Goal: Task Accomplishment & Management: Use online tool/utility

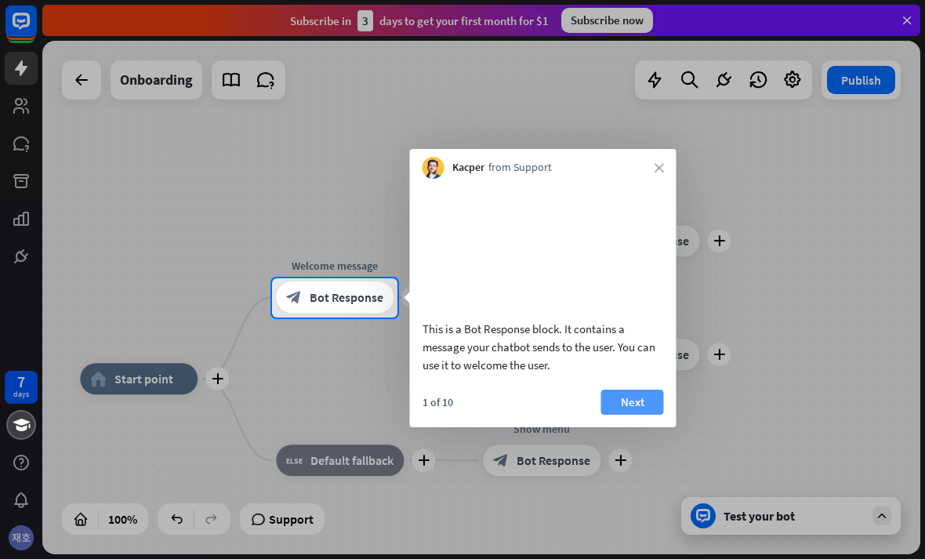
click at [648, 413] on button "Next" at bounding box center [632, 401] width 63 height 25
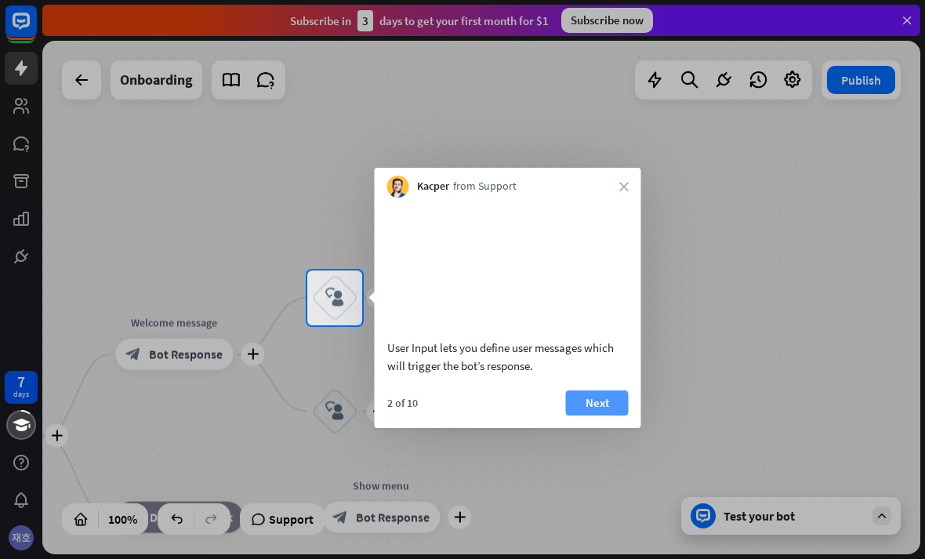
click at [626, 401] on button "Next" at bounding box center [597, 402] width 63 height 25
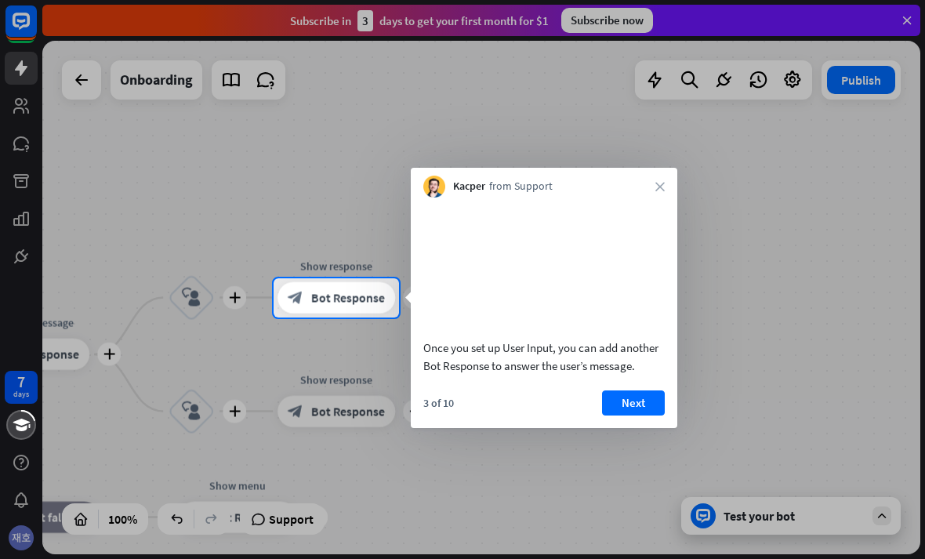
click at [670, 386] on div "Once you set up User Input, you can add another Bot Response to answer the user…" at bounding box center [544, 312] width 266 height 230
click at [639, 398] on button "Next" at bounding box center [632, 402] width 63 height 25
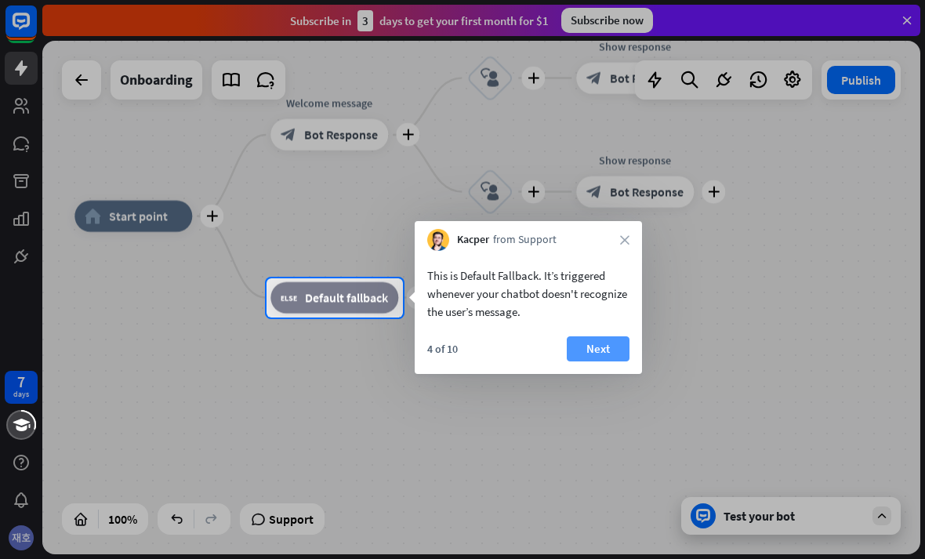
click at [615, 353] on button "Next" at bounding box center [598, 348] width 63 height 25
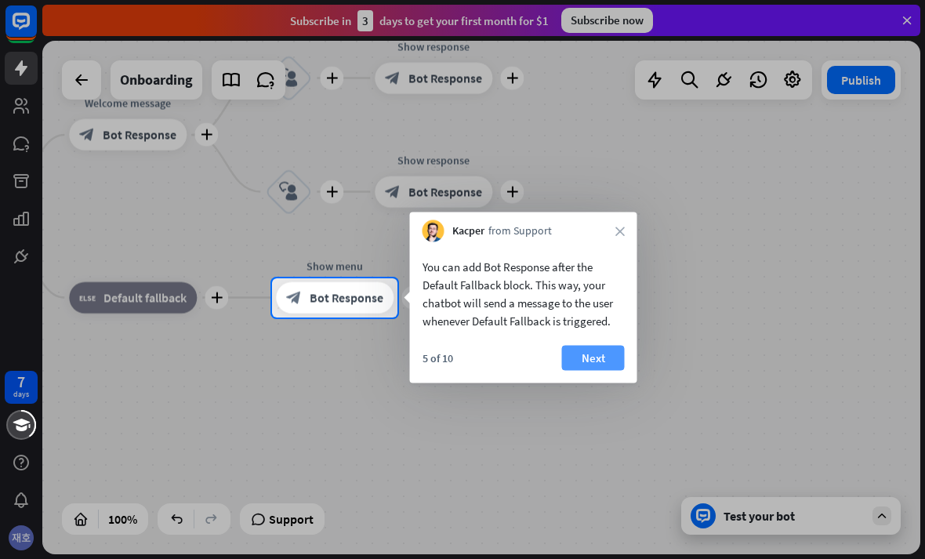
click at [612, 363] on button "Next" at bounding box center [593, 358] width 63 height 25
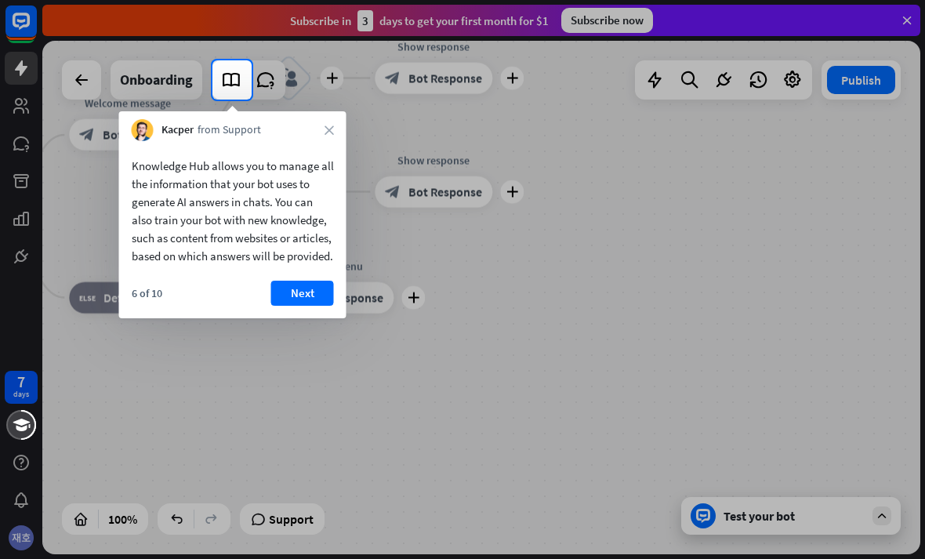
click at [787, 99] on div at bounding box center [588, 79] width 673 height 39
click at [775, 96] on div at bounding box center [588, 79] width 673 height 39
click at [304, 318] on div "6 of 10 Next" at bounding box center [232, 300] width 227 height 38
click at [302, 306] on button "Next" at bounding box center [302, 293] width 63 height 25
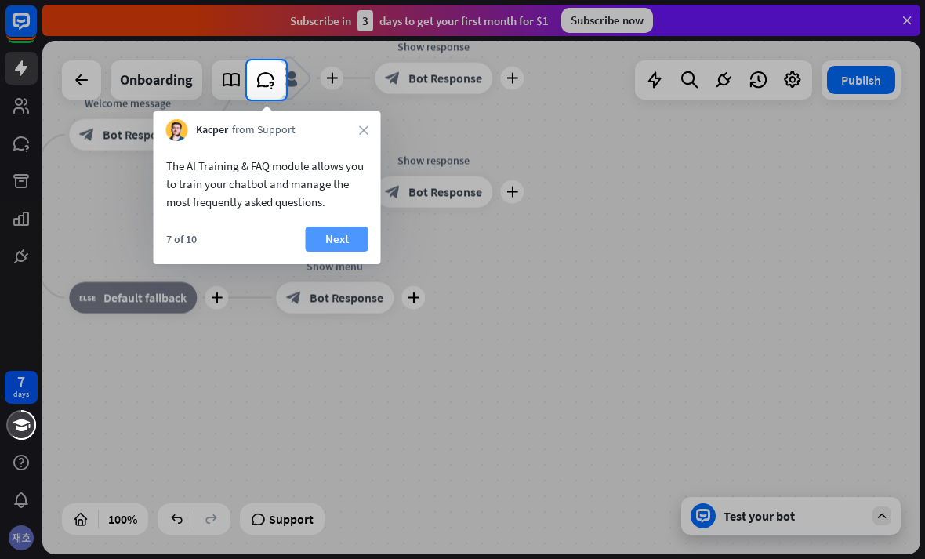
click at [313, 249] on button "Next" at bounding box center [337, 238] width 63 height 25
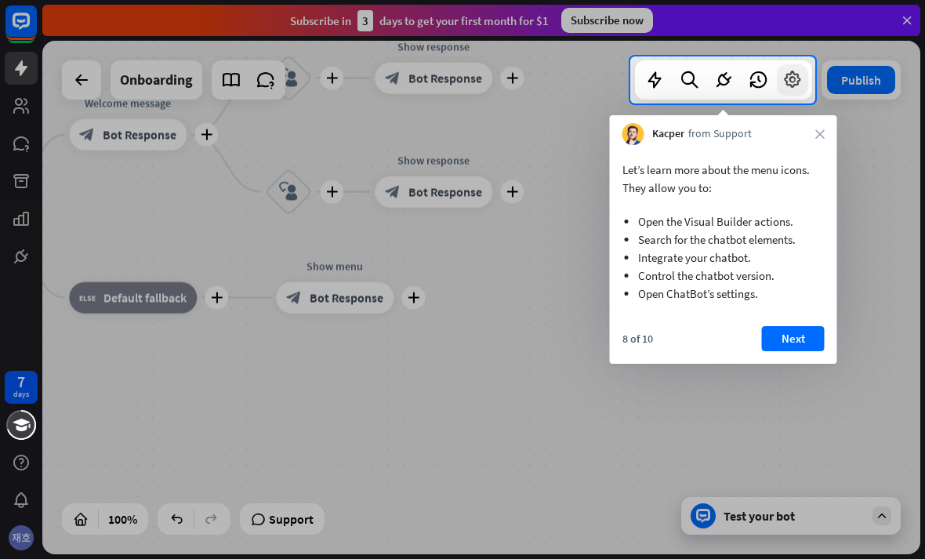
click at [805, 80] on div at bounding box center [792, 79] width 31 height 31
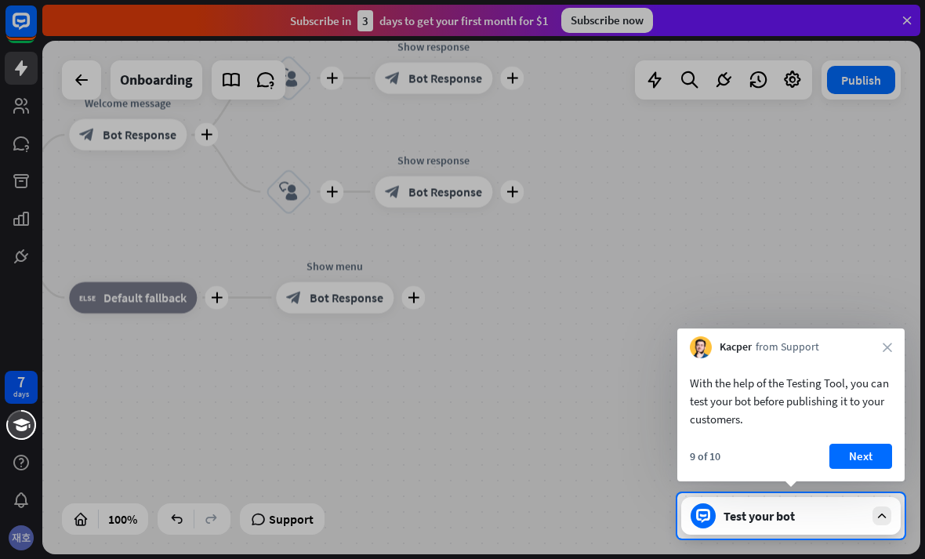
click at [817, 74] on div at bounding box center [462, 246] width 925 height 493
click at [795, 100] on div at bounding box center [462, 246] width 925 height 493
click at [884, 466] on button "Next" at bounding box center [860, 456] width 63 height 25
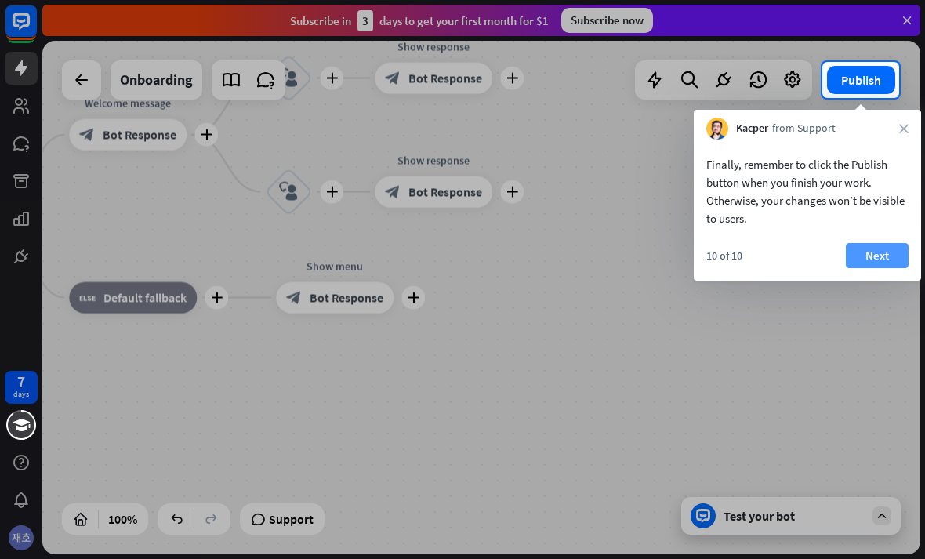
click at [861, 249] on button "Next" at bounding box center [877, 255] width 63 height 25
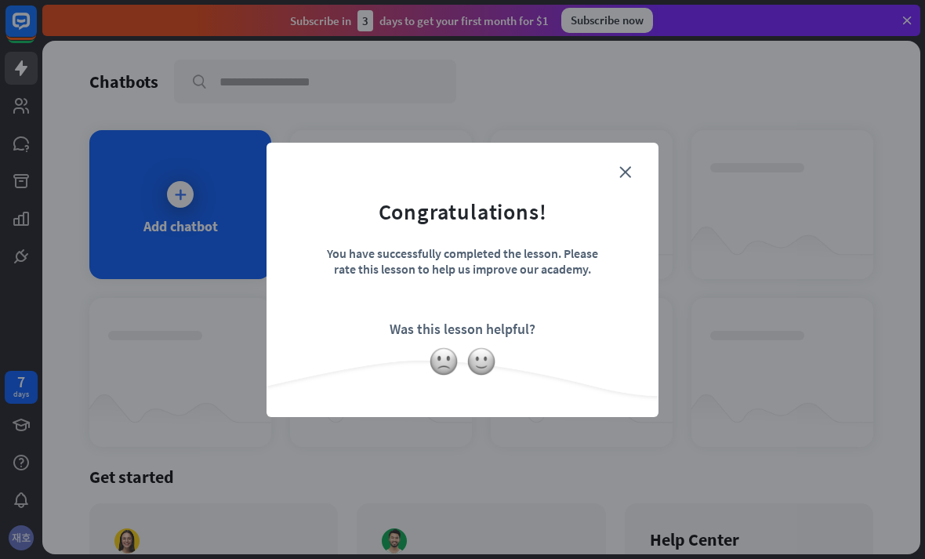
click at [770, 167] on div "close Congratulations! You have successfully completed the lesson. Please rate …" at bounding box center [462, 279] width 925 height 559
click at [626, 175] on icon "close" at bounding box center [625, 172] width 12 height 12
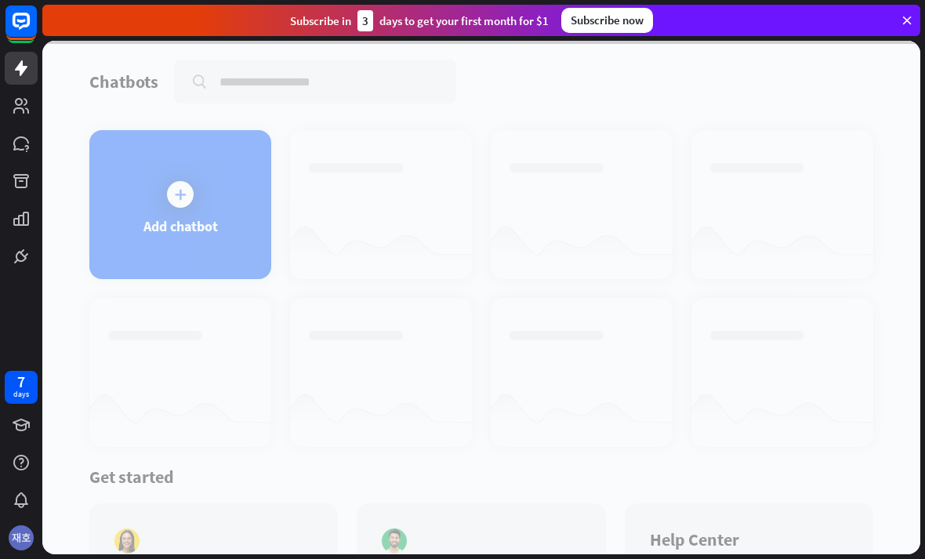
click at [637, 168] on div at bounding box center [481, 297] width 878 height 513
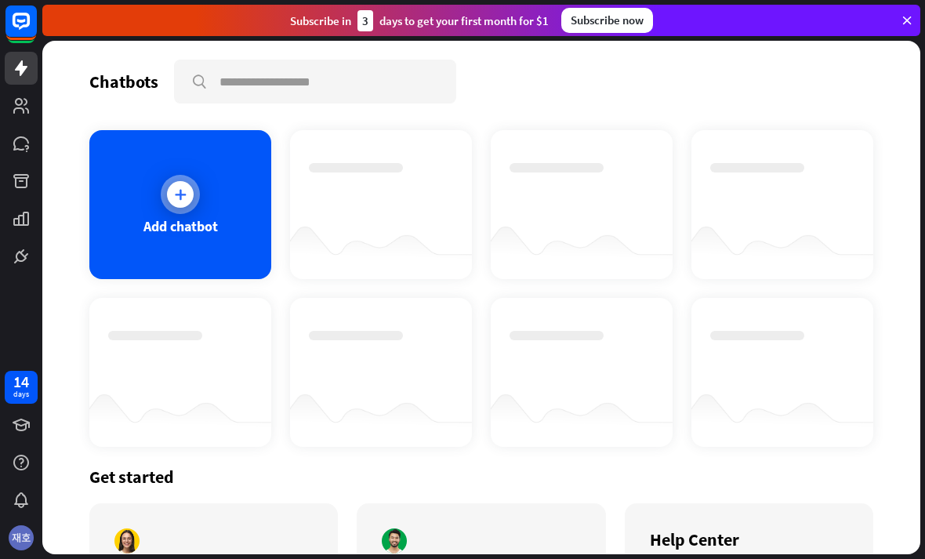
click at [138, 257] on div "Add chatbot" at bounding box center [180, 204] width 182 height 149
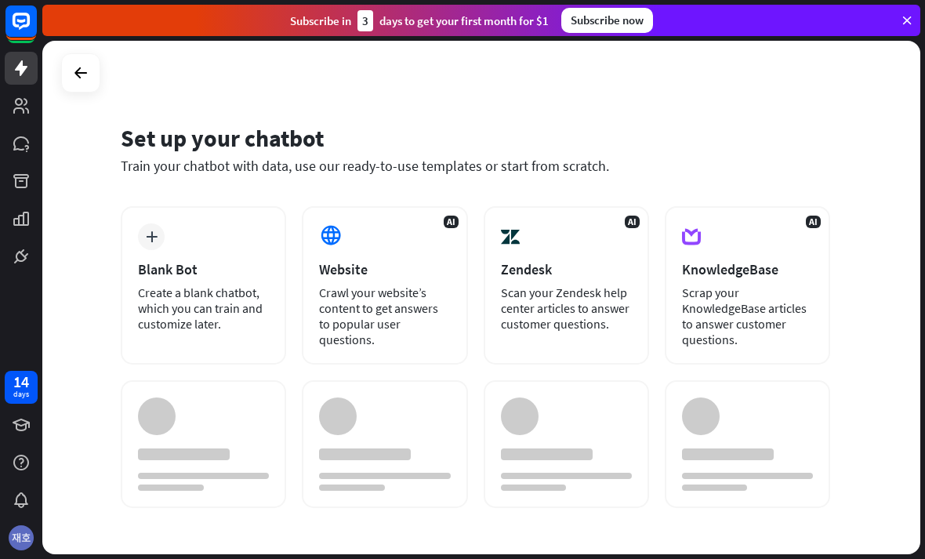
click at [125, 252] on div at bounding box center [481, 297] width 878 height 513
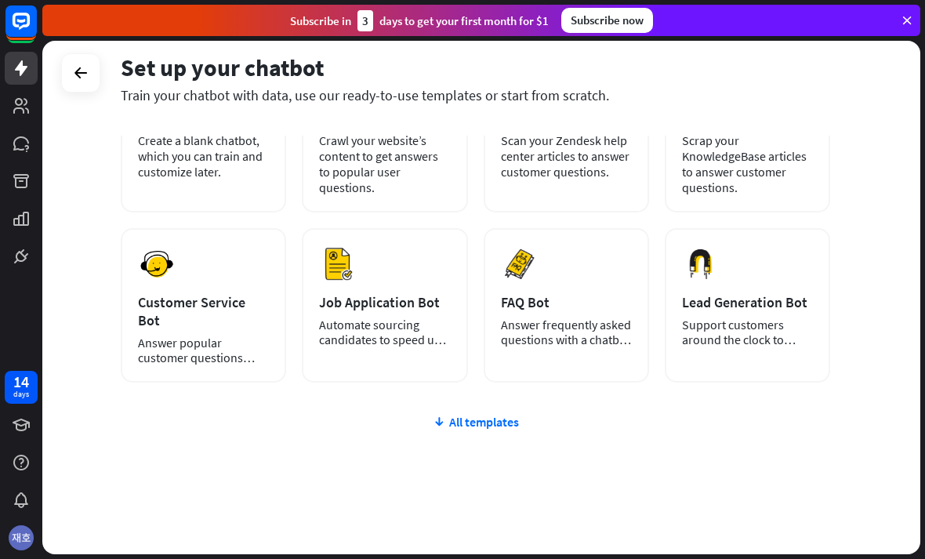
scroll to position [150, 0]
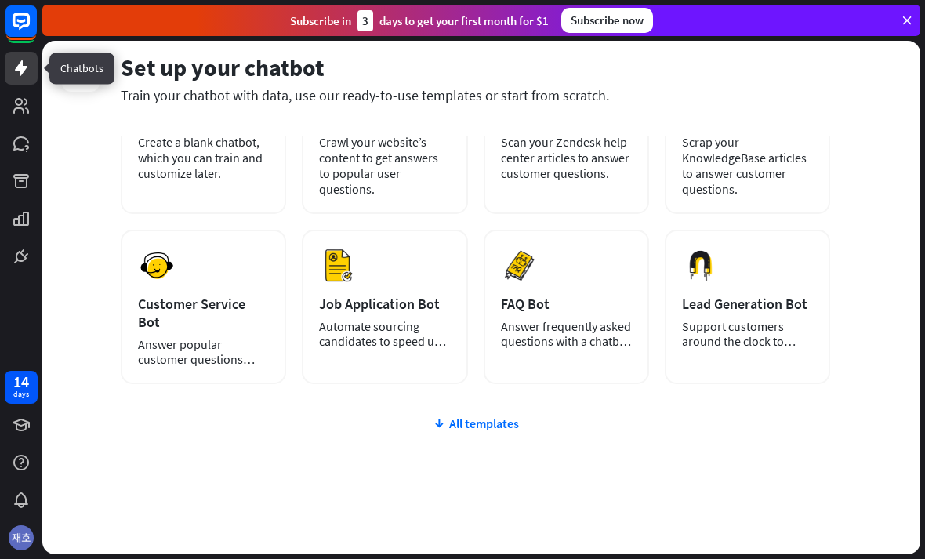
click at [16, 75] on icon at bounding box center [21, 68] width 19 height 19
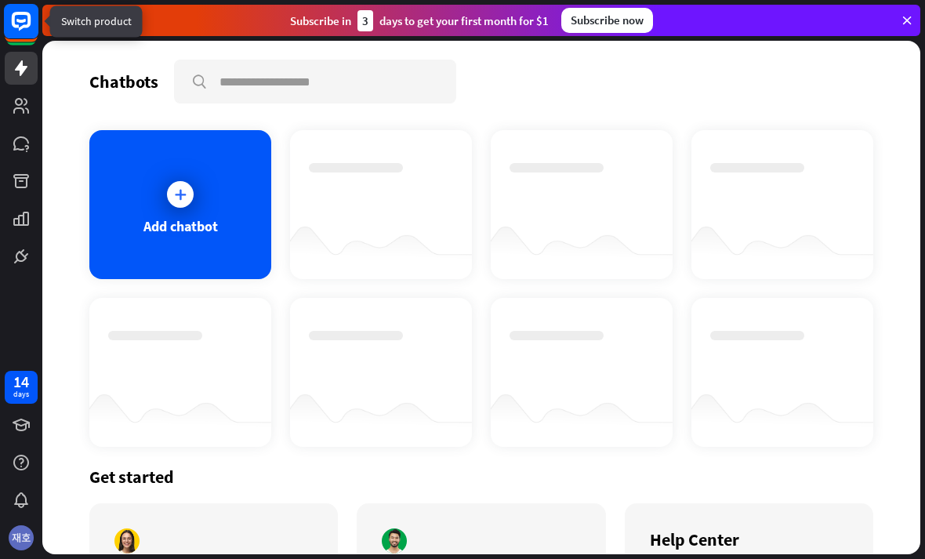
click at [18, 28] on rect at bounding box center [21, 21] width 34 height 34
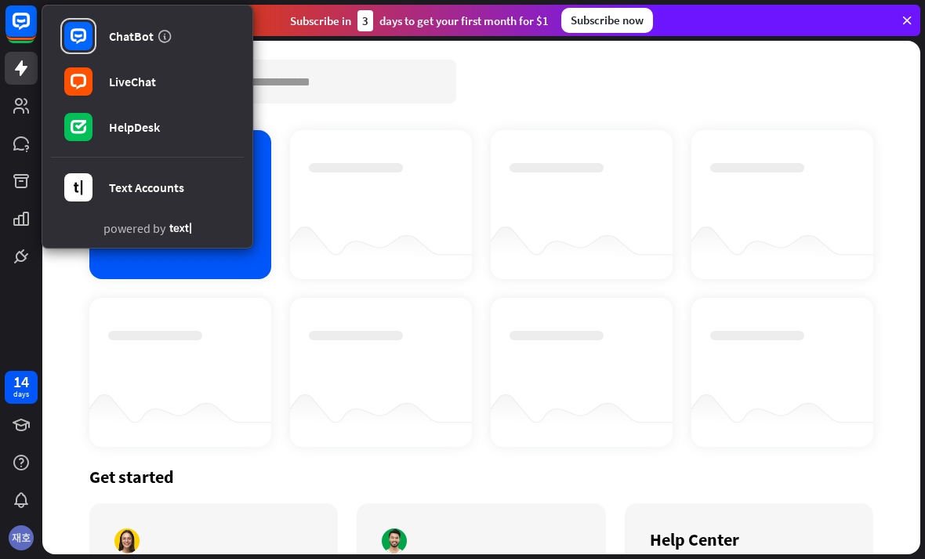
click at [239, 291] on div "Add chatbot" at bounding box center [481, 288] width 784 height 317
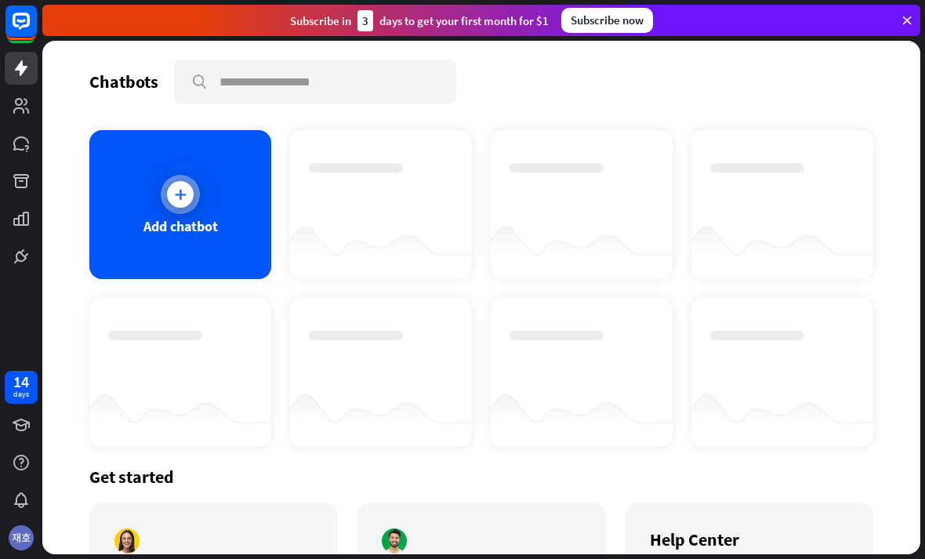
click at [206, 249] on div "Add chatbot" at bounding box center [180, 204] width 182 height 149
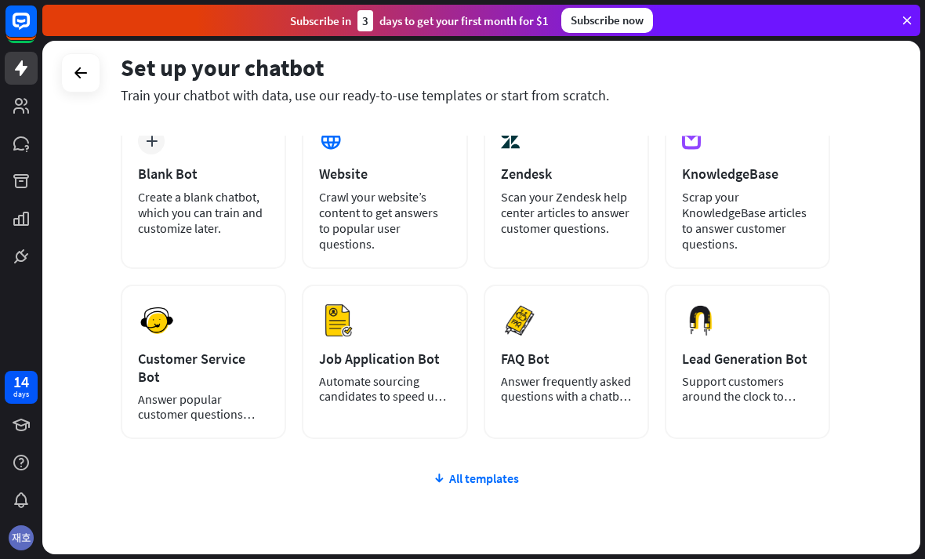
scroll to position [97, 0]
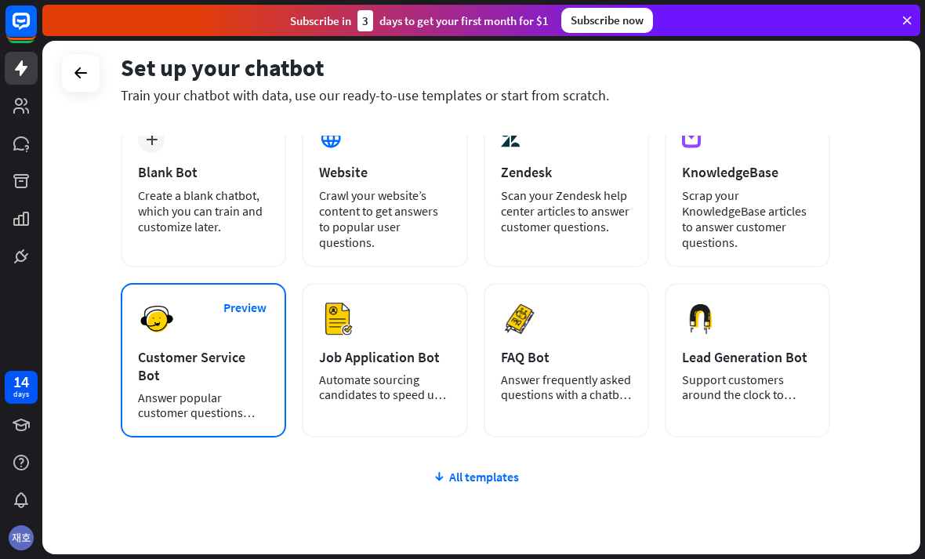
click at [174, 321] on img at bounding box center [157, 319] width 38 height 38
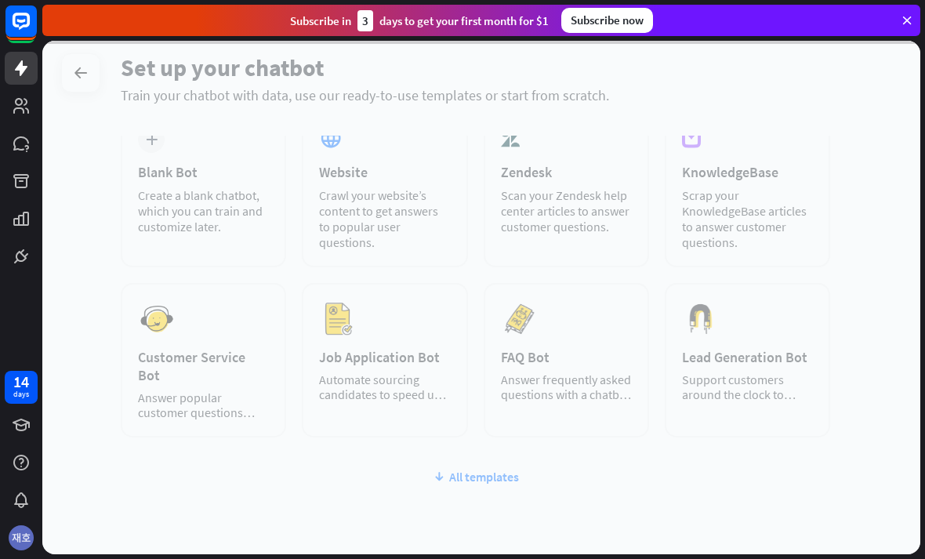
click at [229, 323] on div at bounding box center [481, 297] width 878 height 513
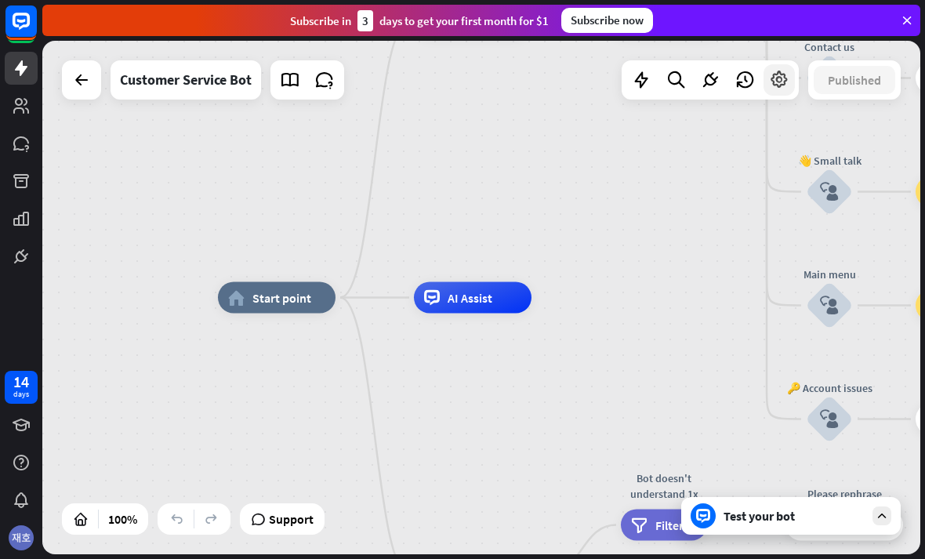
click at [779, 78] on icon at bounding box center [779, 80] width 20 height 20
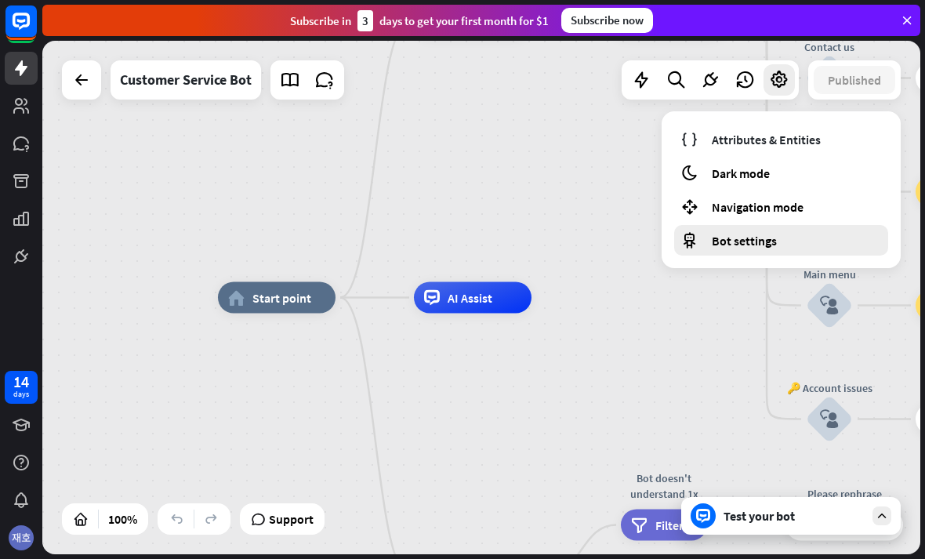
click at [762, 233] on span "Bot settings" at bounding box center [744, 241] width 65 height 16
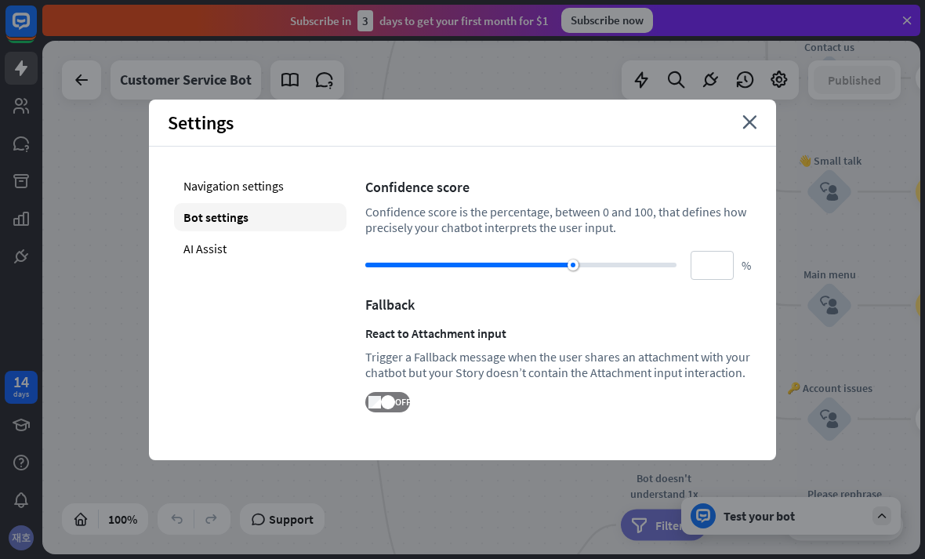
click at [749, 109] on div "Settings close" at bounding box center [462, 123] width 627 height 47
click at [747, 123] on icon "close" at bounding box center [749, 122] width 15 height 14
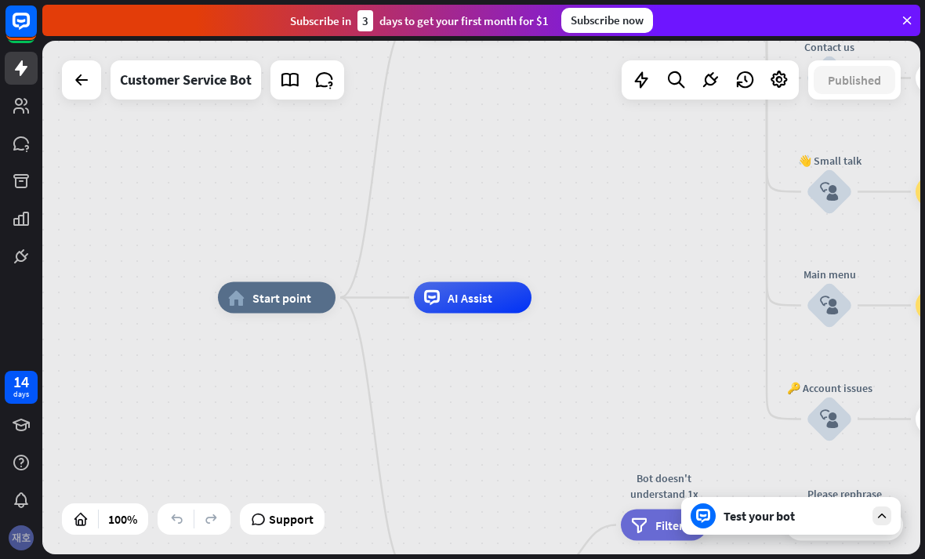
click at [20, 527] on img at bounding box center [21, 537] width 25 height 25
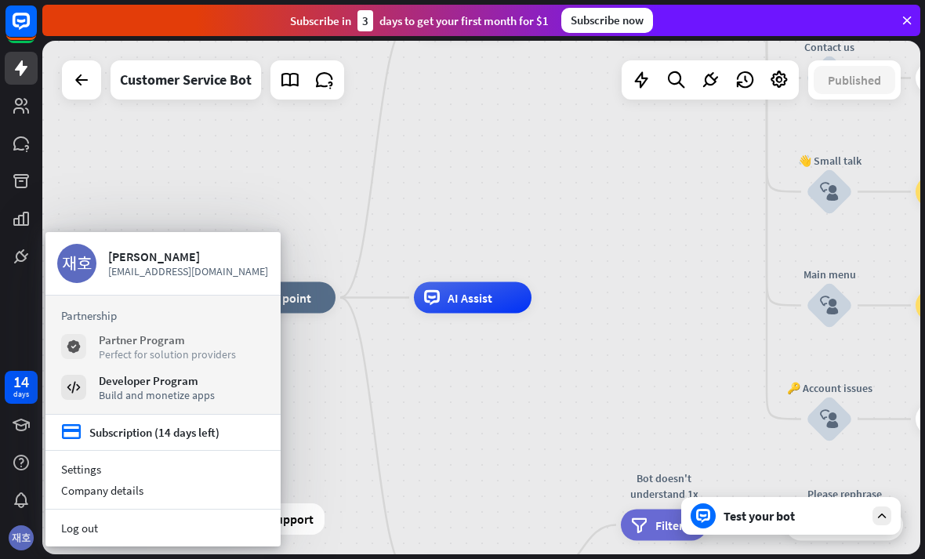
click at [80, 349] on icon at bounding box center [74, 347] width 16 height 16
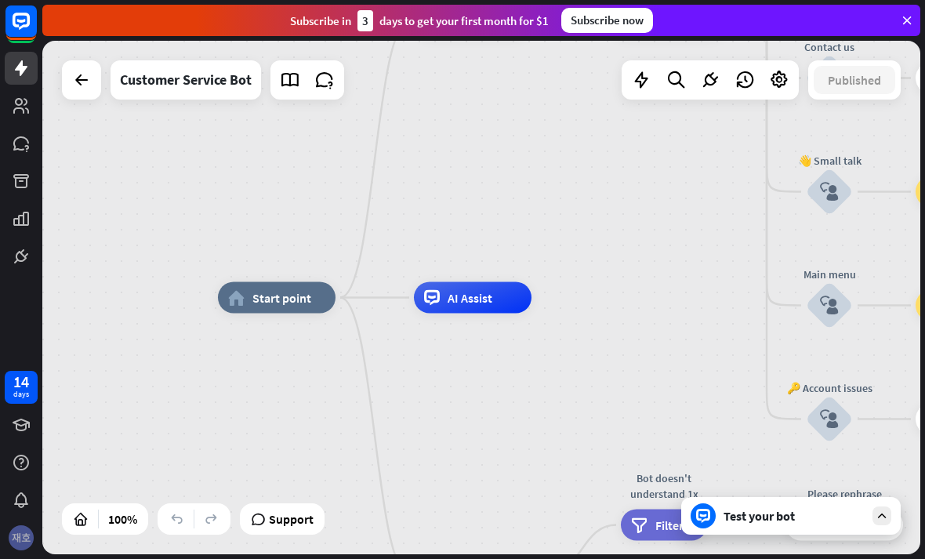
click at [20, 546] on img at bounding box center [21, 537] width 25 height 25
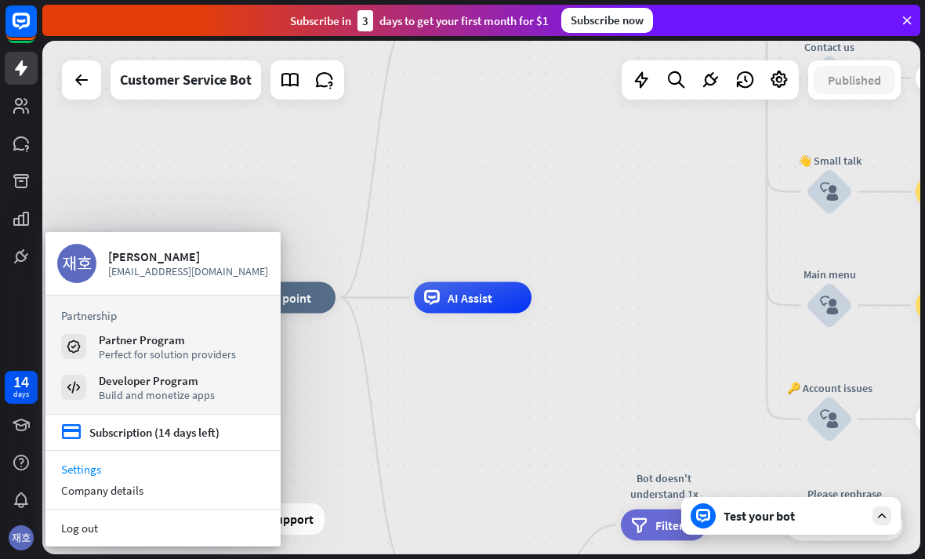
click at [78, 469] on link "Settings" at bounding box center [162, 468] width 235 height 21
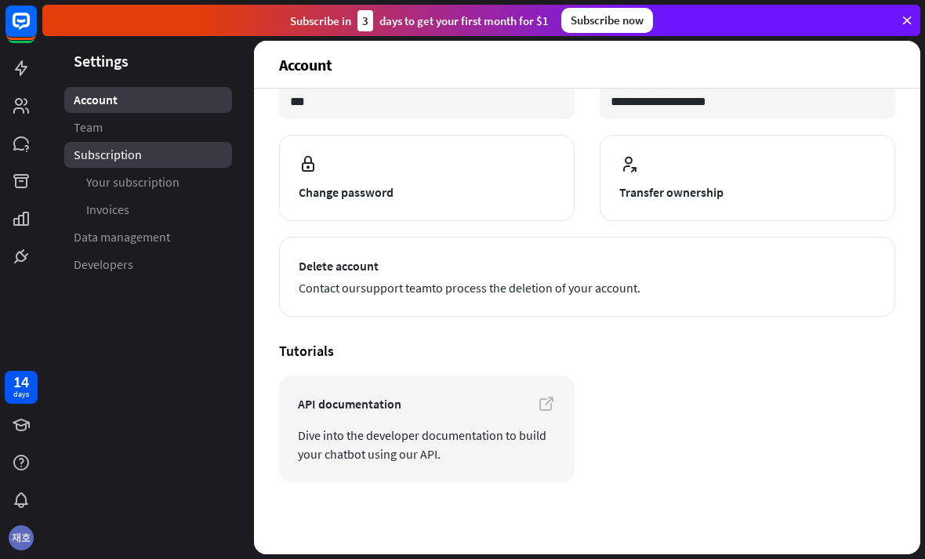
scroll to position [136, 0]
click at [98, 144] on link "Subscription" at bounding box center [148, 155] width 168 height 26
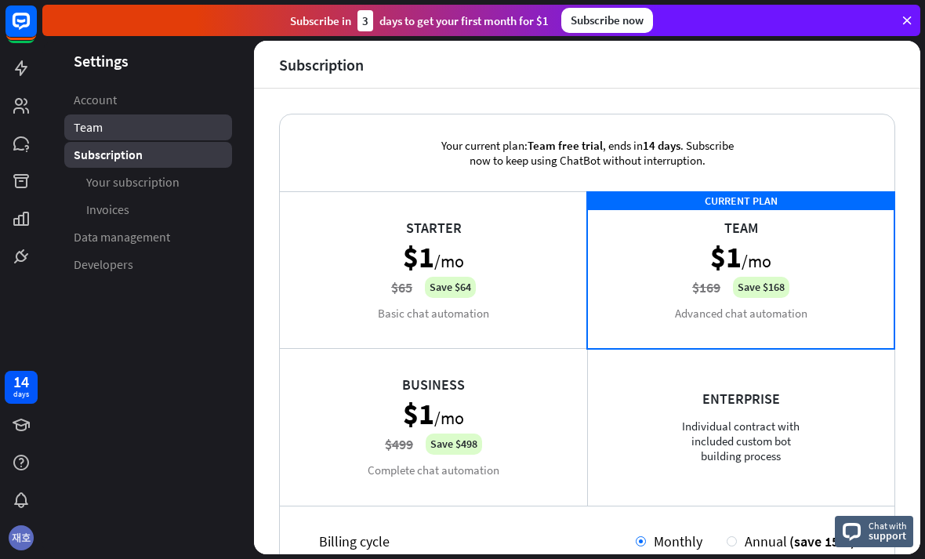
click at [94, 129] on span "Team" at bounding box center [88, 127] width 29 height 16
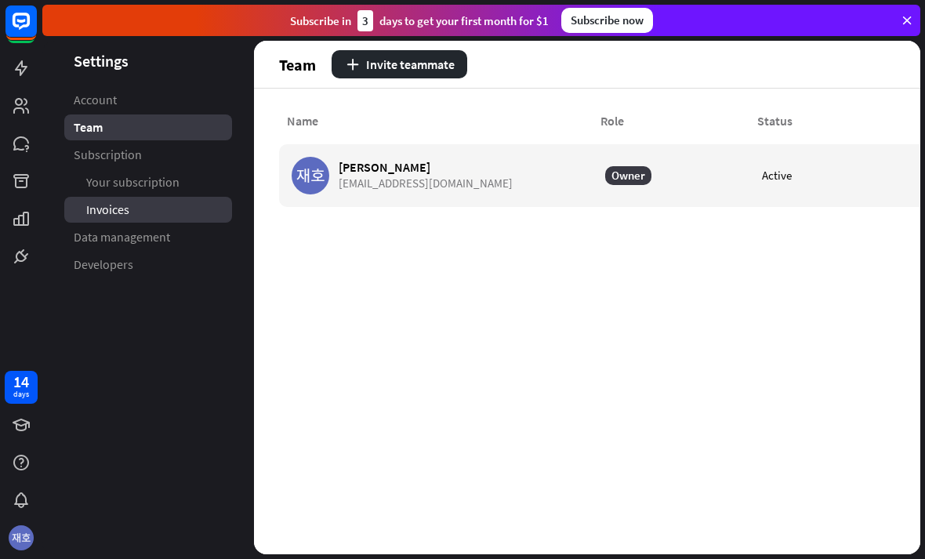
click at [125, 215] on span "Invoices" at bounding box center [107, 209] width 43 height 16
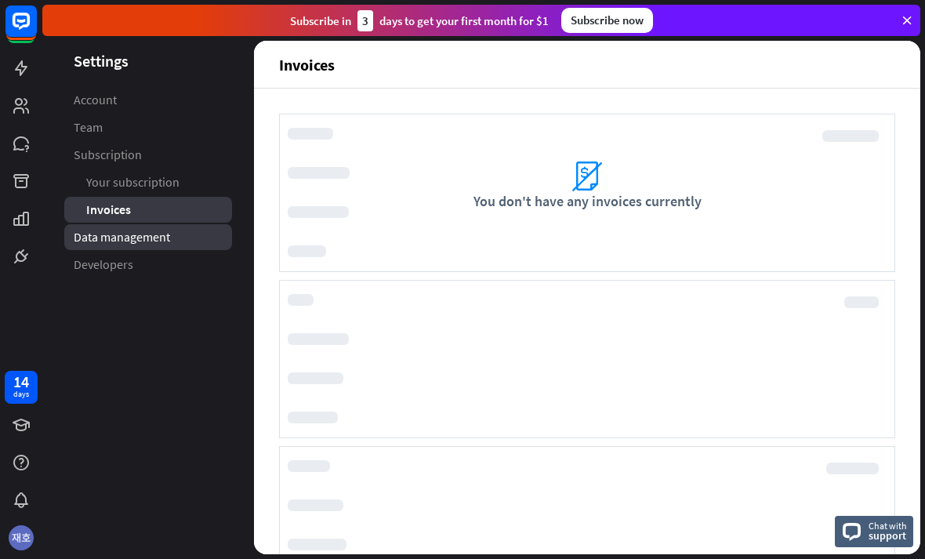
click at [129, 240] on span "Data management" at bounding box center [122, 237] width 96 height 16
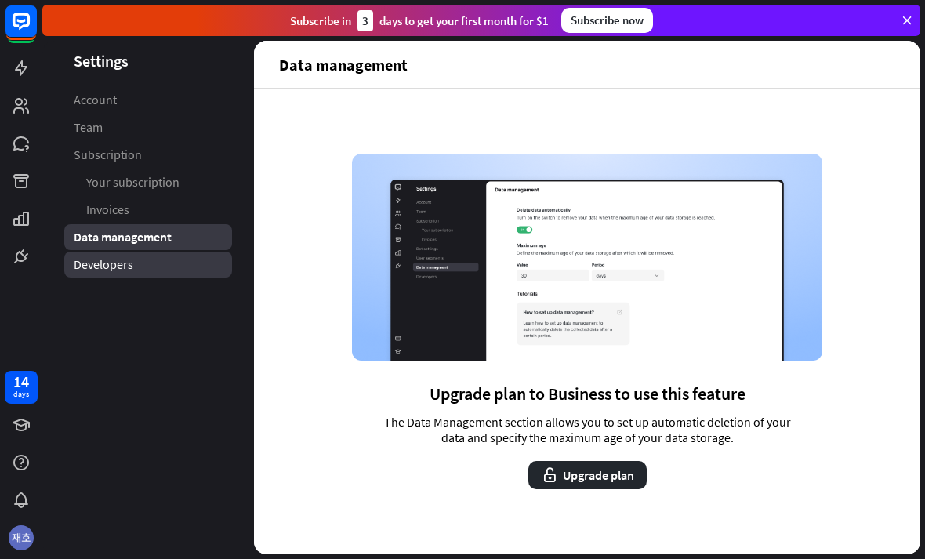
click at [122, 266] on span "Developers" at bounding box center [104, 264] width 60 height 16
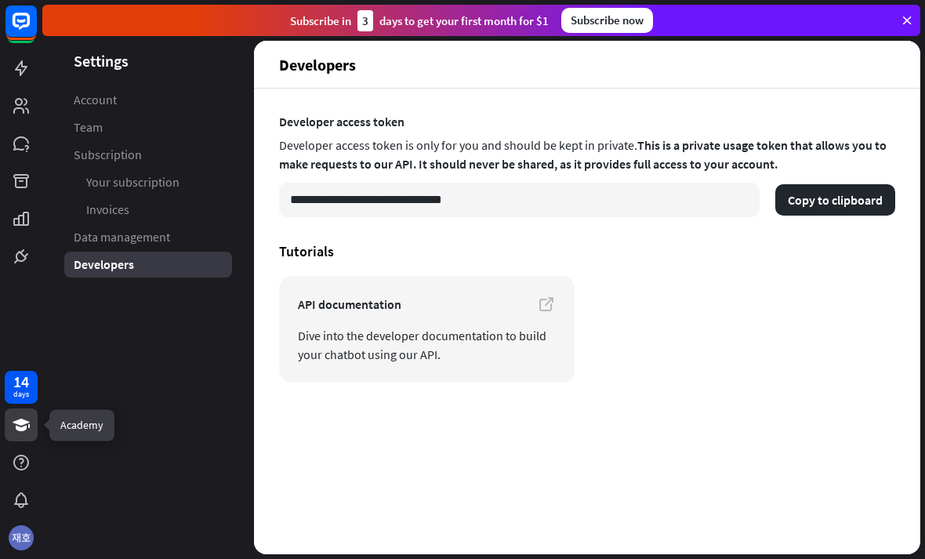
click at [16, 425] on icon at bounding box center [21, 424] width 19 height 19
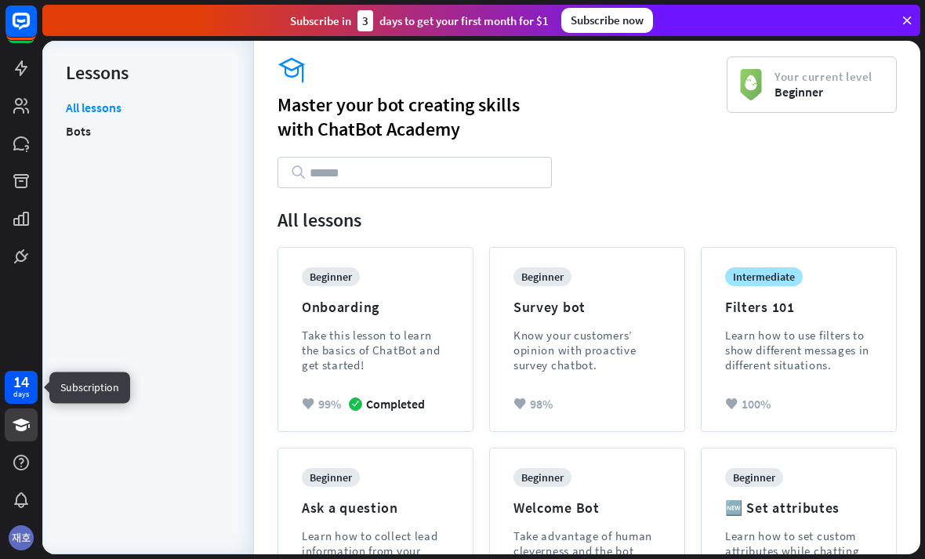
click at [20, 384] on div "14" at bounding box center [21, 382] width 16 height 14
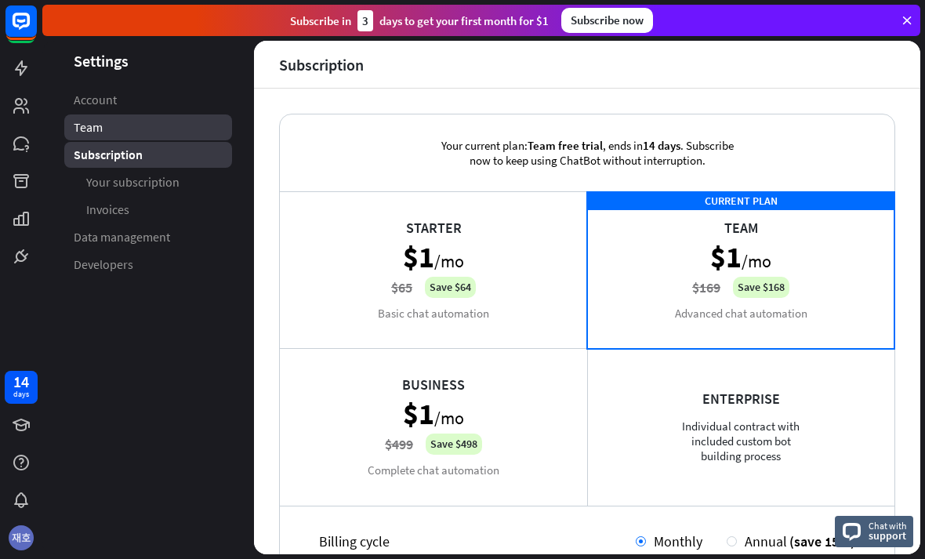
click at [87, 124] on span "Team" at bounding box center [88, 127] width 29 height 16
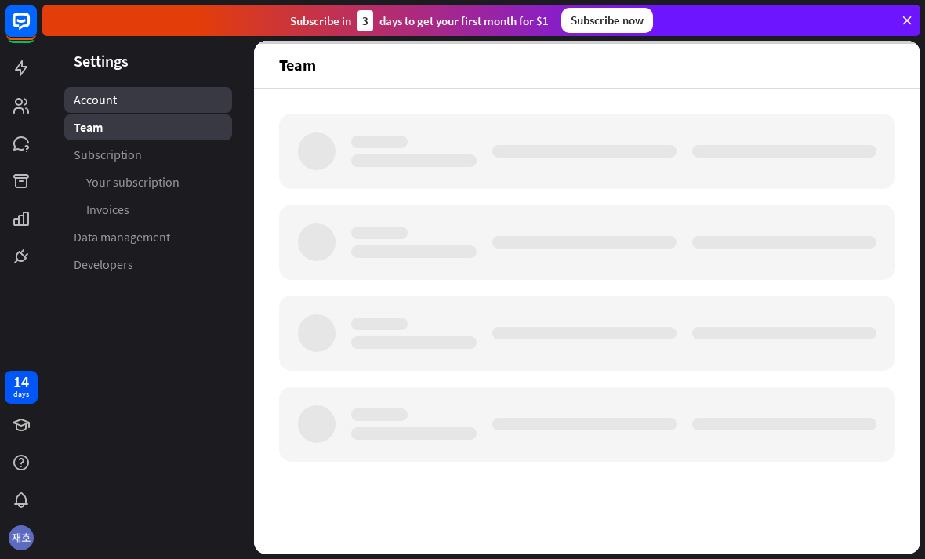
click at [84, 99] on span "Account" at bounding box center [95, 100] width 43 height 16
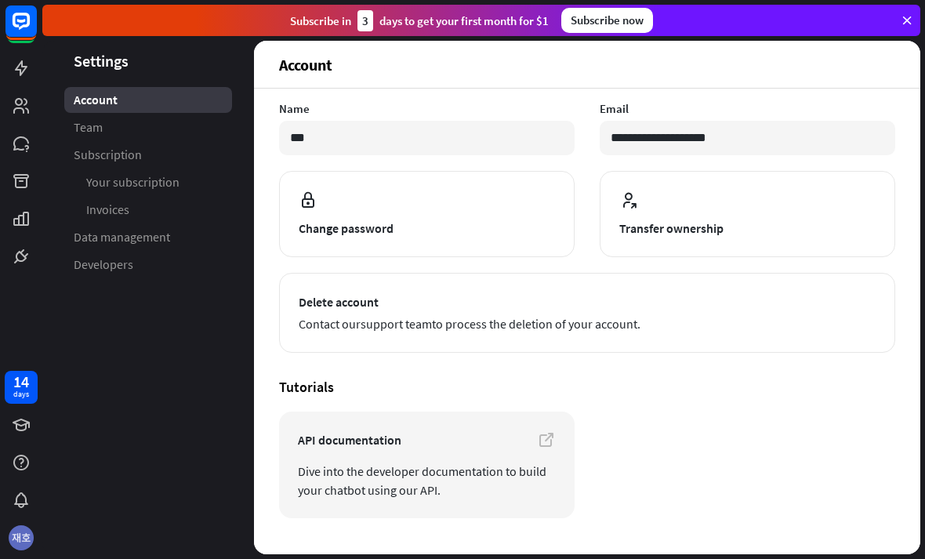
scroll to position [136, 0]
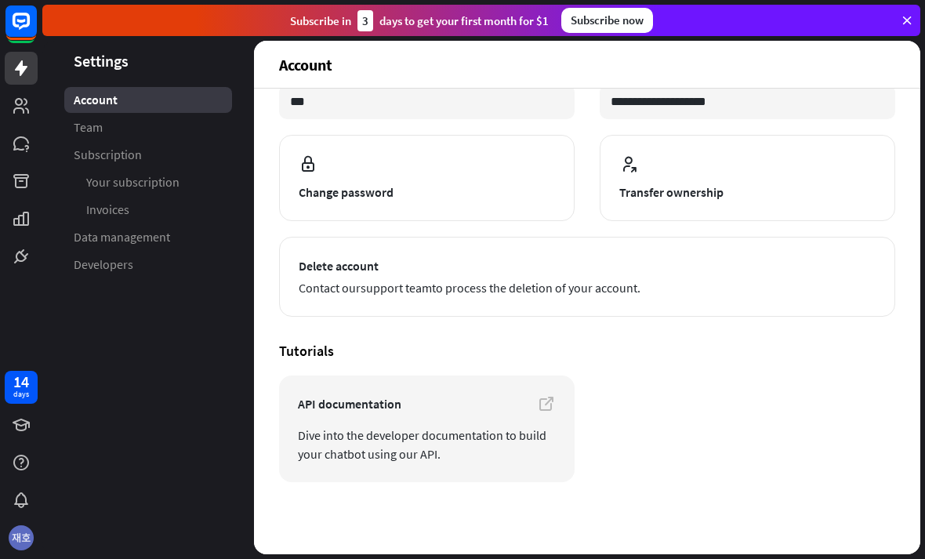
click at [19, 74] on icon at bounding box center [21, 68] width 19 height 19
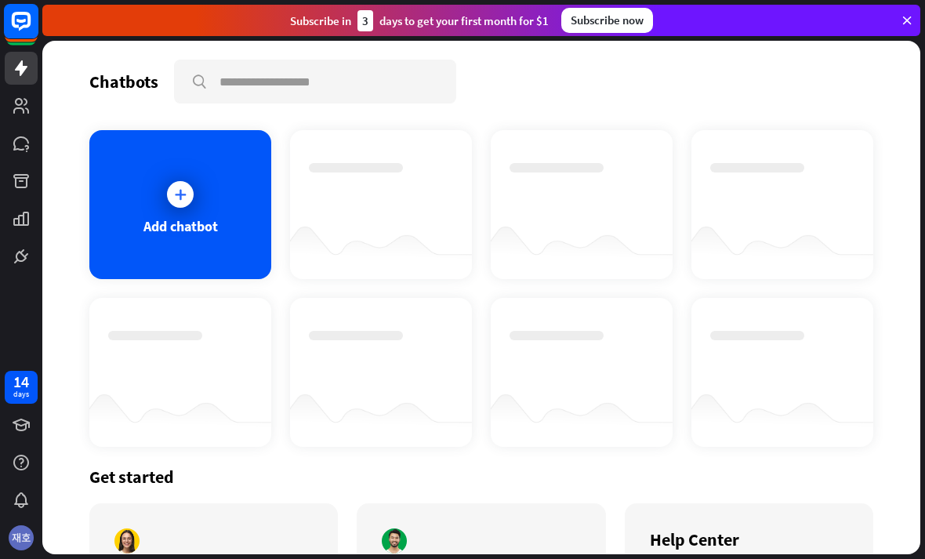
click at [23, 32] on rect at bounding box center [21, 21] width 34 height 34
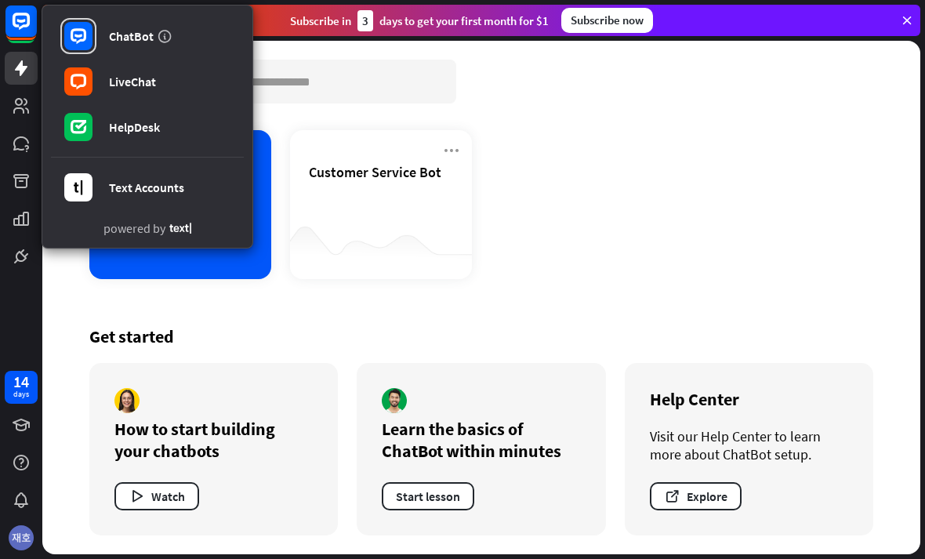
click at [726, 277] on div "Add chatbot Customer Service Bot" at bounding box center [481, 204] width 784 height 149
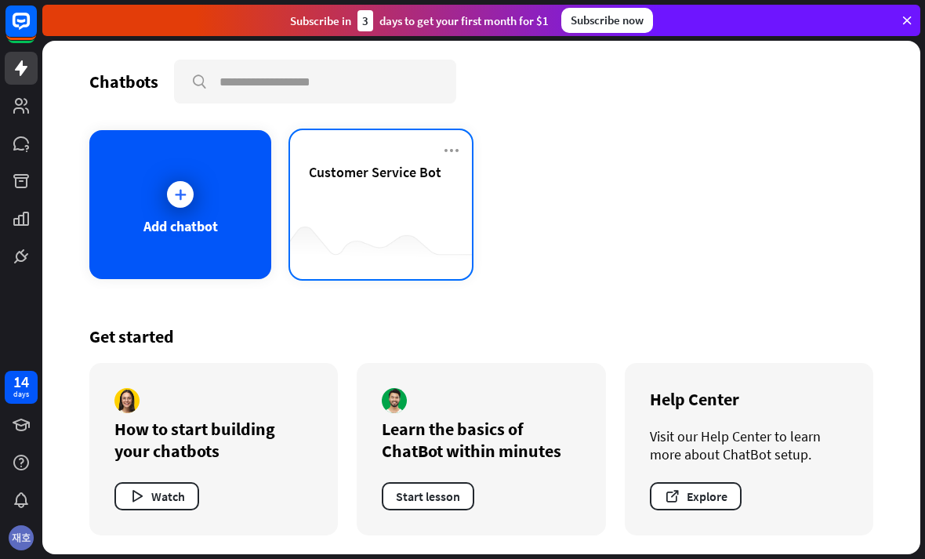
click at [332, 225] on div at bounding box center [381, 248] width 182 height 60
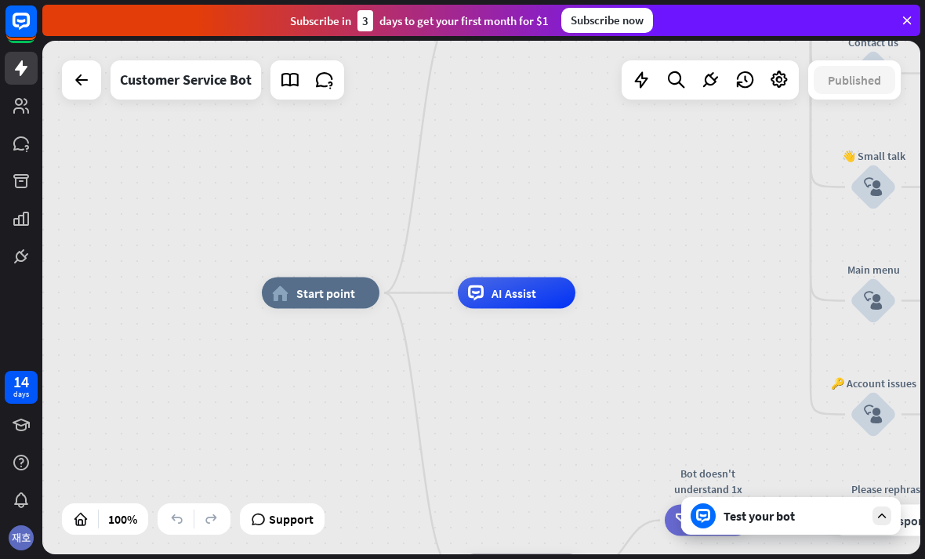
click at [95, 54] on div "home_2 Start point Welcome message block_bot_response Bot Response 🔙 Main menu …" at bounding box center [481, 297] width 878 height 513
click at [71, 78] on div at bounding box center [81, 79] width 31 height 31
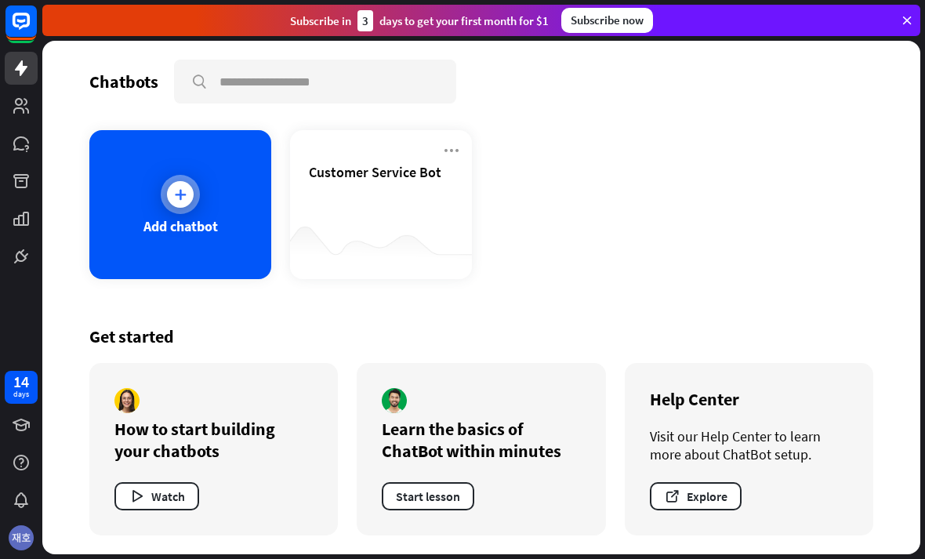
click at [254, 209] on div "Add chatbot" at bounding box center [180, 204] width 182 height 149
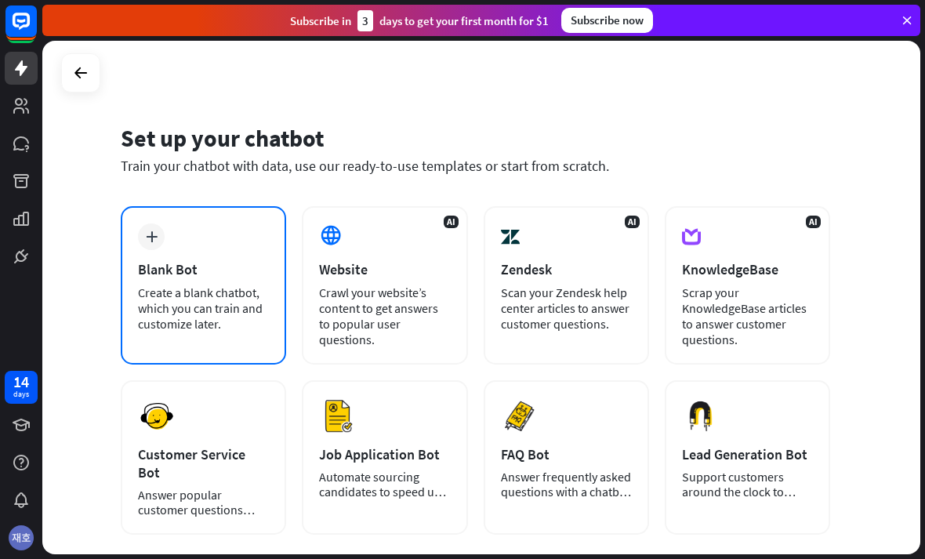
click at [197, 319] on div "Create a blank chatbot, which you can train and customize later." at bounding box center [203, 307] width 131 height 47
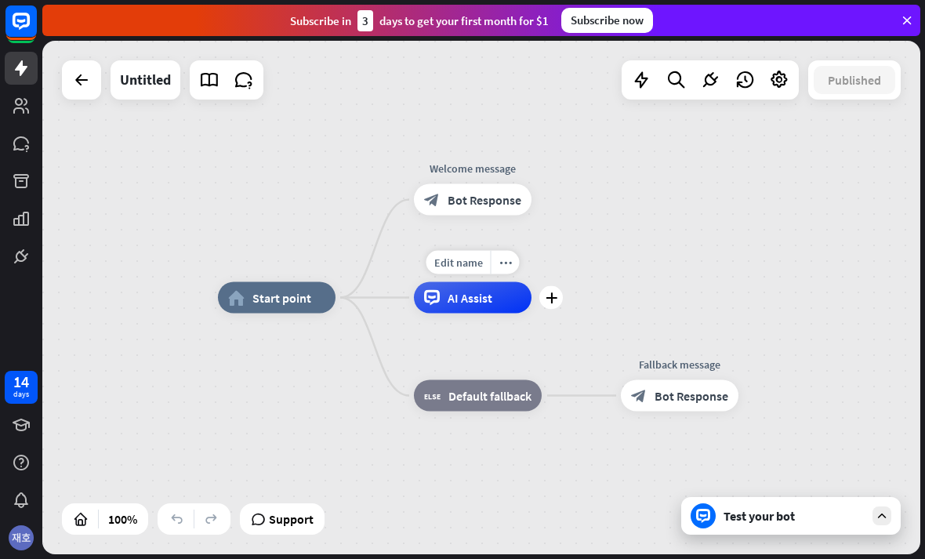
click at [567, 179] on div "home_2 Start point Welcome message block_bot_response Bot Response Edit name mo…" at bounding box center [481, 297] width 878 height 513
click at [486, 153] on div "Edit name" at bounding box center [458, 165] width 64 height 24
click at [502, 171] on input "**********" at bounding box center [473, 165] width 110 height 22
click at [521, 191] on div "block_bot_response Bot Response" at bounding box center [473, 199] width 118 height 31
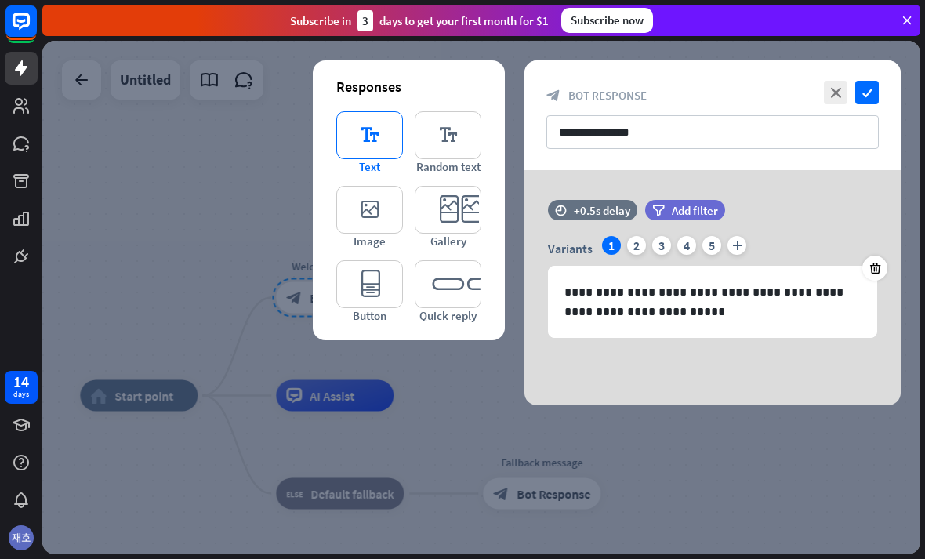
click at [364, 142] on icon "editor_text" at bounding box center [369, 135] width 67 height 48
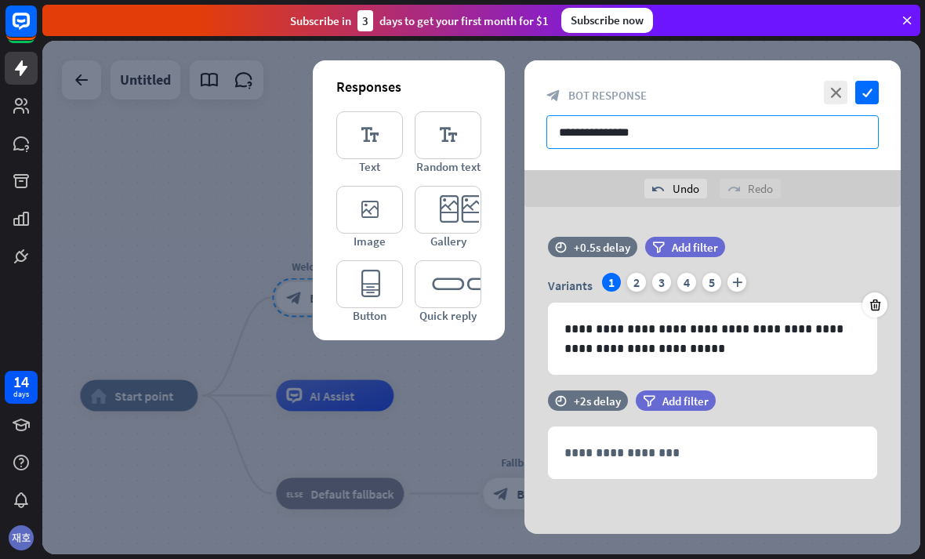
click at [832, 136] on input "**********" at bounding box center [712, 132] width 332 height 34
type input "*"
click at [329, 412] on div at bounding box center [481, 297] width 878 height 513
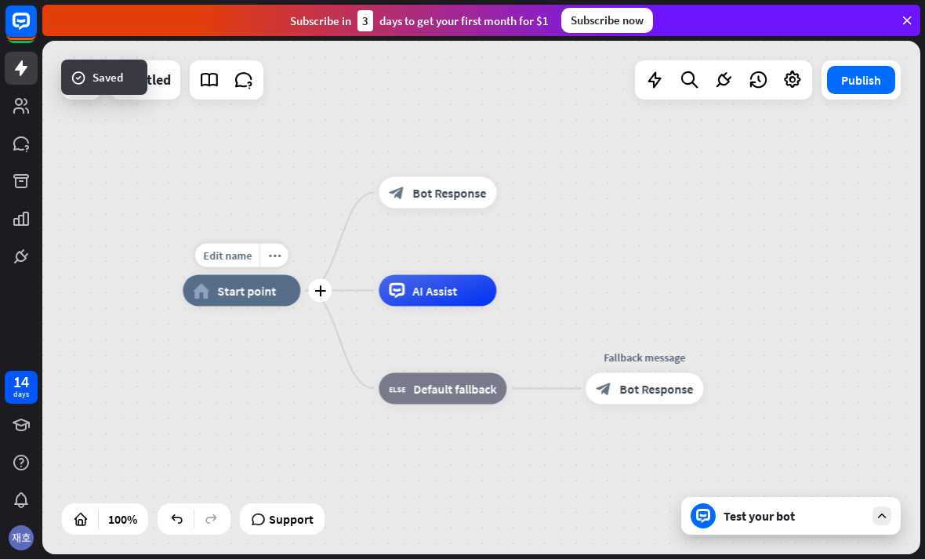
click at [288, 278] on div "home_2 Start point" at bounding box center [242, 290] width 118 height 31
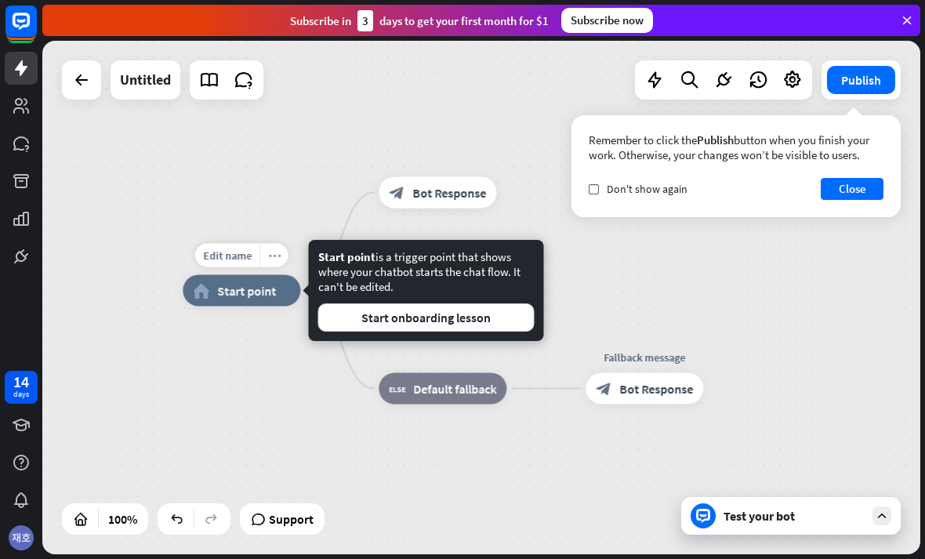
click at [279, 245] on div "more_horiz" at bounding box center [273, 256] width 29 height 24
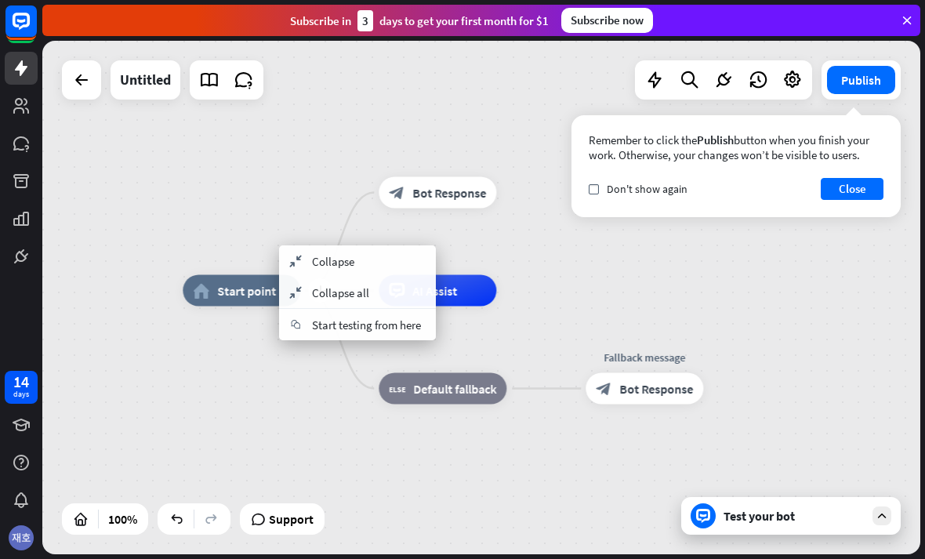
click at [255, 281] on div "home_2 Start point" at bounding box center [242, 290] width 118 height 31
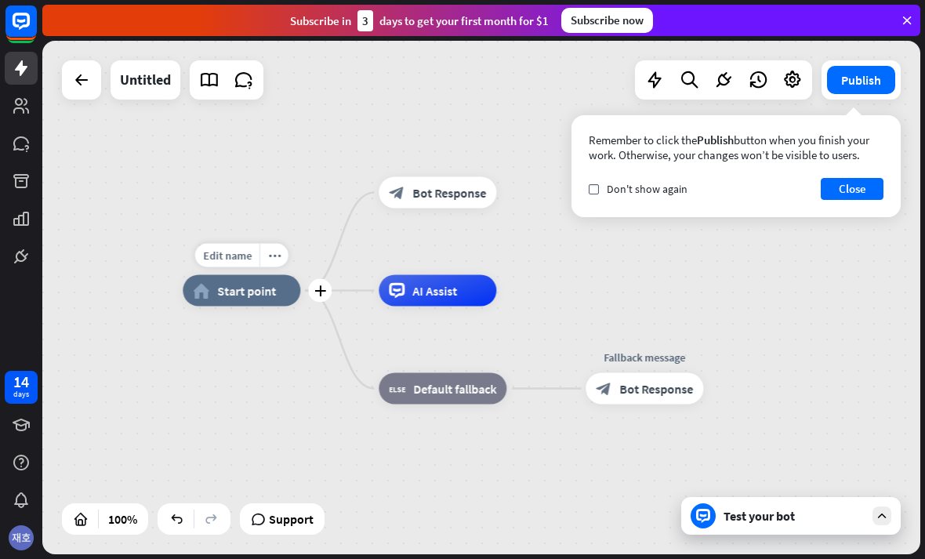
click at [252, 285] on span "Start point" at bounding box center [246, 291] width 59 height 16
click at [877, 212] on div "Remember to click the Publish button when you finish your work. Otherwise, your…" at bounding box center [735, 166] width 329 height 102
click at [882, 190] on button "Close" at bounding box center [851, 189] width 63 height 22
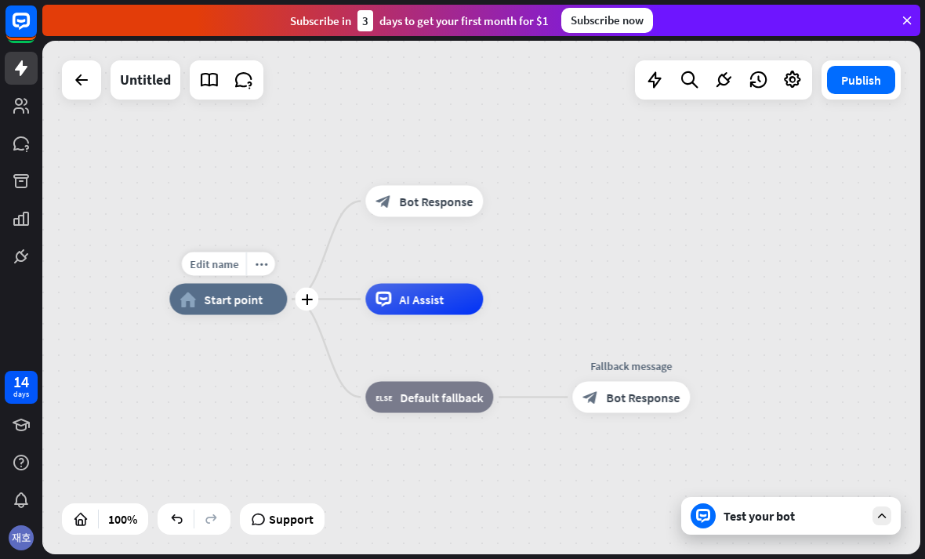
click at [266, 302] on div "home_2 Start point" at bounding box center [228, 299] width 118 height 31
click at [263, 258] on icon "more_horiz" at bounding box center [261, 264] width 13 height 12
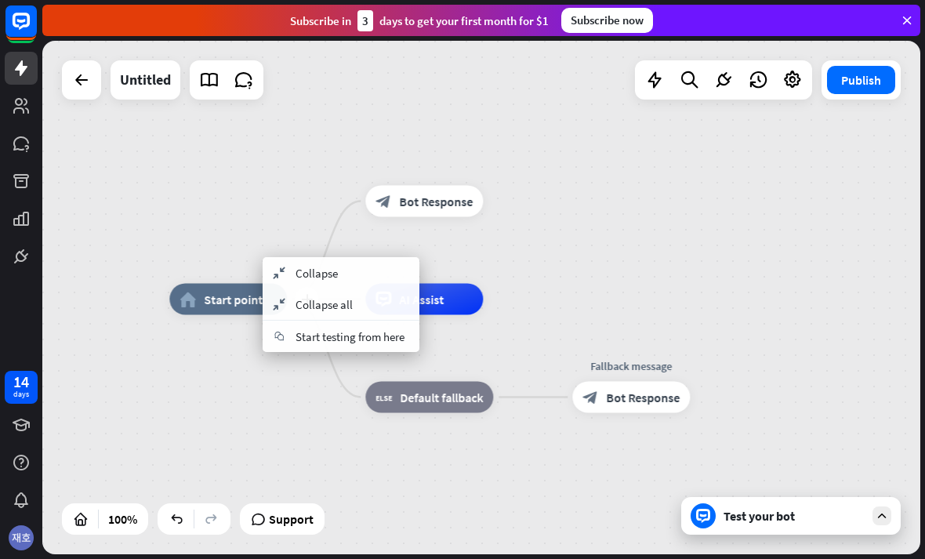
click at [237, 284] on div "Edit name more_horiz plus home_2 Start point" at bounding box center [228, 299] width 118 height 31
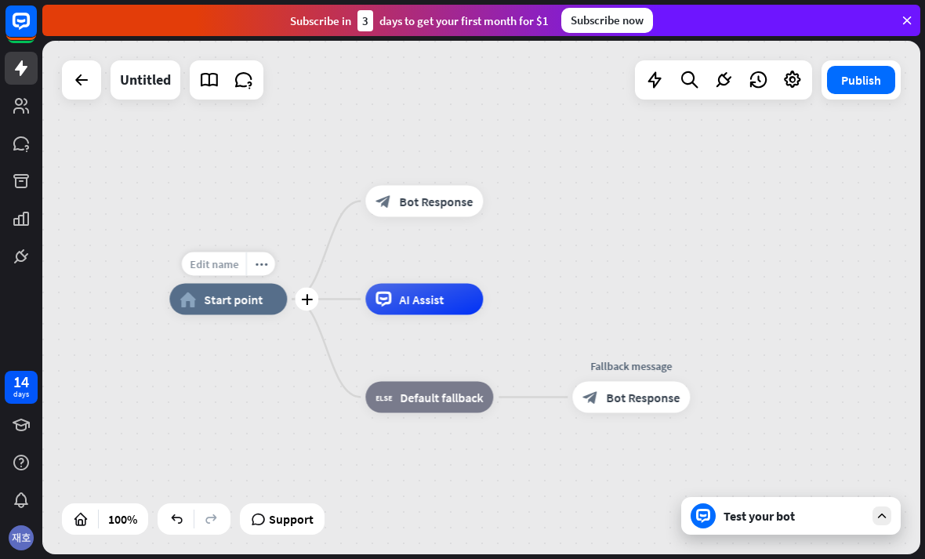
click at [240, 258] on div "Edit name" at bounding box center [214, 264] width 64 height 24
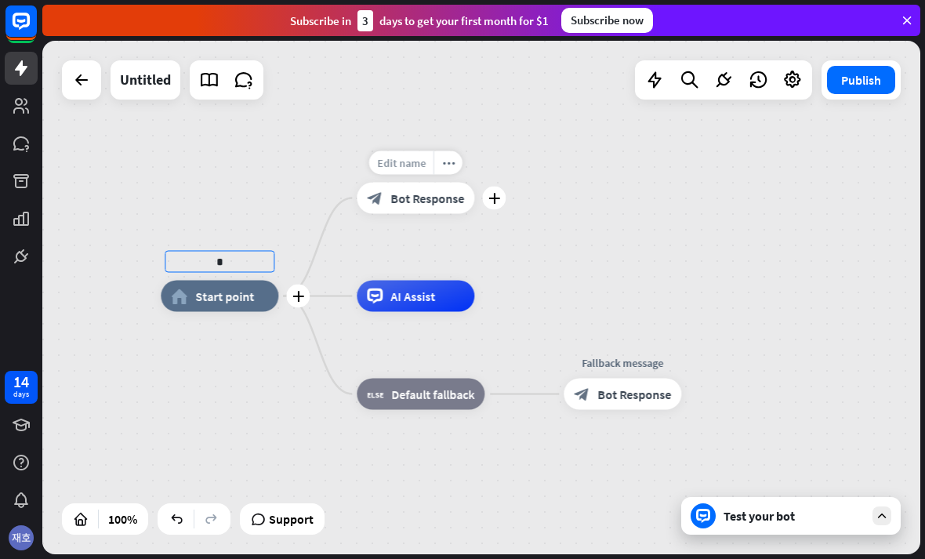
type input "*"
click at [423, 165] on div "* plus home_2 Start point Edit name more_horiz plus block_bot_response Bot Resp…" at bounding box center [481, 297] width 878 height 513
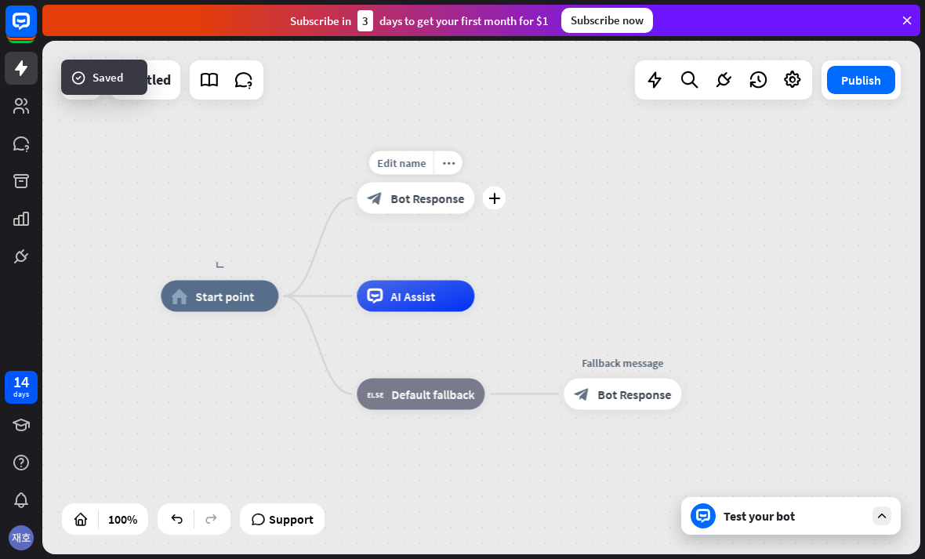
click at [451, 199] on span "Bot Response" at bounding box center [427, 198] width 74 height 16
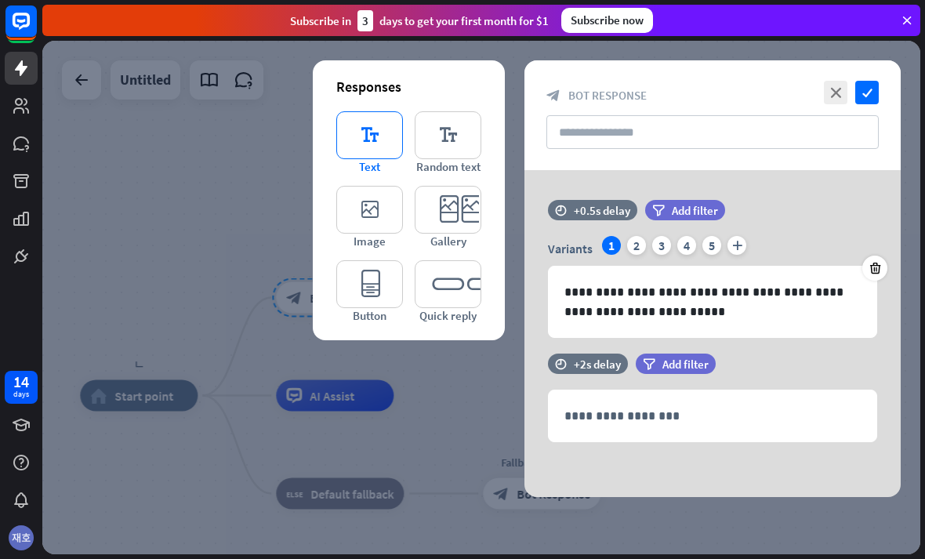
click at [391, 144] on icon "editor_text" at bounding box center [369, 135] width 67 height 48
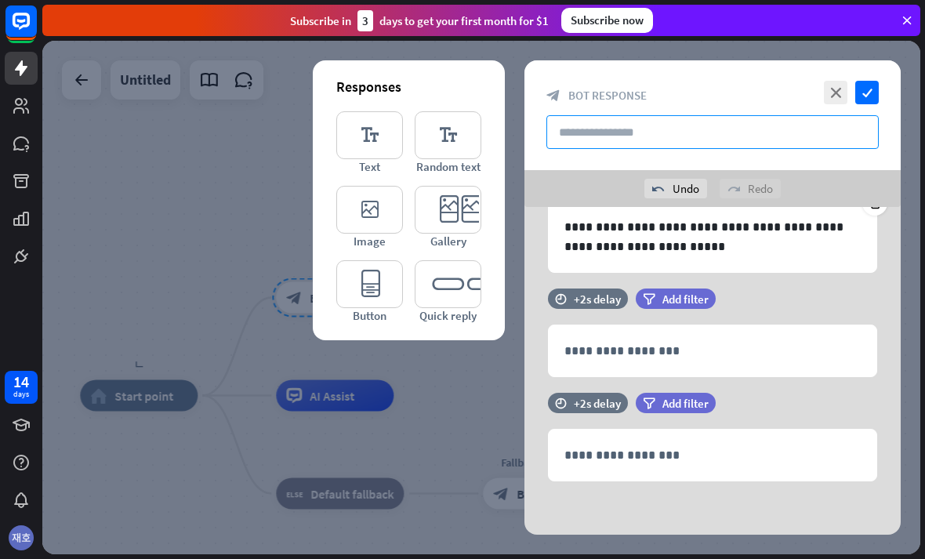
click at [628, 136] on input "text" at bounding box center [712, 132] width 332 height 34
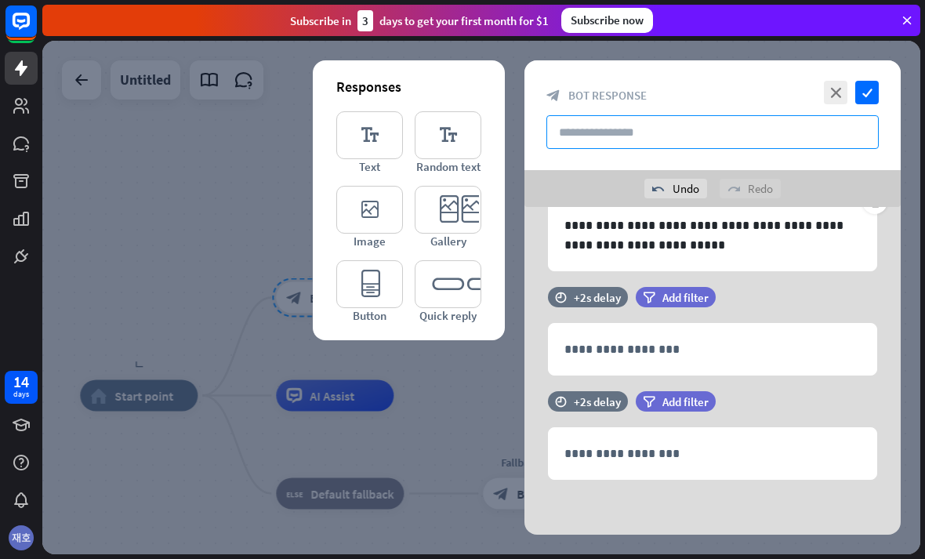
click at [679, 136] on input "text" at bounding box center [712, 132] width 332 height 34
paste input "**********"
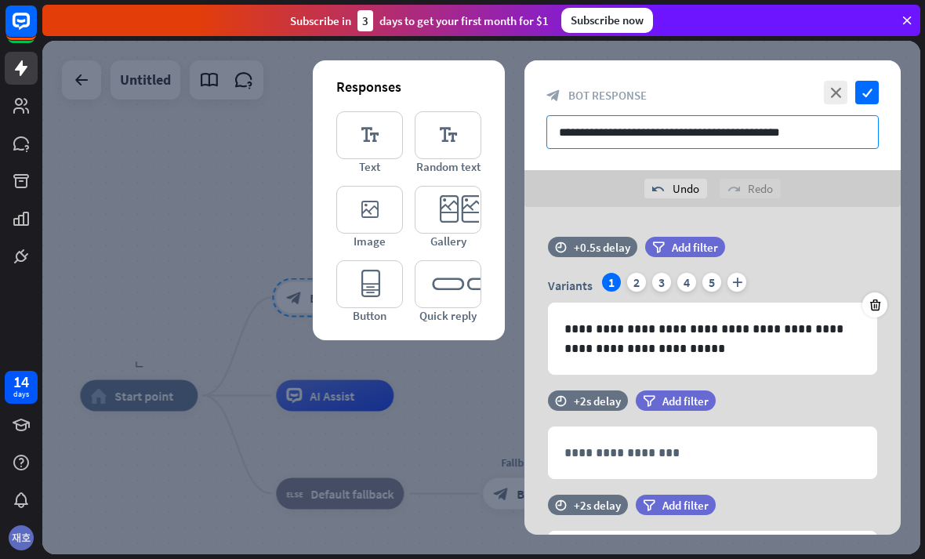
scroll to position [0, 0]
type input "**********"
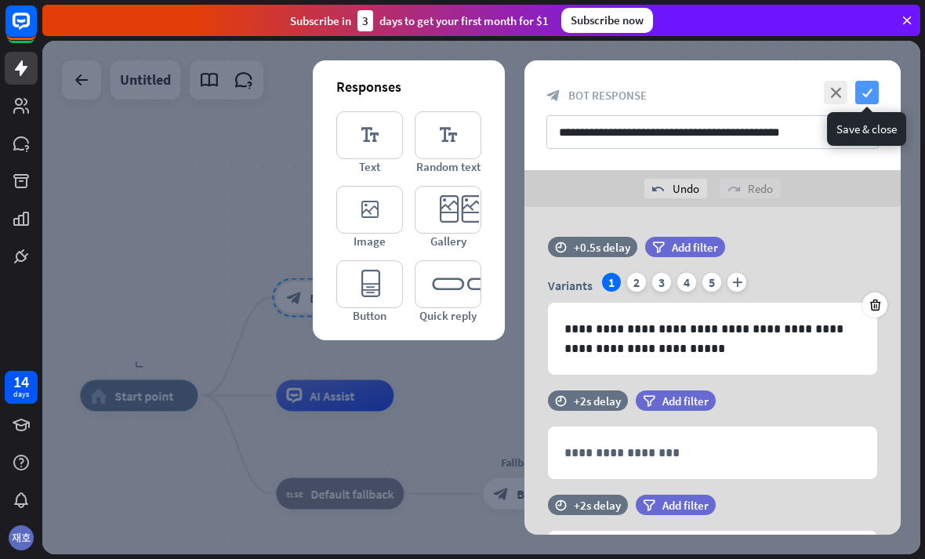
click at [856, 102] on icon "check" at bounding box center [867, 93] width 24 height 24
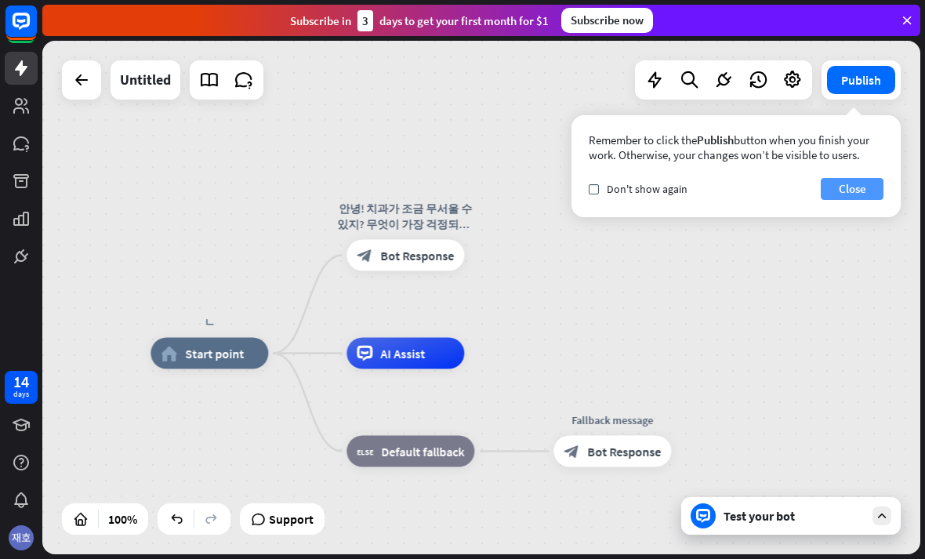
click at [853, 197] on button "Close" at bounding box center [851, 189] width 63 height 22
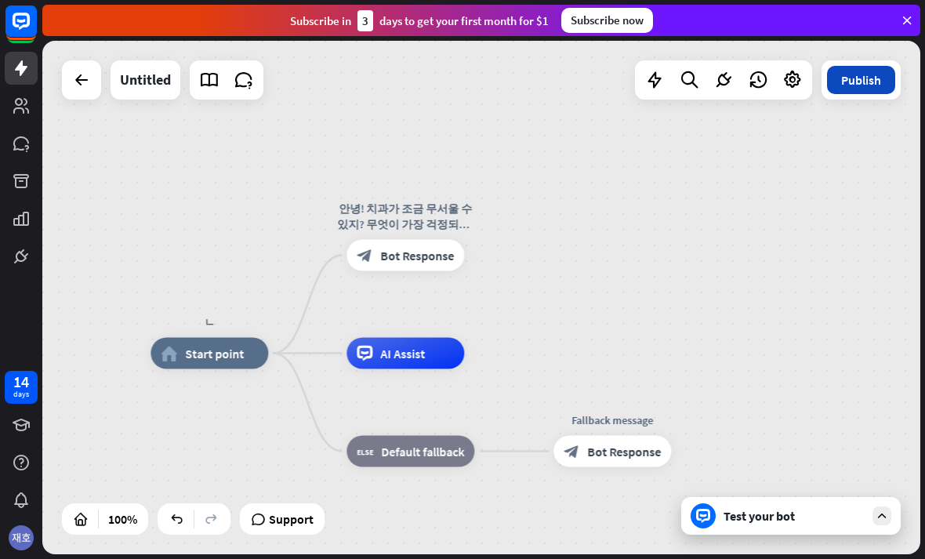
click at [880, 84] on button "Publish" at bounding box center [861, 80] width 68 height 28
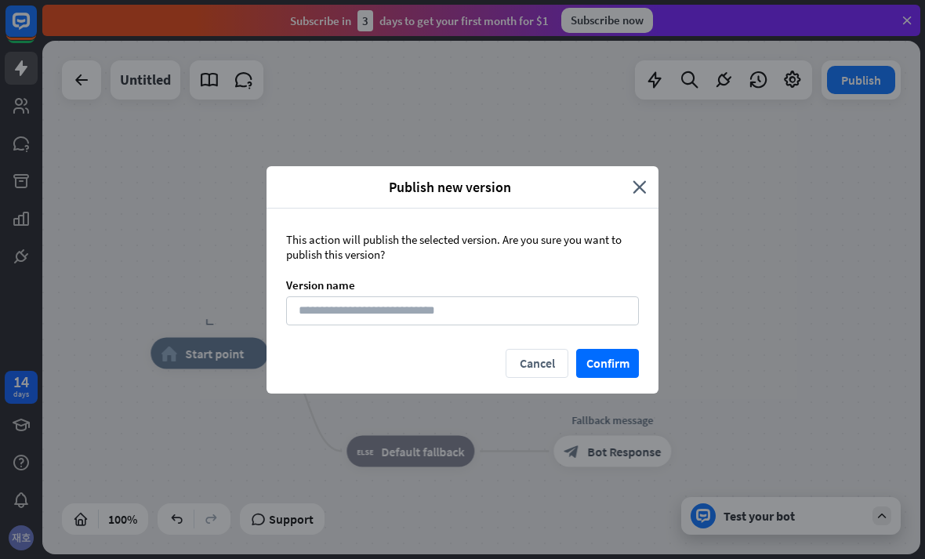
click at [640, 166] on div "Publish new version close" at bounding box center [462, 187] width 392 height 42
click at [645, 179] on icon "close" at bounding box center [639, 187] width 14 height 18
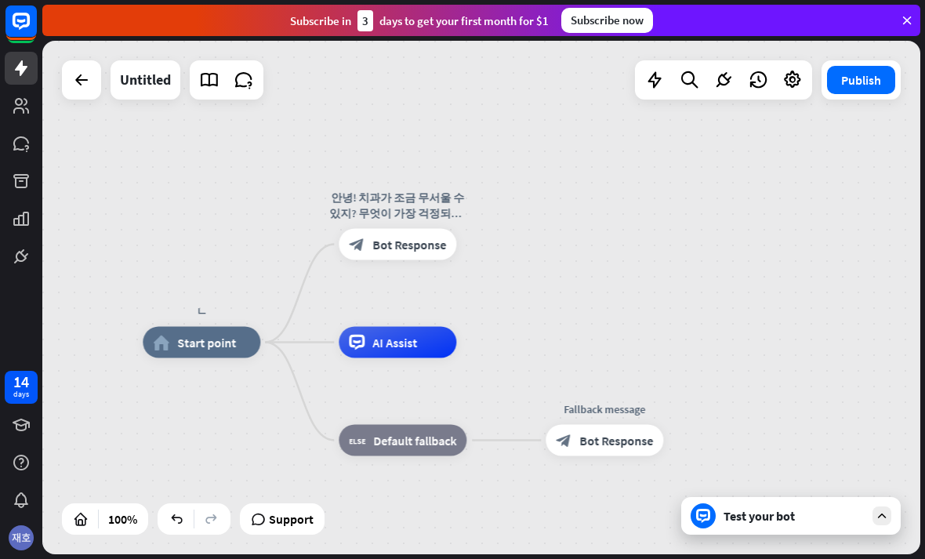
click at [506, 285] on div "ㄴ home_2 Start point 안녕! 치과가 조금 무서울 수 있지? 무엇이 가장 걱정되니? 아래에서 골라줘 😊 block_bot_res…" at bounding box center [481, 297] width 878 height 513
click at [552, 215] on div "ㄴ home_2 Start point Edit name more_[PERSON_NAME]! 치과가 조금 무서울 수 있지? 무엇이 가장 걱정되니…" at bounding box center [481, 297] width 878 height 513
click at [492, 238] on div "ㄴ home_2 Start point 안녕! 치과가 조금 무서울 수 있지? 무엇이 가장 걱정되니? 아래에서 골라줘 😊 block_bot_res…" at bounding box center [481, 297] width 878 height 513
click at [466, 250] on div "plus" at bounding box center [476, 245] width 24 height 24
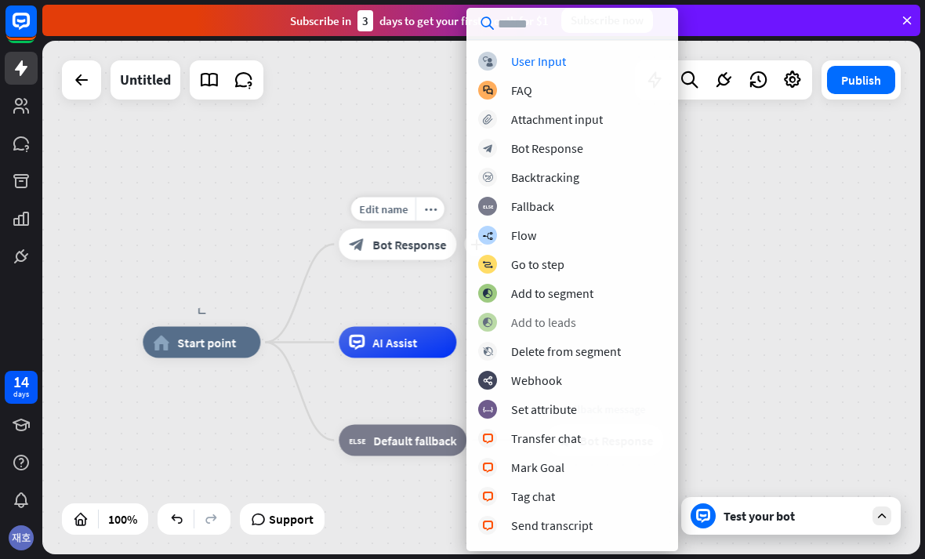
click at [594, 329] on div "block_add_to_segment Add to leads" at bounding box center [572, 322] width 188 height 19
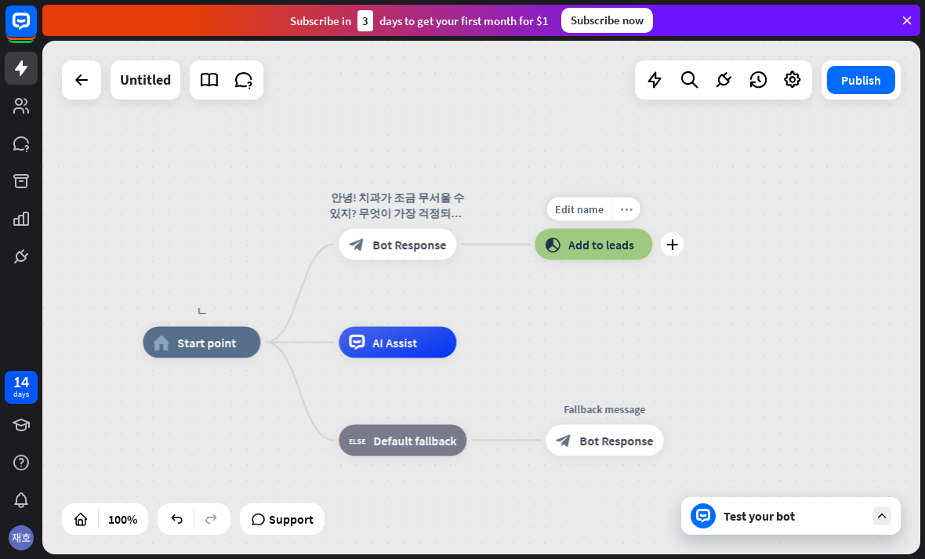
click at [623, 215] on icon "more_horiz" at bounding box center [626, 209] width 13 height 12
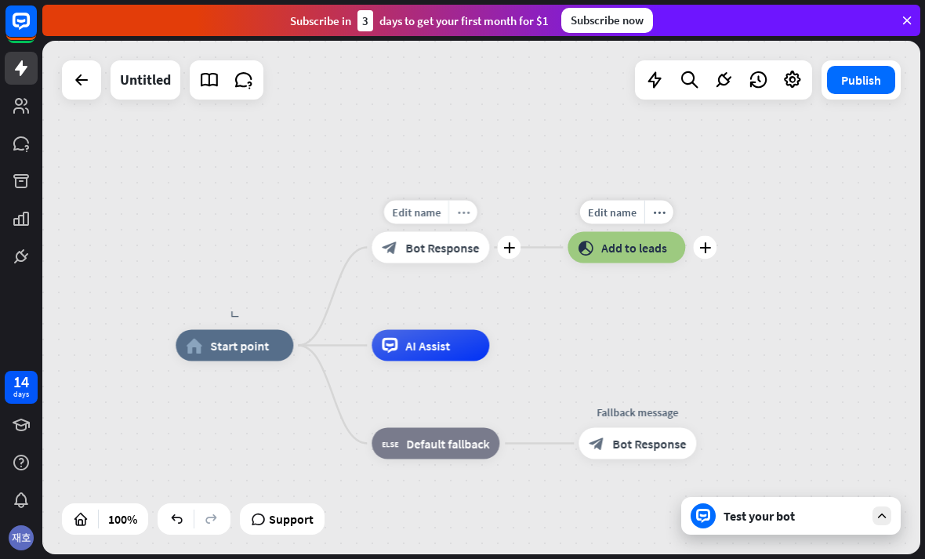
click at [468, 216] on icon "more_horiz" at bounding box center [463, 212] width 13 height 12
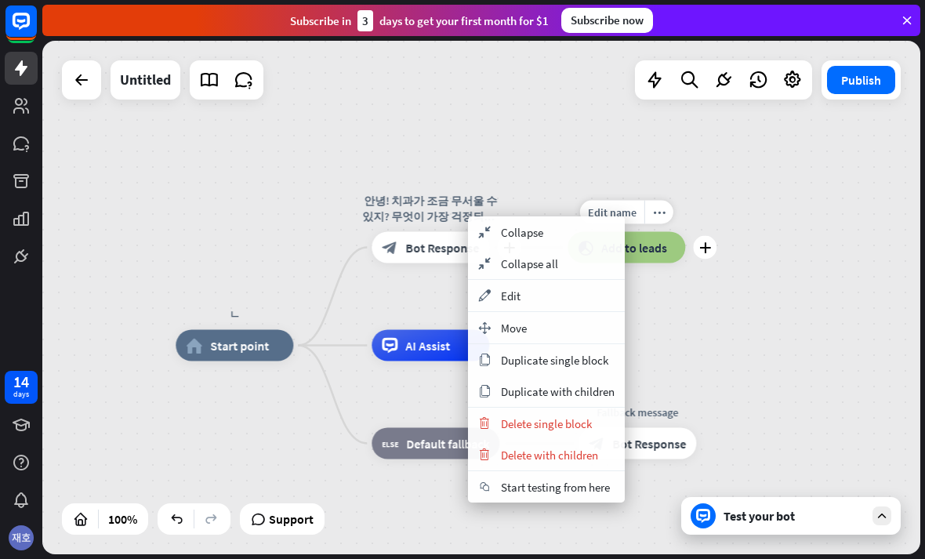
click at [433, 257] on div "block_bot_response Bot Response" at bounding box center [430, 247] width 118 height 31
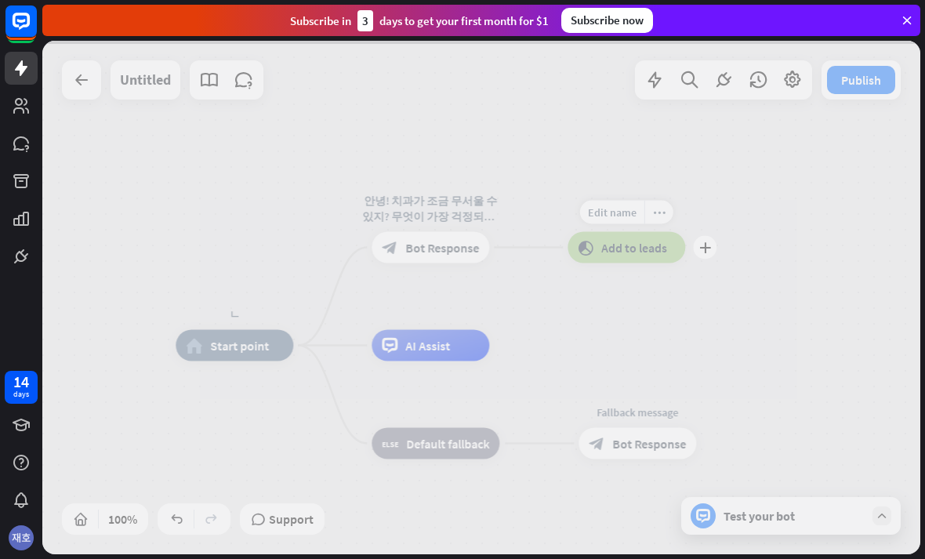
click at [436, 244] on div at bounding box center [481, 297] width 878 height 513
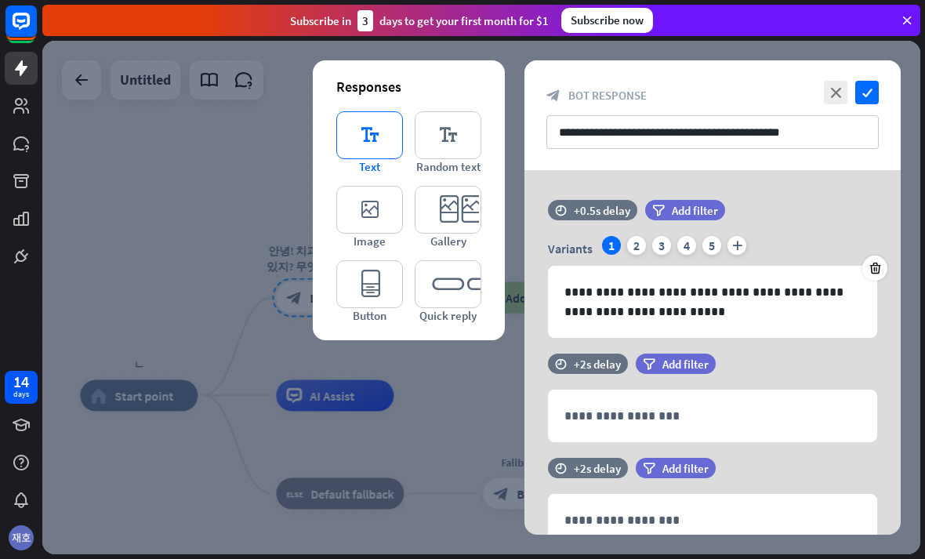
click at [390, 154] on icon "editor_text" at bounding box center [369, 135] width 67 height 48
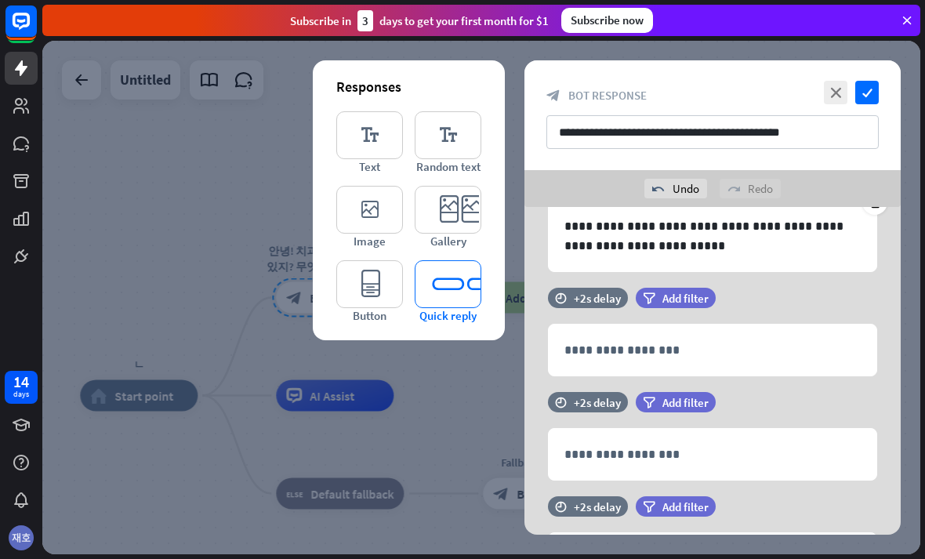
click at [442, 289] on icon "editor_quick_replies" at bounding box center [448, 284] width 67 height 48
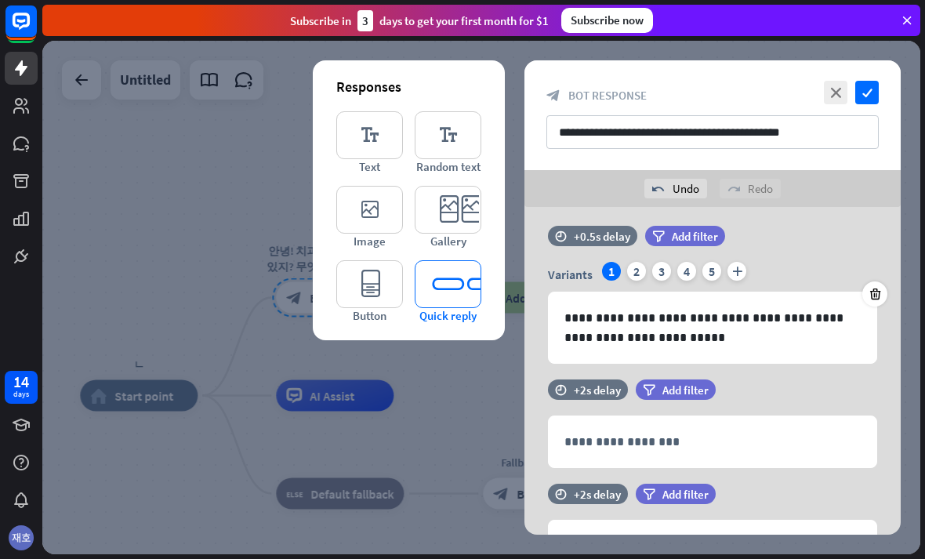
scroll to position [13, 0]
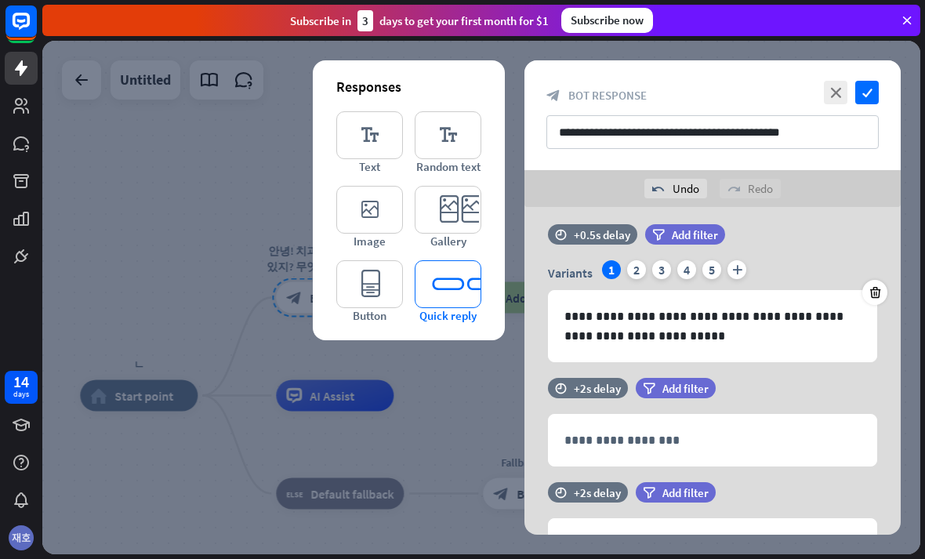
click at [464, 281] on icon "editor_quick_replies" at bounding box center [448, 284] width 67 height 48
click at [882, 296] on div at bounding box center [874, 292] width 25 height 25
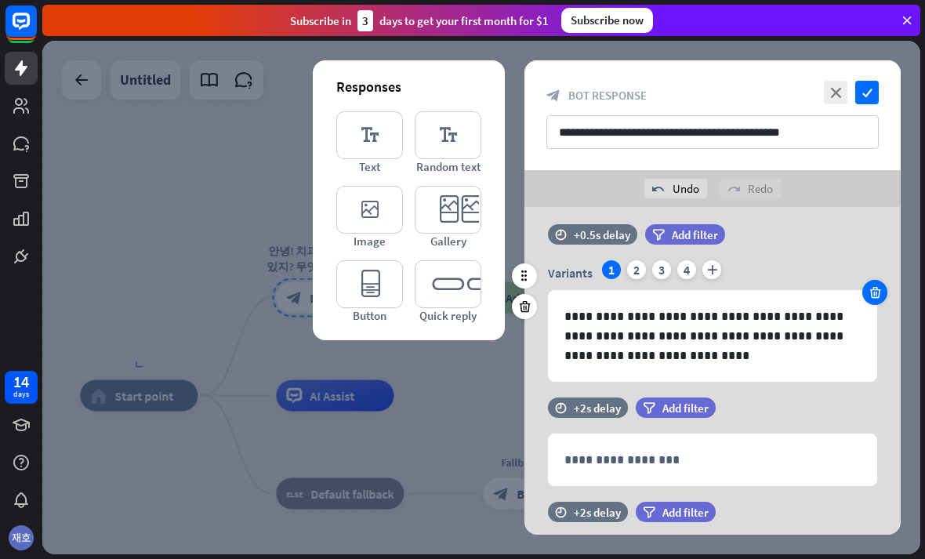
click at [868, 287] on icon at bounding box center [874, 292] width 15 height 14
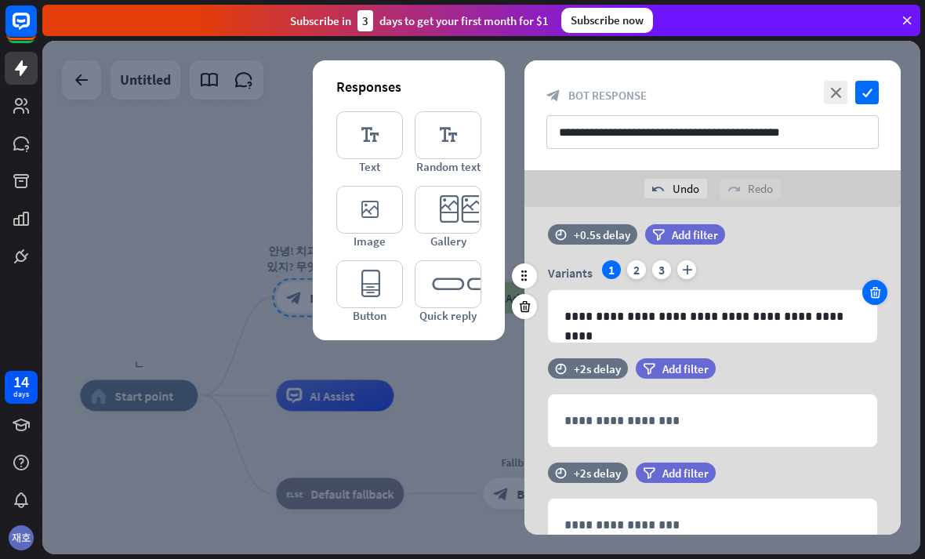
click at [867, 290] on icon at bounding box center [874, 292] width 15 height 14
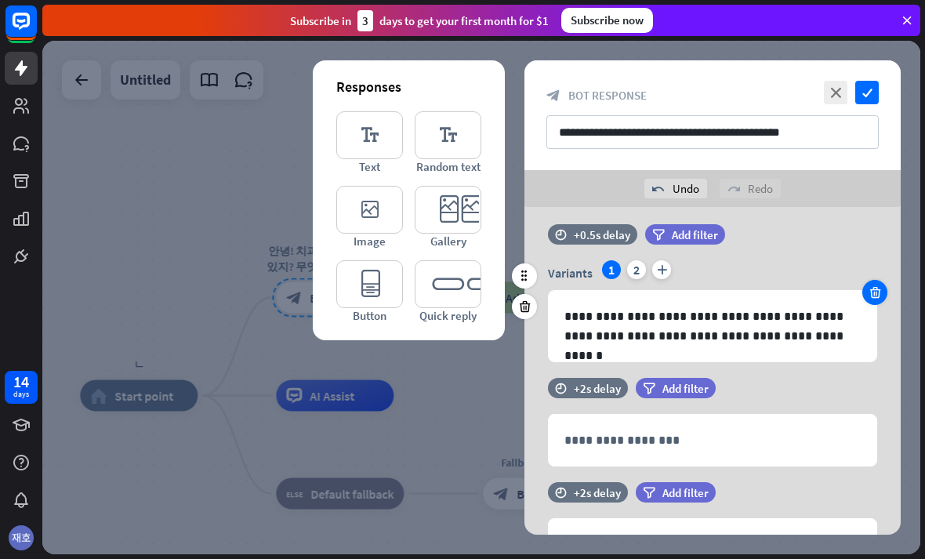
click at [880, 292] on icon at bounding box center [874, 292] width 15 height 14
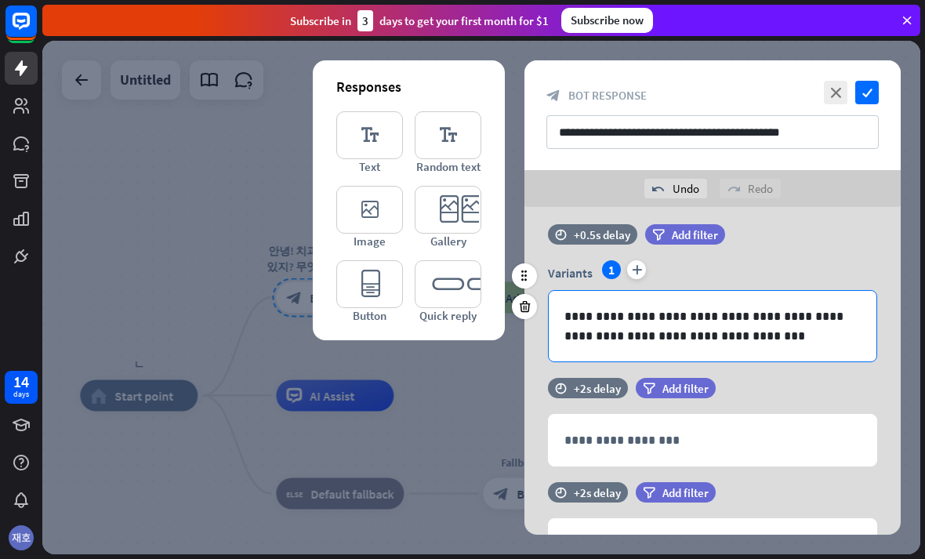
click at [873, 292] on div "**********" at bounding box center [713, 326] width 328 height 71
click at [863, 298] on div "**********" at bounding box center [713, 326] width 328 height 71
click at [838, 325] on p "**********" at bounding box center [712, 325] width 296 height 39
click at [471, 337] on div "Responses editor_text Text editor_text Random text editor_image Image editor_ca…" at bounding box center [409, 200] width 192 height 280
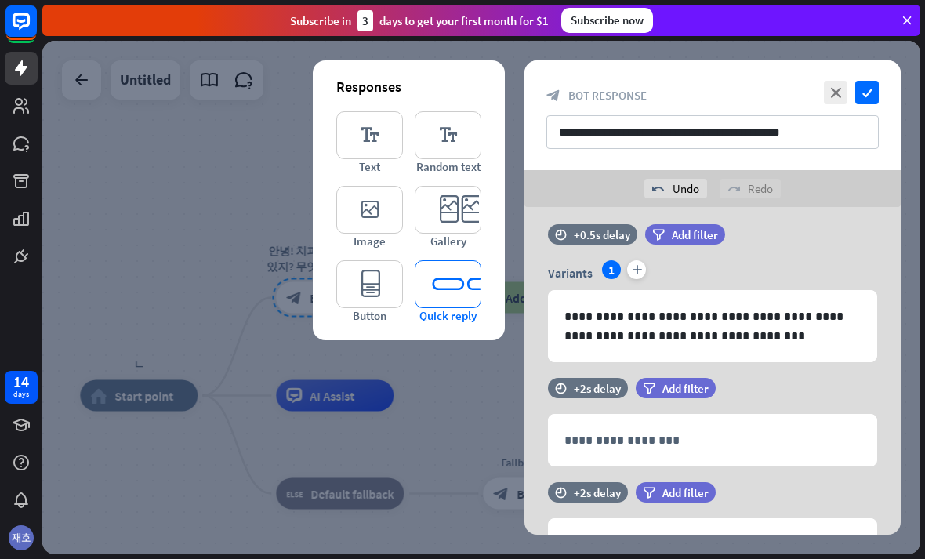
click at [458, 291] on icon "editor_quick_replies" at bounding box center [448, 284] width 67 height 48
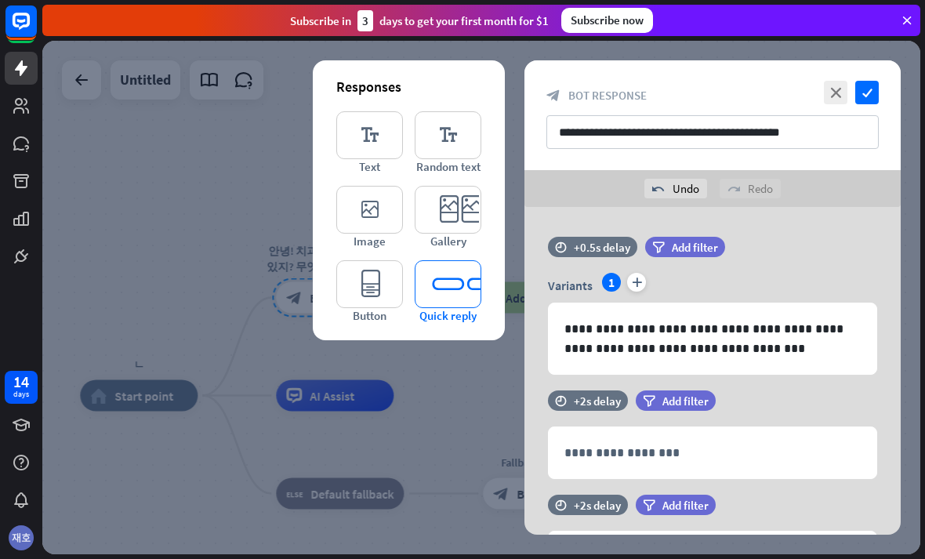
scroll to position [0, 0]
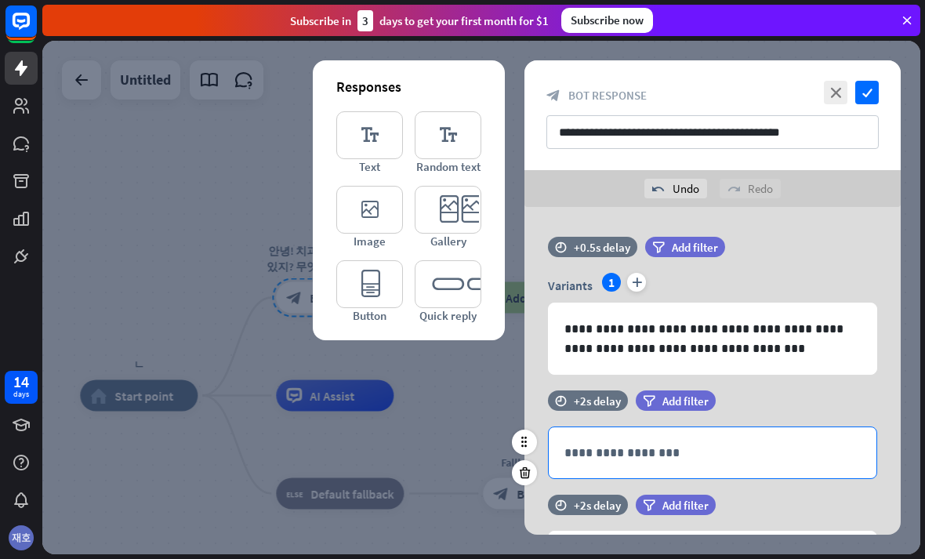
click at [739, 438] on div "**********" at bounding box center [713, 452] width 328 height 51
click at [683, 447] on p "**********" at bounding box center [712, 453] width 296 height 20
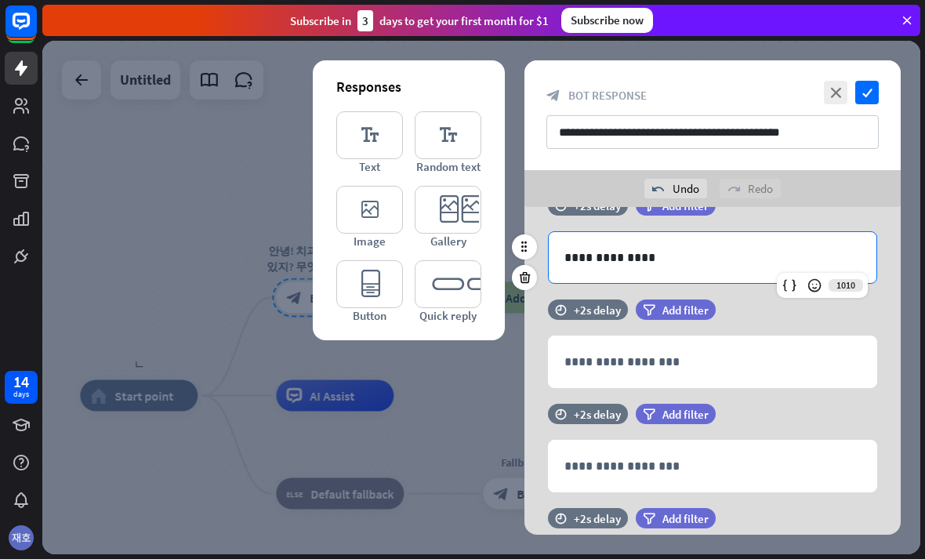
scroll to position [206, 0]
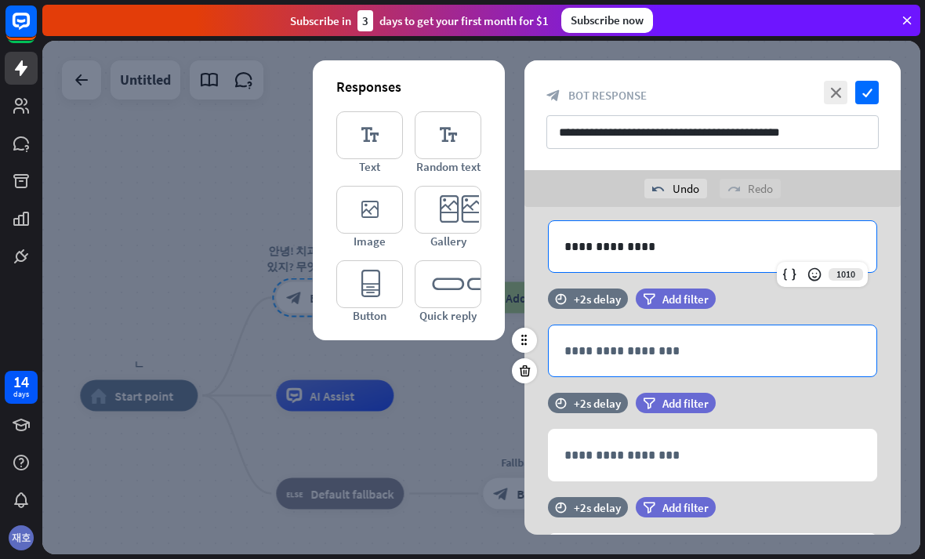
click at [719, 353] on p "**********" at bounding box center [712, 351] width 296 height 20
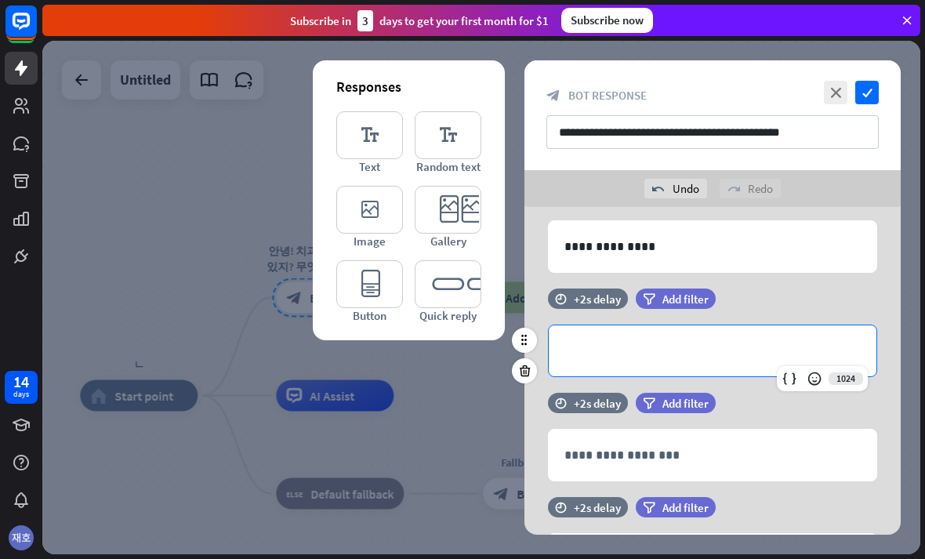
click at [722, 352] on p "**********" at bounding box center [712, 351] width 296 height 20
click at [715, 356] on p "**********" at bounding box center [712, 351] width 296 height 20
click at [741, 355] on p "**********" at bounding box center [712, 351] width 296 height 20
click at [743, 347] on p "**********" at bounding box center [712, 351] width 296 height 20
click at [730, 353] on p "**********" at bounding box center [712, 351] width 296 height 20
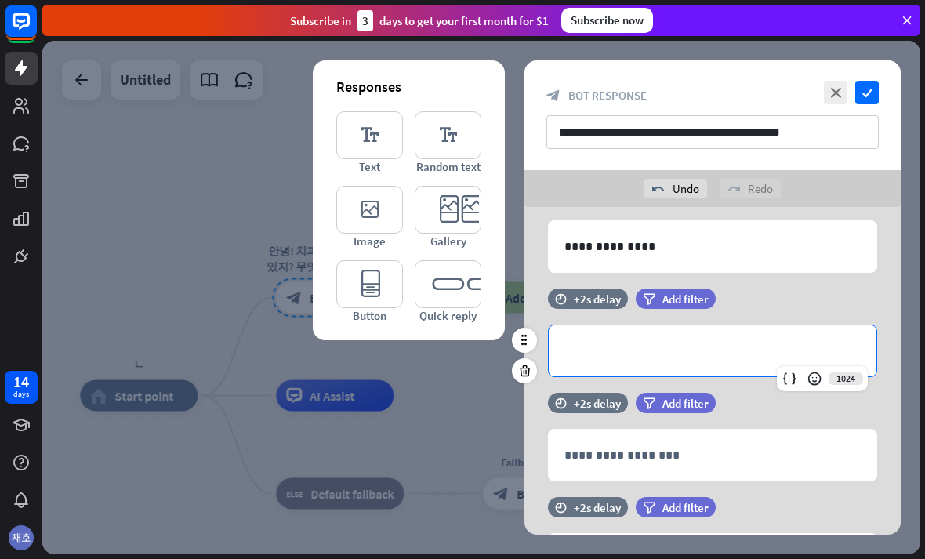
click at [748, 350] on p "**********" at bounding box center [712, 351] width 296 height 20
click at [744, 351] on p "**********" at bounding box center [712, 351] width 296 height 20
click at [730, 353] on p "**********" at bounding box center [712, 351] width 296 height 20
click at [729, 353] on p "**********" at bounding box center [712, 351] width 296 height 20
click at [713, 356] on p "**********" at bounding box center [712, 351] width 296 height 20
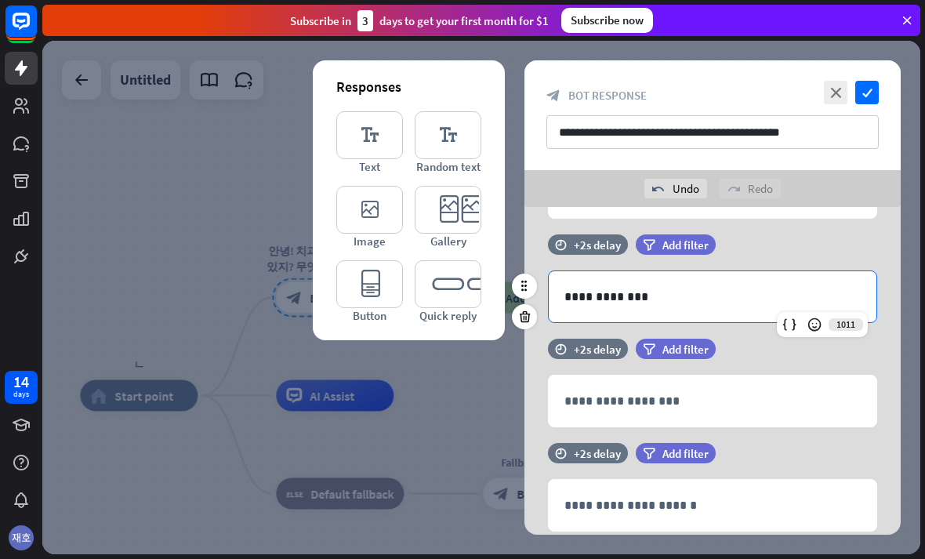
scroll to position [265, 0]
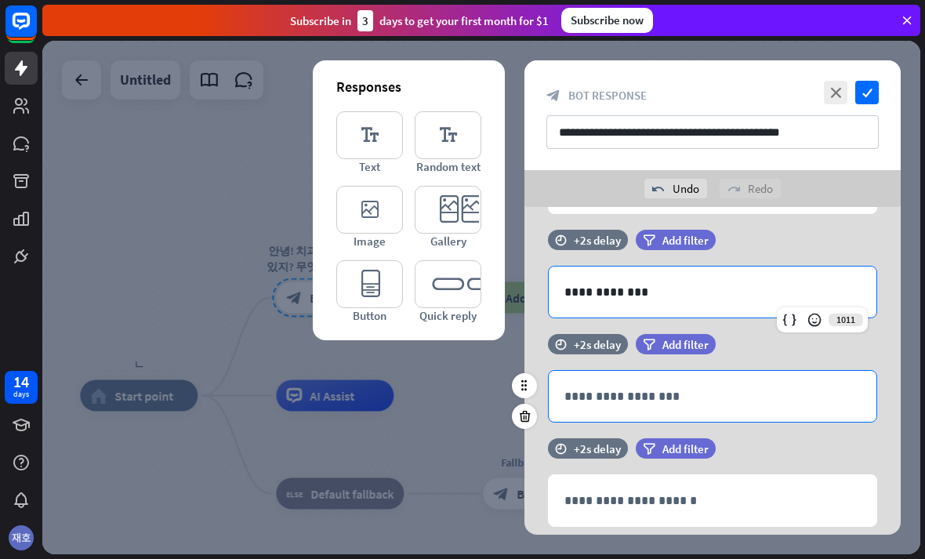
click at [715, 397] on p "**********" at bounding box center [712, 396] width 296 height 20
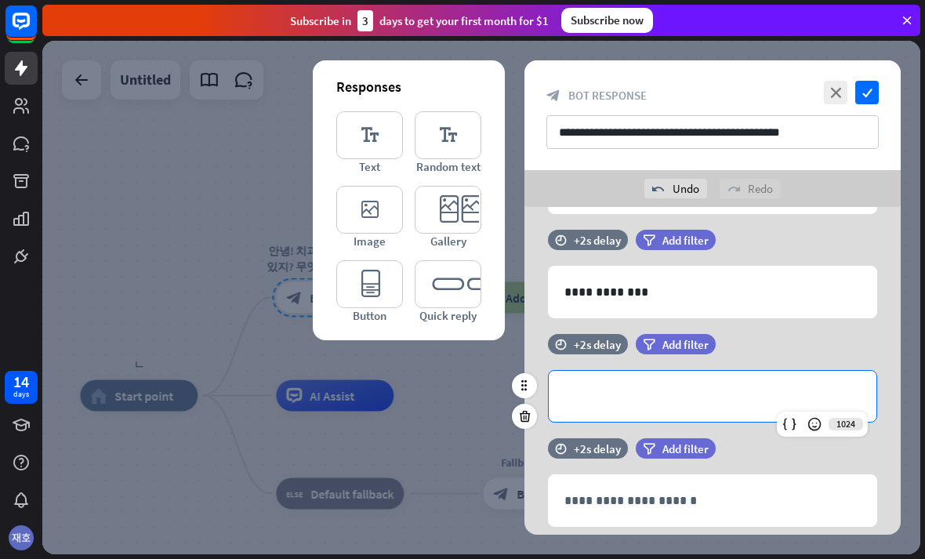
click at [712, 395] on p "**********" at bounding box center [712, 396] width 296 height 20
click at [560, 403] on div "*********" at bounding box center [713, 396] width 328 height 51
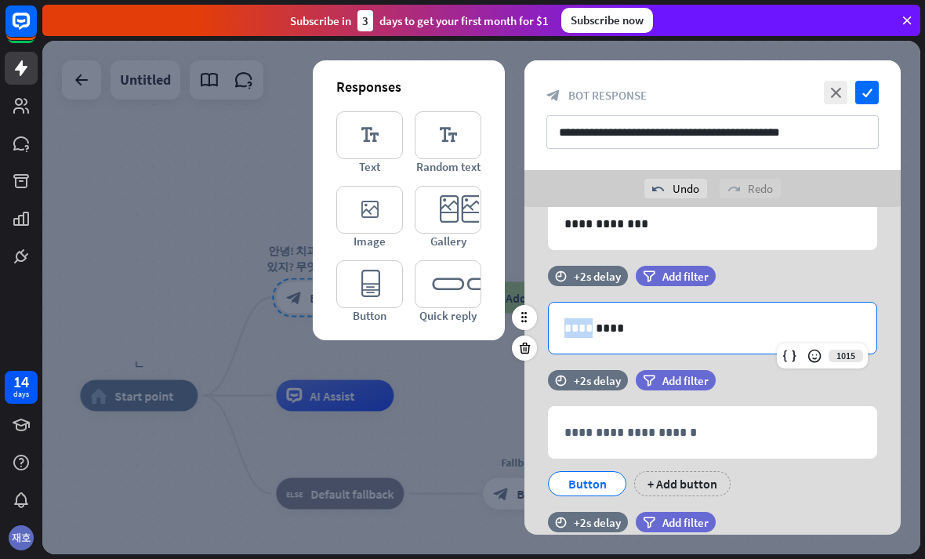
scroll to position [462, 0]
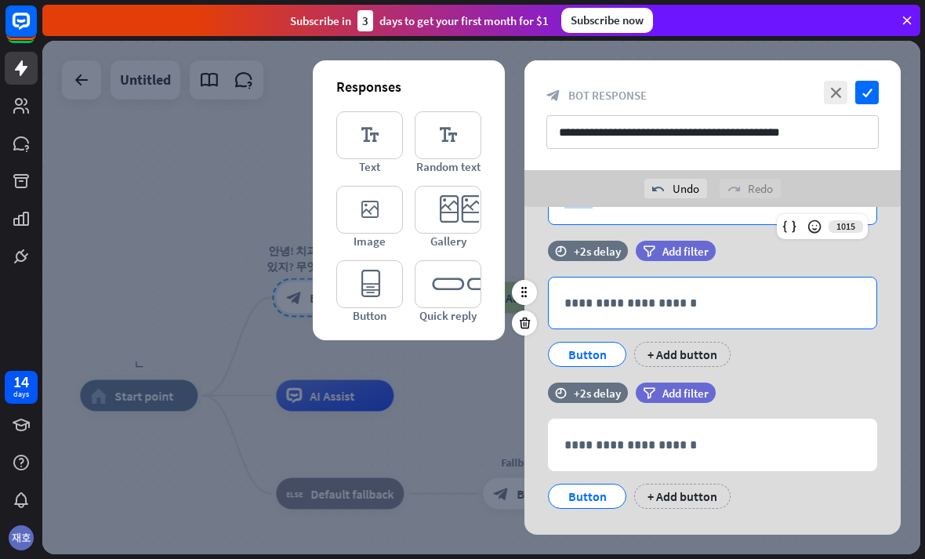
click at [683, 319] on div "**********" at bounding box center [713, 302] width 328 height 51
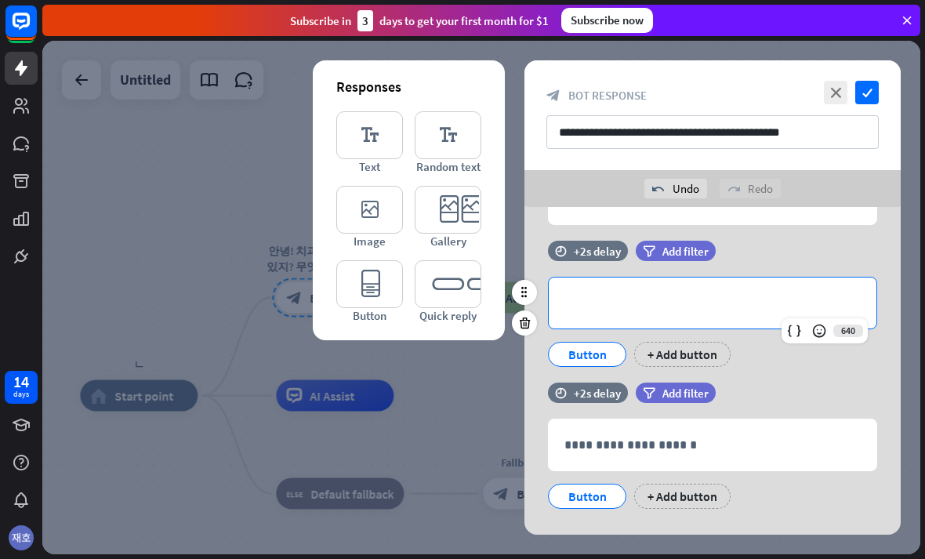
click at [732, 298] on p "**********" at bounding box center [712, 303] width 296 height 20
click at [760, 307] on p "**********" at bounding box center [712, 303] width 296 height 20
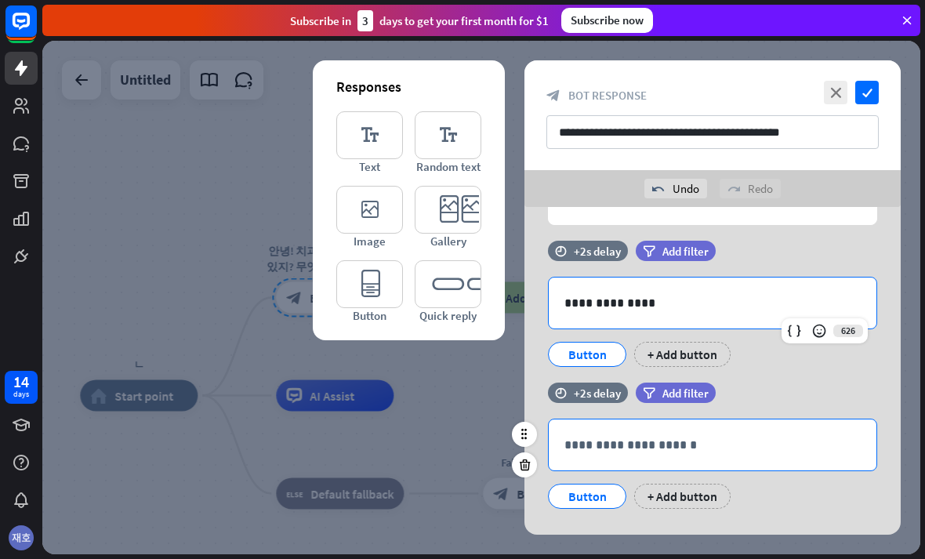
click at [720, 444] on p "**********" at bounding box center [712, 445] width 296 height 20
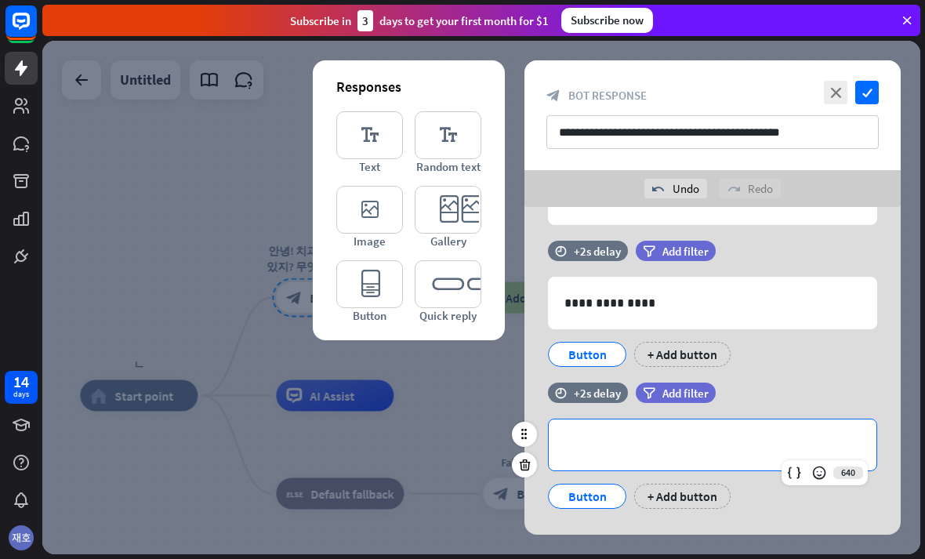
click at [728, 436] on p "**********" at bounding box center [712, 445] width 296 height 20
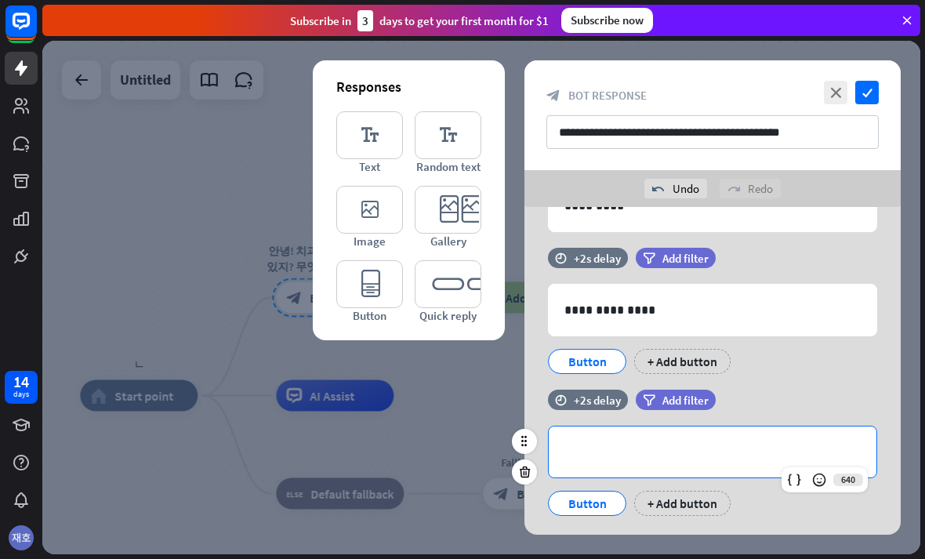
click at [680, 436] on div "**********" at bounding box center [713, 451] width 328 height 51
click at [755, 428] on div "**********" at bounding box center [713, 451] width 328 height 51
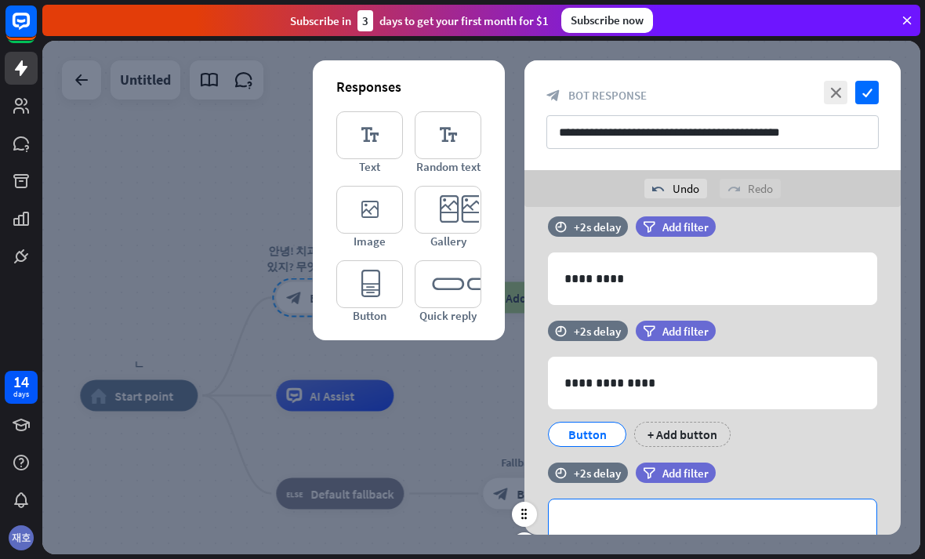
scroll to position [380, 0]
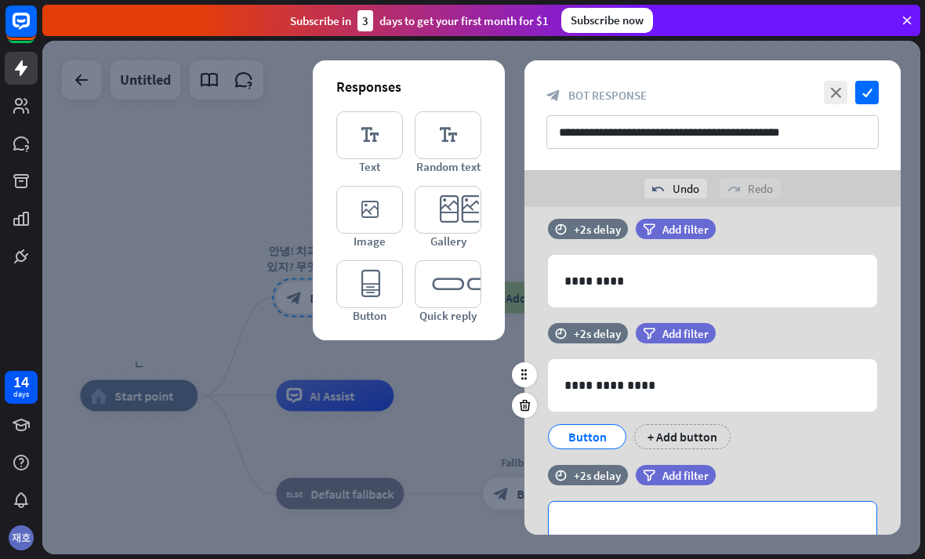
click at [610, 446] on div "Button" at bounding box center [587, 437] width 52 height 24
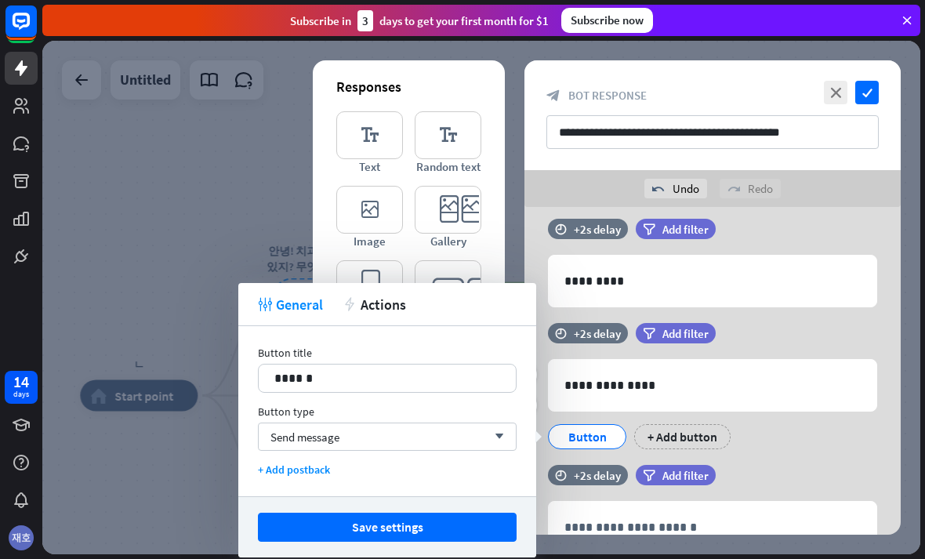
click at [770, 353] on div "filter Add filter" at bounding box center [715, 341] width 158 height 36
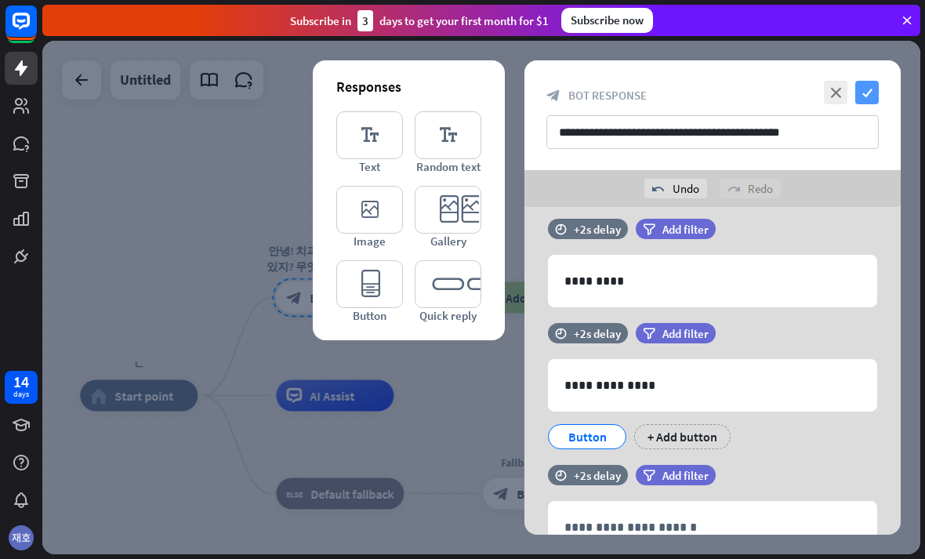
click at [859, 93] on icon "check" at bounding box center [867, 93] width 24 height 24
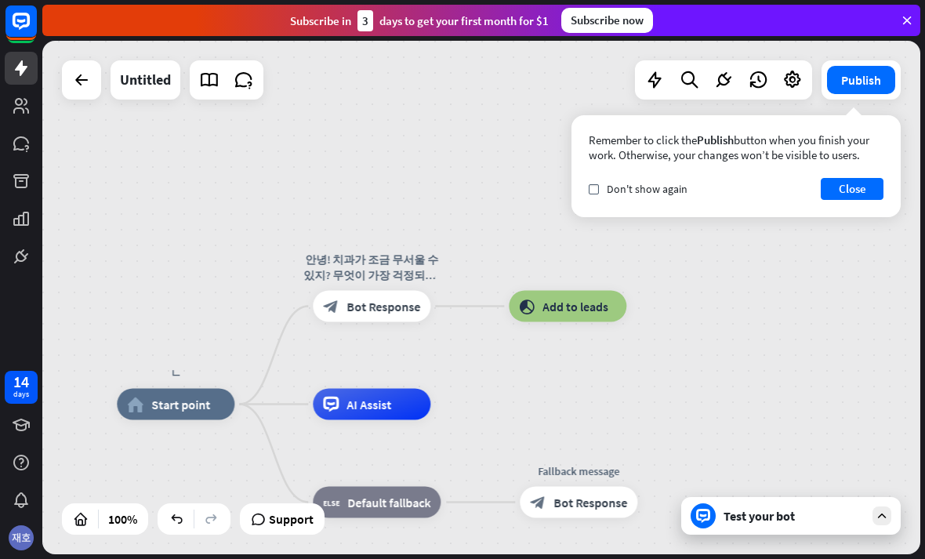
click at [847, 173] on div "Remember to click the Publish button when you finish your work. Otherwise, your…" at bounding box center [735, 166] width 329 height 102
click at [851, 186] on button "Close" at bounding box center [851, 189] width 63 height 22
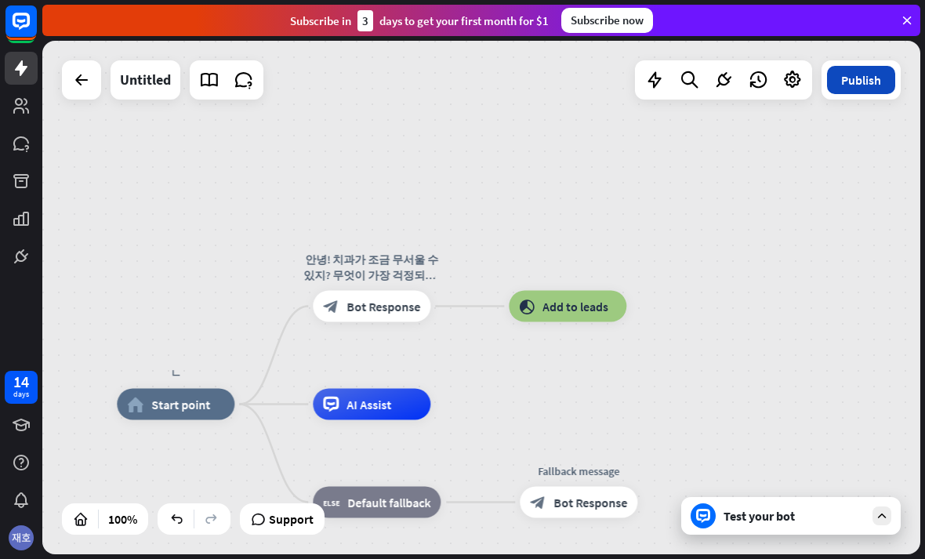
click at [882, 92] on button "Publish" at bounding box center [861, 80] width 68 height 28
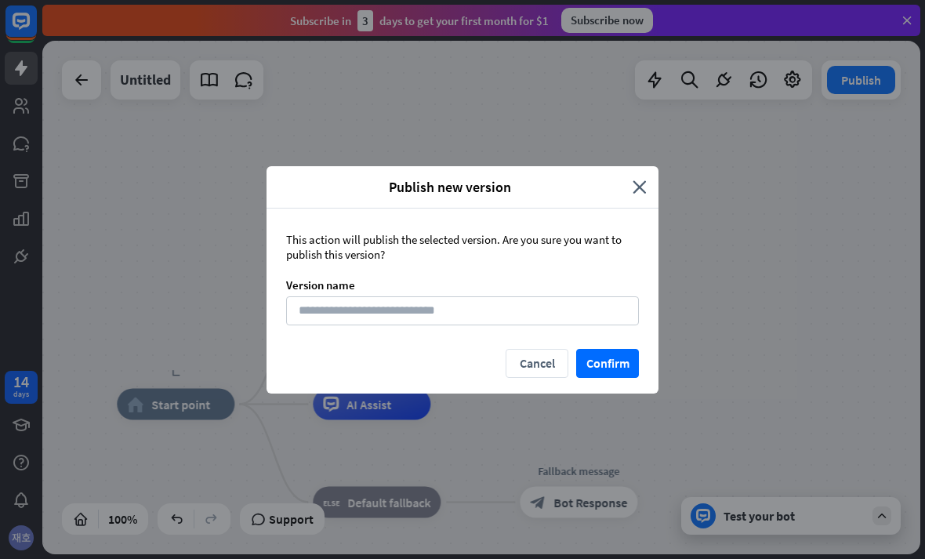
click at [650, 176] on div "Publish new version close" at bounding box center [462, 187] width 392 height 42
click at [636, 181] on icon "close" at bounding box center [639, 187] width 14 height 18
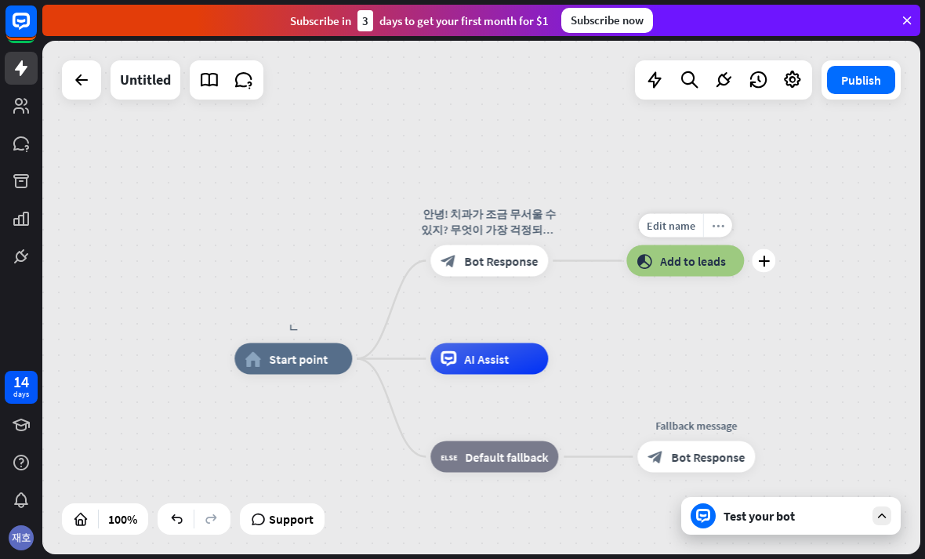
click at [722, 227] on icon "more_horiz" at bounding box center [718, 225] width 13 height 12
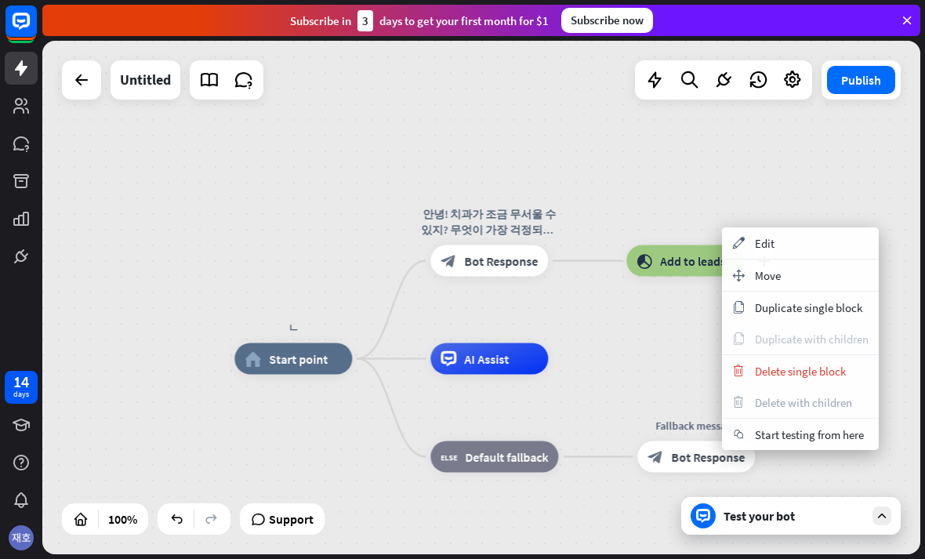
click at [812, 353] on div "copy Duplicate with children" at bounding box center [800, 338] width 157 height 31
click at [793, 374] on span "Delete single block" at bounding box center [800, 371] width 91 height 15
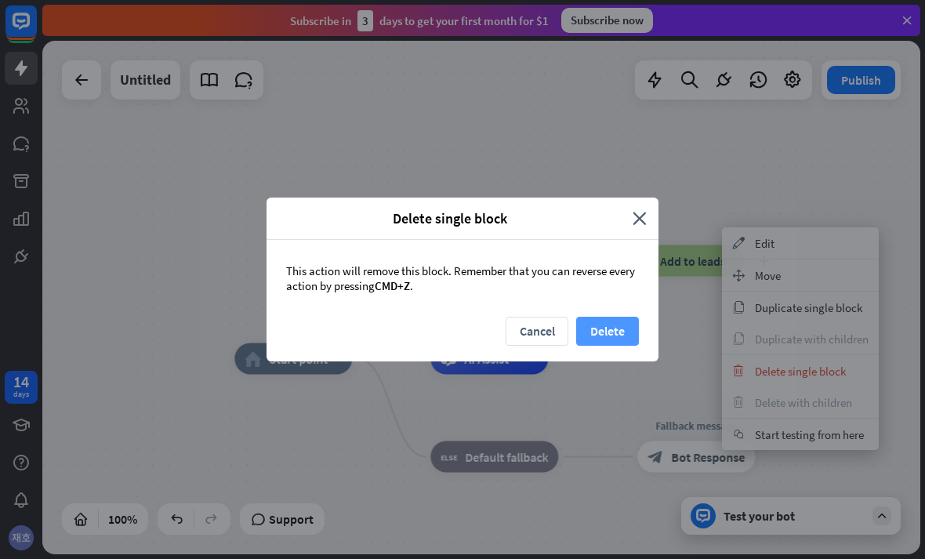
click at [637, 343] on button "Delete" at bounding box center [607, 331] width 63 height 29
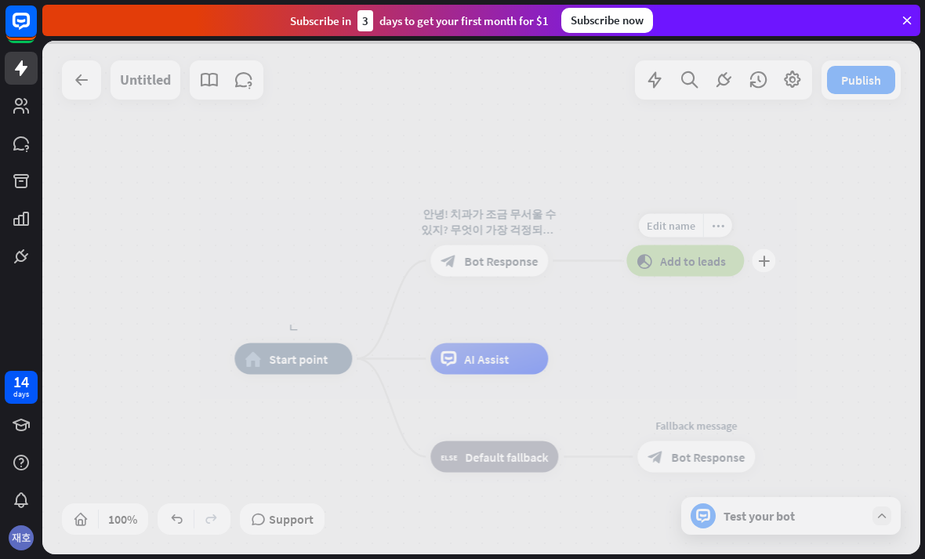
click at [620, 335] on div at bounding box center [481, 297] width 878 height 513
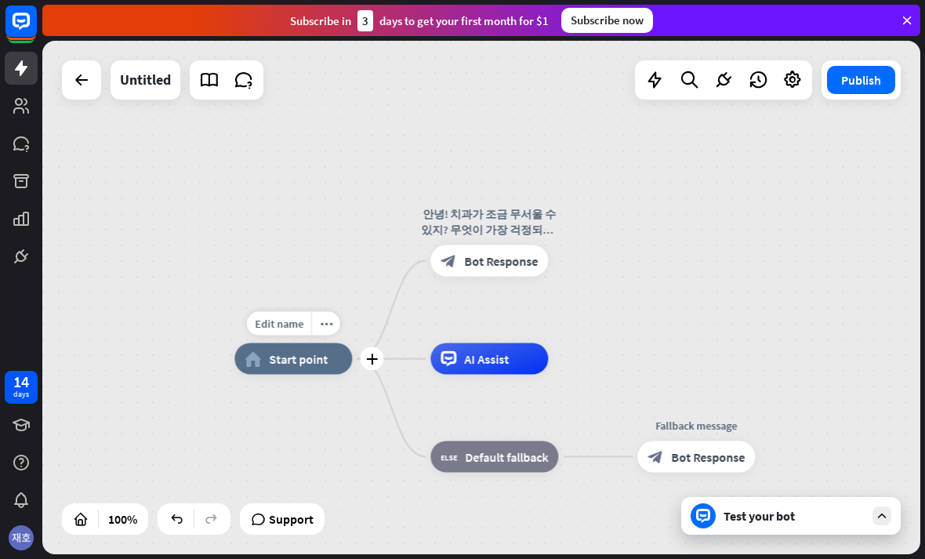
click at [277, 367] on div "home_2 Start point" at bounding box center [293, 358] width 118 height 31
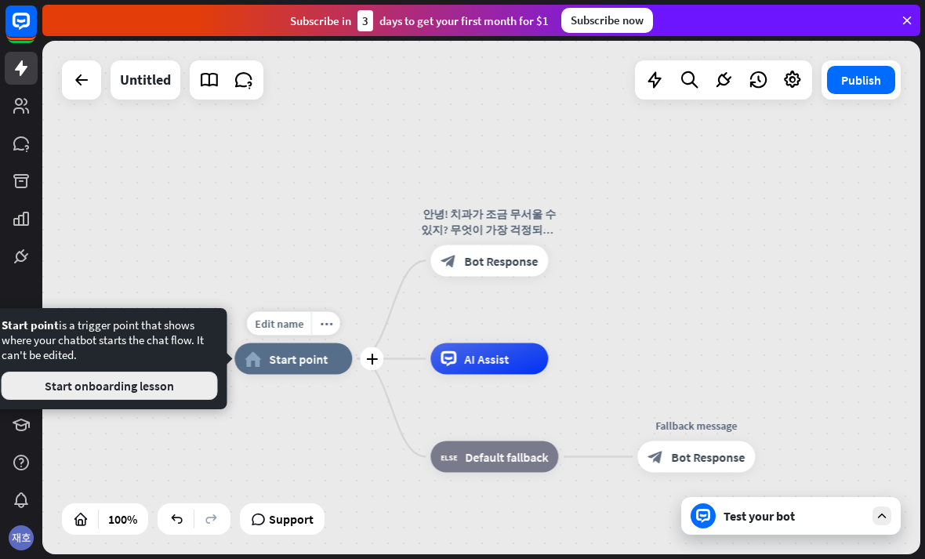
click at [113, 374] on button "Start onboarding lesson" at bounding box center [110, 385] width 216 height 28
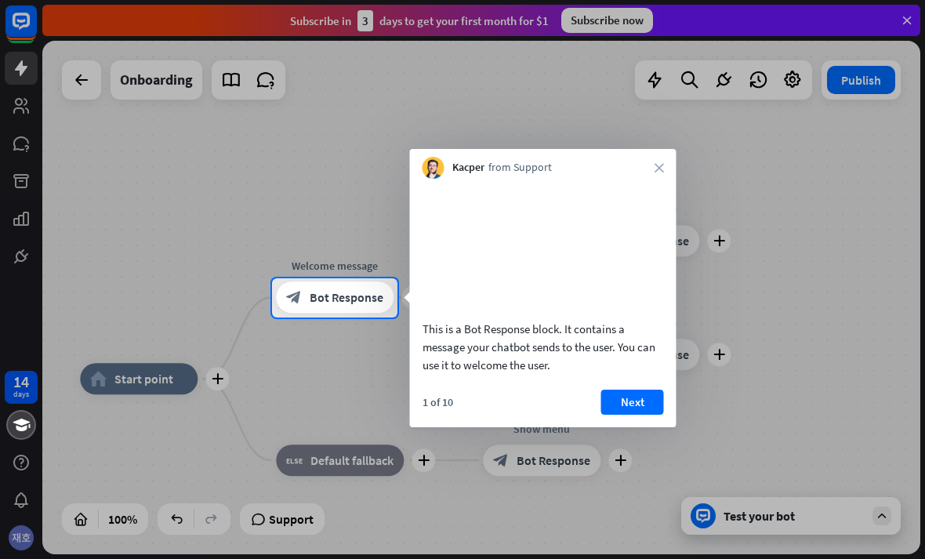
click at [642, 415] on button "Next" at bounding box center [632, 401] width 63 height 25
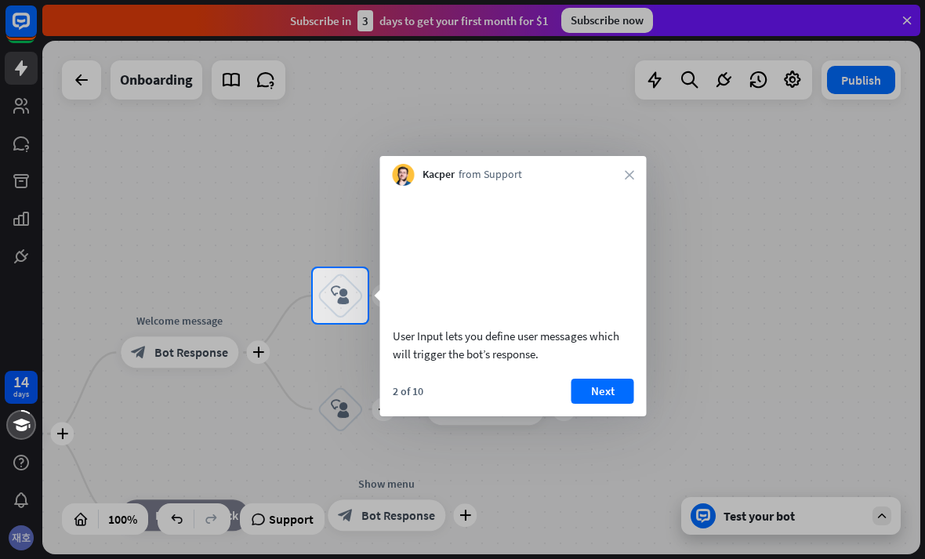
click at [703, 369] on div at bounding box center [462, 441] width 925 height 236
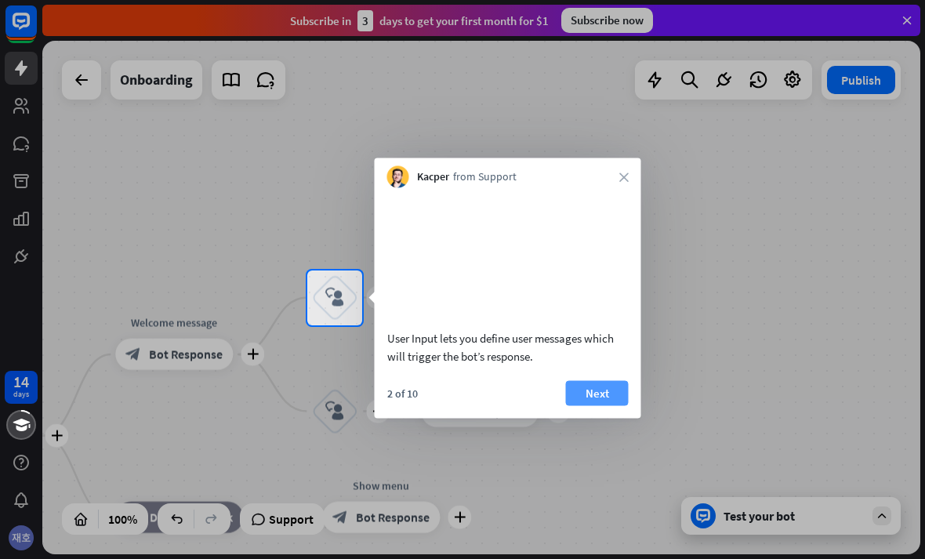
click at [612, 405] on button "Next" at bounding box center [597, 392] width 63 height 25
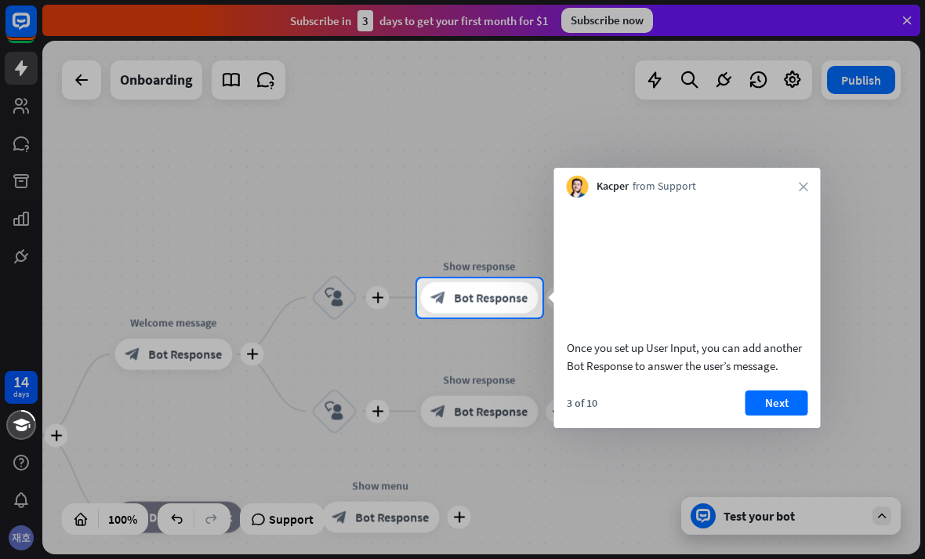
click at [607, 416] on div "3 of 10 Next" at bounding box center [687, 409] width 266 height 38
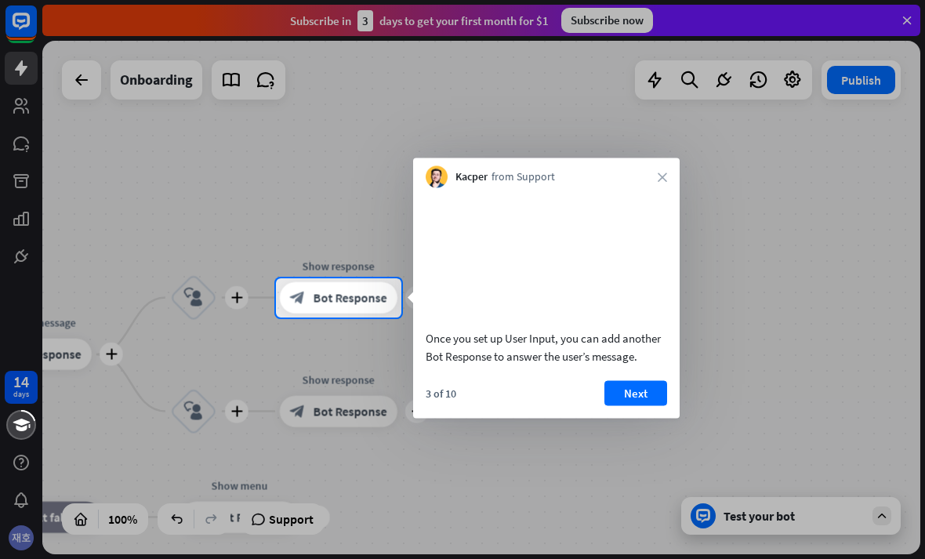
click at [675, 399] on div "Once you set up User Input, you can add another Bot Response to answer the user…" at bounding box center [546, 303] width 266 height 230
click at [646, 405] on button "Next" at bounding box center [635, 392] width 63 height 25
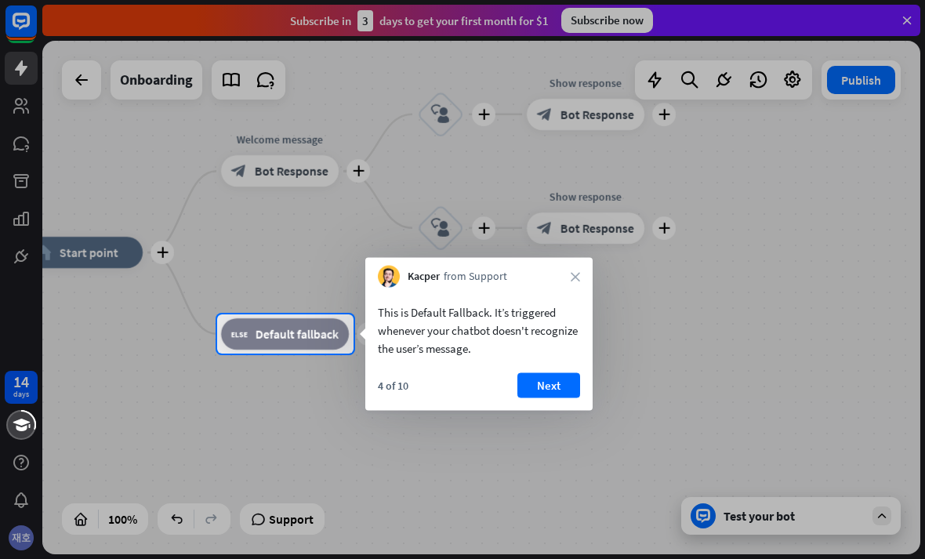
click at [667, 400] on div at bounding box center [462, 455] width 925 height 205
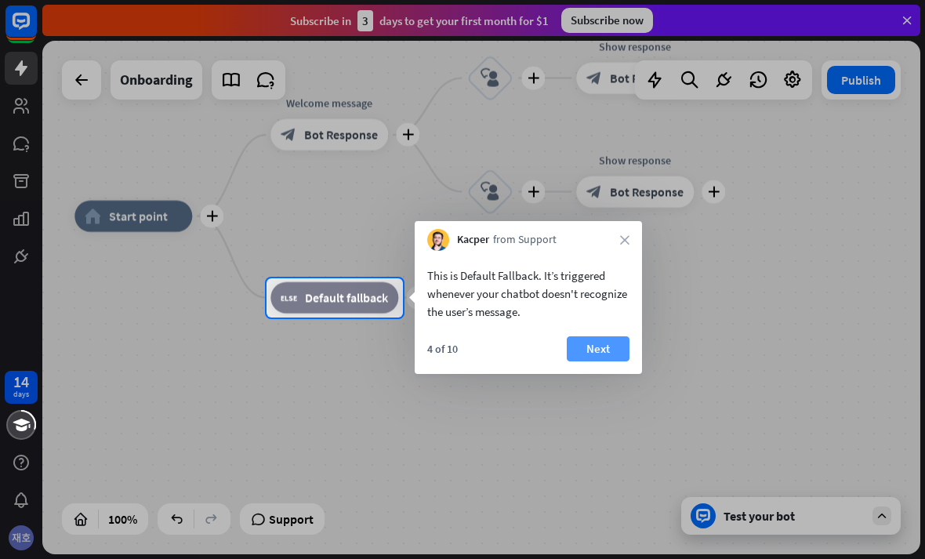
click at [627, 344] on button "Next" at bounding box center [598, 348] width 63 height 25
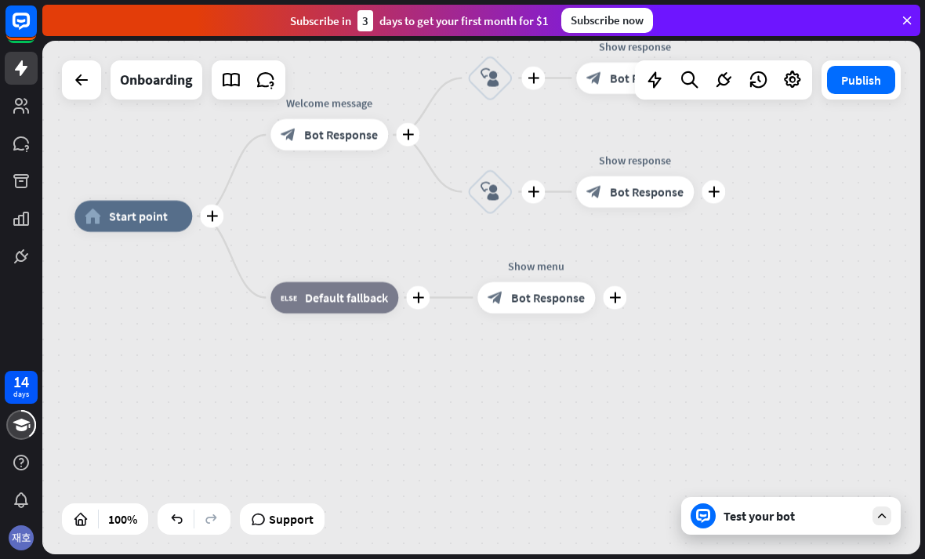
click at [623, 345] on div "plus home_2 Start point plus Welcome message block_bot_response Bot Response pl…" at bounding box center [513, 472] width 878 height 513
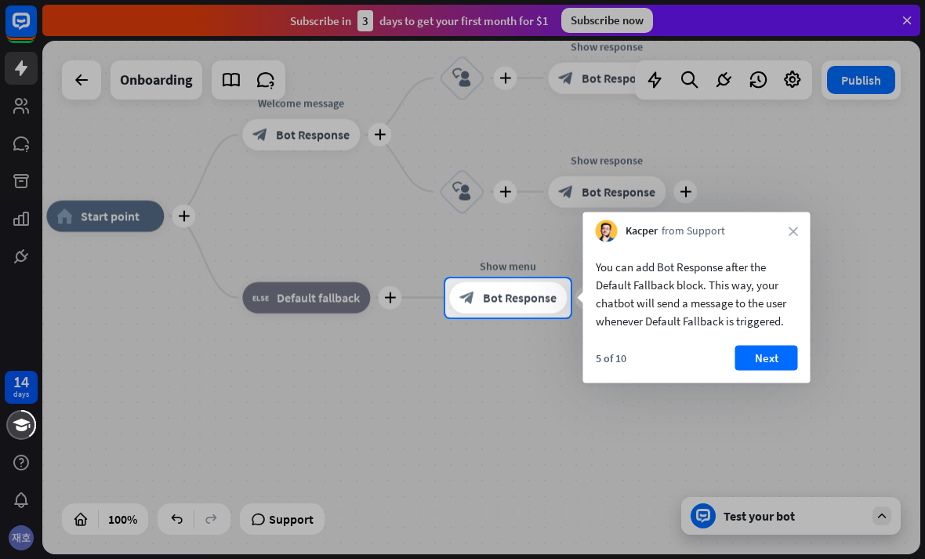
click at [636, 341] on div "You can add Bot Response after the Default Fallback block. This way, your chatb…" at bounding box center [696, 312] width 227 height 141
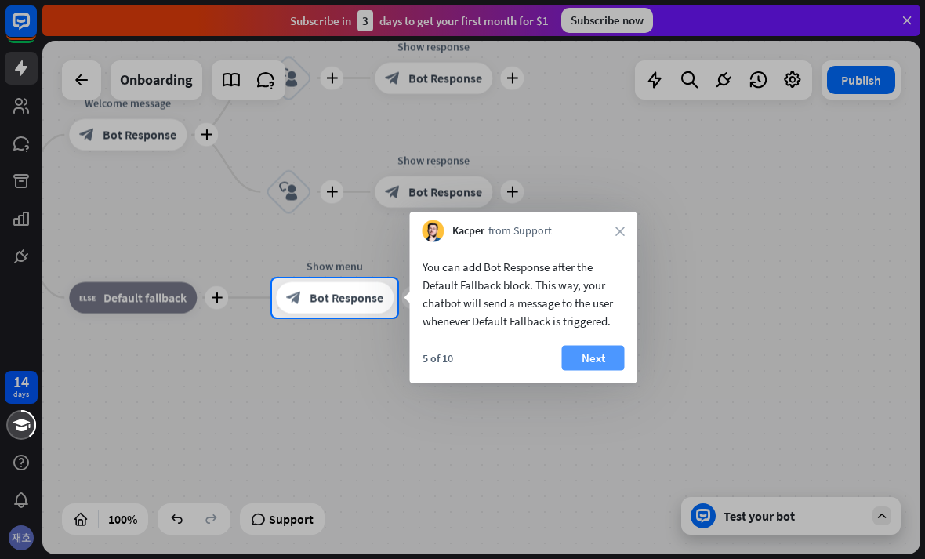
click at [617, 360] on button "Next" at bounding box center [593, 358] width 63 height 25
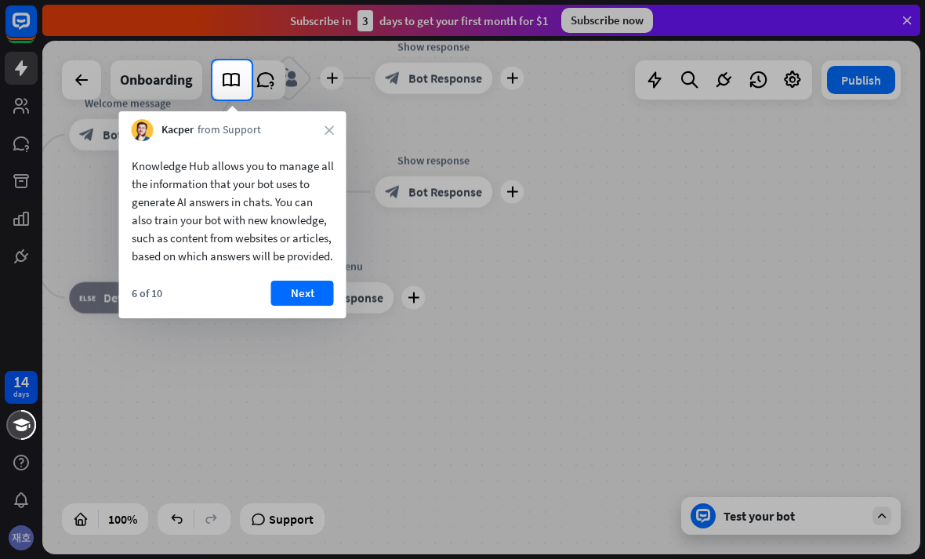
click at [650, 364] on div at bounding box center [462, 329] width 925 height 459
click at [281, 306] on button "Next" at bounding box center [302, 293] width 63 height 25
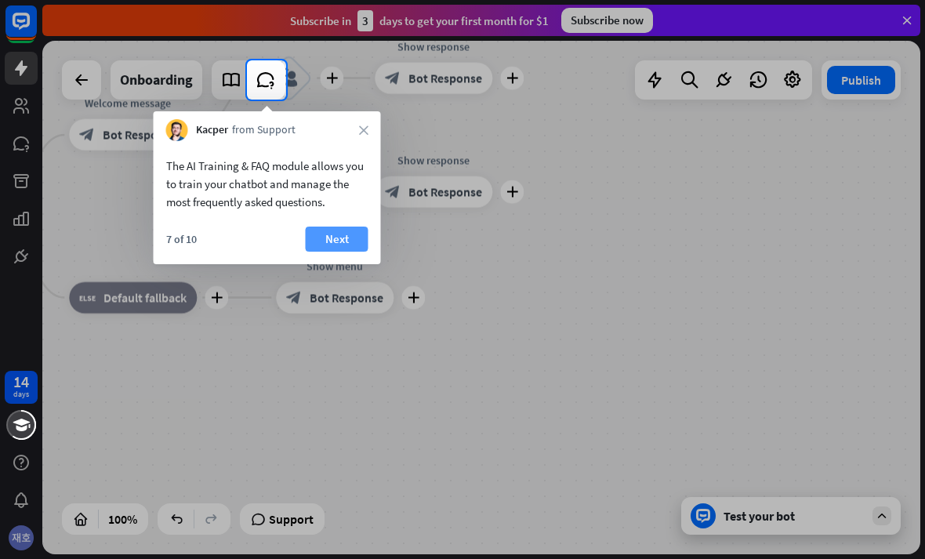
click at [325, 244] on button "Next" at bounding box center [337, 238] width 63 height 25
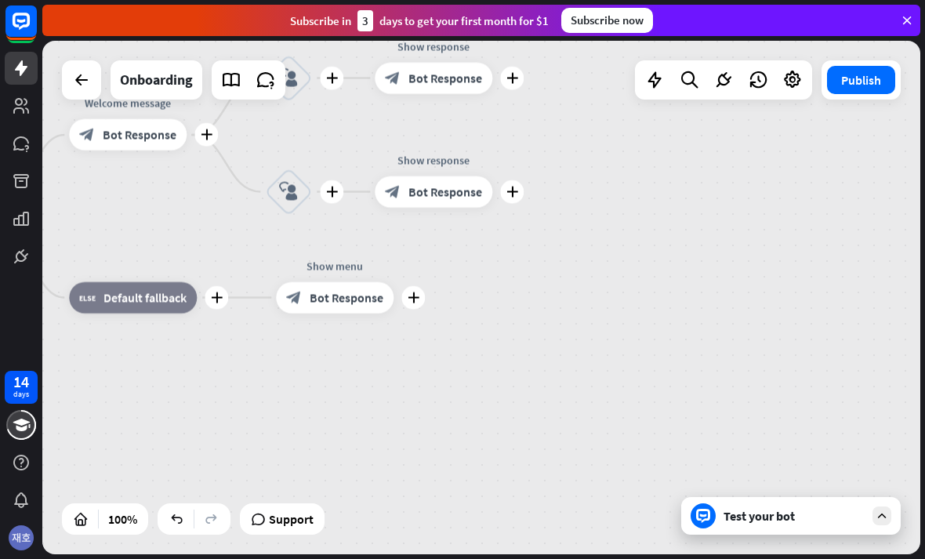
click at [347, 248] on div "plus home_2 Start point plus Welcome message block_bot_response Bot Response pl…" at bounding box center [312, 472] width 878 height 513
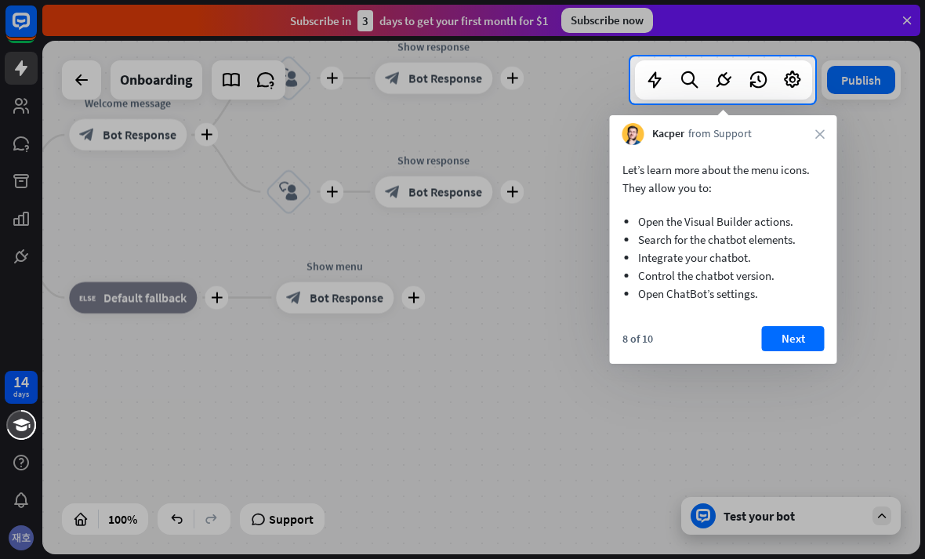
click at [743, 324] on div "Let’s learn more about the menu icons. They allow you to: Open the Visual Build…" at bounding box center [723, 254] width 227 height 219
click at [777, 334] on button "Next" at bounding box center [793, 338] width 63 height 25
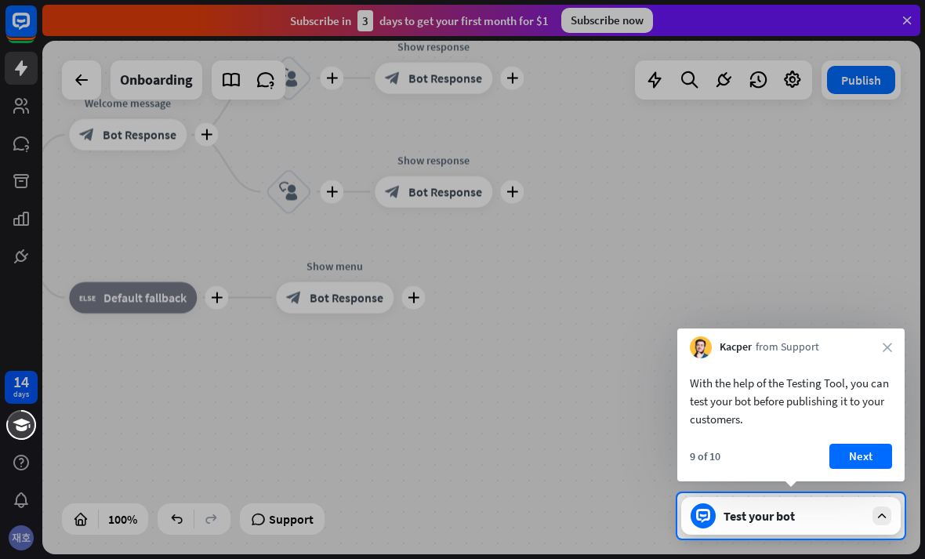
click at [846, 433] on div "With the help of the Testing Tool, you can test your bot before publishing it t…" at bounding box center [790, 397] width 227 height 78
click at [850, 448] on button "Next" at bounding box center [860, 456] width 63 height 25
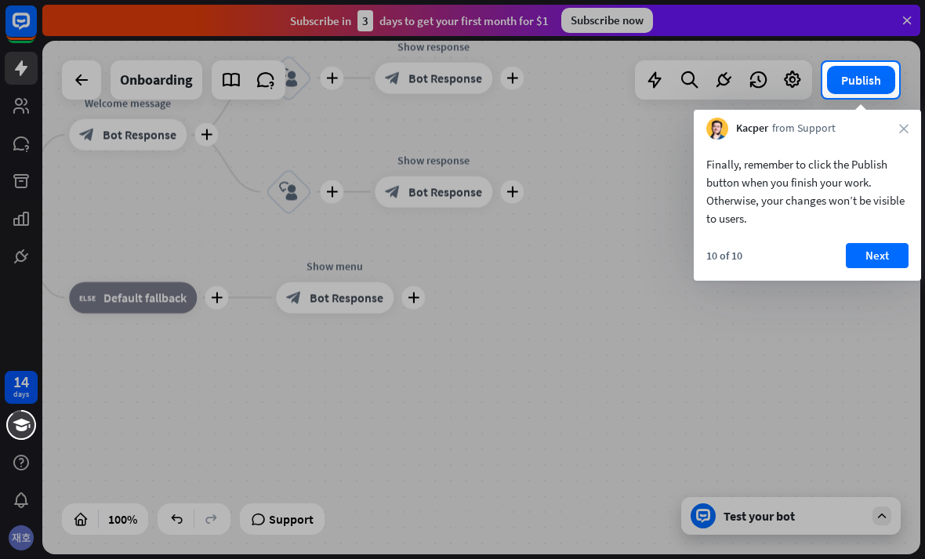
click at [860, 280] on div "10 of 10 Next" at bounding box center [806, 262] width 227 height 38
click at [872, 259] on button "Next" at bounding box center [877, 255] width 63 height 25
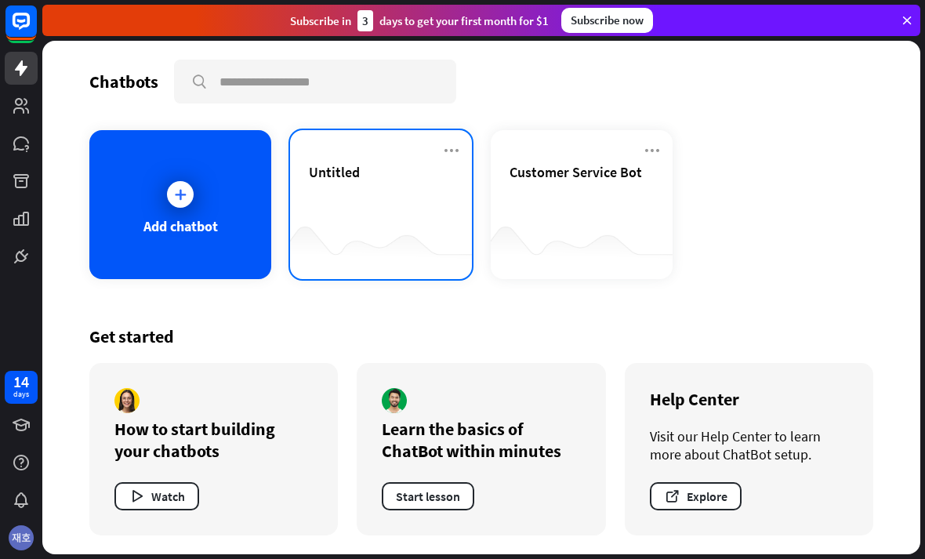
click at [339, 276] on div at bounding box center [381, 248] width 182 height 60
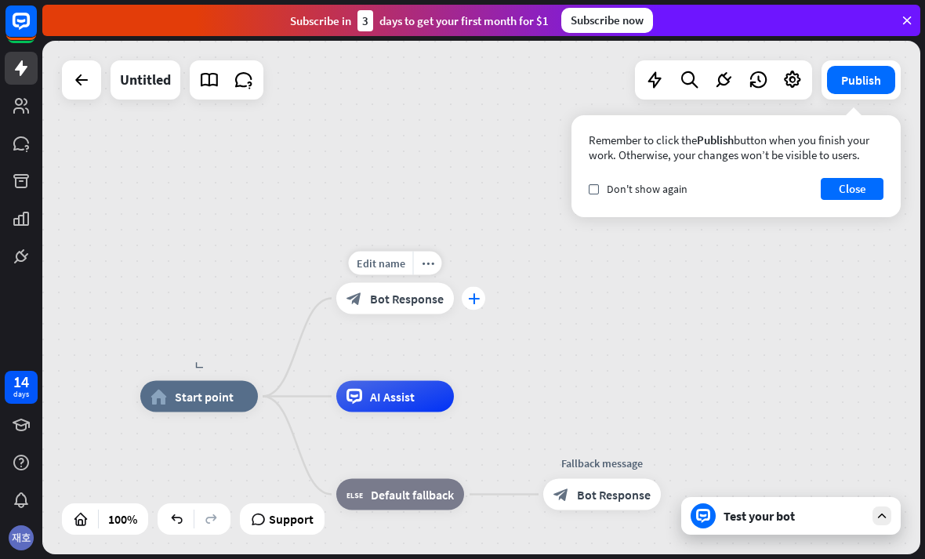
click at [479, 308] on div "plus" at bounding box center [474, 299] width 24 height 24
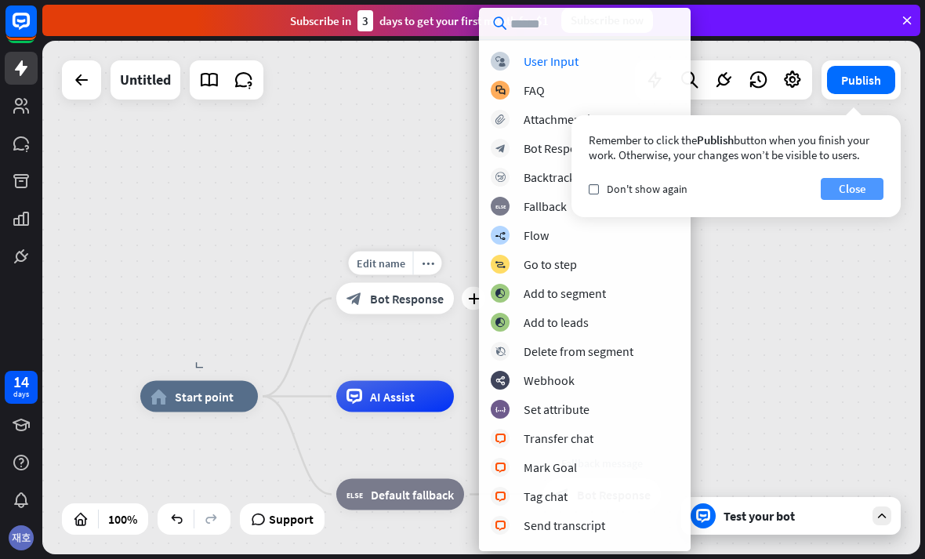
click at [831, 189] on button "Close" at bounding box center [851, 189] width 63 height 22
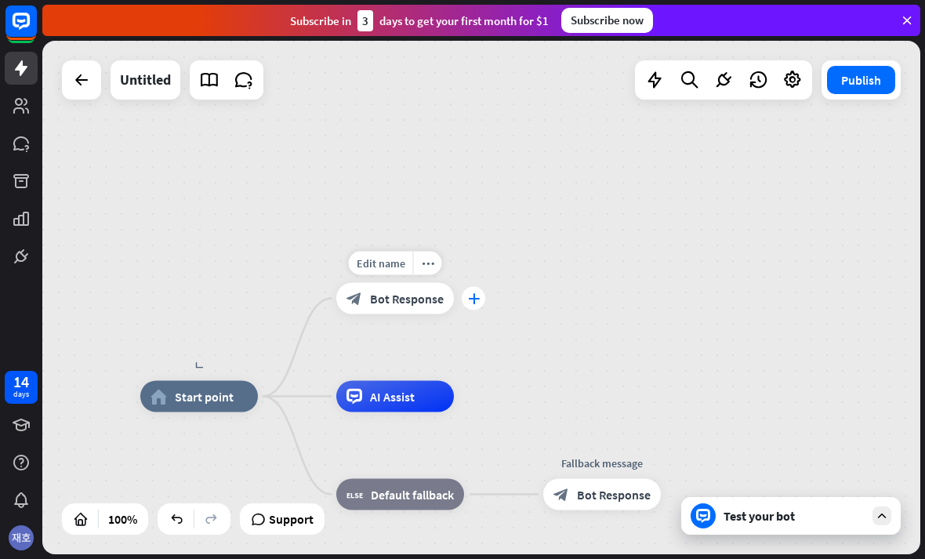
click at [467, 299] on div "plus" at bounding box center [474, 299] width 24 height 24
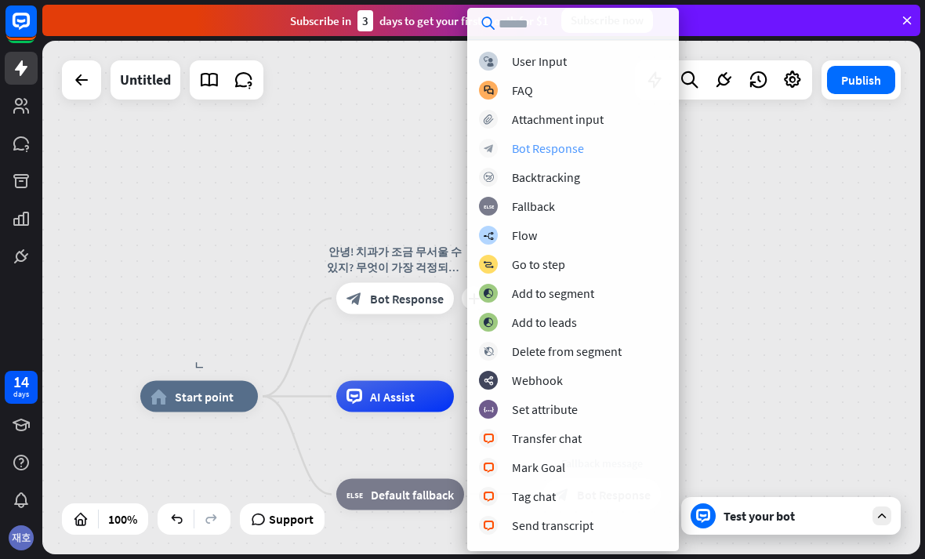
click at [645, 141] on div "block_bot_response Bot Response" at bounding box center [573, 148] width 188 height 19
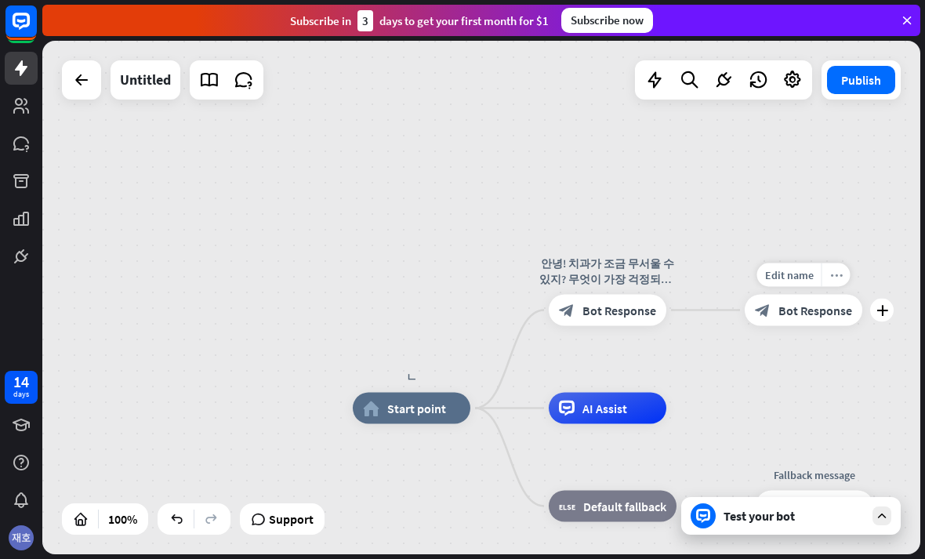
click at [835, 264] on div "more_horiz" at bounding box center [835, 275] width 29 height 24
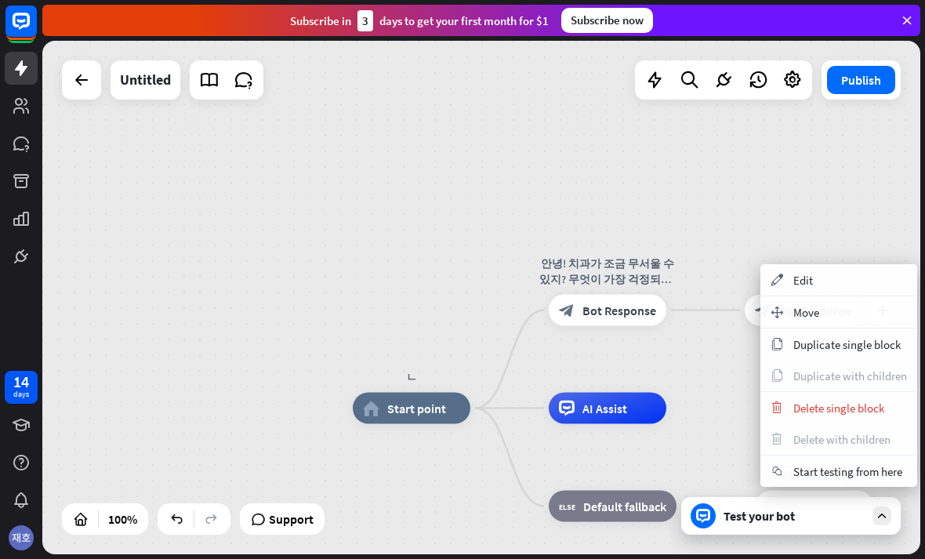
click at [863, 209] on div "ㄴ home_2 Start point 안녕! 치과가 조금 무서울 수 있지? 무엇이 가장 걱정되니? 아래에서 골라줘 😊 block_bot_res…" at bounding box center [481, 297] width 878 height 513
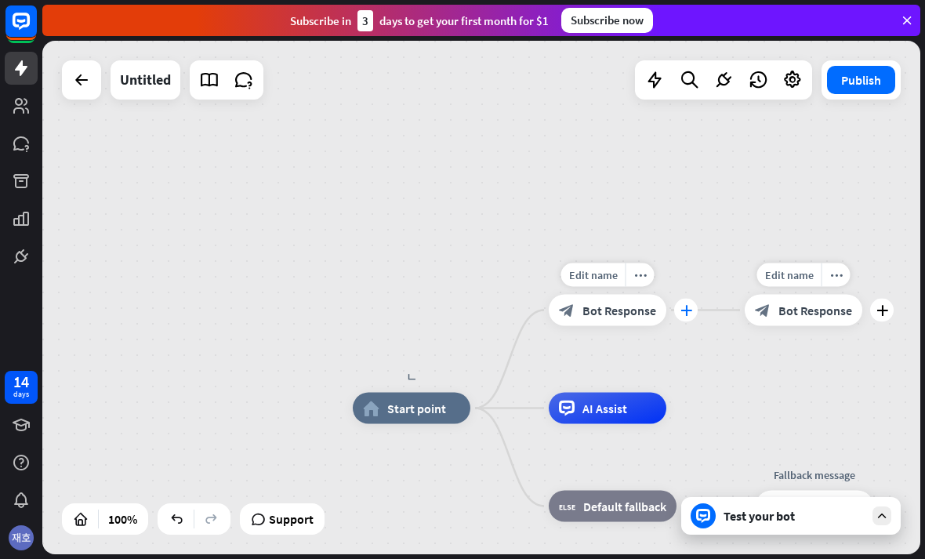
click at [693, 302] on div "plus" at bounding box center [686, 311] width 24 height 24
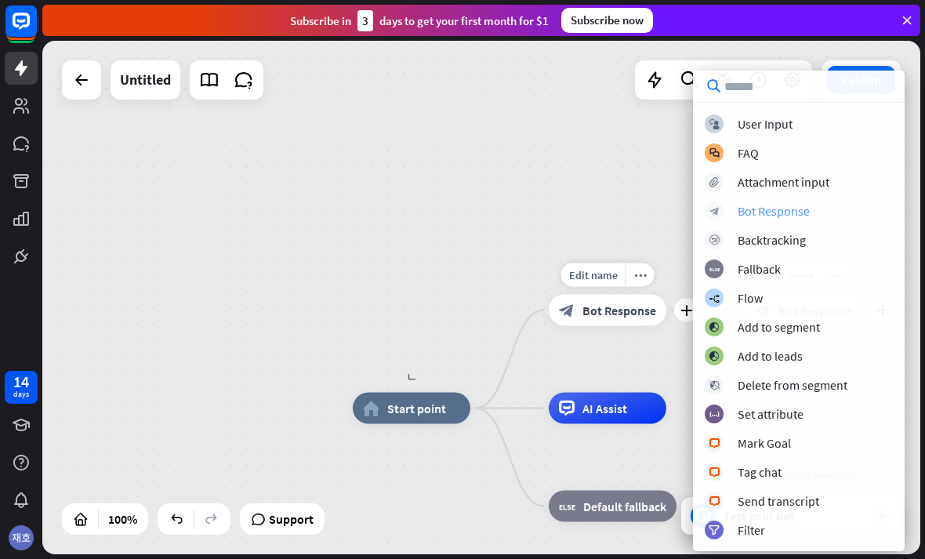
click at [833, 203] on div "block_bot_response Bot Response" at bounding box center [798, 210] width 188 height 19
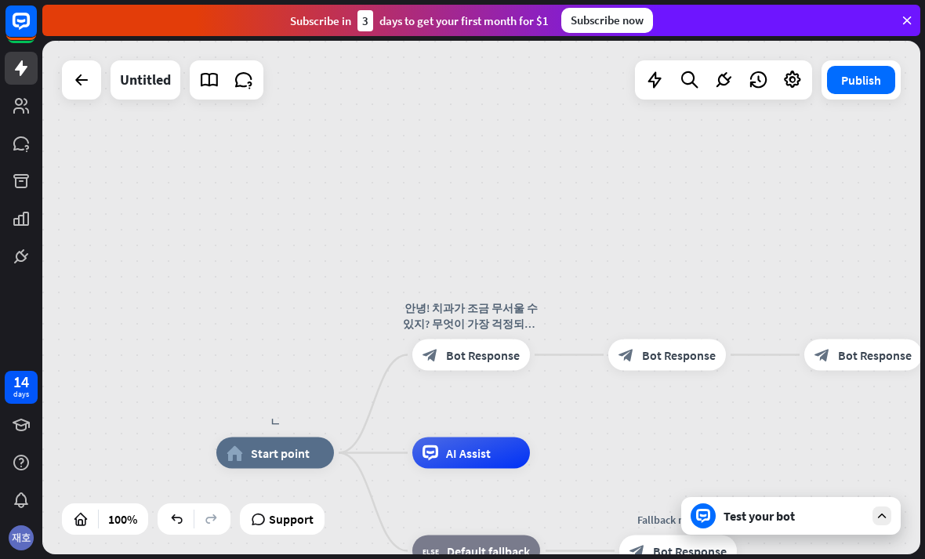
click at [788, 233] on div "ㄴ home_2 Start point 안녕! 치과가 조금 무서울 수 있지? 무엇이 가장 걱정되니? 아래에서 골라줘 😊 block_bot_res…" at bounding box center [481, 297] width 878 height 513
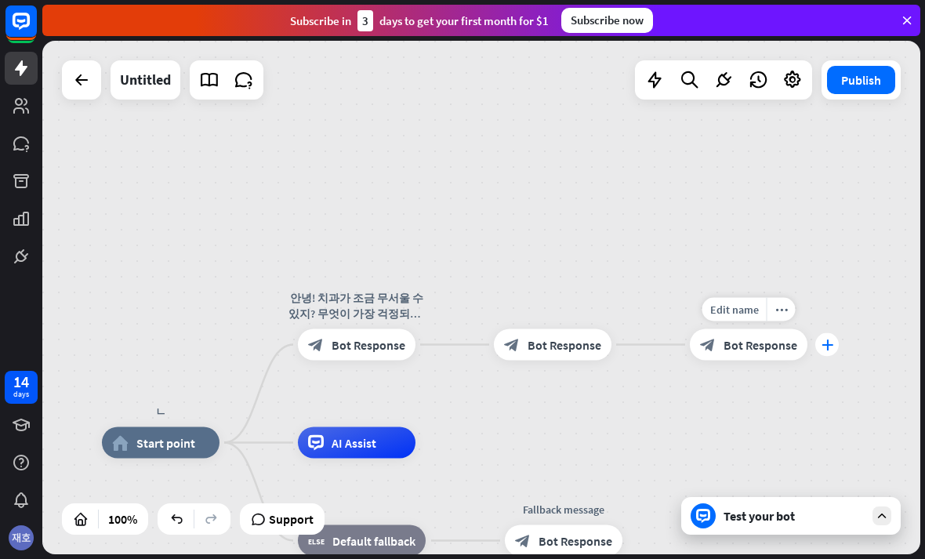
click at [816, 341] on div "plus" at bounding box center [827, 345] width 24 height 24
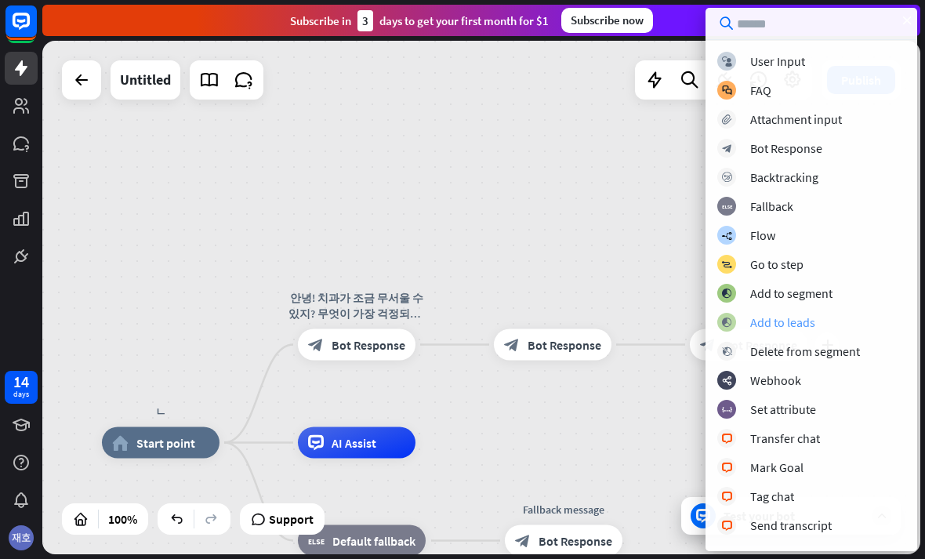
click at [782, 315] on div "Add to leads" at bounding box center [782, 322] width 65 height 16
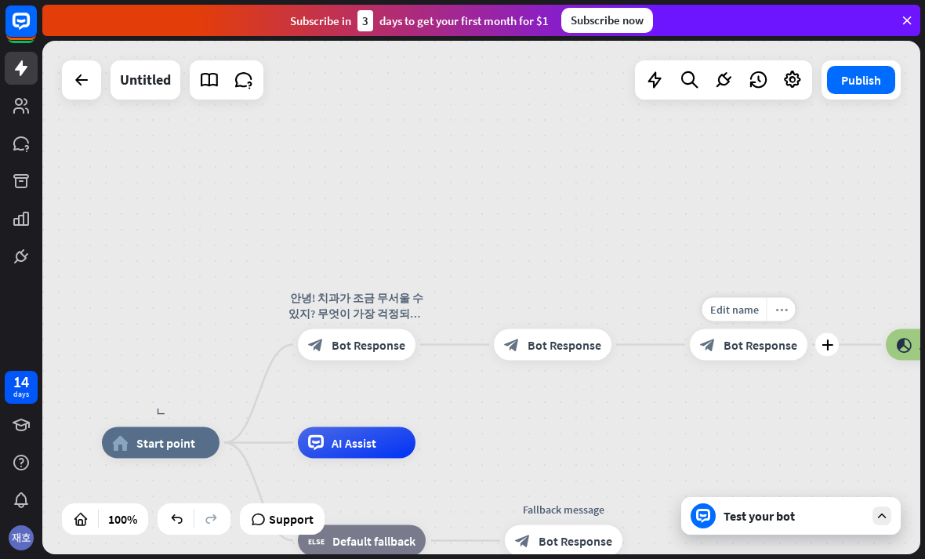
click at [770, 311] on div "more_horiz" at bounding box center [780, 310] width 29 height 24
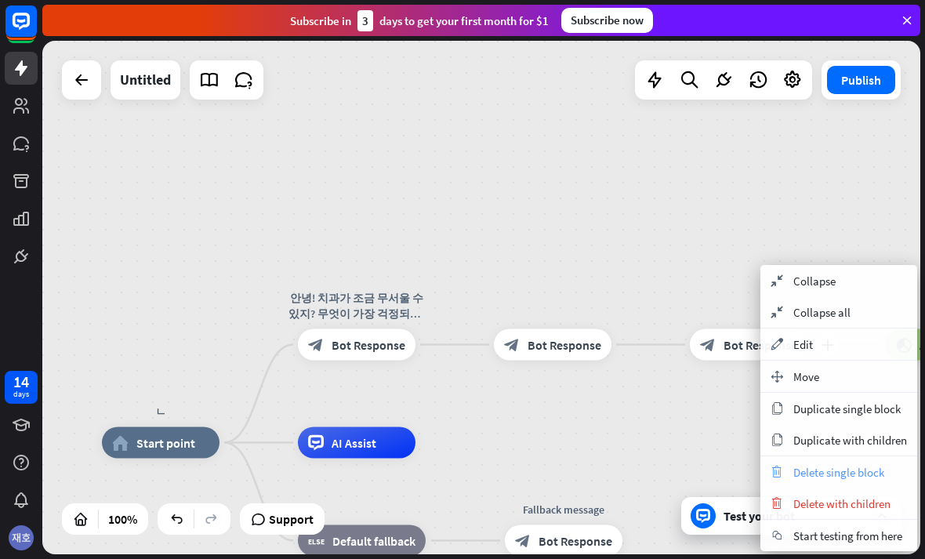
click at [887, 462] on div "trash Delete single block" at bounding box center [838, 471] width 157 height 31
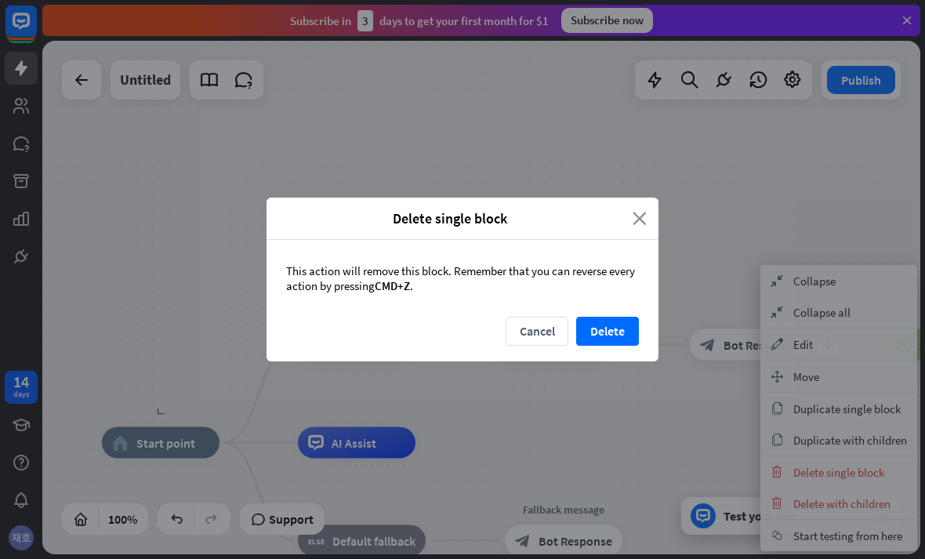
click at [633, 221] on icon "close" at bounding box center [639, 218] width 14 height 18
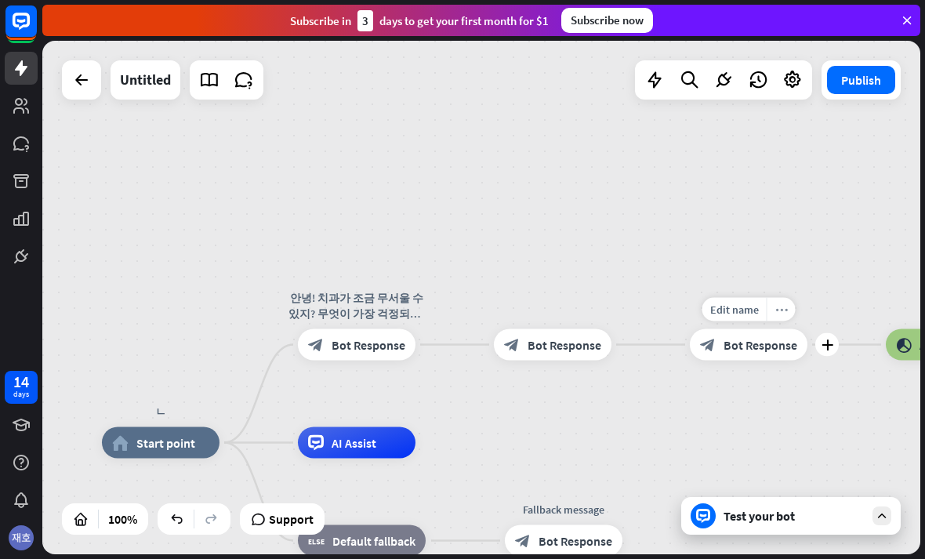
click at [777, 306] on icon "more_horiz" at bounding box center [781, 309] width 13 height 12
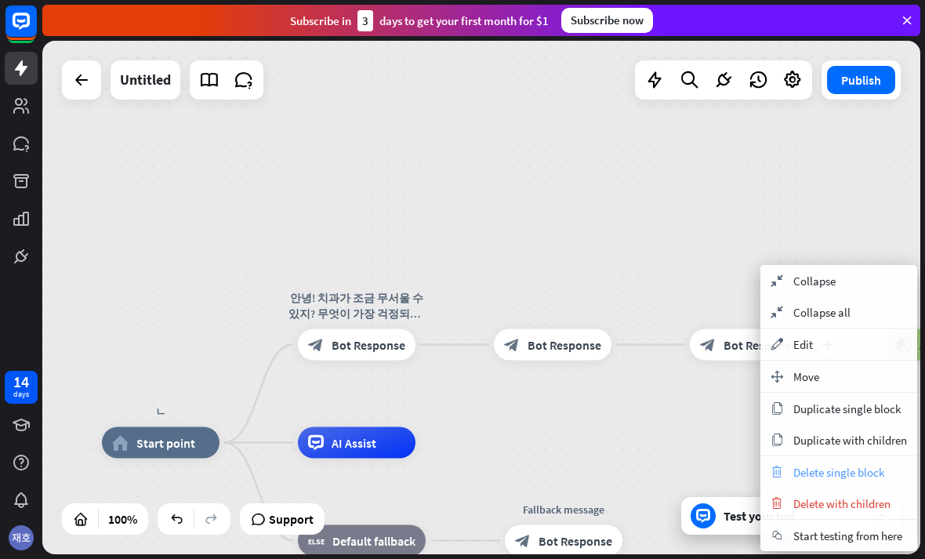
click at [853, 485] on div "trash Delete single block" at bounding box center [838, 471] width 157 height 31
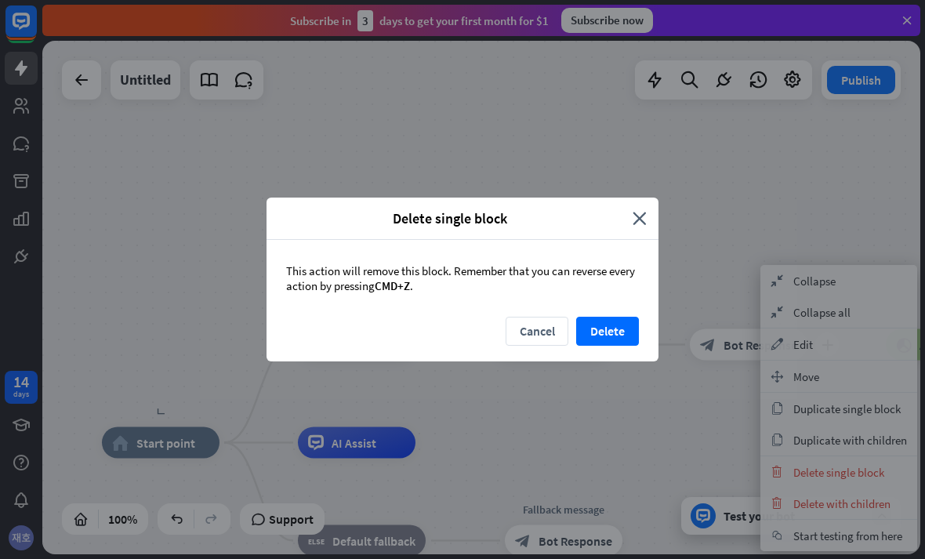
click at [620, 214] on span "Delete single block" at bounding box center [449, 218] width 342 height 18
click at [644, 205] on div "Delete single block close" at bounding box center [462, 218] width 392 height 42
click at [647, 208] on div "Delete single block close" at bounding box center [462, 218] width 392 height 42
click at [536, 335] on button "Cancel" at bounding box center [536, 331] width 63 height 29
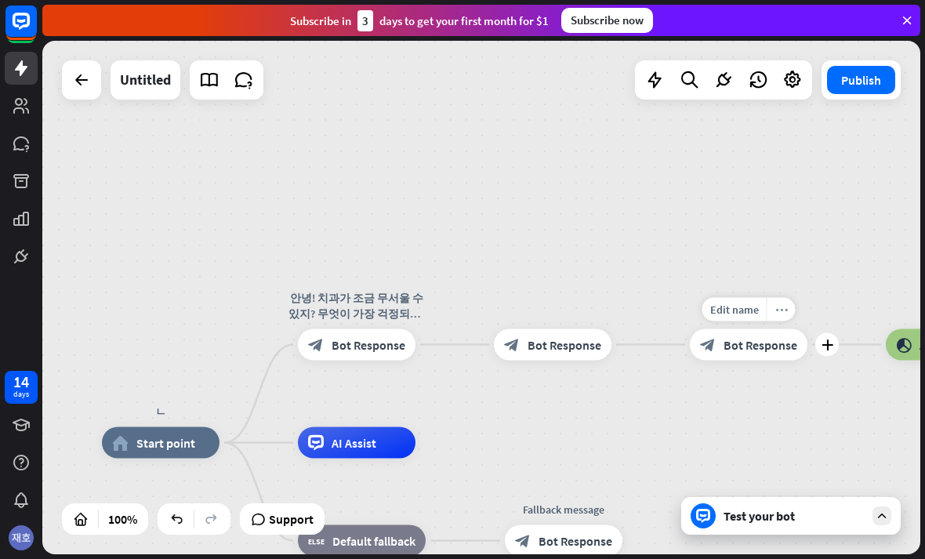
click at [791, 310] on div "more_horiz" at bounding box center [780, 310] width 29 height 24
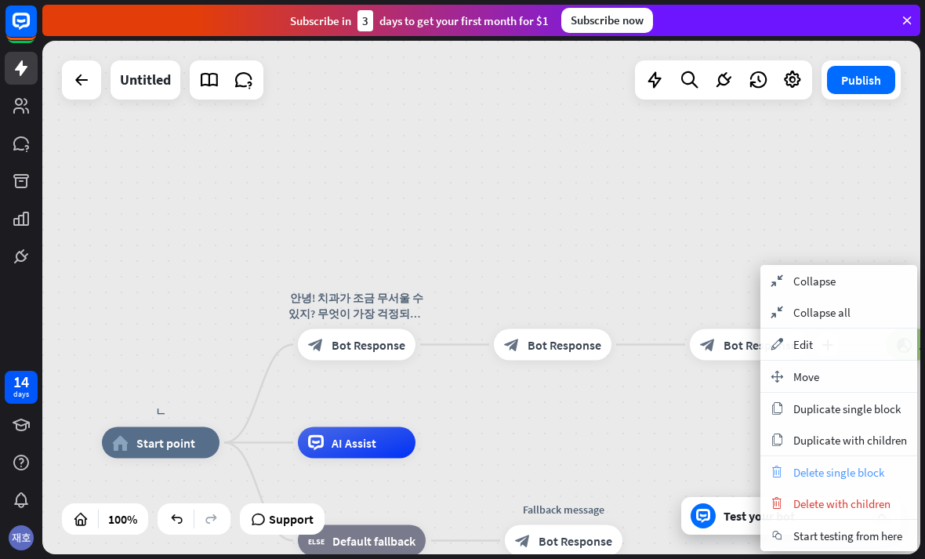
click at [869, 486] on div "trash Delete single block" at bounding box center [838, 471] width 157 height 31
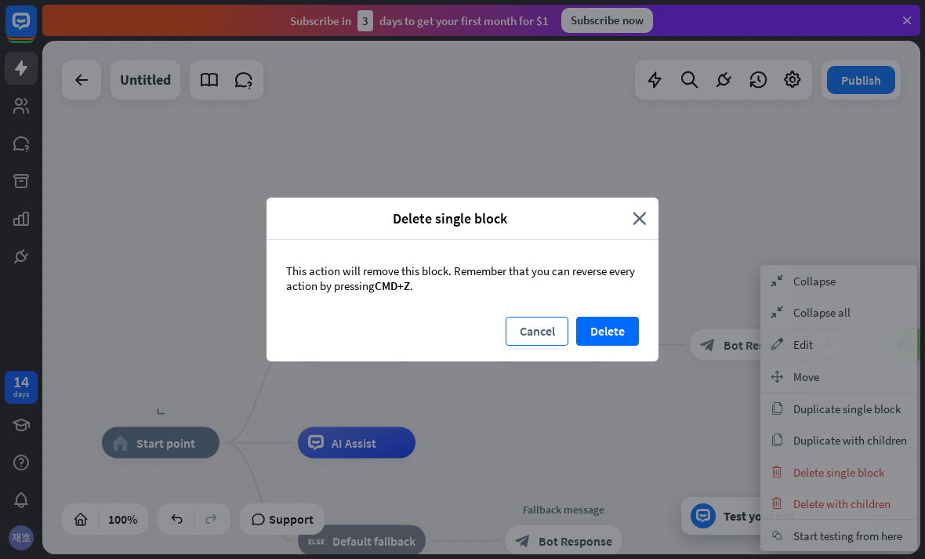
click at [550, 329] on button "Cancel" at bounding box center [536, 331] width 63 height 29
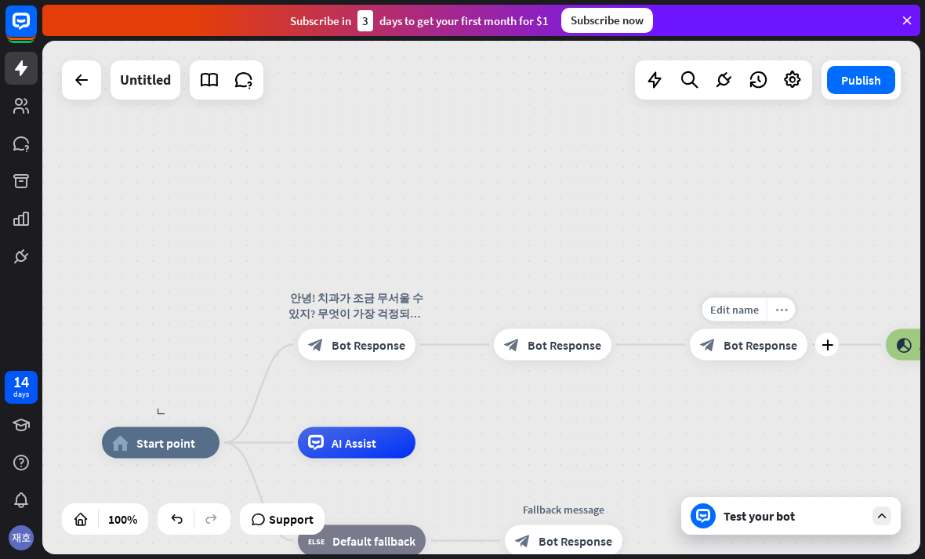
click at [777, 310] on icon "more_horiz" at bounding box center [781, 309] width 13 height 12
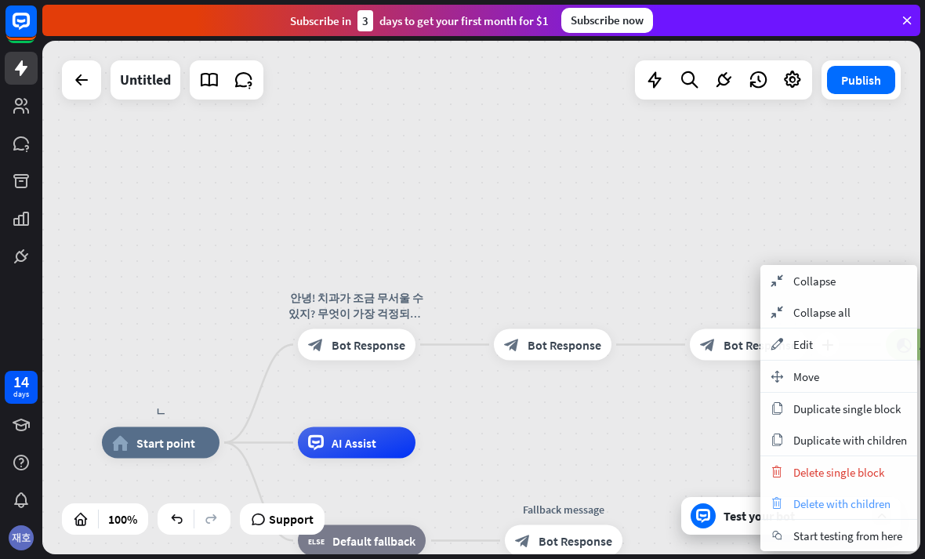
click at [844, 504] on span "Delete with children" at bounding box center [841, 503] width 97 height 15
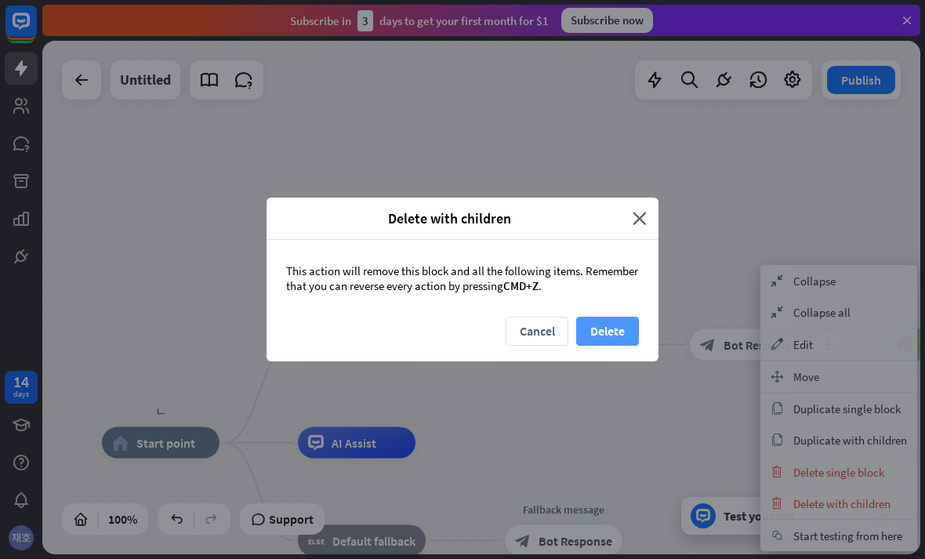
click at [619, 336] on button "Delete" at bounding box center [607, 331] width 63 height 29
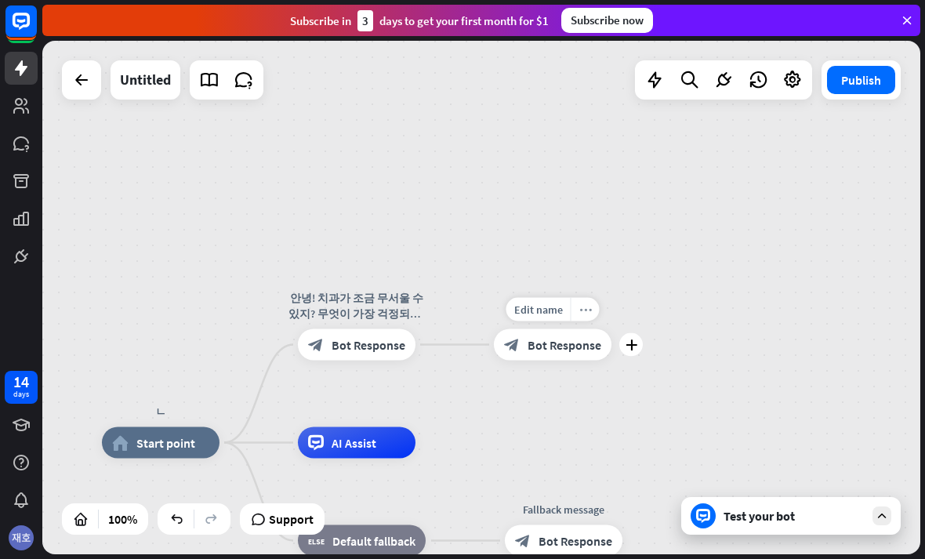
click at [570, 302] on div "more_horiz" at bounding box center [584, 310] width 29 height 24
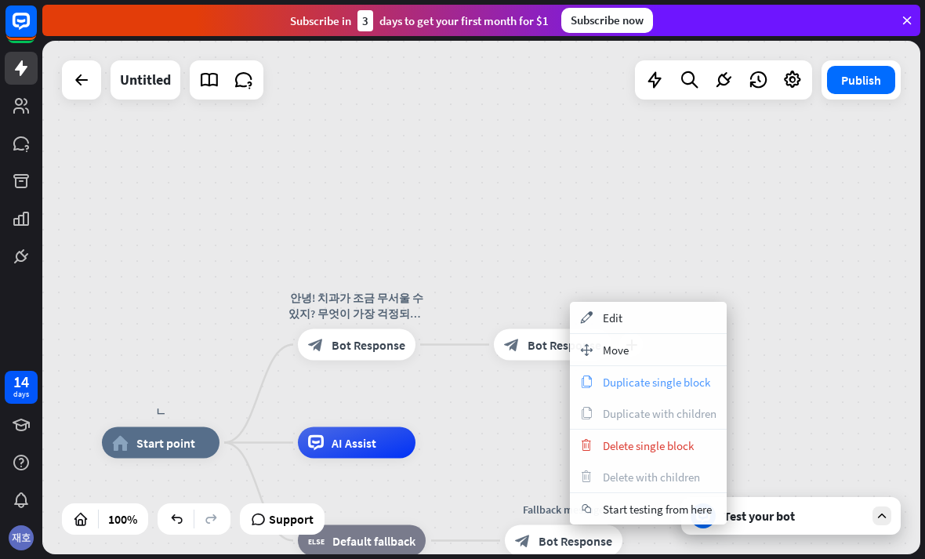
click at [703, 380] on span "Duplicate single block" at bounding box center [656, 382] width 107 height 15
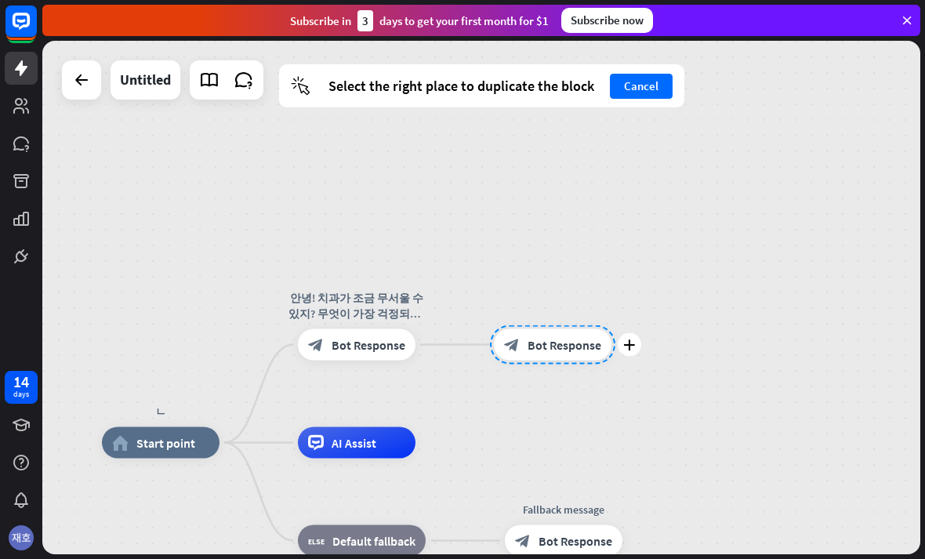
click at [708, 321] on div "ㄴ home_2 Start point 안녕! 치과가 조금 무서울 수 있지? 무엇이 가장 걱정되니? 아래에서 골라줘 😊 block_bot_res…" at bounding box center [481, 297] width 878 height 513
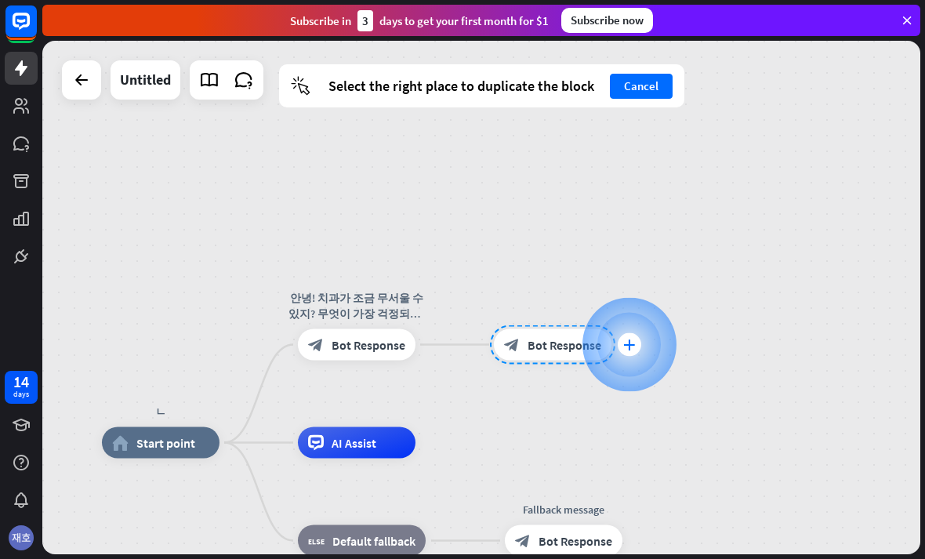
click at [625, 334] on div "plus" at bounding box center [629, 345] width 24 height 24
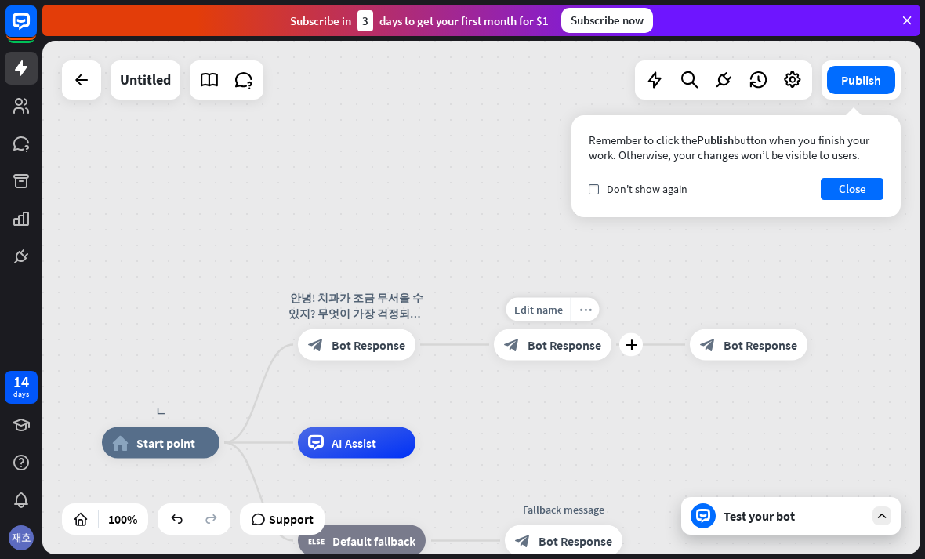
click at [582, 308] on icon "more_horiz" at bounding box center [585, 309] width 13 height 12
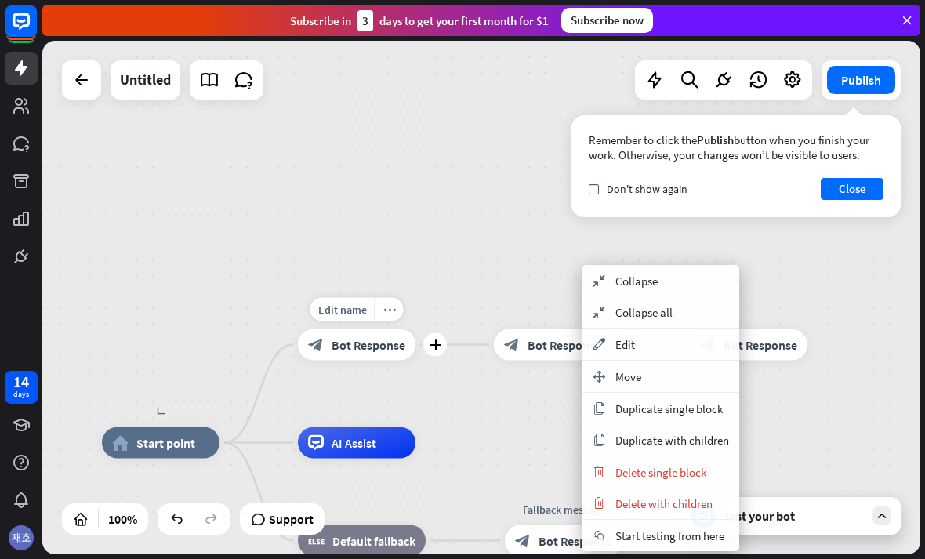
click at [336, 342] on span "Bot Response" at bounding box center [368, 345] width 74 height 16
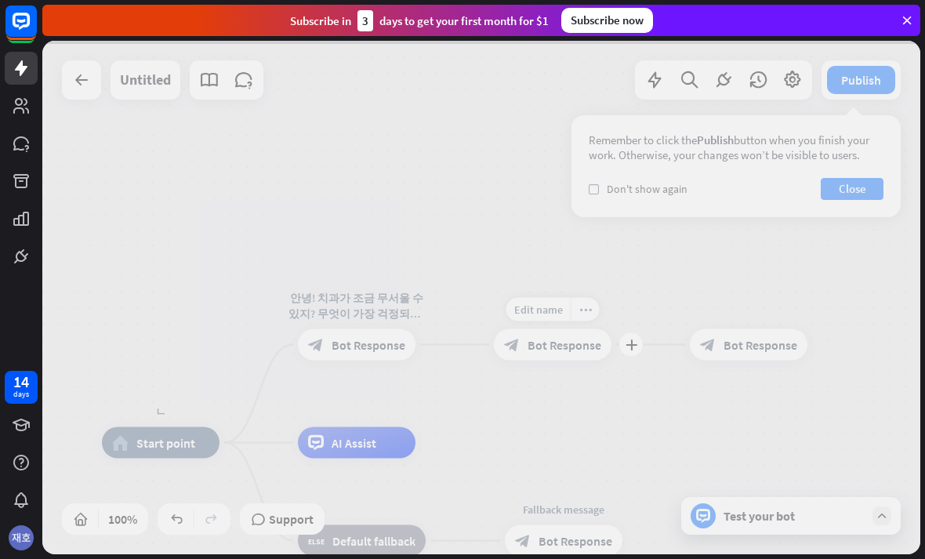
click at [378, 313] on div at bounding box center [481, 297] width 878 height 513
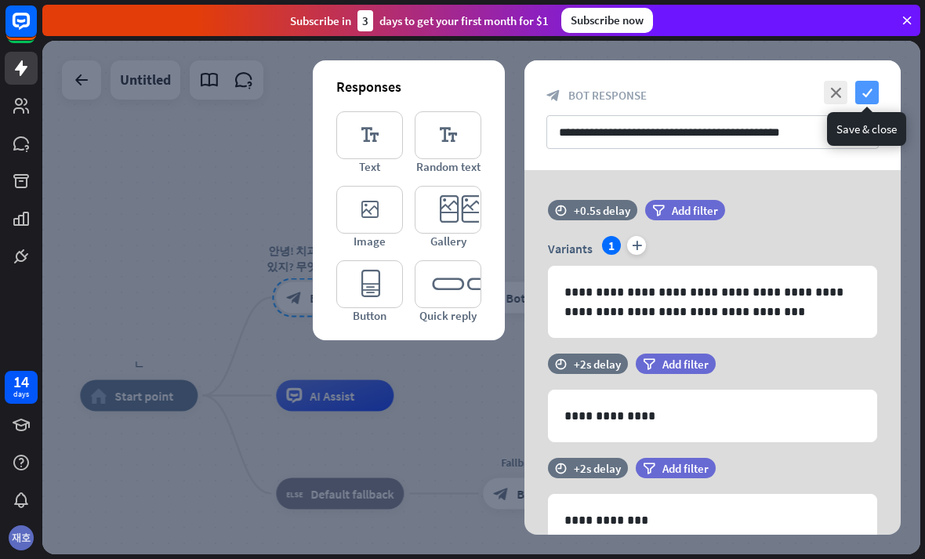
click at [866, 95] on icon "check" at bounding box center [867, 93] width 24 height 24
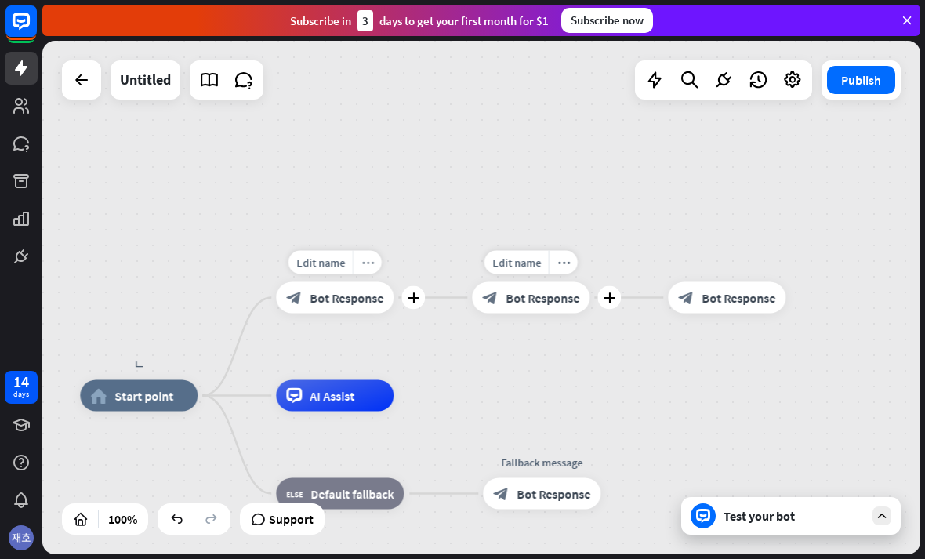
click at [364, 272] on div "more_horiz" at bounding box center [367, 263] width 29 height 24
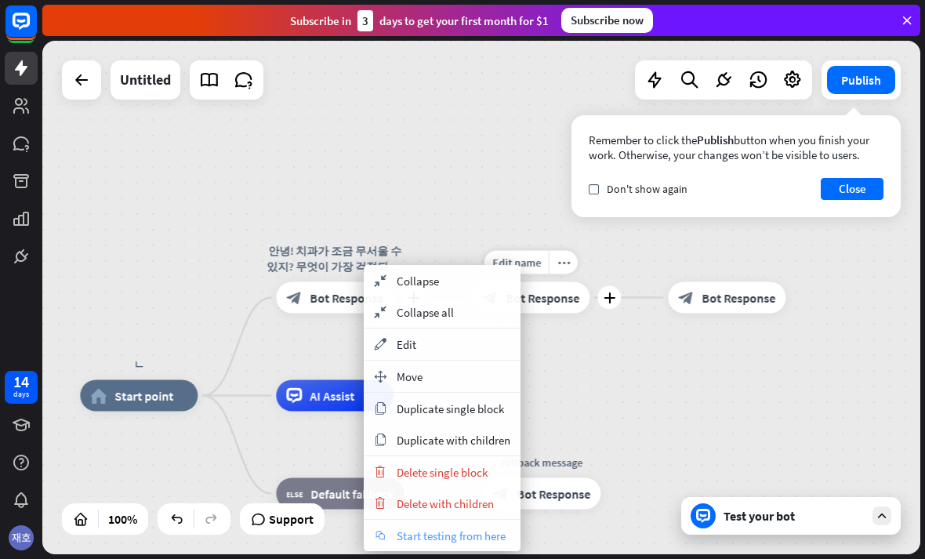
click at [393, 527] on div "chat Start testing from here" at bounding box center [442, 535] width 157 height 31
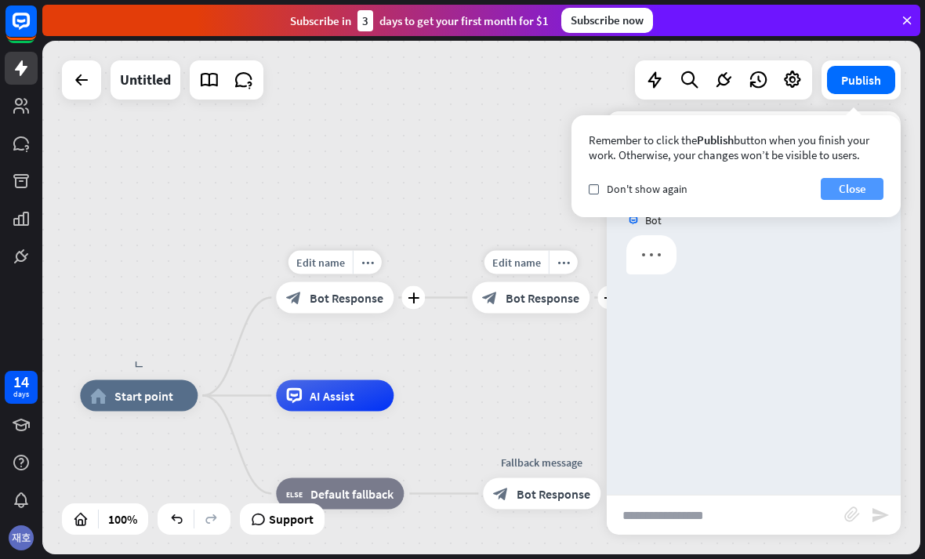
click at [861, 197] on button "Close" at bounding box center [851, 189] width 63 height 22
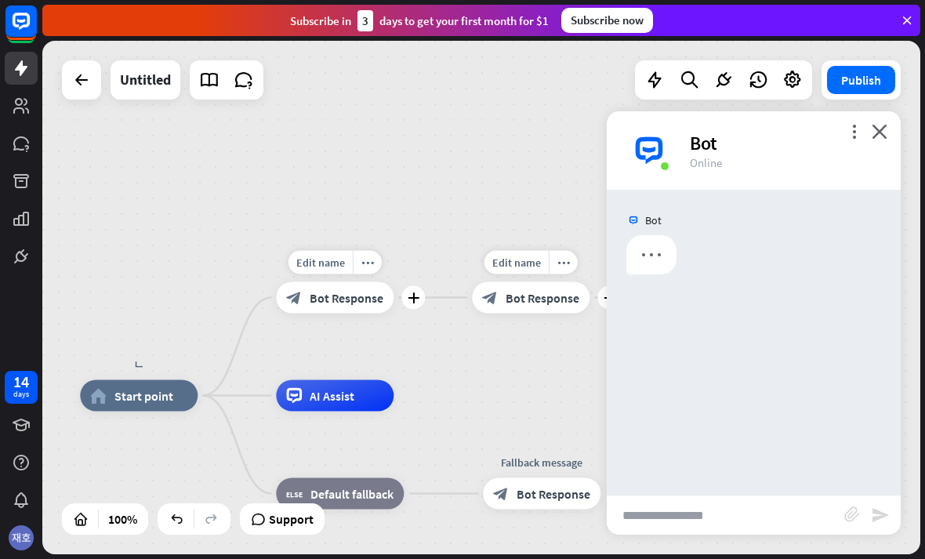
click at [766, 497] on input "text" at bounding box center [725, 514] width 237 height 39
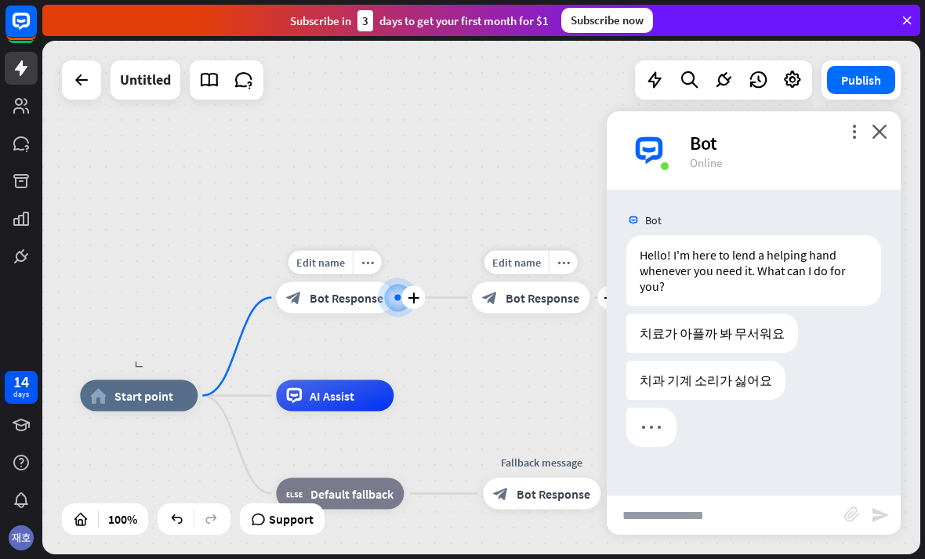
click at [320, 311] on div "block_bot_response Bot Response" at bounding box center [335, 297] width 118 height 31
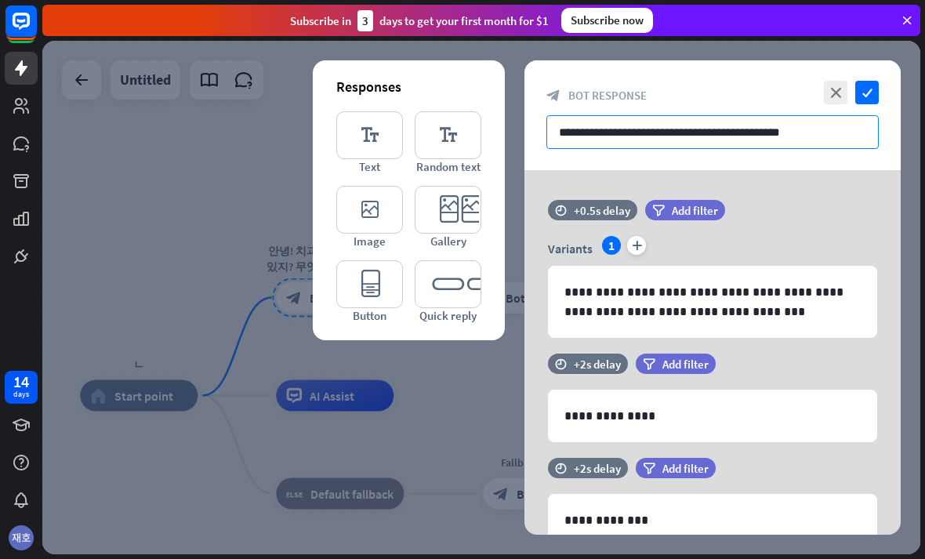
click at [838, 139] on input "**********" at bounding box center [712, 132] width 332 height 34
click at [867, 125] on input "**********" at bounding box center [712, 132] width 332 height 34
click at [859, 124] on input "**********" at bounding box center [712, 132] width 332 height 34
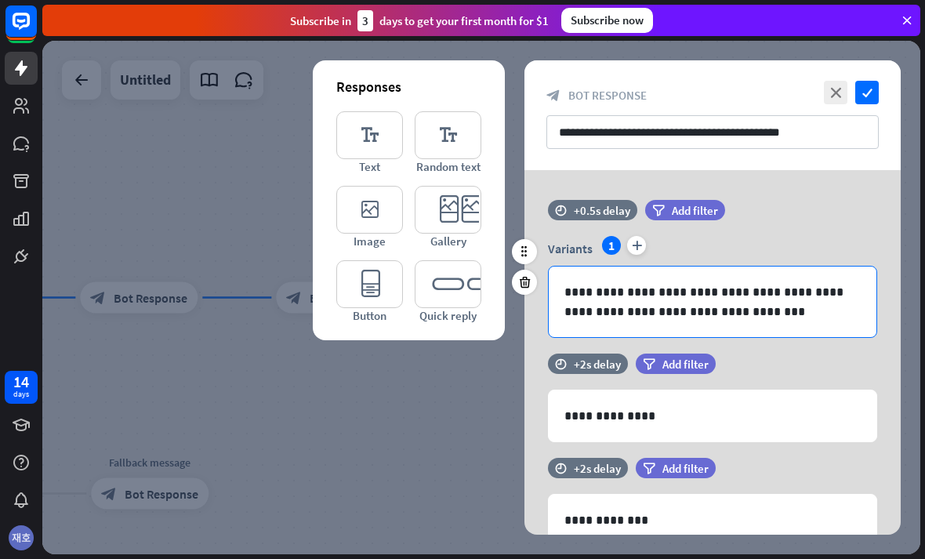
click at [781, 311] on p "**********" at bounding box center [712, 301] width 296 height 39
click at [809, 319] on p "**********" at bounding box center [712, 301] width 296 height 39
click at [809, 310] on p "**********" at bounding box center [712, 301] width 296 height 39
click at [805, 307] on p "**********" at bounding box center [712, 301] width 296 height 39
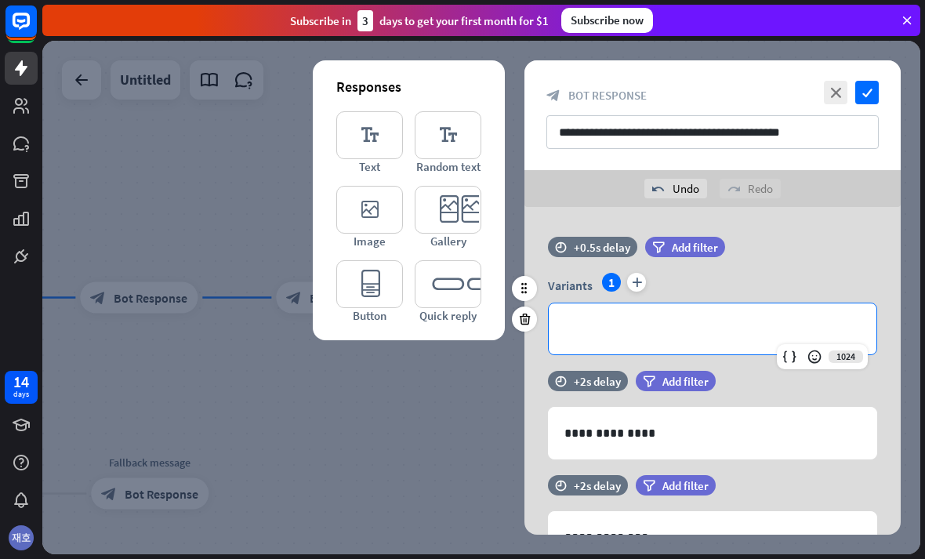
click at [721, 316] on div "**********" at bounding box center [713, 328] width 328 height 51
click at [737, 306] on div "**********" at bounding box center [713, 328] width 328 height 51
click at [741, 322] on p "**********" at bounding box center [712, 329] width 296 height 20
click at [741, 321] on p "**********" at bounding box center [712, 329] width 296 height 20
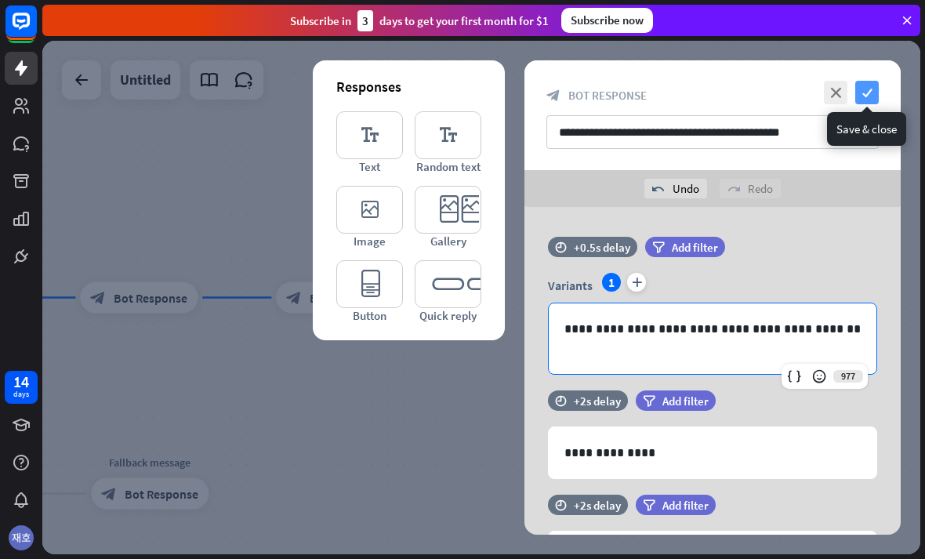
click at [867, 93] on icon "check" at bounding box center [867, 93] width 24 height 24
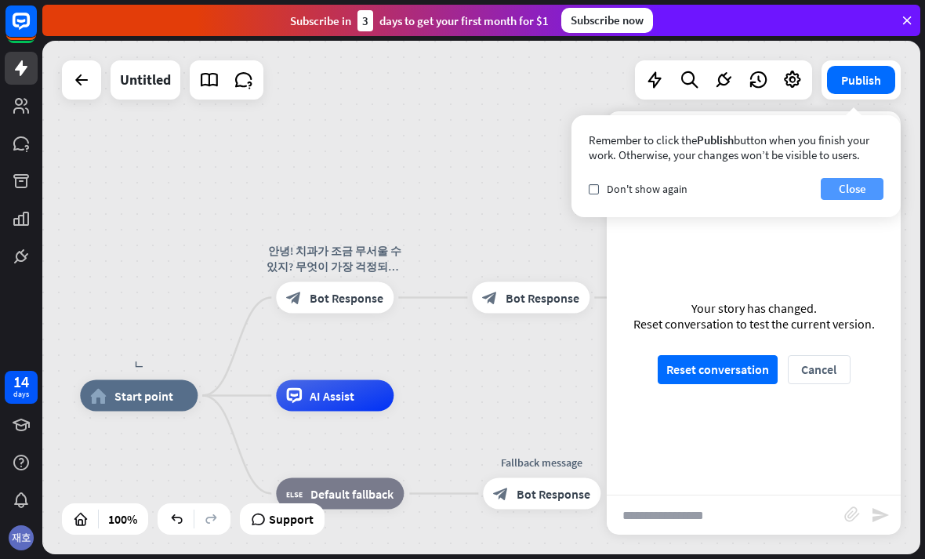
click at [862, 193] on button "Close" at bounding box center [851, 189] width 63 height 22
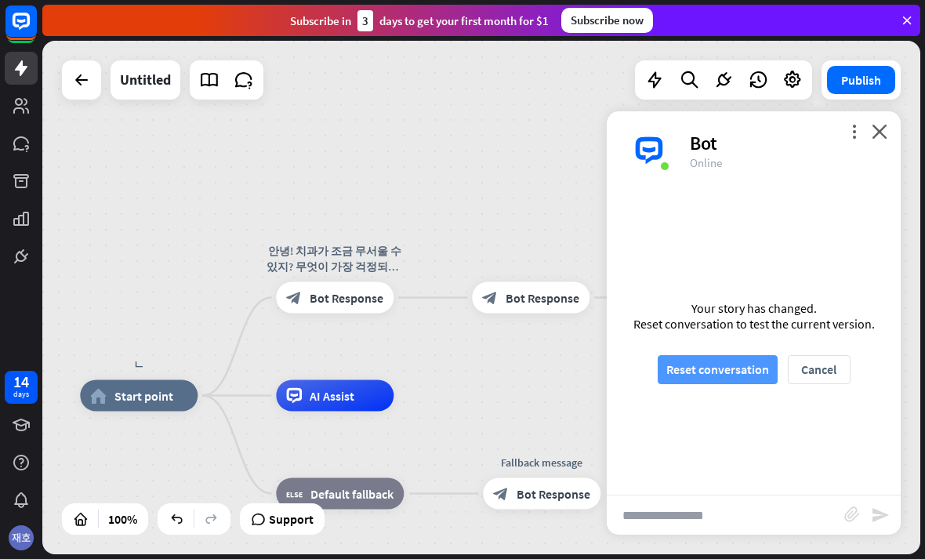
click at [755, 367] on button "Reset conversation" at bounding box center [717, 369] width 120 height 29
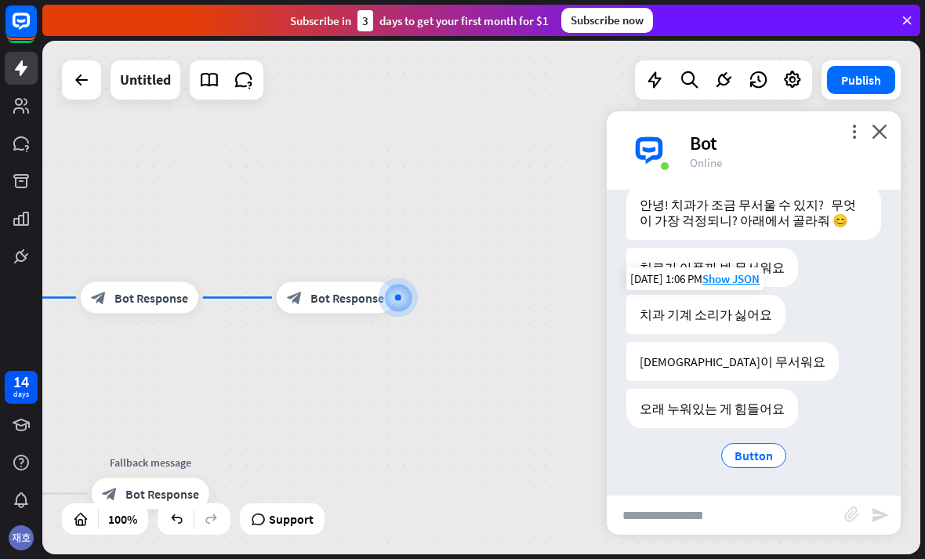
scroll to position [50, 0]
click at [769, 440] on div "Button" at bounding box center [753, 455] width 255 height 31
click at [771, 454] on span "Button" at bounding box center [753, 455] width 38 height 16
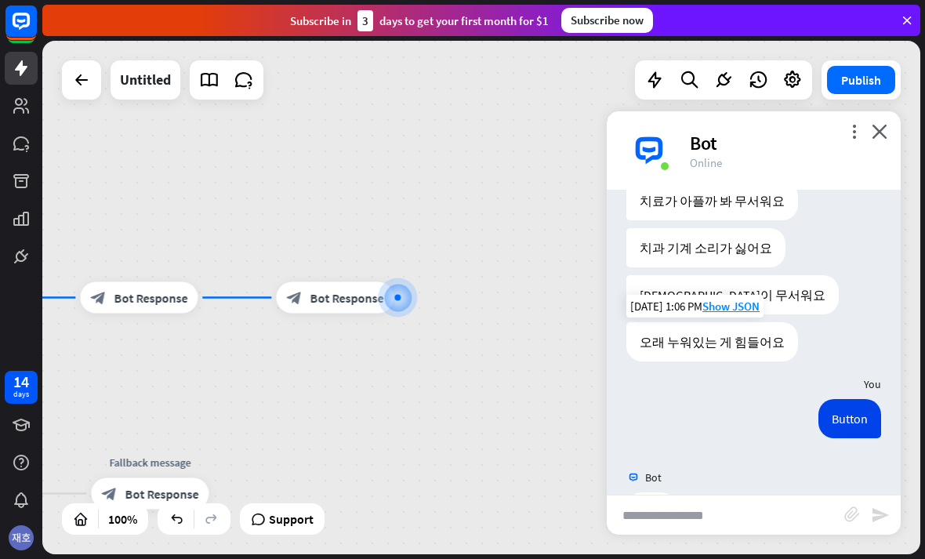
click at [761, 492] on div at bounding box center [754, 515] width 294 height 47
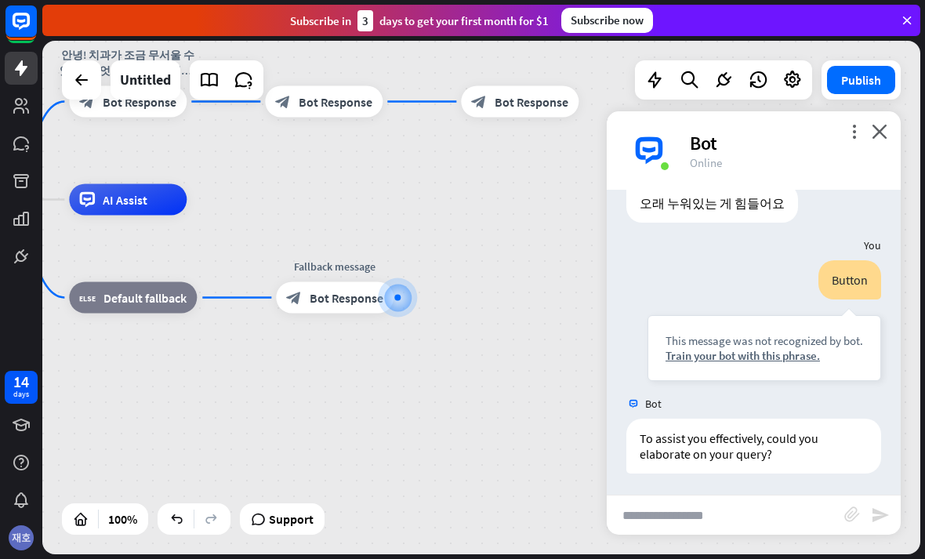
scroll to position [258, 0]
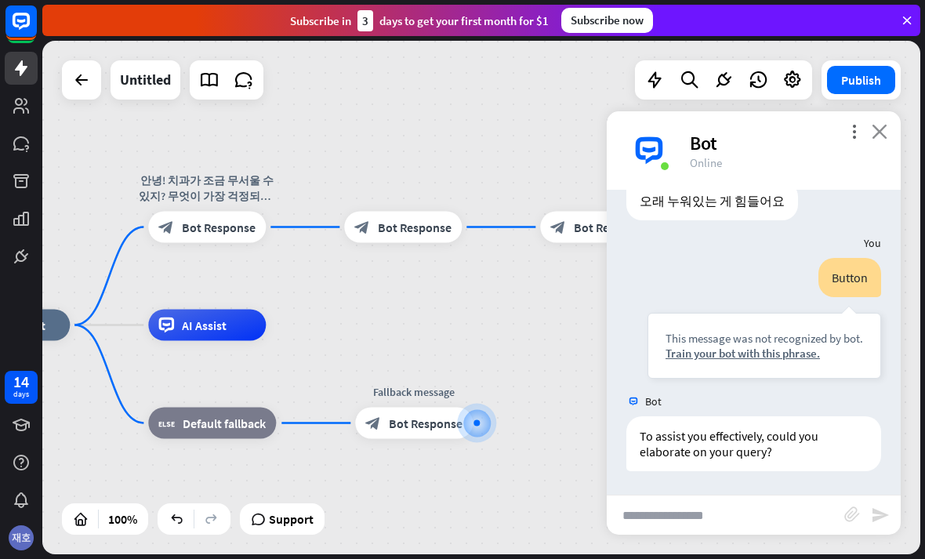
click at [872, 132] on icon "close" at bounding box center [879, 131] width 16 height 15
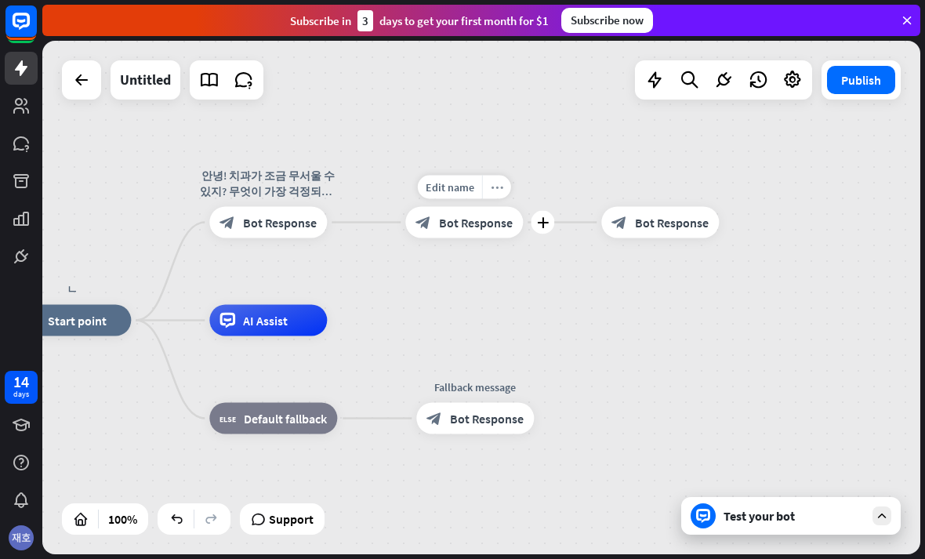
click at [494, 188] on icon "more_horiz" at bounding box center [497, 187] width 13 height 12
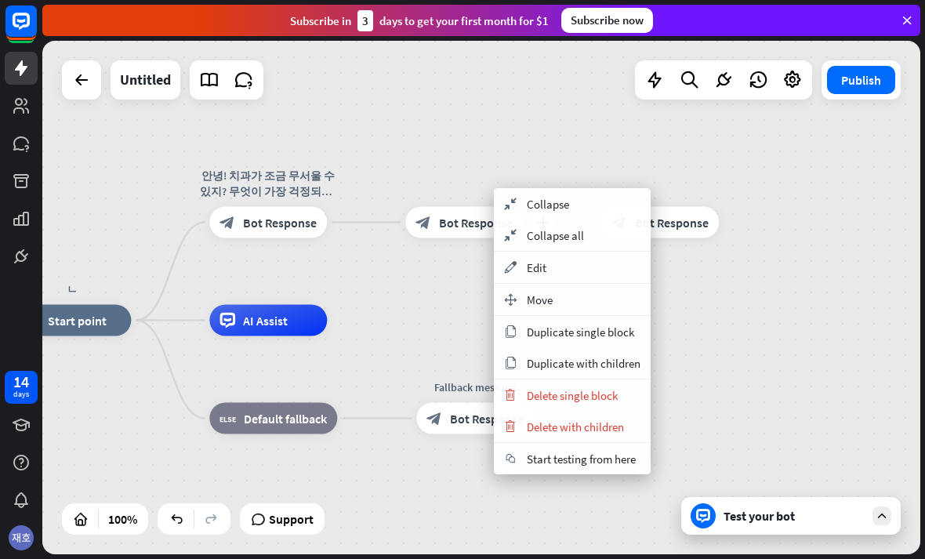
click at [722, 306] on div "ㄴ home_2 Start point 안녕! 치과가 조금 무서울 수 있지? 무엇이 가장 걱정되니? 아래에서 골라줘 😊 block_bot_res…" at bounding box center [481, 297] width 878 height 513
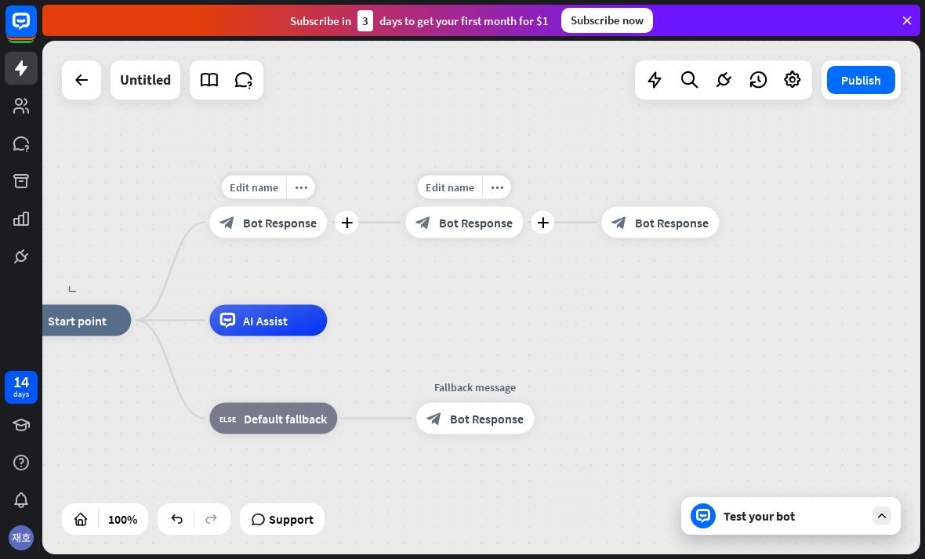
click at [297, 212] on div "block_bot_response Bot Response" at bounding box center [268, 222] width 118 height 31
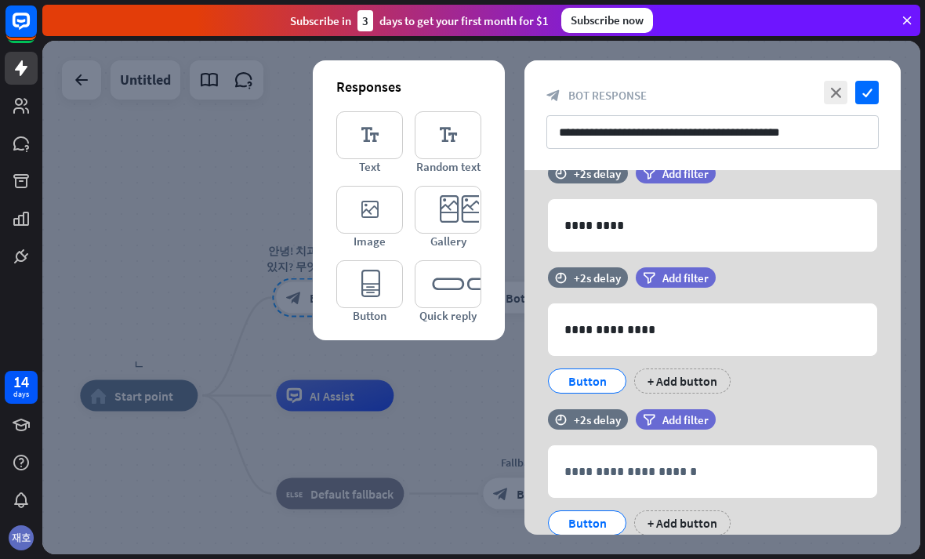
scroll to position [433, 0]
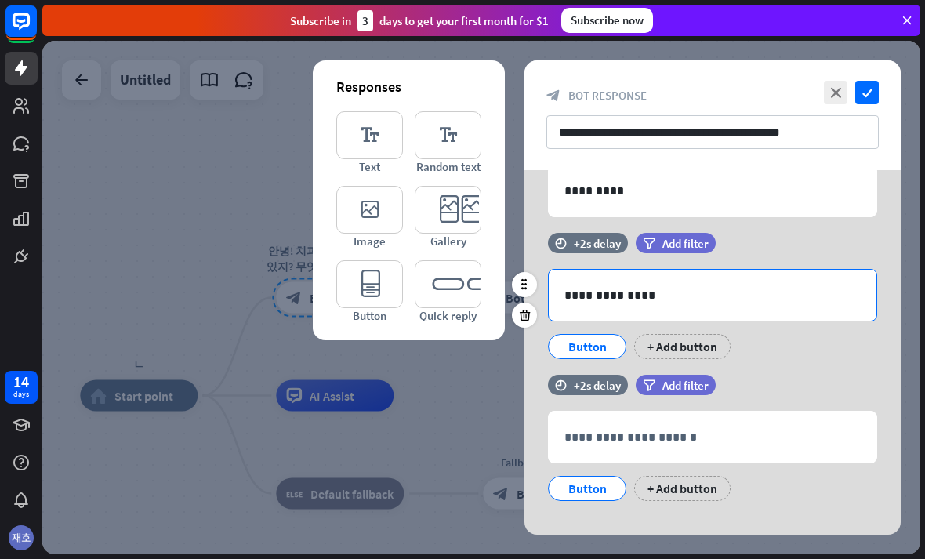
click at [800, 273] on div "**********" at bounding box center [713, 295] width 328 height 51
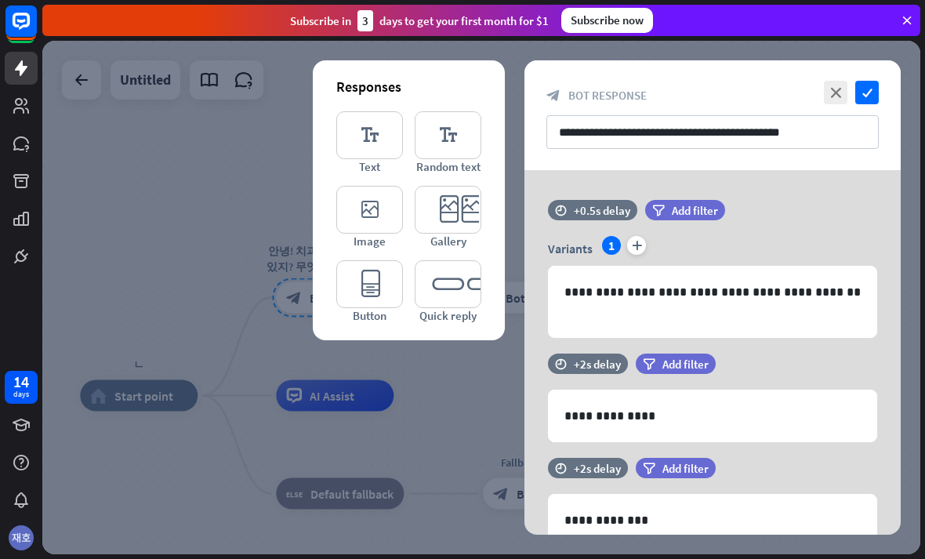
scroll to position [0, 0]
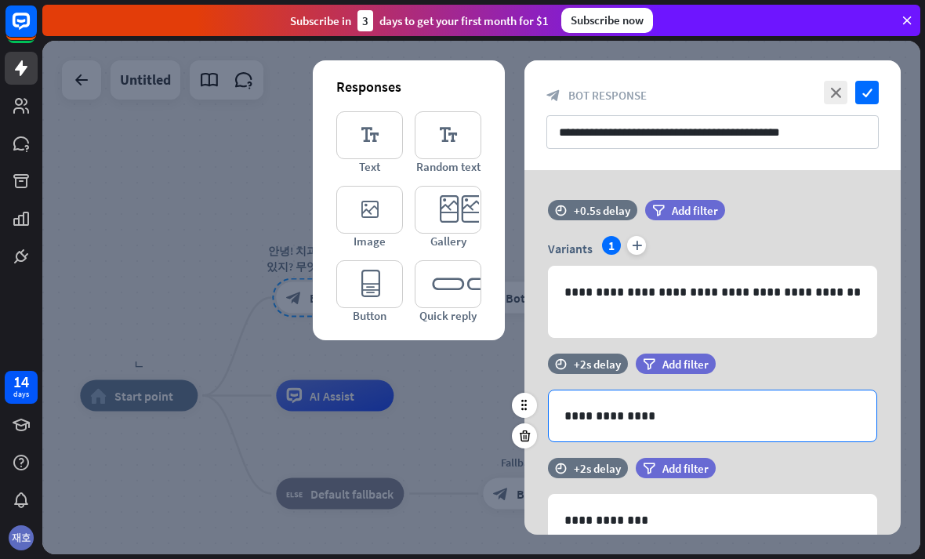
click at [756, 412] on p "**********" at bounding box center [712, 416] width 296 height 20
click at [516, 389] on div "**********" at bounding box center [712, 352] width 415 height 364
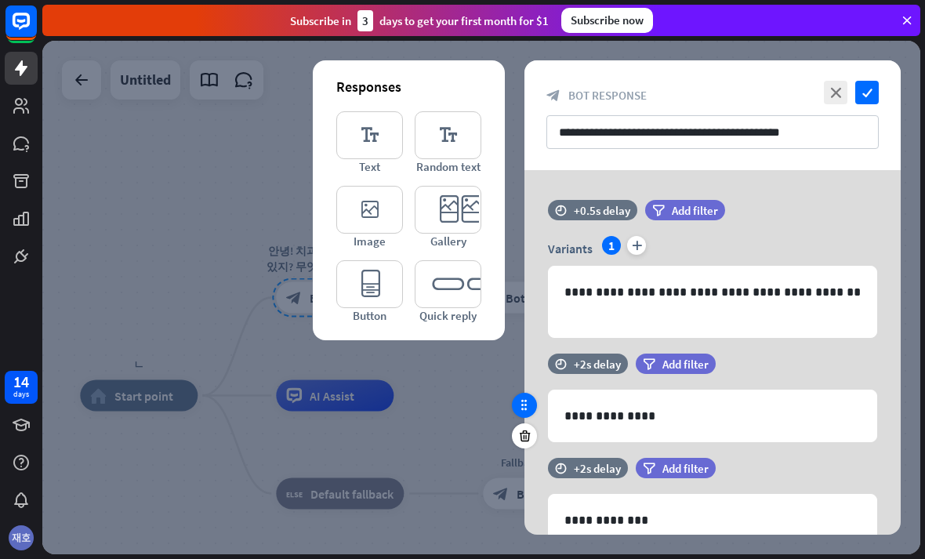
click at [521, 412] on div at bounding box center [524, 405] width 25 height 25
click at [515, 400] on div at bounding box center [524, 405] width 25 height 25
click at [513, 401] on div at bounding box center [524, 405] width 25 height 25
click at [520, 403] on icon at bounding box center [524, 405] width 14 height 14
click at [367, 289] on icon "editor_button" at bounding box center [369, 284] width 67 height 48
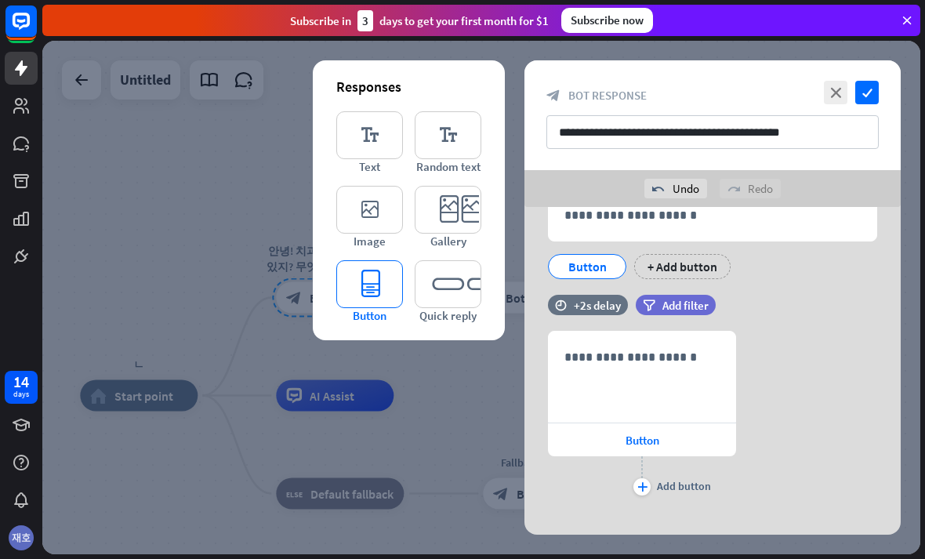
scroll to position [677, 0]
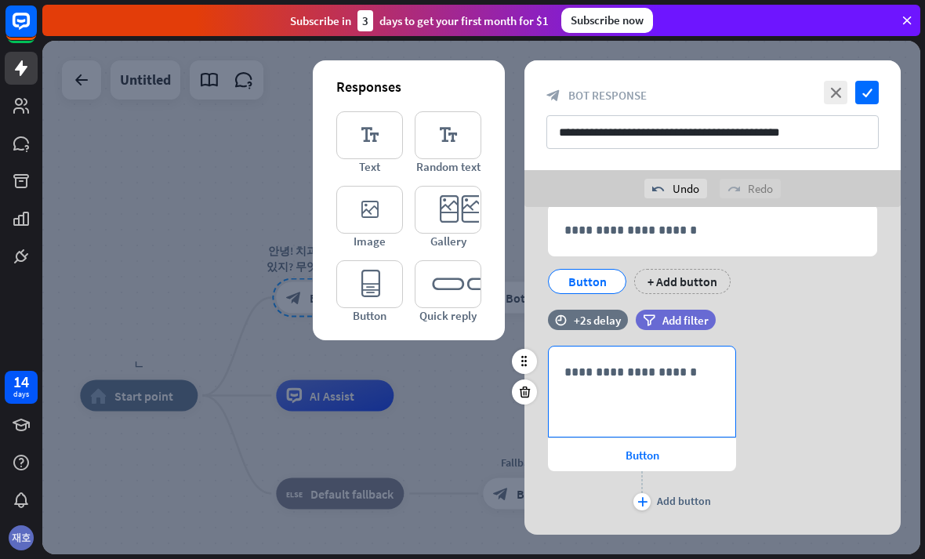
click at [717, 381] on p "**********" at bounding box center [641, 372] width 155 height 20
click at [704, 436] on div "640" at bounding box center [683, 438] width 86 height 25
click at [754, 367] on div "**********" at bounding box center [712, 430] width 376 height 168
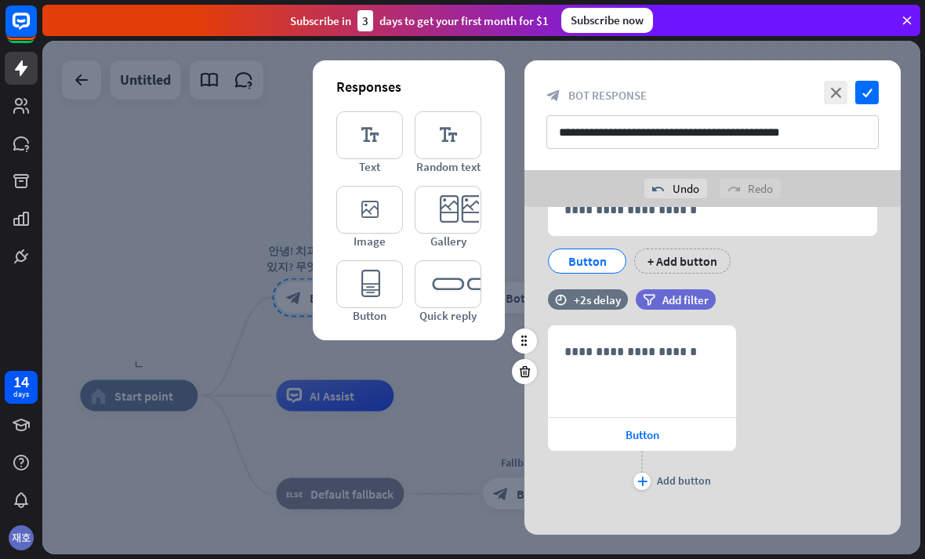
scroll to position [701, 0]
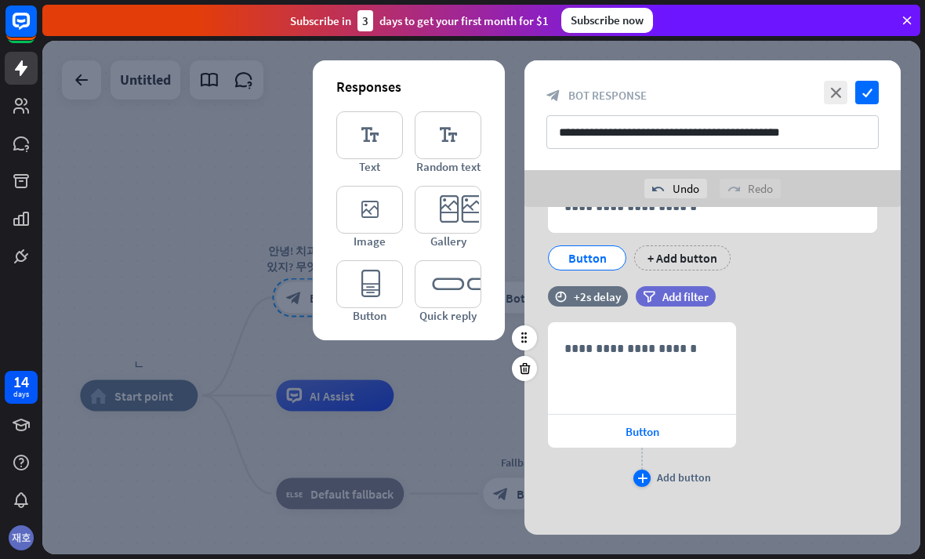
click at [649, 483] on div "plus" at bounding box center [641, 477] width 17 height 17
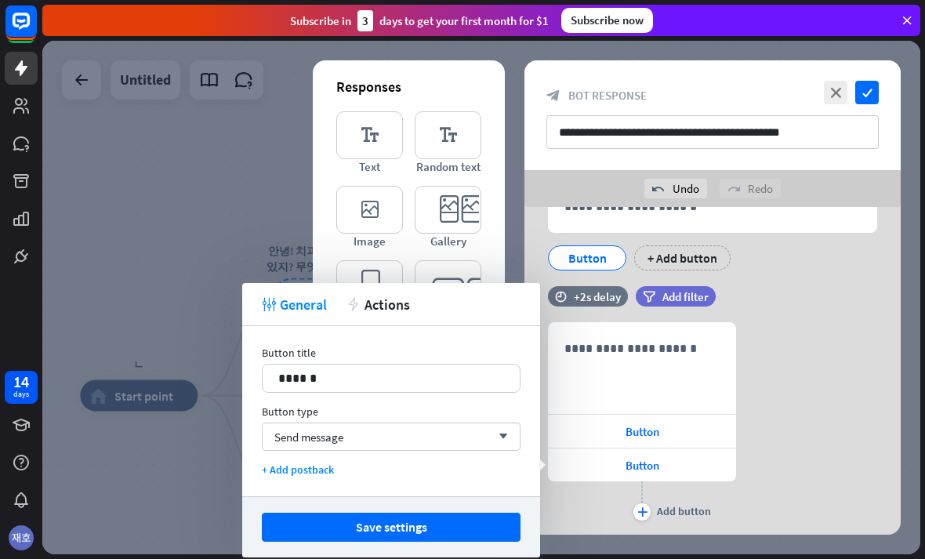
click at [746, 332] on div "**********" at bounding box center [712, 423] width 376 height 202
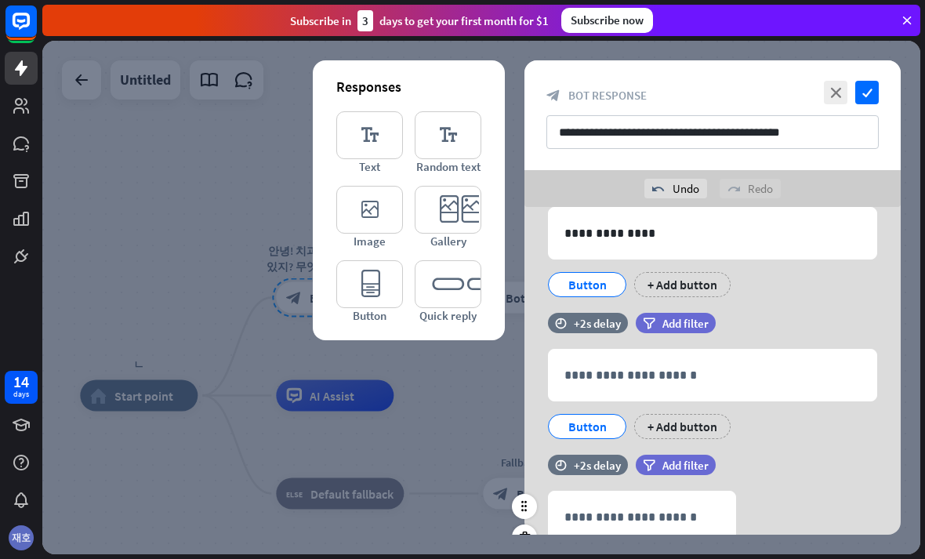
scroll to position [508, 0]
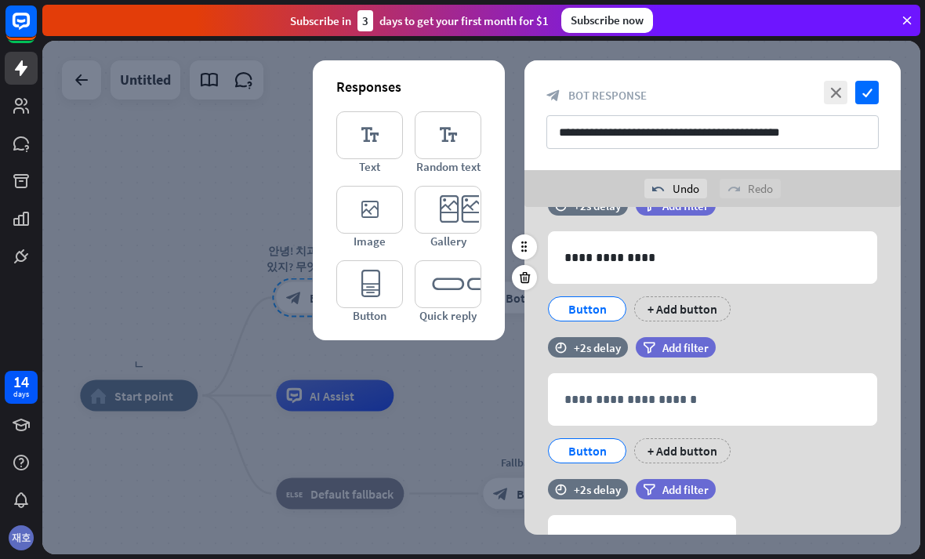
click at [619, 305] on div "Button" at bounding box center [587, 308] width 78 height 25
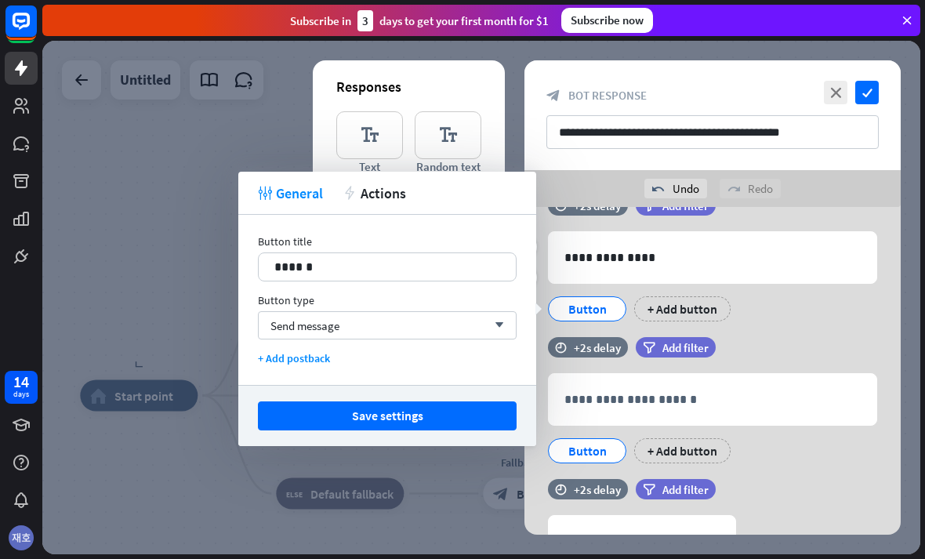
click at [610, 302] on div "Button" at bounding box center [587, 309] width 52 height 24
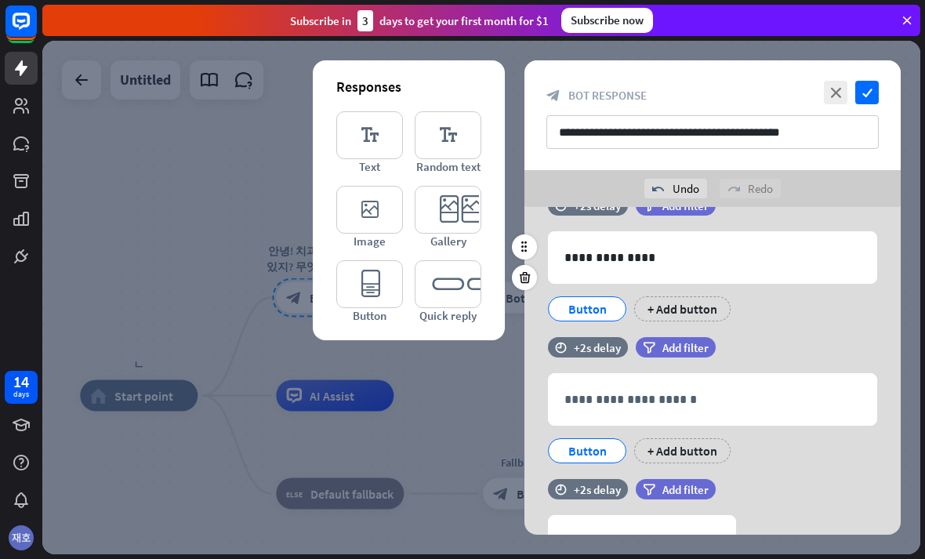
click at [607, 310] on div "Button" at bounding box center [587, 309] width 52 height 24
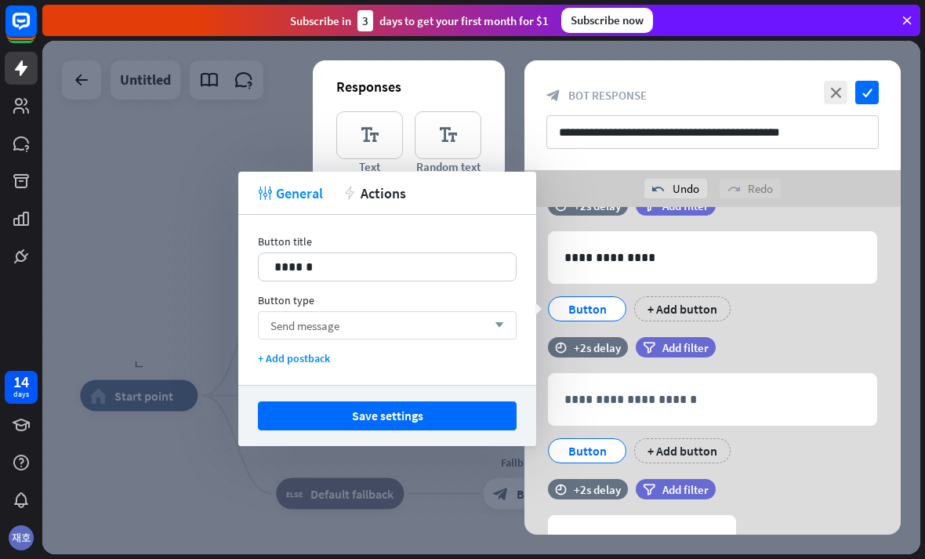
click at [324, 325] on span "Send message" at bounding box center [304, 325] width 69 height 15
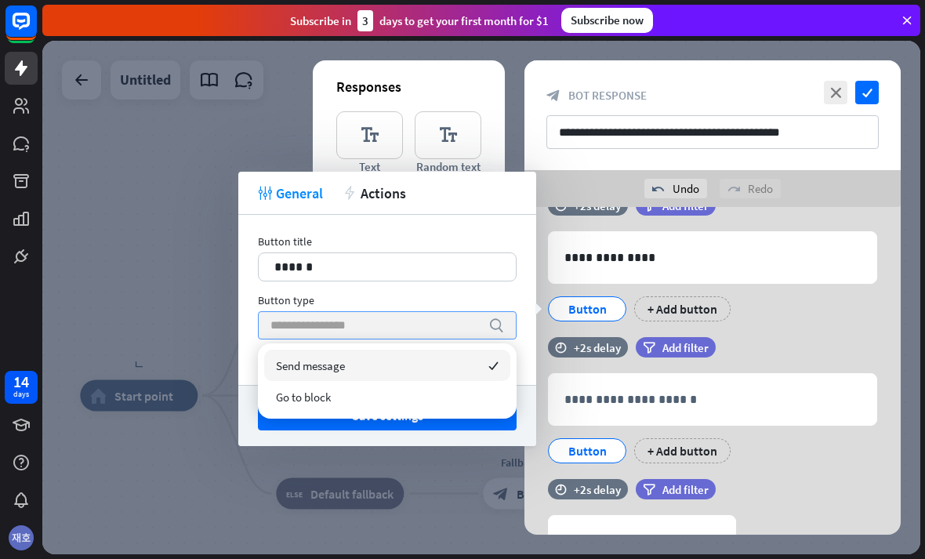
click at [290, 318] on input "search" at bounding box center [375, 325] width 210 height 27
click at [325, 316] on input "search" at bounding box center [375, 325] width 210 height 27
click at [323, 358] on span "Send message" at bounding box center [310, 365] width 69 height 15
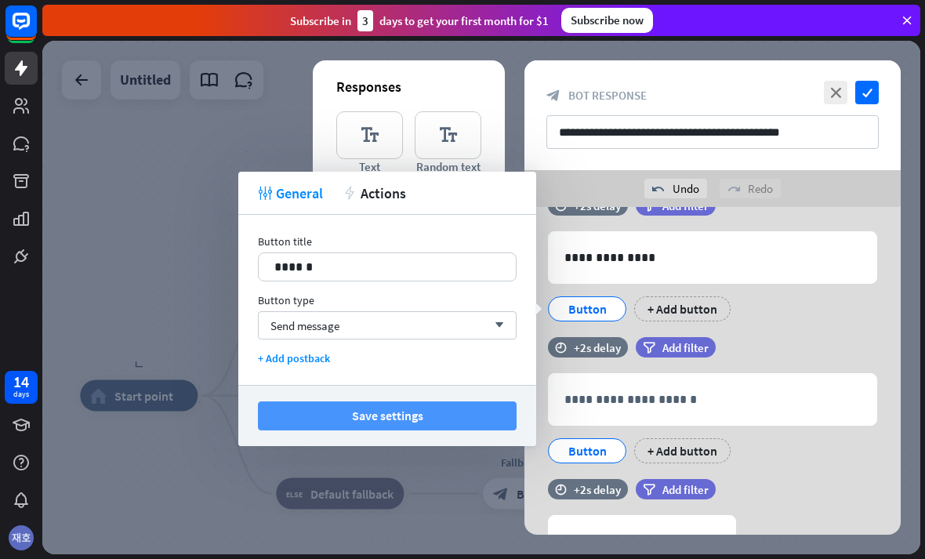
click at [325, 415] on button "Save settings" at bounding box center [387, 415] width 259 height 29
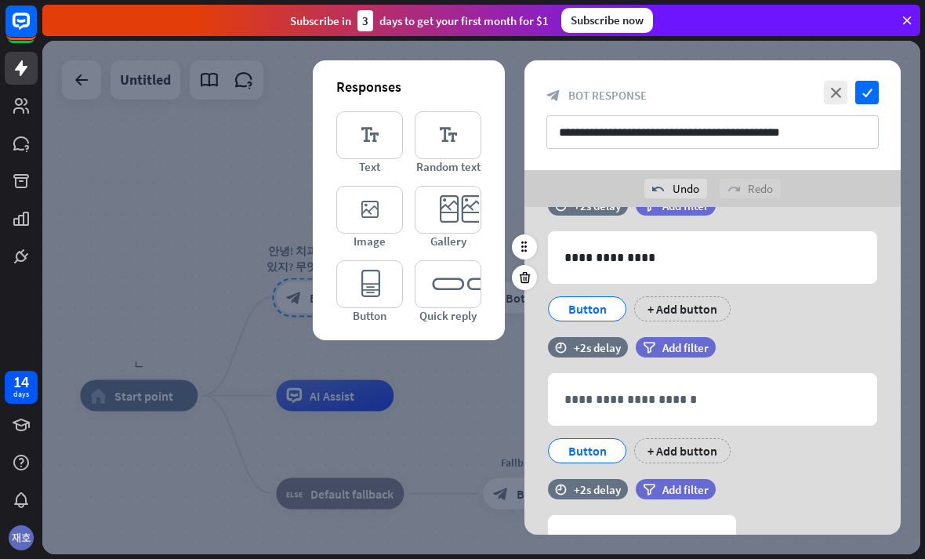
click at [604, 308] on div "Button" at bounding box center [587, 309] width 52 height 24
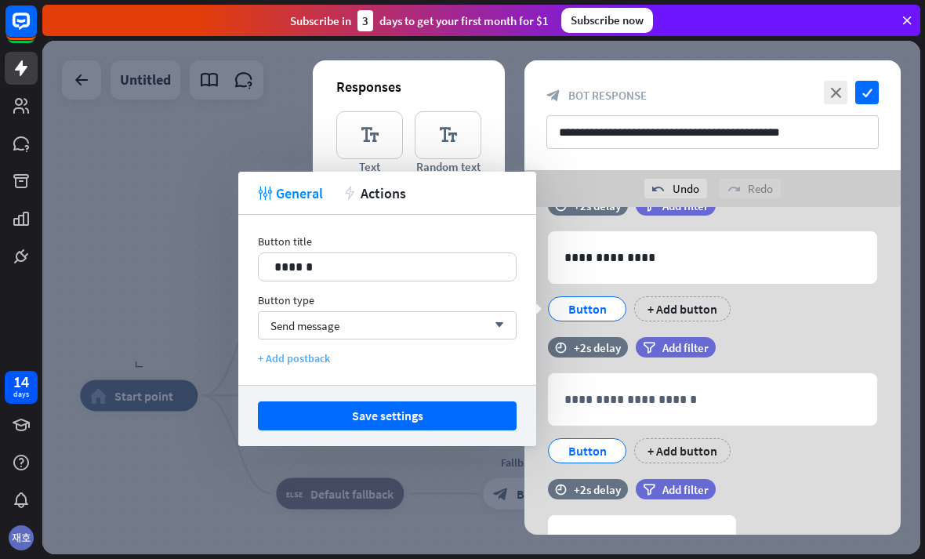
click at [282, 360] on div "+ Add postback" at bounding box center [387, 358] width 259 height 14
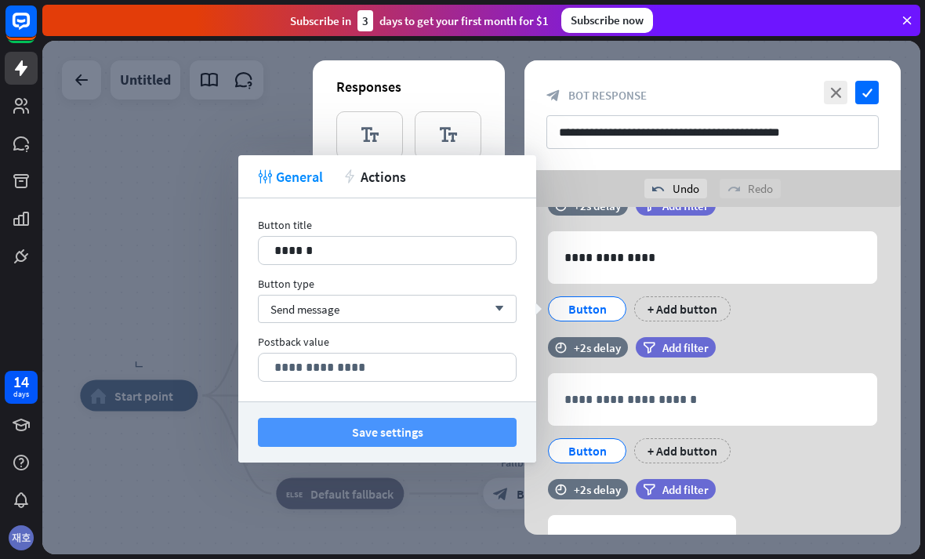
click at [287, 423] on button "Save settings" at bounding box center [387, 432] width 259 height 29
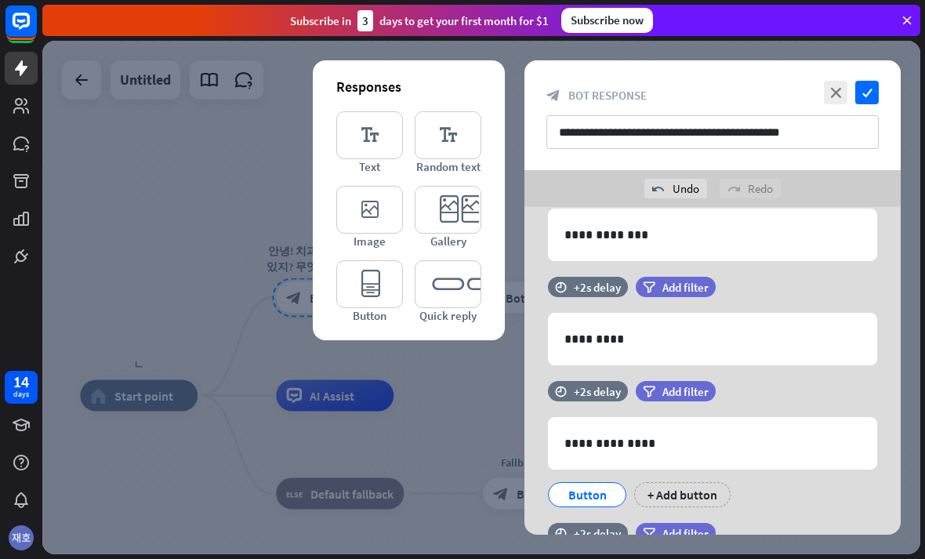
scroll to position [316, 0]
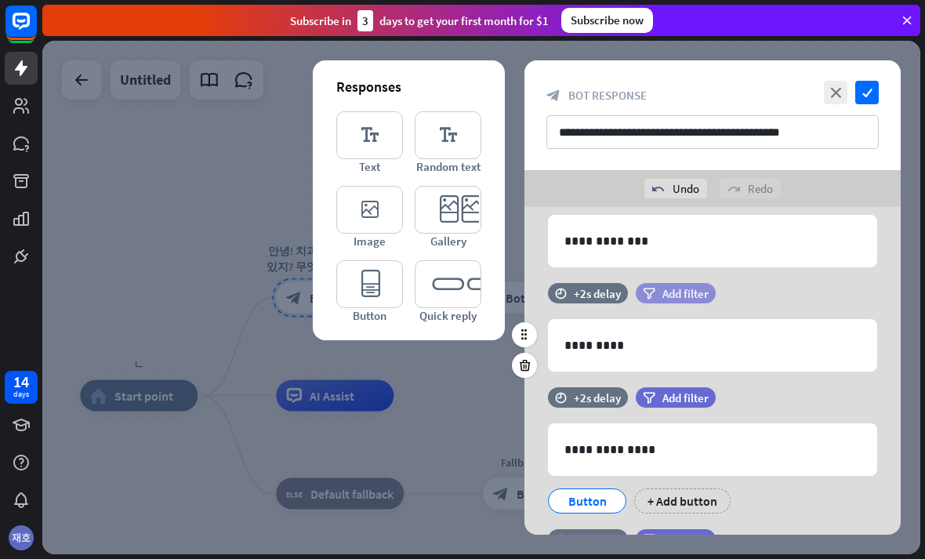
click at [696, 287] on span "Add filter" at bounding box center [685, 293] width 46 height 15
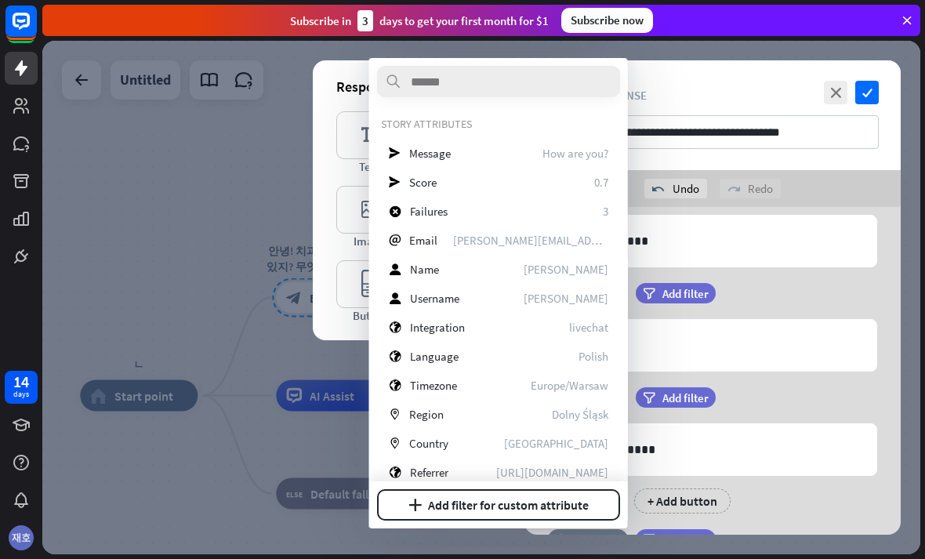
click at [599, 357] on span "Polish" at bounding box center [593, 356] width 30 height 15
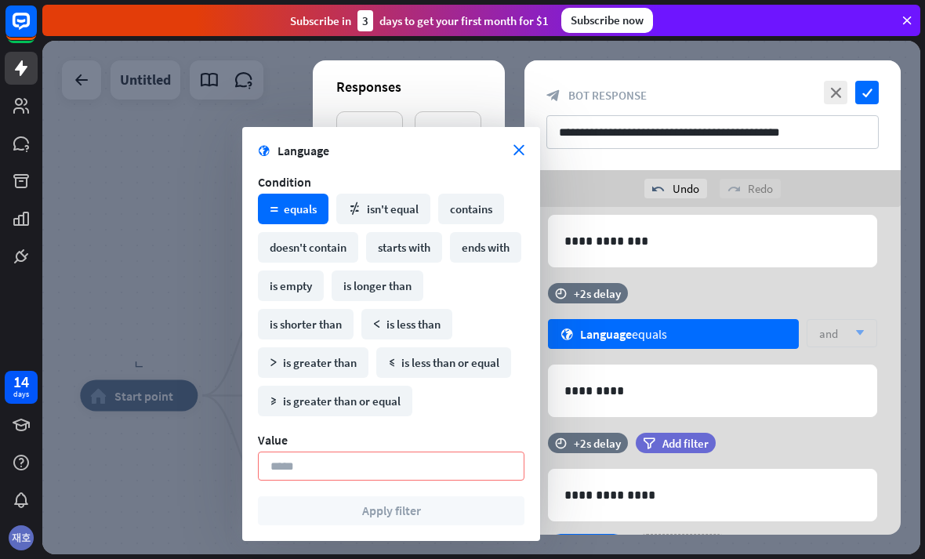
click at [525, 143] on div "globe Language close Condition math_equal equals math_not_equal isn't equal con…" at bounding box center [391, 334] width 298 height 414
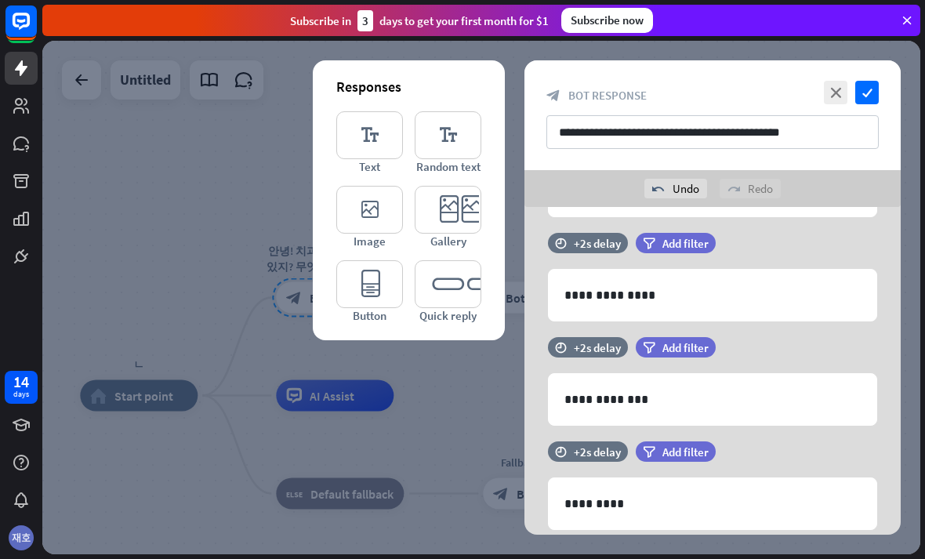
scroll to position [158, 0]
click at [828, 96] on icon "close" at bounding box center [836, 93] width 24 height 24
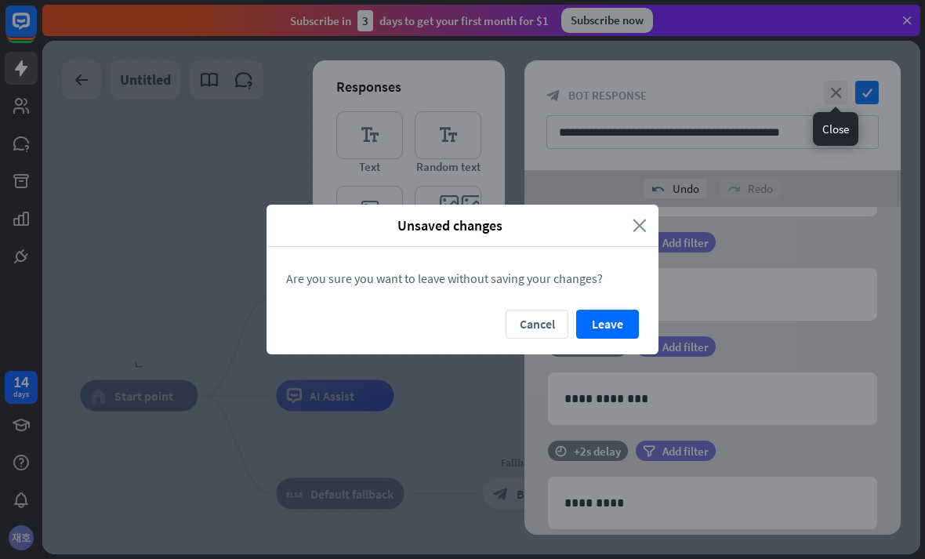
click at [641, 223] on icon "close" at bounding box center [639, 225] width 14 height 18
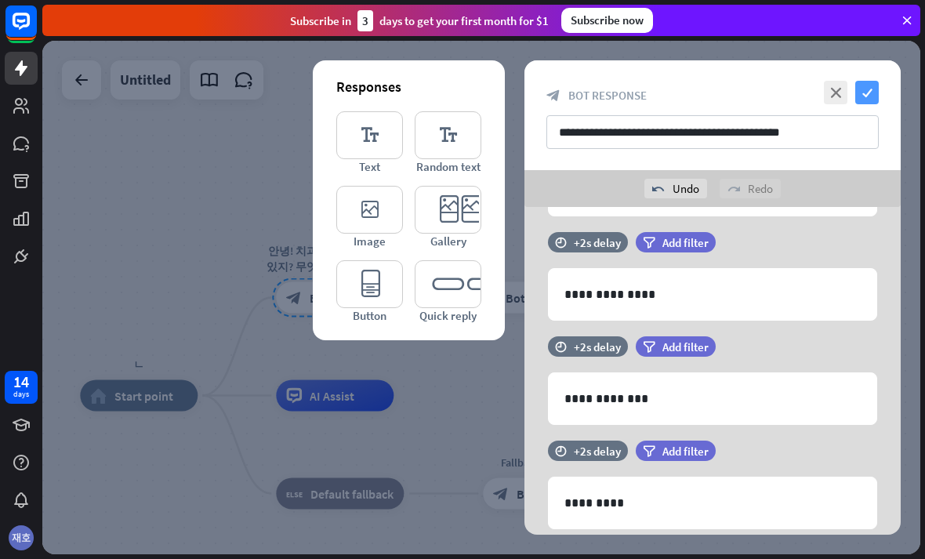
click at [864, 91] on icon "check" at bounding box center [867, 93] width 24 height 24
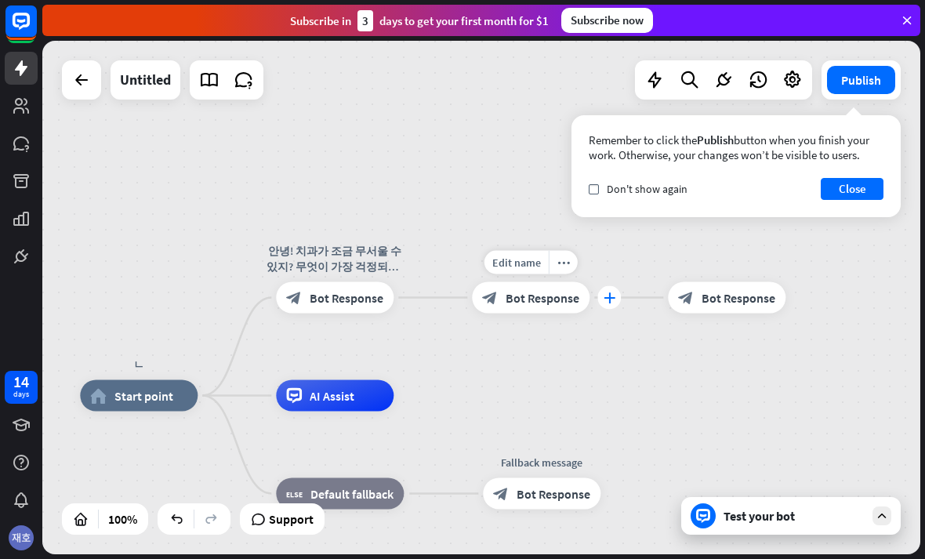
click at [613, 302] on icon "plus" at bounding box center [609, 297] width 12 height 11
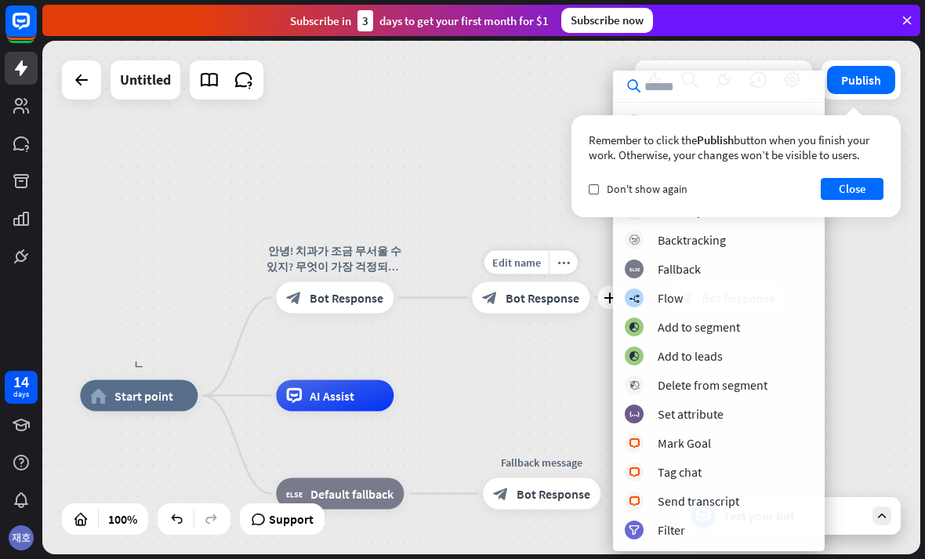
click at [879, 125] on div "Remember to click the Publish button when you finish your work. Otherwise, your…" at bounding box center [735, 166] width 329 height 102
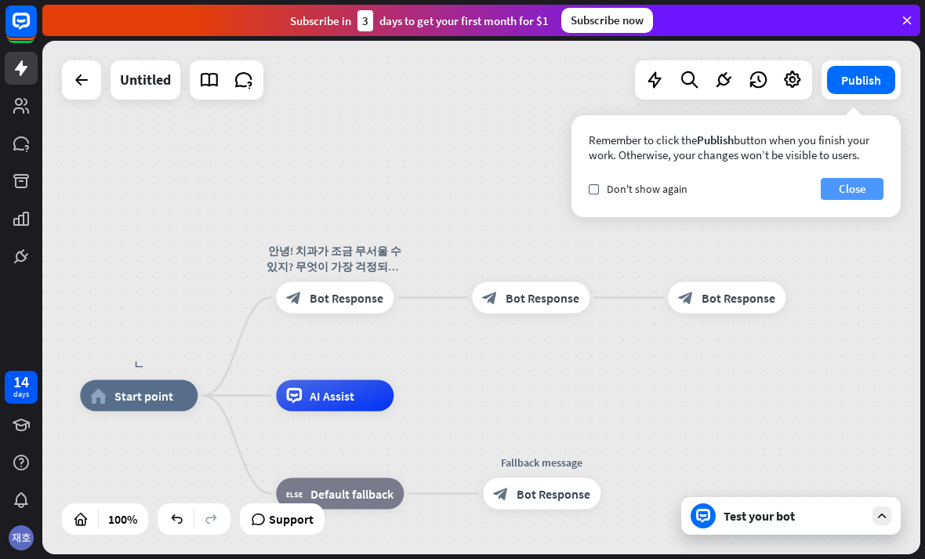
click at [864, 180] on button "Close" at bounding box center [851, 189] width 63 height 22
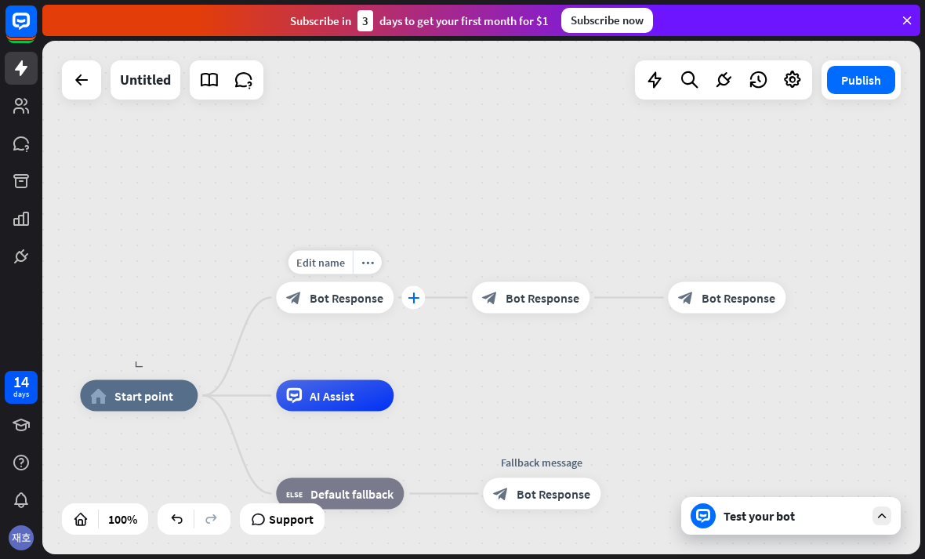
click at [404, 299] on div "plus" at bounding box center [413, 298] width 24 height 24
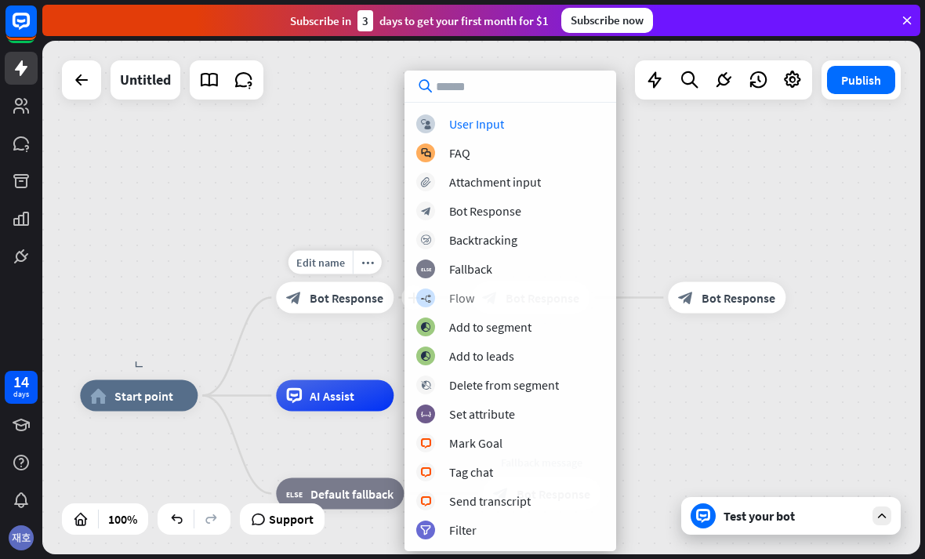
click at [426, 306] on div "builder_tree" at bounding box center [425, 297] width 19 height 19
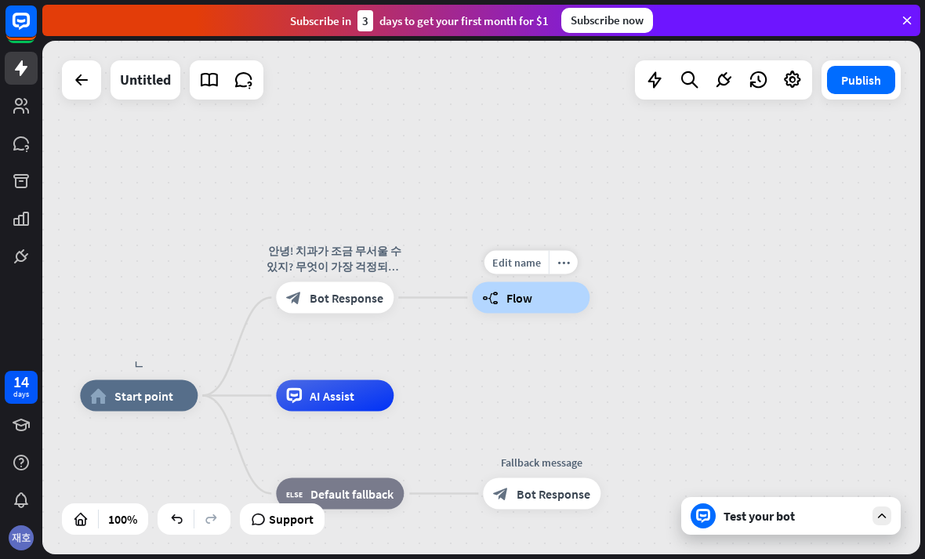
click at [565, 295] on div "builder_tree Flow" at bounding box center [531, 297] width 118 height 31
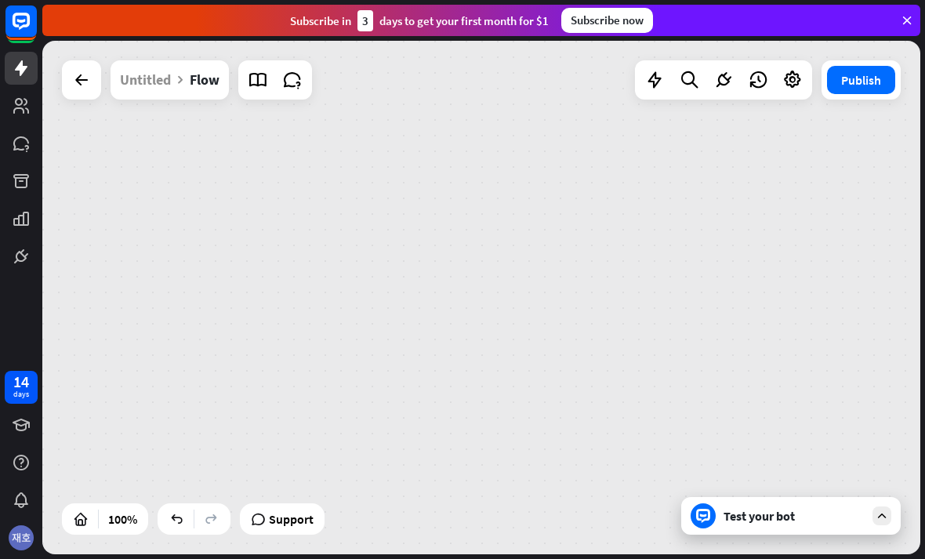
click at [0, 0] on span "Bot Response" at bounding box center [0, 0] width 0 height 0
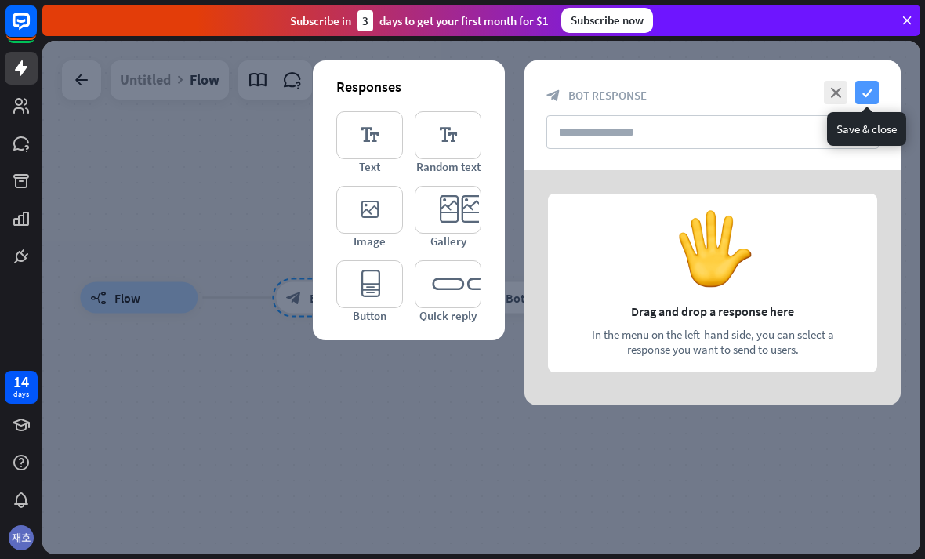
click at [877, 89] on icon "check" at bounding box center [867, 93] width 24 height 24
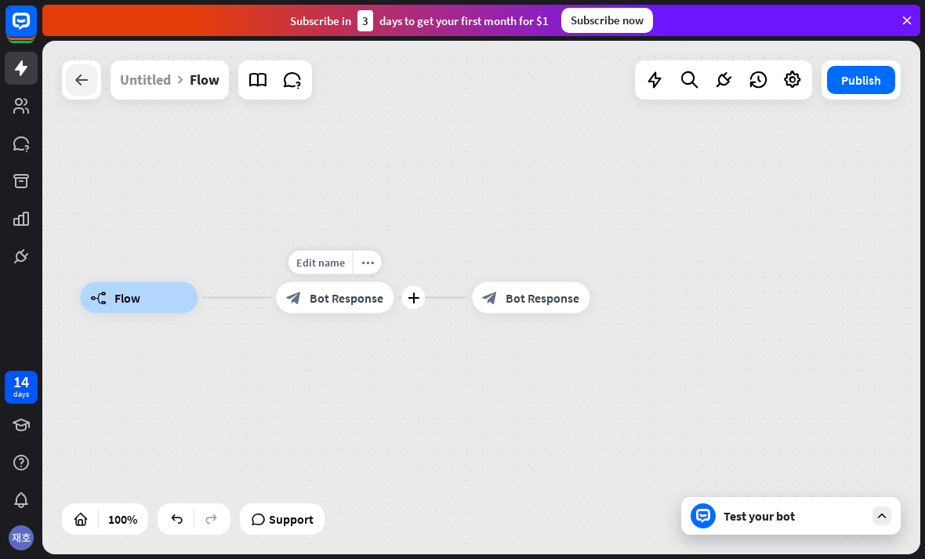
click at [79, 89] on div at bounding box center [81, 79] width 31 height 31
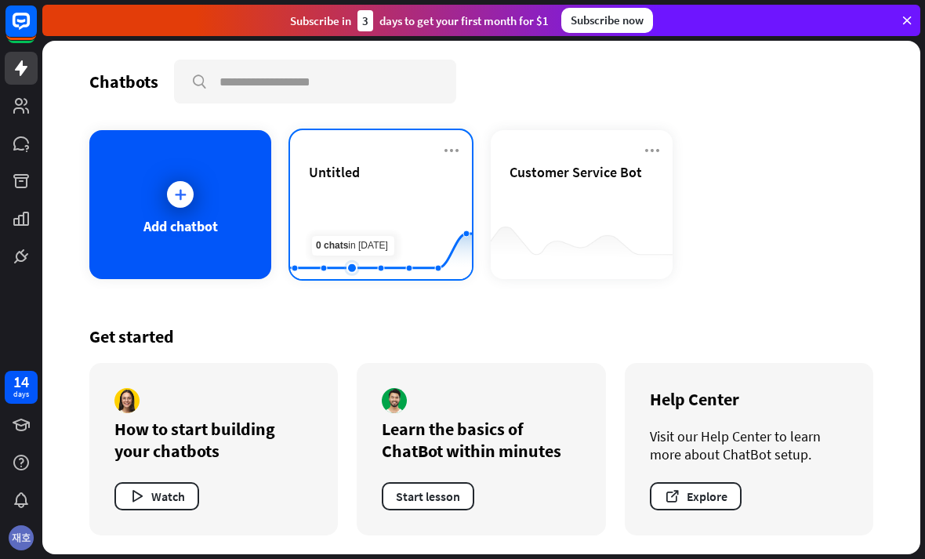
click at [344, 244] on rect at bounding box center [381, 240] width 182 height 98
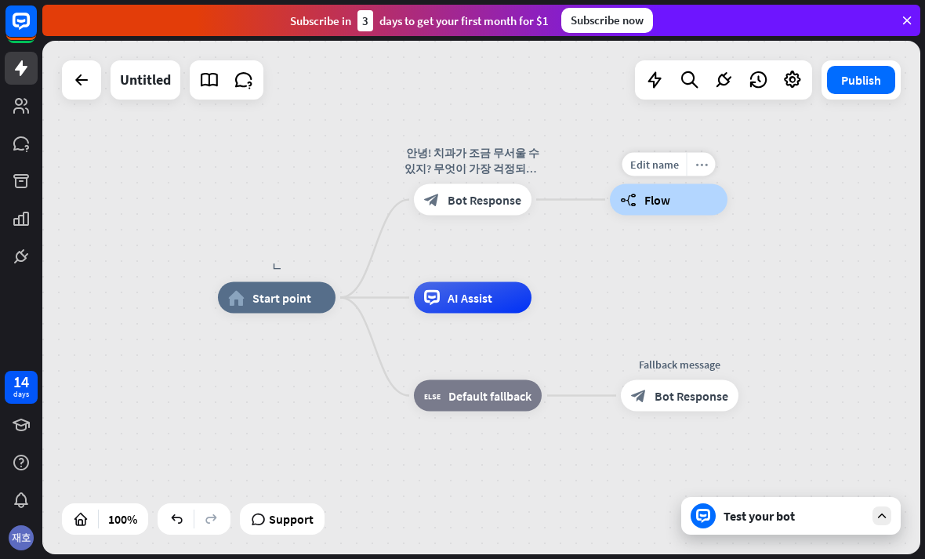
click at [692, 169] on div "more_horiz" at bounding box center [700, 165] width 29 height 24
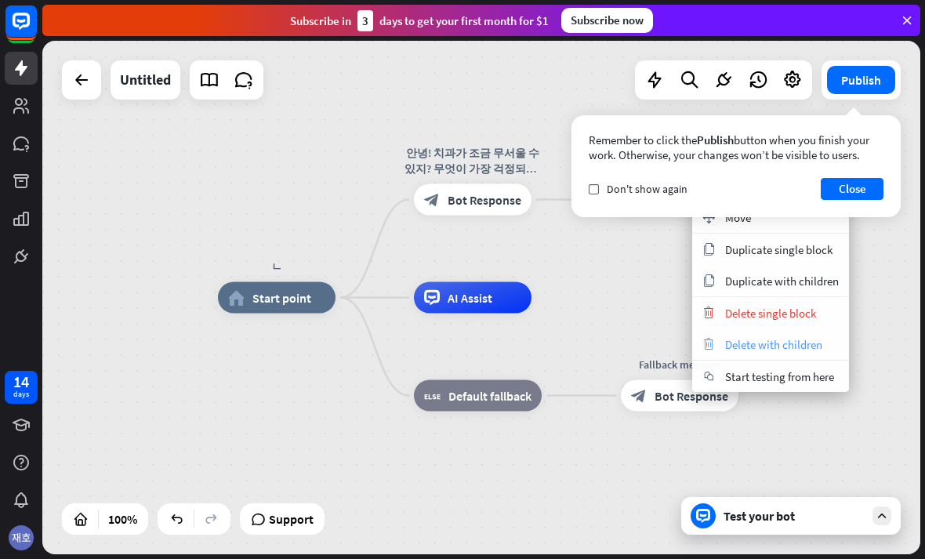
click at [784, 341] on span "Delete with children" at bounding box center [773, 344] width 97 height 15
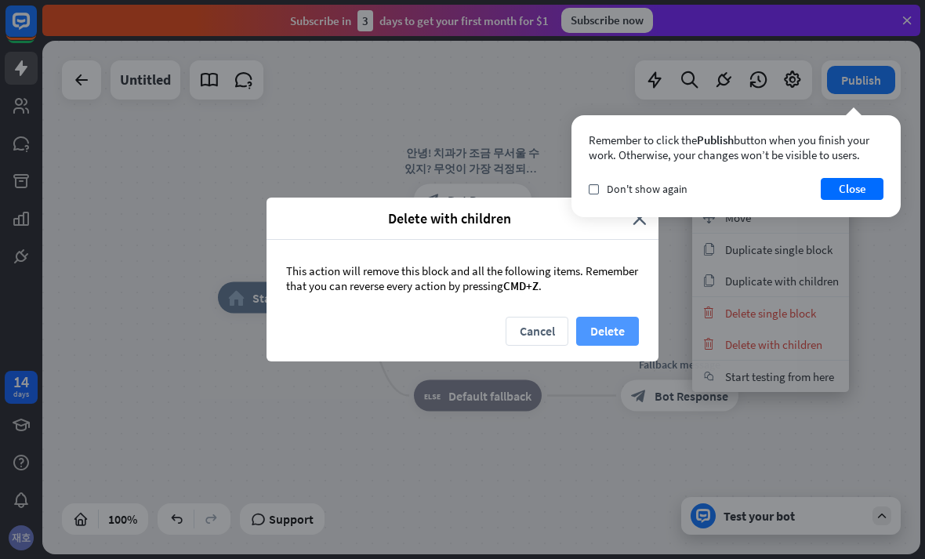
click at [625, 337] on button "Delete" at bounding box center [607, 331] width 63 height 29
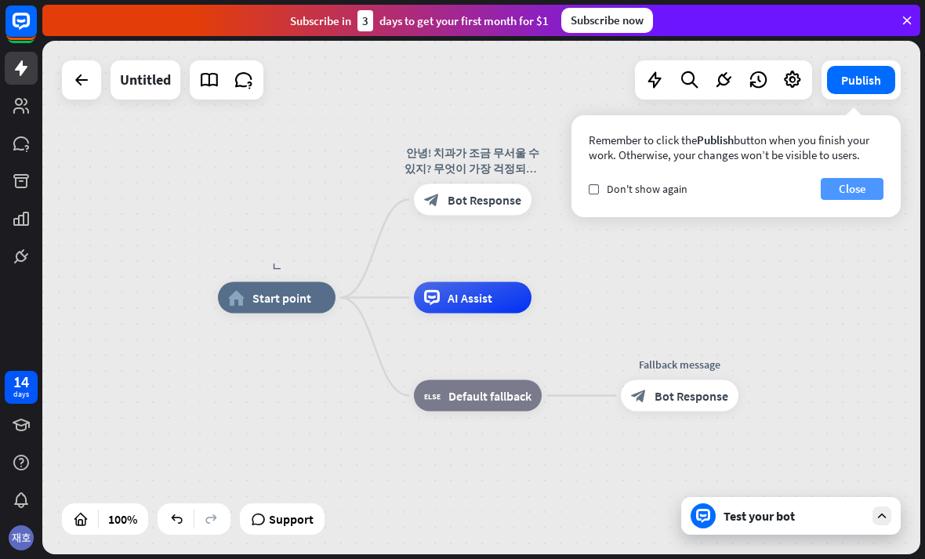
click at [848, 185] on button "Close" at bounding box center [851, 189] width 63 height 22
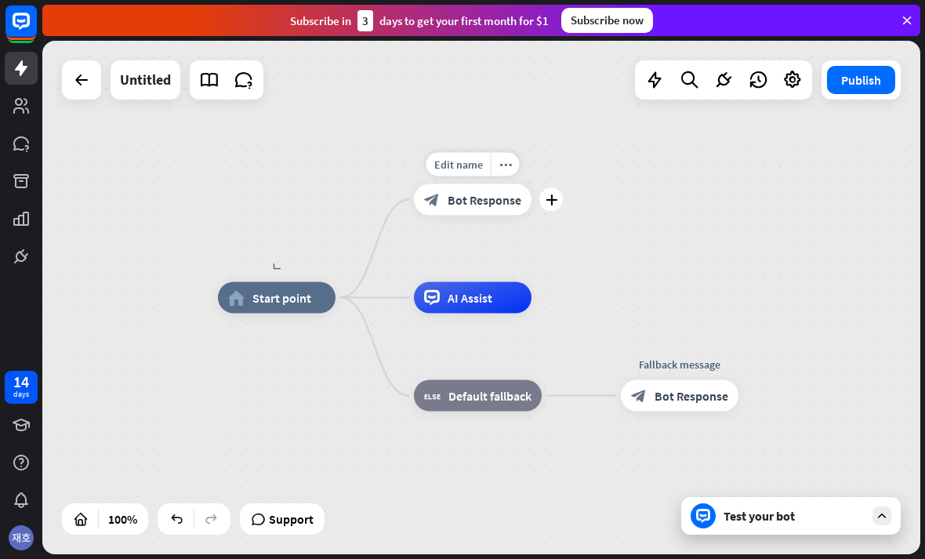
click at [531, 184] on div "Edit name more_horiz plus block_bot_response Bot Response" at bounding box center [473, 199] width 118 height 31
click at [552, 201] on icon "plus" at bounding box center [551, 199] width 12 height 11
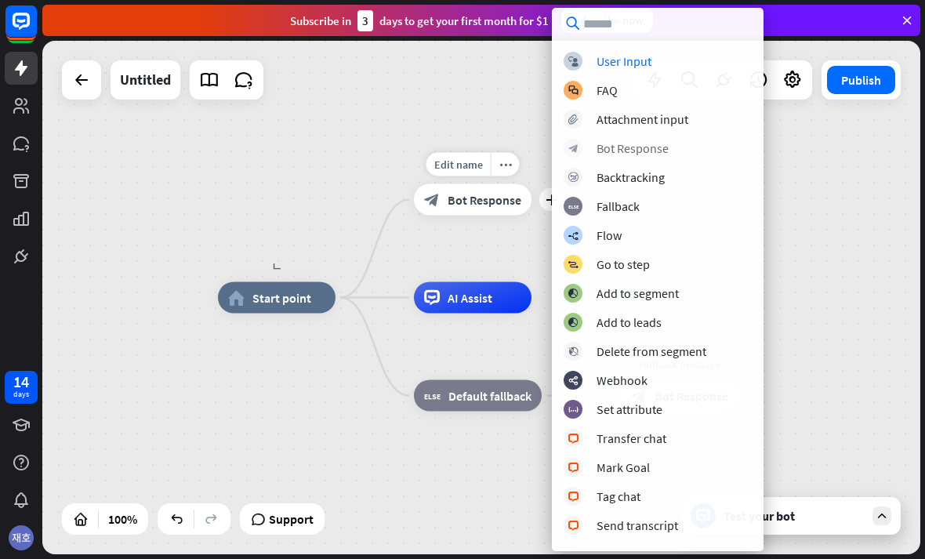
click at [719, 144] on div "block_bot_response Bot Response" at bounding box center [657, 148] width 188 height 19
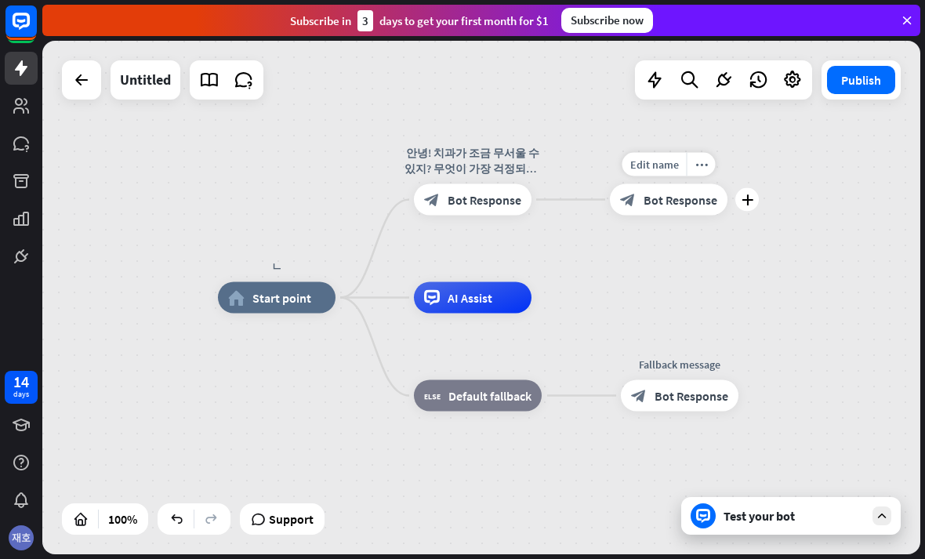
click at [678, 196] on span "Bot Response" at bounding box center [680, 200] width 74 height 16
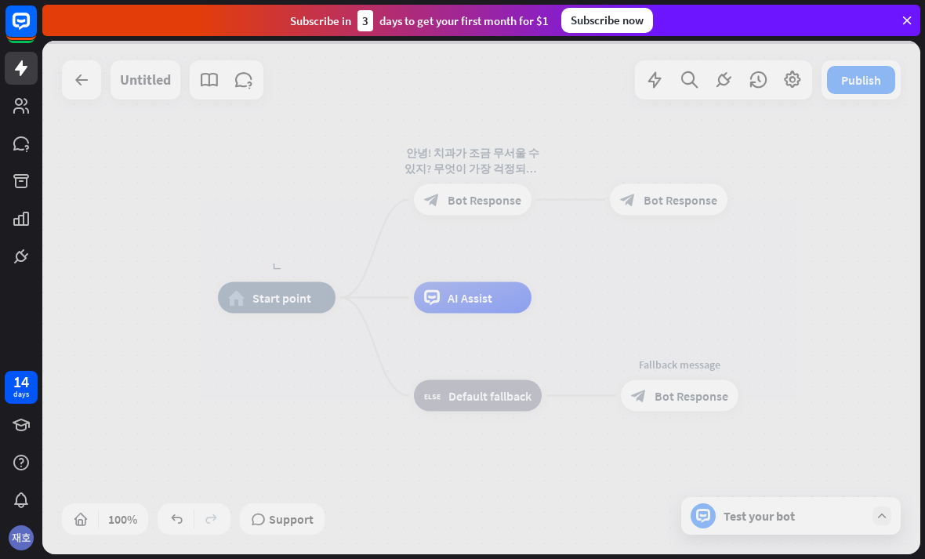
click at [693, 172] on div at bounding box center [481, 297] width 878 height 513
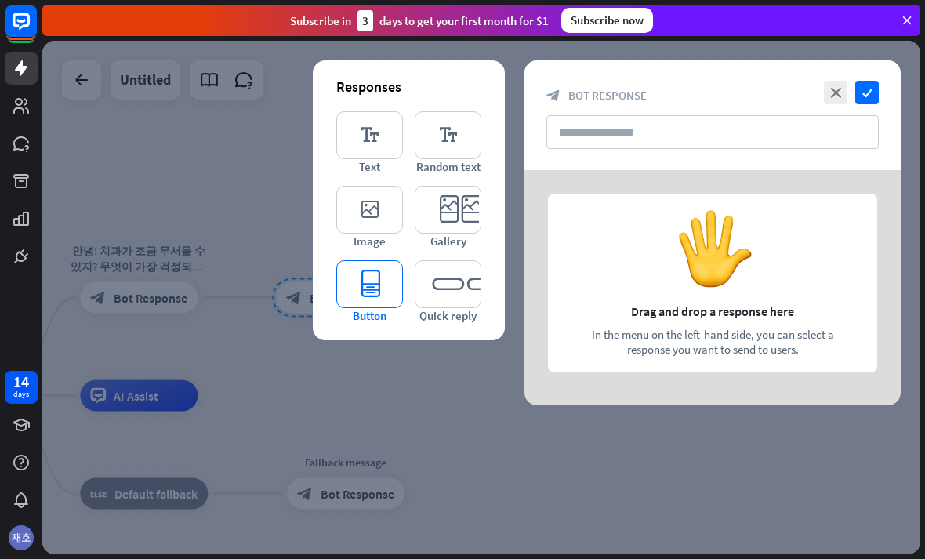
click at [395, 287] on icon "editor_button" at bounding box center [369, 284] width 67 height 48
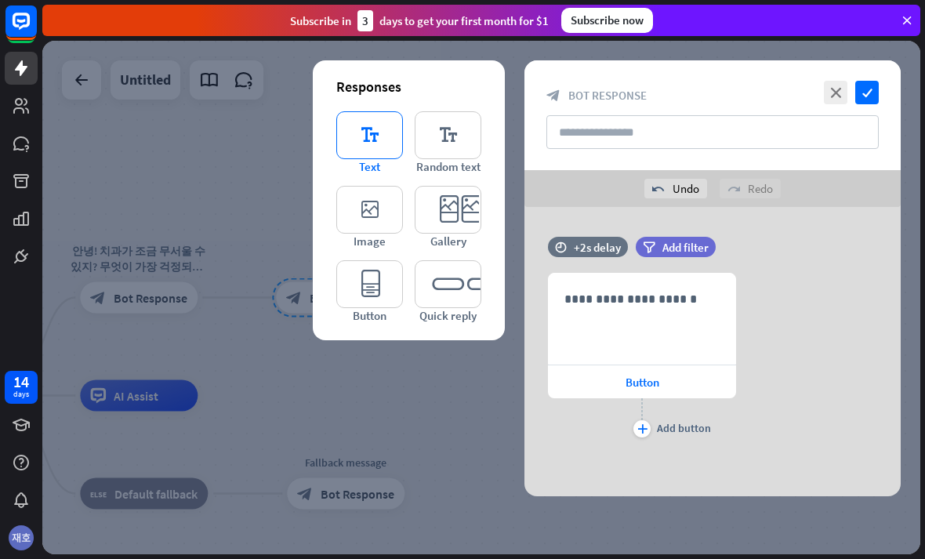
click at [338, 118] on icon "editor_text" at bounding box center [369, 135] width 67 height 48
click at [349, 131] on icon "editor_text" at bounding box center [369, 135] width 67 height 48
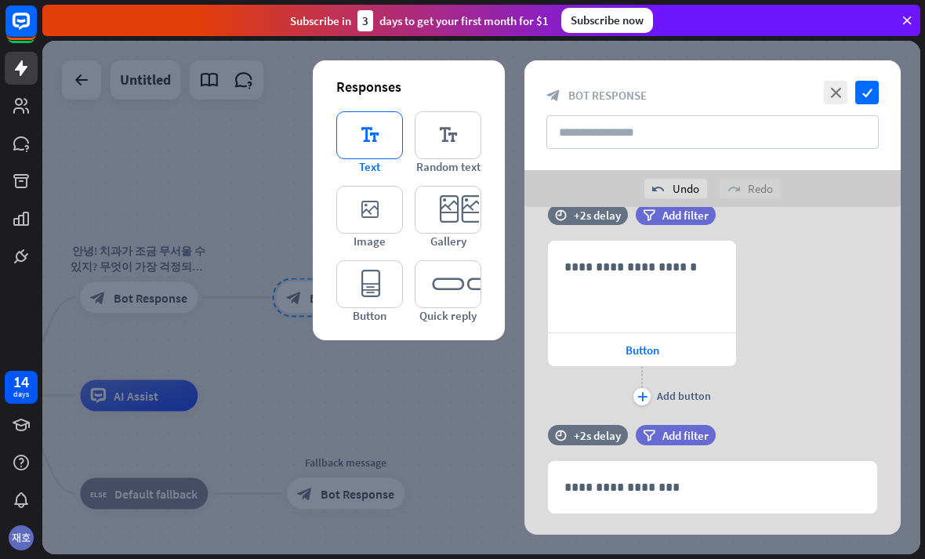
click at [343, 124] on icon "editor_text" at bounding box center [369, 135] width 67 height 48
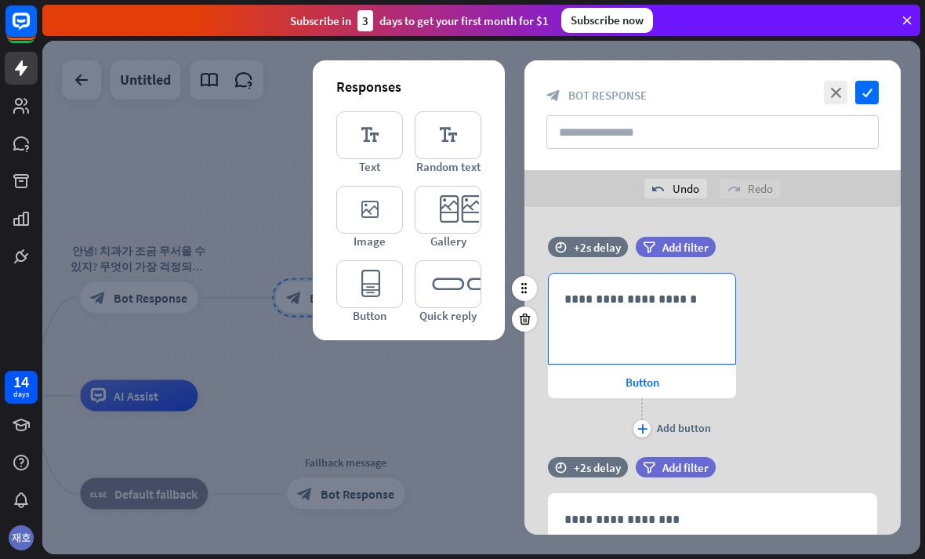
click at [693, 299] on p "**********" at bounding box center [641, 299] width 155 height 20
click at [515, 317] on div at bounding box center [524, 318] width 25 height 25
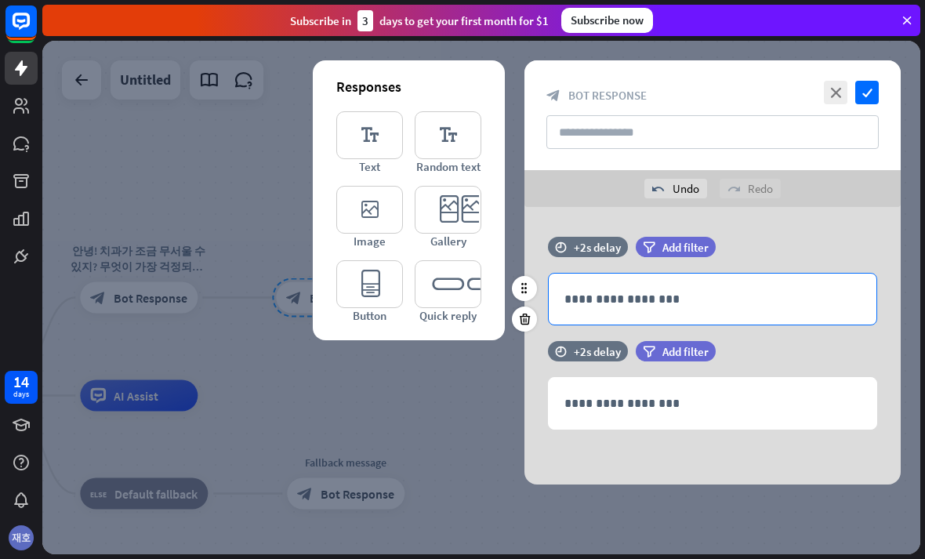
click at [741, 294] on p "**********" at bounding box center [712, 299] width 296 height 20
click at [513, 317] on div at bounding box center [524, 318] width 25 height 25
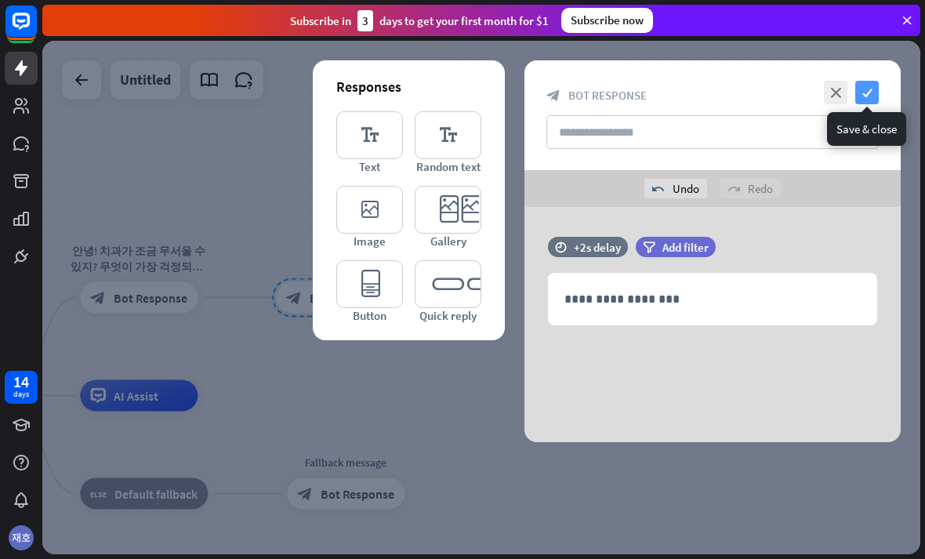
click at [867, 87] on icon "check" at bounding box center [867, 93] width 24 height 24
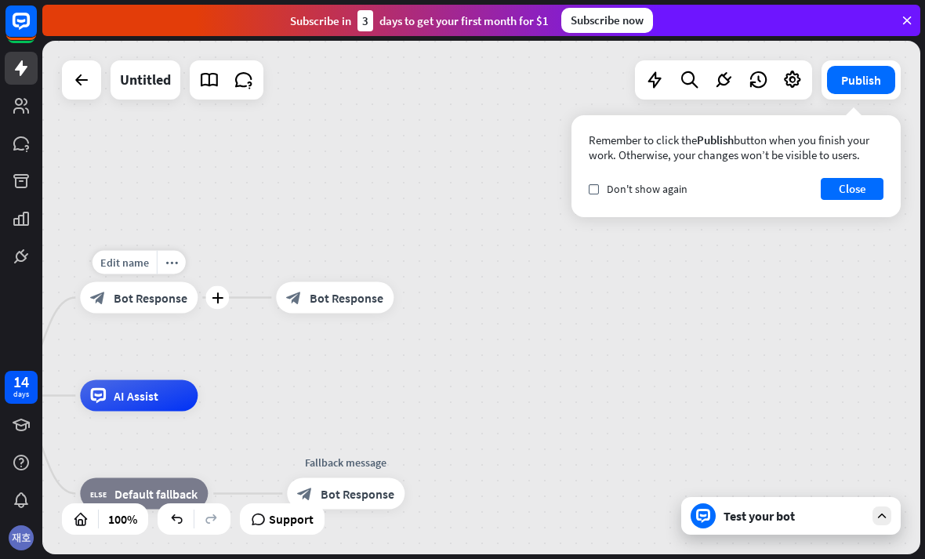
click at [180, 292] on span "Bot Response" at bounding box center [151, 298] width 74 height 16
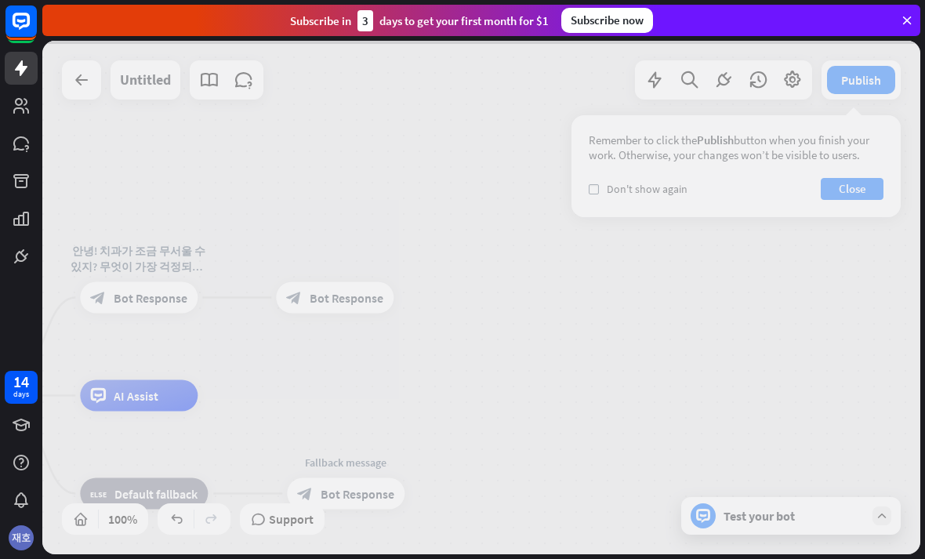
click at [168, 298] on div at bounding box center [481, 297] width 878 height 513
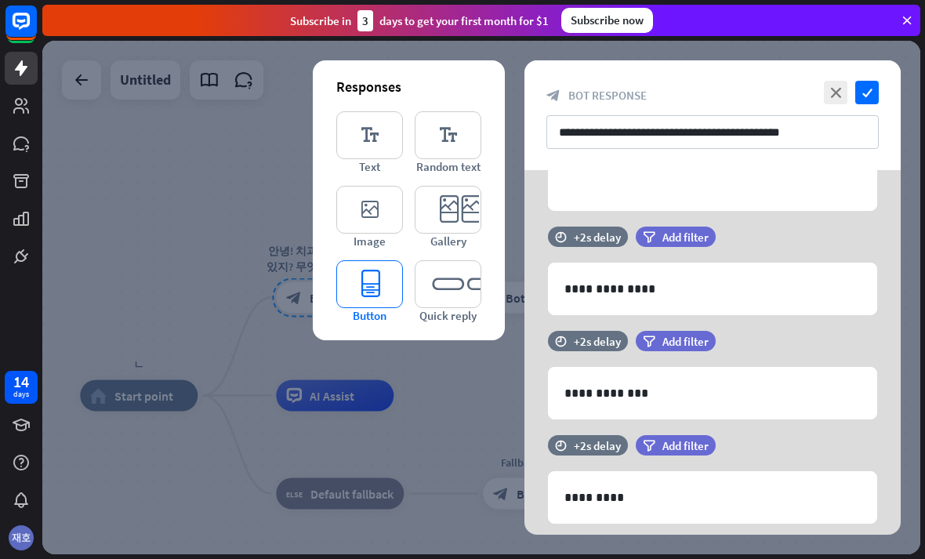
click at [347, 308] on icon "editor_button" at bounding box center [369, 284] width 67 height 48
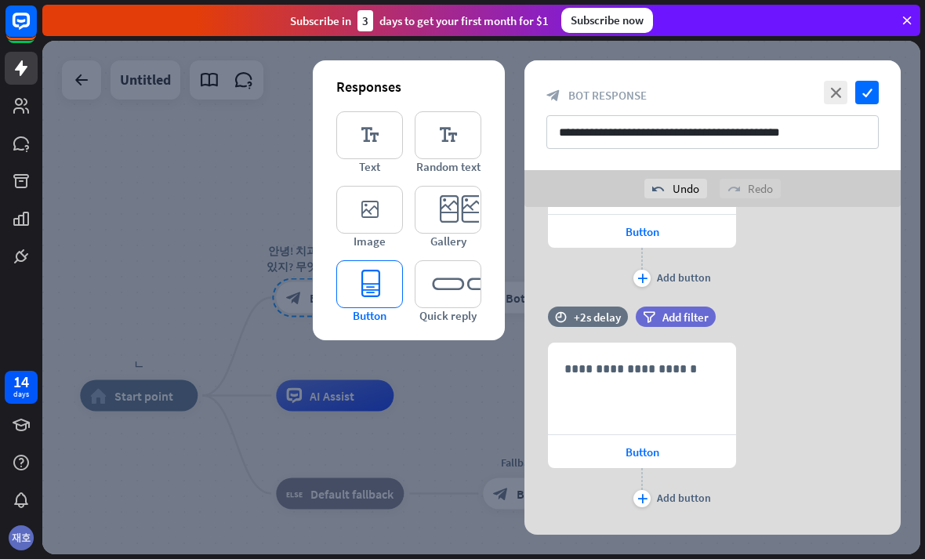
scroll to position [935, 0]
click at [530, 382] on icon at bounding box center [524, 388] width 15 height 14
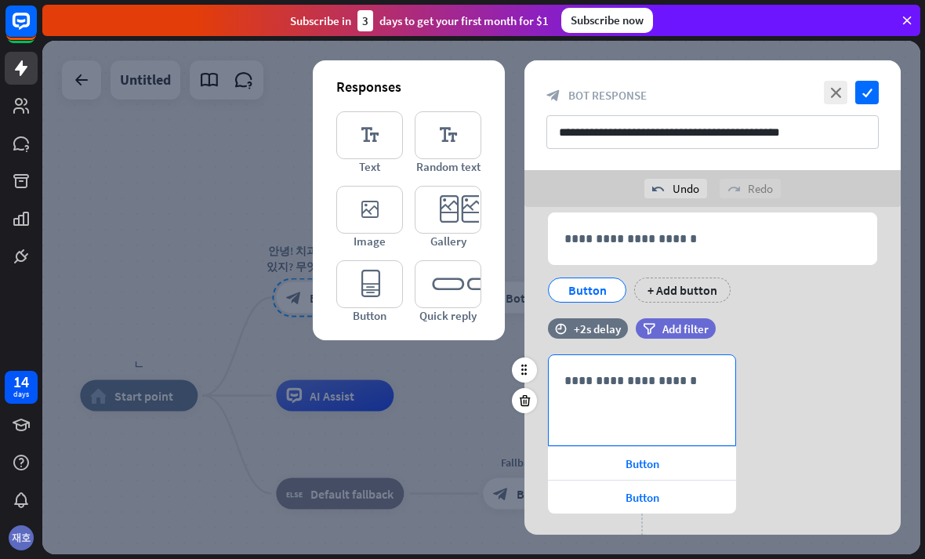
click at [686, 375] on p "**********" at bounding box center [641, 381] width 155 height 20
click at [516, 395] on div at bounding box center [524, 400] width 25 height 25
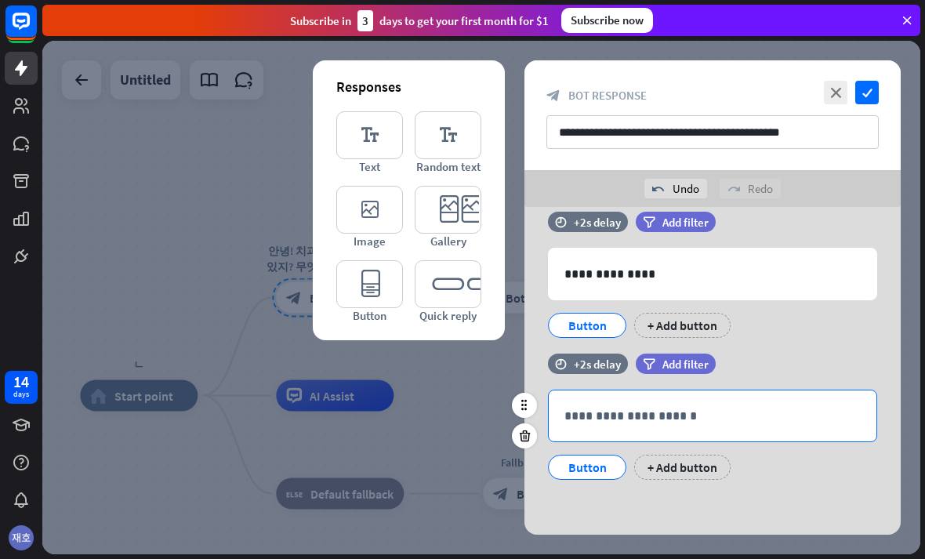
click at [567, 415] on p "**********" at bounding box center [712, 416] width 296 height 20
click at [518, 431] on icon at bounding box center [524, 436] width 15 height 14
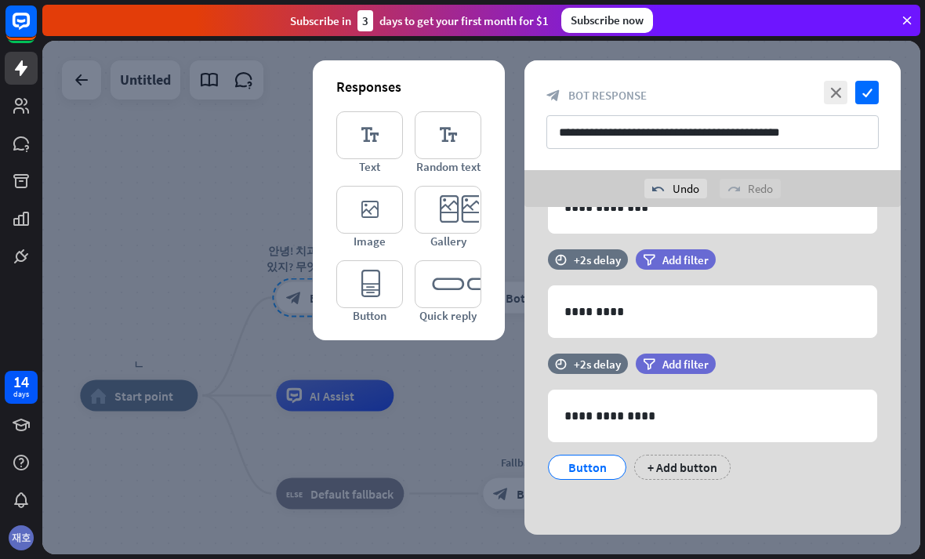
scroll to position [349, 0]
click at [872, 88] on icon "check" at bounding box center [867, 93] width 24 height 24
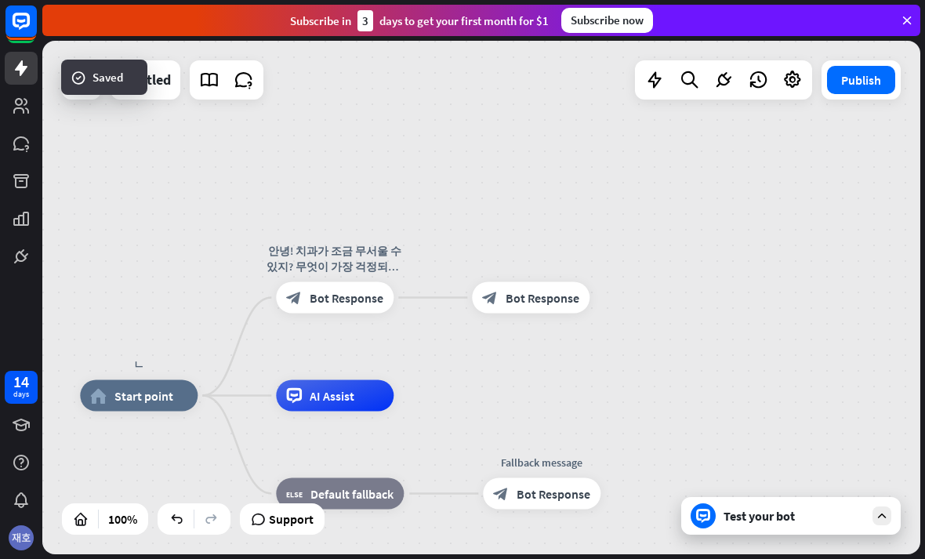
click at [838, 508] on div "Test your bot" at bounding box center [793, 516] width 141 height 16
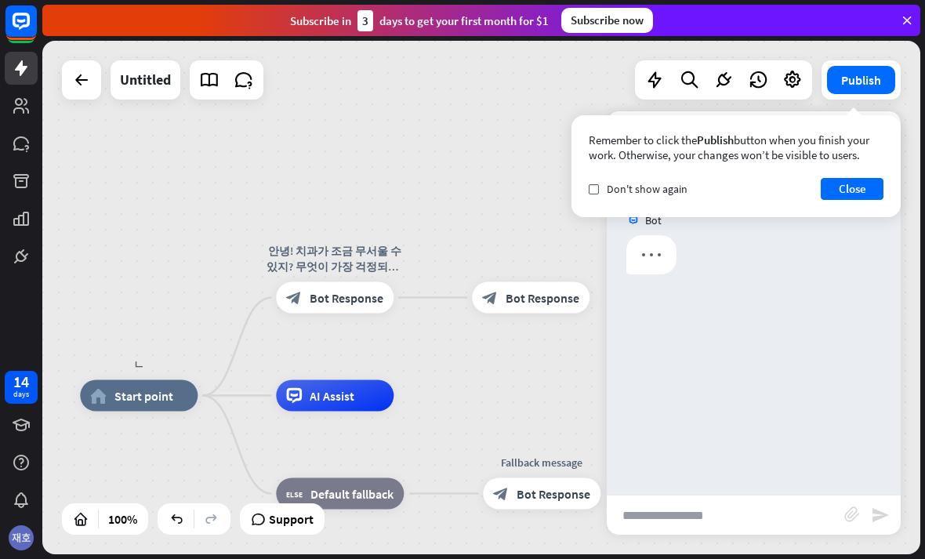
click at [859, 190] on button "Close" at bounding box center [851, 189] width 63 height 22
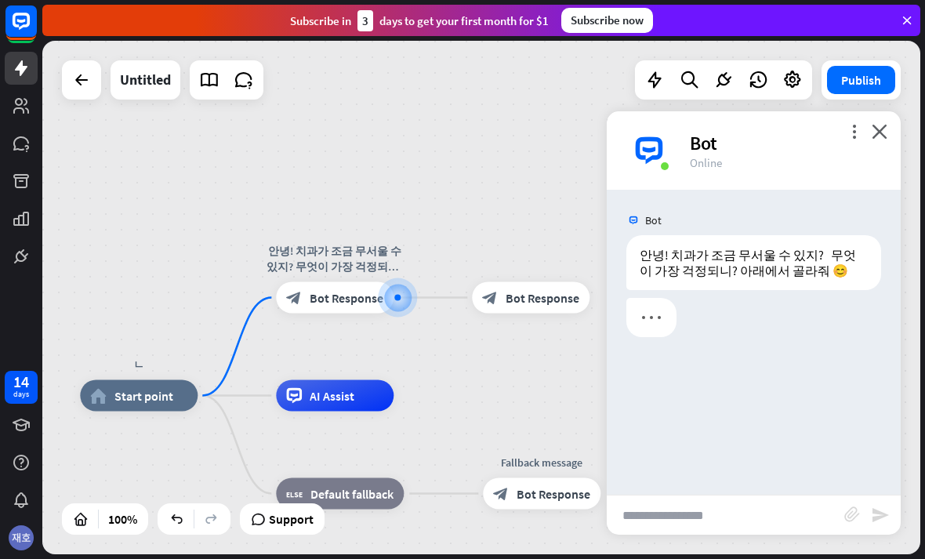
click at [812, 497] on input "text" at bounding box center [725, 514] width 237 height 39
click at [795, 508] on input "text" at bounding box center [725, 514] width 237 height 39
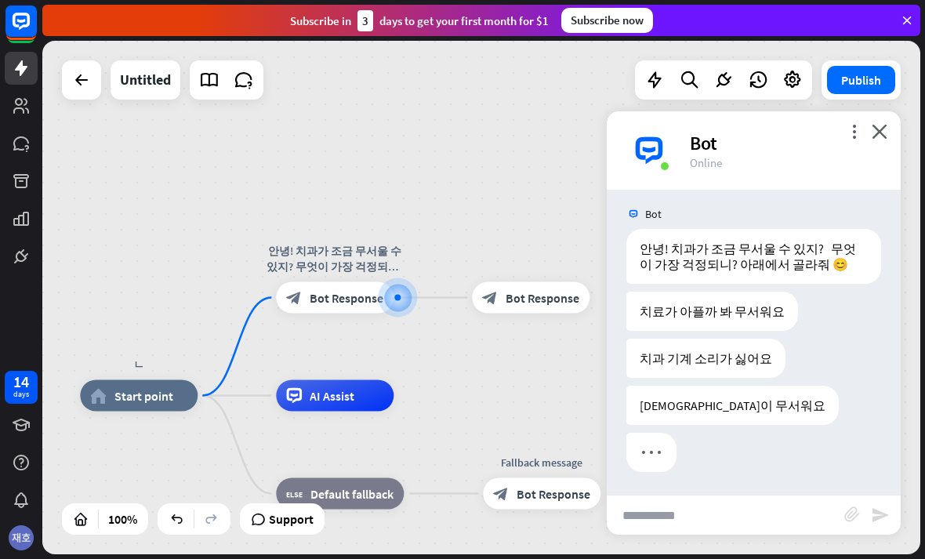
scroll to position [7, 0]
type input "**********"
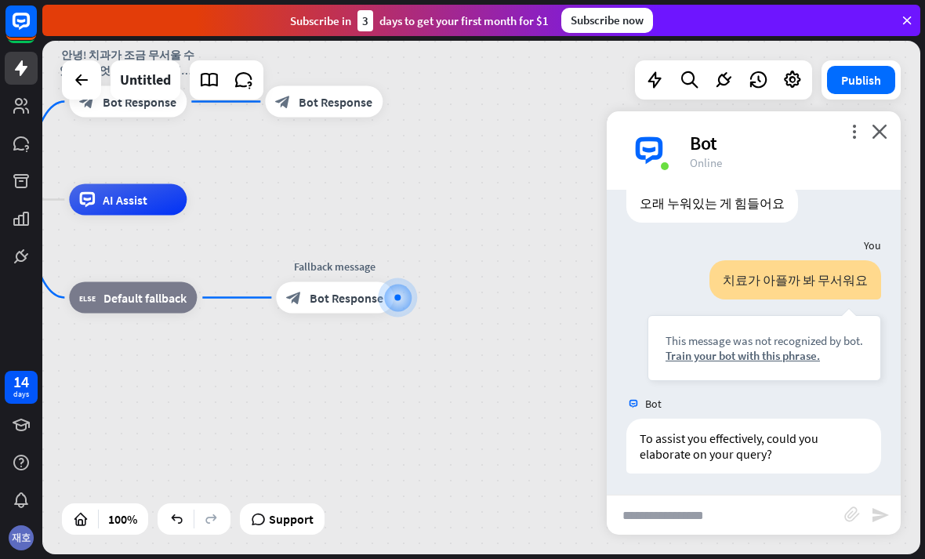
scroll to position [258, 0]
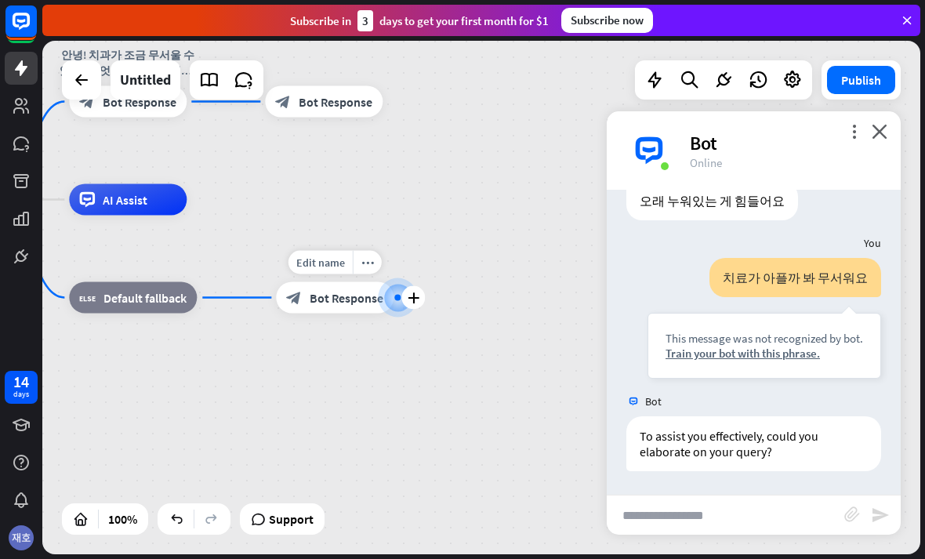
click at [300, 298] on icon "block_bot_response" at bounding box center [294, 298] width 16 height 16
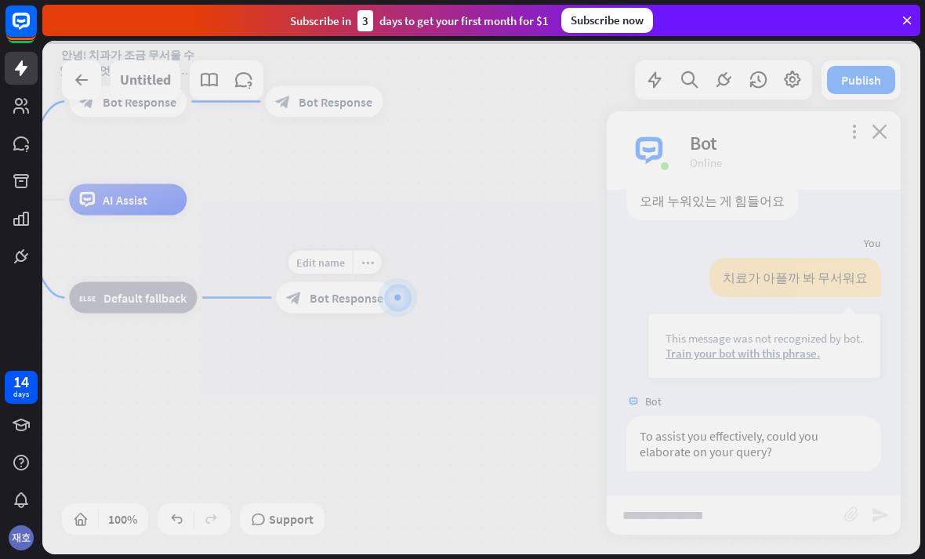
click at [306, 299] on div at bounding box center [481, 297] width 878 height 513
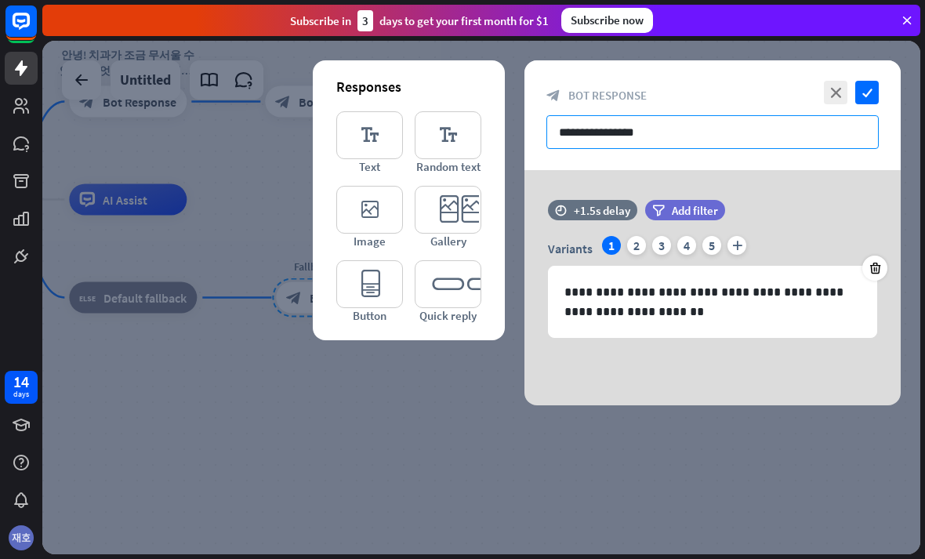
click at [813, 148] on input "**********" at bounding box center [712, 132] width 332 height 34
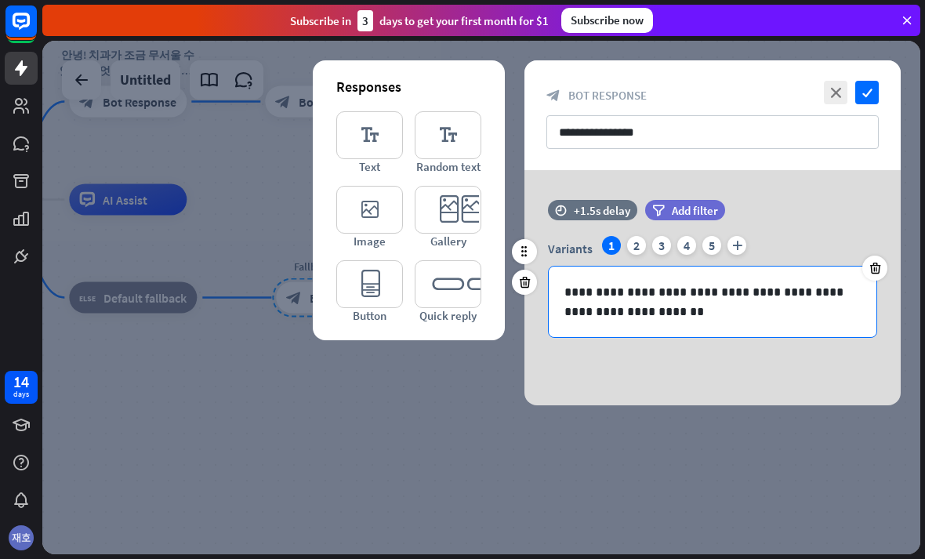
click at [804, 317] on p "**********" at bounding box center [712, 301] width 296 height 39
click at [871, 276] on div at bounding box center [874, 267] width 25 height 25
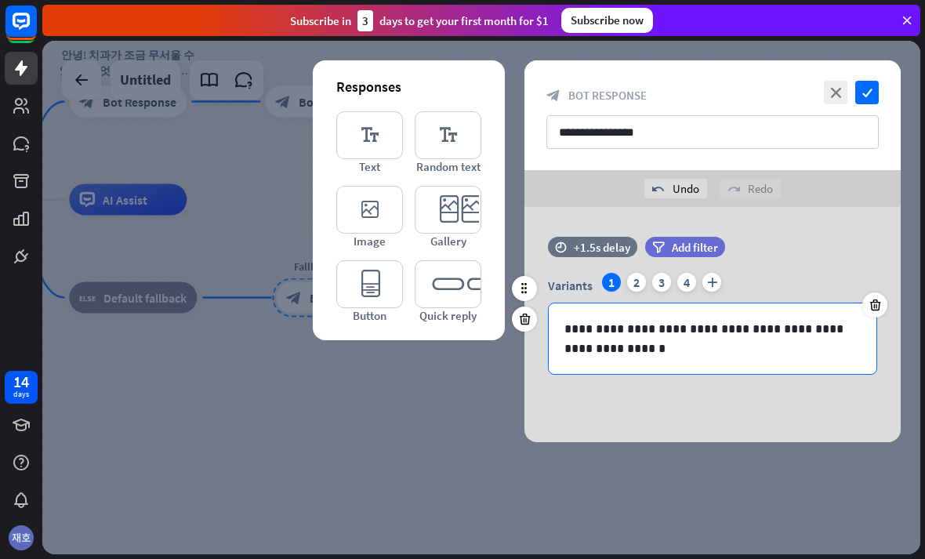
click at [860, 306] on div "**********" at bounding box center [713, 338] width 328 height 71
click at [788, 354] on p "**********" at bounding box center [712, 338] width 296 height 39
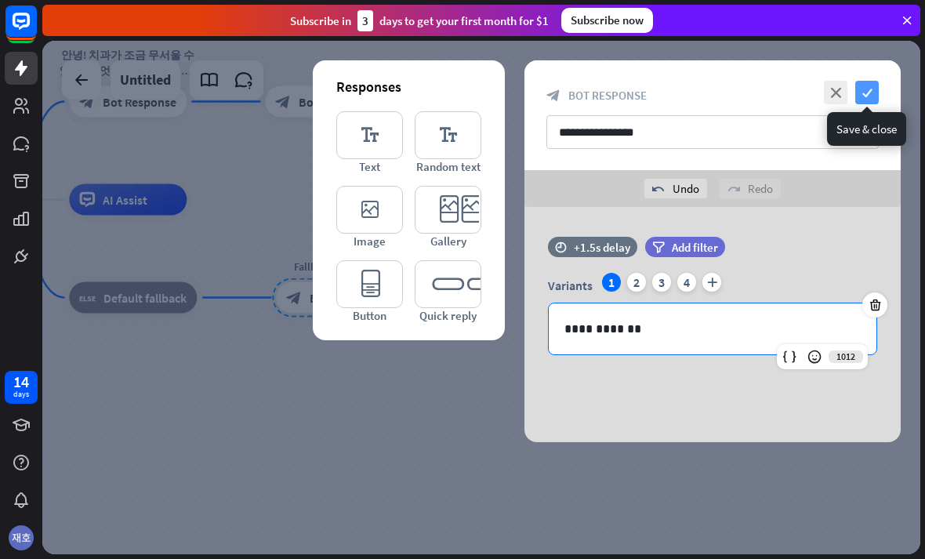
click at [877, 82] on icon "check" at bounding box center [867, 93] width 24 height 24
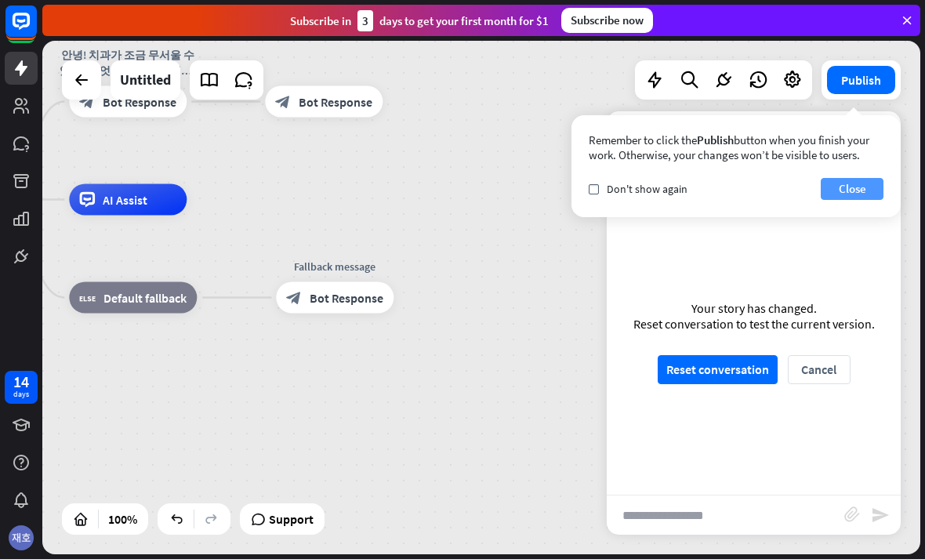
click at [859, 198] on button "Close" at bounding box center [851, 189] width 63 height 22
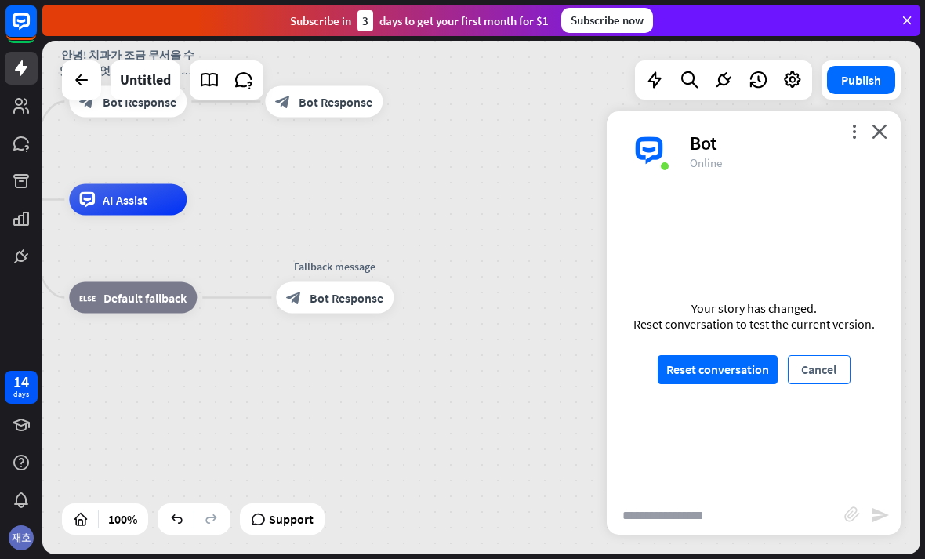
click at [820, 366] on button "Cancel" at bounding box center [819, 369] width 63 height 29
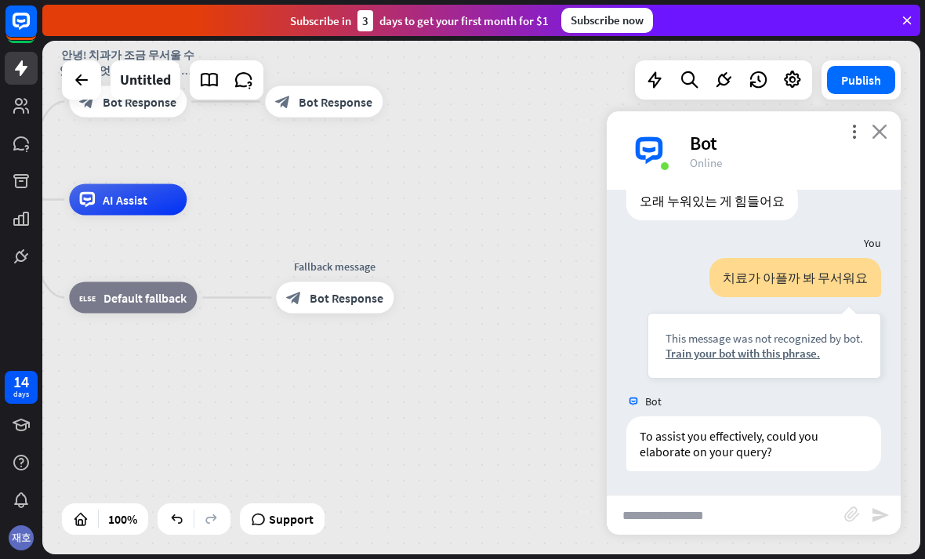
click at [882, 125] on icon "close" at bounding box center [879, 131] width 16 height 15
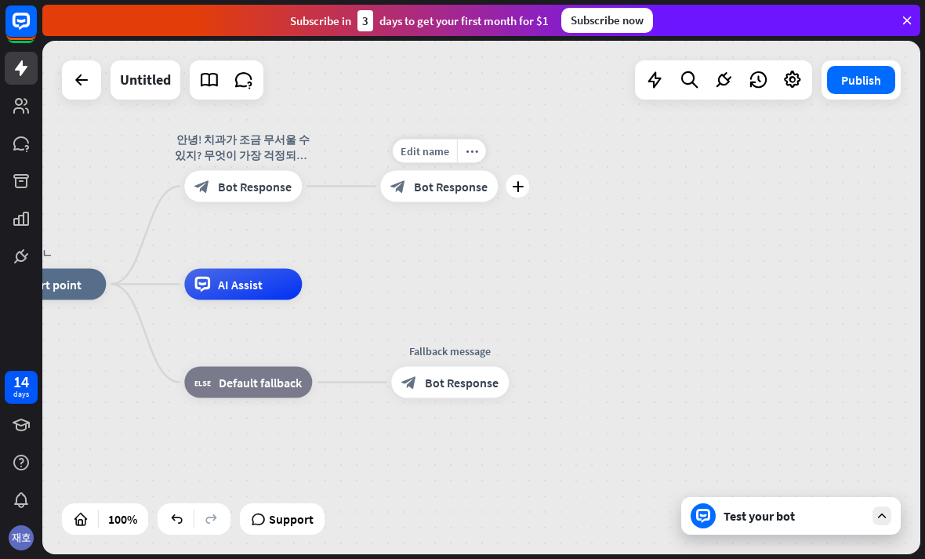
click at [450, 171] on div "block_bot_response Bot Response" at bounding box center [439, 186] width 118 height 31
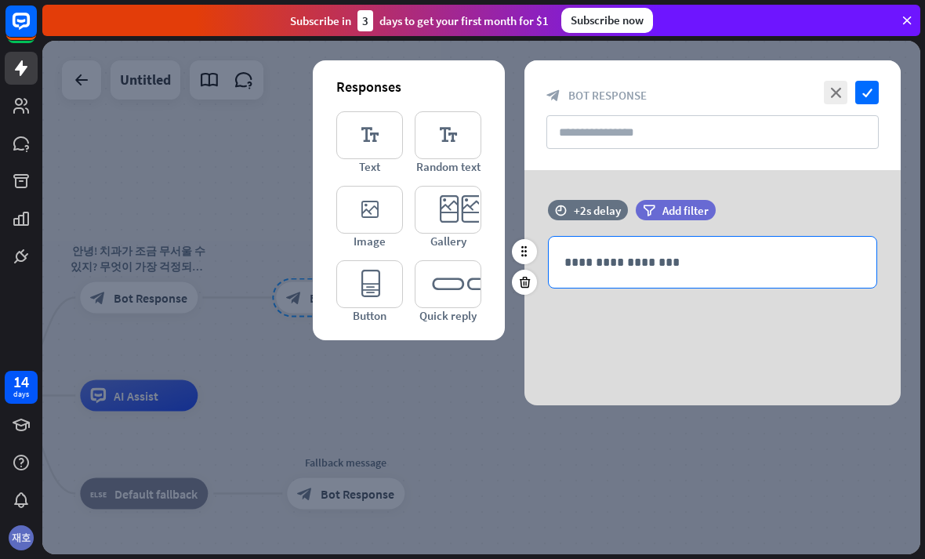
click at [766, 272] on div "**********" at bounding box center [713, 262] width 328 height 51
click at [574, 264] on p "**********" at bounding box center [712, 262] width 296 height 20
click at [578, 266] on p "**********" at bounding box center [712, 262] width 296 height 20
click at [589, 263] on p "**********" at bounding box center [712, 262] width 296 height 20
click at [595, 266] on p "**********" at bounding box center [712, 262] width 296 height 20
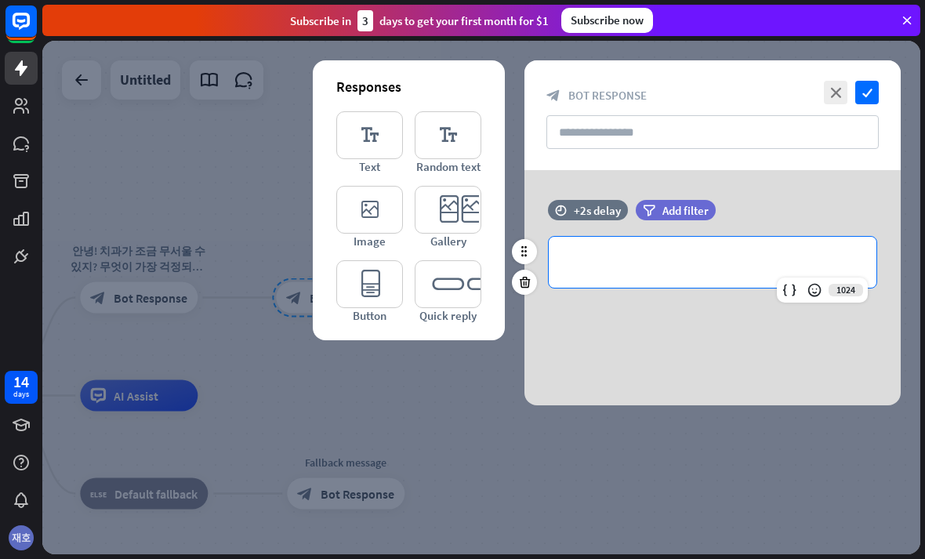
click at [601, 262] on p "**********" at bounding box center [712, 262] width 296 height 20
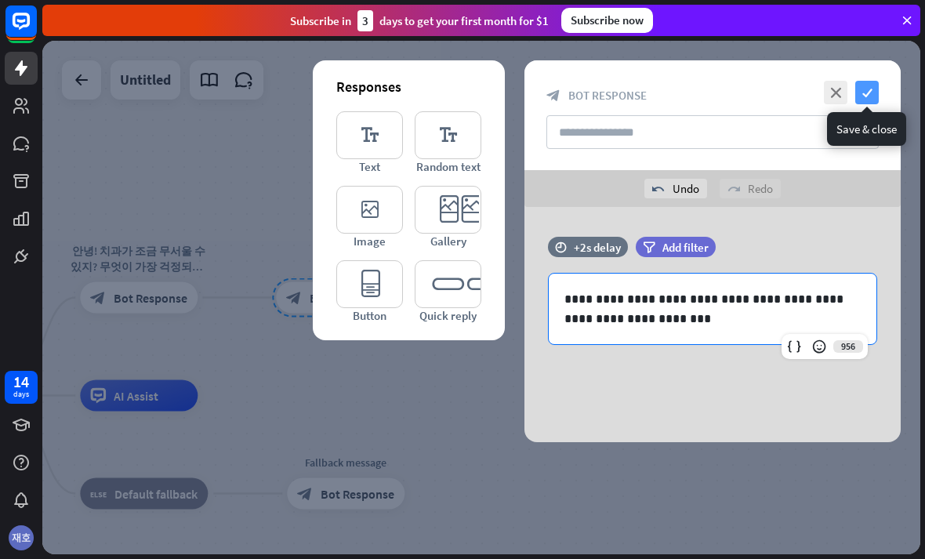
click at [871, 96] on icon "check" at bounding box center [867, 93] width 24 height 24
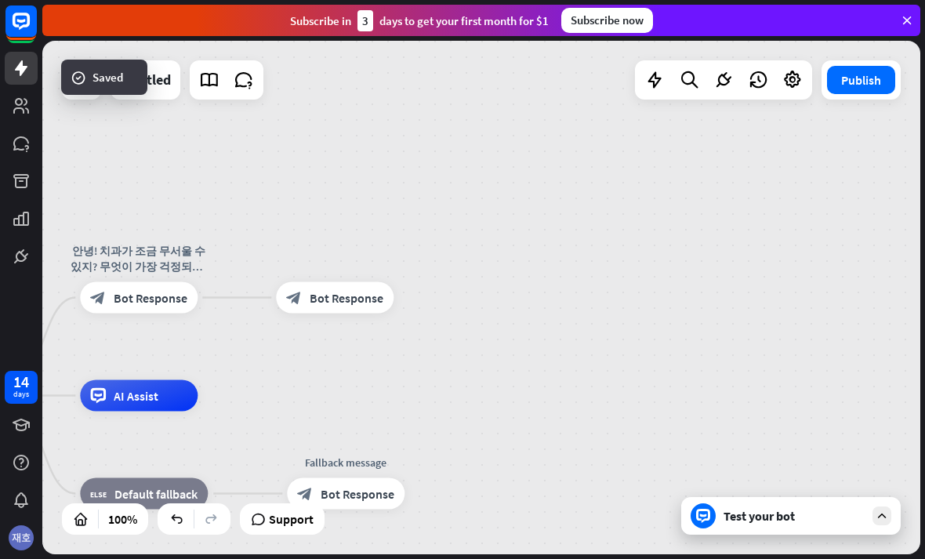
click at [439, 280] on div "ㄴ home_2 Start point 안녕! 치과가 조금 무서울 수 있지? 무엇이 가장 걱정되니? 아래에서 골라줘 😊 block_bot_res…" at bounding box center [481, 297] width 878 height 513
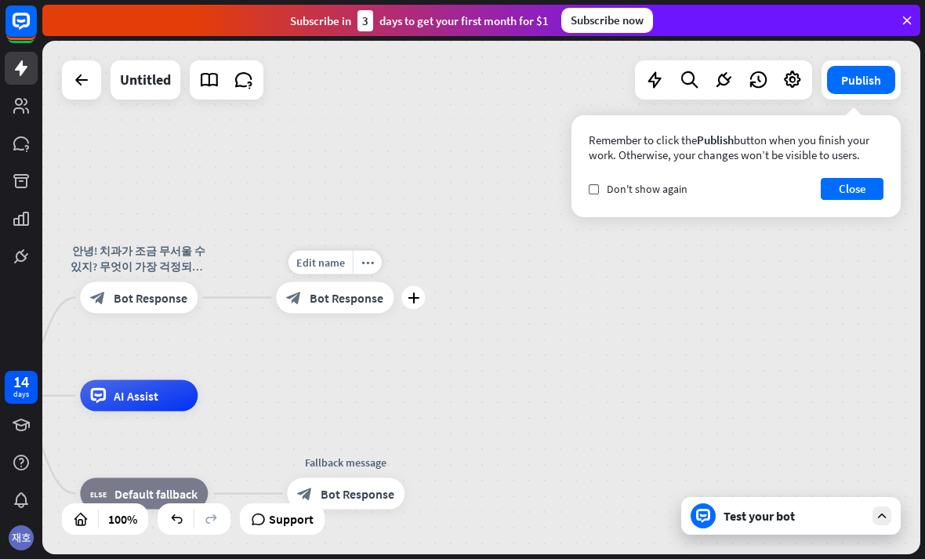
click at [800, 521] on div "Test your bot" at bounding box center [793, 516] width 141 height 16
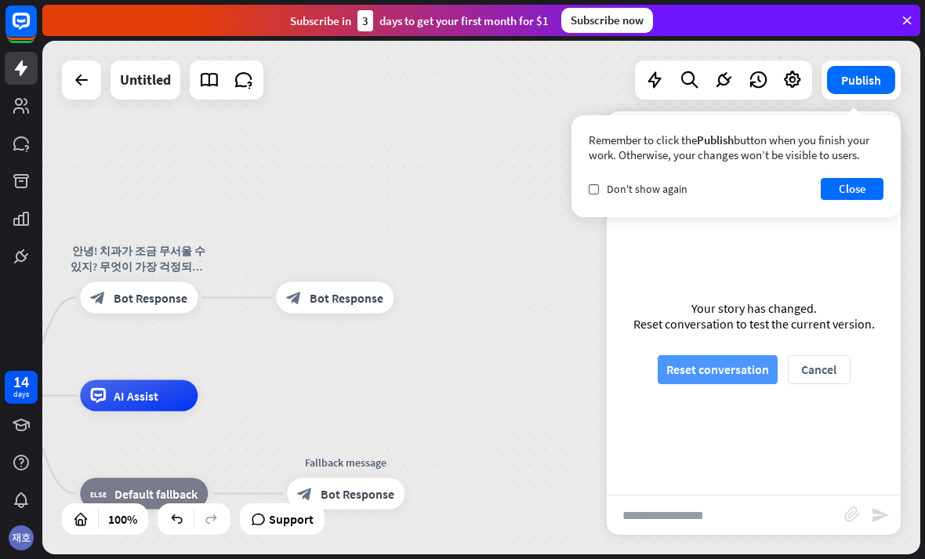
click at [756, 370] on button "Reset conversation" at bounding box center [717, 369] width 120 height 29
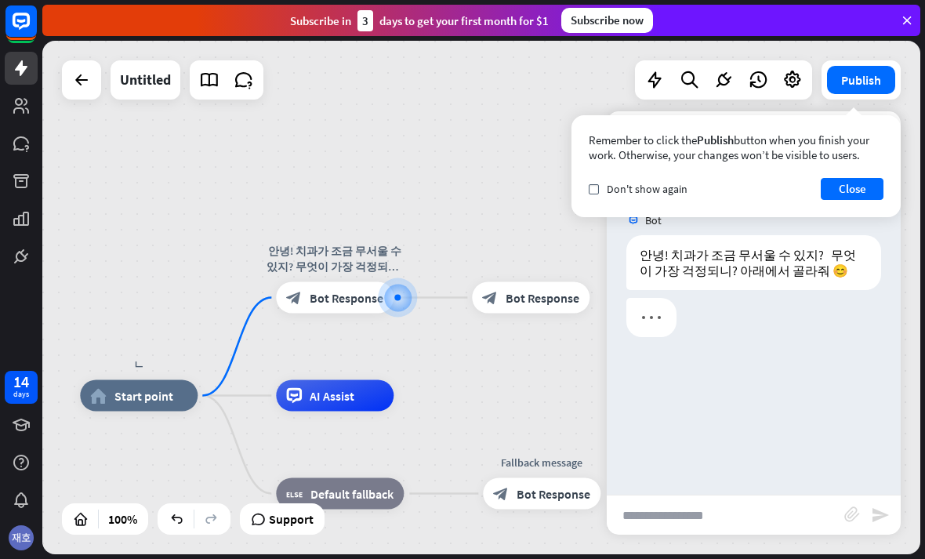
click at [714, 523] on input "text" at bounding box center [725, 514] width 237 height 39
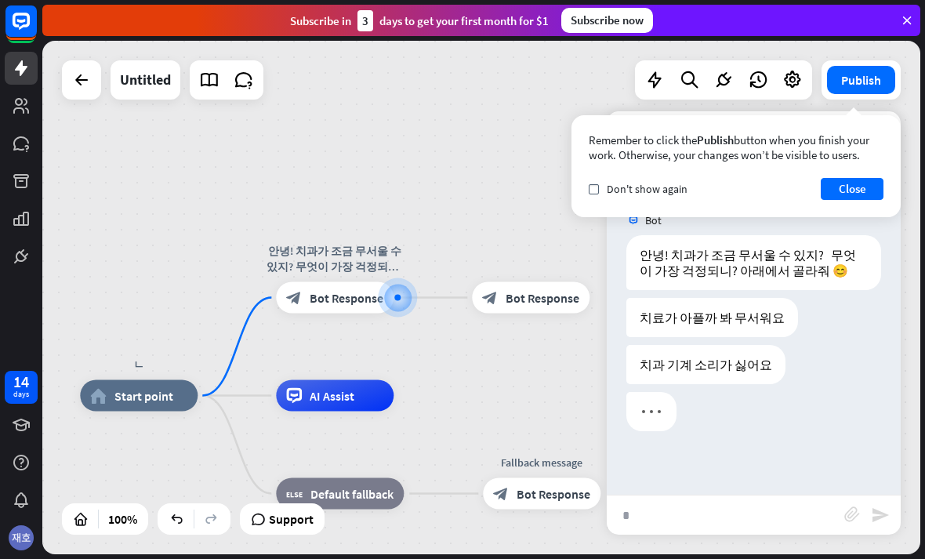
type input "*"
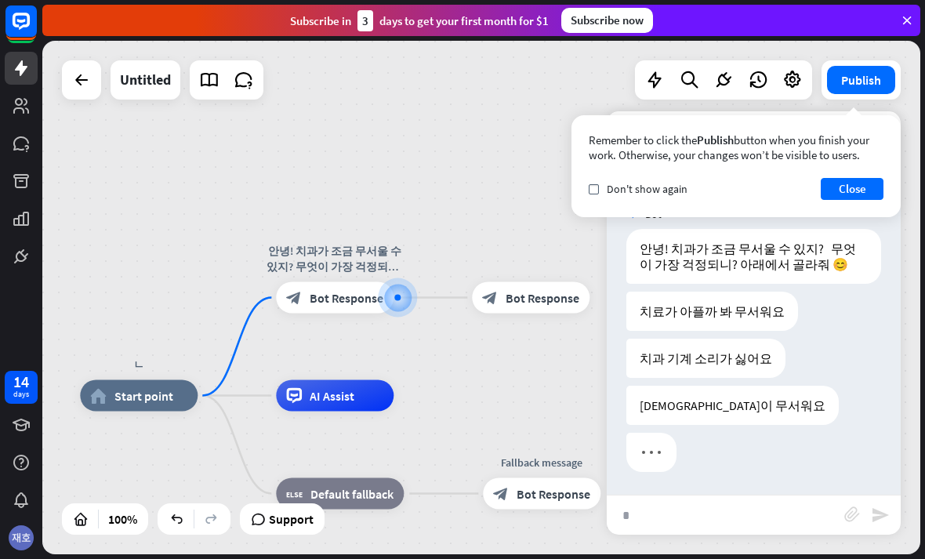
scroll to position [7, 0]
type input "*"
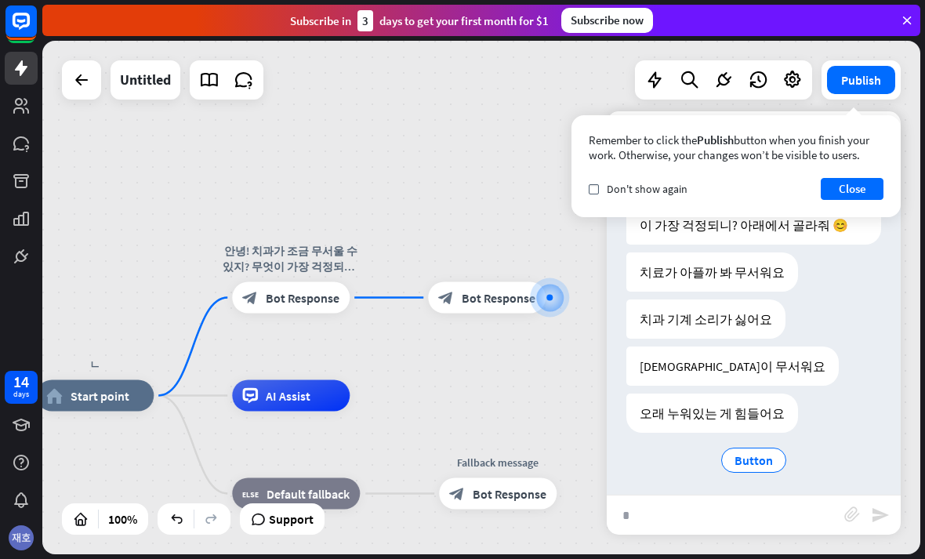
type input "*"
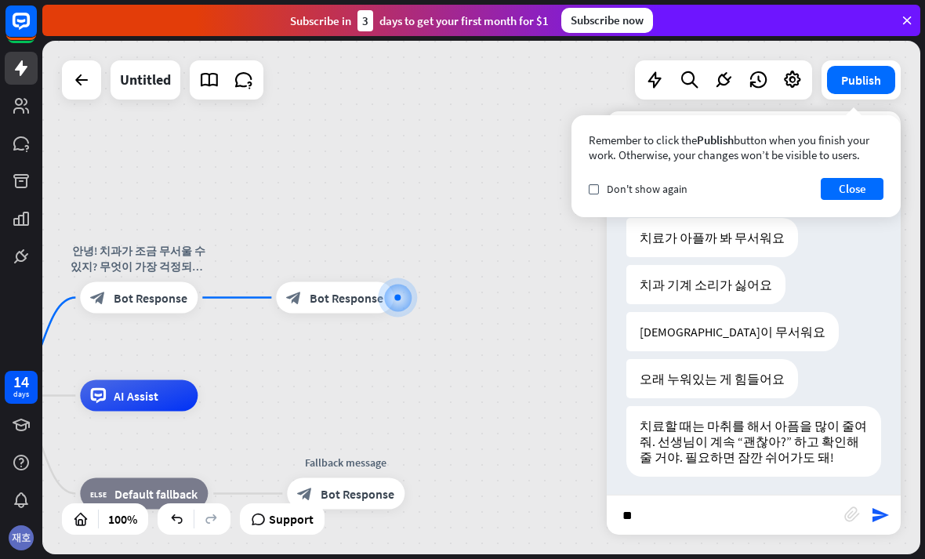
scroll to position [85, 0]
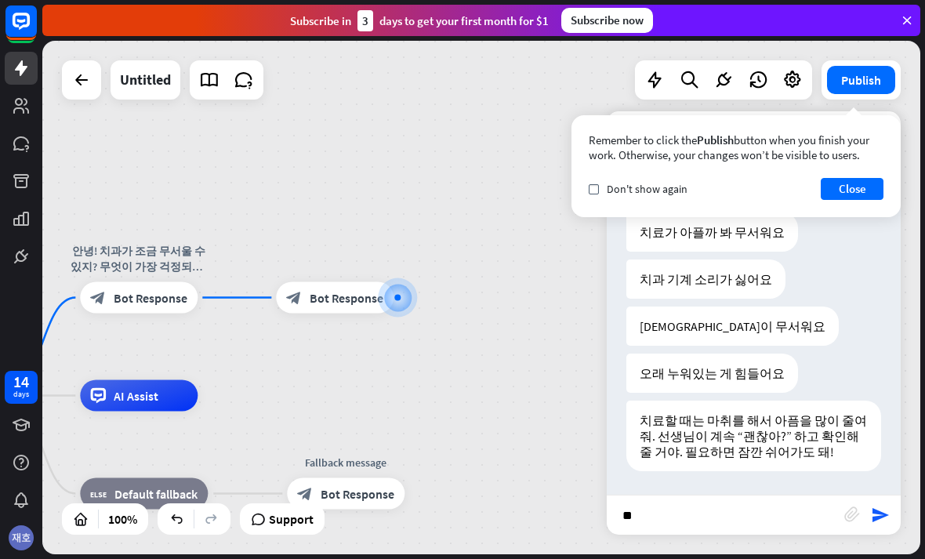
type input "*"
click at [873, 196] on button "Close" at bounding box center [851, 189] width 63 height 22
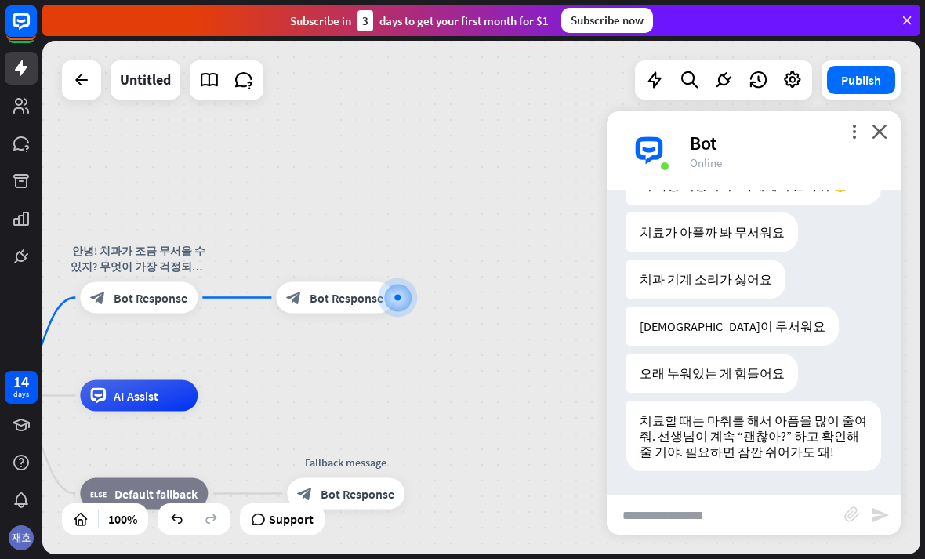
click at [869, 143] on div "Bot" at bounding box center [786, 143] width 192 height 24
click at [364, 272] on div "more_horiz" at bounding box center [367, 263] width 29 height 24
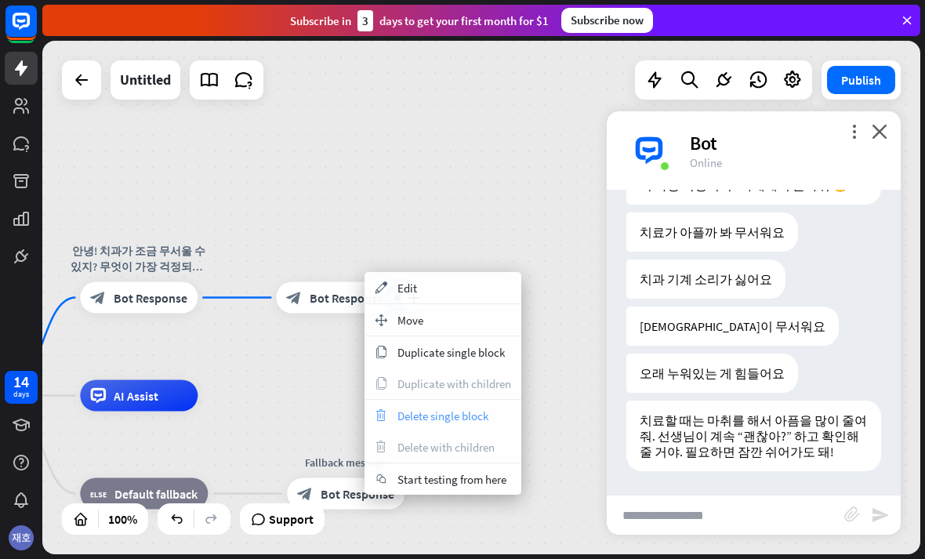
click at [383, 415] on icon "trash" at bounding box center [380, 415] width 17 height 13
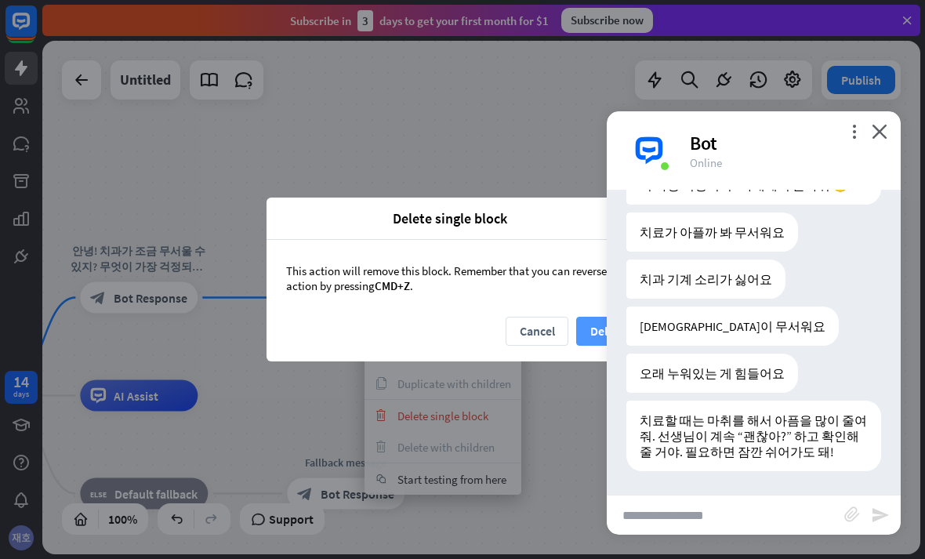
click at [591, 336] on button "Delete" at bounding box center [607, 331] width 63 height 29
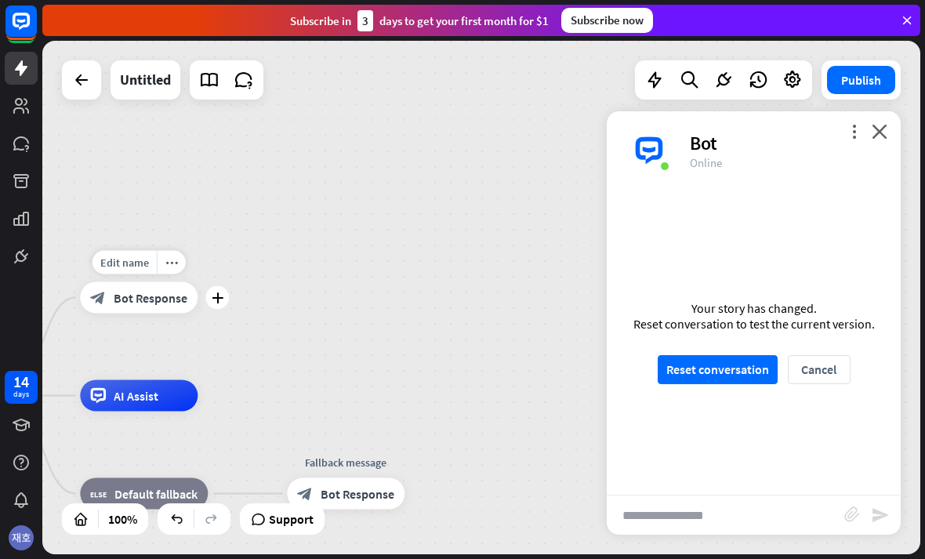
click at [155, 303] on span "Bot Response" at bounding box center [151, 298] width 74 height 16
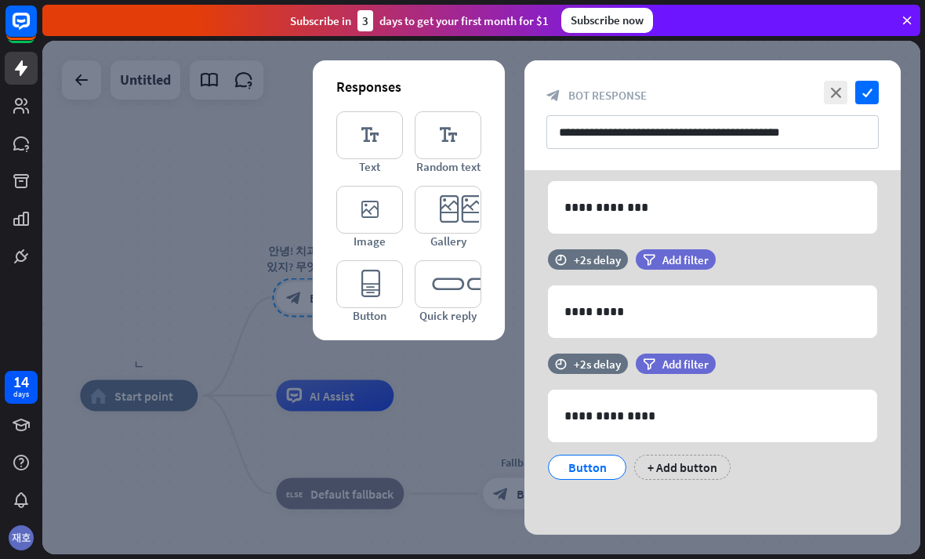
scroll to position [313, 0]
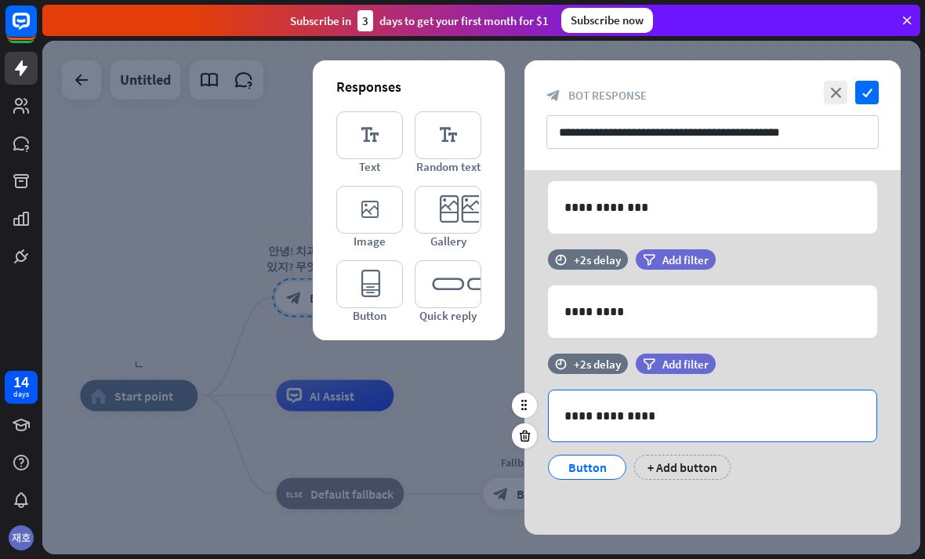
click at [737, 440] on div "**********" at bounding box center [713, 415] width 328 height 51
click at [661, 465] on div "+ Add button" at bounding box center [682, 466] width 96 height 25
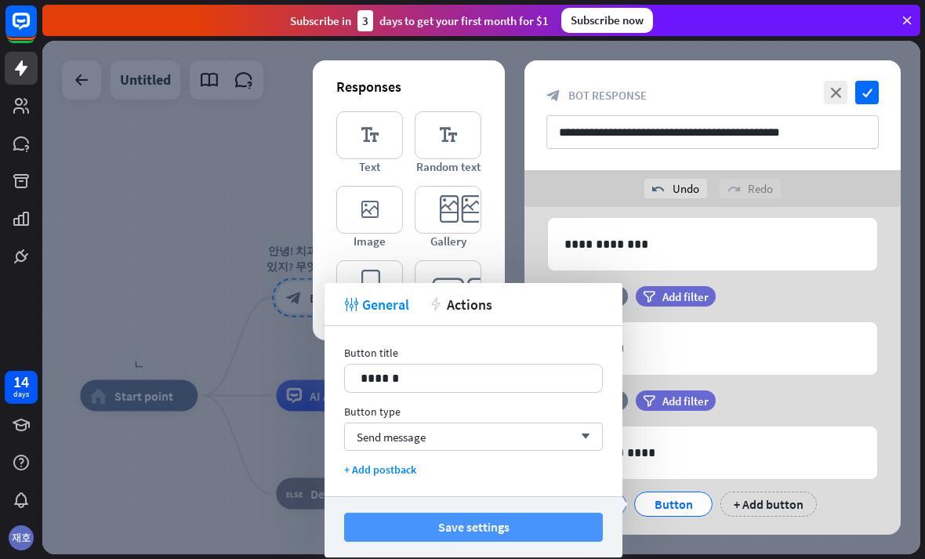
click at [363, 523] on button "Save settings" at bounding box center [473, 526] width 259 height 29
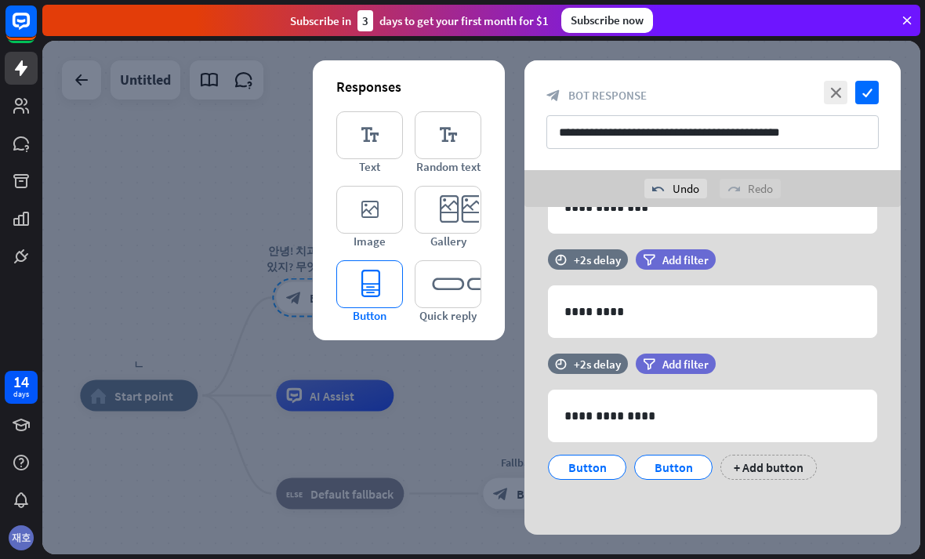
click at [354, 287] on icon "editor_button" at bounding box center [369, 284] width 67 height 48
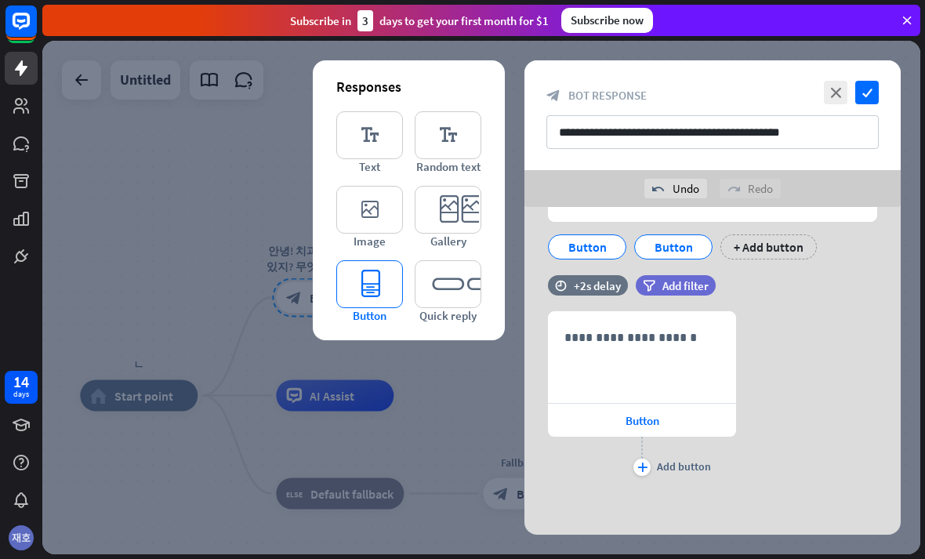
scroll to position [570, 0]
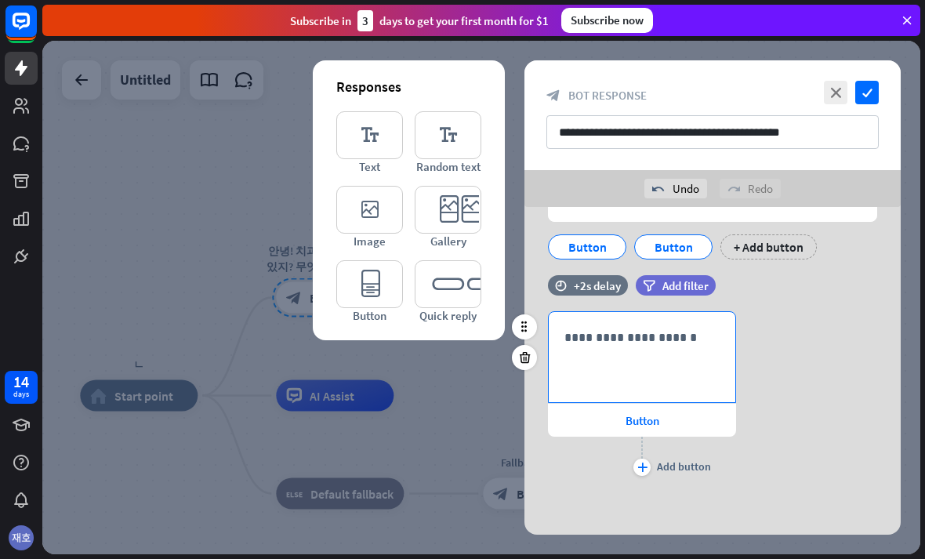
click at [701, 357] on div "**********" at bounding box center [642, 357] width 186 height 90
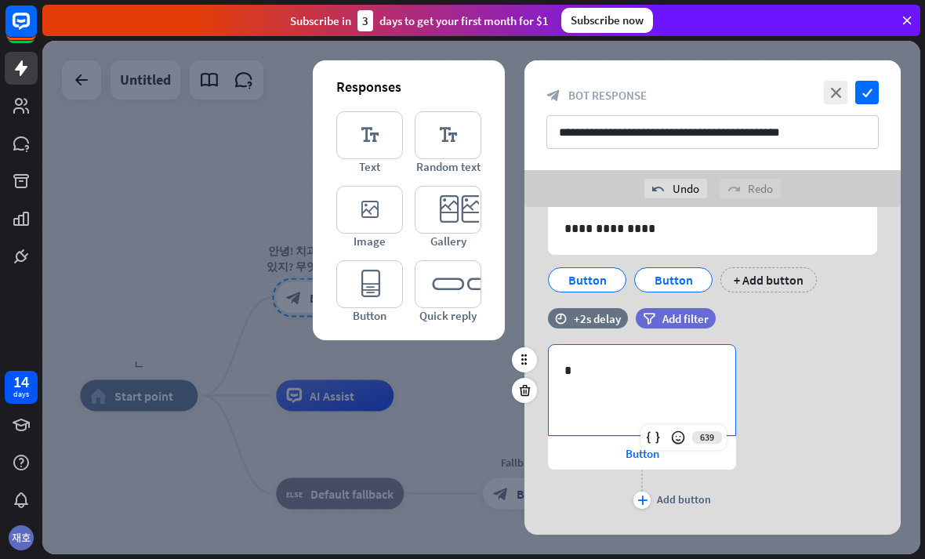
scroll to position [537, 0]
click at [616, 460] on div "Button" at bounding box center [642, 452] width 188 height 33
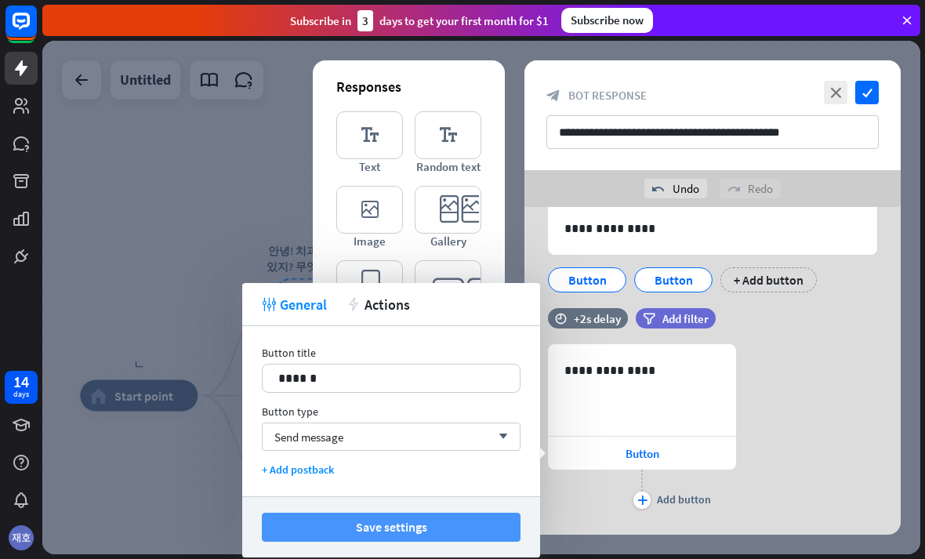
click at [499, 525] on button "Save settings" at bounding box center [391, 526] width 259 height 29
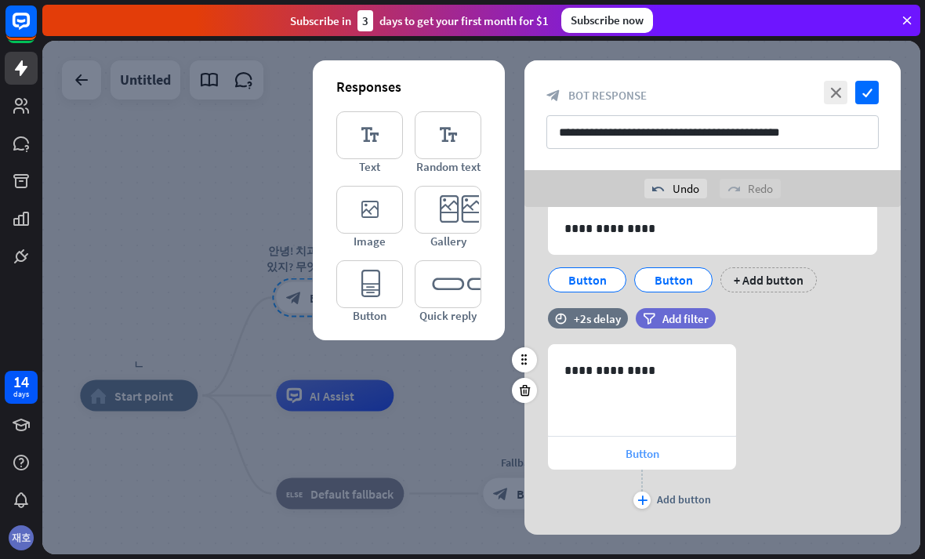
click at [689, 460] on div "Button" at bounding box center [642, 452] width 188 height 33
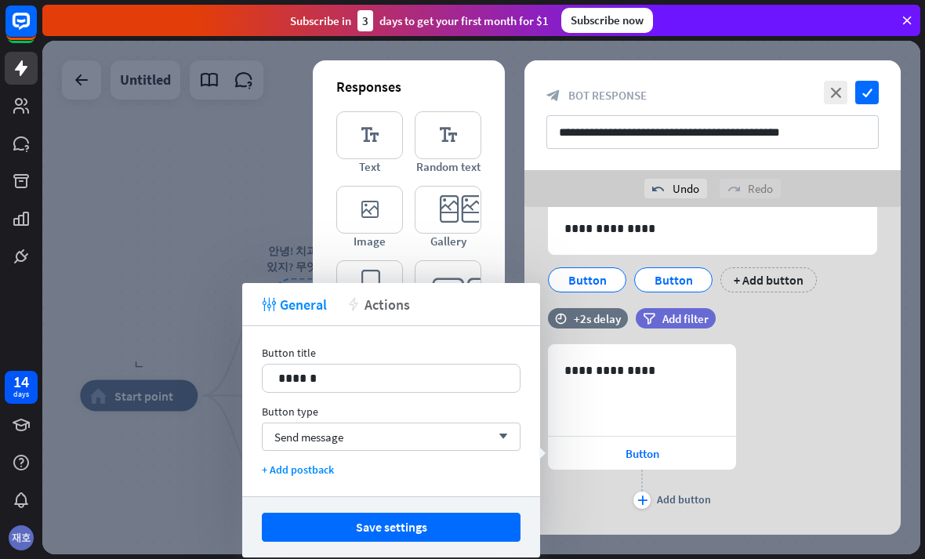
click at [362, 305] on div "action Actions" at bounding box center [377, 304] width 63 height 18
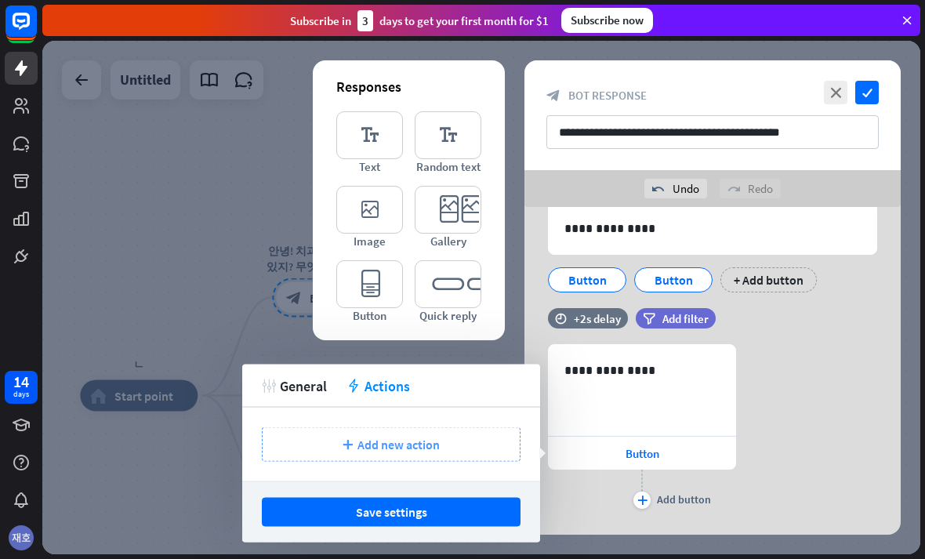
click at [306, 435] on div "plus Add new action" at bounding box center [391, 444] width 259 height 34
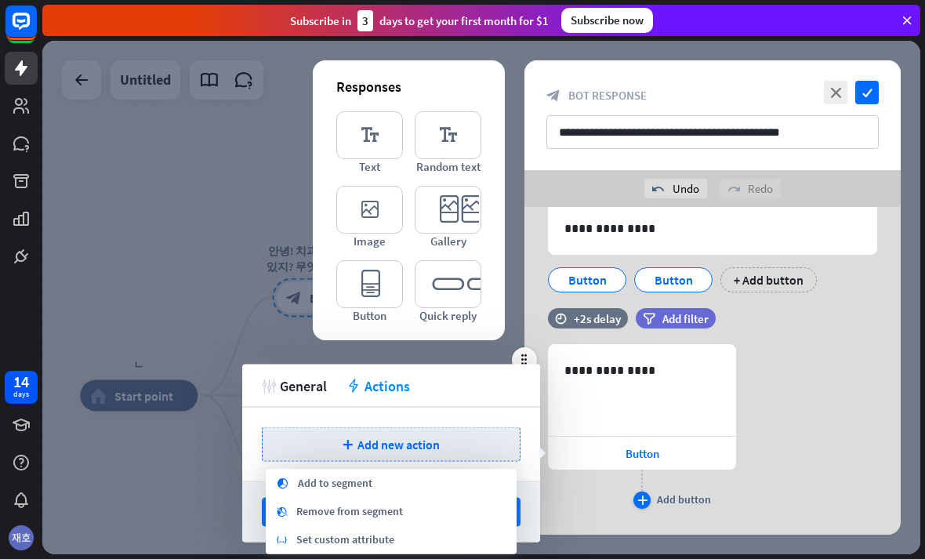
click at [666, 498] on div "Add button" at bounding box center [684, 499] width 54 height 14
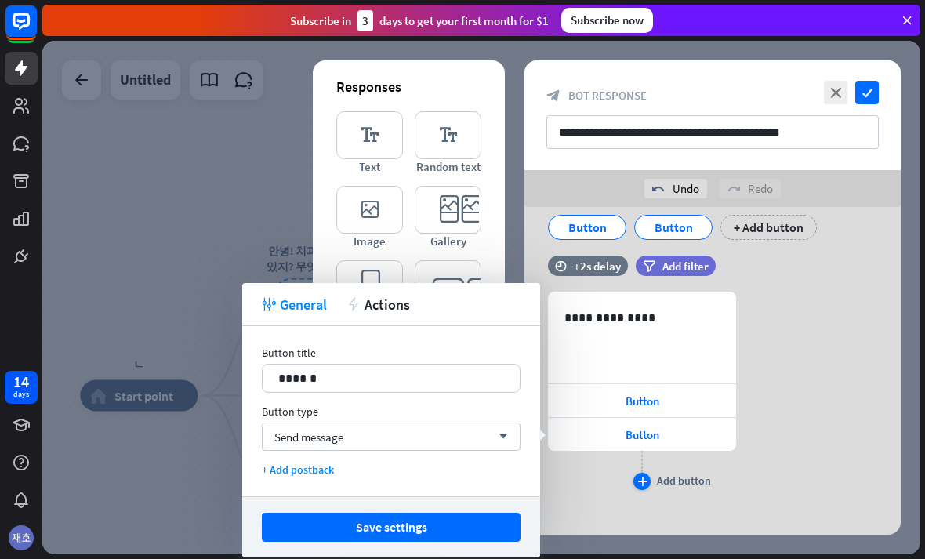
scroll to position [590, 0]
click at [732, 411] on icon at bounding box center [736, 417] width 15 height 14
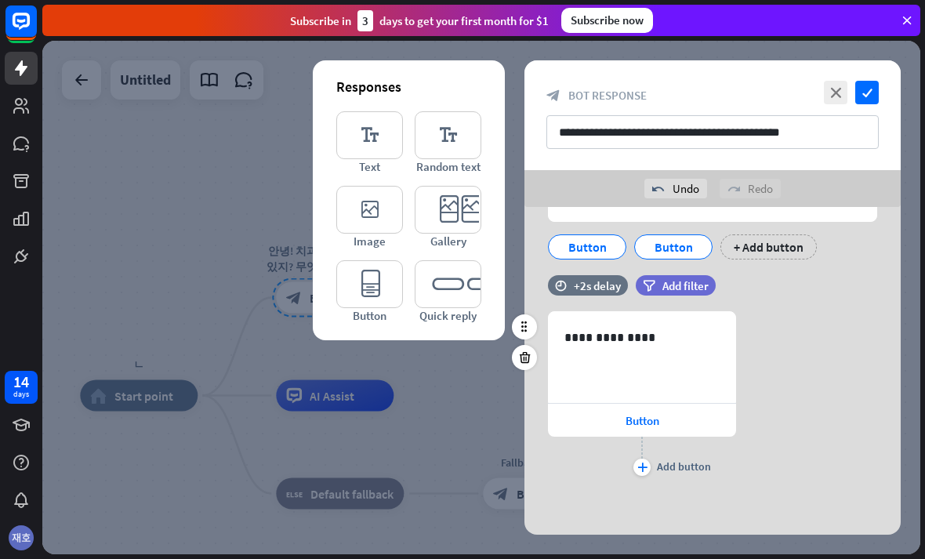
scroll to position [570, 0]
click at [778, 378] on div "**********" at bounding box center [712, 395] width 376 height 168
click at [714, 370] on div "**********" at bounding box center [642, 357] width 186 height 90
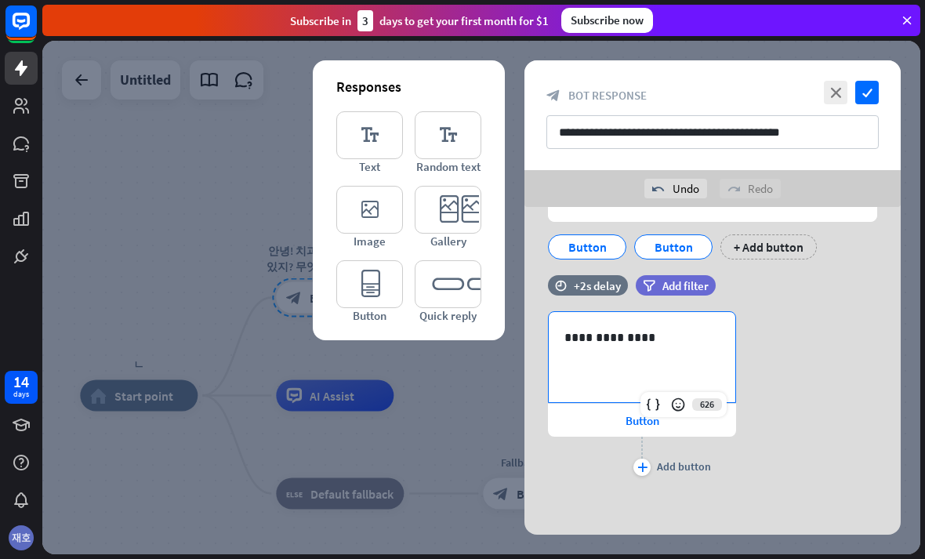
click at [777, 323] on div "**********" at bounding box center [712, 395] width 376 height 168
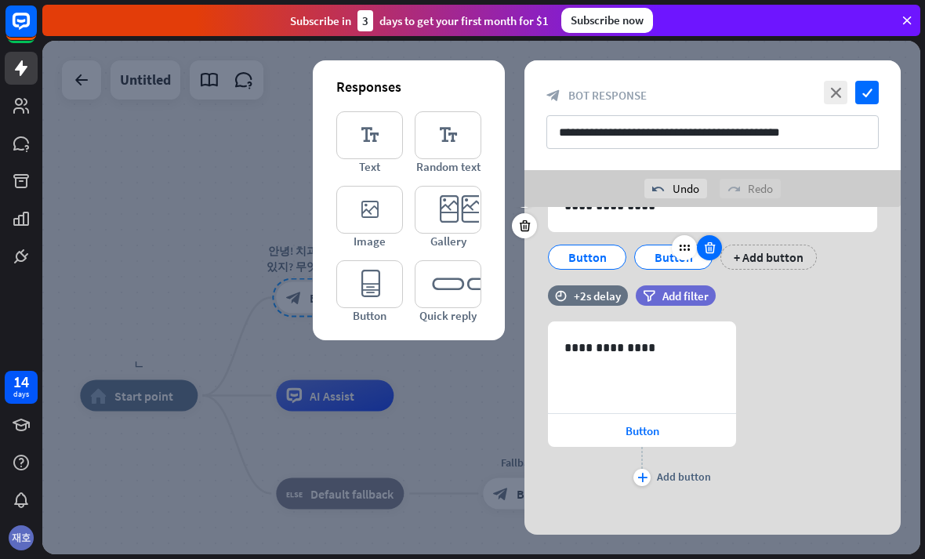
scroll to position [555, 0]
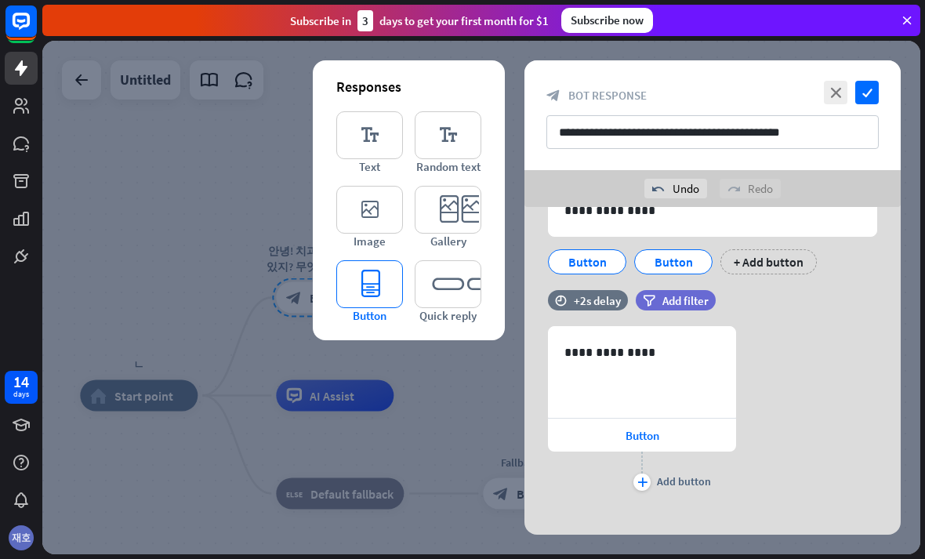
click at [336, 298] on icon "editor_button" at bounding box center [369, 284] width 67 height 48
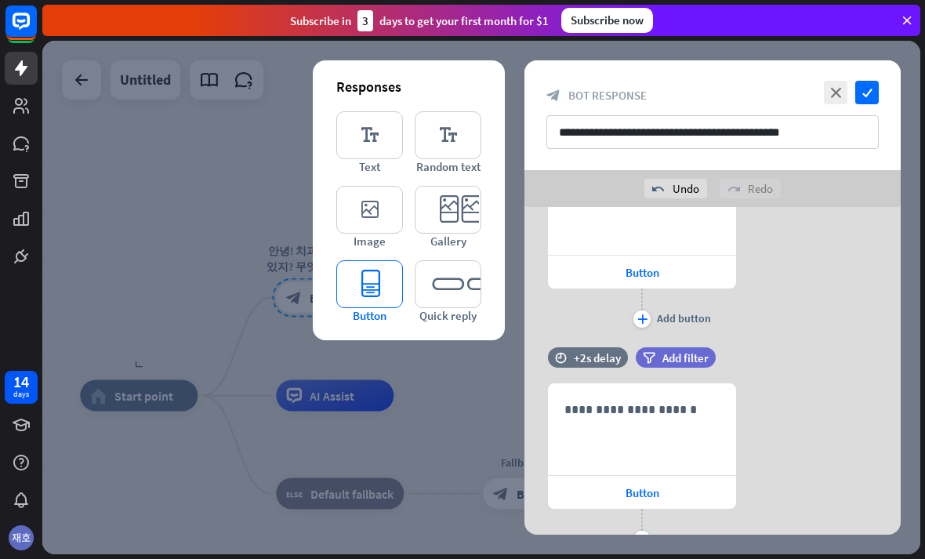
scroll to position [790, 0]
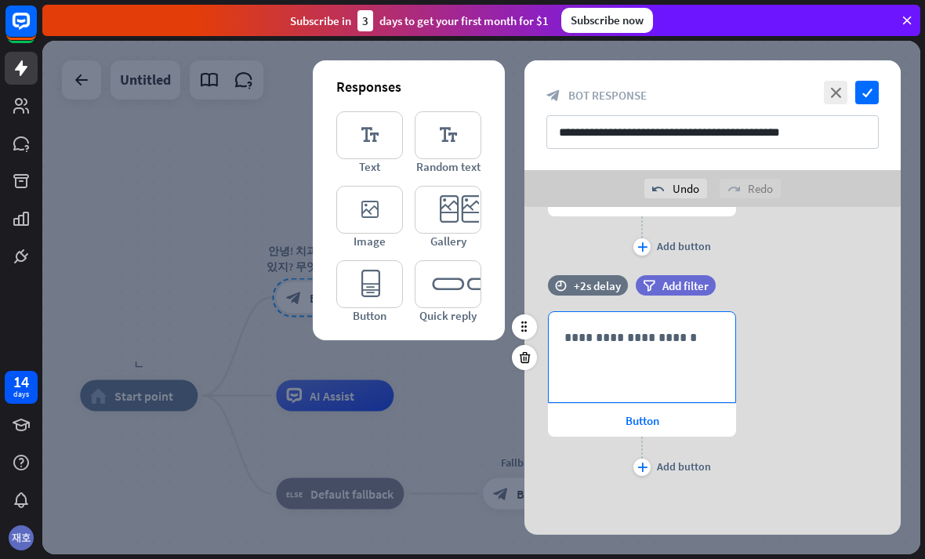
click at [720, 332] on div "**********" at bounding box center [642, 357] width 186 height 90
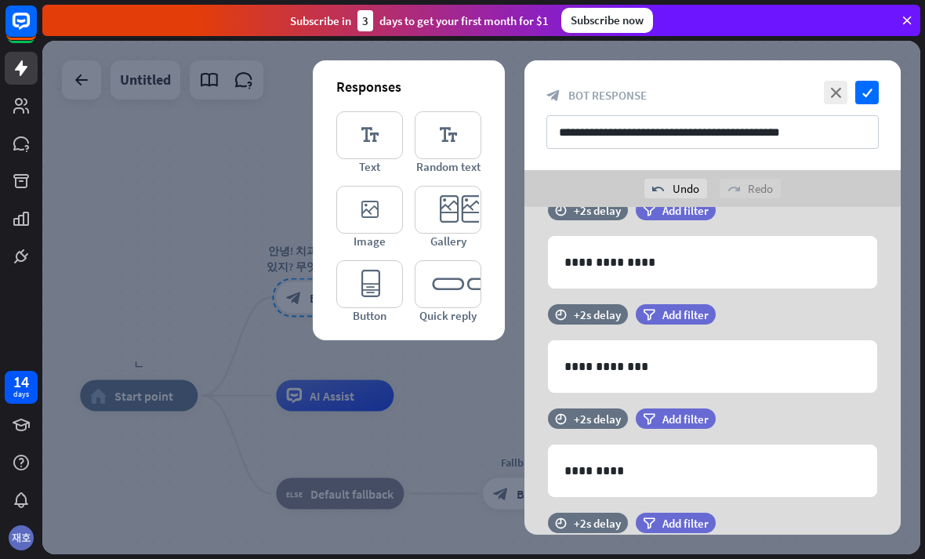
scroll to position [332, 0]
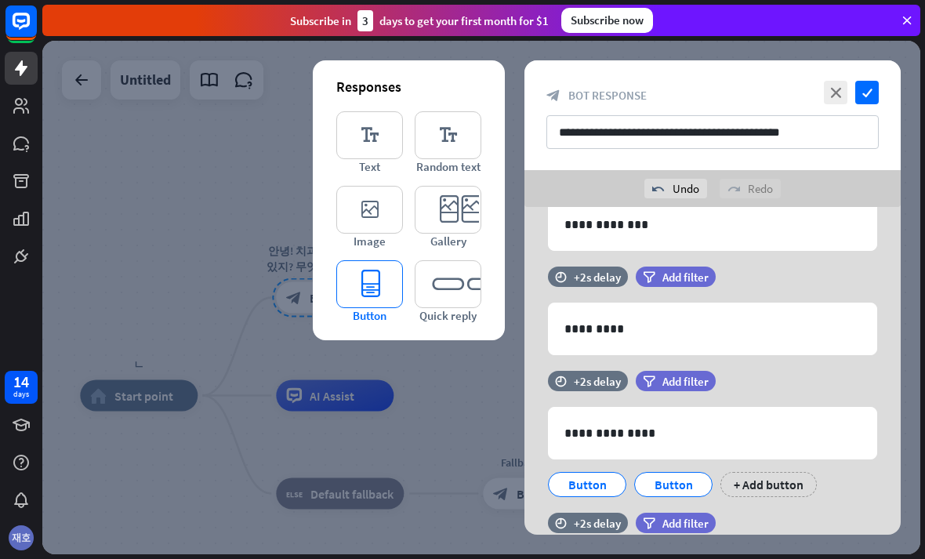
click at [360, 284] on icon "editor_button" at bounding box center [369, 284] width 67 height 48
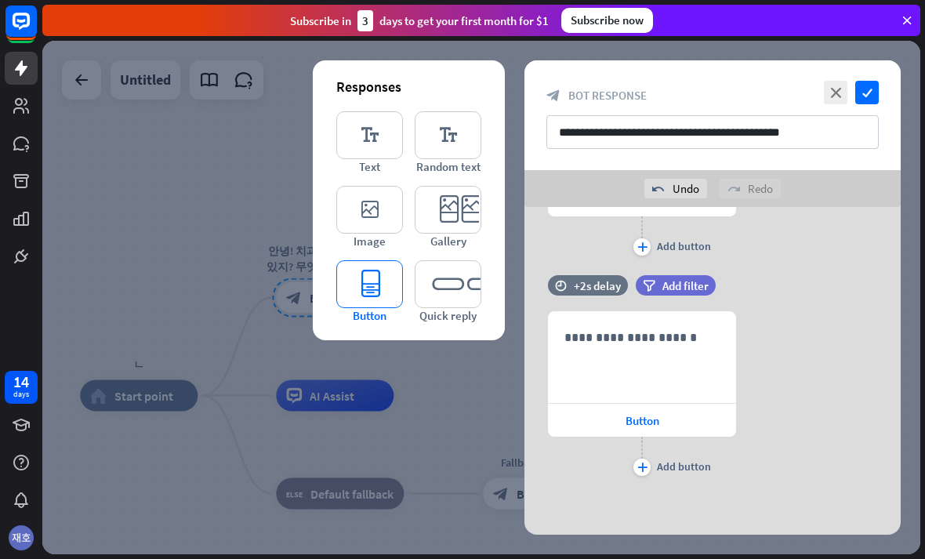
scroll to position [1009, 0]
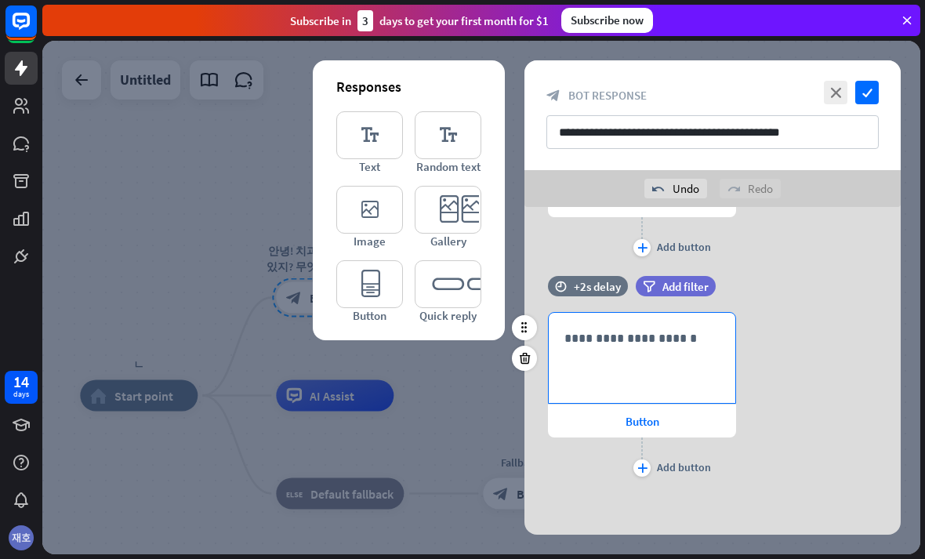
click at [699, 376] on div "**********" at bounding box center [642, 358] width 186 height 90
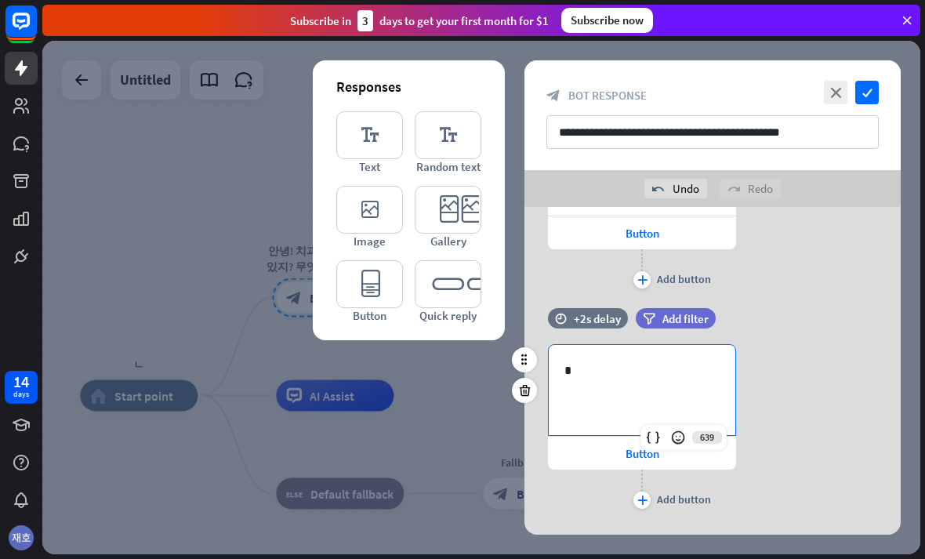
scroll to position [977, 0]
click at [360, 289] on icon "editor_button" at bounding box center [369, 284] width 67 height 48
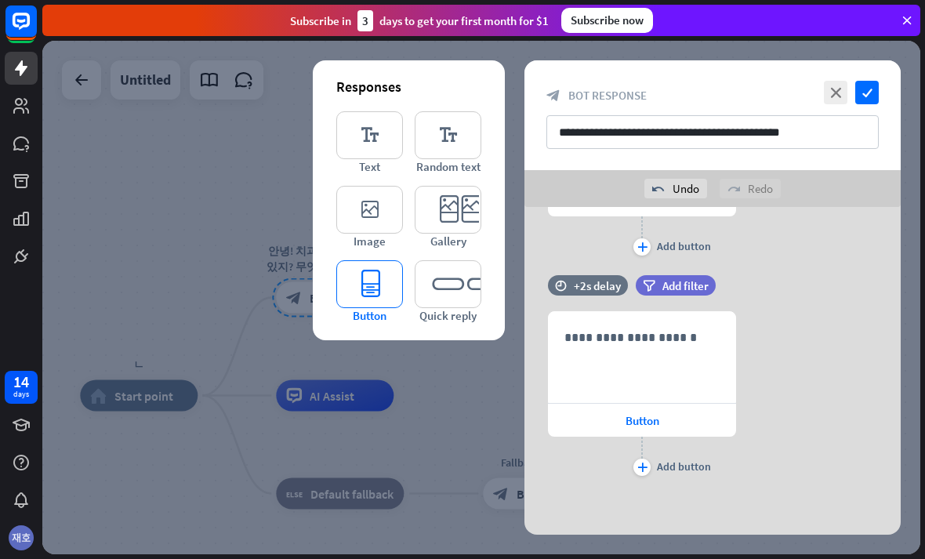
scroll to position [1230, 0]
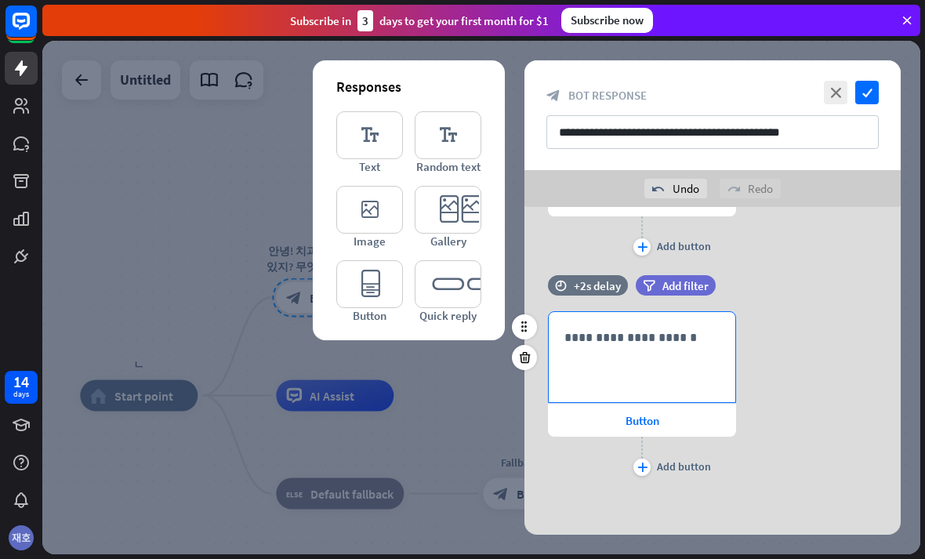
click at [666, 336] on p "**********" at bounding box center [641, 338] width 155 height 20
click at [659, 336] on p "**********" at bounding box center [641, 338] width 155 height 20
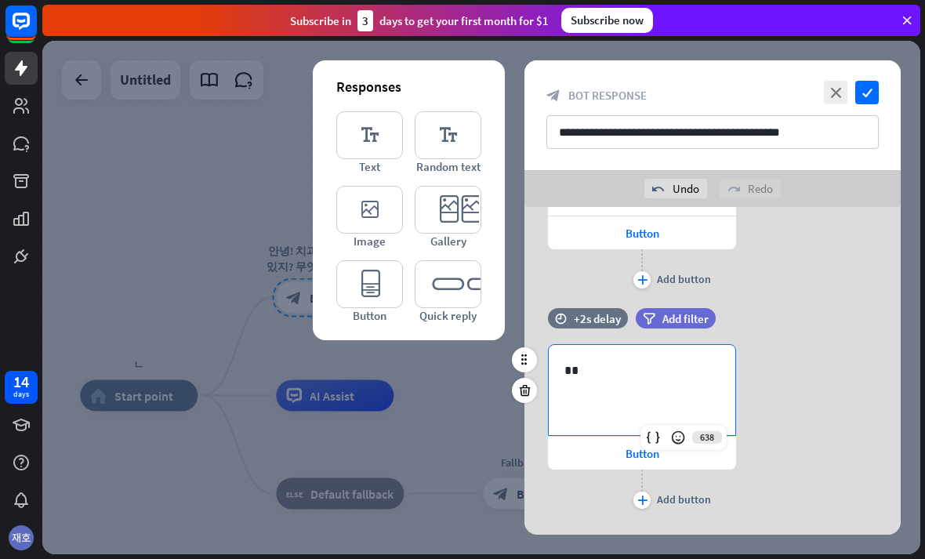
scroll to position [1197, 0]
click at [816, 305] on div "time +2s delay filter Add filter 631 ********* Button plus Add button" at bounding box center [712, 198] width 376 height 220
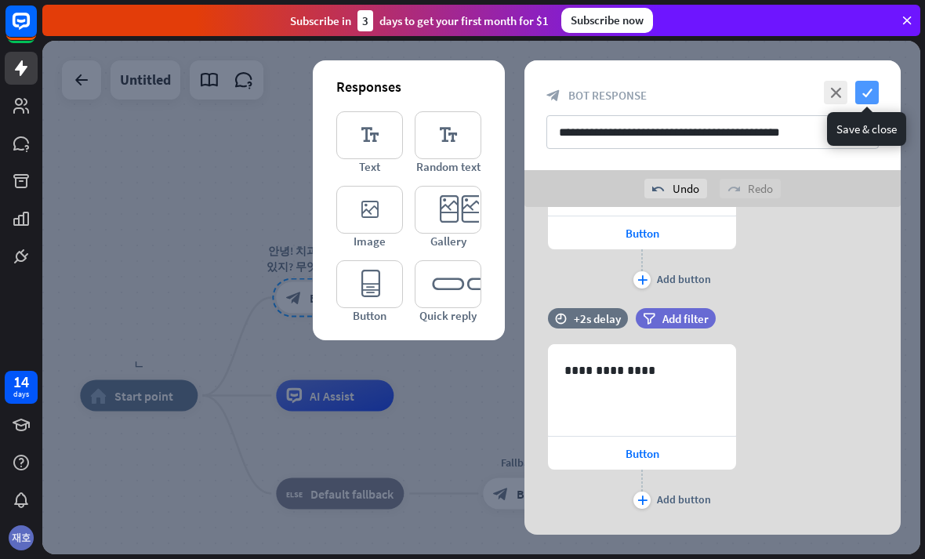
click at [872, 83] on icon "check" at bounding box center [867, 93] width 24 height 24
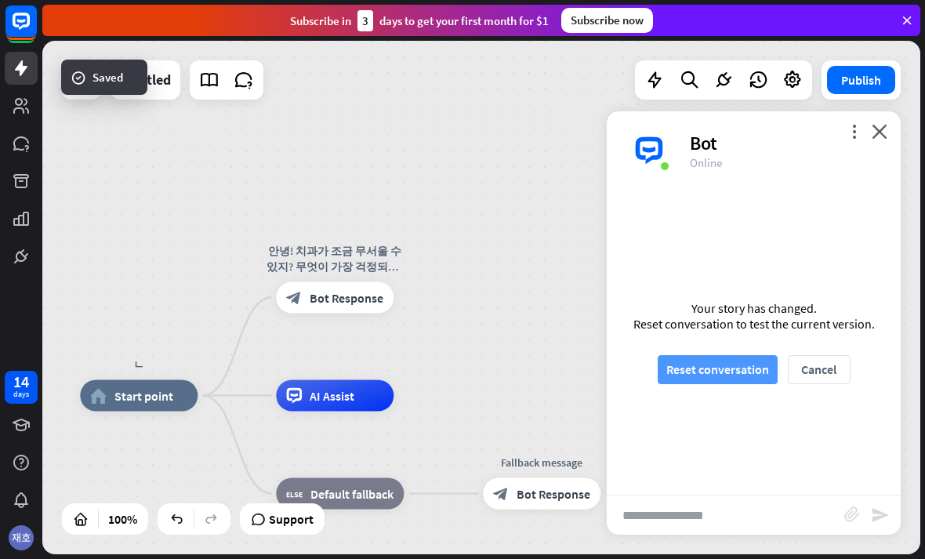
click at [761, 363] on button "Reset conversation" at bounding box center [717, 369] width 120 height 29
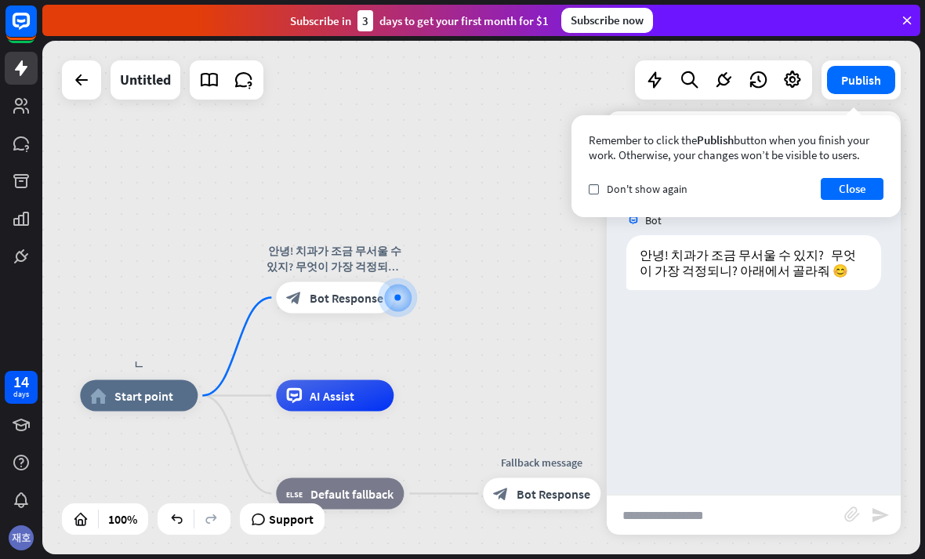
click at [868, 174] on div "Remember to click the Publish button when you finish your work. Otherwise, your…" at bounding box center [735, 166] width 329 height 102
click at [851, 199] on button "Close" at bounding box center [851, 189] width 63 height 22
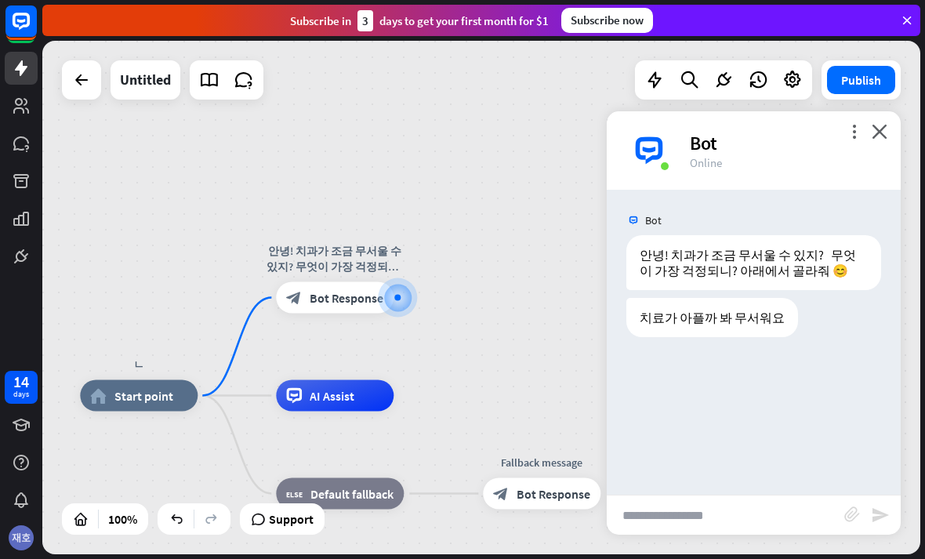
click at [797, 335] on div "치료가 아플까 봐 무서워요 [DATE] 1:12 PM Show JSON" at bounding box center [754, 321] width 294 height 47
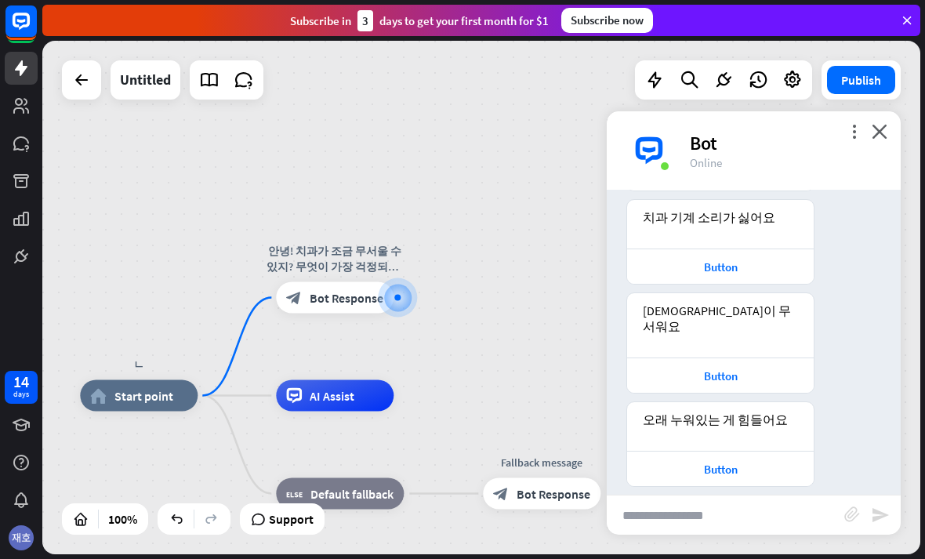
scroll to position [380, 0]
click at [766, 451] on div "Button" at bounding box center [720, 468] width 186 height 35
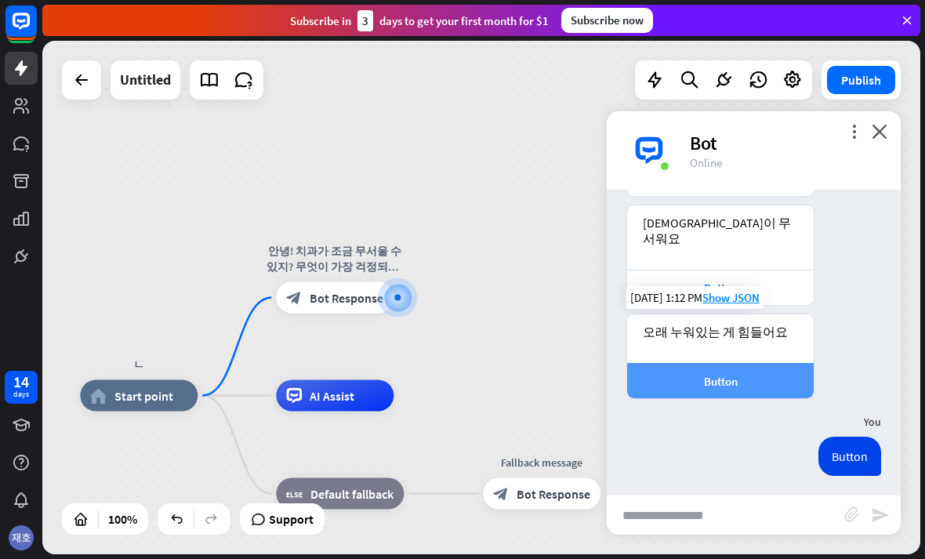
click at [739, 530] on div at bounding box center [754, 553] width 294 height 47
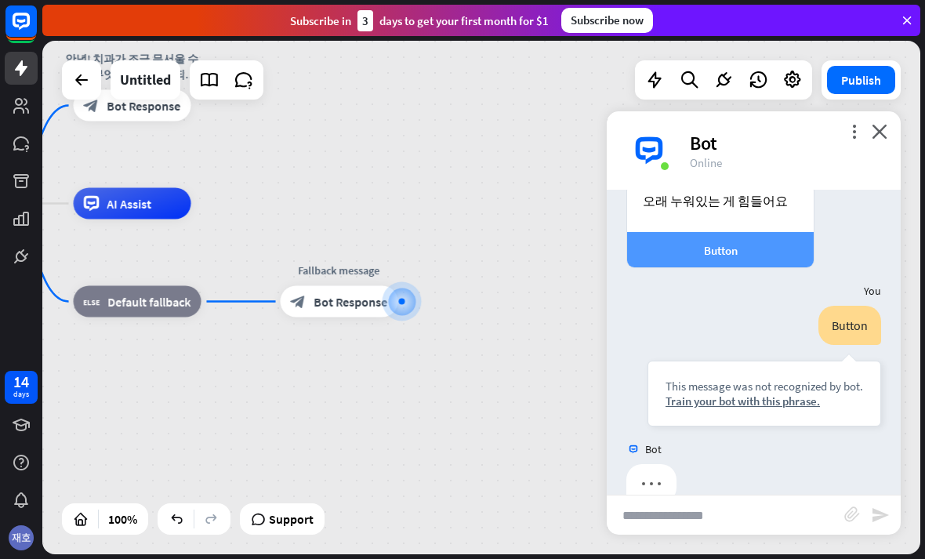
scroll to position [615, 0]
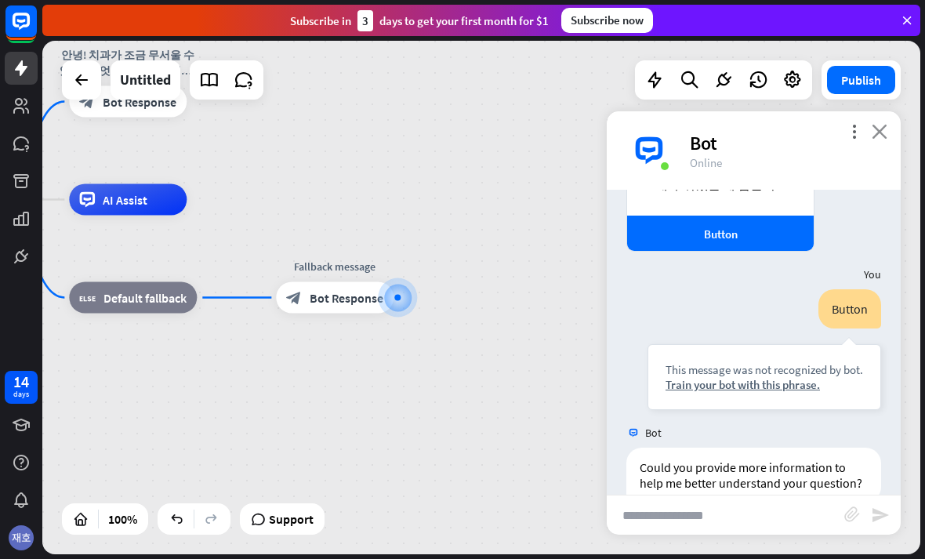
click at [880, 125] on icon "close" at bounding box center [879, 131] width 16 height 15
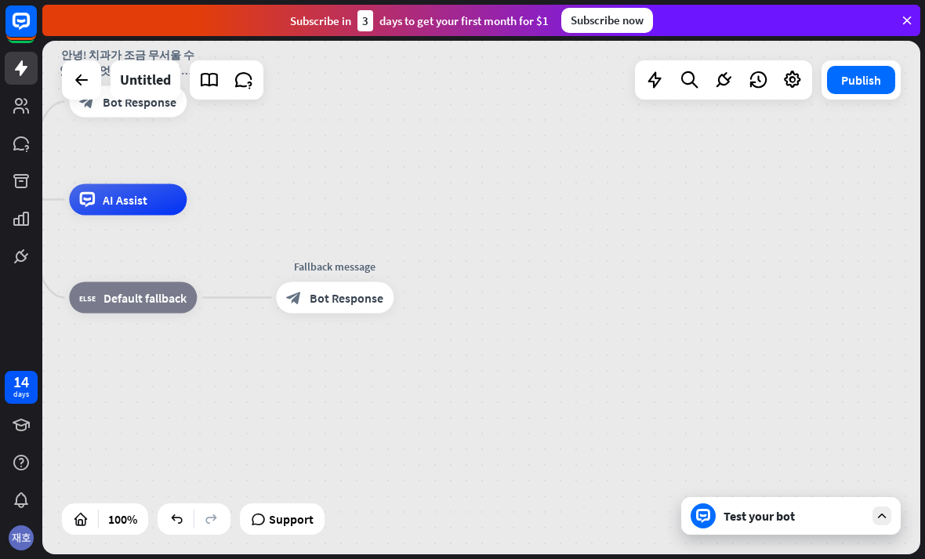
scroll to position [631, 0]
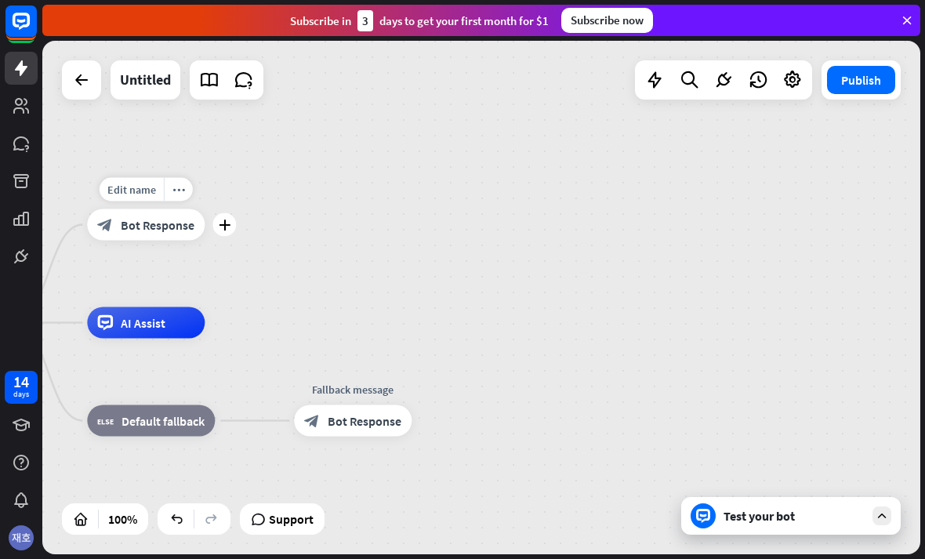
click at [121, 226] on span "Bot Response" at bounding box center [158, 225] width 74 height 16
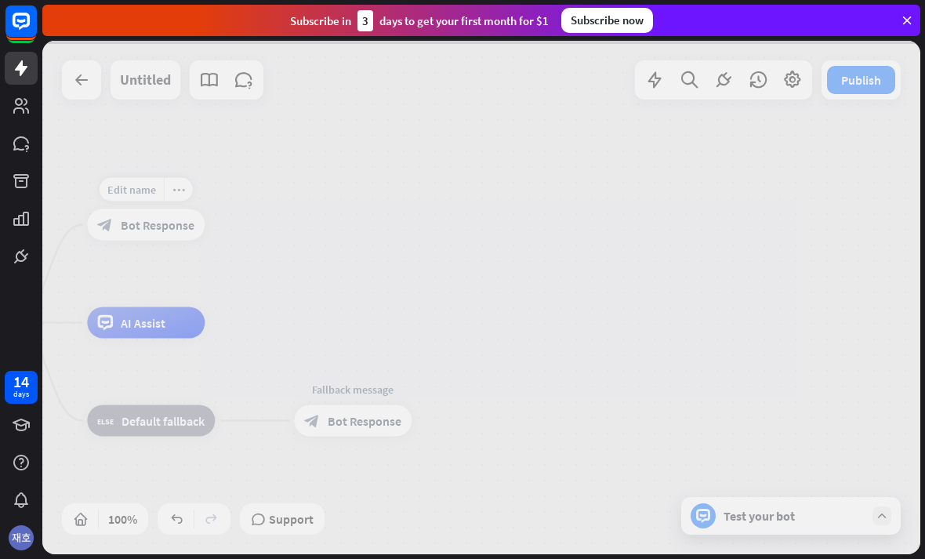
click at [116, 226] on div at bounding box center [481, 297] width 878 height 513
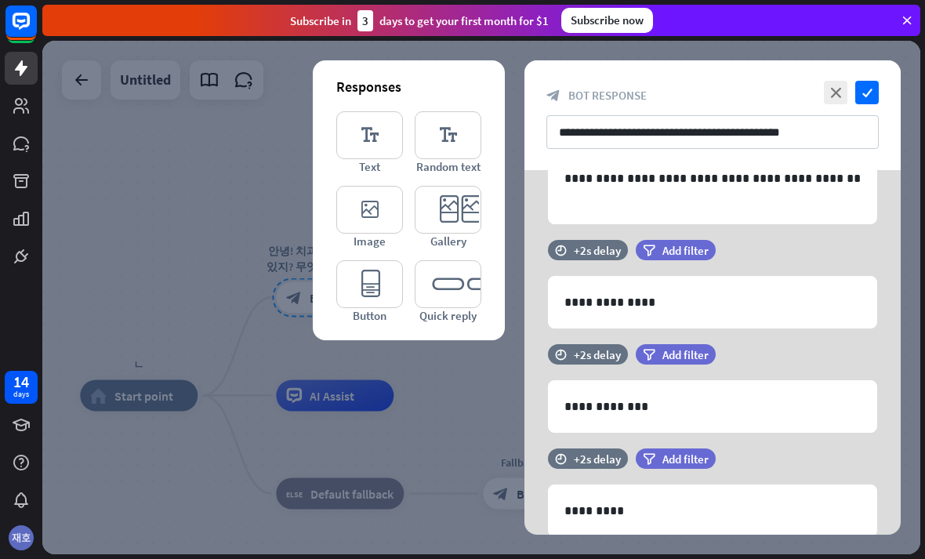
scroll to position [116, 0]
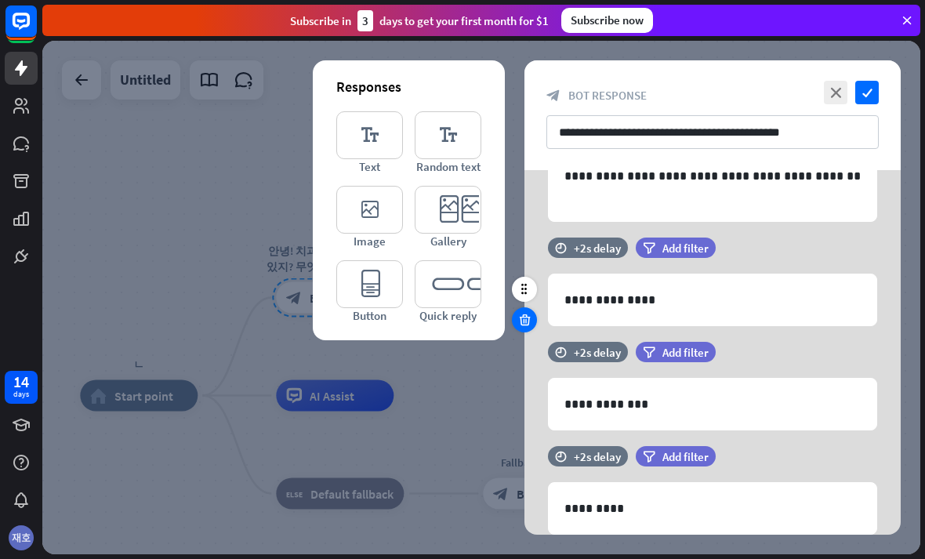
click at [532, 313] on div at bounding box center [524, 319] width 25 height 25
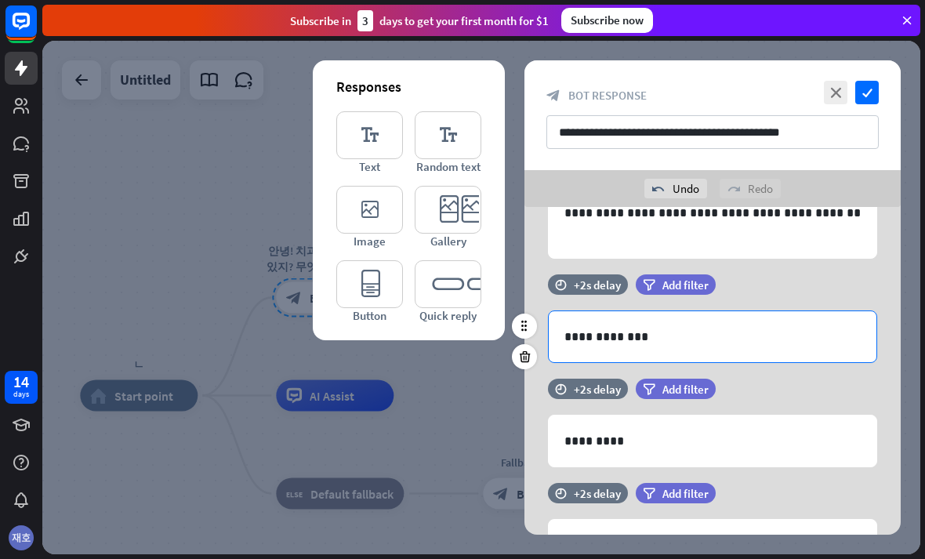
click at [785, 340] on p "**********" at bounding box center [712, 337] width 296 height 20
click at [520, 360] on icon at bounding box center [524, 356] width 15 height 14
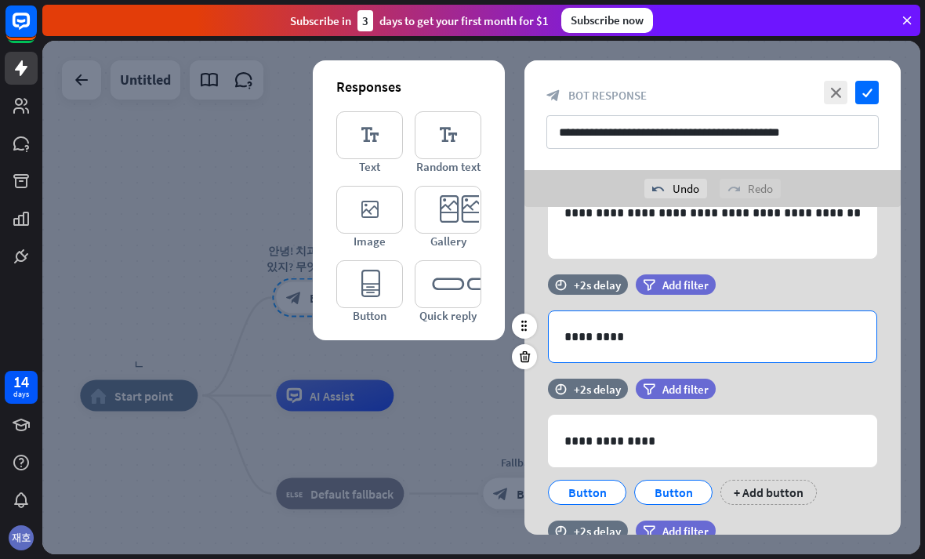
click at [773, 336] on p "*********" at bounding box center [712, 337] width 296 height 20
click at [520, 358] on icon at bounding box center [524, 356] width 15 height 14
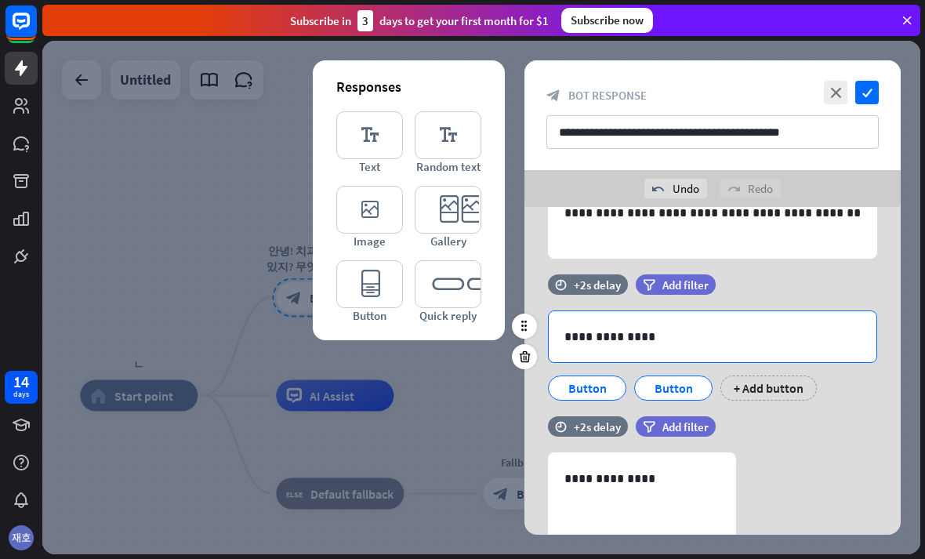
click at [795, 328] on p "**********" at bounding box center [712, 337] width 296 height 20
click at [523, 359] on icon at bounding box center [524, 356] width 15 height 14
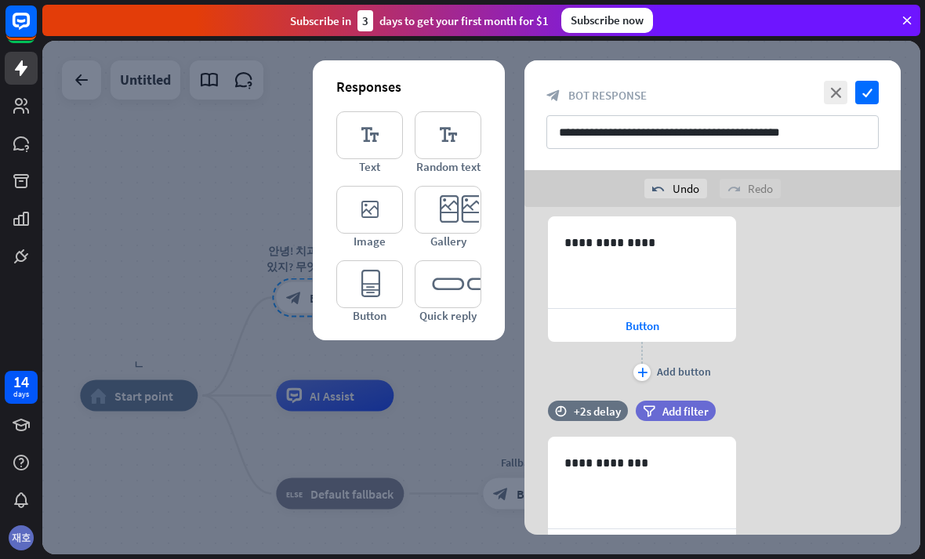
scroll to position [197, 0]
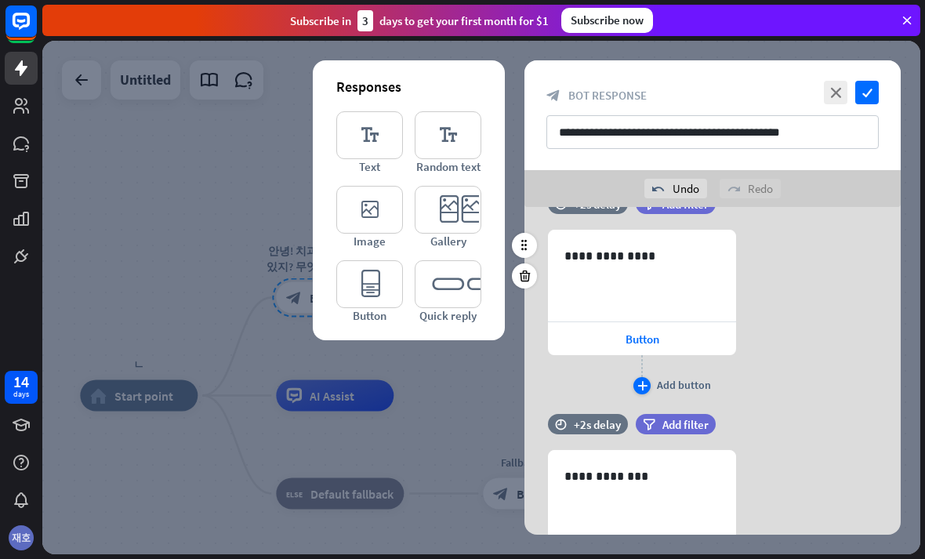
click at [706, 378] on div "Add button" at bounding box center [684, 385] width 54 height 14
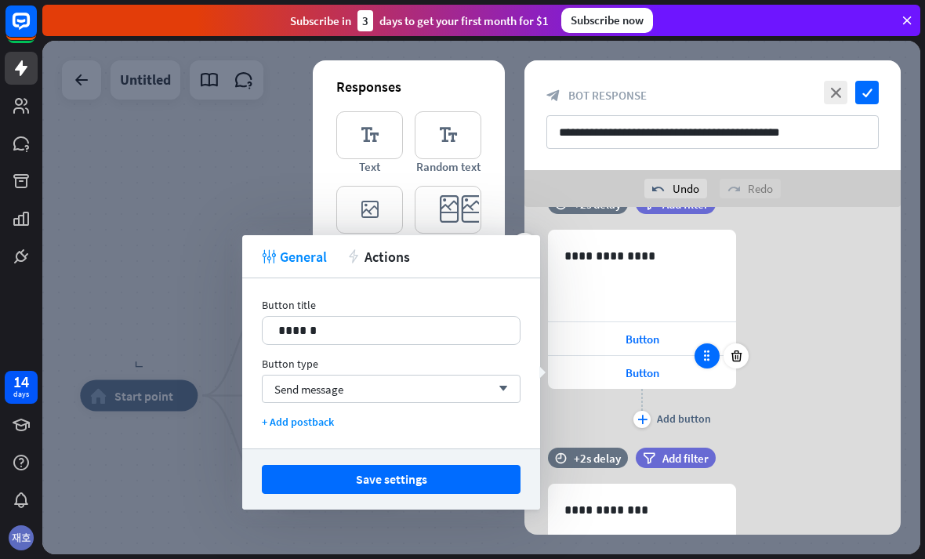
click at [708, 353] on icon at bounding box center [707, 356] width 14 height 14
click at [730, 353] on icon at bounding box center [736, 356] width 15 height 14
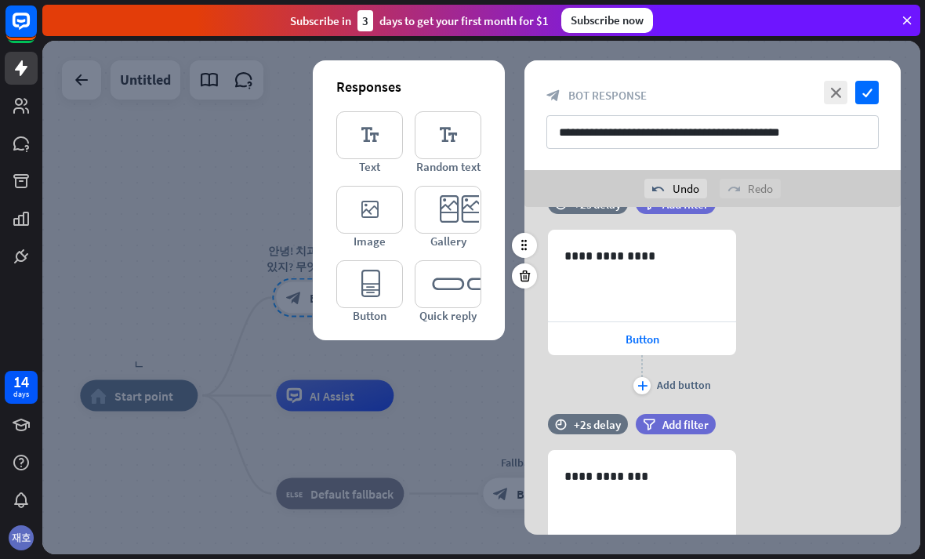
click at [776, 295] on div "**********" at bounding box center [712, 314] width 376 height 168
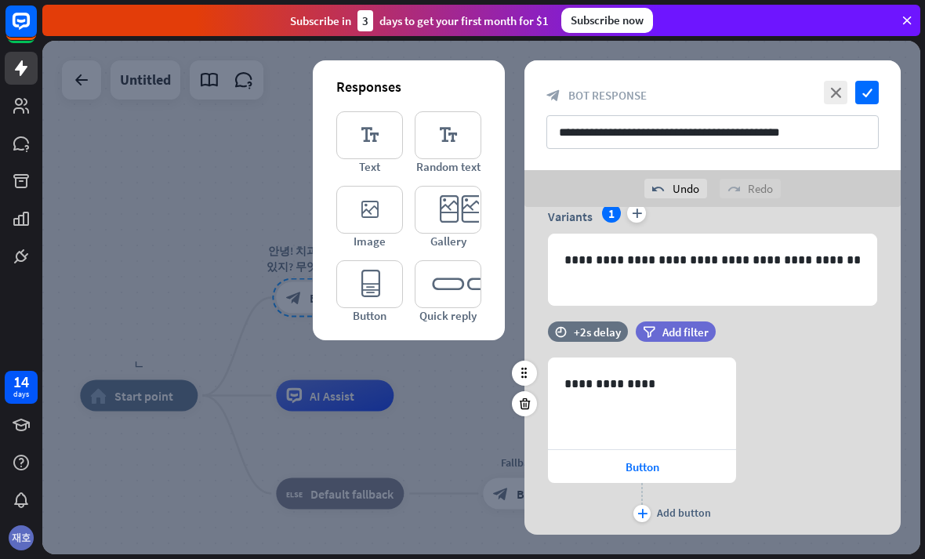
scroll to position [81, 0]
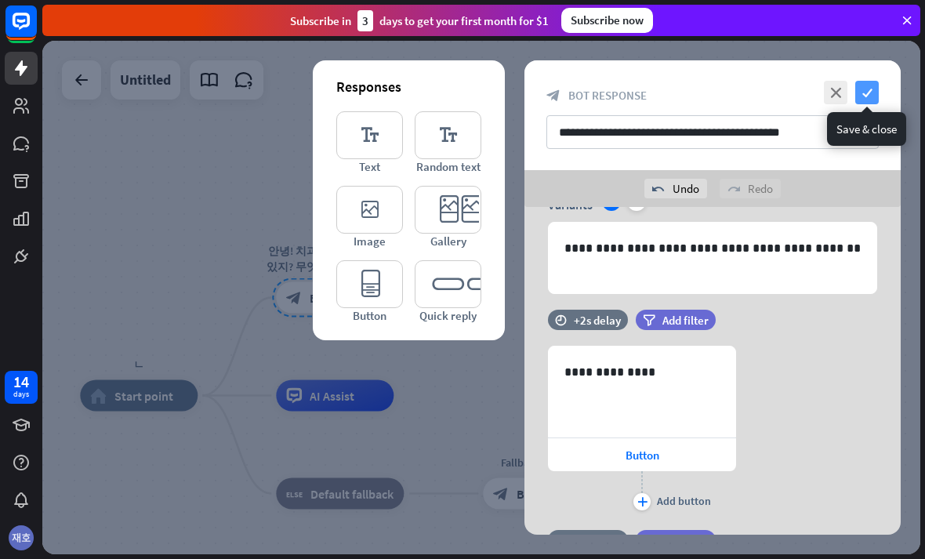
click at [875, 90] on icon "check" at bounding box center [867, 93] width 24 height 24
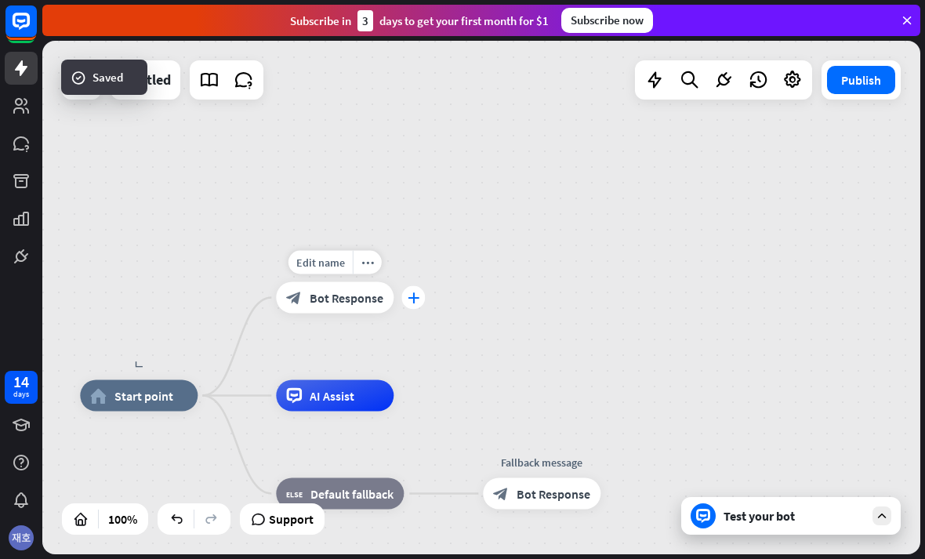
click at [405, 295] on div "plus" at bounding box center [413, 298] width 24 height 24
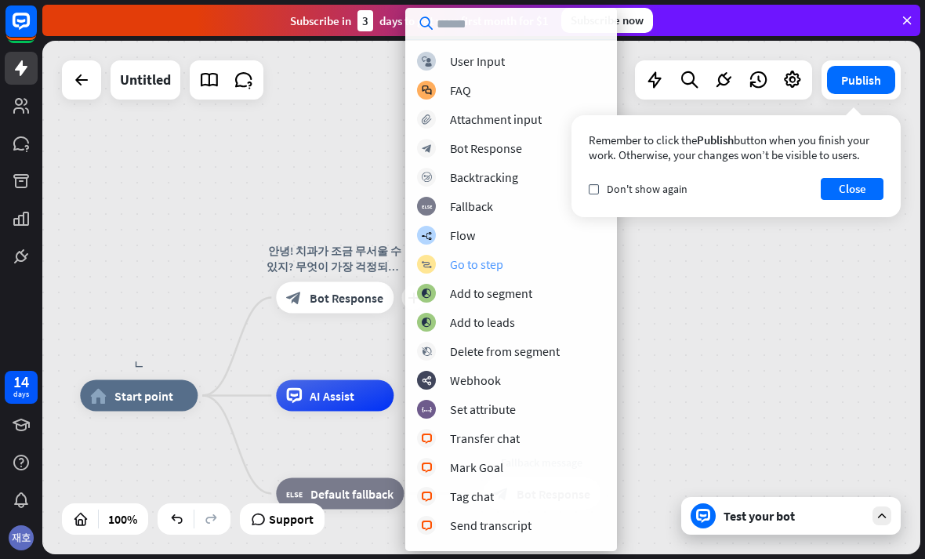
click at [509, 257] on div "block_goto Go to step" at bounding box center [511, 264] width 188 height 19
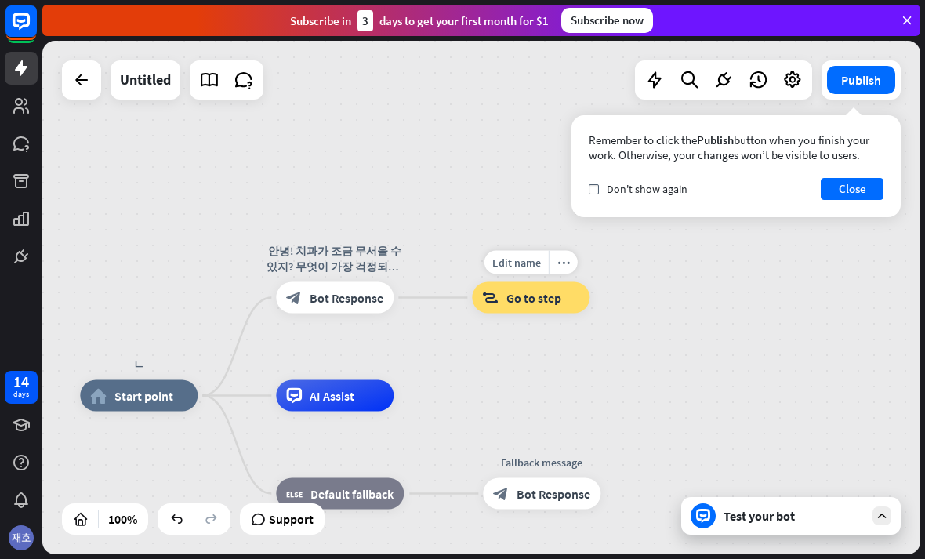
click at [530, 293] on span "Go to step" at bounding box center [533, 298] width 55 height 16
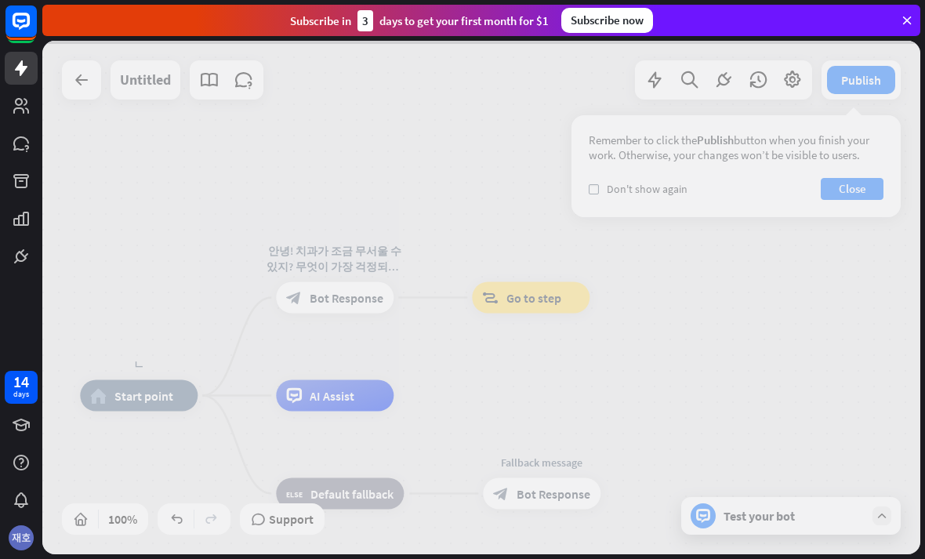
click at [531, 297] on div at bounding box center [481, 297] width 878 height 513
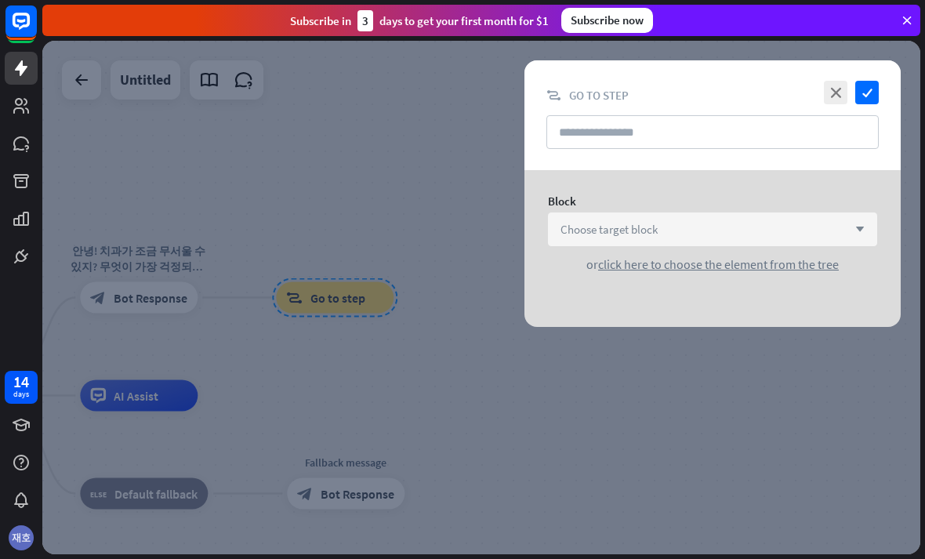
click at [747, 219] on div "Choose target block arrow_down" at bounding box center [712, 229] width 329 height 34
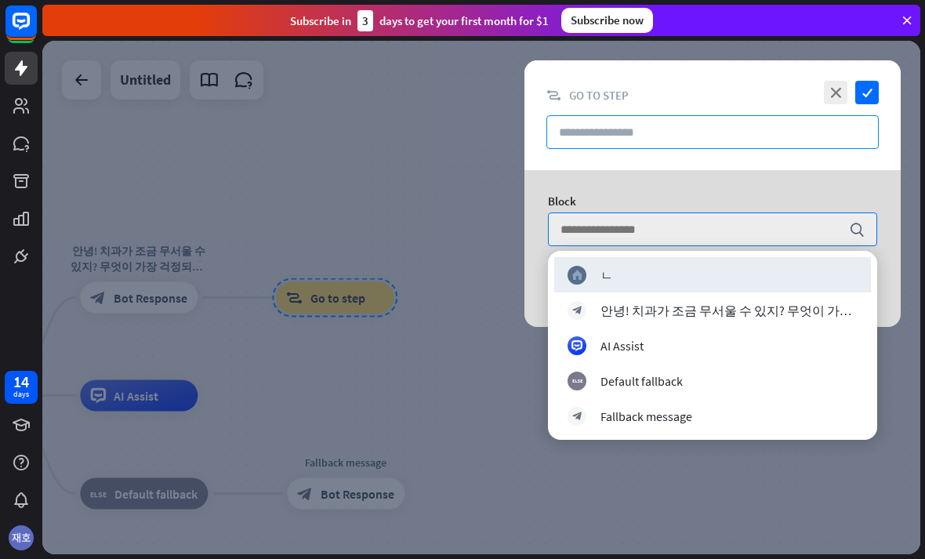
click at [660, 133] on input "text" at bounding box center [712, 132] width 332 height 34
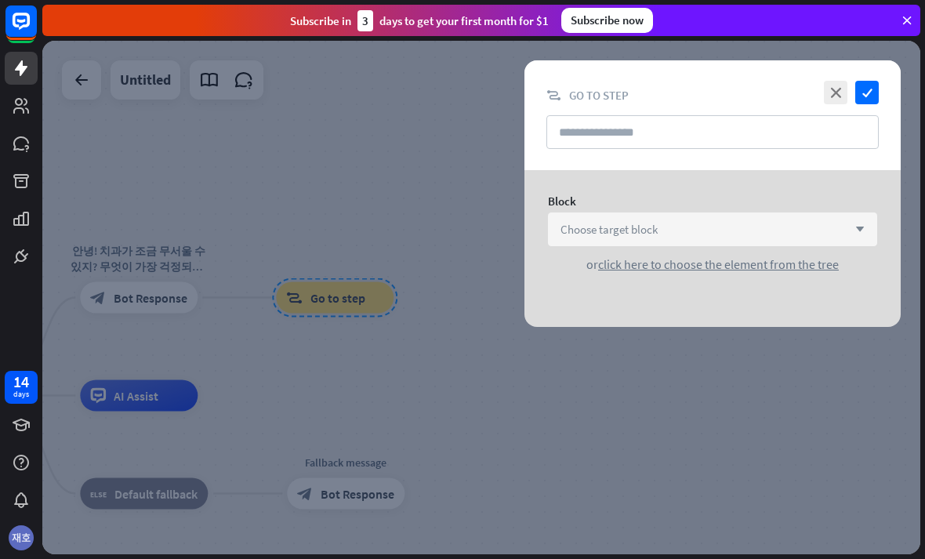
click at [755, 227] on div "Choose target block arrow_down" at bounding box center [712, 229] width 329 height 34
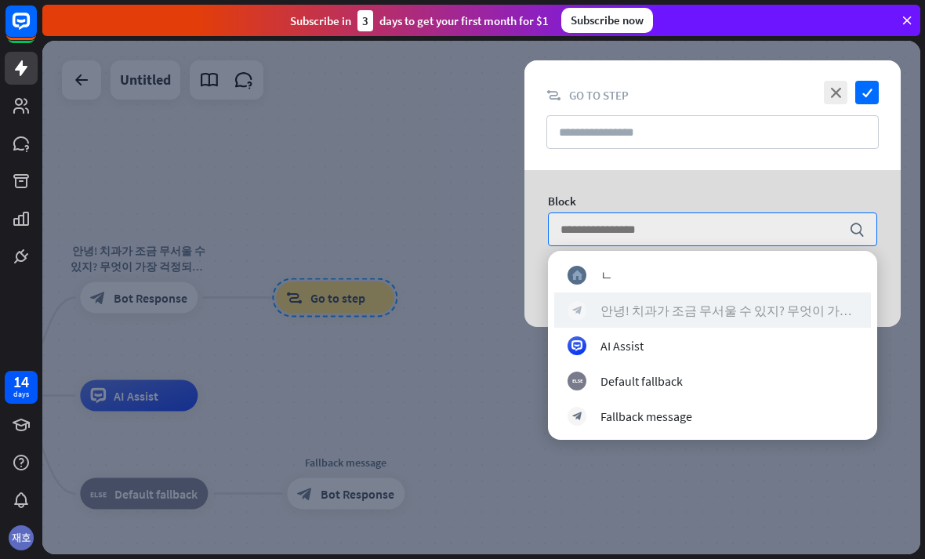
click at [737, 307] on div "안녕! 치과가 조금 무서울 수 있지? 무엇이 가장 걱정되니? 아래에서 골라줘 😊" at bounding box center [728, 310] width 257 height 16
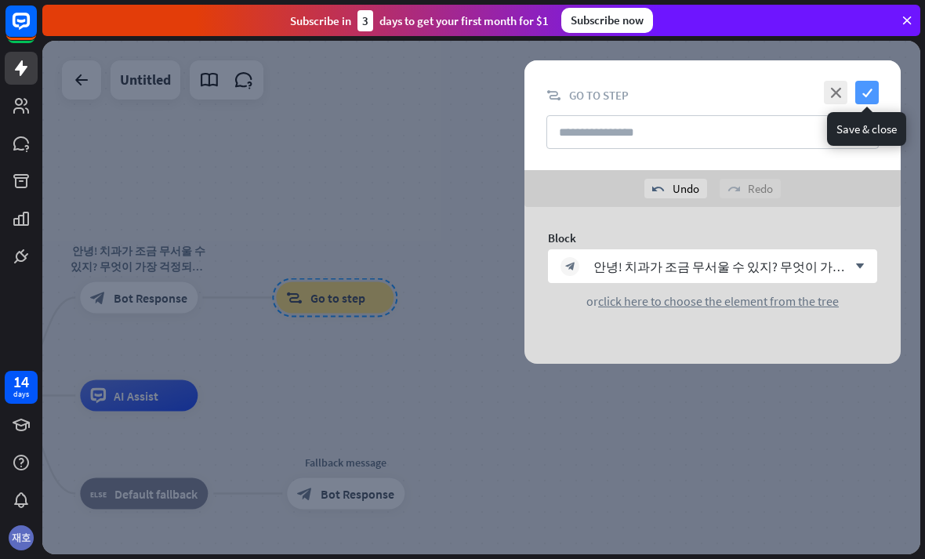
click at [856, 90] on icon "check" at bounding box center [867, 93] width 24 height 24
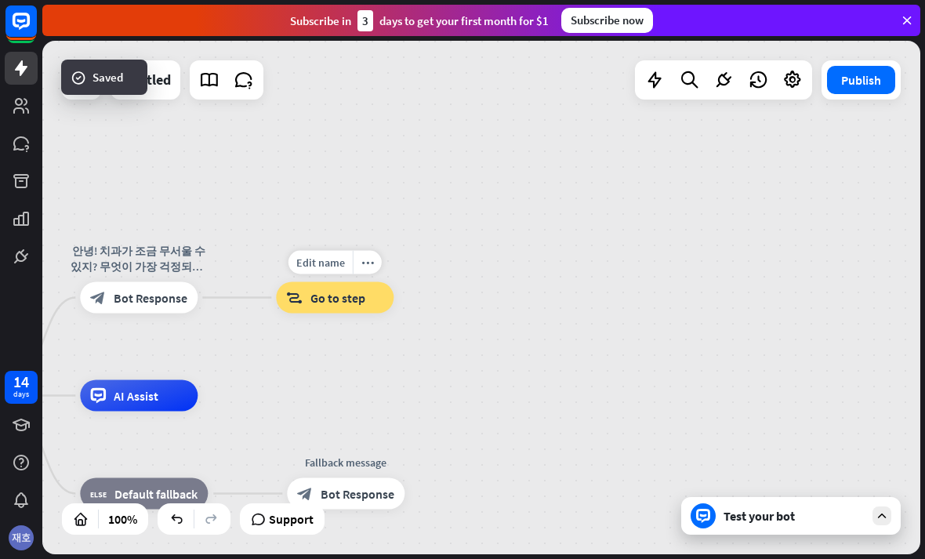
click at [306, 300] on div "block_goto Go to step" at bounding box center [335, 297] width 118 height 31
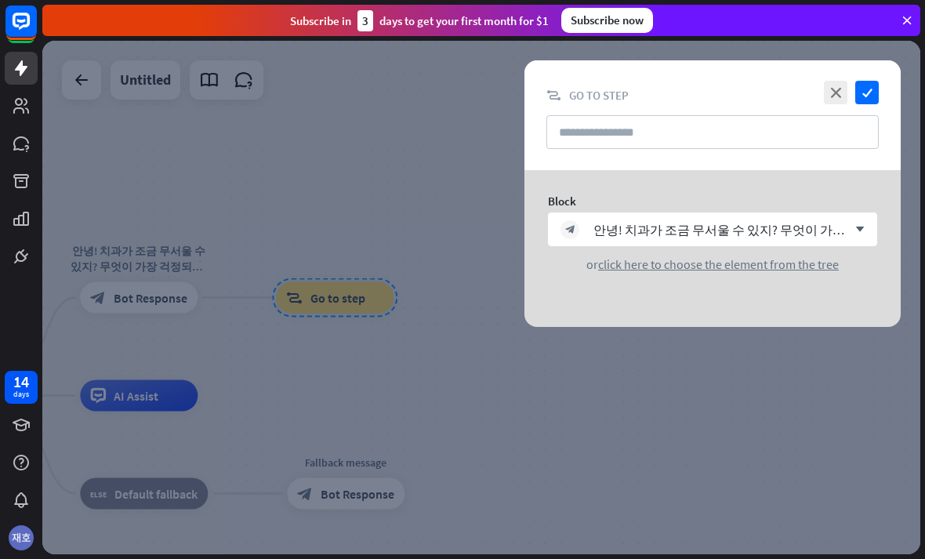
click at [882, 81] on div "close check block_goto Go to step" at bounding box center [712, 115] width 376 height 110
click at [845, 90] on icon "close" at bounding box center [836, 93] width 24 height 24
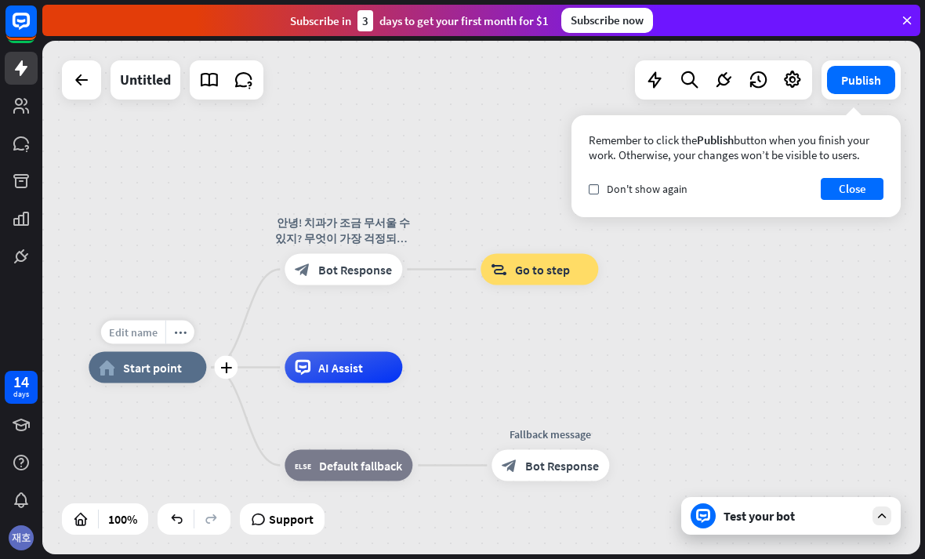
click at [155, 329] on span "Edit name" at bounding box center [133, 332] width 49 height 14
click at [174, 334] on input "*" at bounding box center [147, 333] width 110 height 22
click at [161, 367] on span "Start point" at bounding box center [152, 368] width 59 height 16
click at [180, 383] on div "Edit name more_horiz plus home_2 Start point" at bounding box center [148, 367] width 118 height 31
click at [179, 329] on icon "more_horiz" at bounding box center [180, 332] width 13 height 12
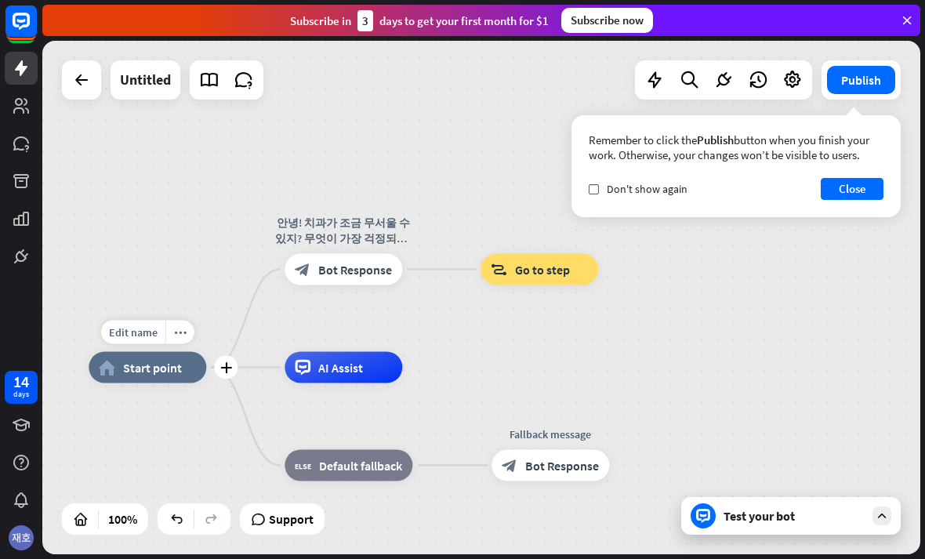
click at [141, 360] on span "Start point" at bounding box center [152, 368] width 59 height 16
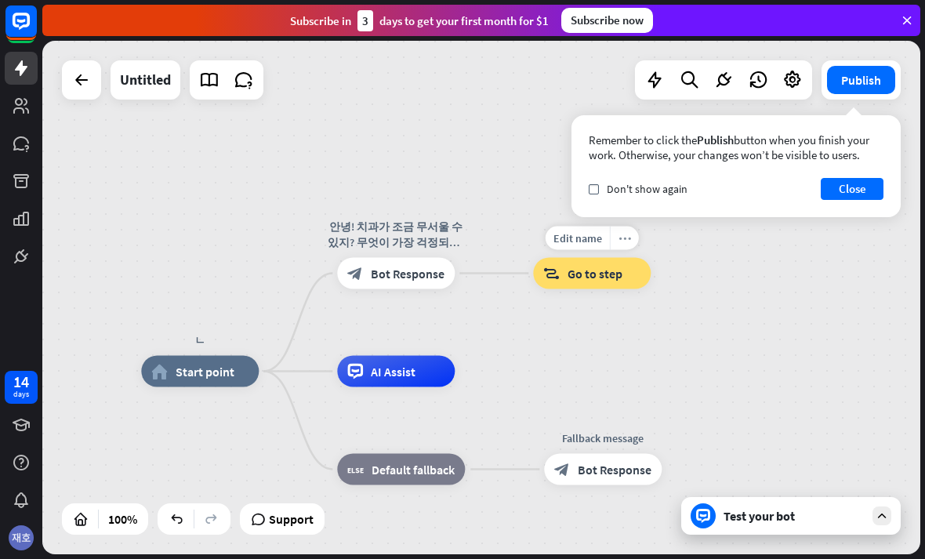
click at [625, 244] on div "more_horiz" at bounding box center [624, 238] width 29 height 24
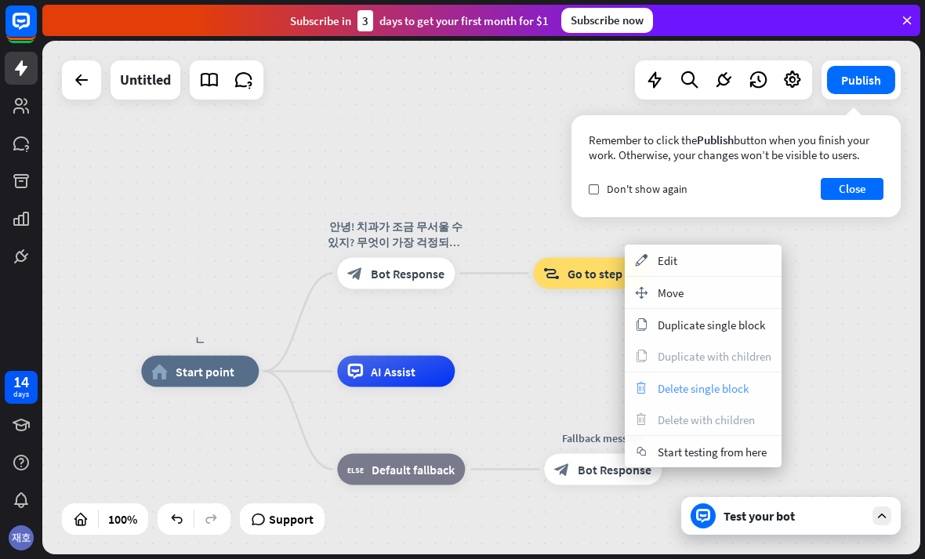
click at [722, 382] on span "Delete single block" at bounding box center [702, 388] width 91 height 15
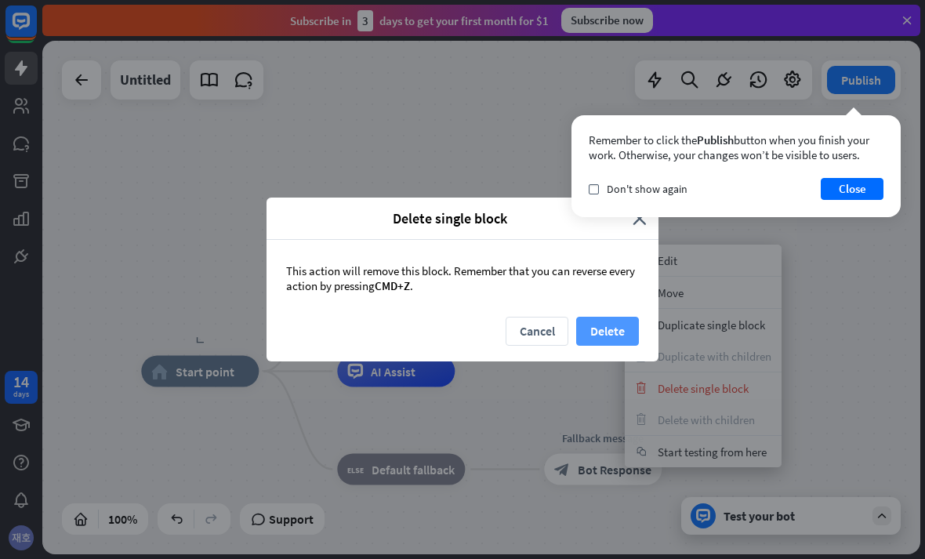
click at [614, 320] on button "Delete" at bounding box center [607, 331] width 63 height 29
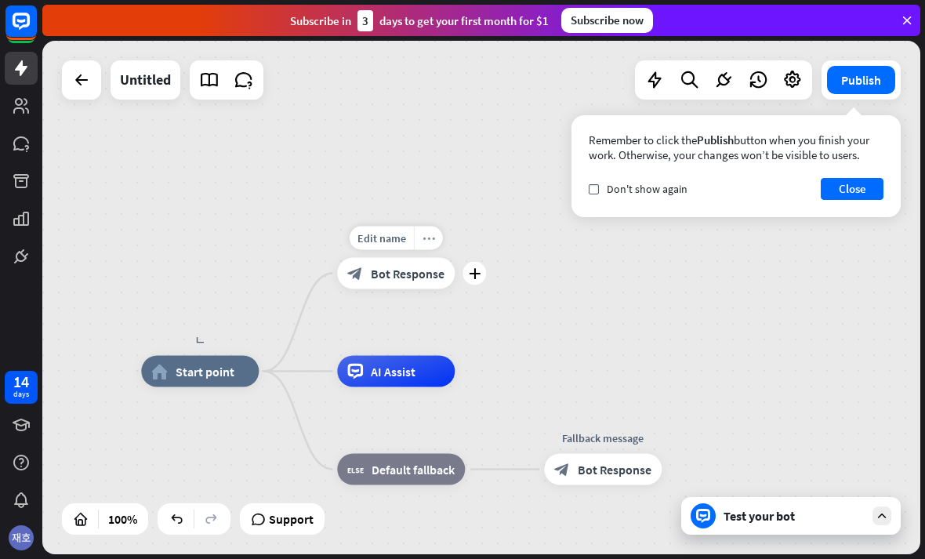
click at [419, 241] on div "more_horiz" at bounding box center [428, 238] width 29 height 24
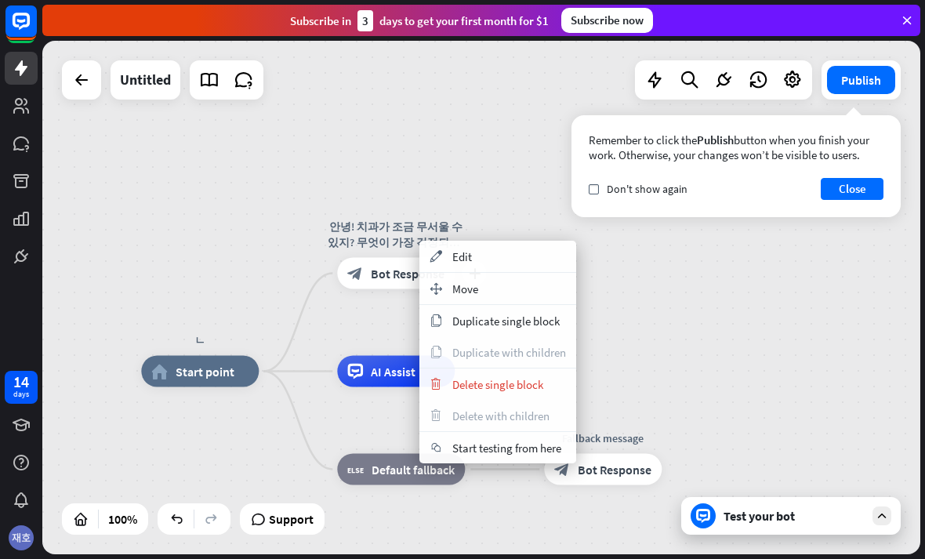
click at [389, 275] on span "Bot Response" at bounding box center [408, 274] width 74 height 16
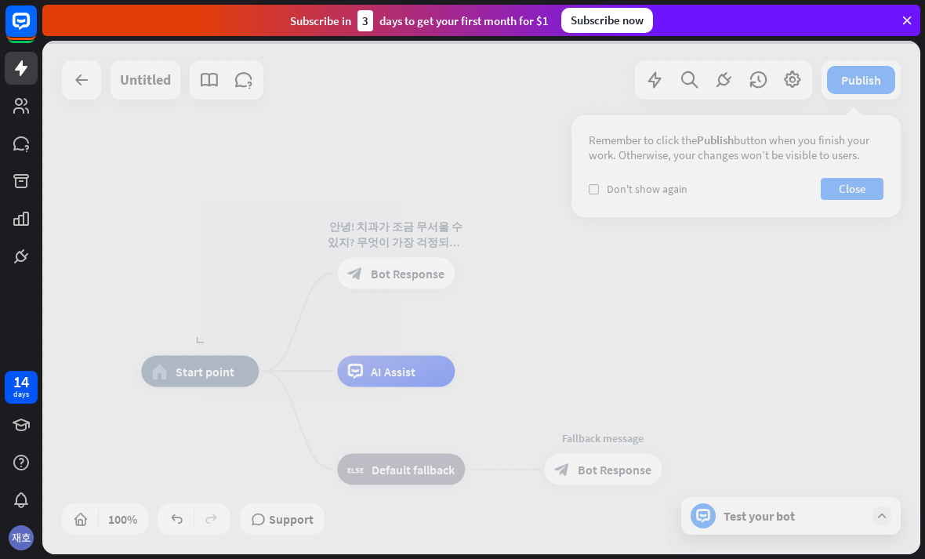
click at [392, 278] on div at bounding box center [481, 297] width 878 height 513
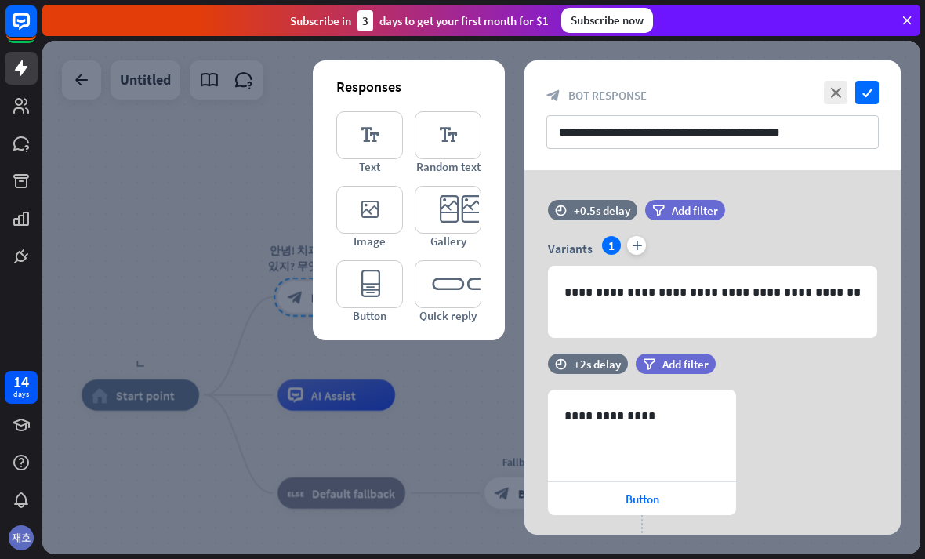
scroll to position [38, 0]
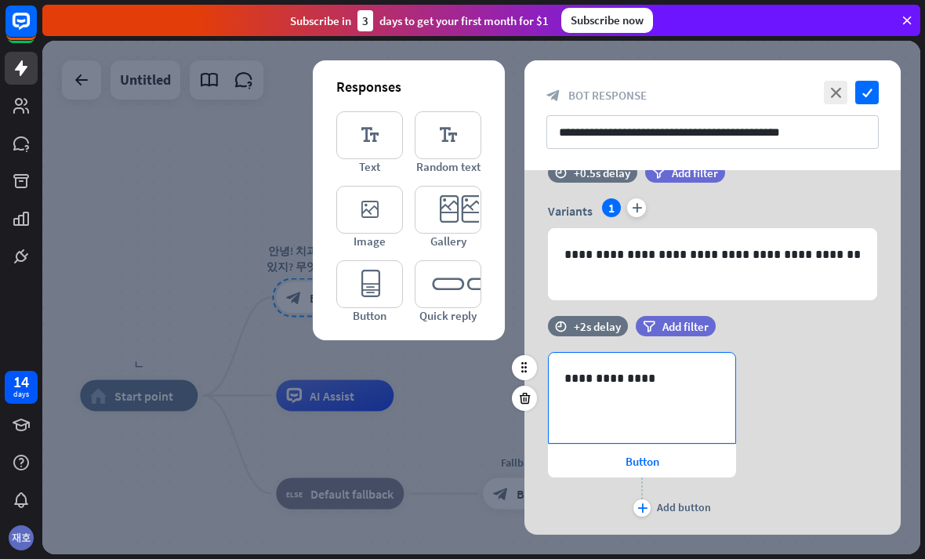
click at [707, 380] on p "**********" at bounding box center [641, 378] width 155 height 20
click at [538, 372] on div "**********" at bounding box center [712, 436] width 376 height 168
click at [528, 370] on icon at bounding box center [524, 367] width 14 height 14
click at [528, 364] on icon at bounding box center [524, 367] width 14 height 14
click at [532, 362] on div at bounding box center [524, 367] width 25 height 25
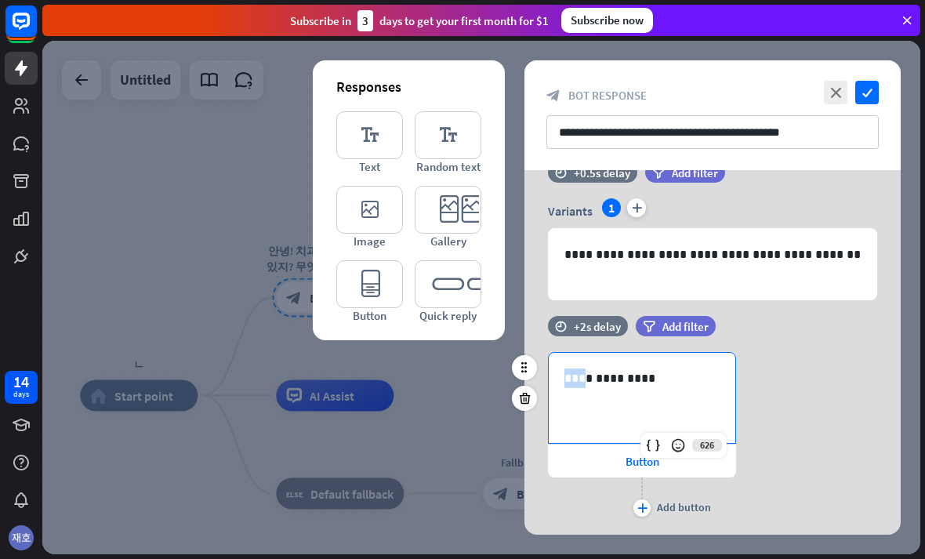
click at [728, 367] on div "**********" at bounding box center [642, 398] width 186 height 90
click at [781, 340] on div "filter Add filter" at bounding box center [715, 334] width 158 height 36
click at [686, 440] on div "**********" at bounding box center [642, 398] width 188 height 92
click at [773, 335] on div "filter Add filter" at bounding box center [715, 326] width 158 height 20
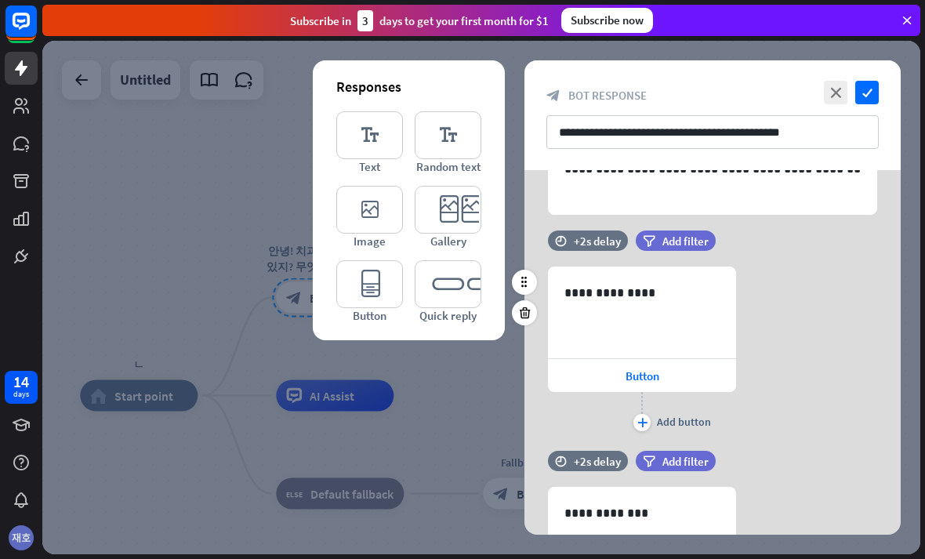
scroll to position [124, 0]
click at [650, 378] on span "Button" at bounding box center [642, 375] width 34 height 15
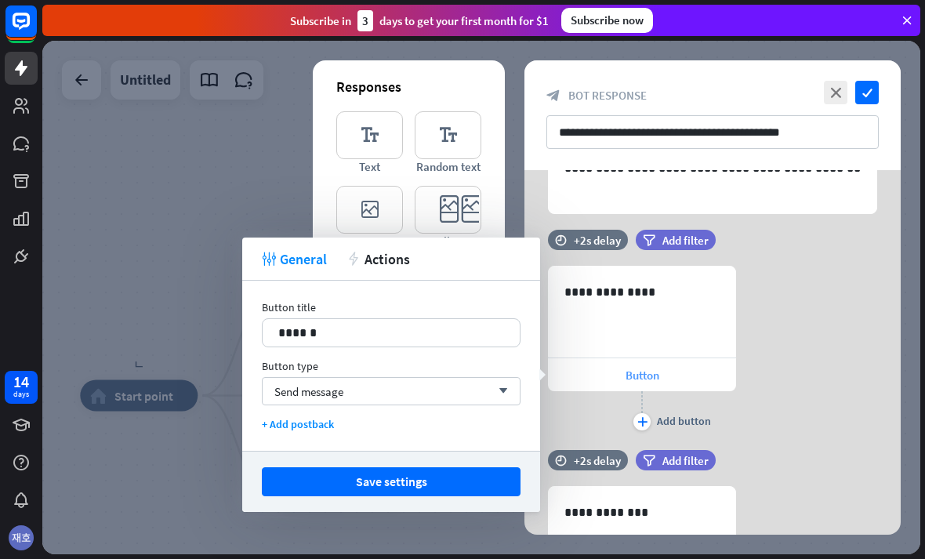
click at [648, 376] on span "Button" at bounding box center [642, 375] width 34 height 15
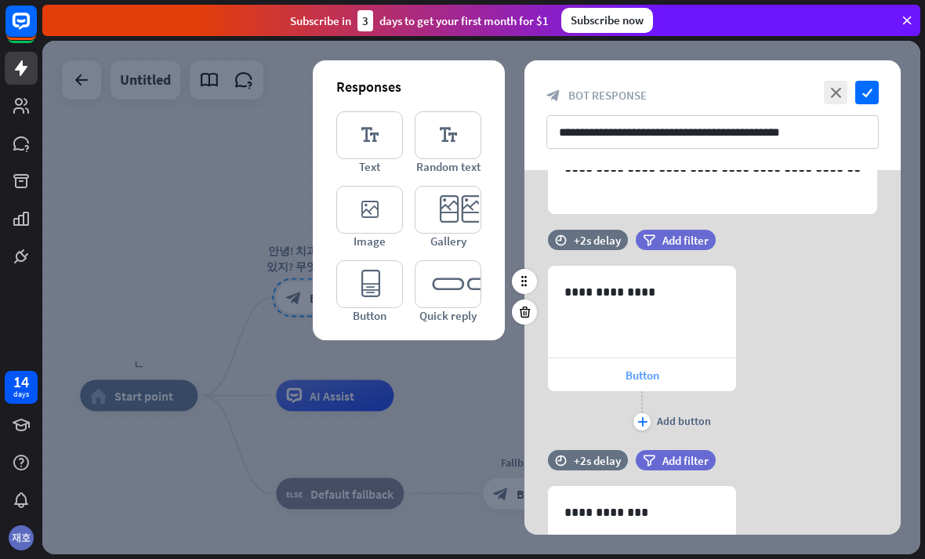
click at [652, 371] on span "Button" at bounding box center [642, 375] width 34 height 15
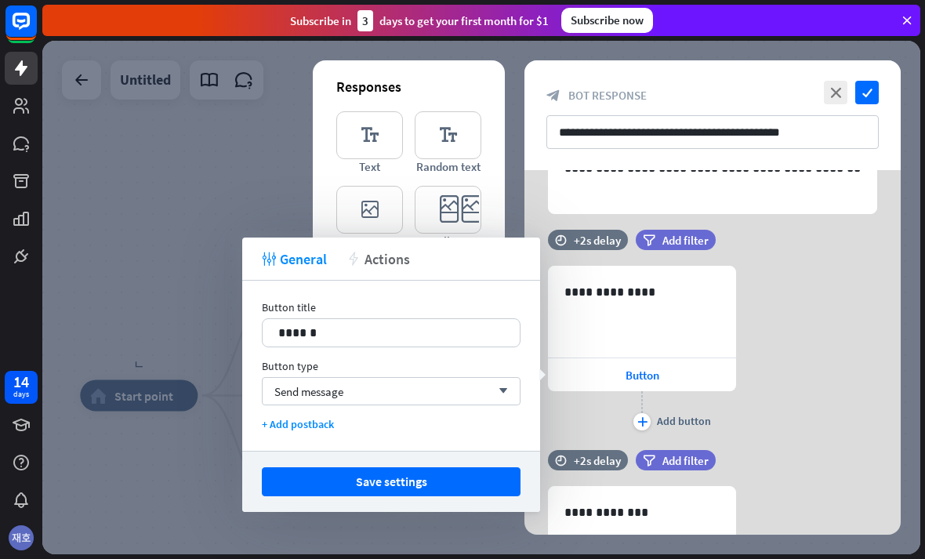
click at [407, 262] on span "Actions" at bounding box center [386, 259] width 45 height 18
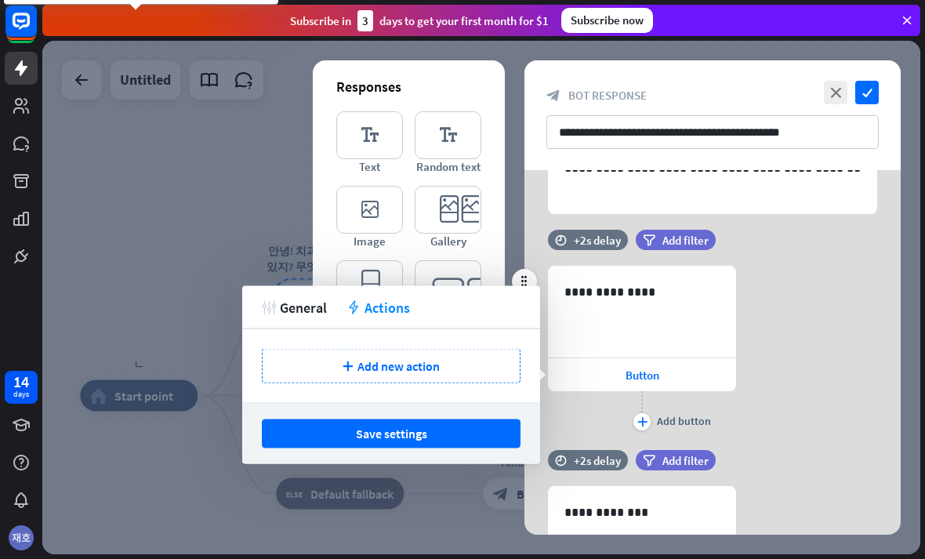
click at [781, 380] on div "**********" at bounding box center [712, 350] width 376 height 168
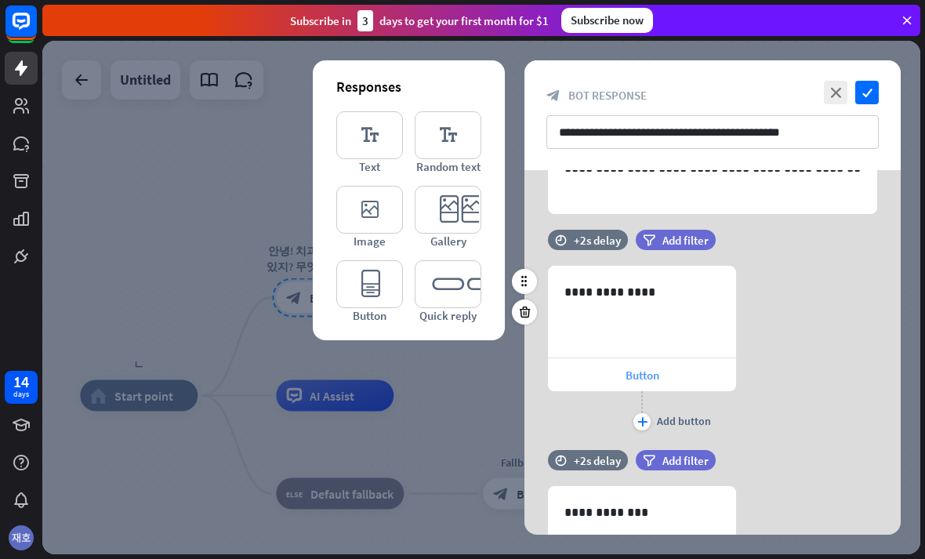
click at [654, 363] on div "Button" at bounding box center [642, 374] width 188 height 33
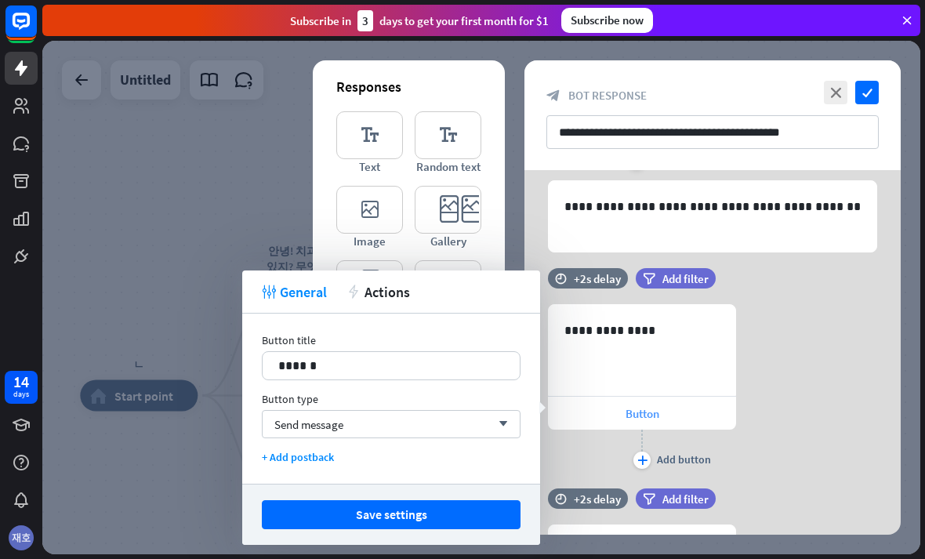
scroll to position [54, 0]
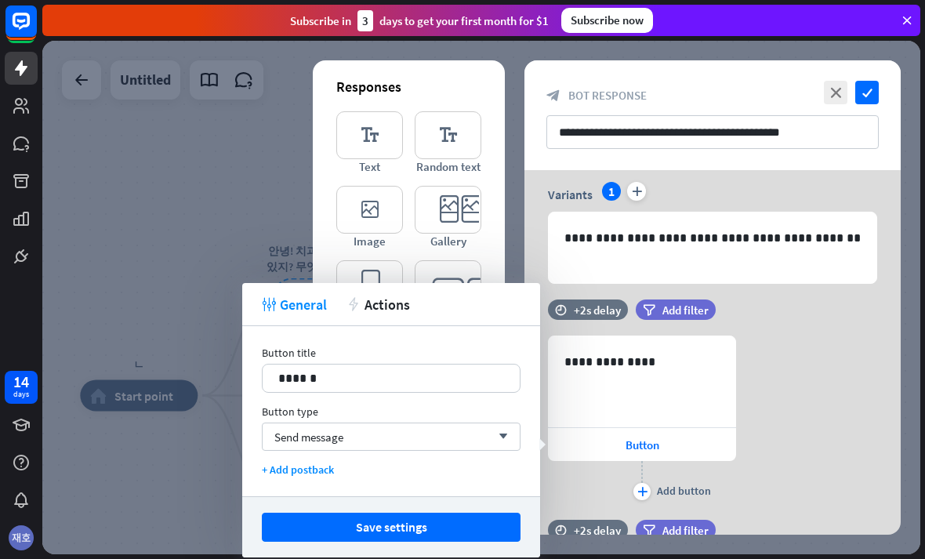
click at [748, 302] on div "filter Add filter" at bounding box center [715, 309] width 158 height 20
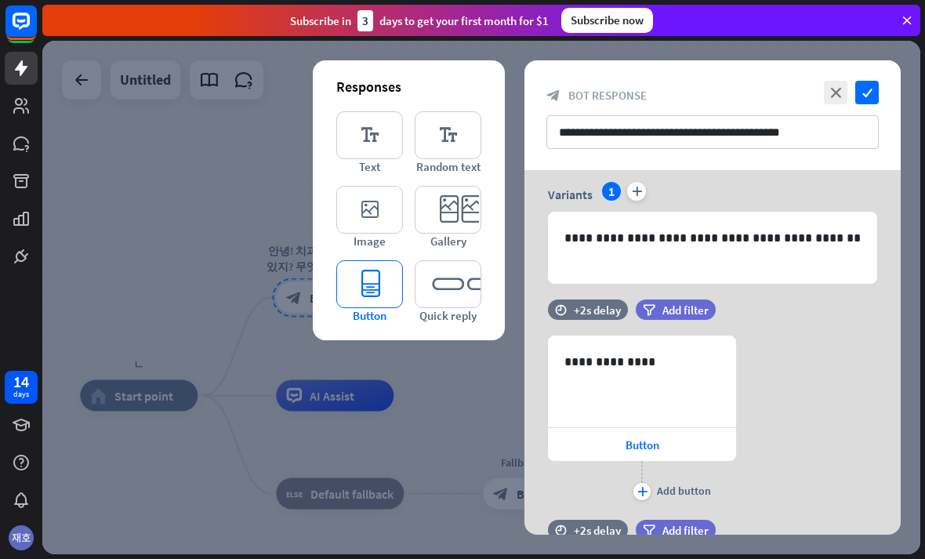
click at [376, 299] on icon "editor_button" at bounding box center [369, 284] width 67 height 48
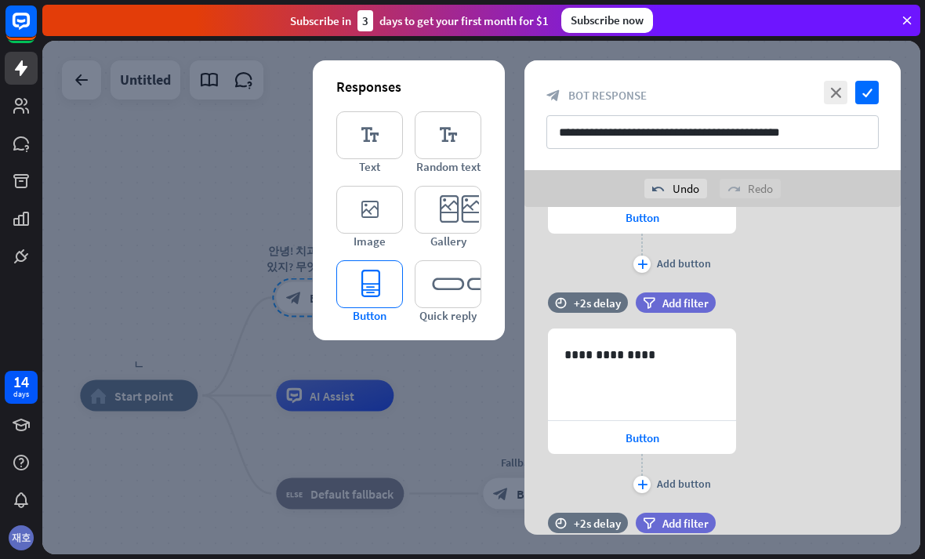
scroll to position [996, 0]
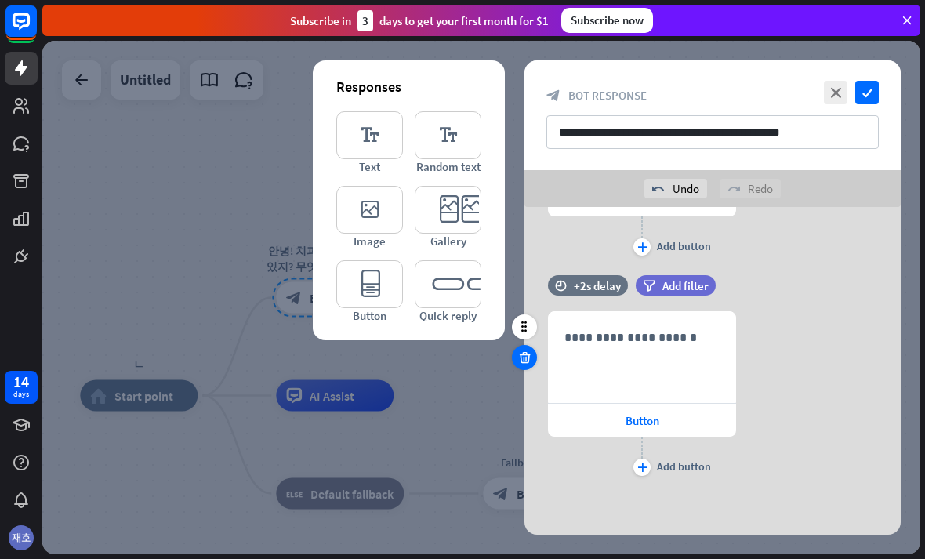
click at [529, 367] on div at bounding box center [524, 357] width 25 height 25
click at [520, 357] on icon at bounding box center [524, 357] width 15 height 14
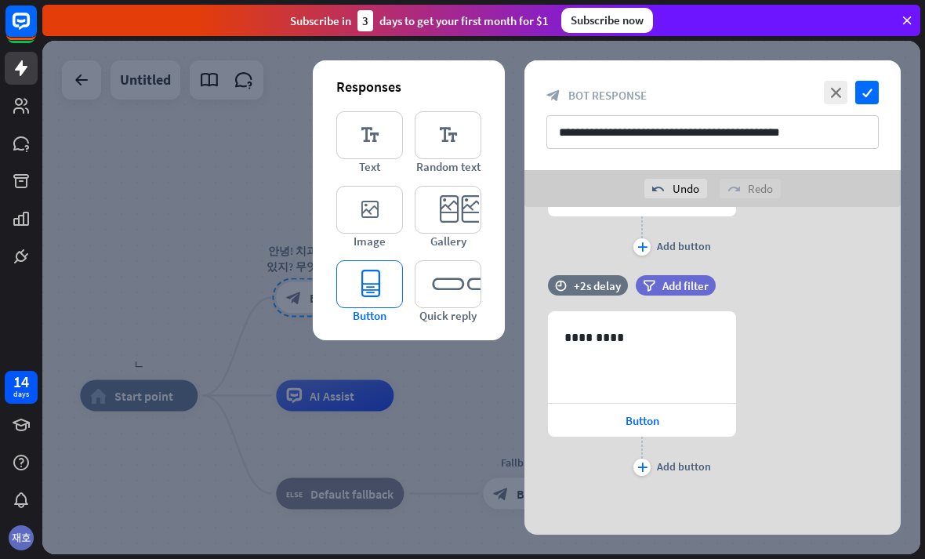
click at [356, 292] on icon "editor_button" at bounding box center [369, 284] width 67 height 48
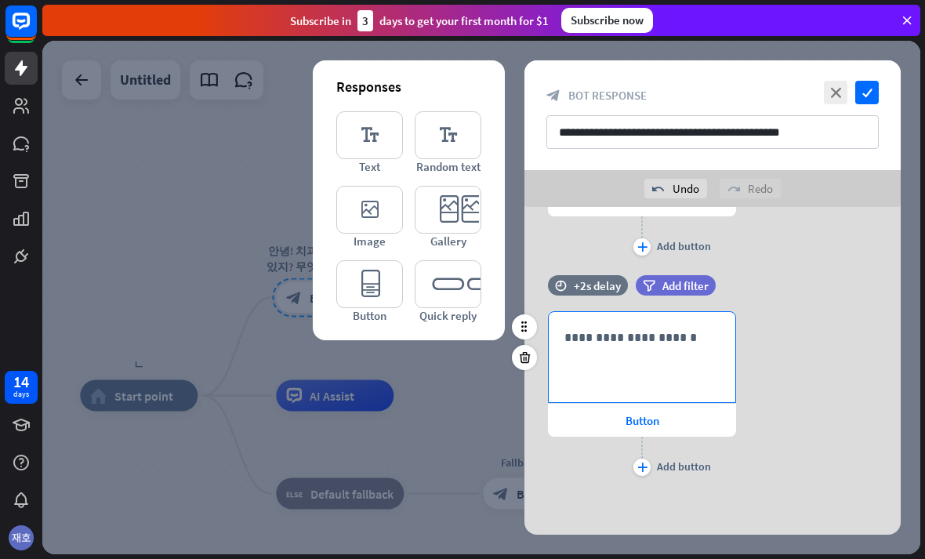
scroll to position [776, 0]
click at [686, 335] on p "**********" at bounding box center [641, 338] width 155 height 20
click at [801, 359] on div "**********" at bounding box center [712, 395] width 376 height 168
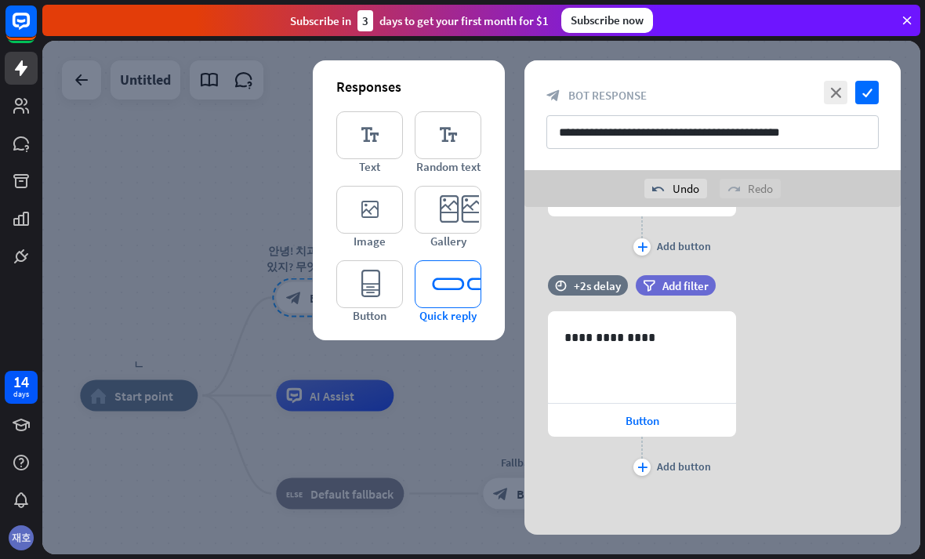
click at [454, 291] on icon "editor_quick_replies" at bounding box center [448, 284] width 67 height 48
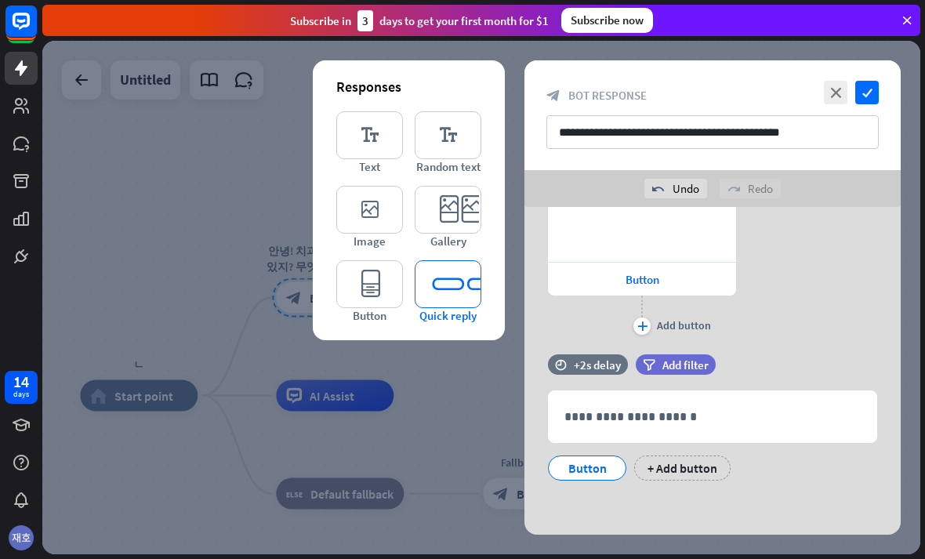
scroll to position [918, 0]
click at [612, 466] on div "Button" at bounding box center [587, 467] width 52 height 24
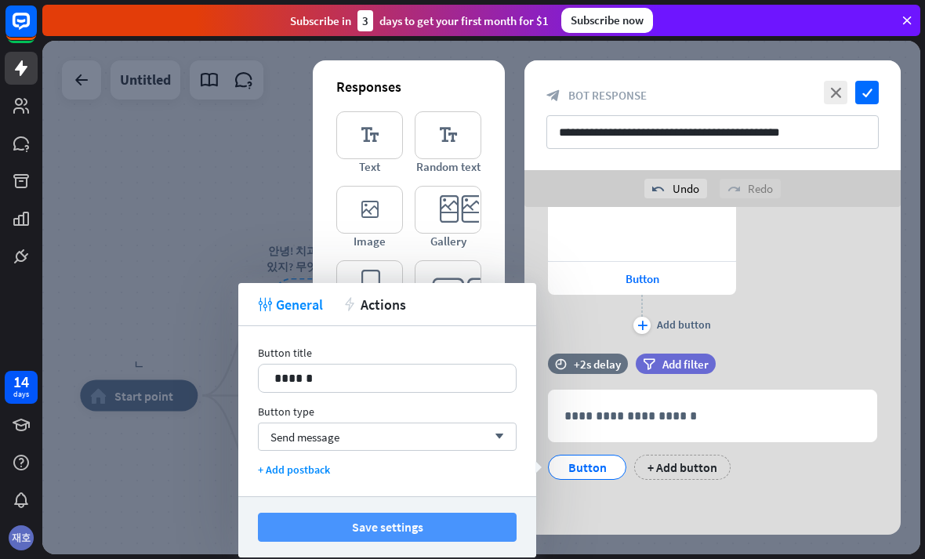
click at [394, 531] on button "Save settings" at bounding box center [387, 526] width 259 height 29
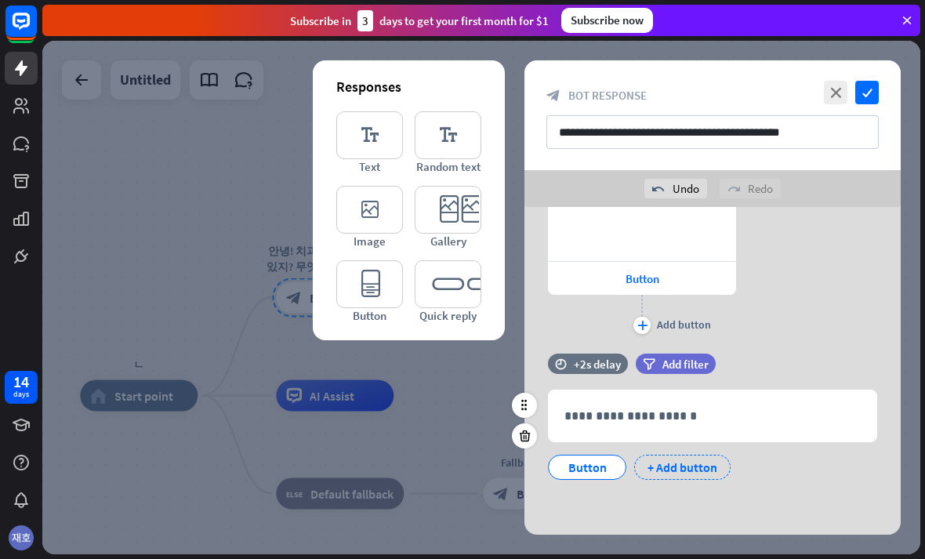
click at [683, 464] on div "+ Add button" at bounding box center [682, 466] width 96 height 25
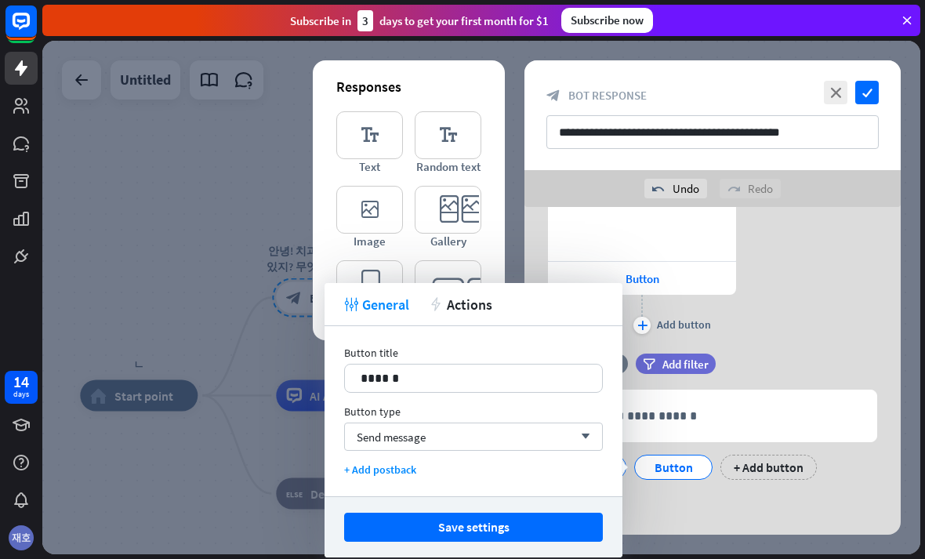
click at [700, 494] on div "**********" at bounding box center [712, 424] width 376 height 142
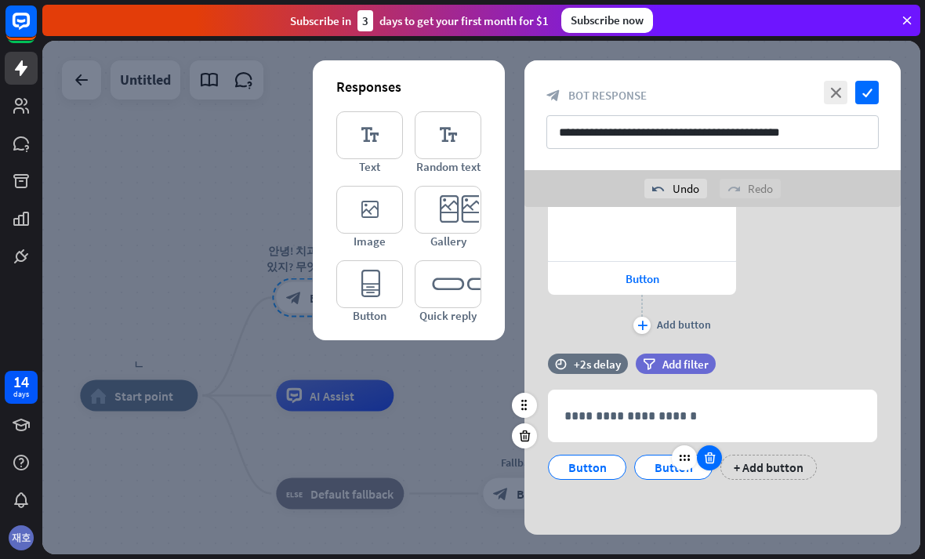
click at [709, 451] on icon at bounding box center [709, 458] width 15 height 14
click at [352, 158] on icon "editor_text" at bounding box center [369, 135] width 67 height 48
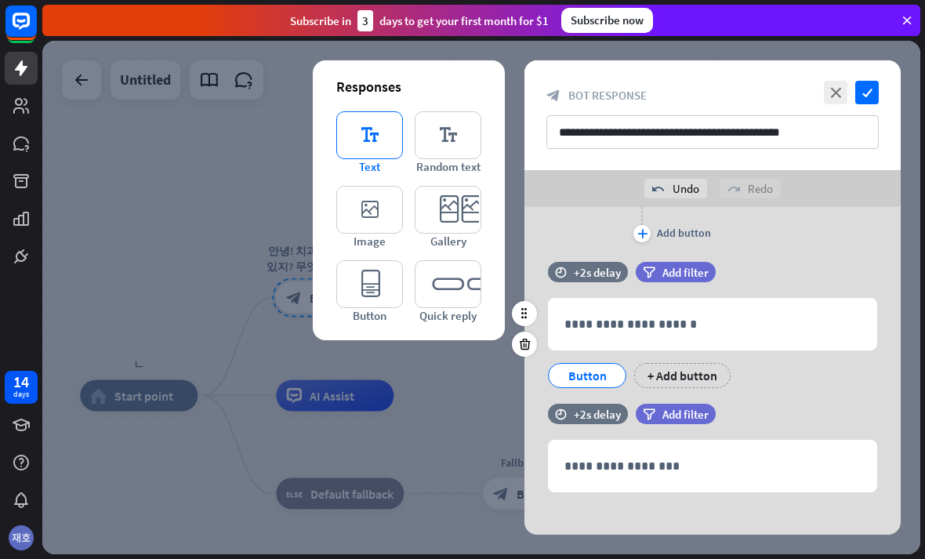
click at [356, 145] on icon "editor_text" at bounding box center [369, 135] width 67 height 48
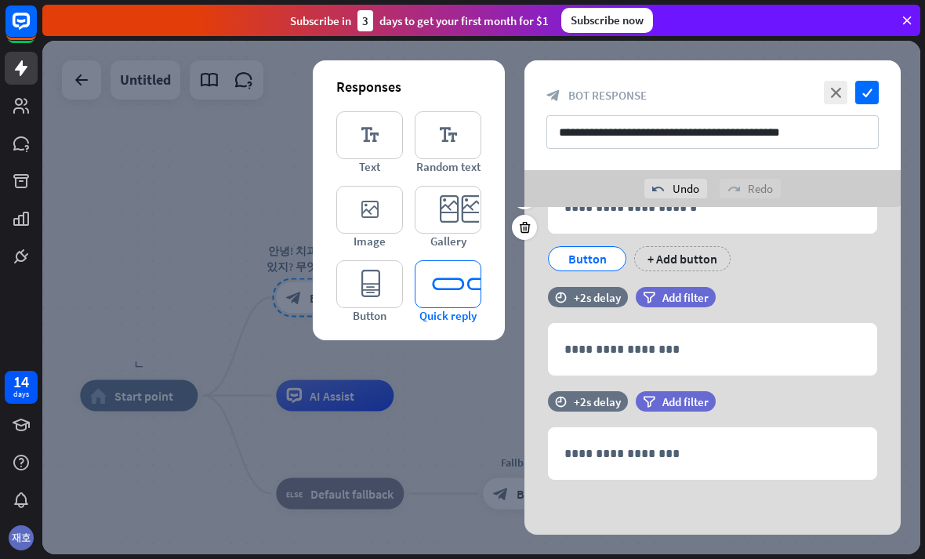
click at [450, 281] on icon "editor_quick_replies" at bounding box center [448, 284] width 67 height 48
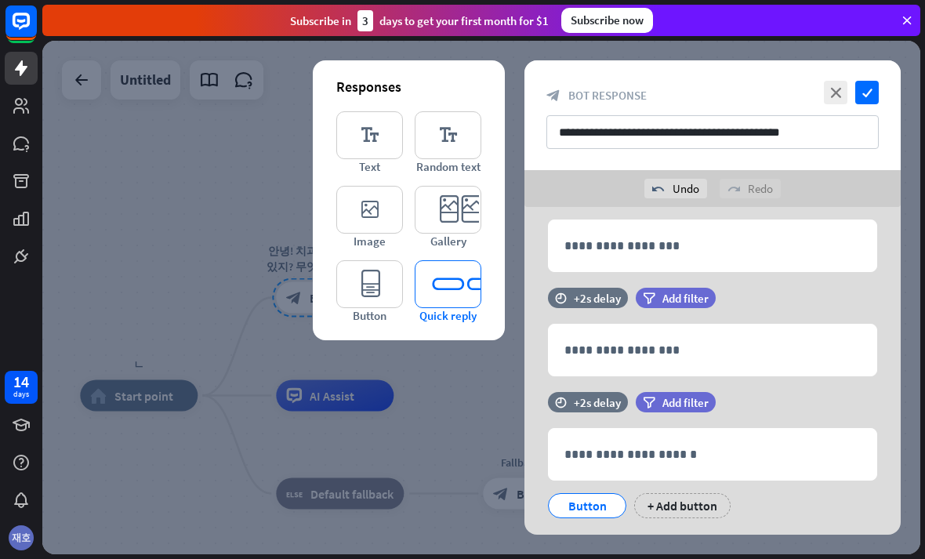
scroll to position [1268, 0]
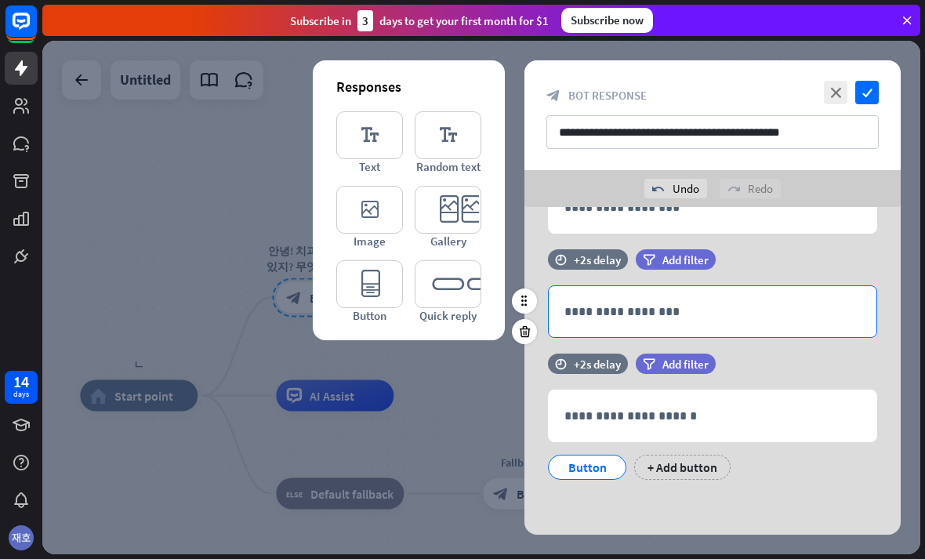
click at [800, 311] on p "**********" at bounding box center [712, 312] width 296 height 20
click at [526, 327] on icon at bounding box center [524, 331] width 15 height 14
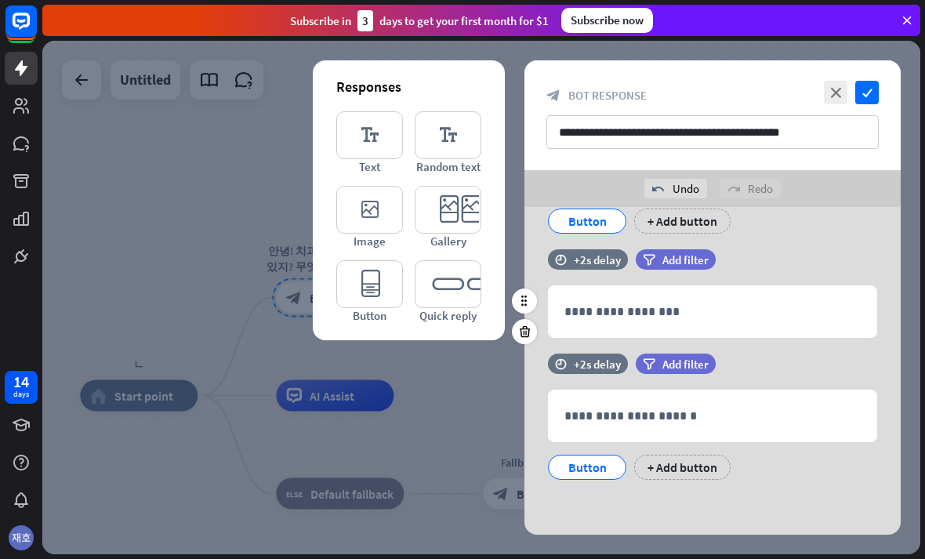
click at [795, 281] on div "time +2s delay filter Add filter" at bounding box center [712, 267] width 376 height 36
click at [515, 336] on div at bounding box center [524, 331] width 25 height 25
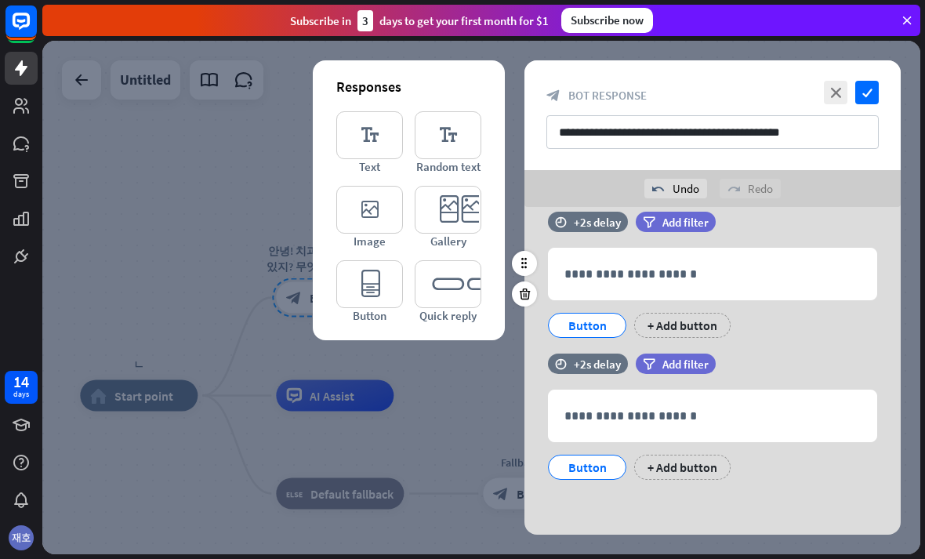
scroll to position [1059, 0]
click at [433, 299] on icon "editor_quick_replies" at bounding box center [448, 284] width 67 height 48
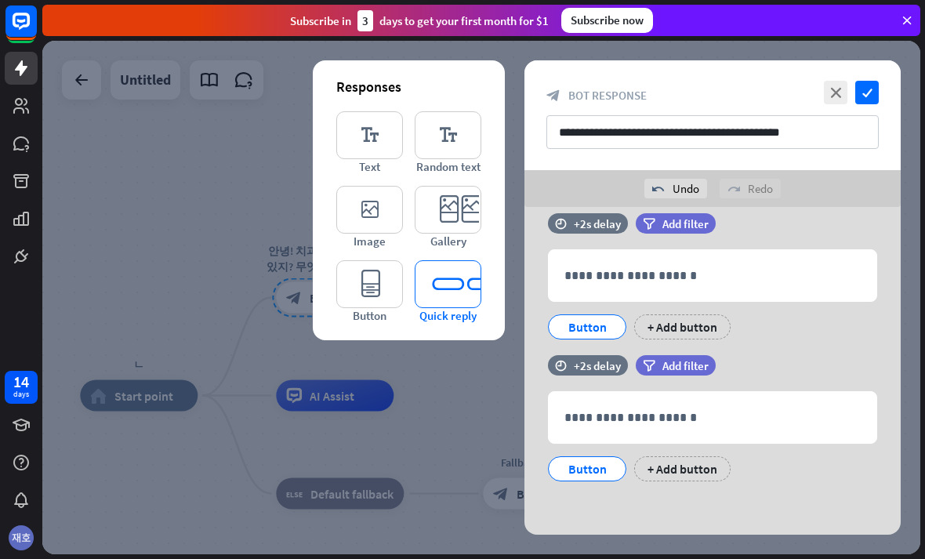
scroll to position [1201, 0]
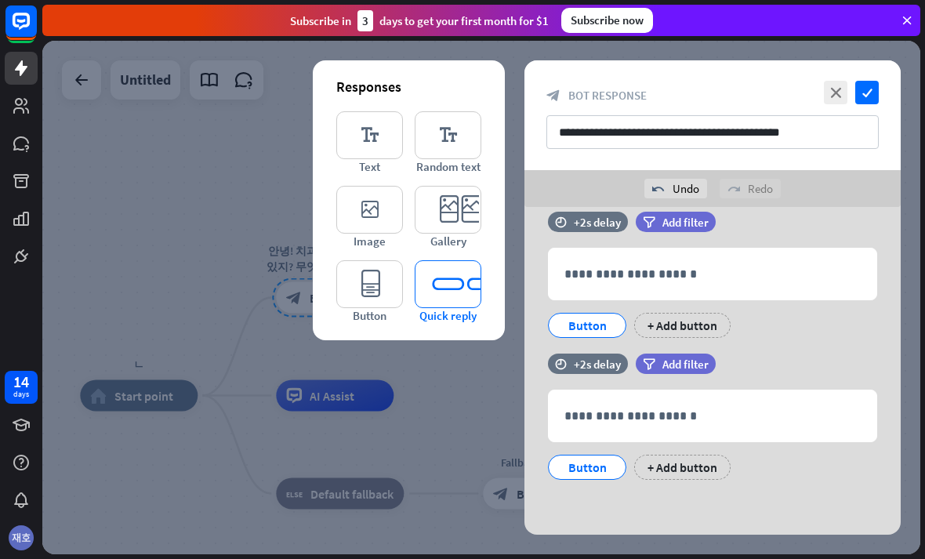
click at [437, 284] on icon "editor_quick_replies" at bounding box center [448, 284] width 67 height 48
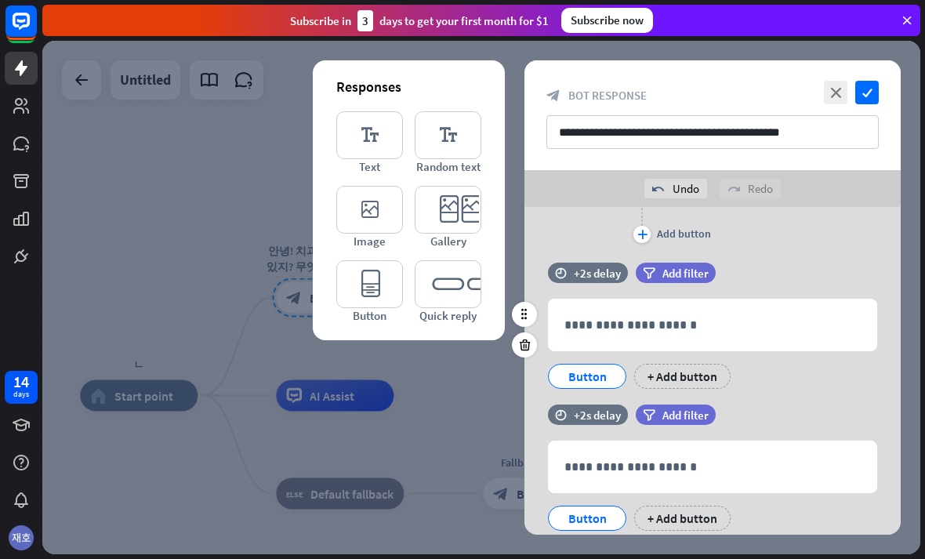
scroll to position [998, 0]
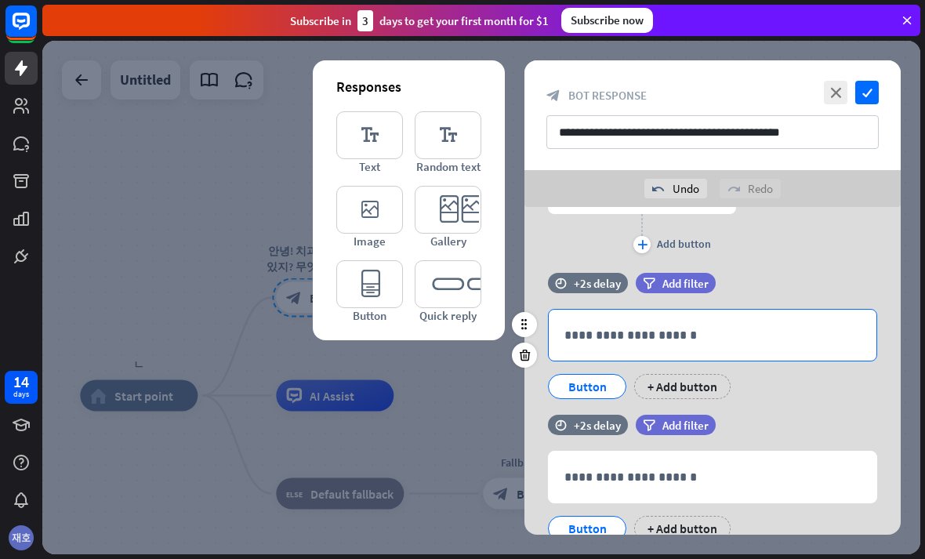
click at [780, 326] on p "**********" at bounding box center [712, 335] width 296 height 20
click at [781, 340] on p "**********" at bounding box center [712, 335] width 296 height 20
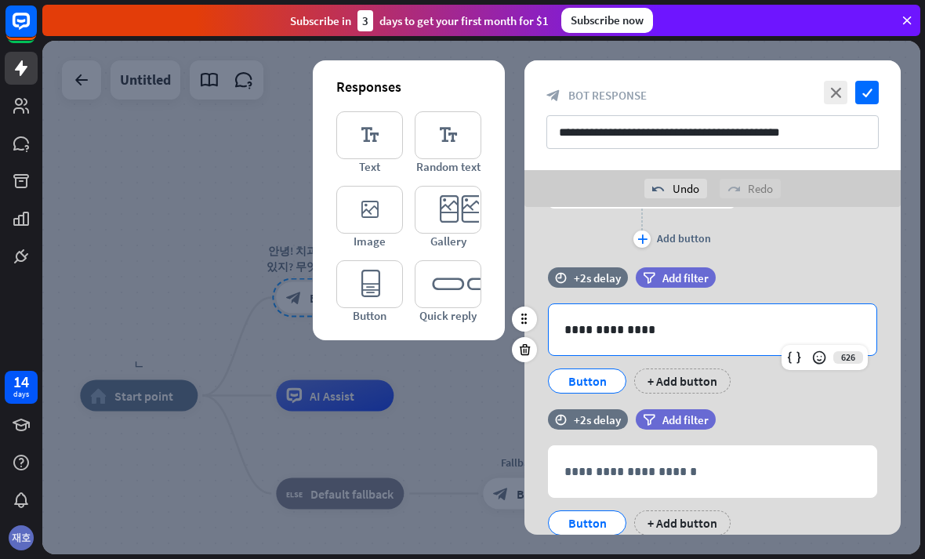
scroll to position [1021, 0]
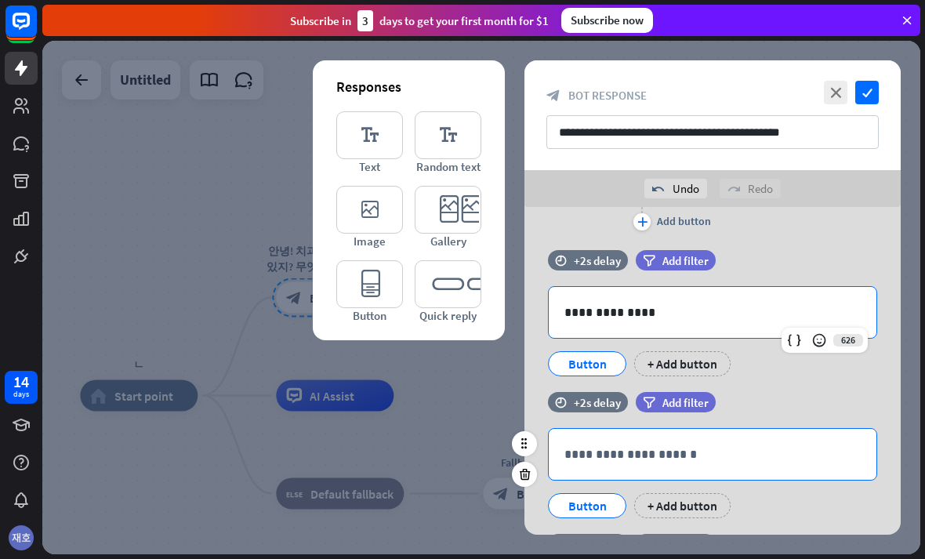
click at [744, 451] on p "**********" at bounding box center [712, 454] width 296 height 20
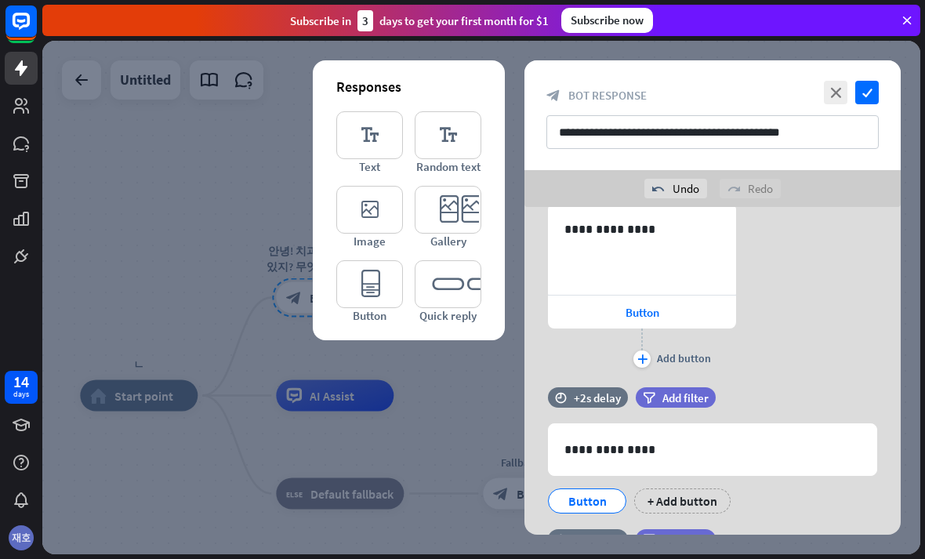
scroll to position [1125, 0]
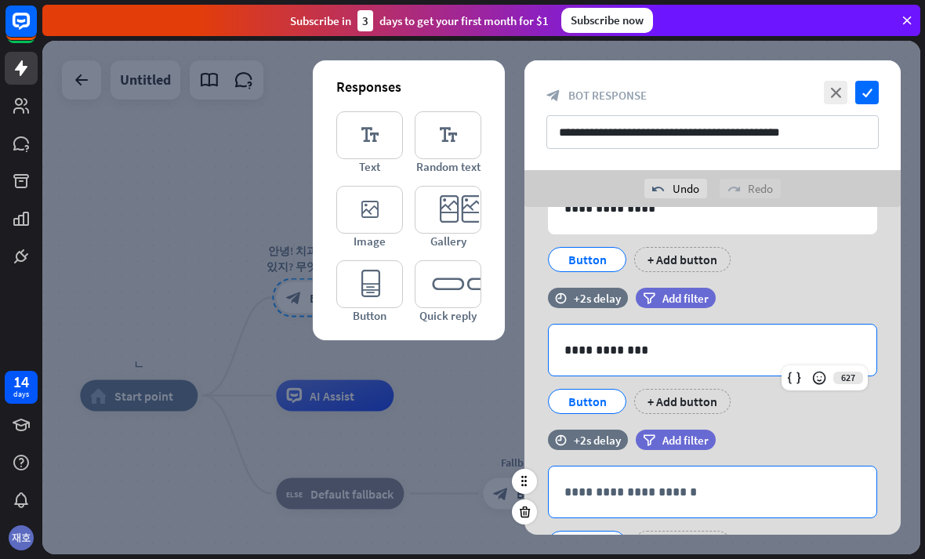
click at [696, 488] on p "**********" at bounding box center [712, 492] width 296 height 20
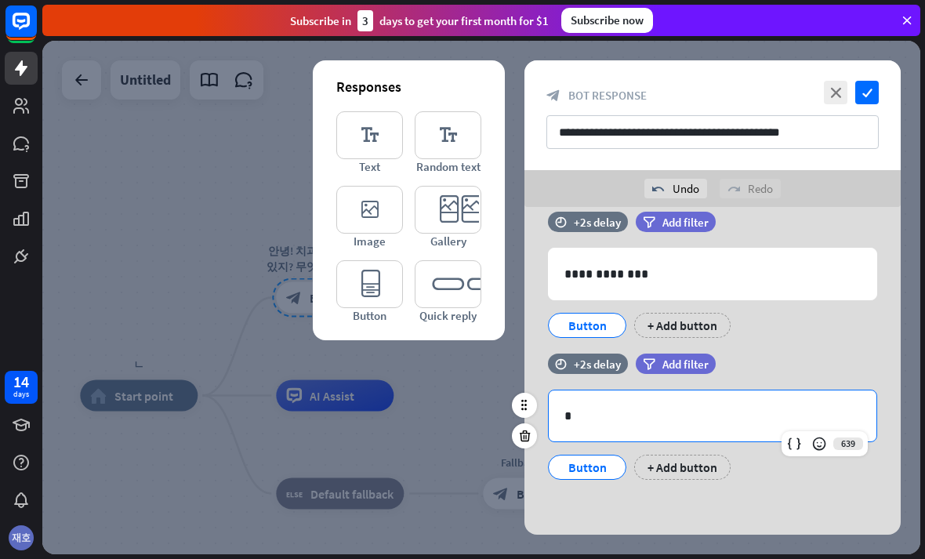
scroll to position [1201, 0]
click at [469, 292] on icon "editor_quick_replies" at bounding box center [448, 284] width 67 height 48
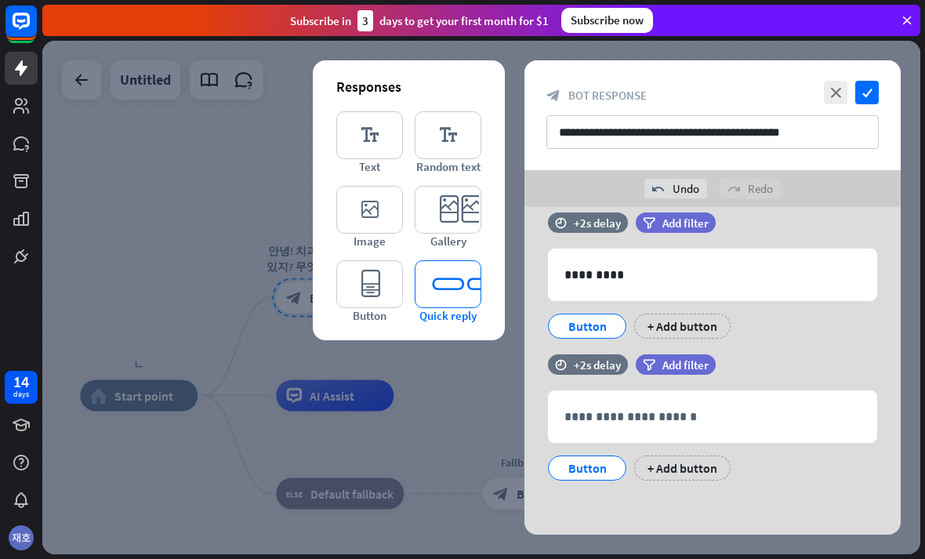
scroll to position [1343, 0]
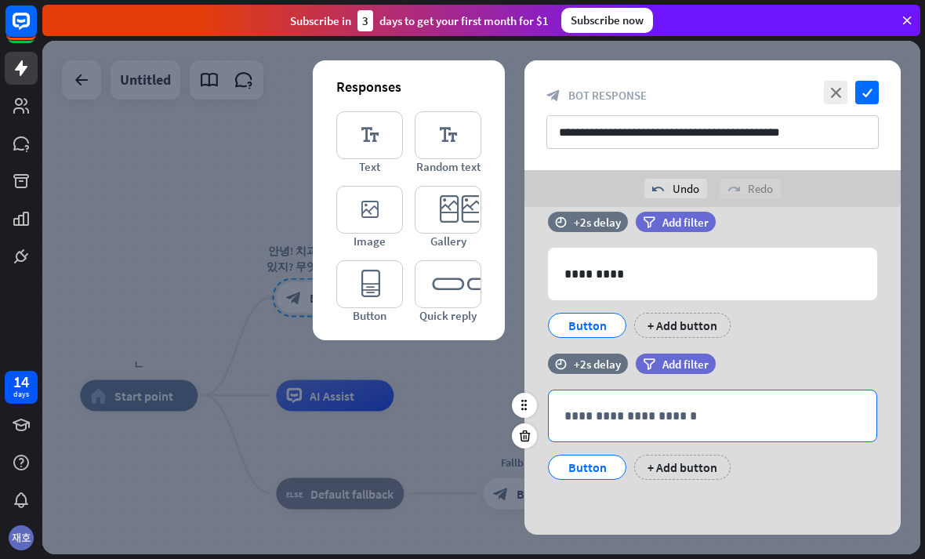
click at [765, 416] on p "**********" at bounding box center [712, 416] width 296 height 20
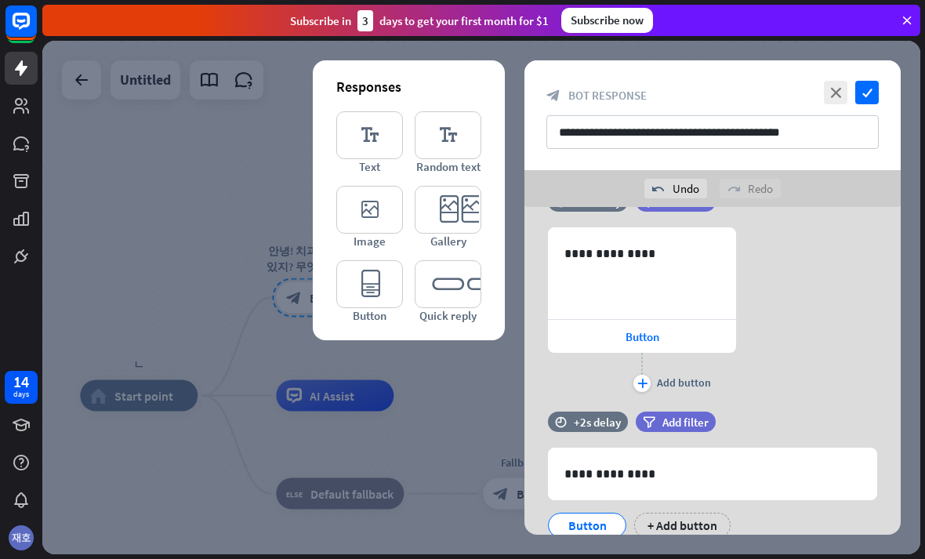
scroll to position [709, 0]
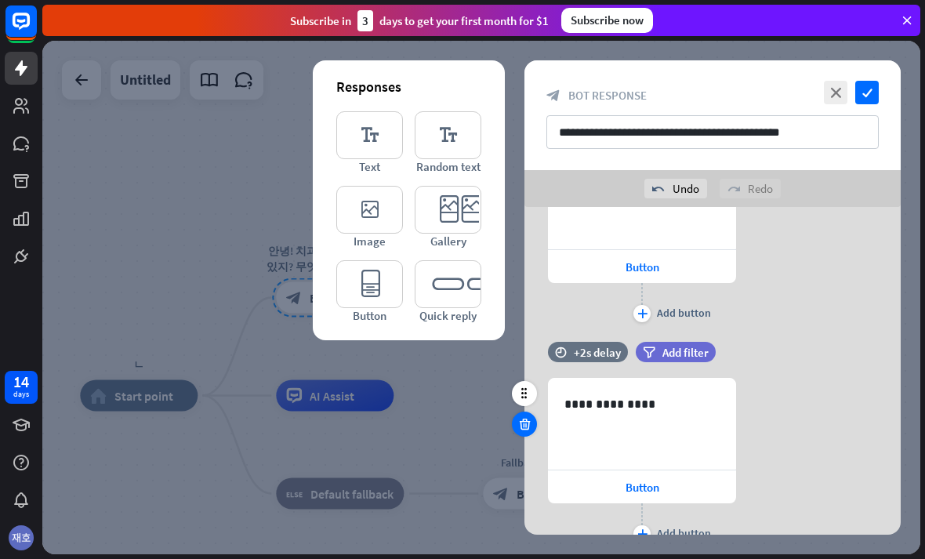
click at [529, 426] on icon at bounding box center [524, 424] width 15 height 14
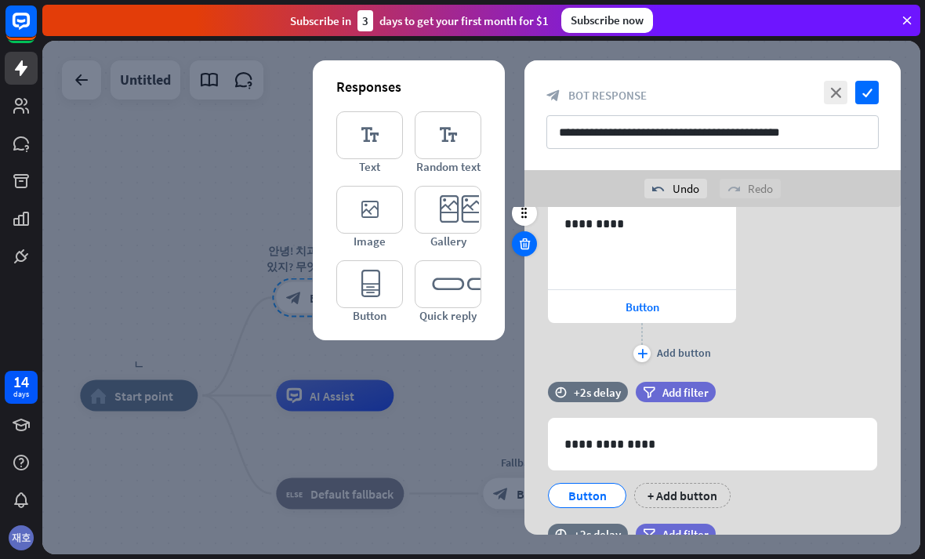
click at [522, 252] on div at bounding box center [524, 243] width 25 height 25
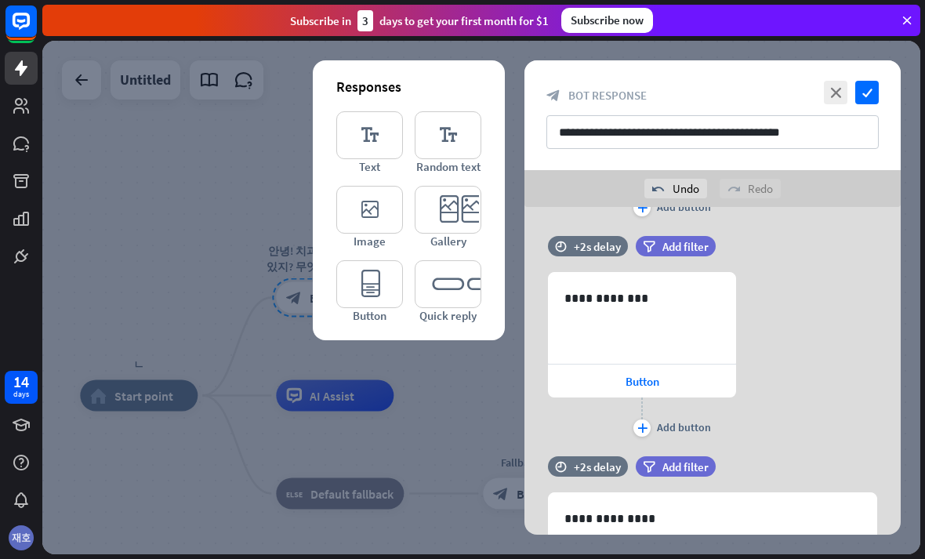
scroll to position [328, 0]
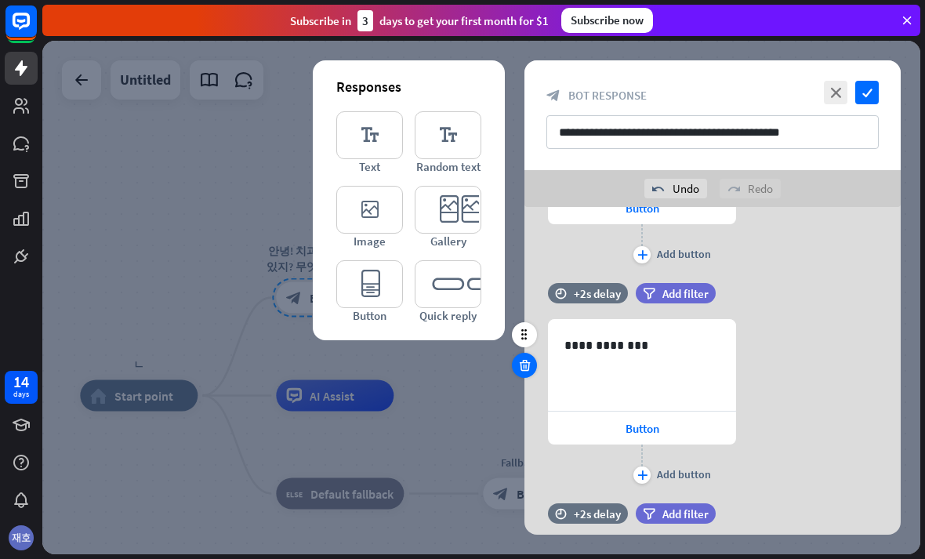
click at [516, 358] on div at bounding box center [524, 365] width 25 height 25
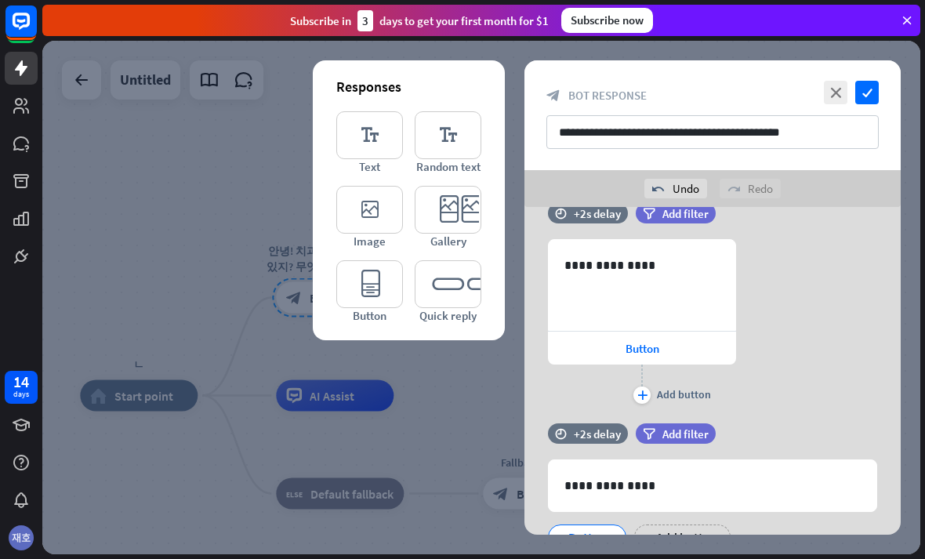
scroll to position [132, 0]
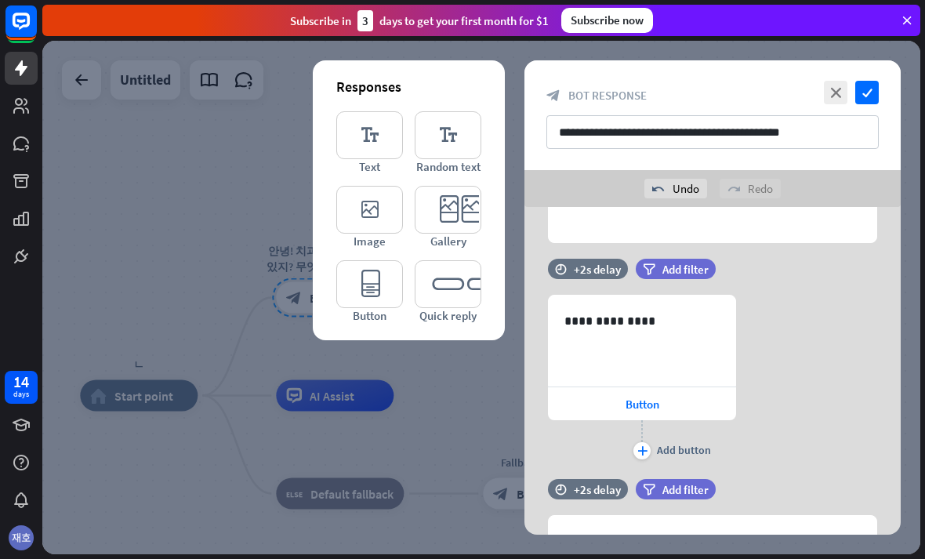
click at [519, 360] on div "**********" at bounding box center [712, 371] width 415 height 328
click at [513, 342] on div at bounding box center [524, 340] width 25 height 25
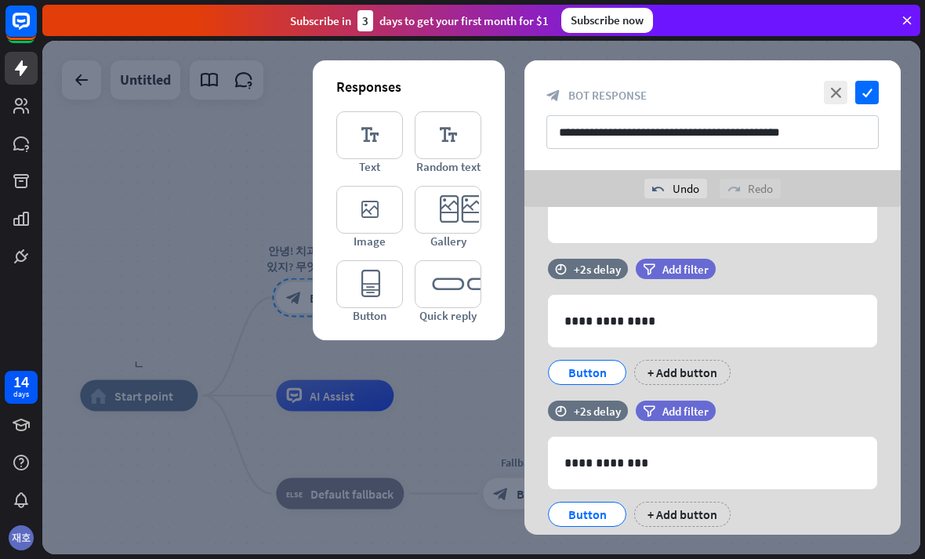
click at [607, 374] on div "Button" at bounding box center [587, 372] width 52 height 24
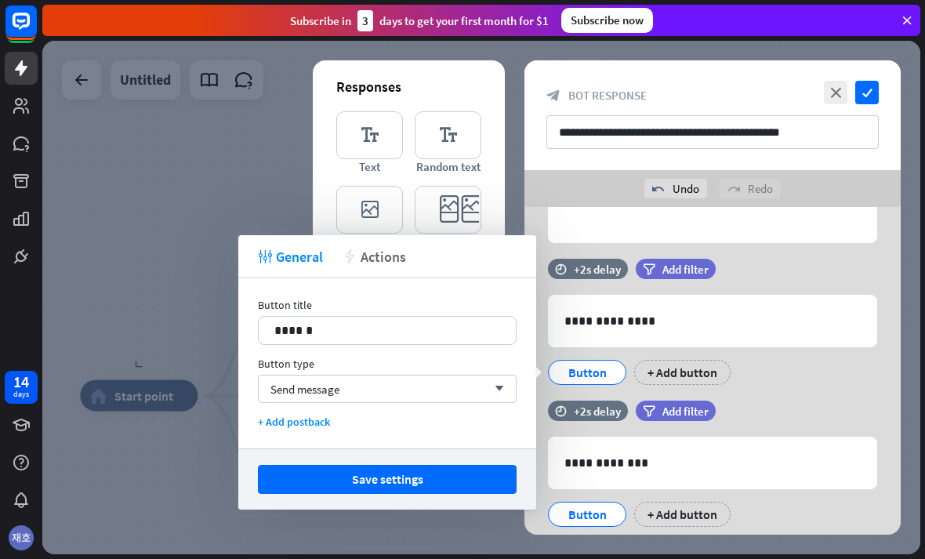
click at [359, 263] on div "action Actions" at bounding box center [373, 257] width 63 height 18
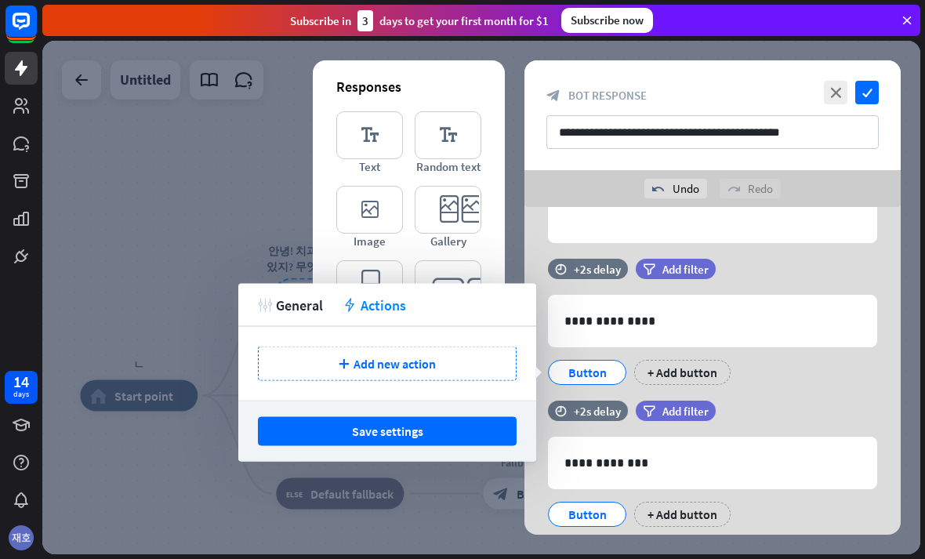
click at [281, 281] on div at bounding box center [481, 297] width 878 height 513
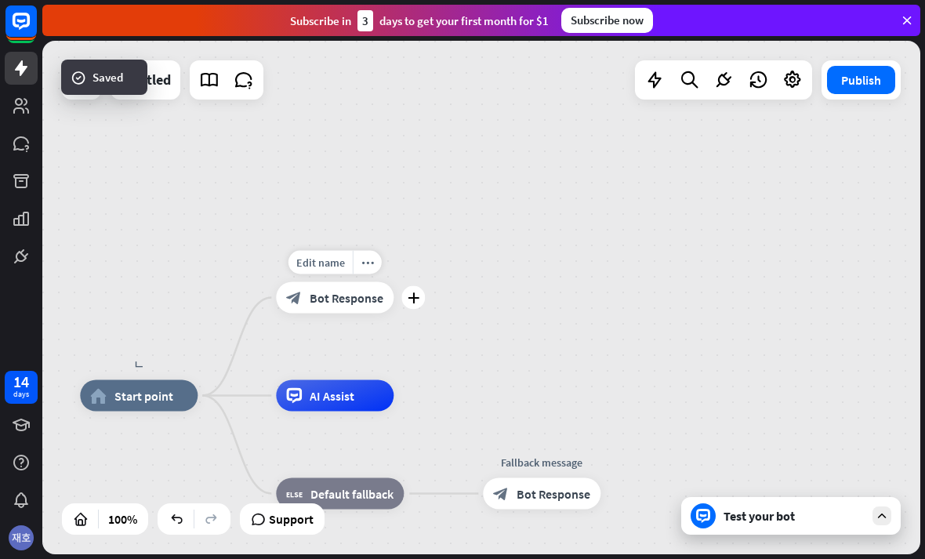
click at [293, 300] on icon "block_bot_response" at bounding box center [294, 298] width 16 height 16
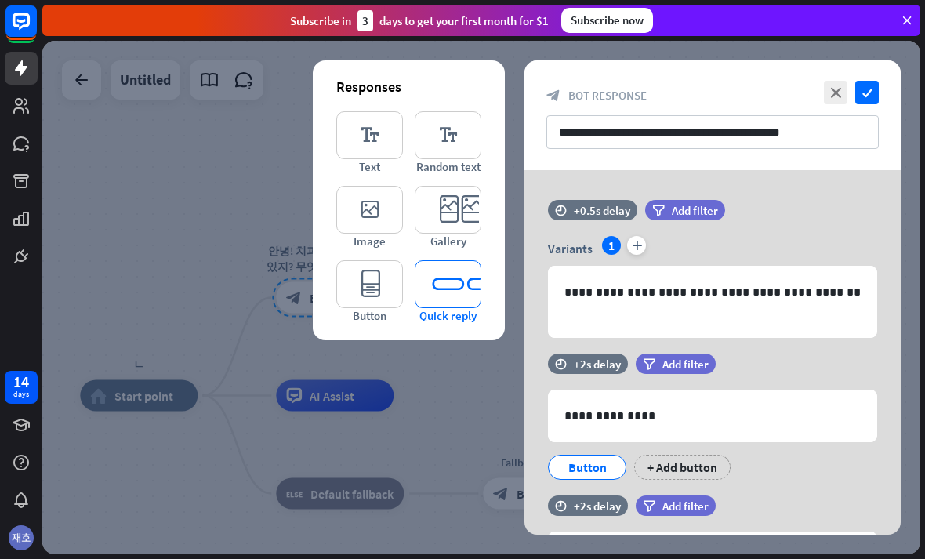
click at [449, 323] on span "Quick reply" at bounding box center [447, 315] width 57 height 15
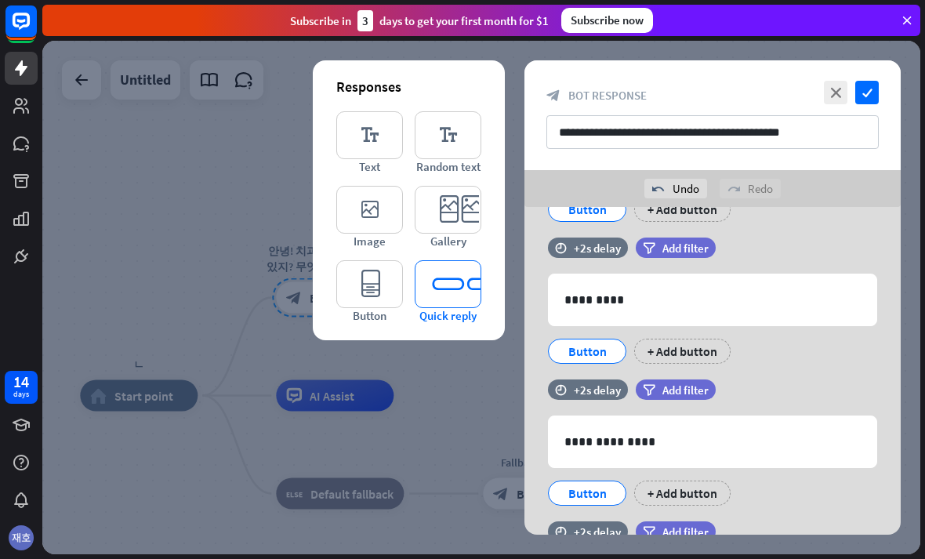
scroll to position [604, 0]
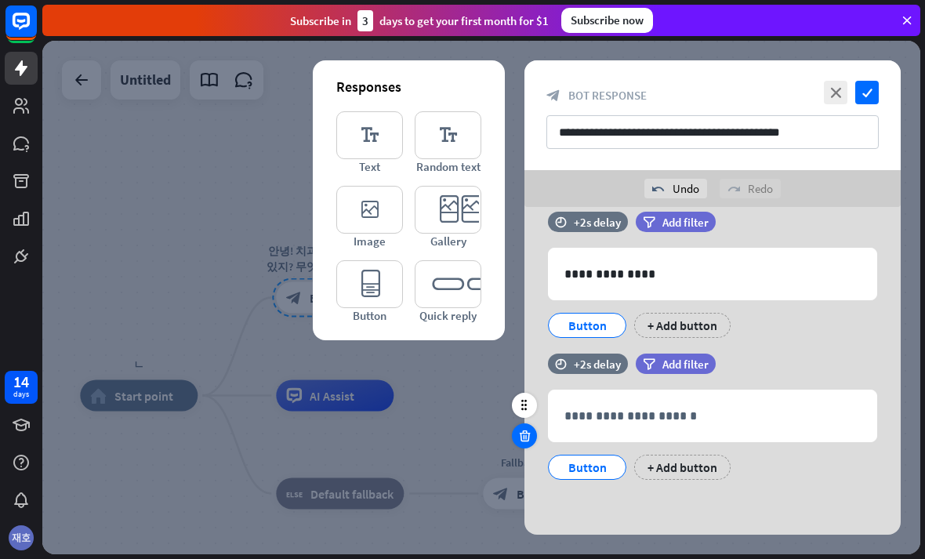
click at [525, 444] on div at bounding box center [524, 435] width 25 height 25
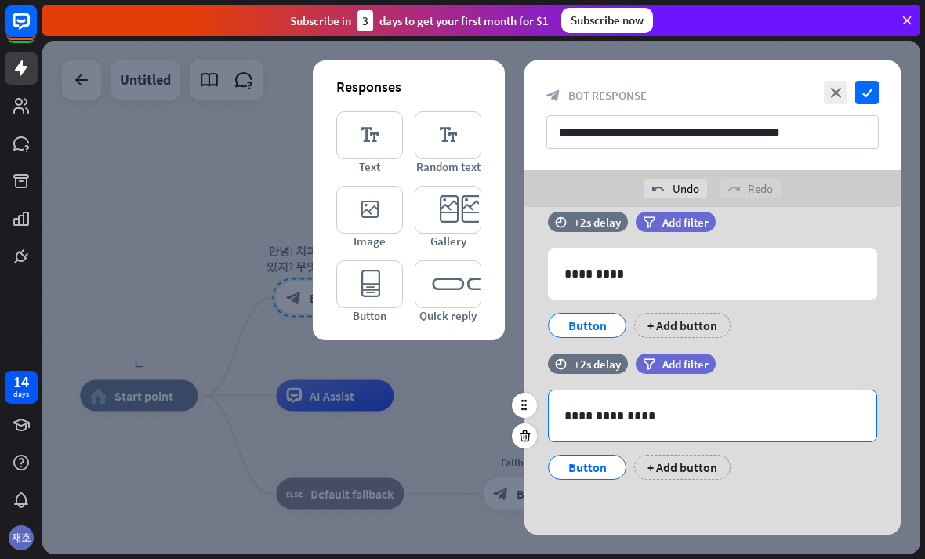
click at [737, 410] on p "**********" at bounding box center [712, 416] width 296 height 20
click at [525, 405] on icon at bounding box center [524, 405] width 14 height 14
click at [592, 479] on div "Button" at bounding box center [587, 466] width 78 height 25
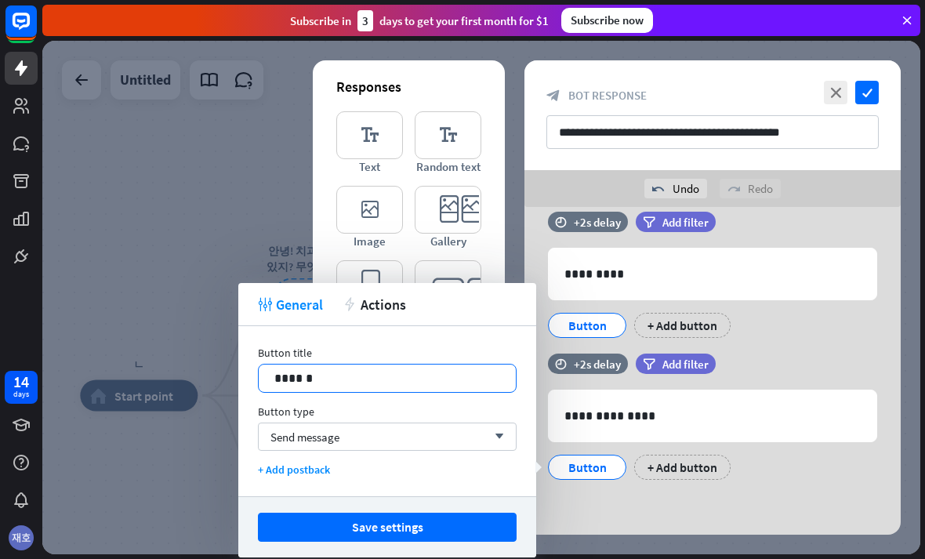
click at [299, 375] on p "******" at bounding box center [387, 378] width 226 height 20
click at [332, 439] on span "Send message" at bounding box center [304, 436] width 69 height 15
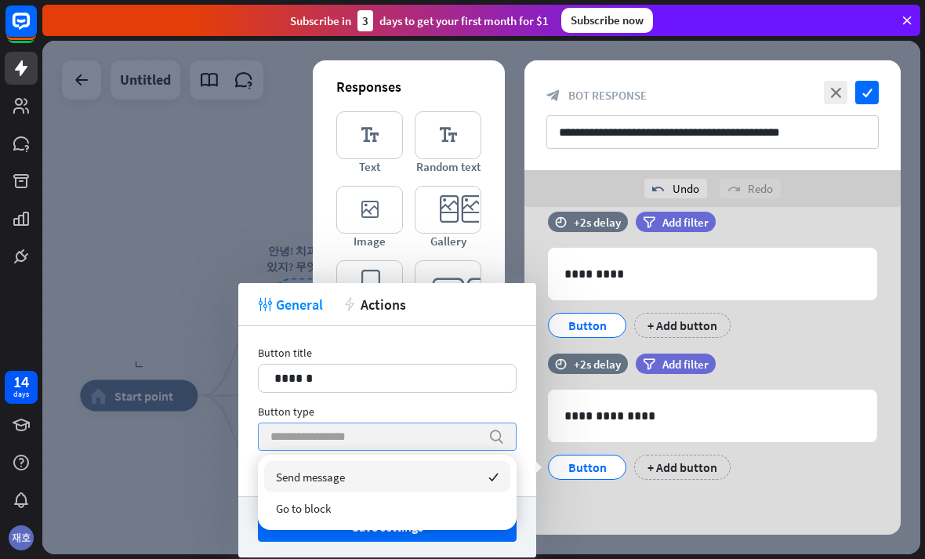
click at [328, 511] on span "Go to block" at bounding box center [303, 508] width 55 height 15
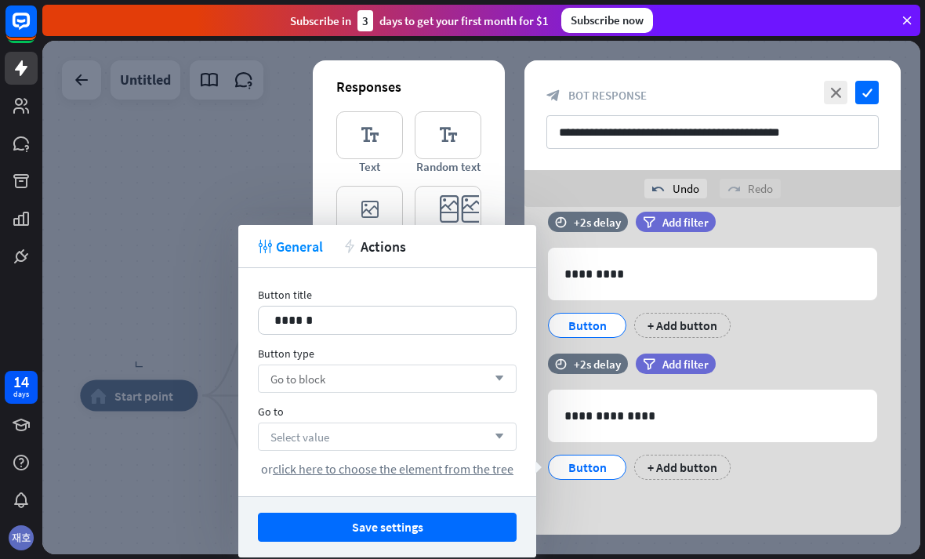
click at [281, 447] on div "Select value arrow_down" at bounding box center [387, 436] width 259 height 28
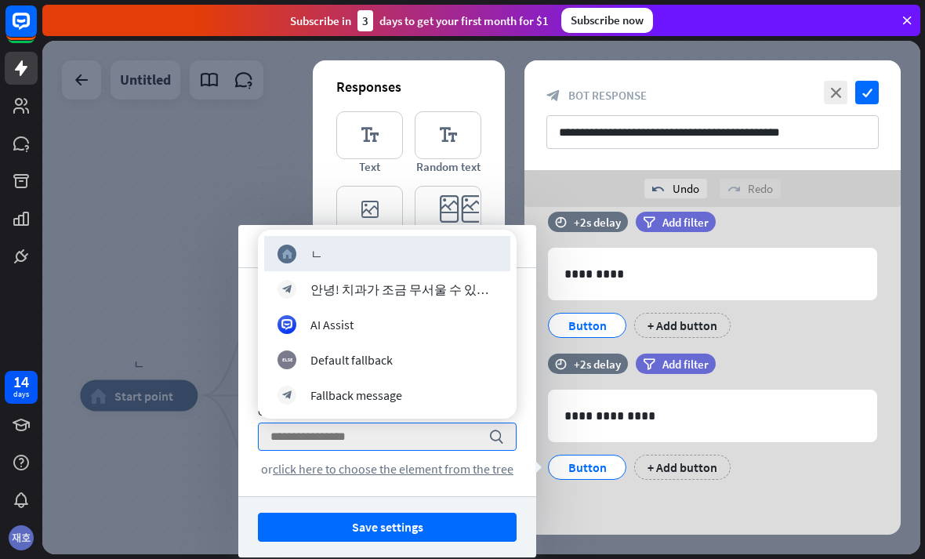
click at [889, 87] on div "**********" at bounding box center [712, 115] width 376 height 110
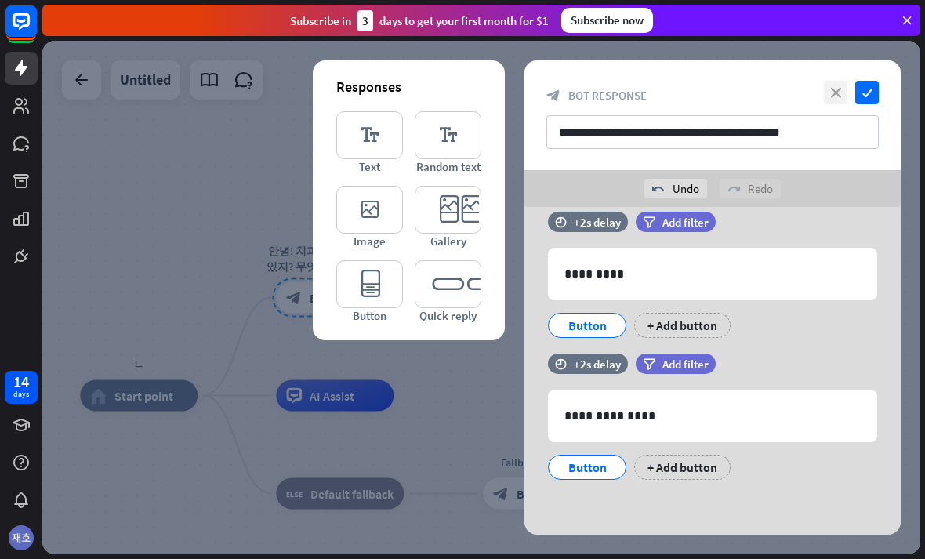
click at [844, 82] on icon "close" at bounding box center [836, 93] width 24 height 24
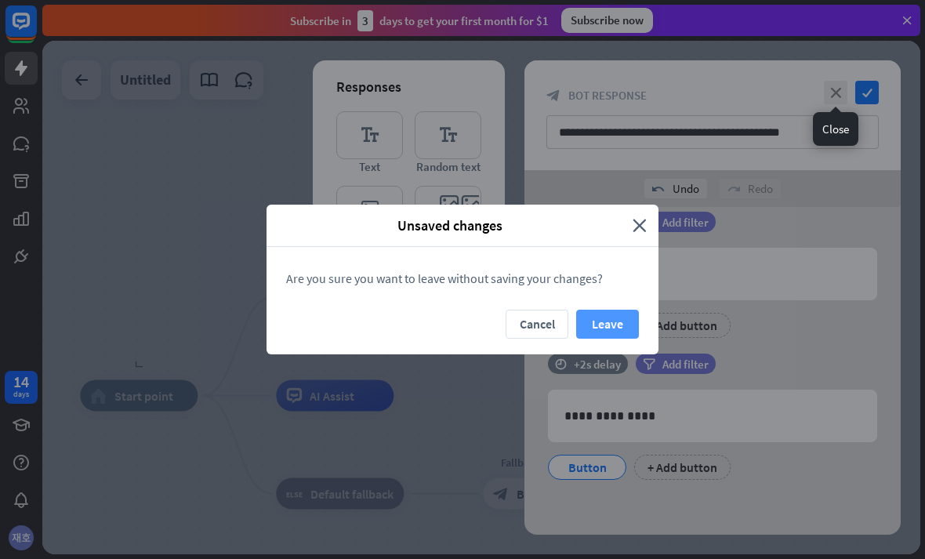
click at [588, 315] on button "Leave" at bounding box center [607, 324] width 63 height 29
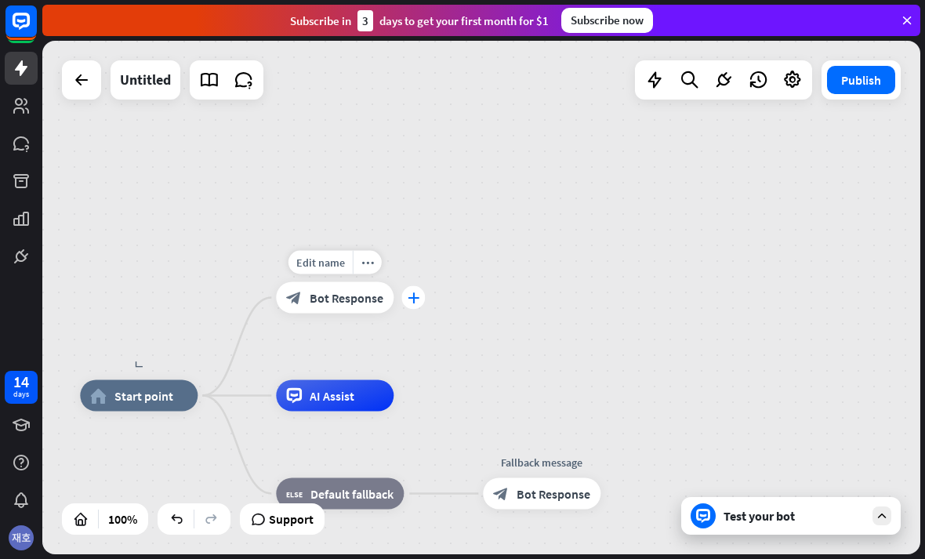
click at [417, 309] on div "plus" at bounding box center [413, 298] width 24 height 24
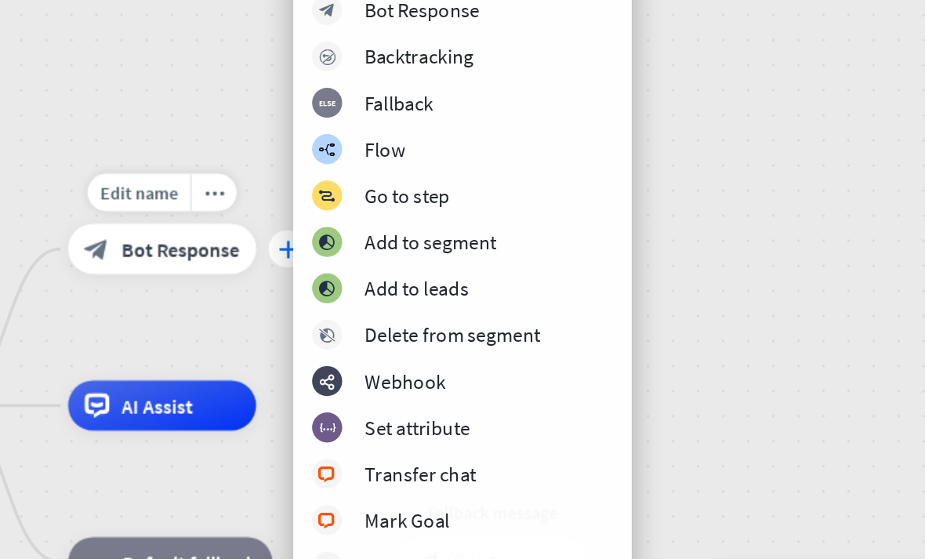
click at [401, 286] on div "plus" at bounding box center [413, 298] width 24 height 24
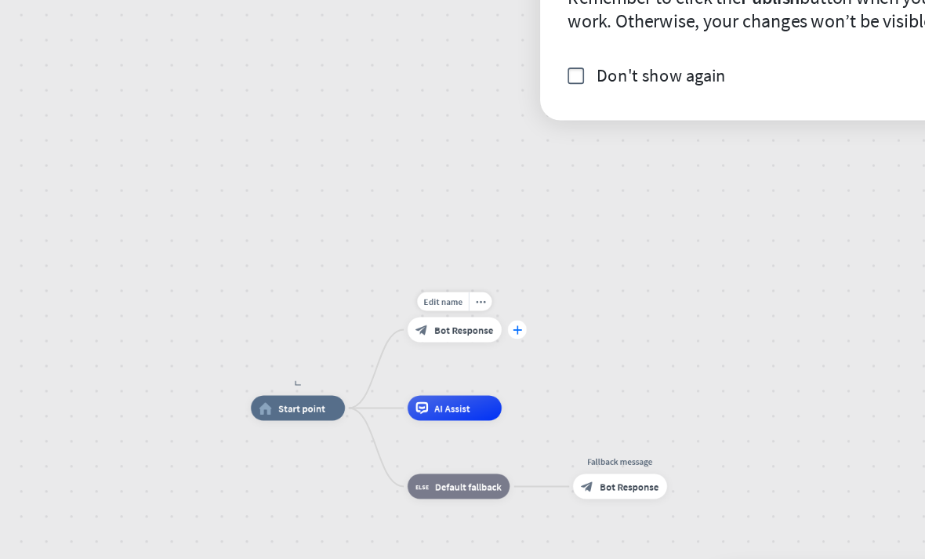
click at [554, 346] on icon "plus" at bounding box center [557, 348] width 6 height 5
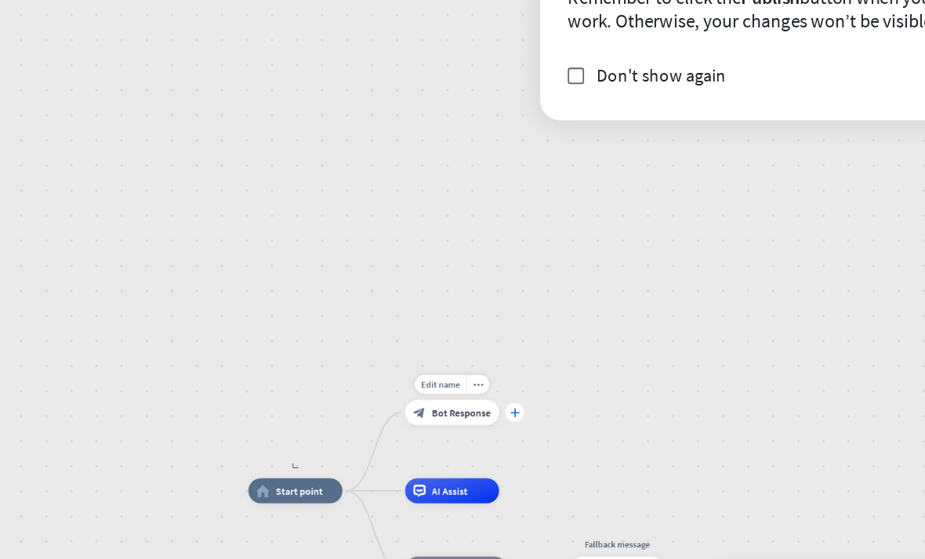
click at [549, 394] on div "plus" at bounding box center [555, 400] width 12 height 12
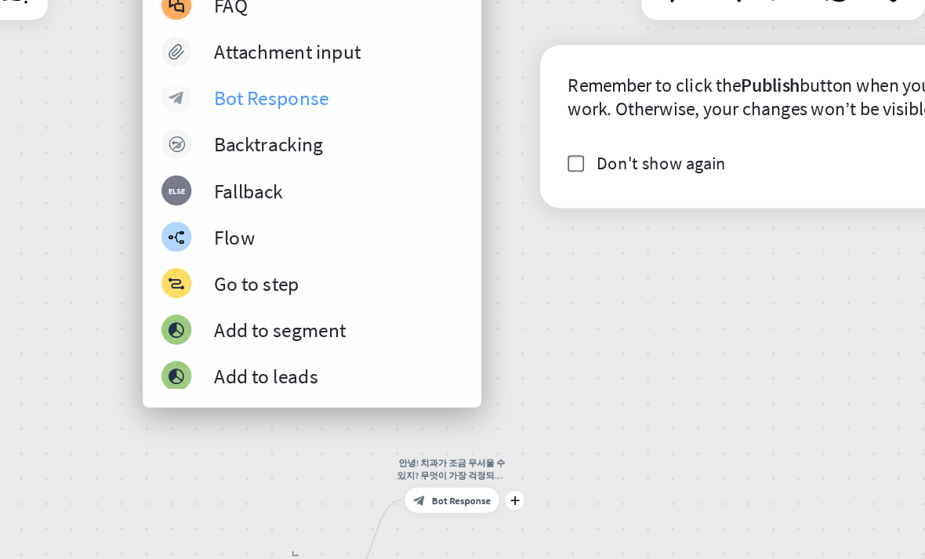
click at [335, 139] on div "block_bot_response Bot Response" at bounding box center [429, 148] width 188 height 19
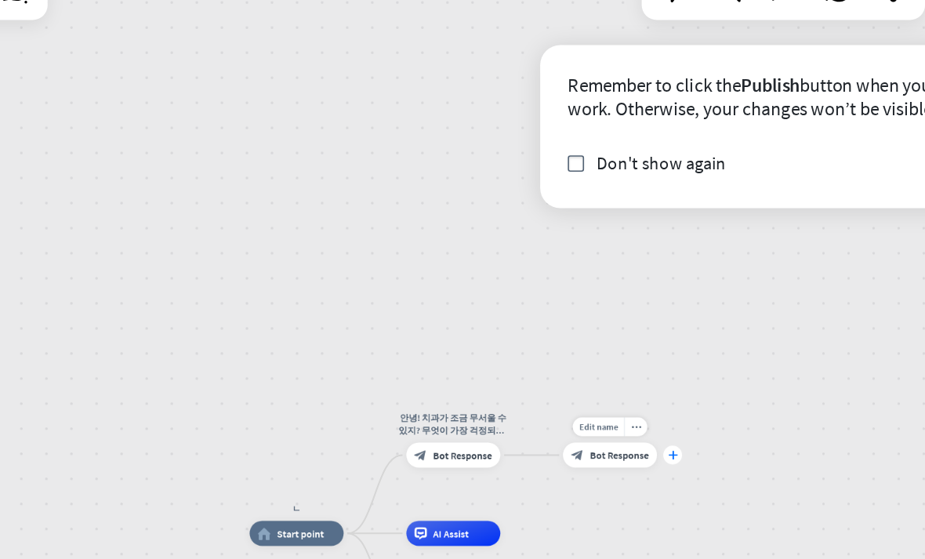
click at [651, 369] on icon "plus" at bounding box center [654, 371] width 6 height 5
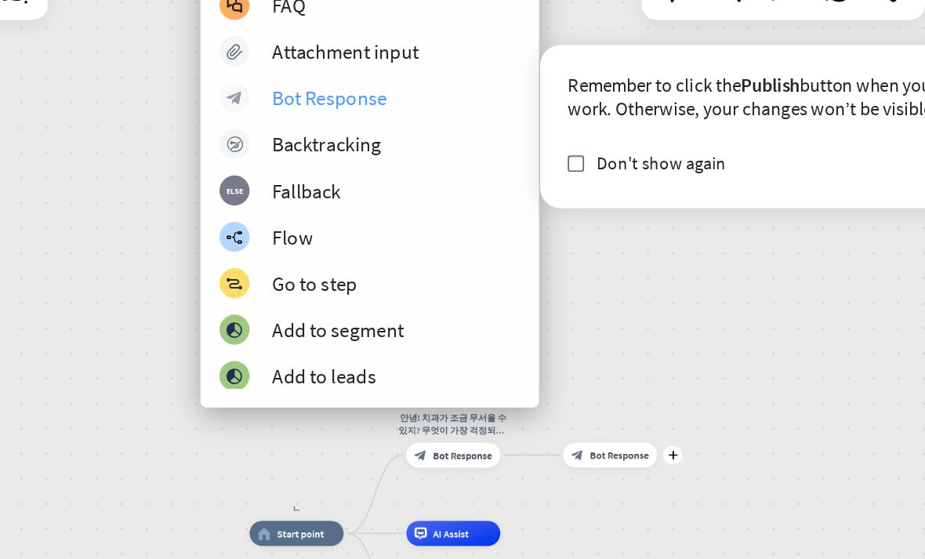
click at [375, 143] on icon "block_bot_response" at bounding box center [380, 148] width 10 height 10
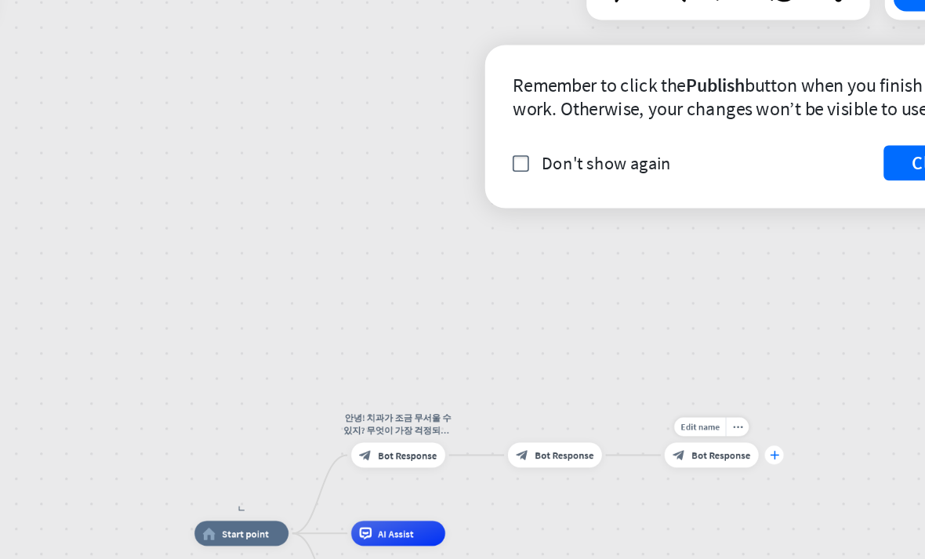
click at [749, 369] on icon "plus" at bounding box center [752, 371] width 6 height 5
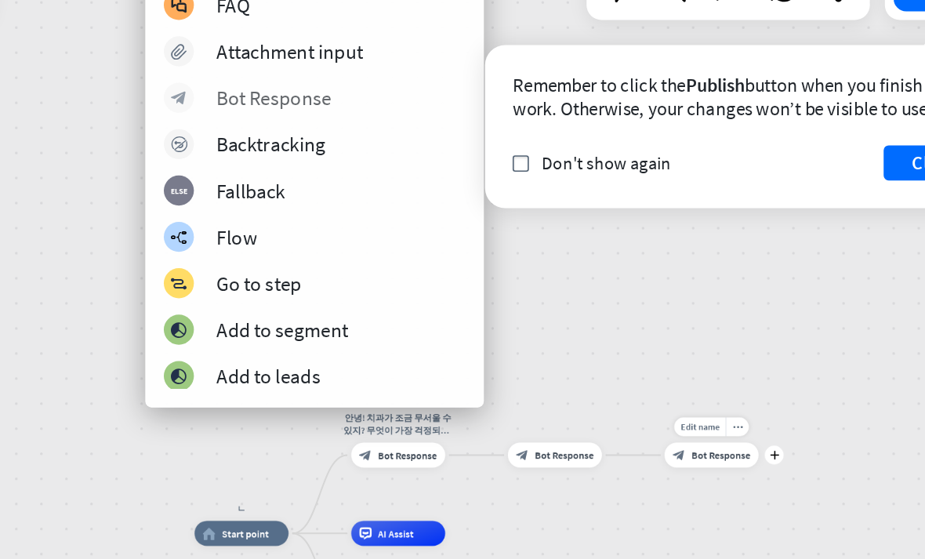
click at [371, 139] on div "block_bot_response" at bounding box center [380, 148] width 19 height 19
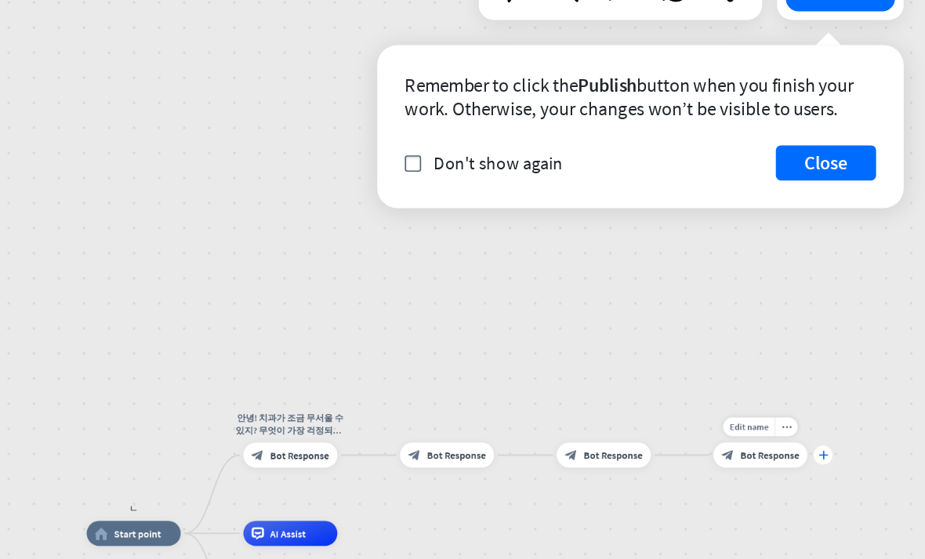
click at [844, 366] on div "plus" at bounding box center [850, 372] width 12 height 12
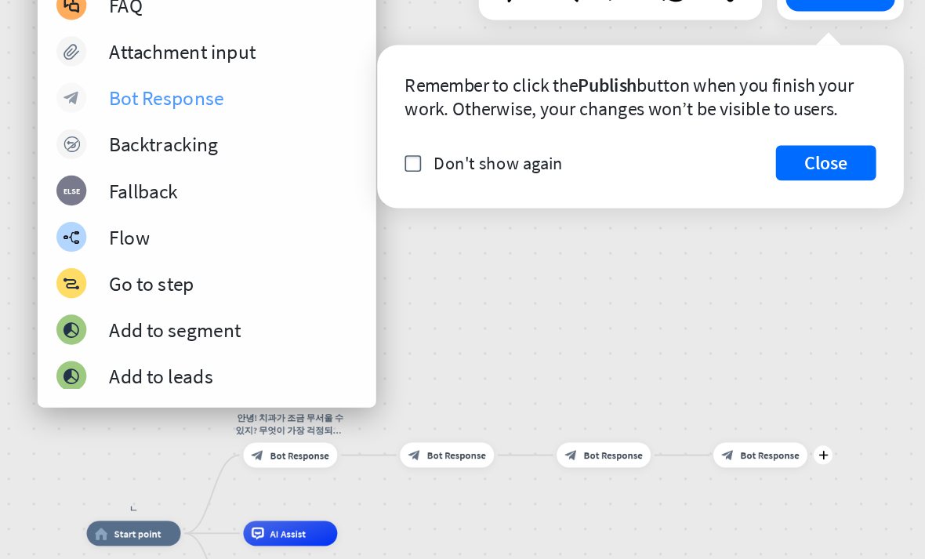
click at [371, 139] on div "block_bot_response Bot Response" at bounding box center [465, 148] width 188 height 19
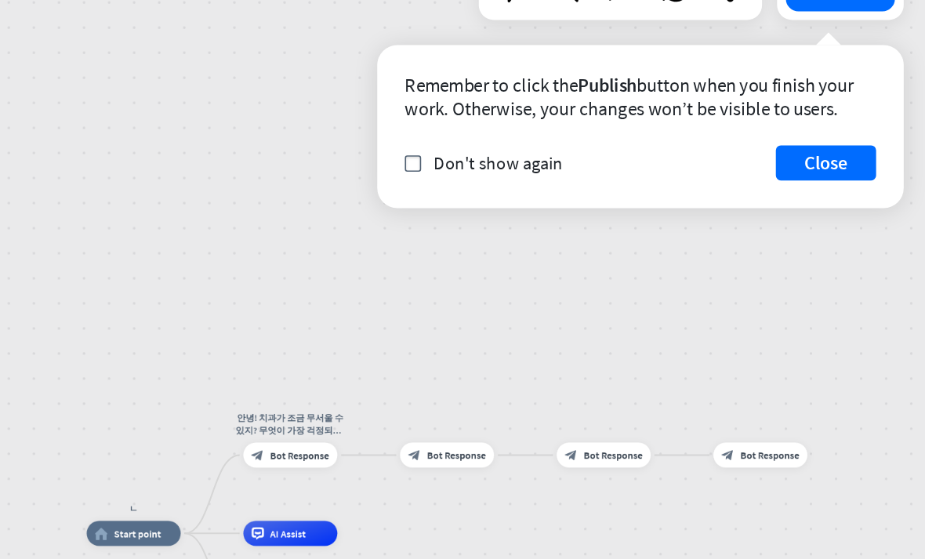
click at [318, 279] on div at bounding box center [481, 297] width 878 height 513
click at [648, 366] on div "plus" at bounding box center [654, 372] width 12 height 12
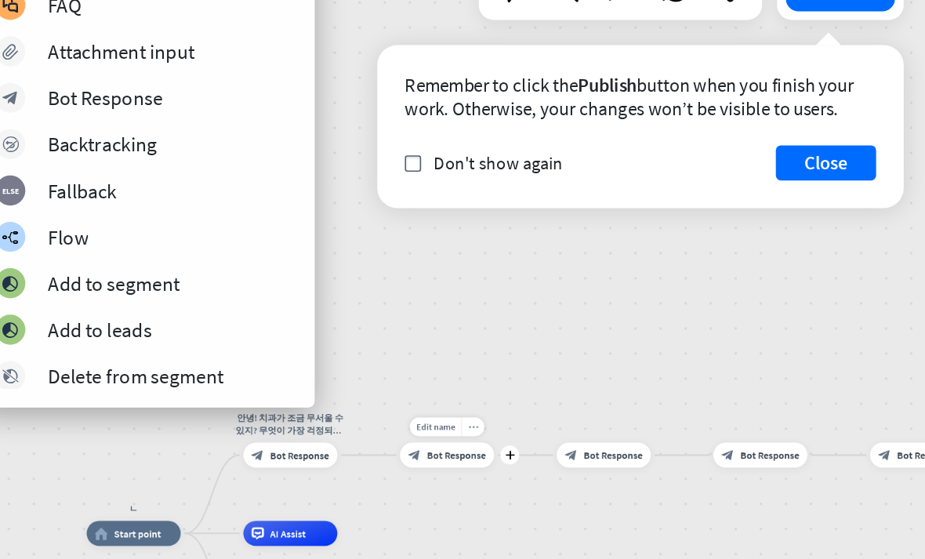
click at [624, 348] on div "more_horiz" at bounding box center [631, 354] width 15 height 12
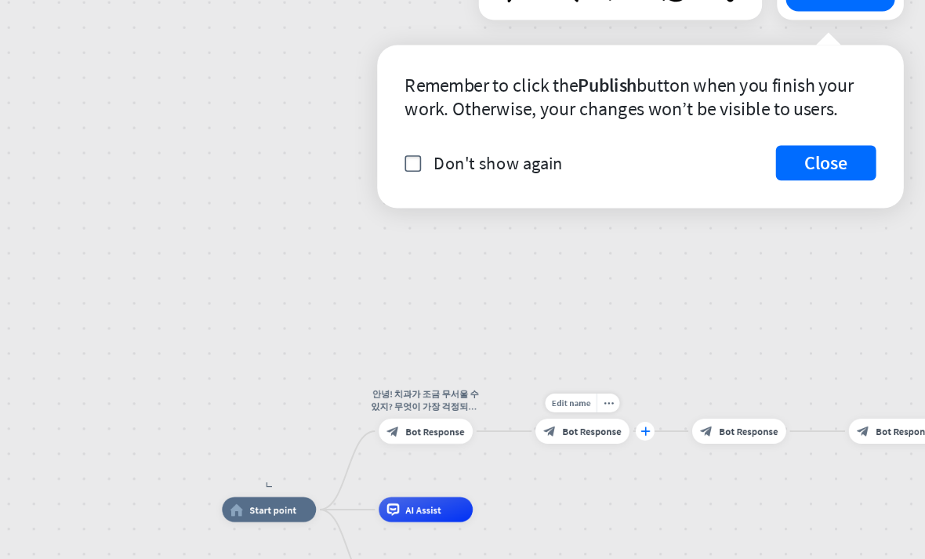
click at [733, 351] on div "plus" at bounding box center [739, 357] width 12 height 12
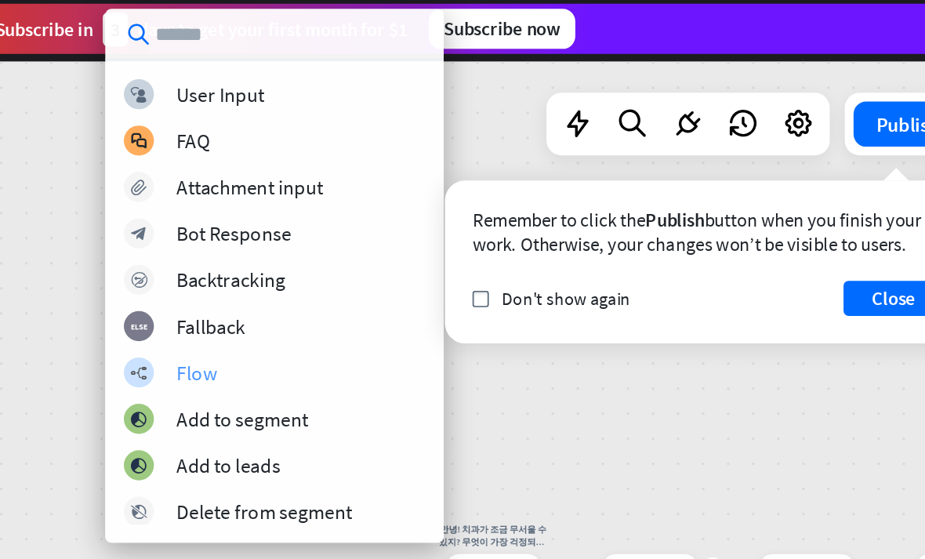
click at [371, 226] on div "builder_tree Flow" at bounding box center [465, 235] width 188 height 19
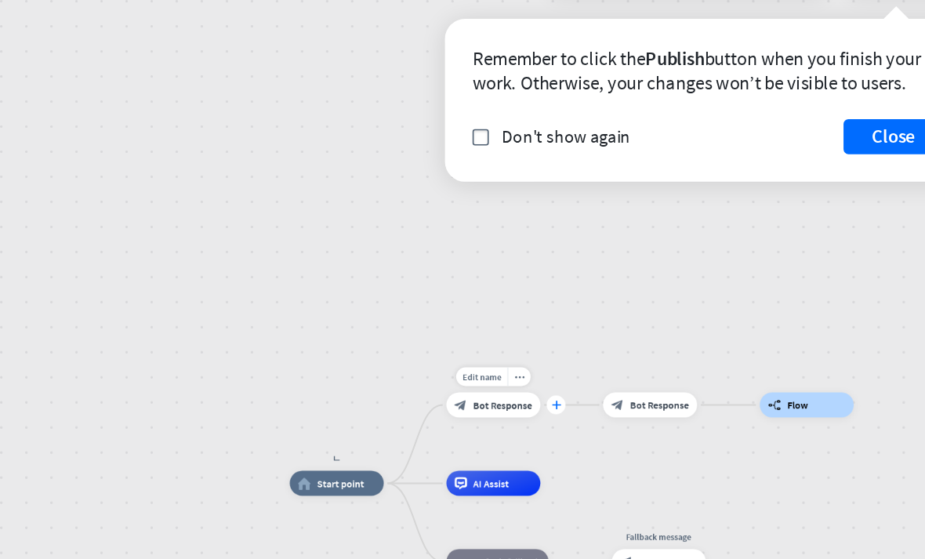
click at [635, 351] on div "plus" at bounding box center [641, 357] width 12 height 12
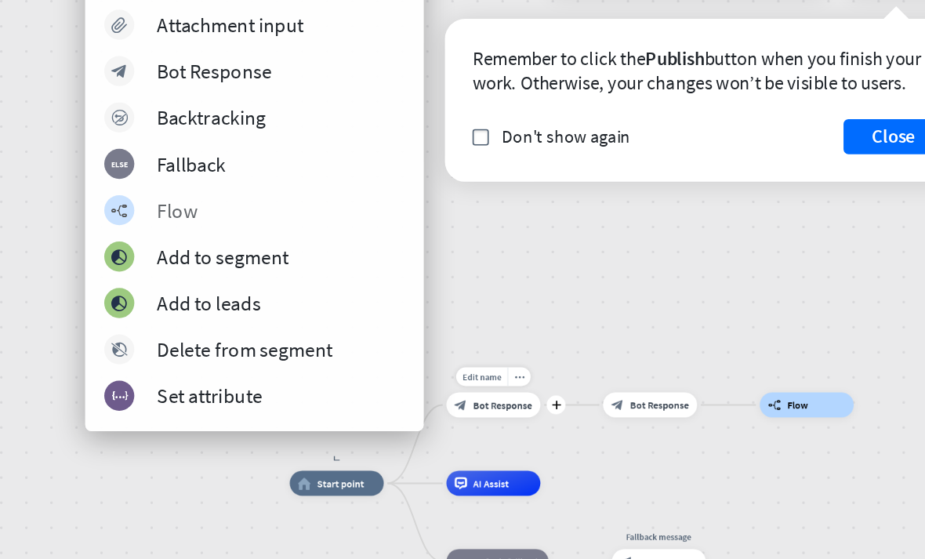
click at [362, 230] on icon "builder_tree" at bounding box center [367, 235] width 11 height 10
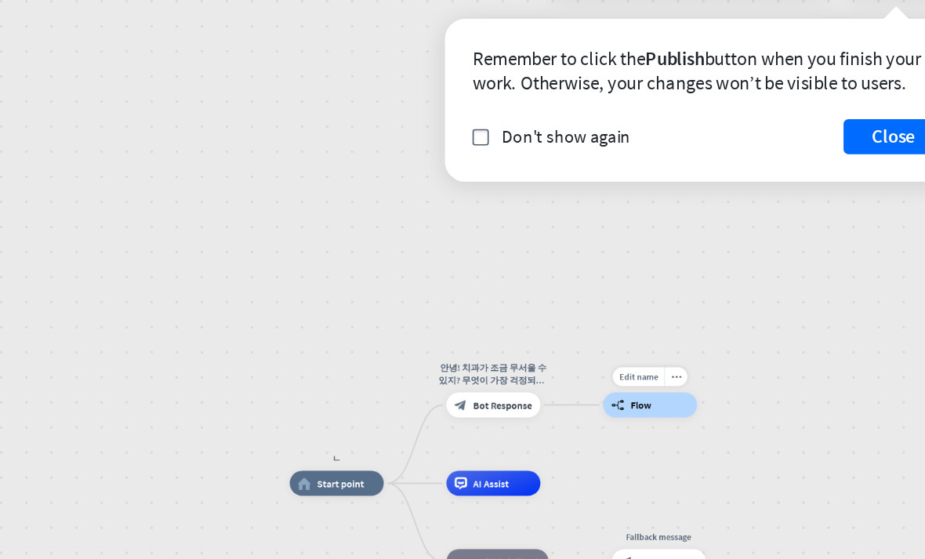
click at [687, 353] on span "Flow" at bounding box center [693, 357] width 13 height 8
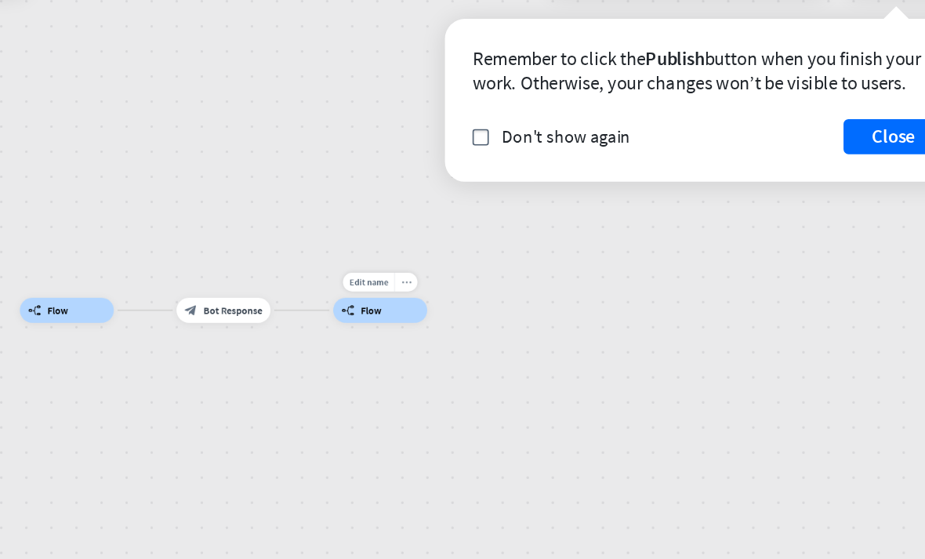
click at [540, 274] on div "more_horiz" at bounding box center [547, 280] width 15 height 12
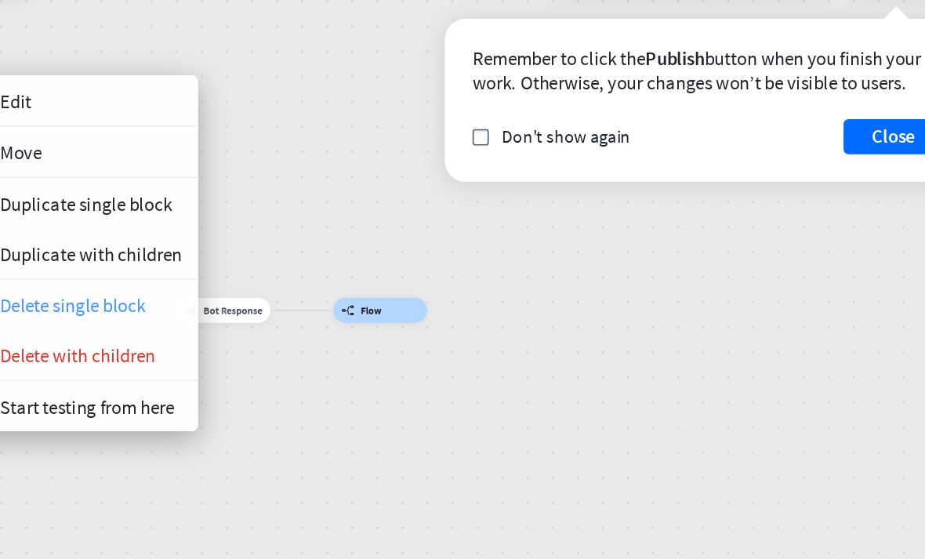
click at [293, 287] on span "Delete single block" at bounding box center [338, 294] width 91 height 15
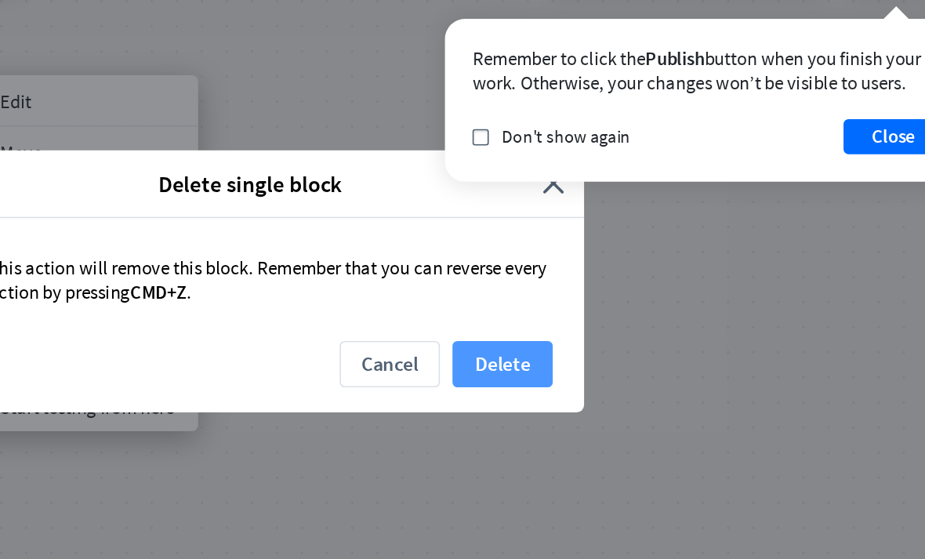
click at [576, 317] on button "Delete" at bounding box center [607, 331] width 63 height 29
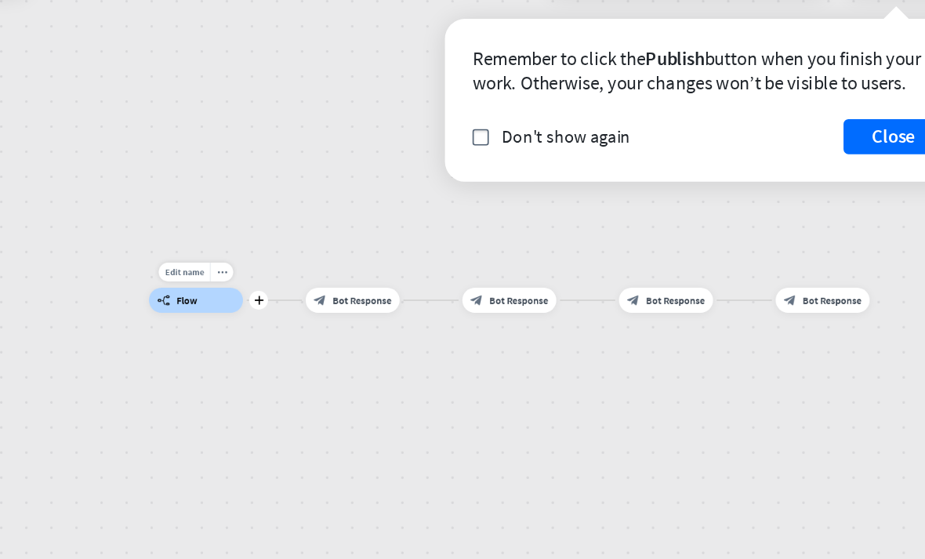
click at [386, 284] on div "builder_tree Flow" at bounding box center [415, 292] width 59 height 16
click at [820, 178] on button "Close" at bounding box center [851, 189] width 63 height 22
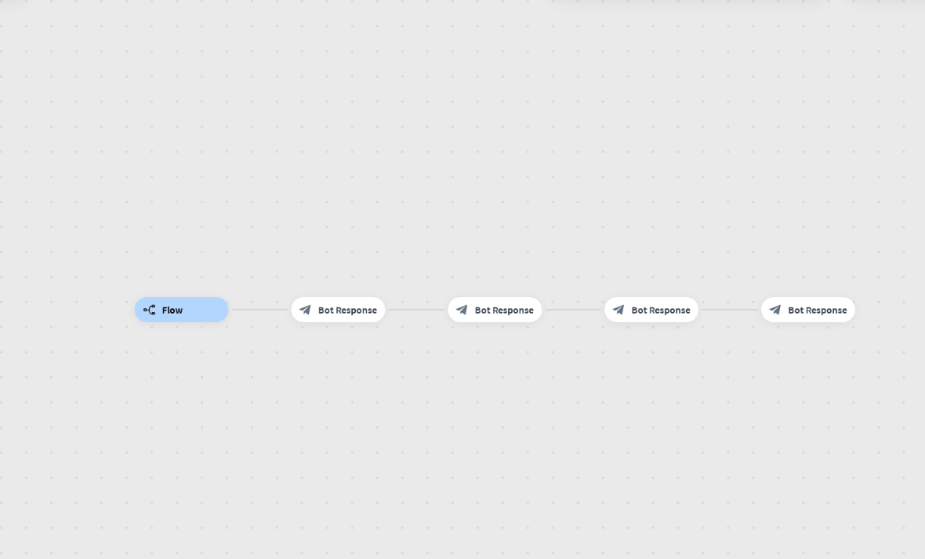
click at [511, 82] on div "builder_tree Flow block_bot_response Bot Response block_bot_response Bot Respon…" at bounding box center [481, 297] width 878 height 513
click at [534, 71] on div "builder_tree Flow block_bot_response Bot Response block_bot_response Bot Respon…" at bounding box center [481, 297] width 878 height 513
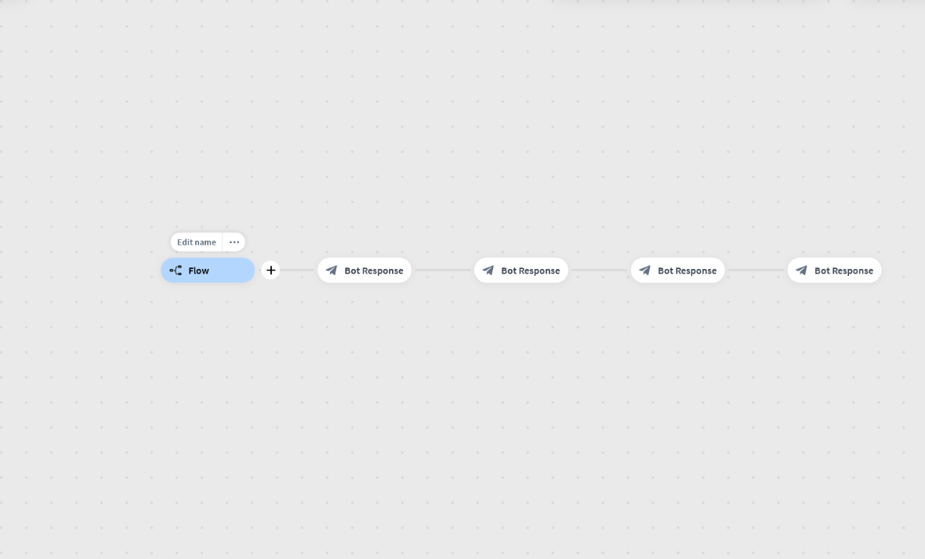
click at [393, 265] on div "builder_tree Flow" at bounding box center [422, 273] width 59 height 16
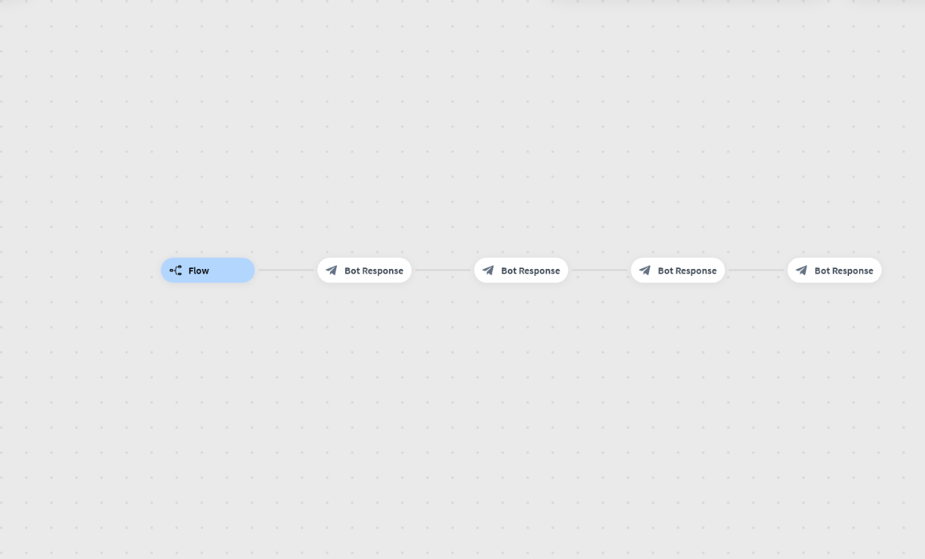
click at [411, 269] on span "Flow" at bounding box center [417, 273] width 13 height 8
click at [393, 265] on div "builder_tree Flow" at bounding box center [422, 273] width 59 height 16
click at [411, 269] on span "Flow" at bounding box center [417, 273] width 13 height 8
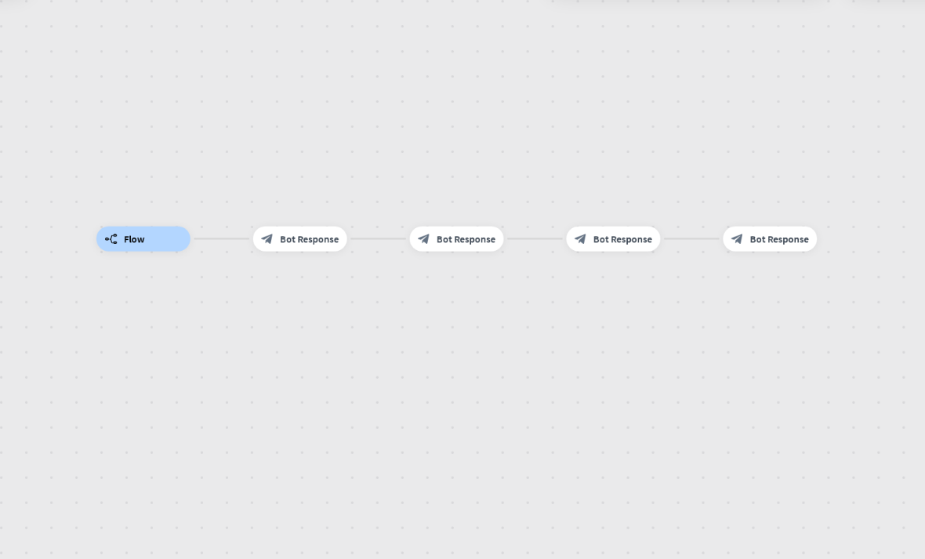
click at [353, 245] on div "builder_tree Flow" at bounding box center [382, 253] width 59 height 16
click at [371, 249] on span "Flow" at bounding box center [377, 253] width 13 height 8
click at [353, 245] on div "builder_tree Flow" at bounding box center [382, 253] width 59 height 16
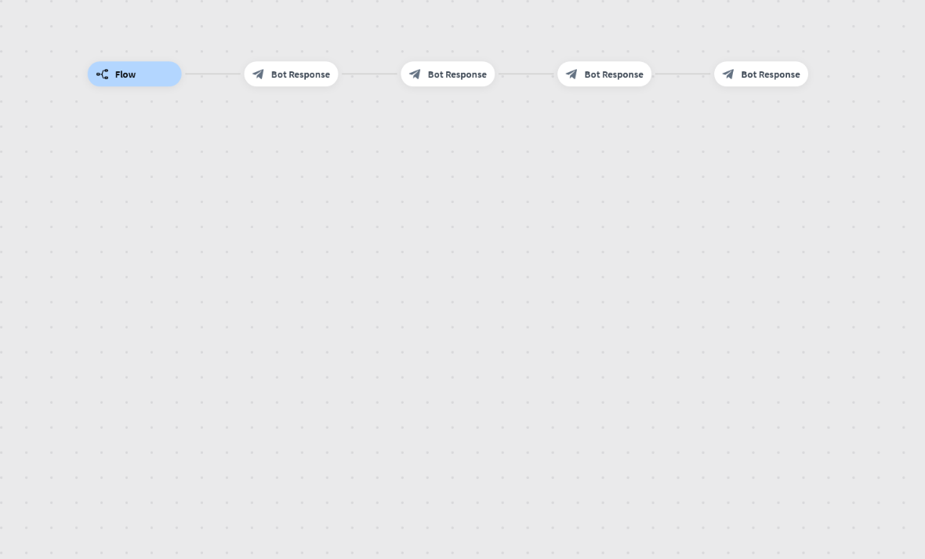
click at [365, 177] on span "Flow" at bounding box center [371, 181] width 13 height 8
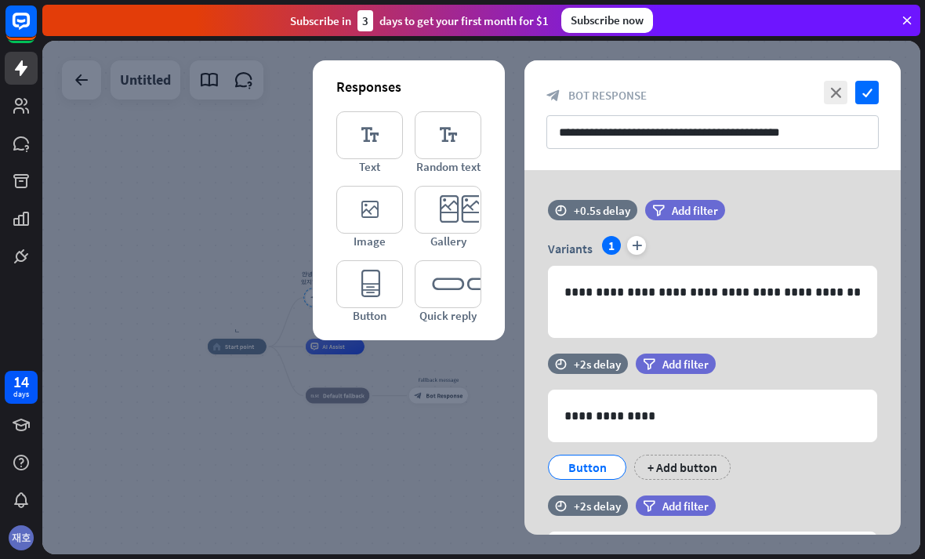
click at [878, 78] on div "**********" at bounding box center [712, 115] width 376 height 110
click at [864, 92] on icon "check" at bounding box center [867, 93] width 24 height 24
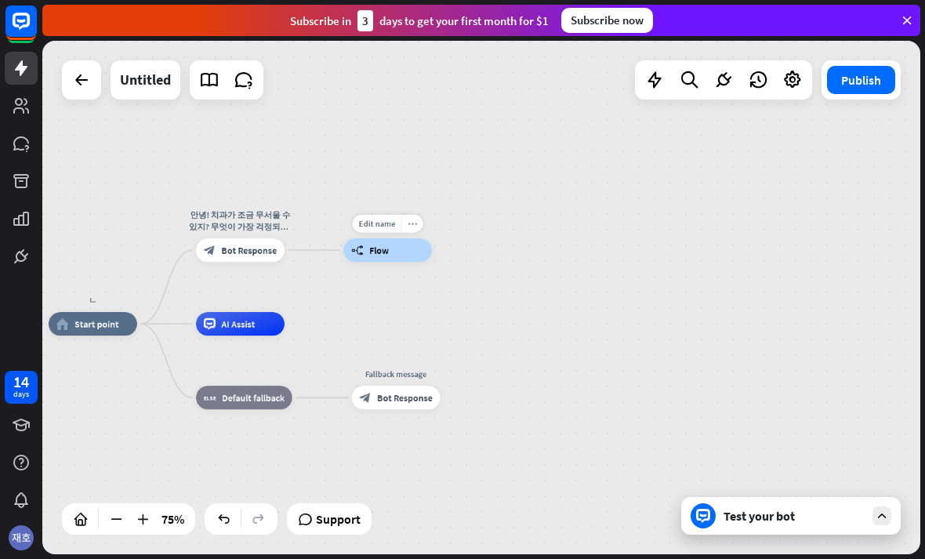
click at [417, 231] on div "more_horiz" at bounding box center [411, 224] width 22 height 18
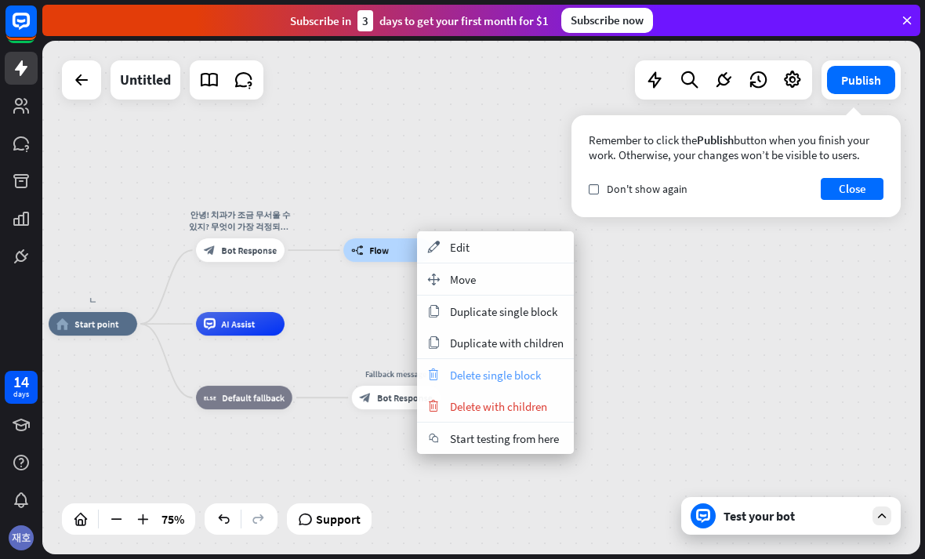
click at [545, 382] on div "trash Delete single block" at bounding box center [495, 374] width 157 height 31
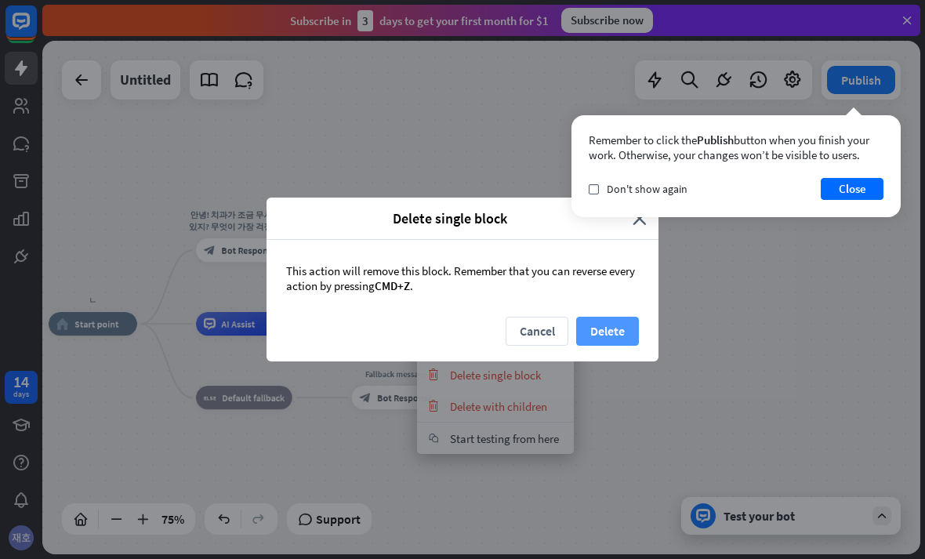
click at [610, 326] on button "Delete" at bounding box center [607, 331] width 63 height 29
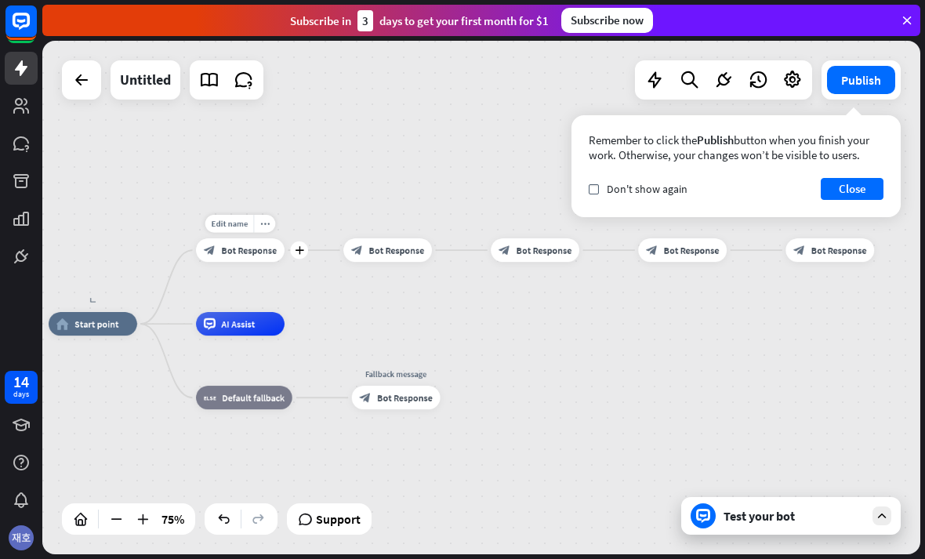
click at [265, 245] on span "Bot Response" at bounding box center [249, 250] width 56 height 12
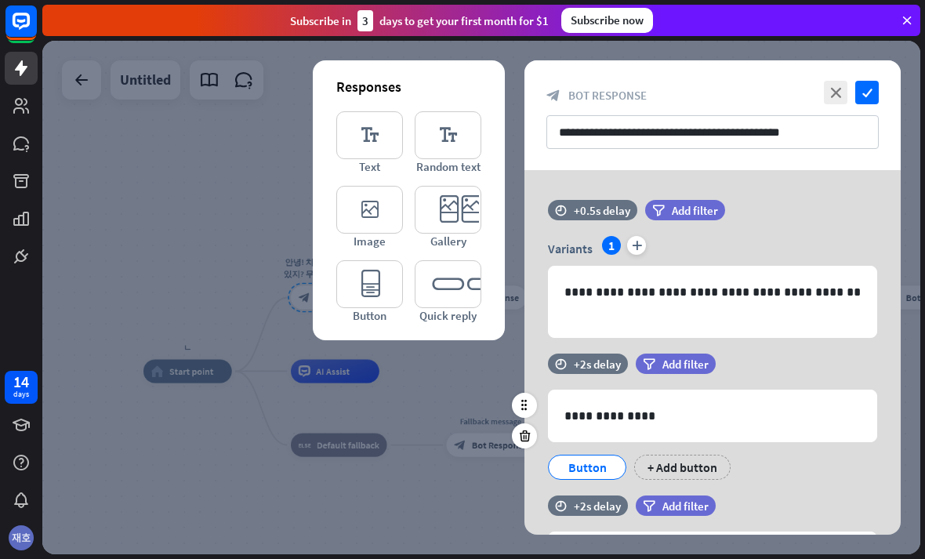
click at [599, 468] on div "Button" at bounding box center [587, 467] width 52 height 24
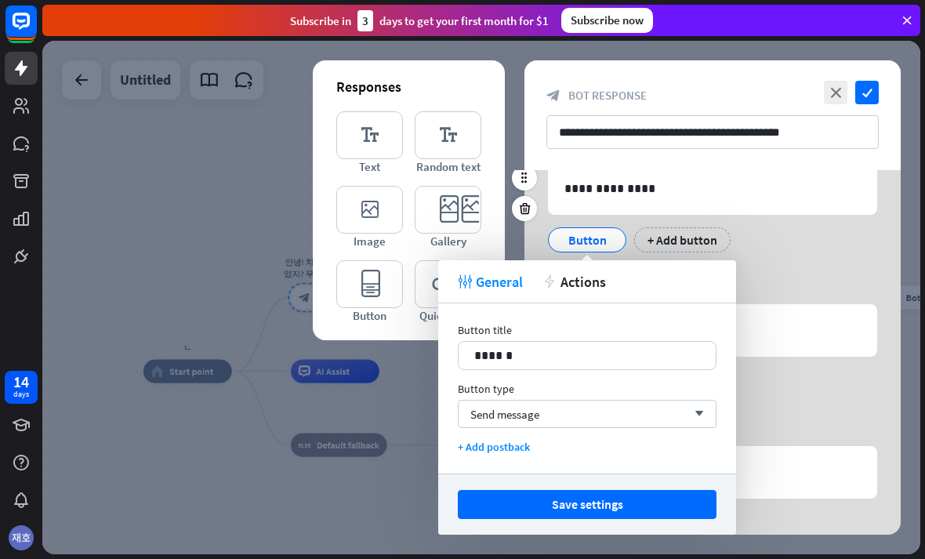
scroll to position [236, 0]
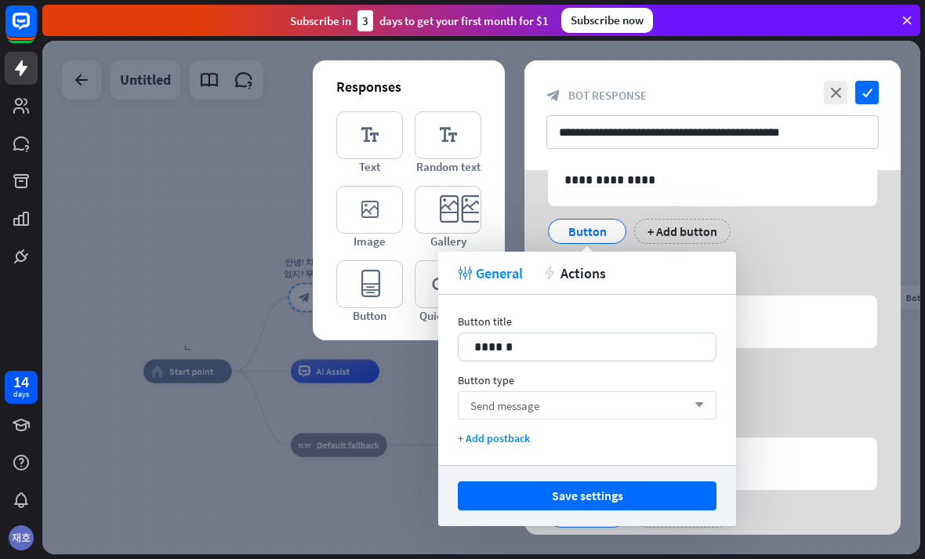
click at [477, 407] on span "Send message" at bounding box center [504, 405] width 69 height 15
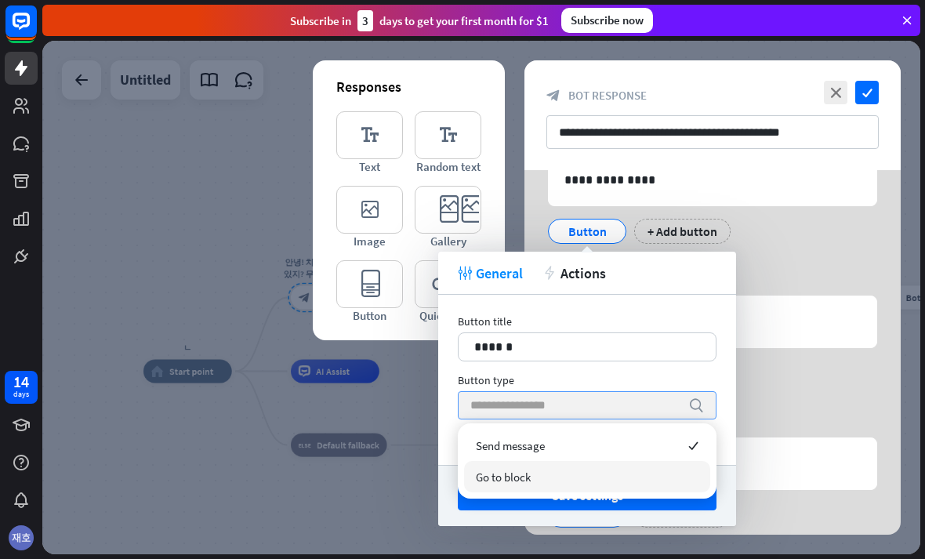
click at [649, 470] on div "Go to block" at bounding box center [587, 476] width 246 height 31
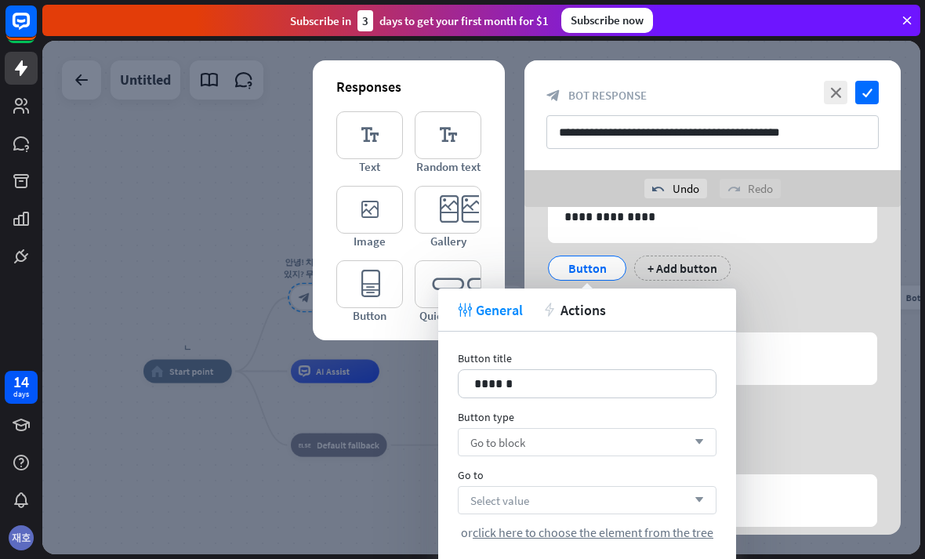
click at [654, 496] on div "Select value arrow_down" at bounding box center [587, 500] width 259 height 28
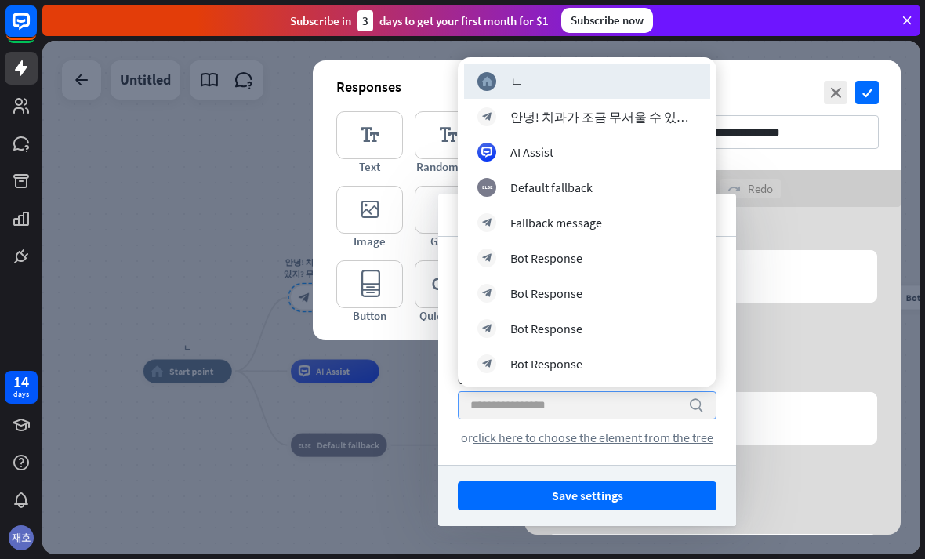
scroll to position [319, 0]
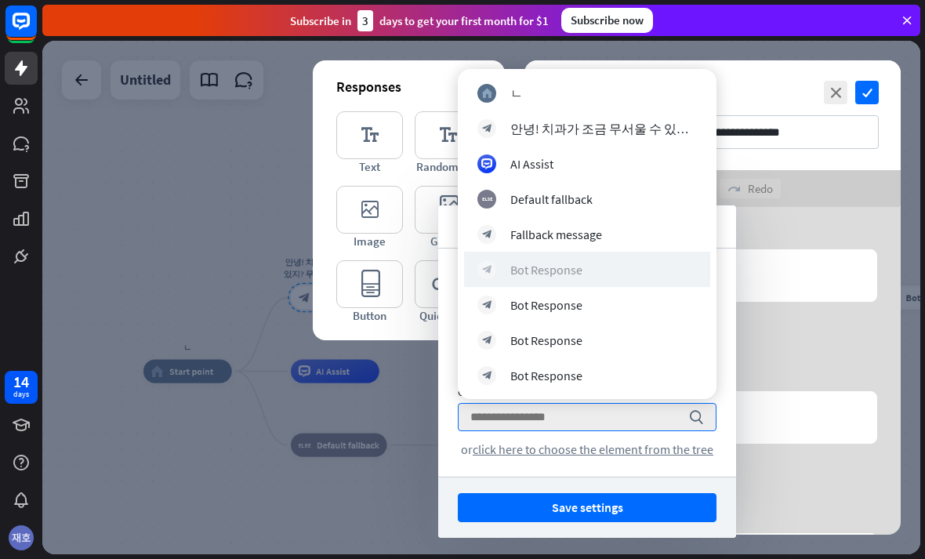
click at [484, 264] on icon "block_bot_response" at bounding box center [487, 269] width 10 height 10
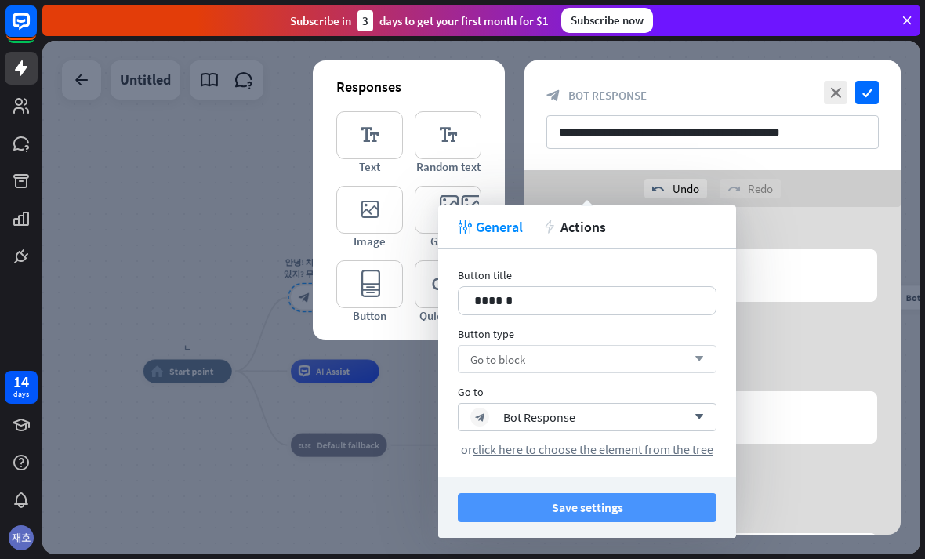
click at [683, 496] on button "Save settings" at bounding box center [587, 507] width 259 height 29
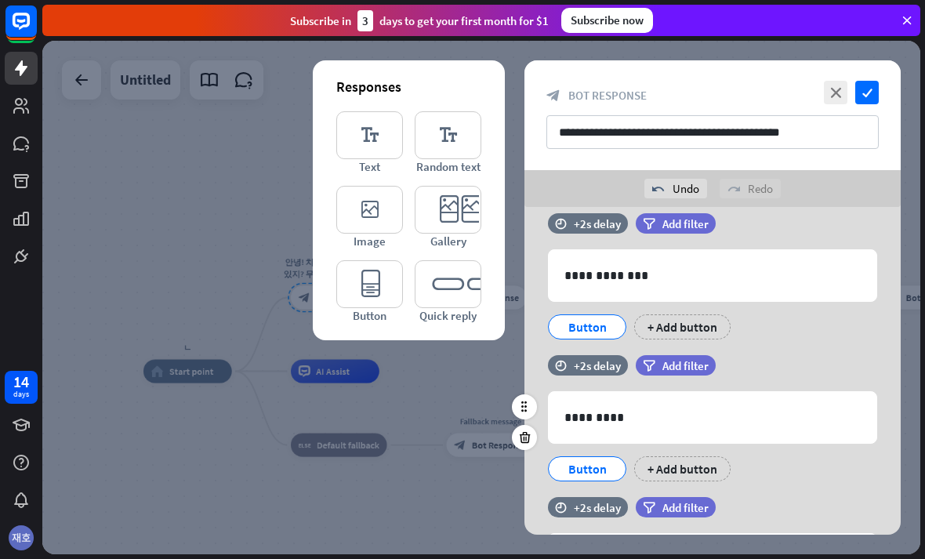
click at [607, 473] on div "Button" at bounding box center [587, 469] width 52 height 24
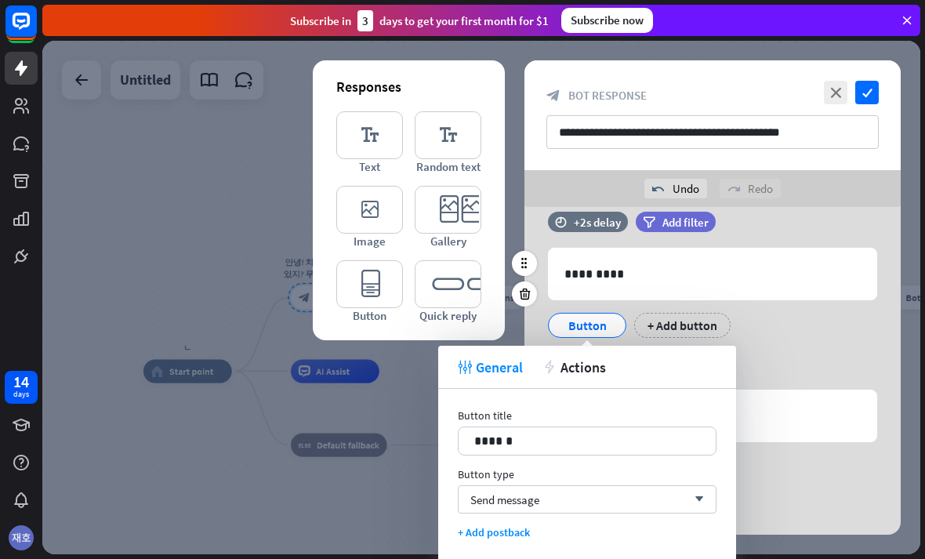
scroll to position [462, 0]
click at [683, 504] on div "Send message arrow_down" at bounding box center [587, 499] width 259 height 28
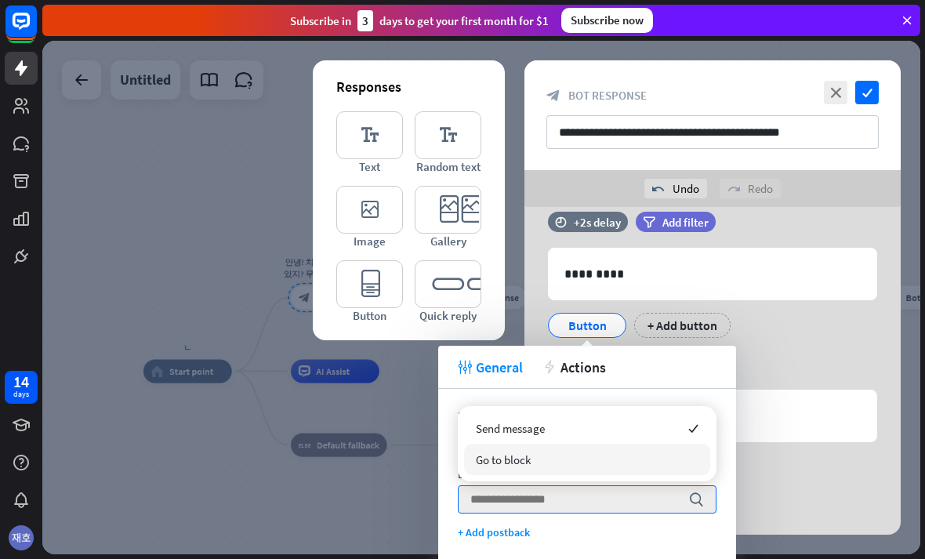
click at [480, 455] on span "Go to block" at bounding box center [503, 459] width 55 height 15
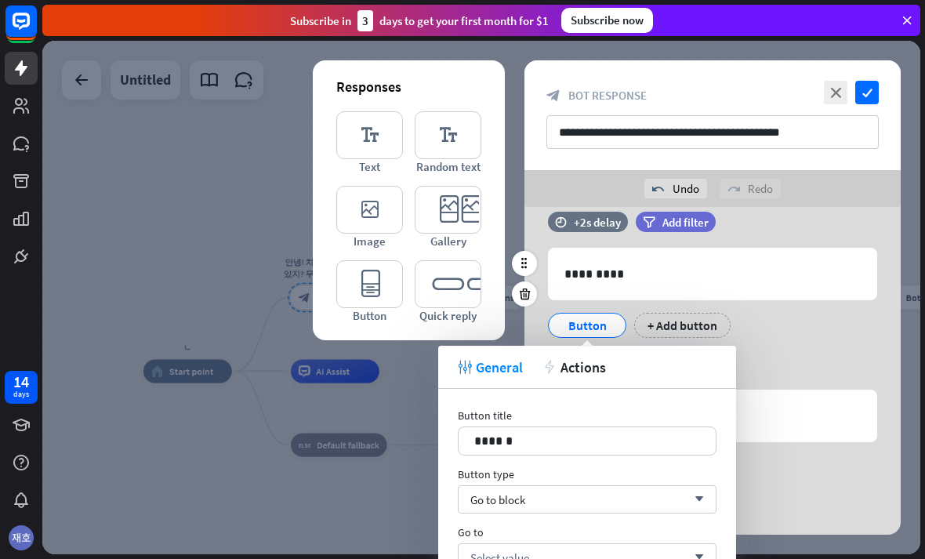
click at [796, 328] on div "Button + Add button" at bounding box center [708, 321] width 329 height 33
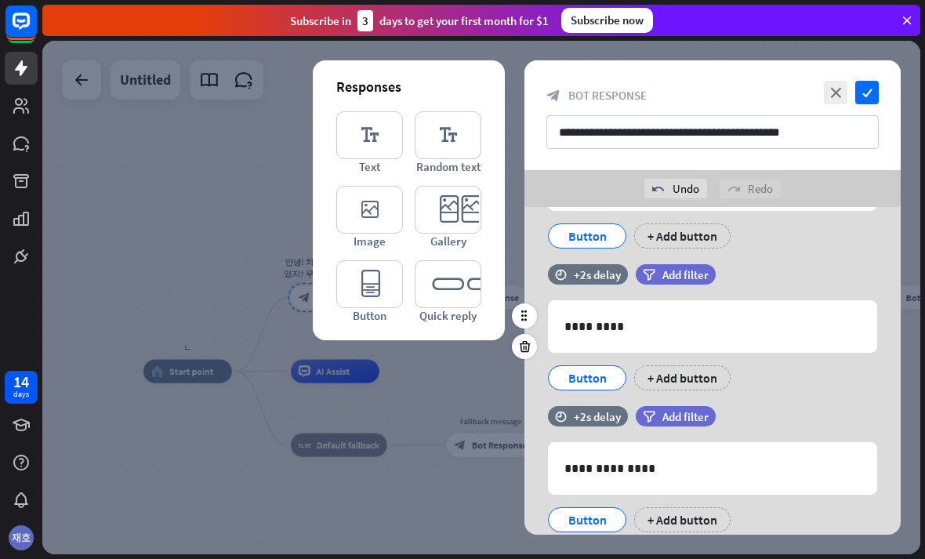
scroll to position [409, 0]
click at [595, 237] on div "Button" at bounding box center [587, 237] width 52 height 24
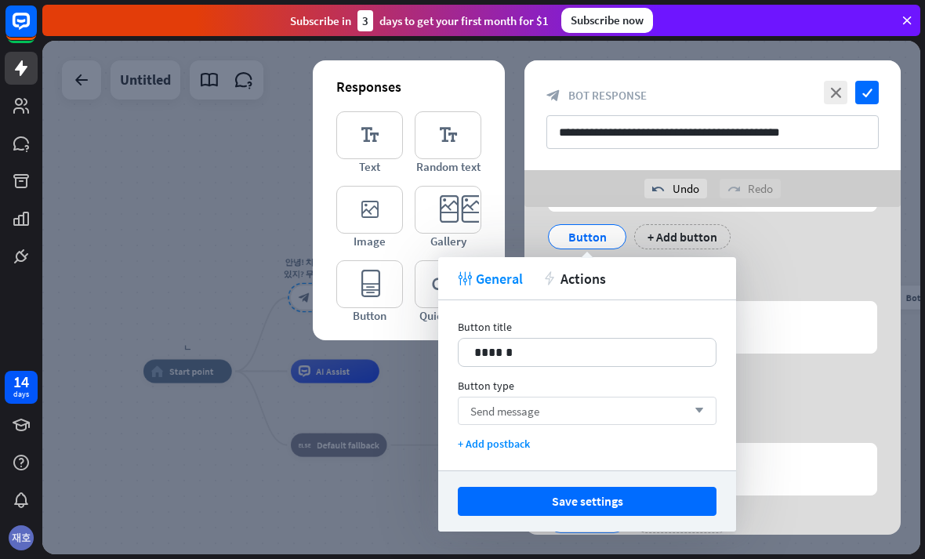
click at [667, 415] on div "Send message arrow_down" at bounding box center [587, 411] width 259 height 28
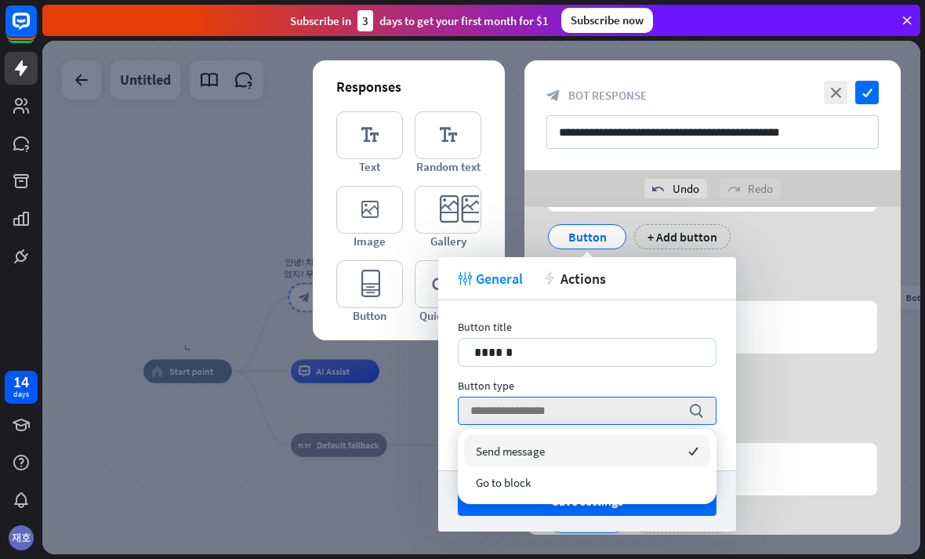
click at [486, 479] on span "Go to block" at bounding box center [503, 482] width 55 height 15
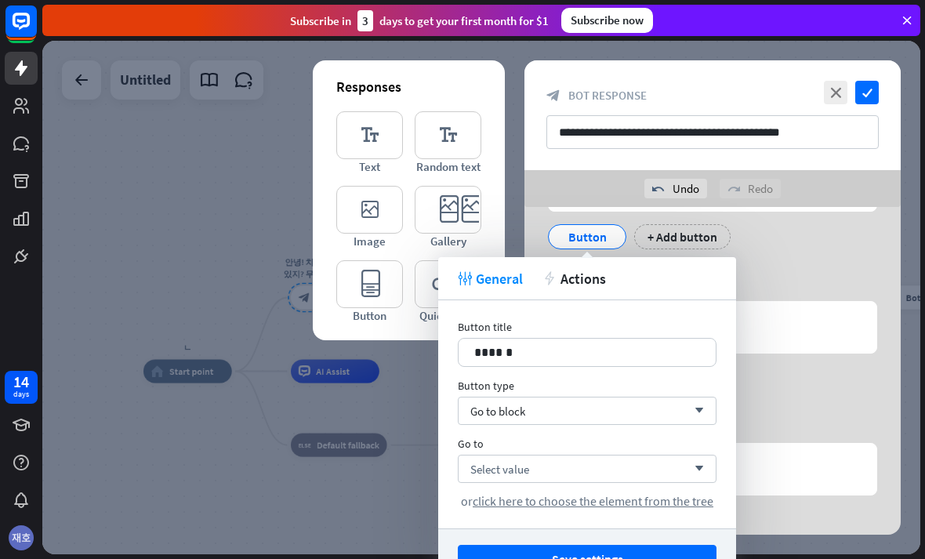
click at [686, 533] on div "Save settings" at bounding box center [587, 558] width 298 height 61
click at [692, 476] on div "Select value arrow_down" at bounding box center [587, 468] width 259 height 28
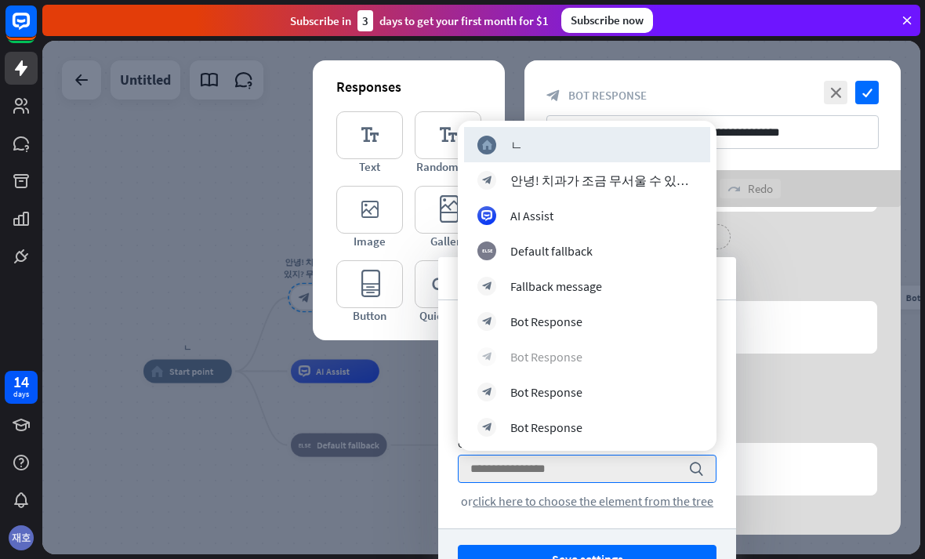
click at [496, 350] on div "block_bot_response Bot Response" at bounding box center [586, 356] width 219 height 19
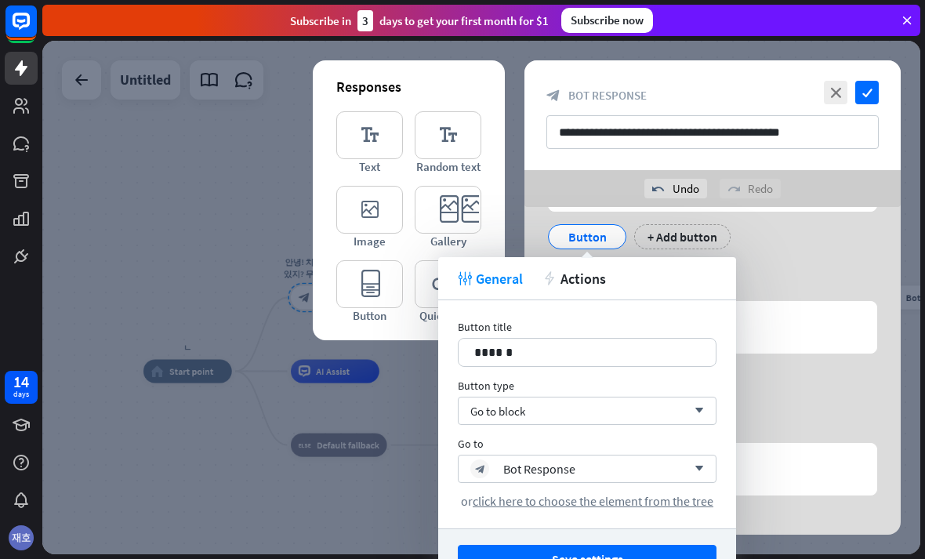
click at [675, 527] on div "Button title 14 ****** Button type Go to block arrow_down Go to block_bot_respo…" at bounding box center [587, 414] width 298 height 228
click at [685, 536] on div "Save settings" at bounding box center [587, 558] width 298 height 61
click at [693, 545] on button "Save settings" at bounding box center [587, 559] width 259 height 29
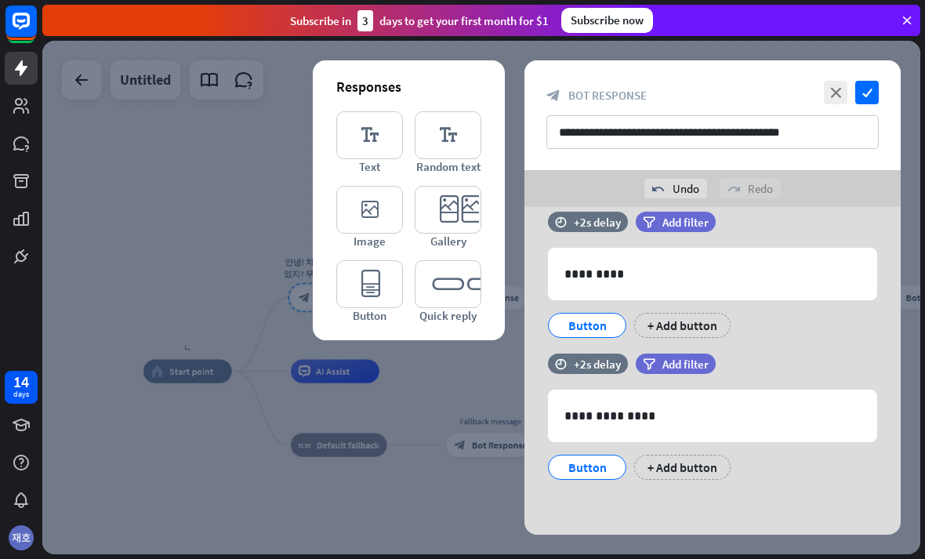
scroll to position [462, 0]
click at [382, 137] on icon "editor_text" at bounding box center [369, 135] width 67 height 48
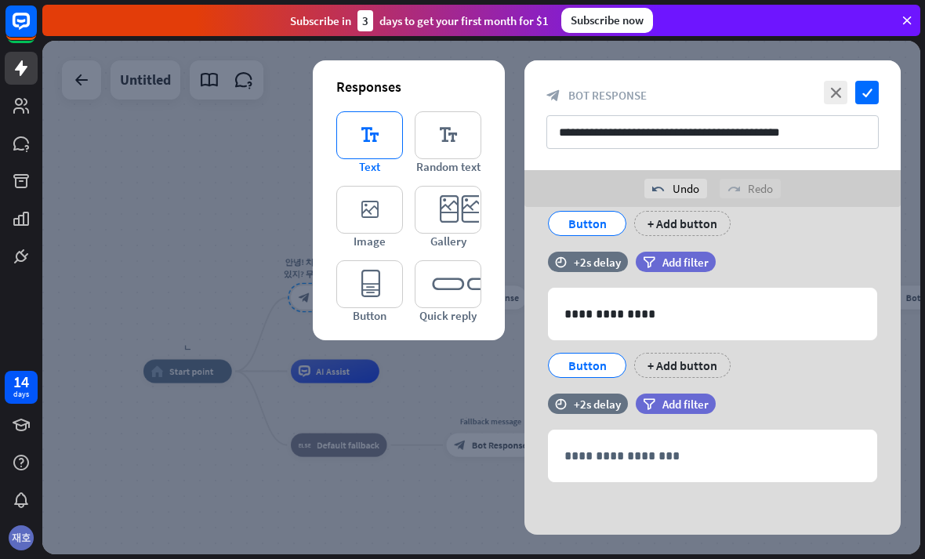
scroll to position [567, 0]
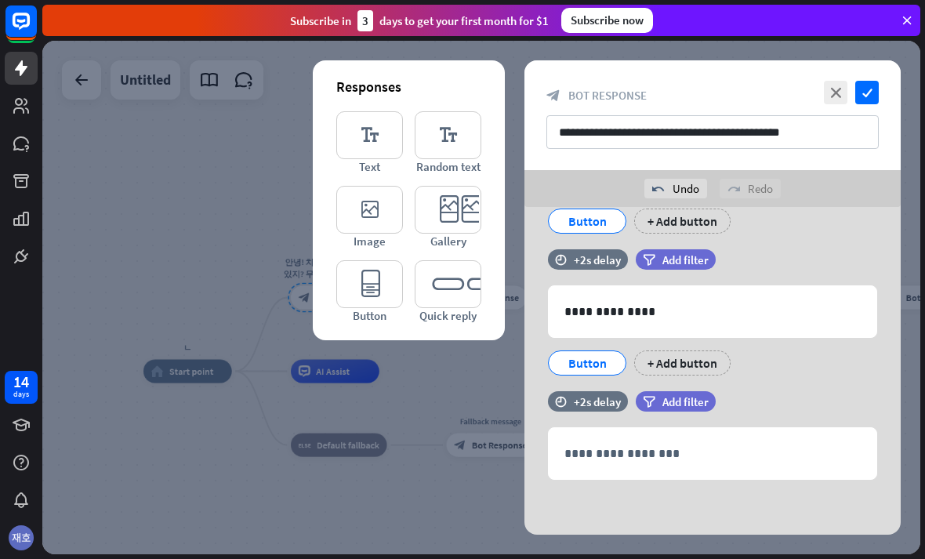
click at [596, 215] on div "Button" at bounding box center [587, 221] width 52 height 24
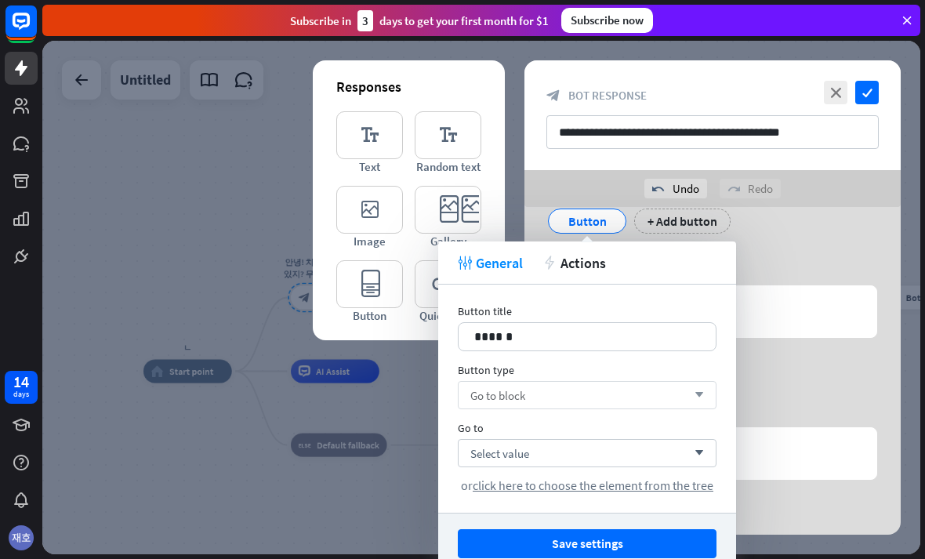
click at [665, 396] on div "Go to block arrow_down" at bounding box center [587, 395] width 259 height 28
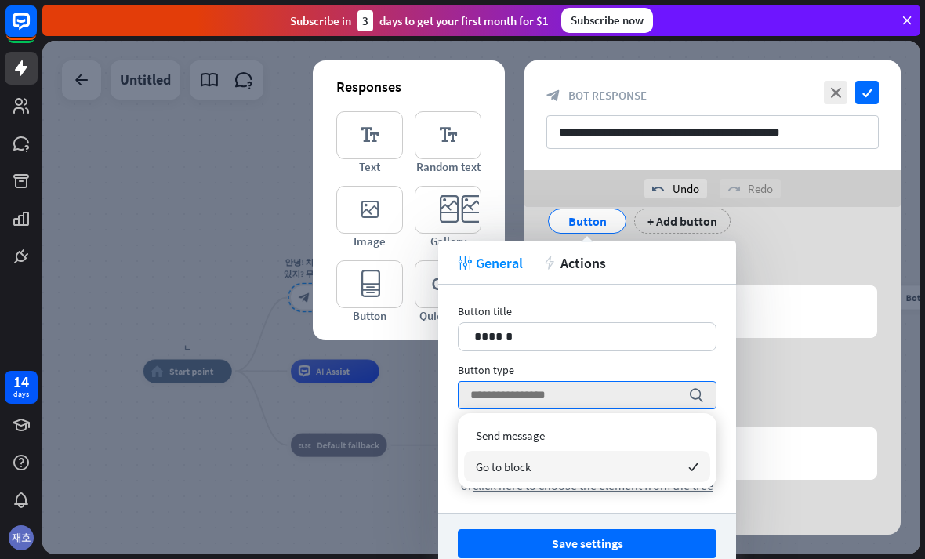
click at [679, 465] on div "Go to block checked" at bounding box center [587, 466] width 246 height 31
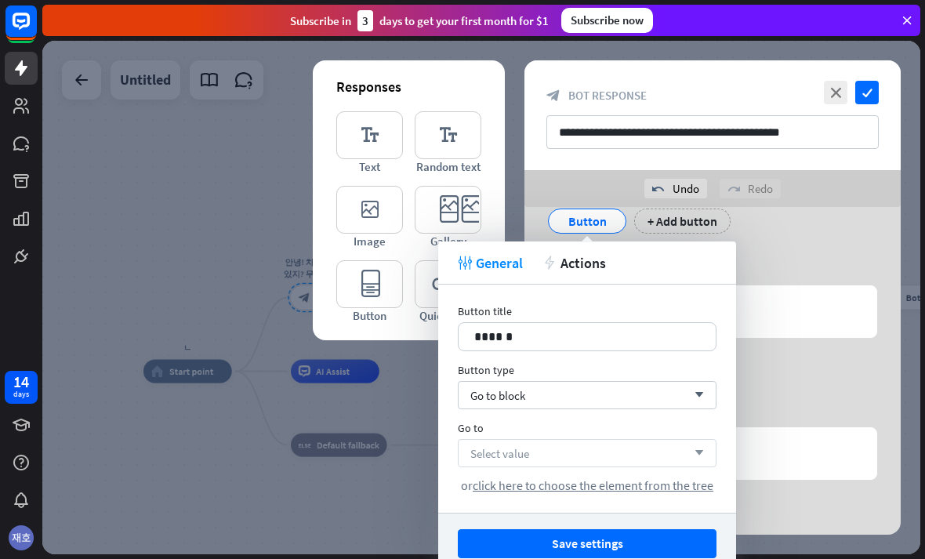
click at [687, 459] on div "Select value arrow_down" at bounding box center [587, 453] width 259 height 28
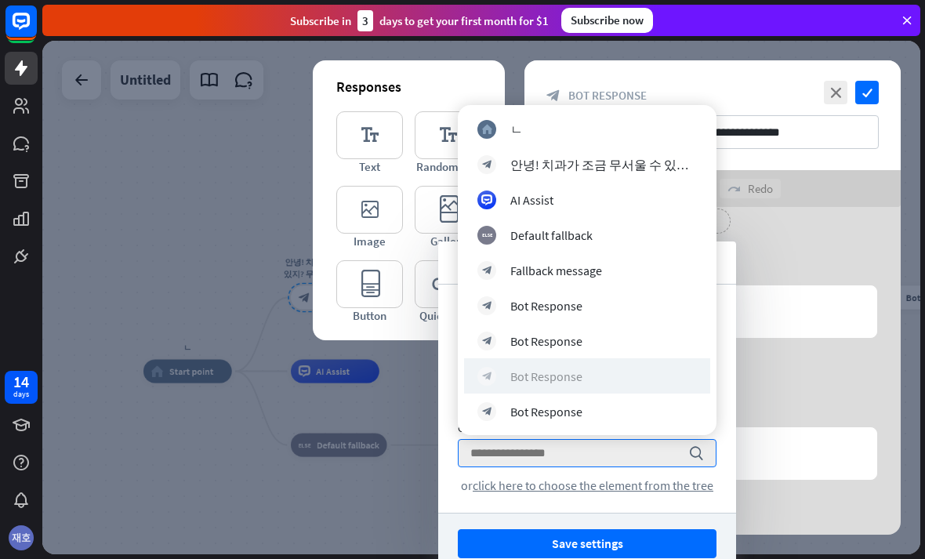
click at [487, 382] on div "block_bot_response" at bounding box center [486, 376] width 19 height 19
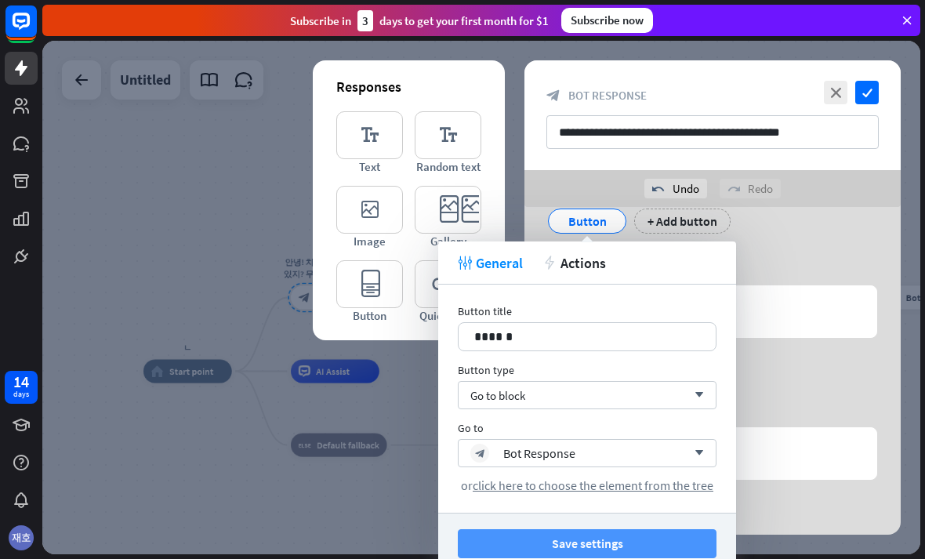
click at [681, 529] on button "Save settings" at bounding box center [587, 543] width 259 height 29
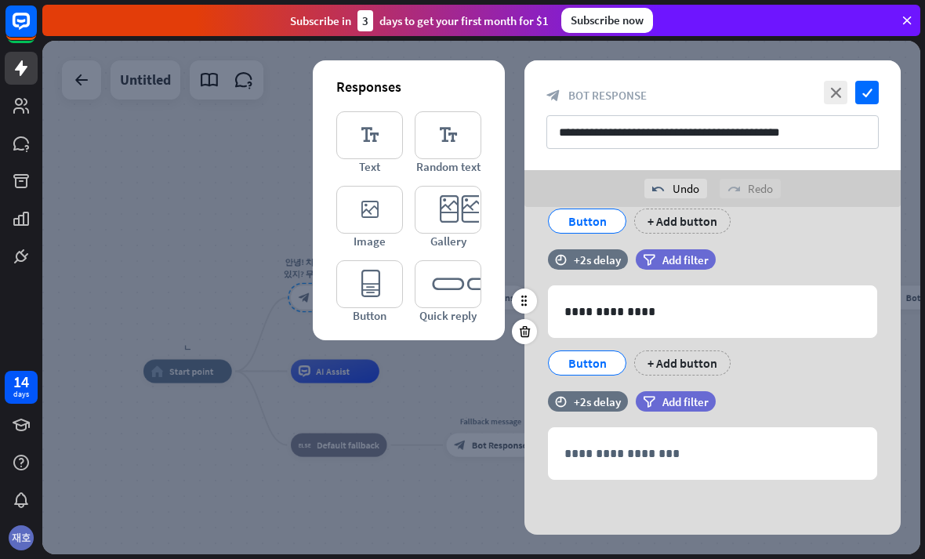
click at [600, 375] on div "Button" at bounding box center [587, 362] width 78 height 25
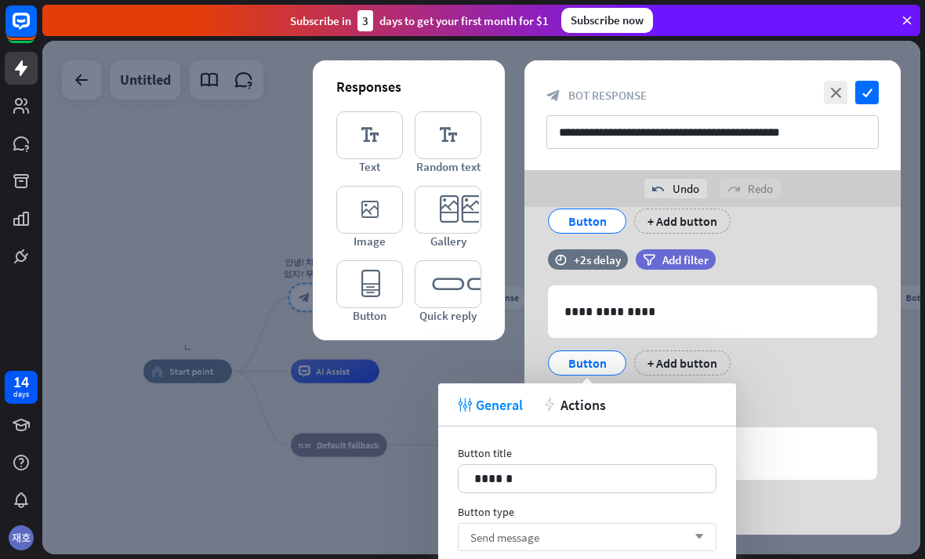
click at [659, 528] on div "Send message arrow_down" at bounding box center [587, 537] width 259 height 28
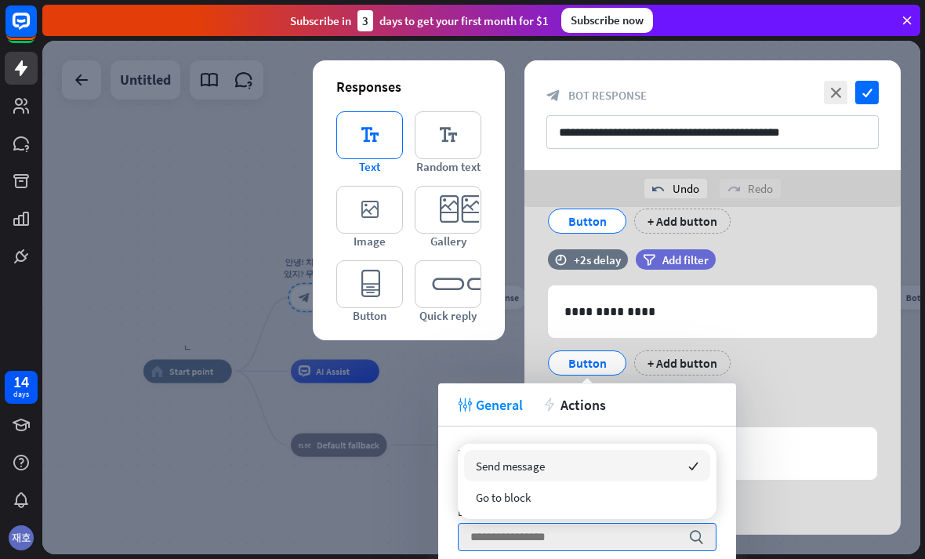
click at [364, 140] on icon "editor_text" at bounding box center [369, 135] width 67 height 48
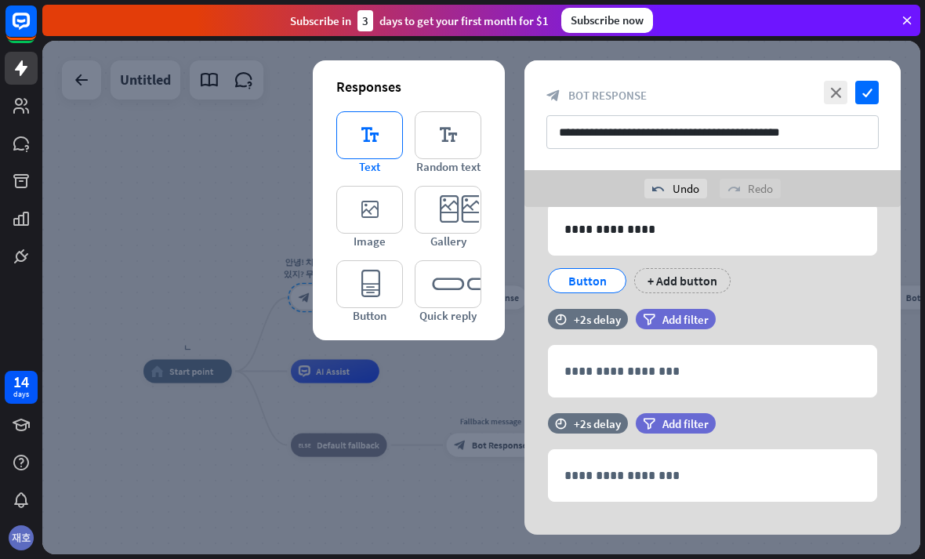
scroll to position [671, 0]
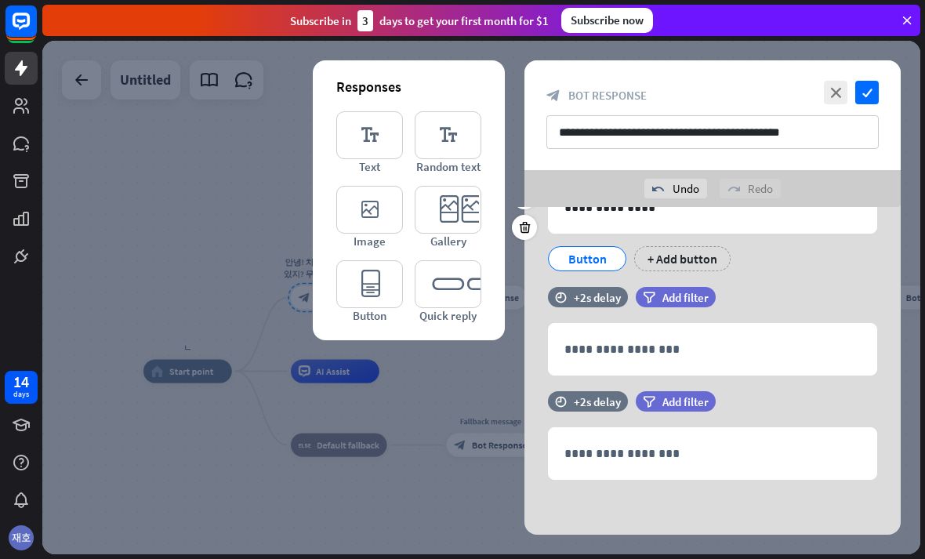
click at [611, 255] on div "Button" at bounding box center [587, 259] width 52 height 24
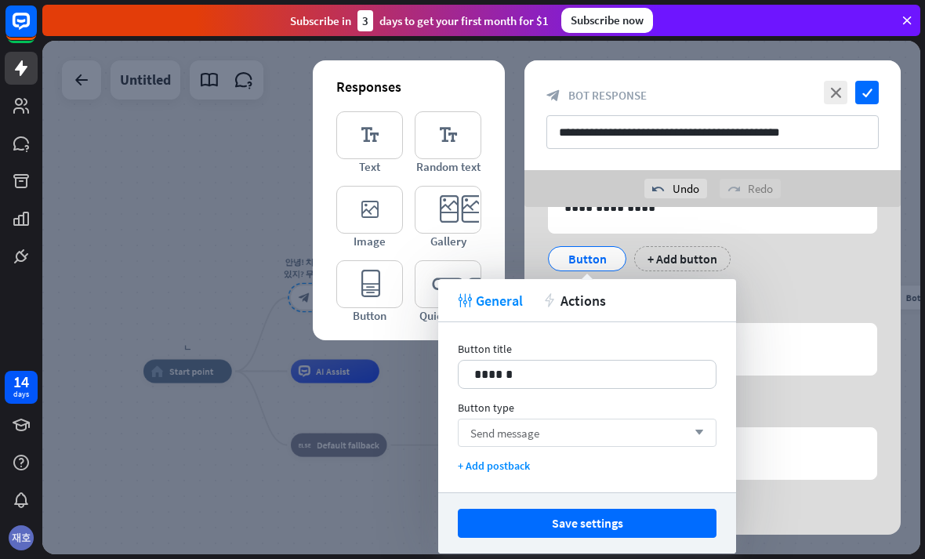
click at [657, 433] on div "Send message arrow_down" at bounding box center [587, 432] width 259 height 28
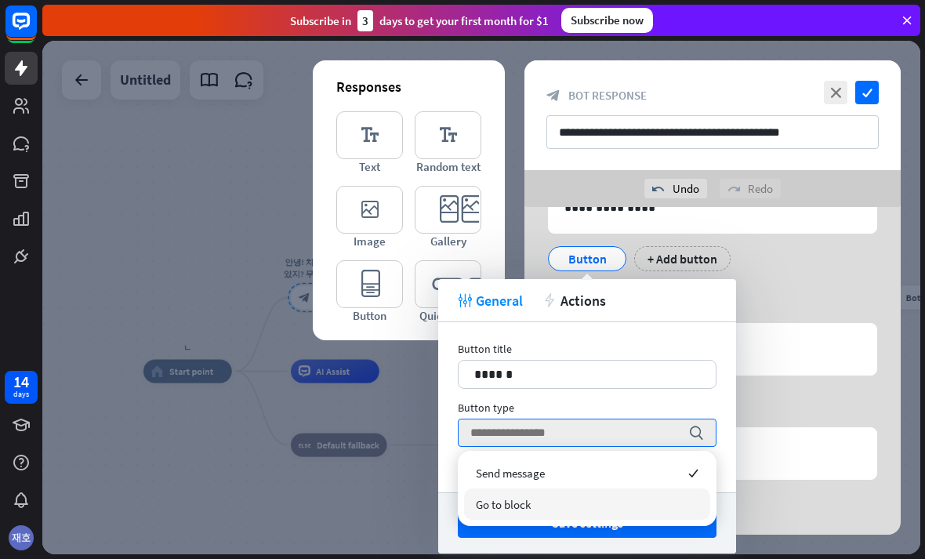
click at [660, 502] on div "Go to block" at bounding box center [587, 503] width 246 height 31
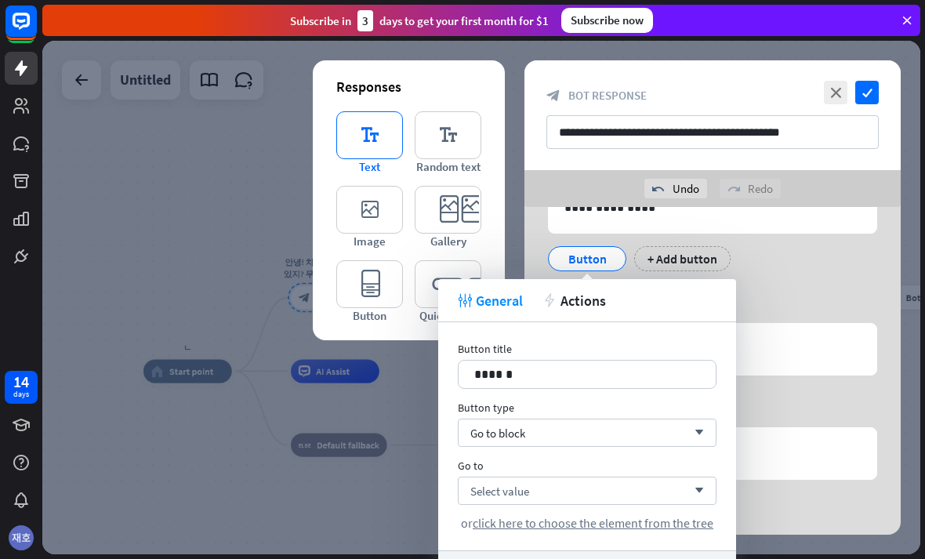
click at [367, 132] on icon "editor_text" at bounding box center [369, 135] width 67 height 48
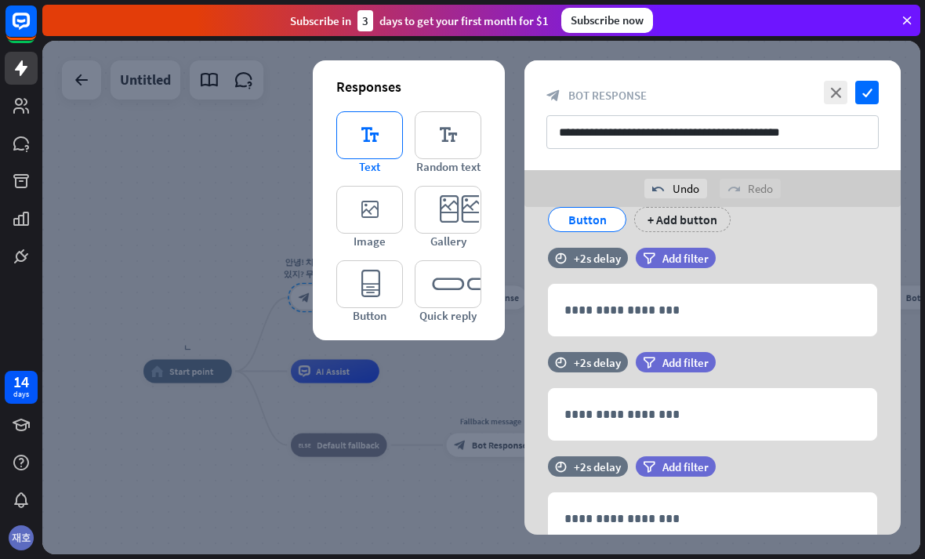
scroll to position [711, 0]
click at [610, 215] on div "Button" at bounding box center [587, 219] width 52 height 24
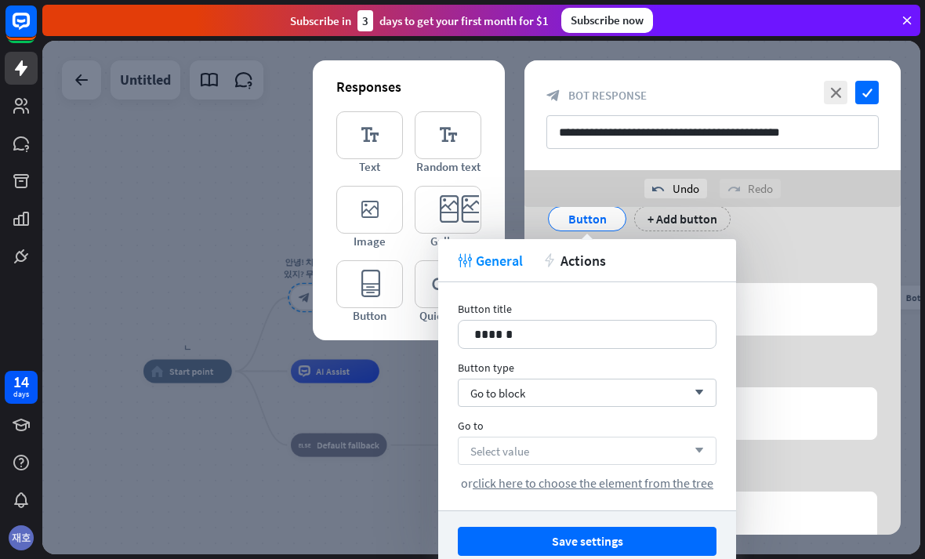
click at [672, 438] on div "Select value arrow_down" at bounding box center [587, 450] width 259 height 28
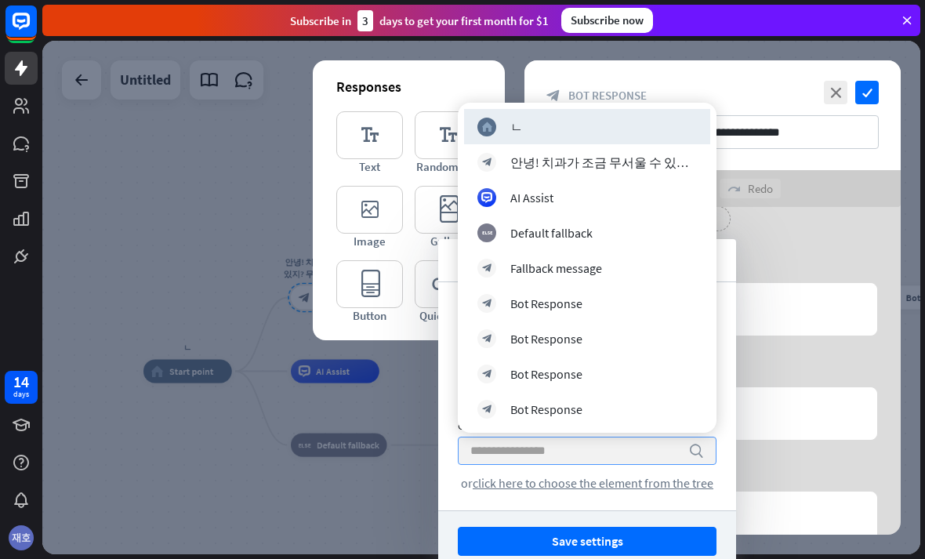
click at [677, 445] on input "search" at bounding box center [575, 450] width 210 height 27
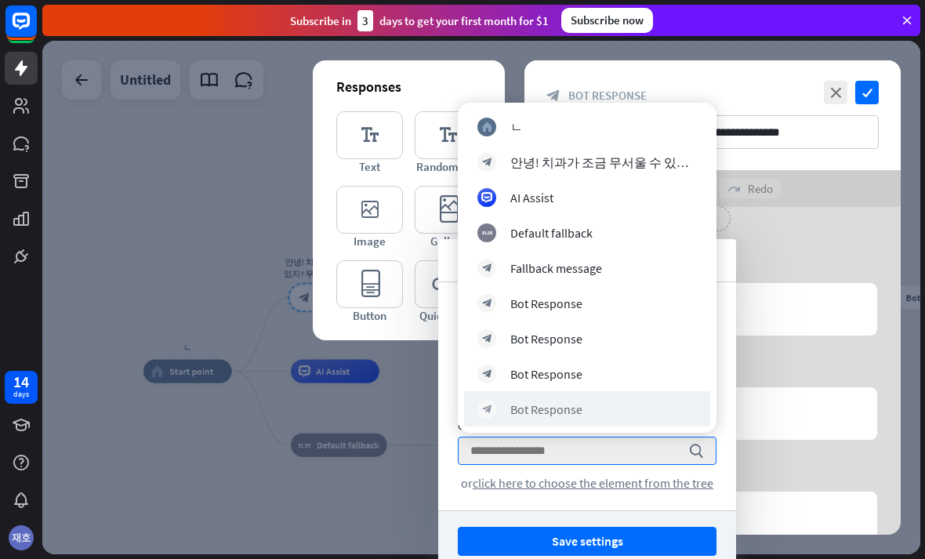
click at [680, 422] on div "block_bot_response Bot Response" at bounding box center [587, 408] width 246 height 35
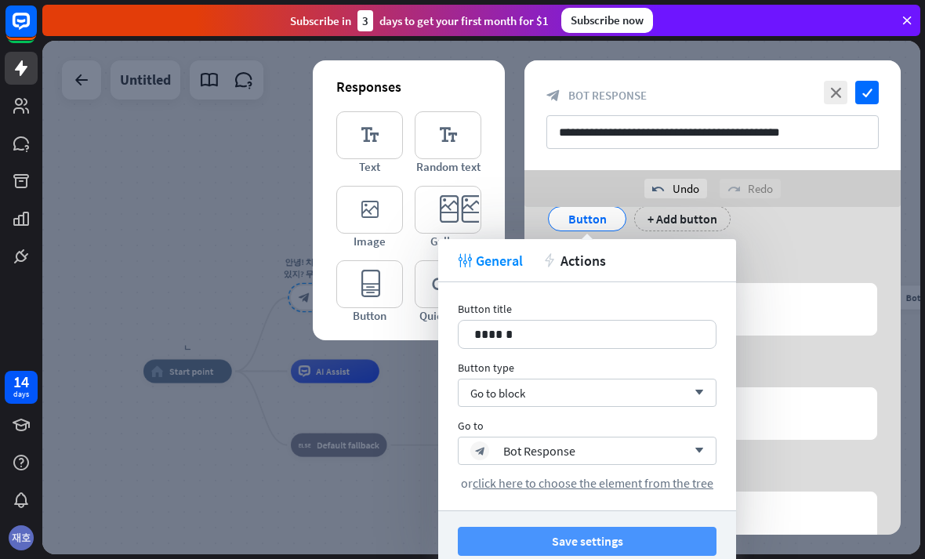
click at [672, 543] on button "Save settings" at bounding box center [587, 541] width 259 height 29
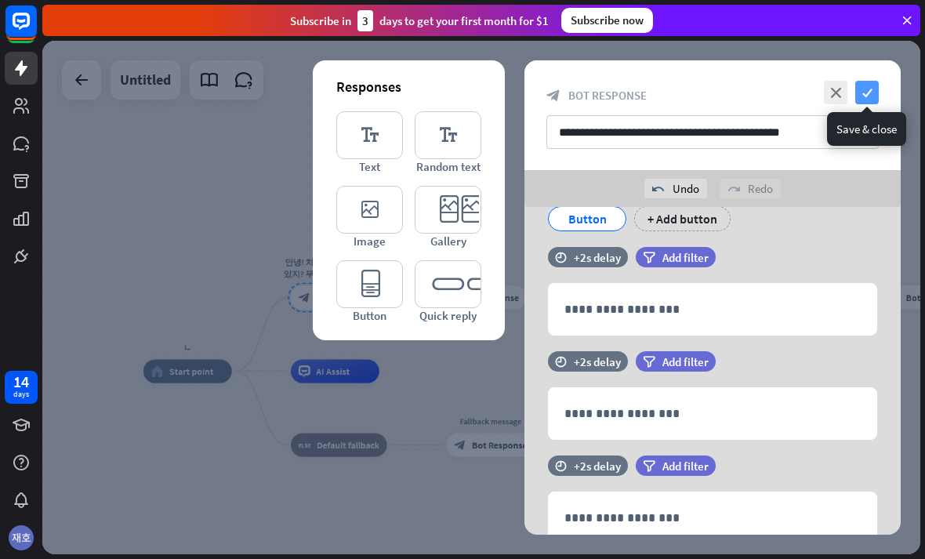
click at [862, 101] on icon "check" at bounding box center [867, 93] width 24 height 24
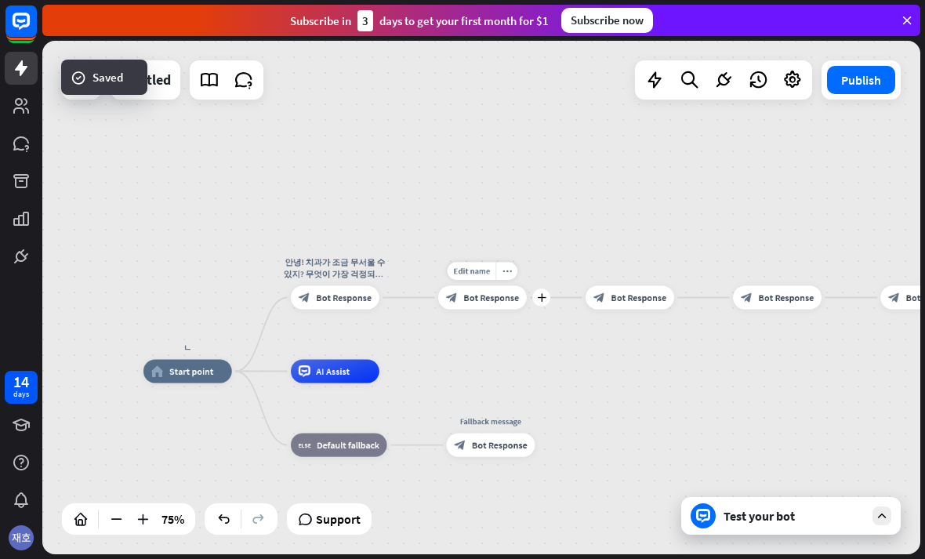
click at [488, 292] on span "Bot Response" at bounding box center [491, 298] width 56 height 12
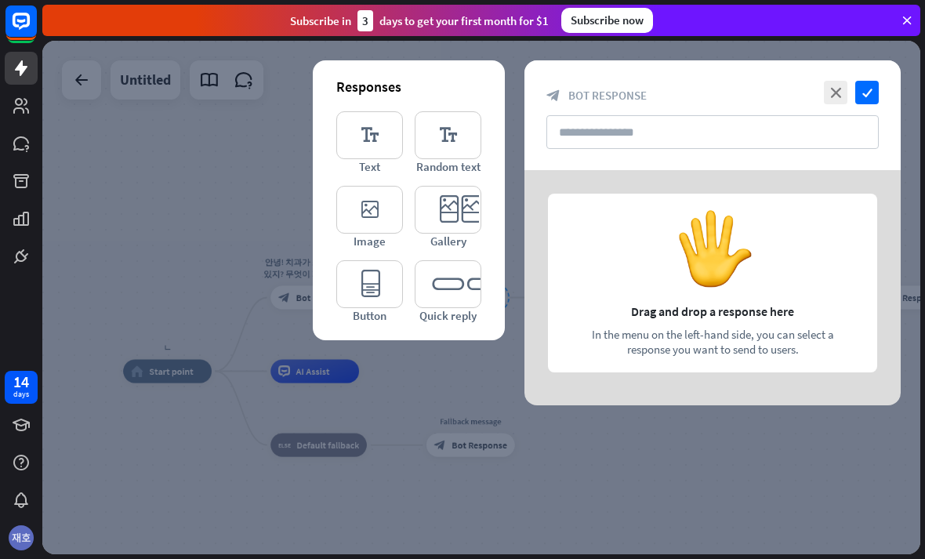
click at [858, 189] on div at bounding box center [712, 287] width 376 height 235
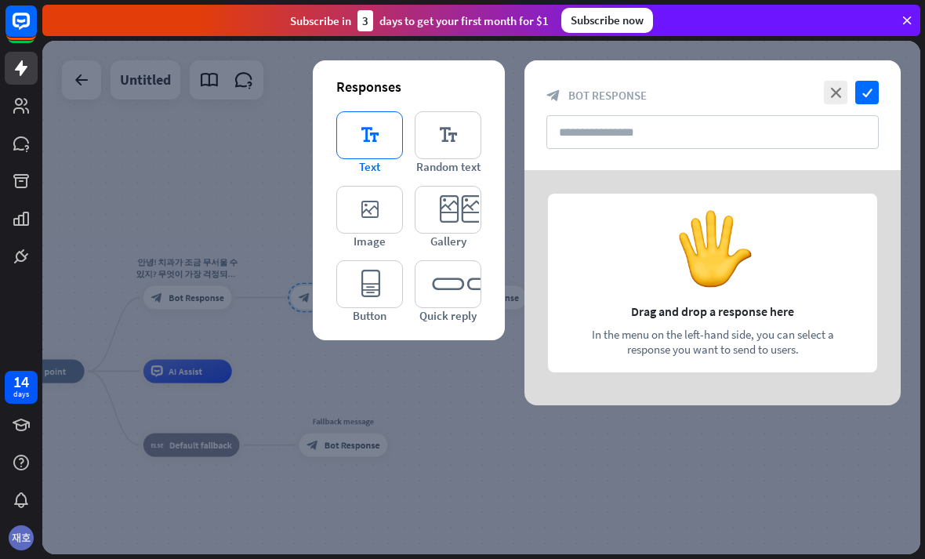
click at [365, 152] on icon "editor_text" at bounding box center [369, 135] width 67 height 48
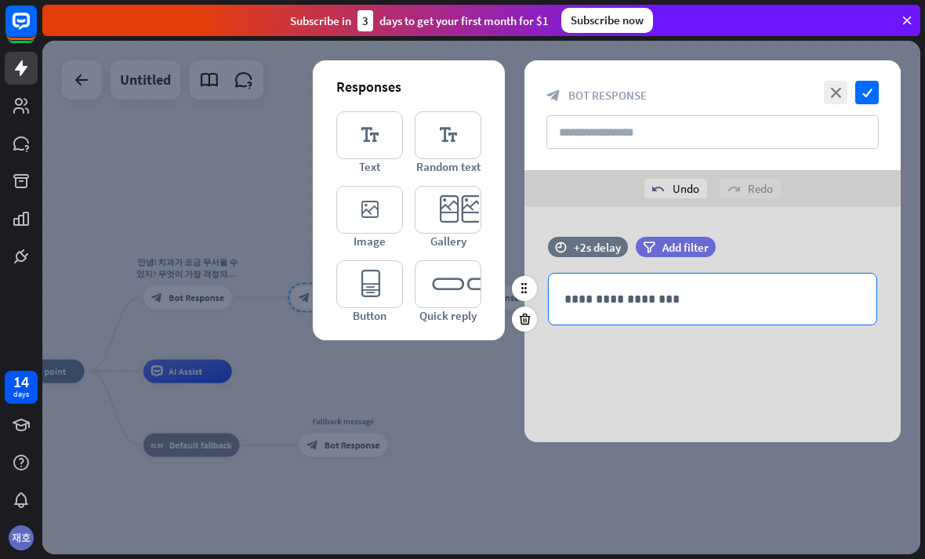
click at [719, 288] on div "**********" at bounding box center [713, 298] width 328 height 51
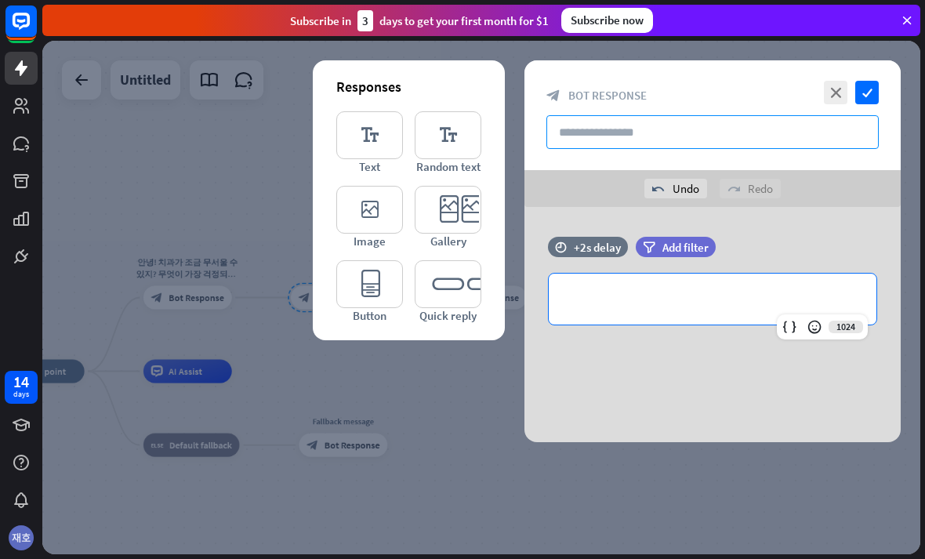
click at [801, 148] on input "text" at bounding box center [712, 132] width 332 height 34
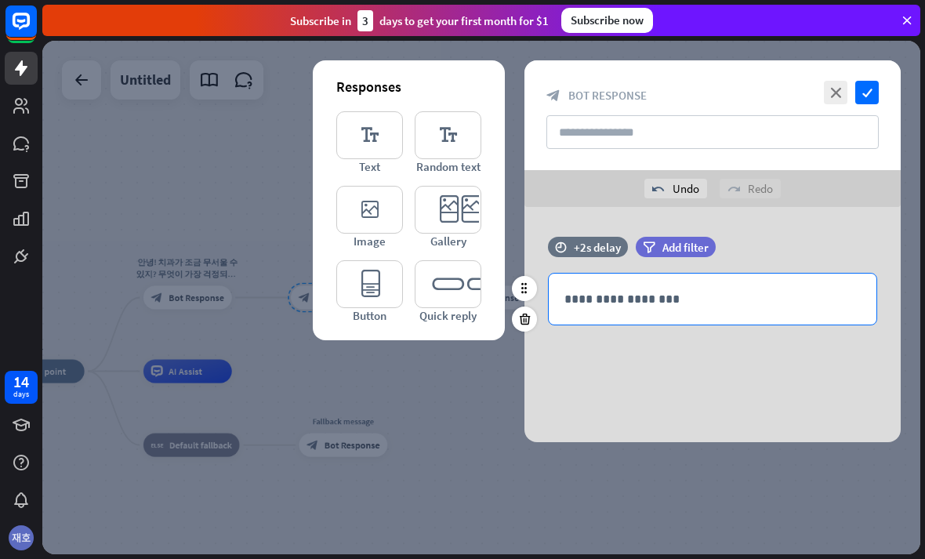
click at [710, 293] on p "**********" at bounding box center [712, 299] width 296 height 20
click at [671, 297] on p "**********" at bounding box center [712, 299] width 296 height 20
click at [697, 303] on p "**********" at bounding box center [712, 299] width 296 height 20
click at [697, 299] on p "**********" at bounding box center [712, 299] width 296 height 20
click at [705, 298] on p "**********" at bounding box center [712, 299] width 296 height 20
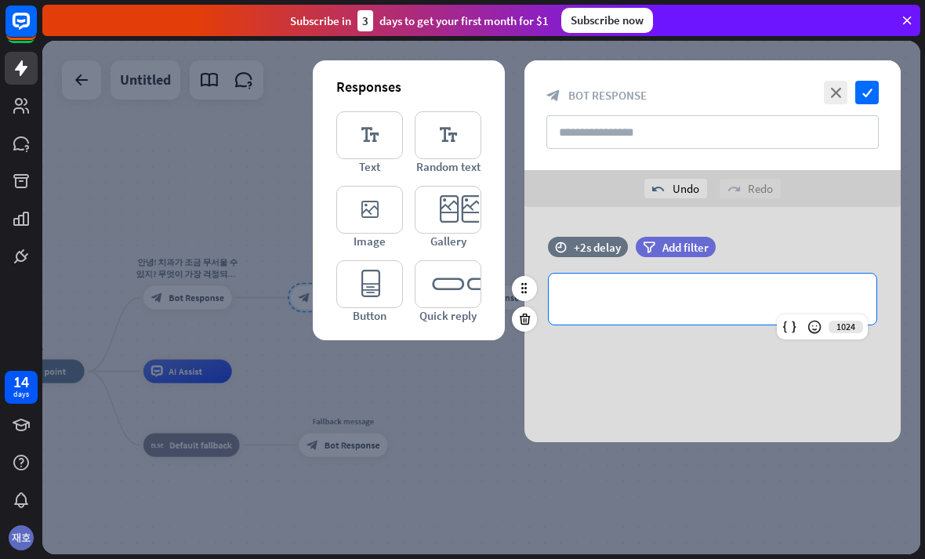
click at [715, 300] on p "**********" at bounding box center [712, 299] width 296 height 20
click at [715, 301] on p "**********" at bounding box center [712, 299] width 296 height 20
click at [730, 303] on p "**********" at bounding box center [712, 299] width 296 height 20
click at [729, 306] on p "**********" at bounding box center [712, 299] width 296 height 20
click at [727, 310] on div "**********" at bounding box center [713, 298] width 328 height 51
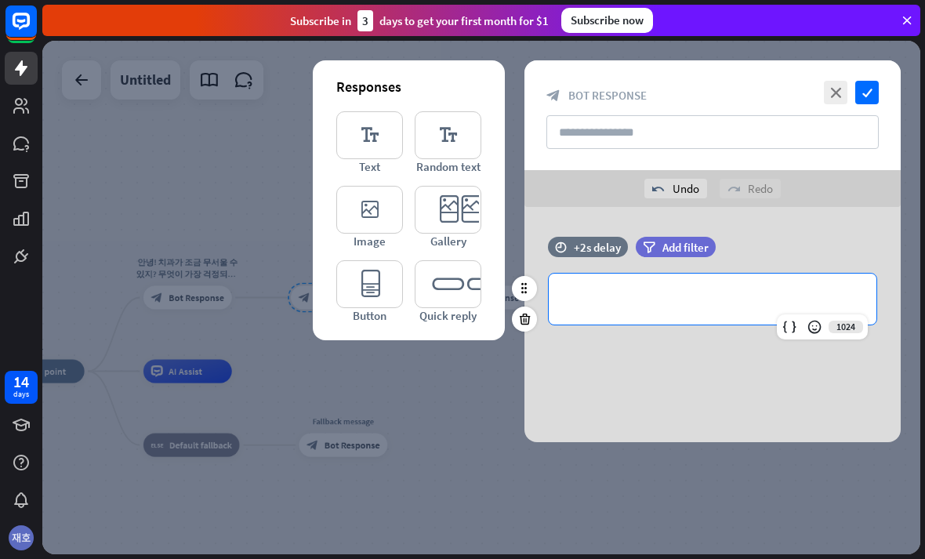
click at [717, 303] on p "**********" at bounding box center [712, 299] width 296 height 20
click at [686, 308] on p "**********" at bounding box center [712, 299] width 296 height 20
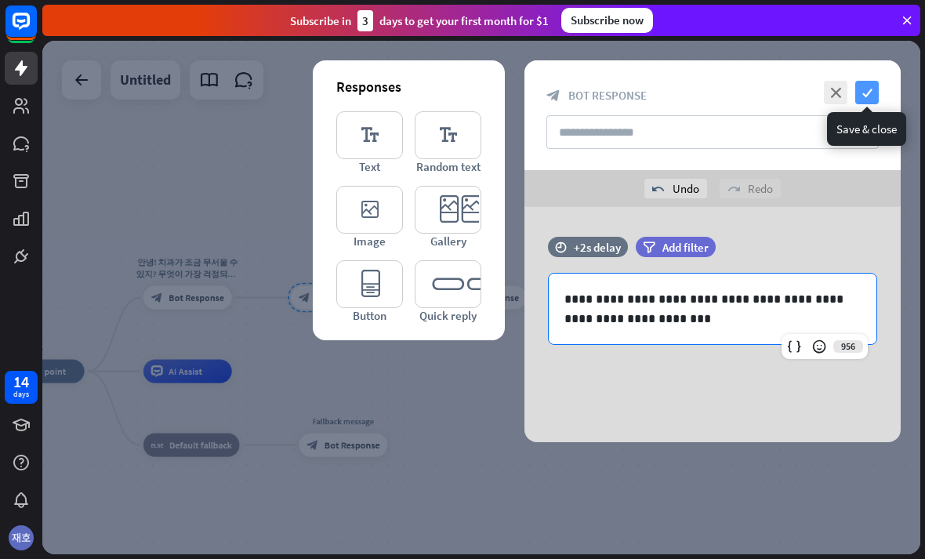
click at [878, 99] on icon "check" at bounding box center [867, 93] width 24 height 24
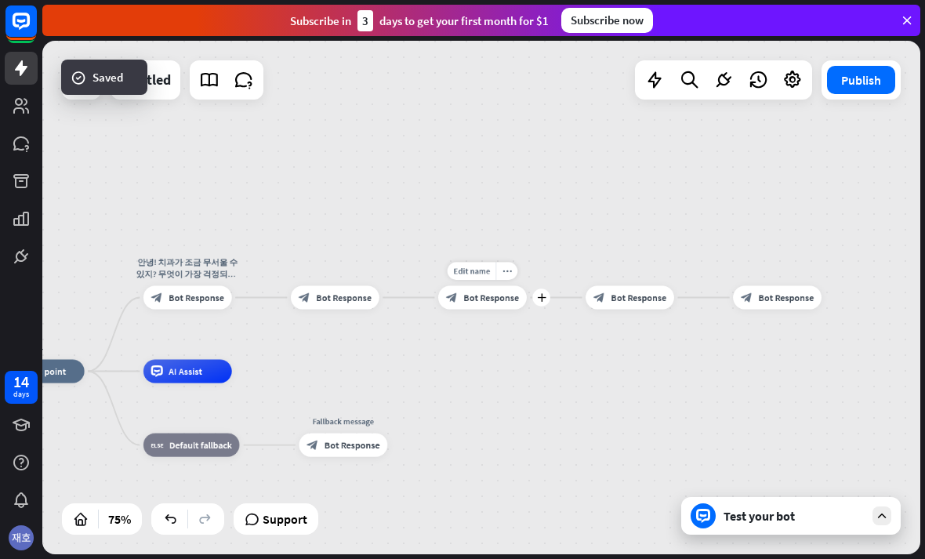
click at [463, 300] on div "block_bot_response Bot Response" at bounding box center [482, 297] width 89 height 24
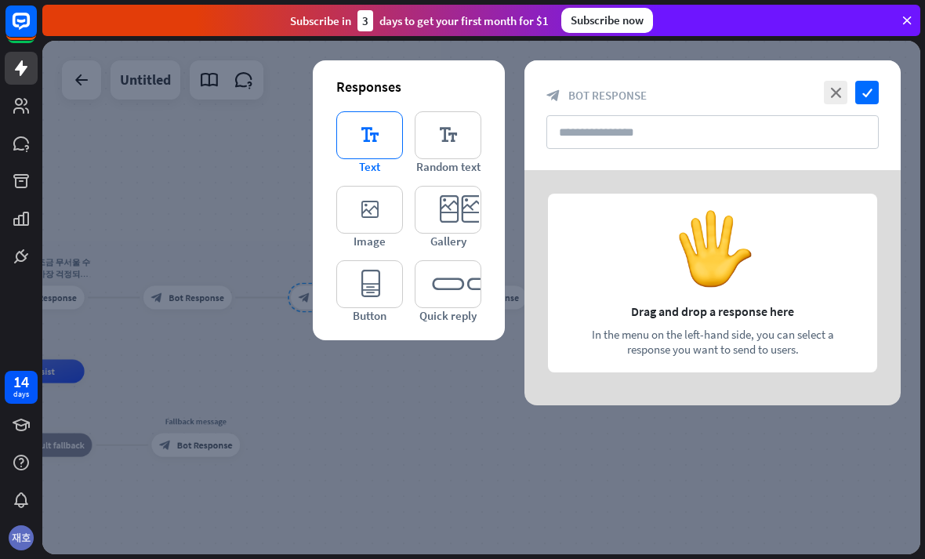
click at [370, 136] on icon "editor_text" at bounding box center [369, 135] width 67 height 48
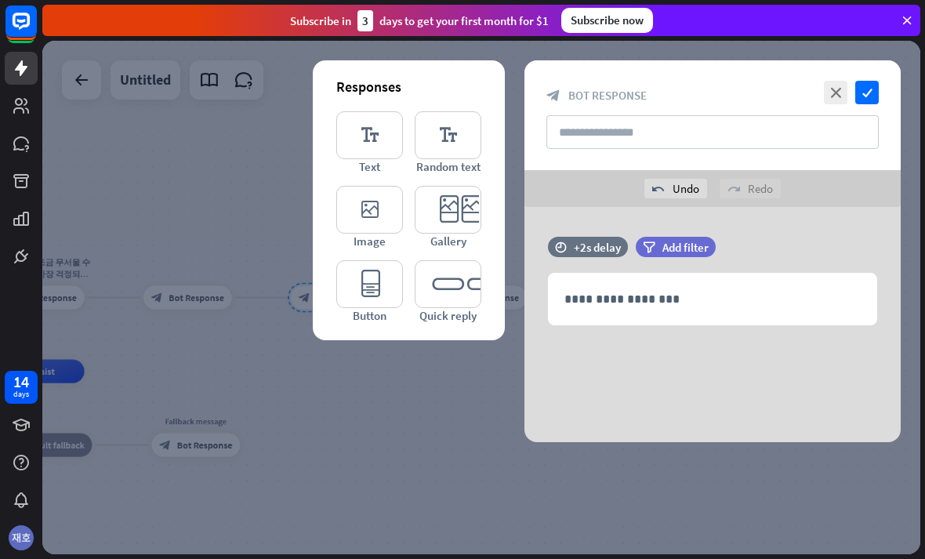
click at [552, 553] on div at bounding box center [481, 297] width 878 height 513
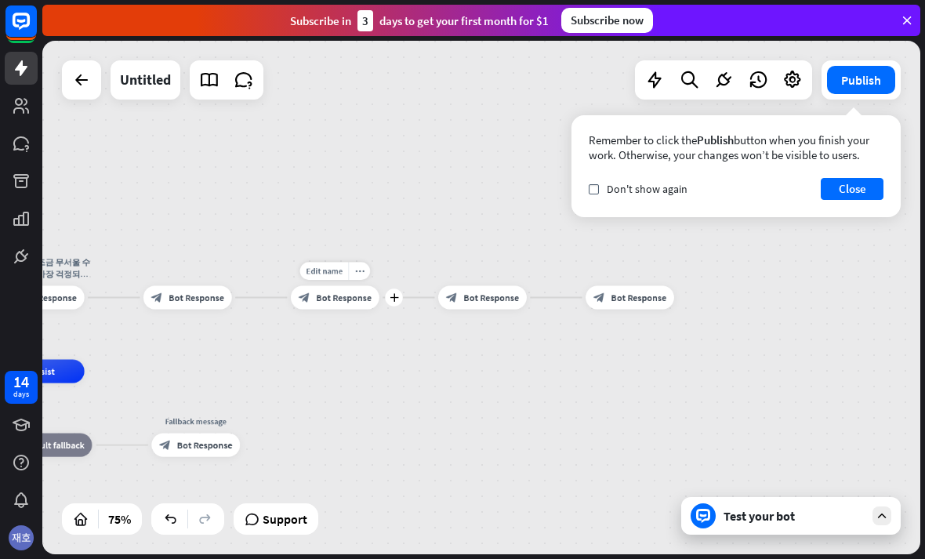
click at [312, 297] on div "block_bot_response Bot Response" at bounding box center [335, 297] width 89 height 24
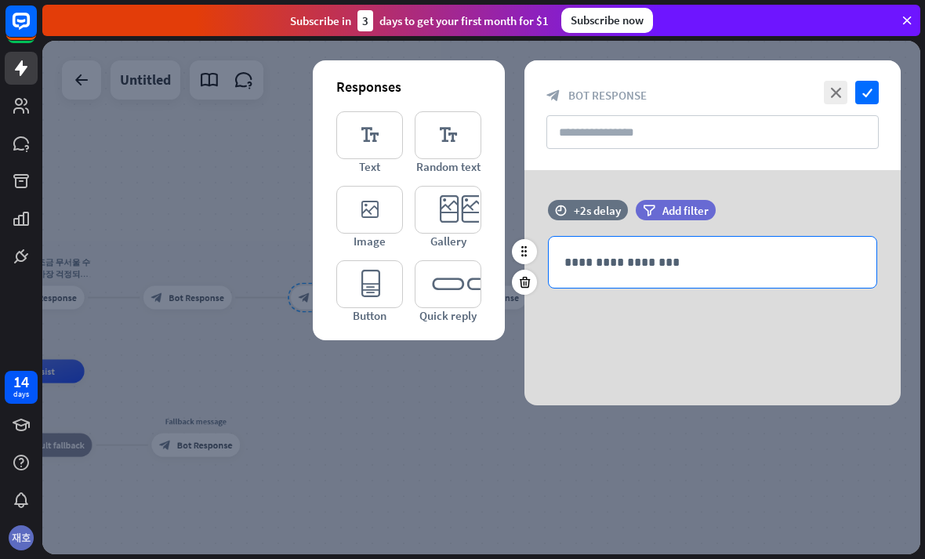
click at [727, 262] on p "**********" at bounding box center [712, 262] width 296 height 20
click at [709, 261] on p "**********" at bounding box center [712, 262] width 296 height 20
click at [690, 266] on p "**********" at bounding box center [712, 262] width 296 height 20
click at [711, 257] on p "**********" at bounding box center [712, 262] width 296 height 20
click at [706, 264] on p "**********" at bounding box center [712, 262] width 296 height 20
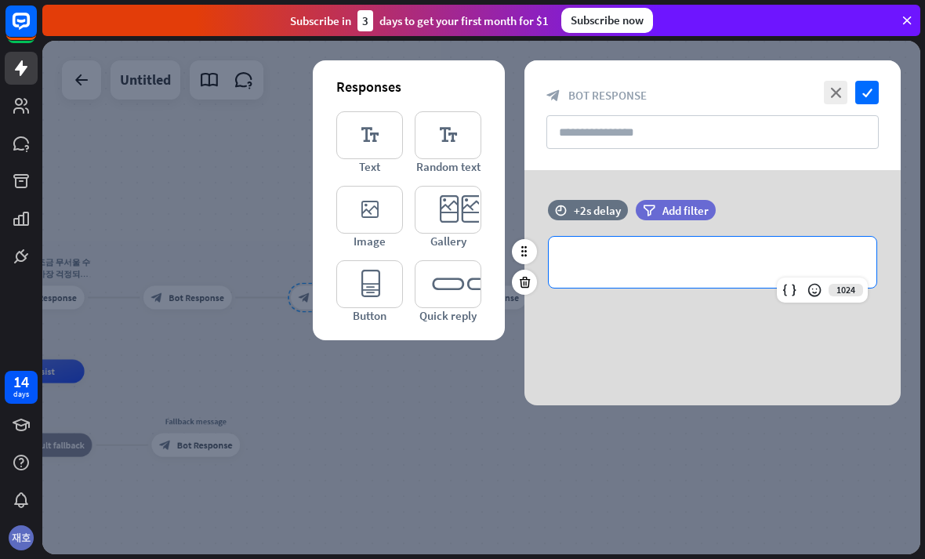
click at [701, 263] on p "**********" at bounding box center [712, 262] width 296 height 20
click at [717, 260] on p "**********" at bounding box center [712, 262] width 296 height 20
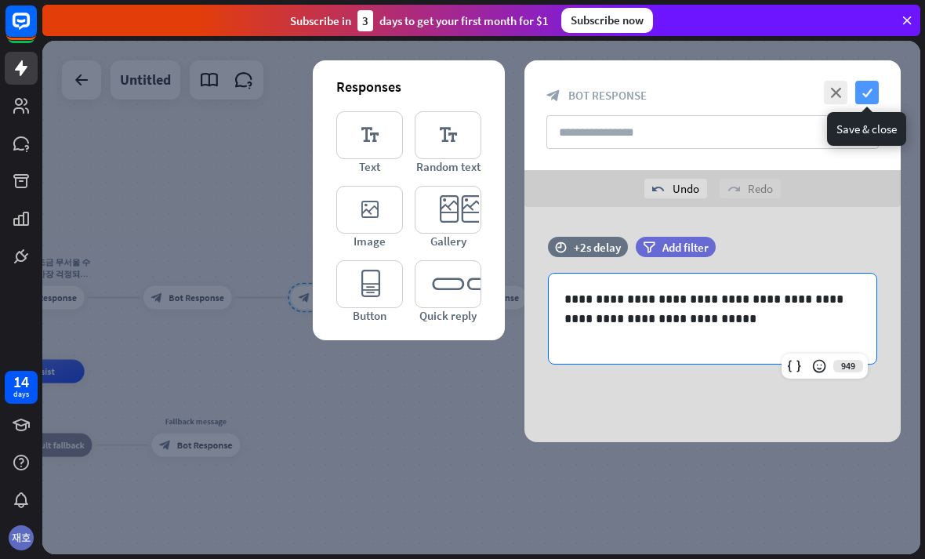
click at [871, 92] on icon "check" at bounding box center [867, 93] width 24 height 24
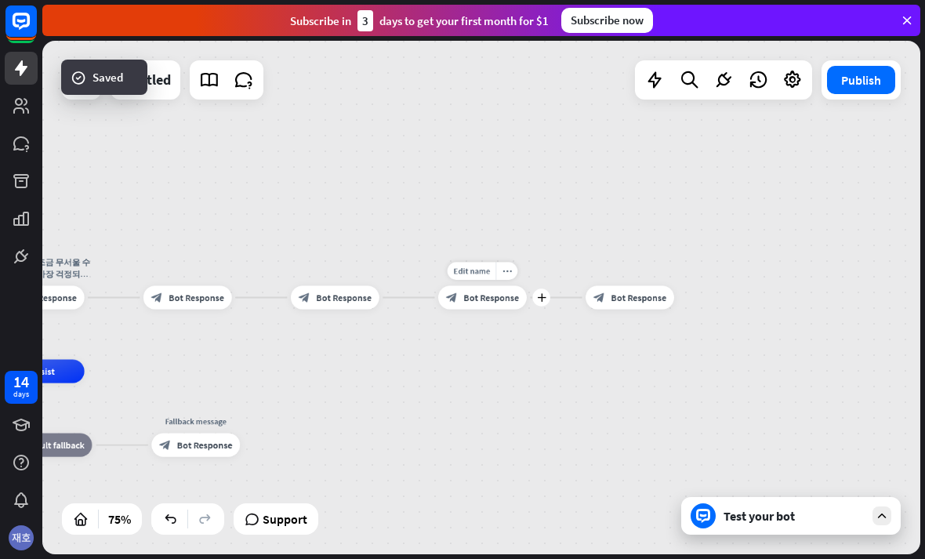
click at [460, 297] on div "block_bot_response Bot Response" at bounding box center [482, 297] width 89 height 24
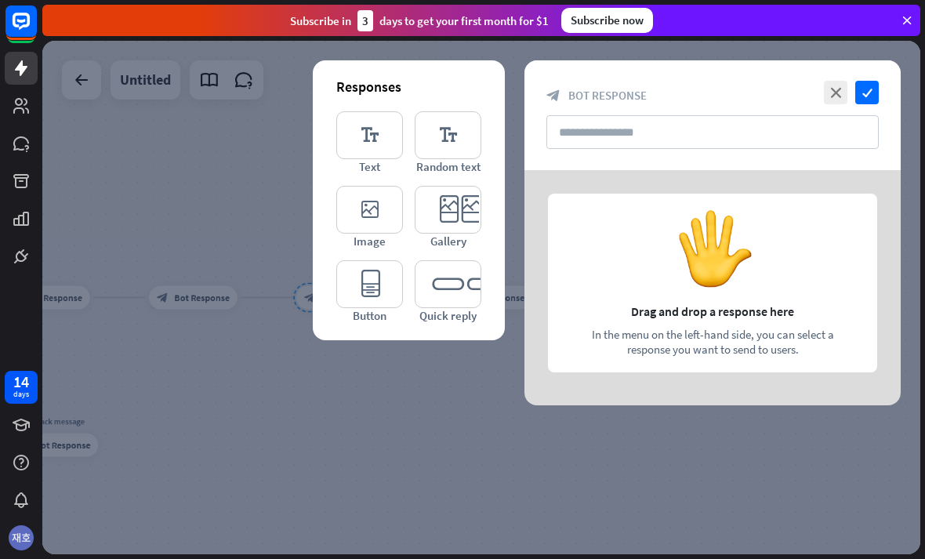
click at [727, 289] on div at bounding box center [712, 287] width 376 height 235
click at [365, 158] on icon "editor_text" at bounding box center [369, 135] width 67 height 48
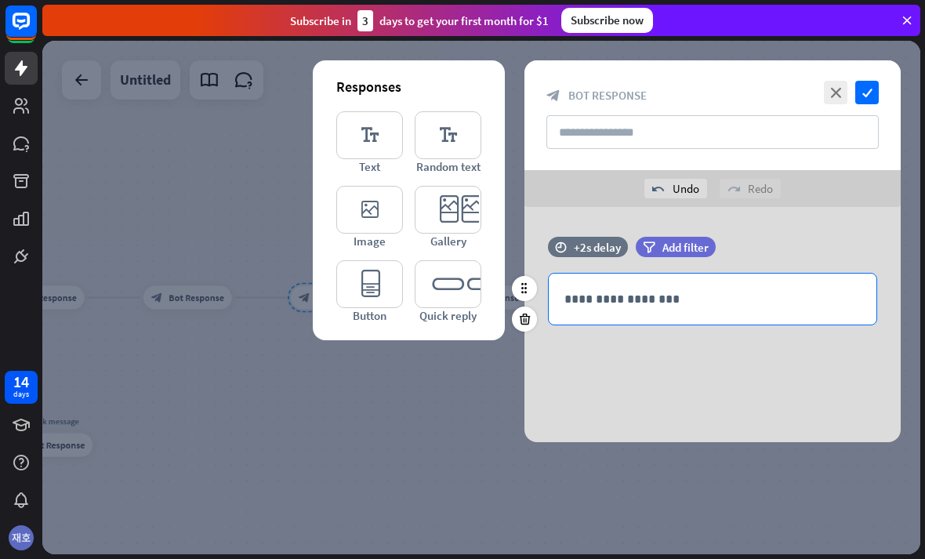
click at [727, 284] on div "**********" at bounding box center [713, 298] width 328 height 51
click at [701, 300] on p "**********" at bounding box center [712, 299] width 296 height 20
click at [689, 300] on p "**********" at bounding box center [712, 299] width 296 height 20
click at [695, 311] on div "**********" at bounding box center [713, 298] width 328 height 51
click at [721, 300] on p "**********" at bounding box center [712, 299] width 296 height 20
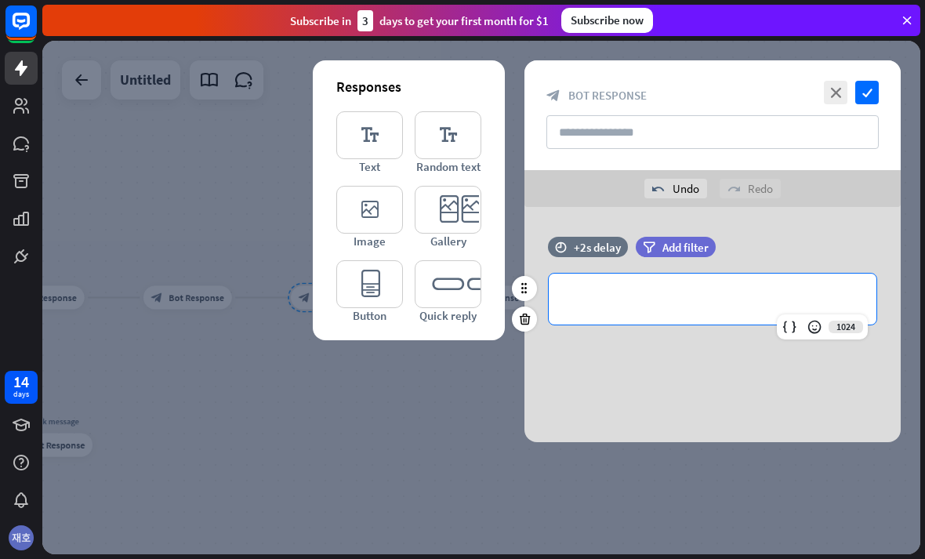
click at [701, 301] on p "**********" at bounding box center [712, 299] width 296 height 20
click at [704, 299] on p "**********" at bounding box center [712, 299] width 296 height 20
click at [703, 297] on p "**********" at bounding box center [712, 299] width 296 height 20
click at [697, 302] on p "**********" at bounding box center [712, 299] width 296 height 20
click at [701, 310] on div "**********" at bounding box center [713, 298] width 328 height 51
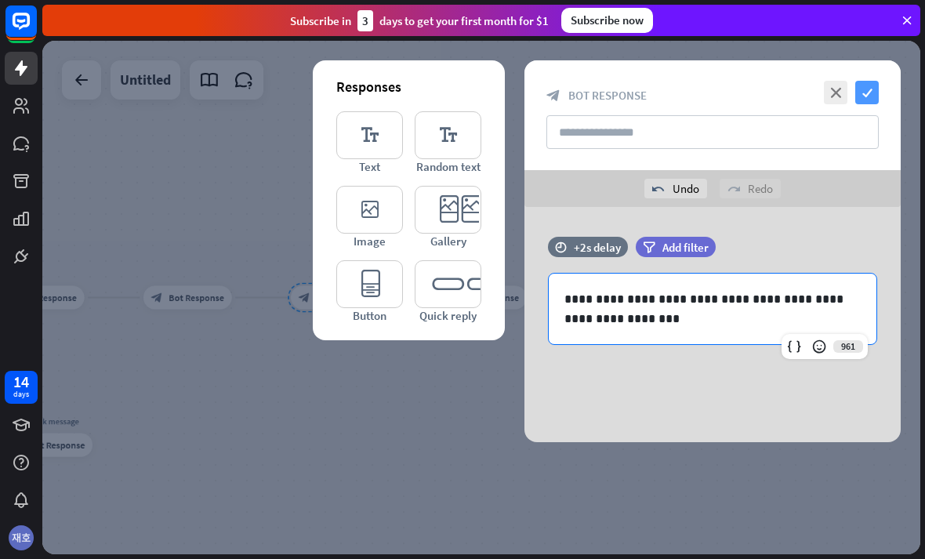
click at [860, 102] on icon "check" at bounding box center [867, 93] width 24 height 24
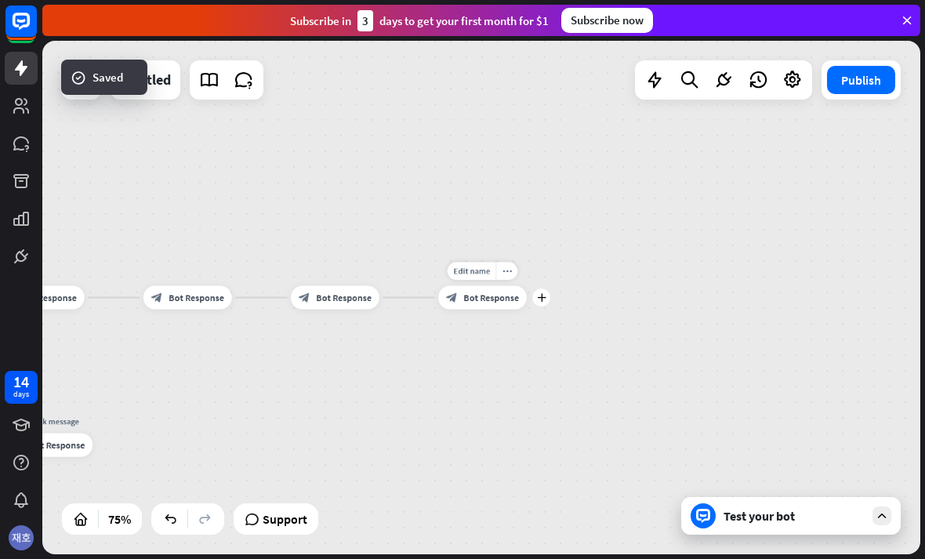
click at [515, 299] on span "Bot Response" at bounding box center [491, 298] width 56 height 12
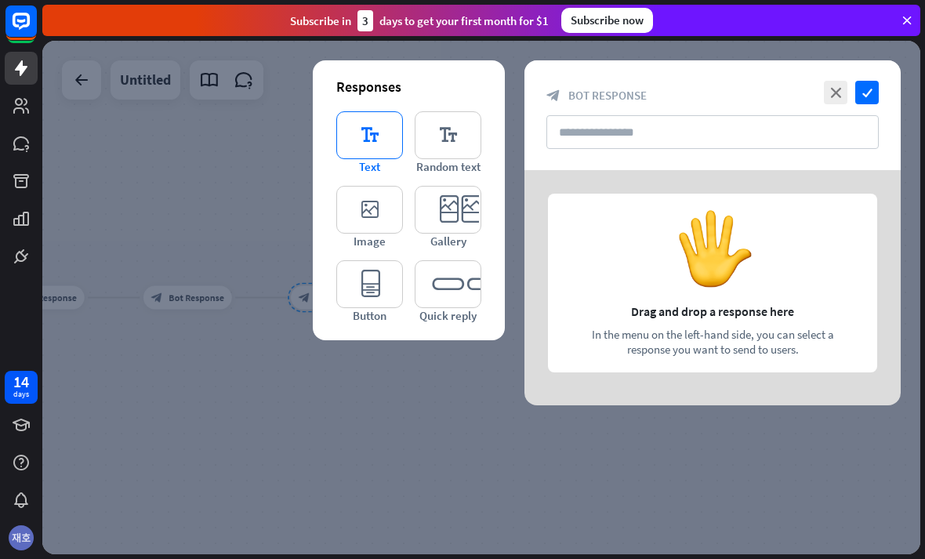
click at [381, 158] on icon "editor_text" at bounding box center [369, 135] width 67 height 48
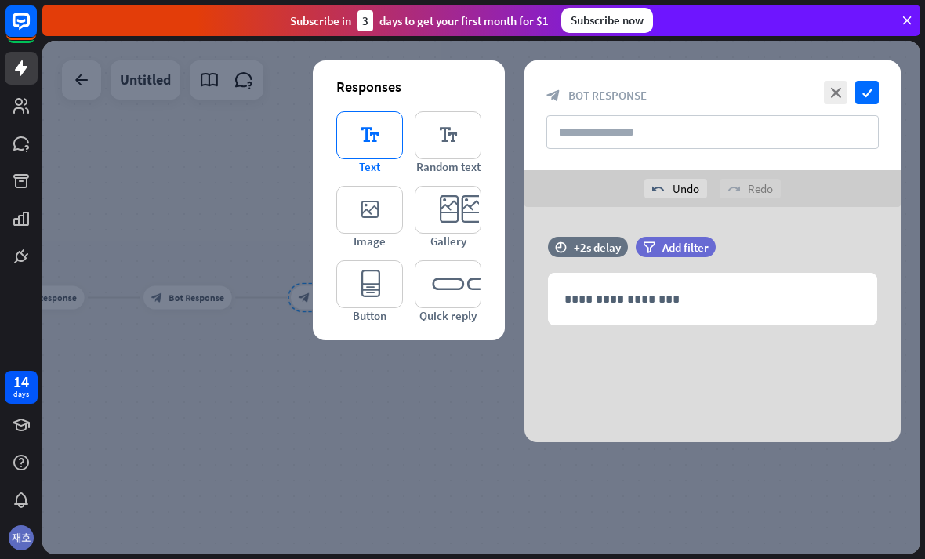
click at [353, 134] on icon "editor_text" at bounding box center [369, 135] width 67 height 48
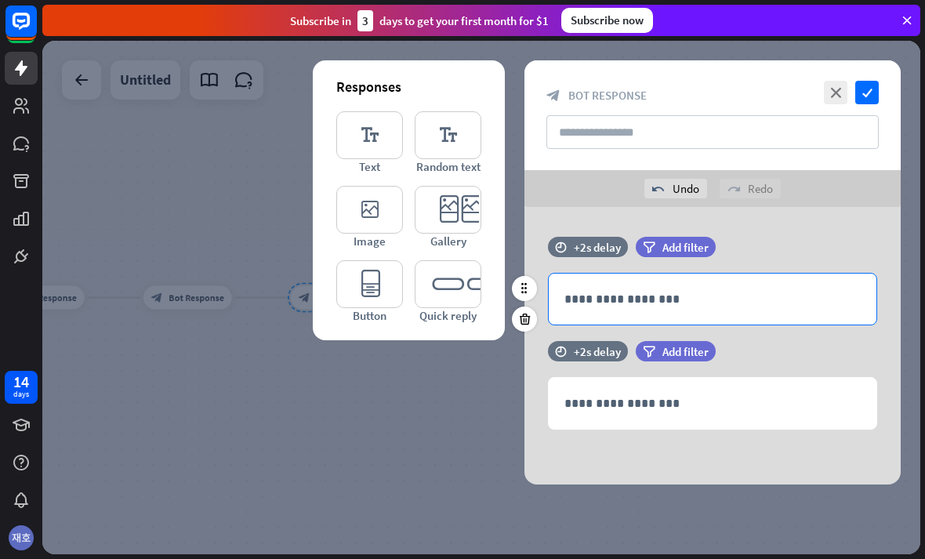
click at [762, 291] on p "**********" at bounding box center [712, 299] width 296 height 20
click at [751, 299] on p "**********" at bounding box center [712, 299] width 296 height 20
click at [755, 299] on p "**********" at bounding box center [712, 299] width 296 height 20
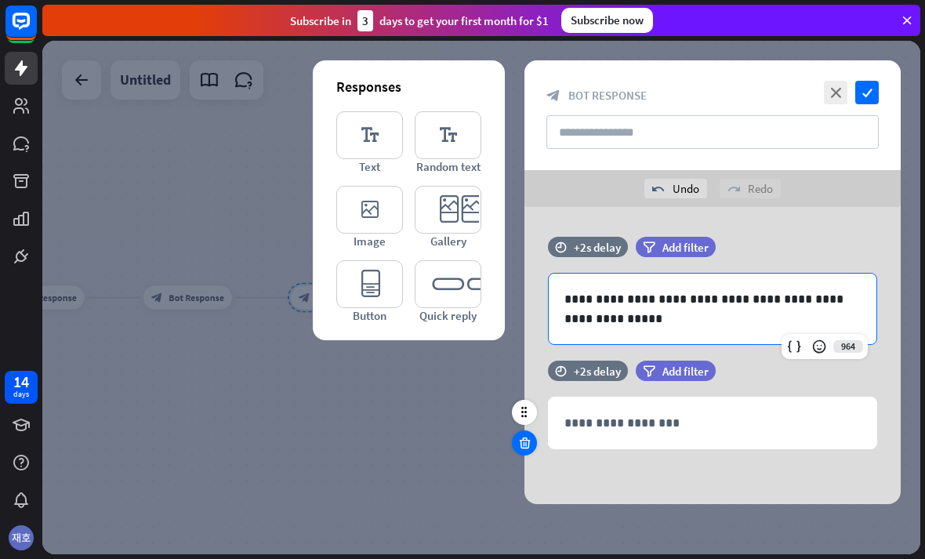
click at [521, 444] on icon at bounding box center [524, 443] width 15 height 14
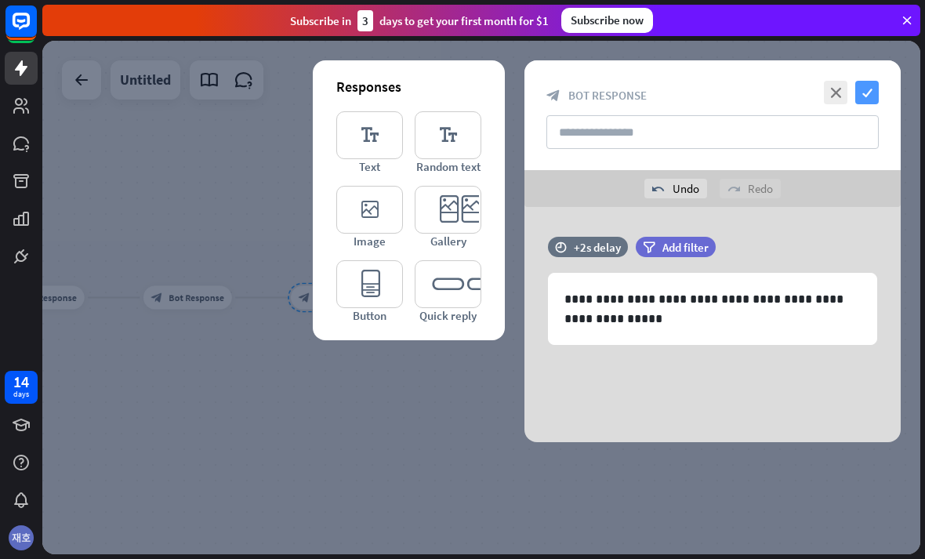
click at [869, 91] on icon "check" at bounding box center [867, 93] width 24 height 24
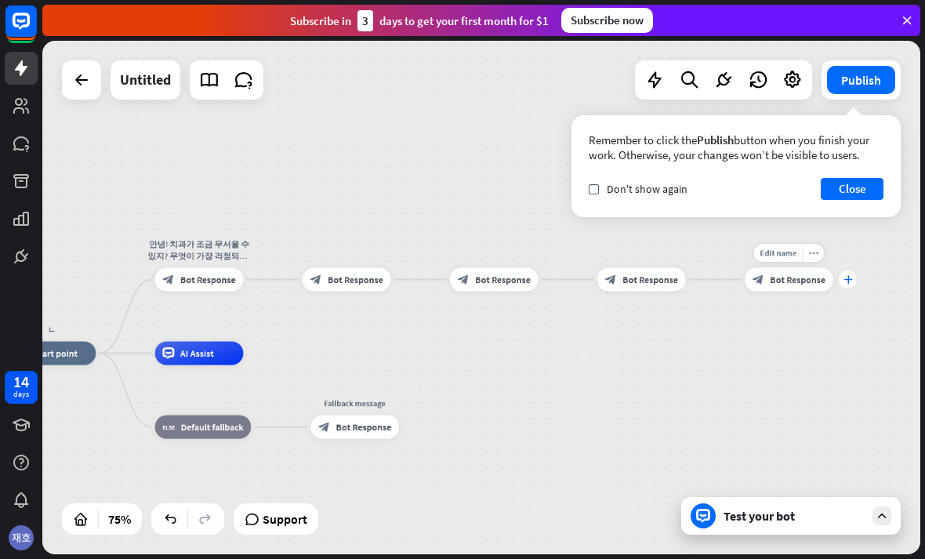
click at [841, 273] on div "plus" at bounding box center [847, 279] width 18 height 18
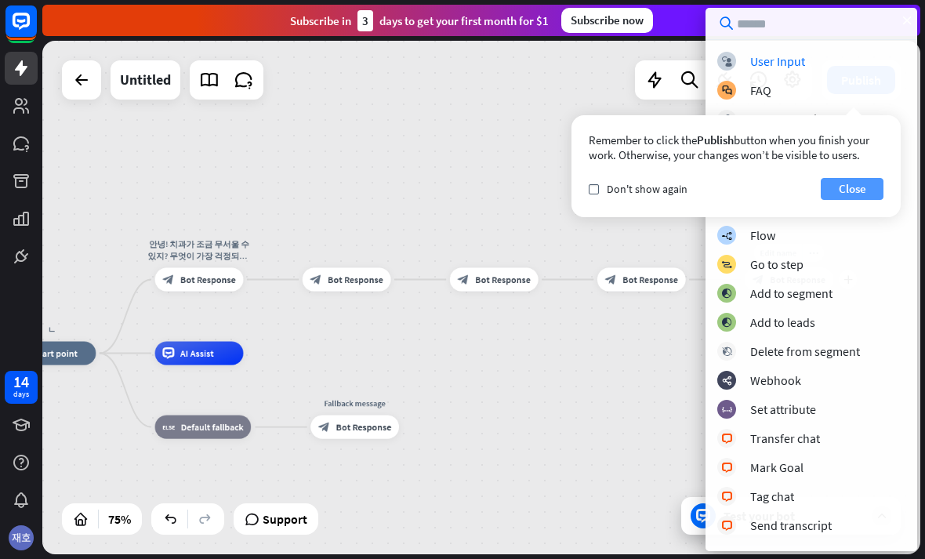
click at [867, 192] on button "Close" at bounding box center [851, 189] width 63 height 22
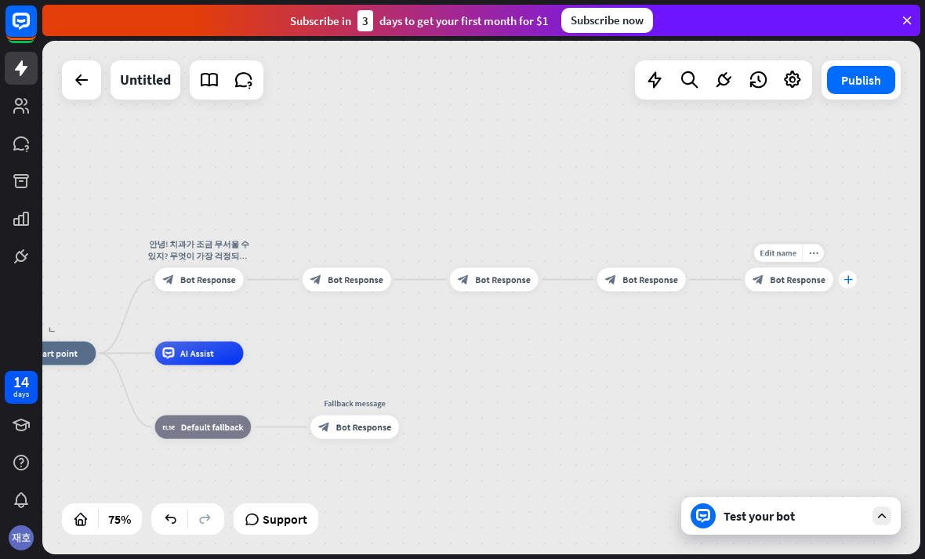
click at [847, 272] on div "plus" at bounding box center [847, 279] width 18 height 18
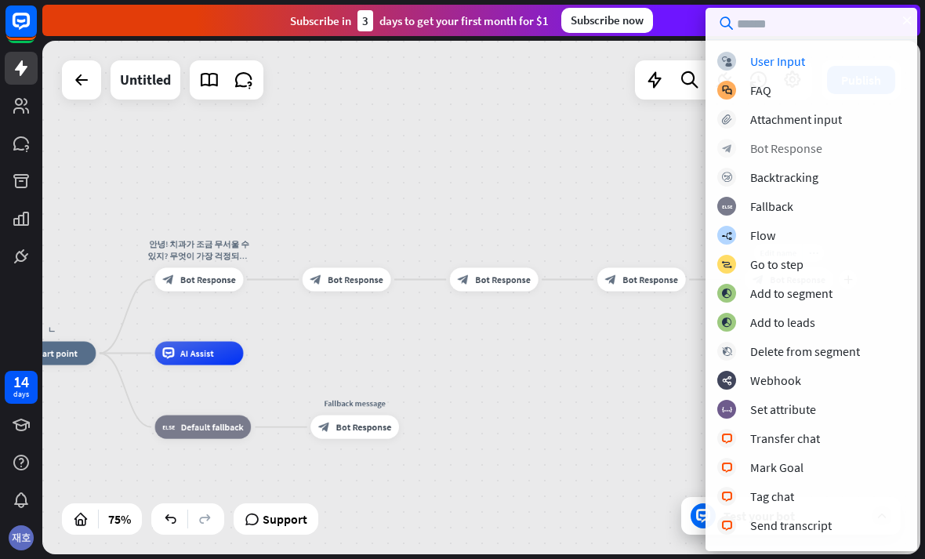
click at [836, 154] on div "block_bot_response Bot Response" at bounding box center [811, 148] width 188 height 19
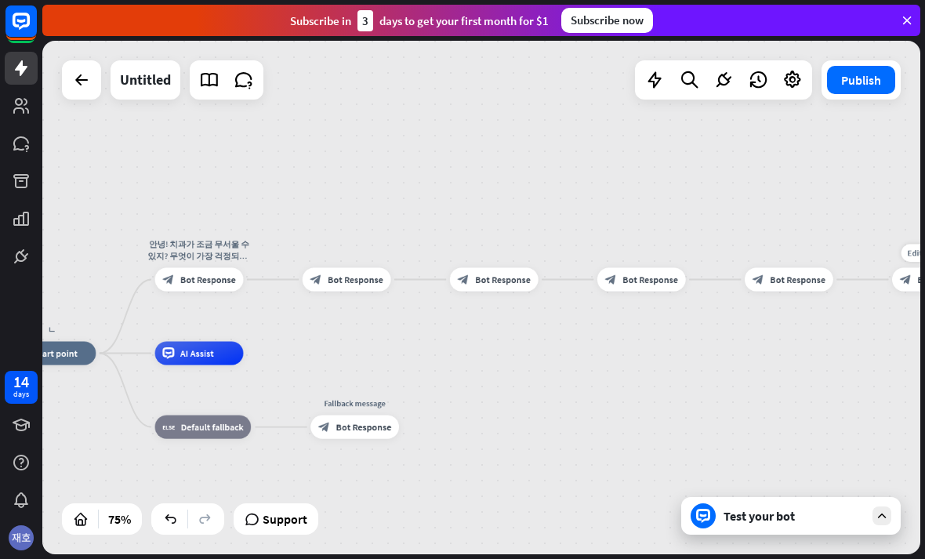
click at [905, 280] on icon "block_bot_response" at bounding box center [906, 279] width 12 height 12
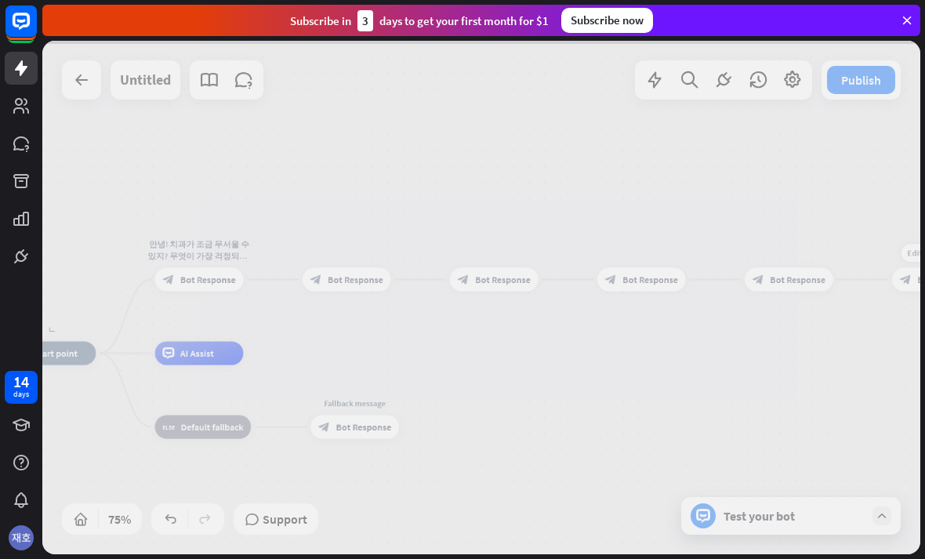
click at [902, 276] on div at bounding box center [481, 297] width 878 height 513
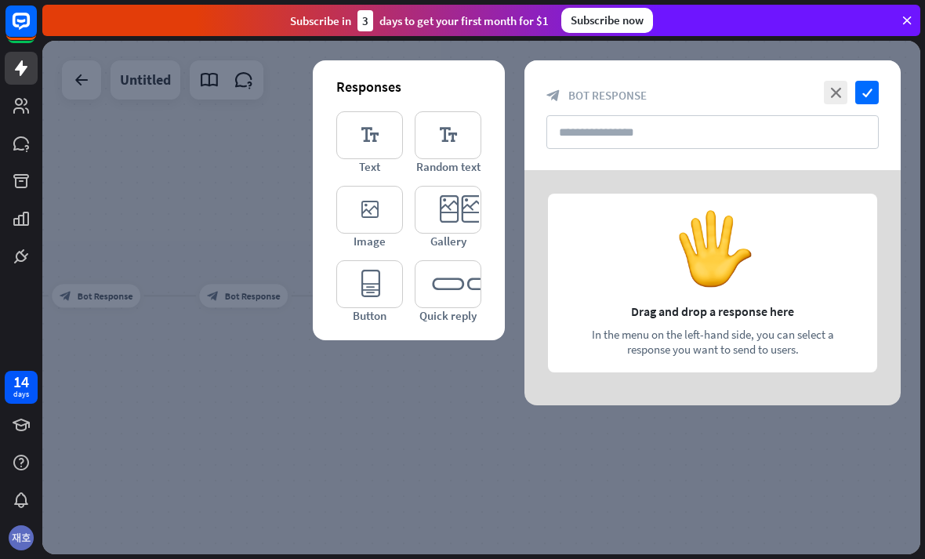
click at [797, 270] on div at bounding box center [712, 287] width 376 height 235
click at [364, 154] on icon "editor_text" at bounding box center [369, 135] width 67 height 48
click at [356, 142] on icon "editor_text" at bounding box center [369, 135] width 67 height 48
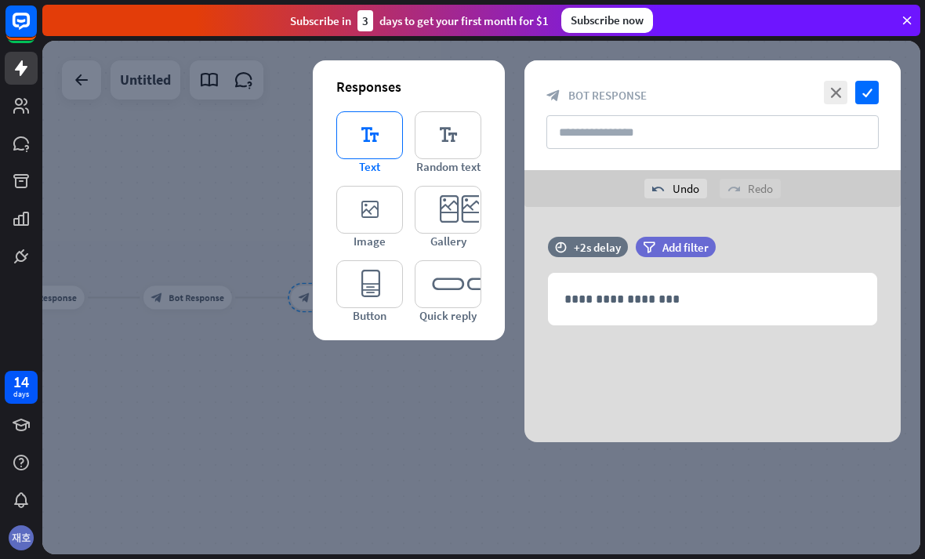
click at [357, 153] on icon "editor_text" at bounding box center [369, 135] width 67 height 48
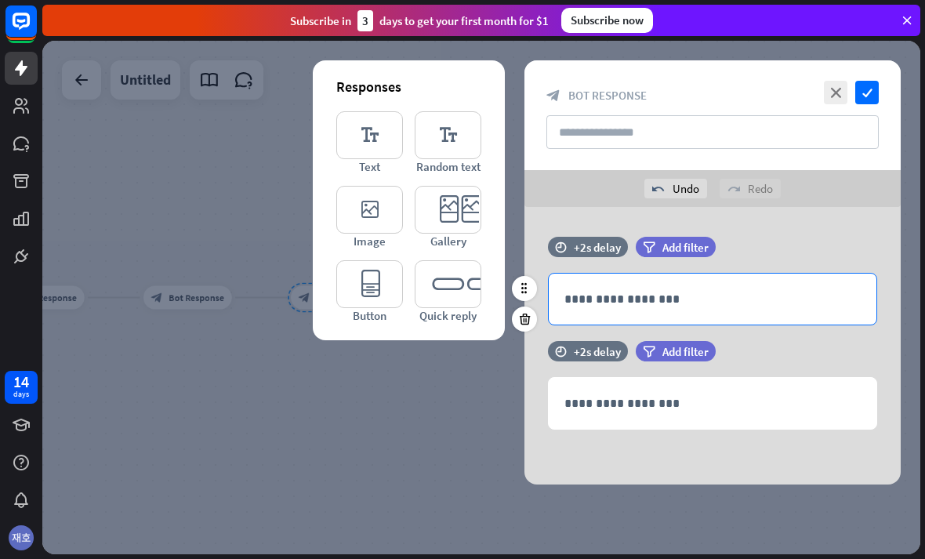
click at [763, 296] on p "**********" at bounding box center [712, 299] width 296 height 20
click at [768, 292] on p "**********" at bounding box center [712, 299] width 296 height 20
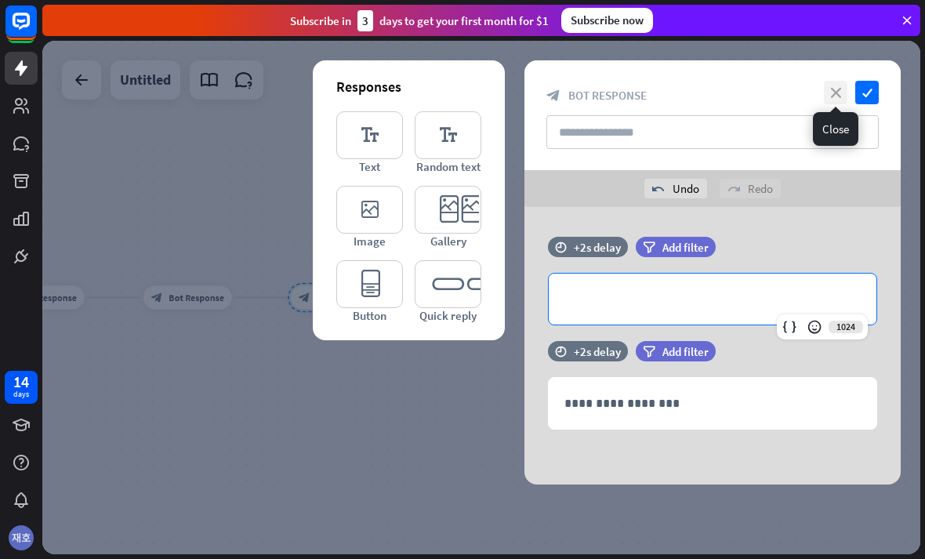
click at [825, 100] on icon "close" at bounding box center [836, 93] width 24 height 24
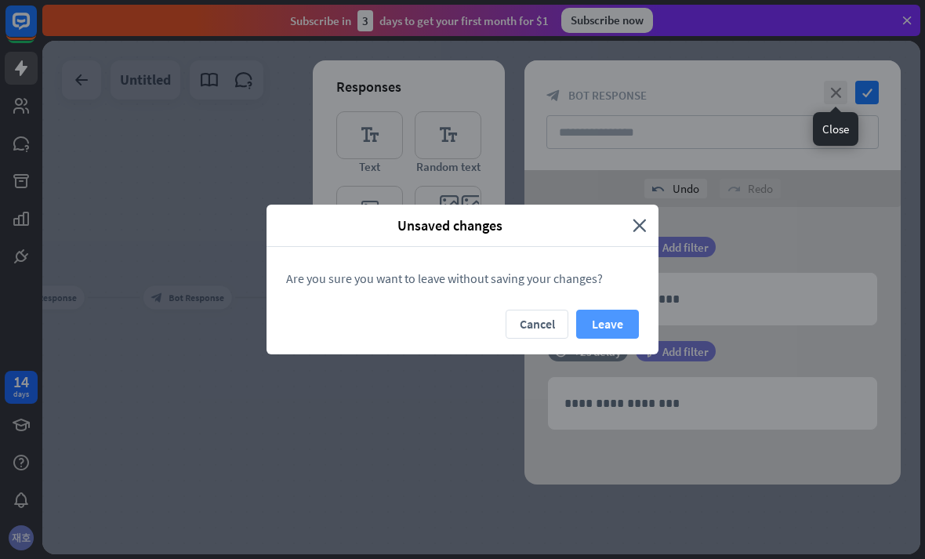
click at [594, 311] on button "Leave" at bounding box center [607, 324] width 63 height 29
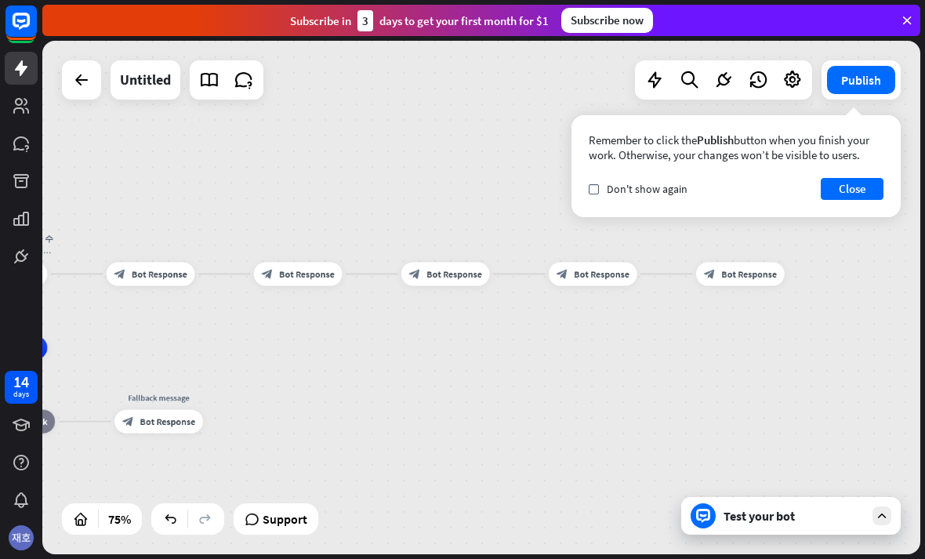
click at [154, 273] on span "Bot Response" at bounding box center [160, 274] width 56 height 12
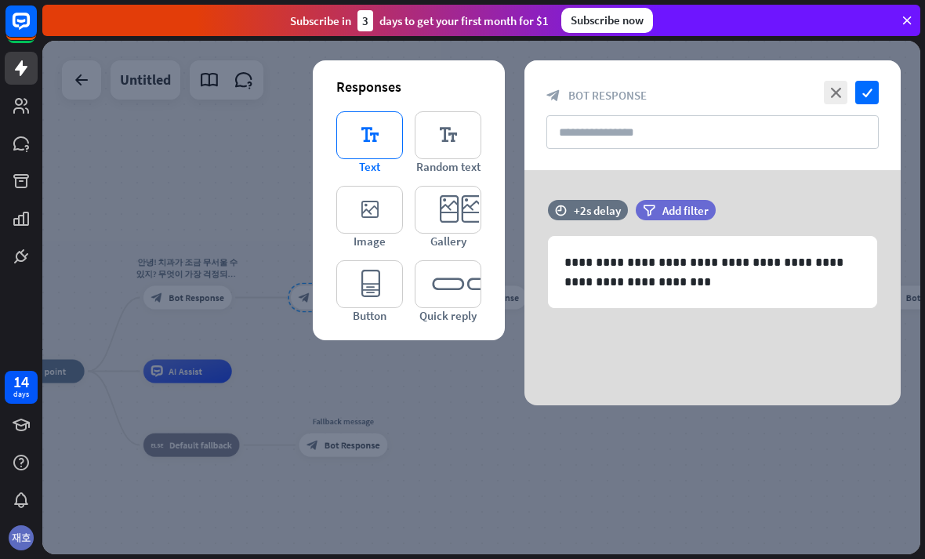
click at [364, 139] on icon "editor_text" at bounding box center [369, 135] width 67 height 48
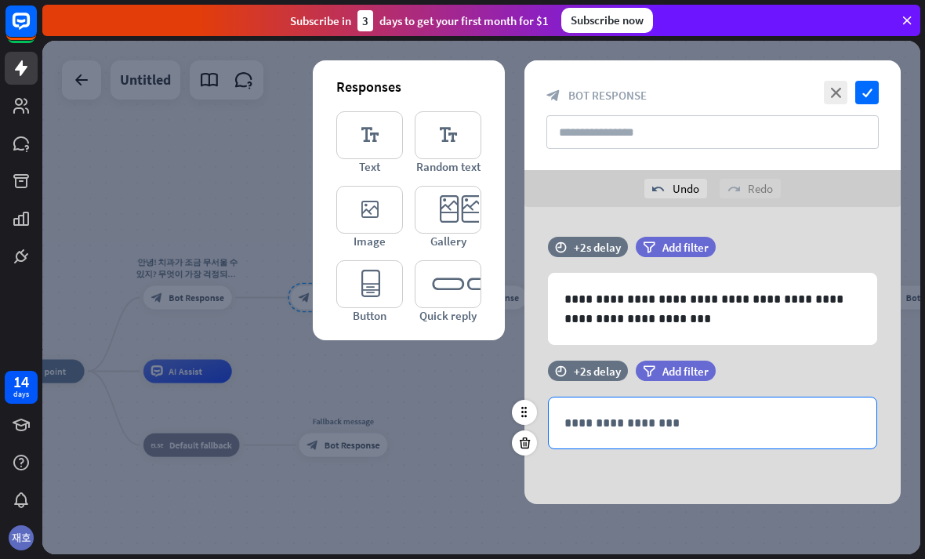
click at [726, 417] on p "**********" at bounding box center [712, 423] width 296 height 20
click at [725, 417] on p "**********" at bounding box center [712, 423] width 296 height 20
click at [722, 431] on p "**********" at bounding box center [712, 423] width 296 height 20
click at [726, 418] on p "**********" at bounding box center [712, 423] width 296 height 20
click at [733, 423] on p "**********" at bounding box center [712, 423] width 296 height 20
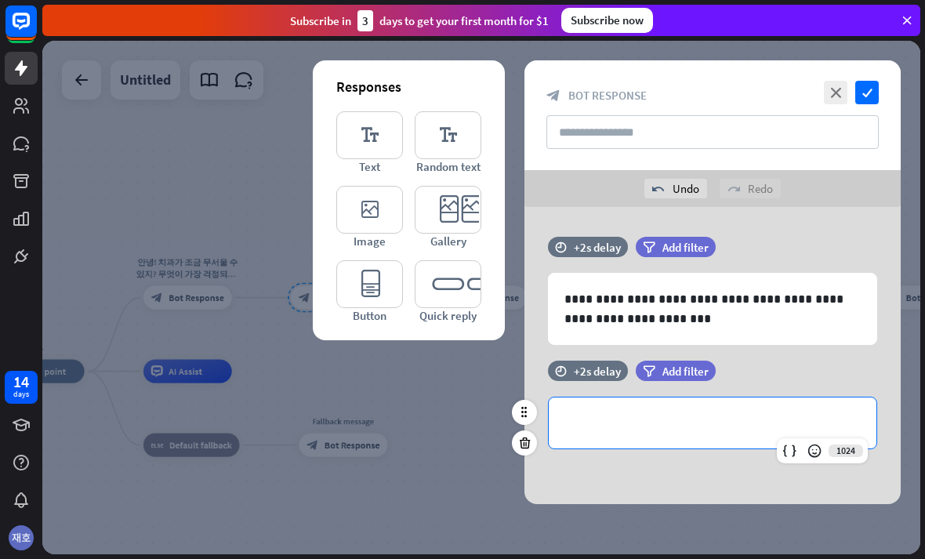
click at [720, 419] on p "**********" at bounding box center [712, 423] width 296 height 20
click at [713, 429] on p "**********" at bounding box center [712, 423] width 296 height 20
click at [719, 417] on p "**********" at bounding box center [712, 423] width 296 height 20
click at [867, 89] on icon "check" at bounding box center [867, 93] width 24 height 24
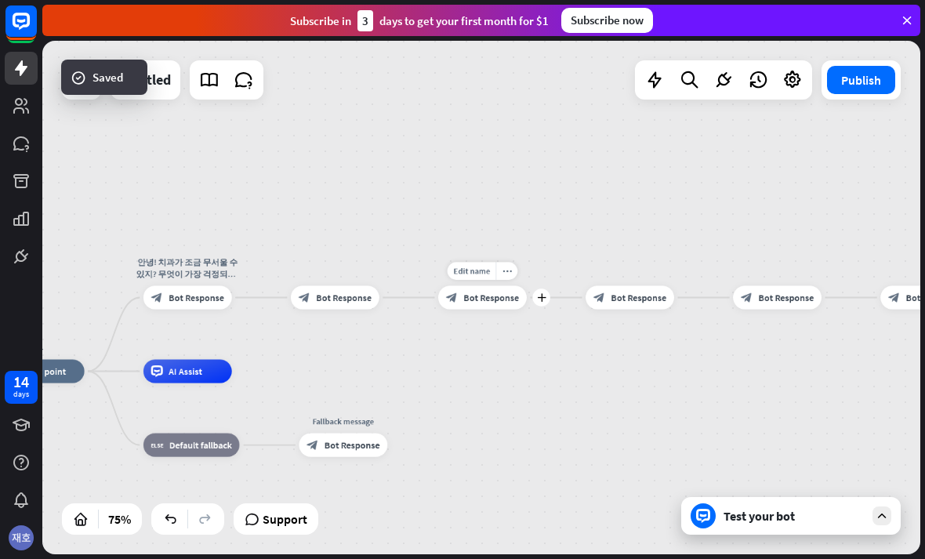
click at [460, 306] on div "block_bot_response Bot Response" at bounding box center [482, 297] width 89 height 24
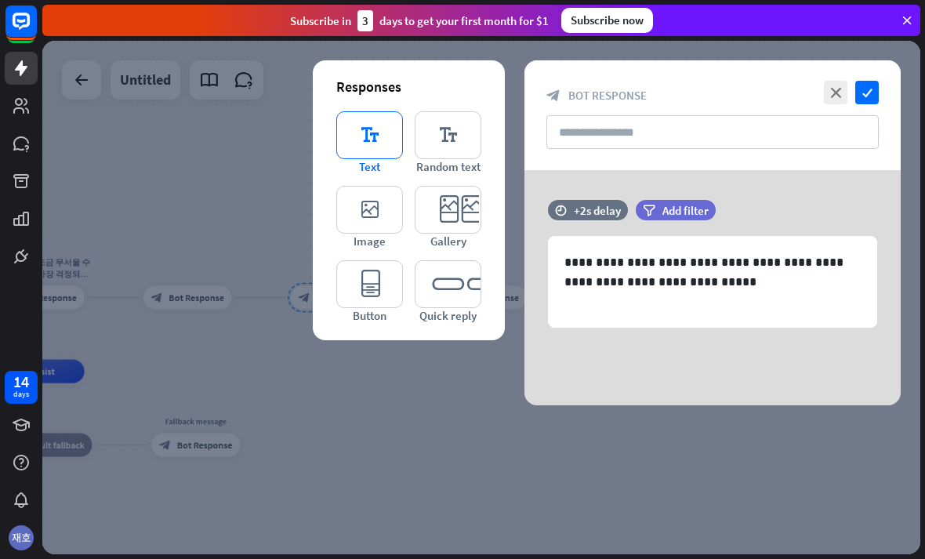
click at [341, 146] on icon "editor_text" at bounding box center [369, 135] width 67 height 48
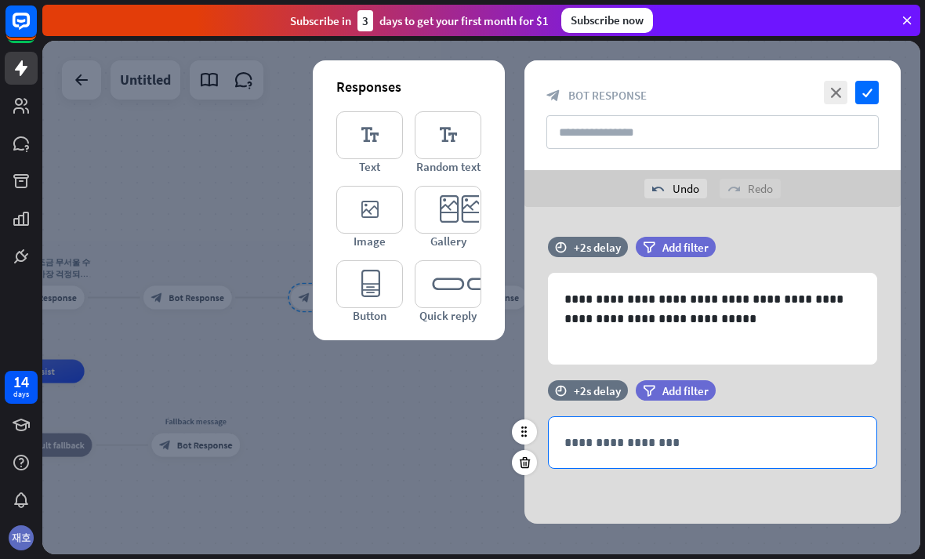
click at [713, 437] on p "**********" at bounding box center [712, 443] width 296 height 20
click at [715, 436] on p "**********" at bounding box center [712, 443] width 296 height 20
click at [724, 434] on p "**********" at bounding box center [712, 443] width 296 height 20
click at [417, 404] on div at bounding box center [481, 297] width 878 height 513
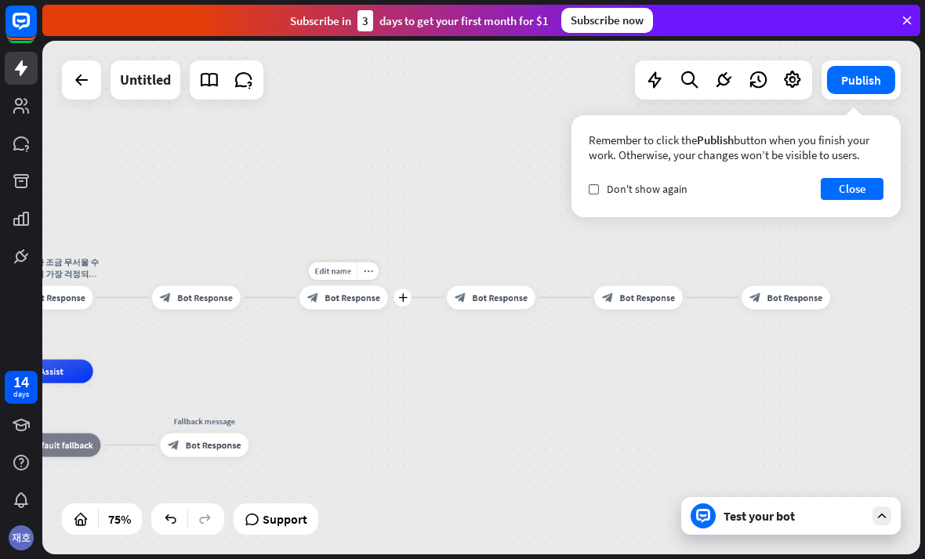
click at [353, 305] on div "block_bot_response Bot Response" at bounding box center [343, 297] width 89 height 24
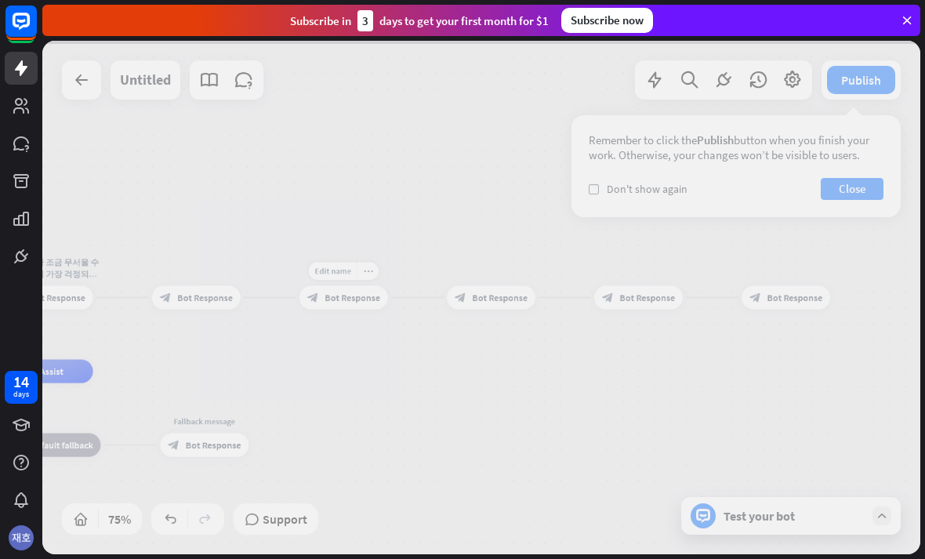
click at [346, 304] on div at bounding box center [481, 297] width 878 height 513
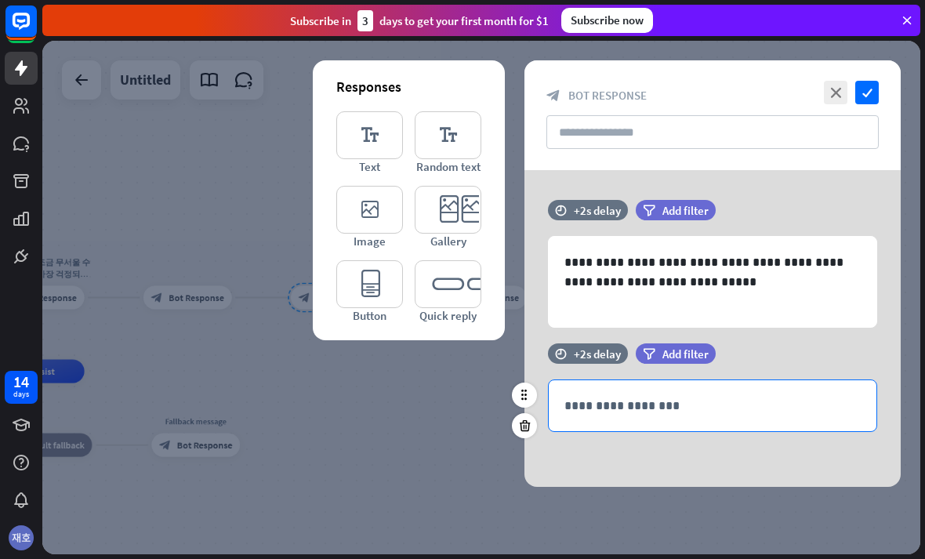
click at [712, 405] on p "**********" at bounding box center [712, 406] width 296 height 20
click at [710, 400] on p "**********" at bounding box center [712, 406] width 296 height 20
click at [718, 403] on p "**********" at bounding box center [712, 406] width 296 height 20
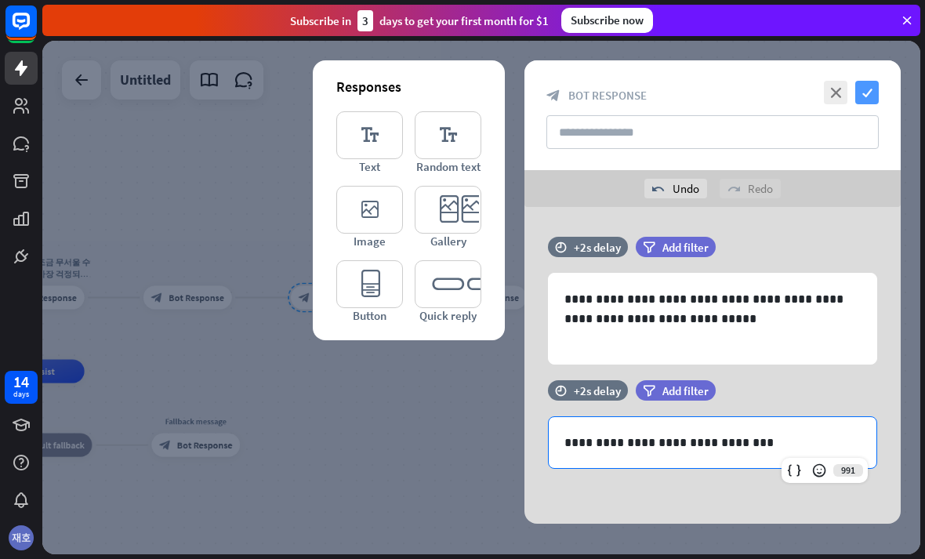
click at [867, 101] on icon "check" at bounding box center [867, 93] width 24 height 24
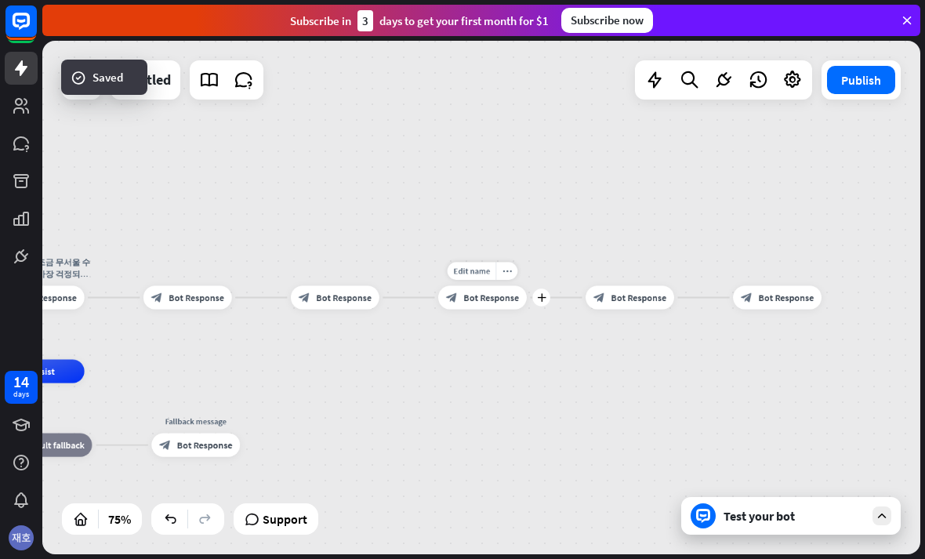
click at [451, 295] on icon "block_bot_response" at bounding box center [452, 298] width 12 height 12
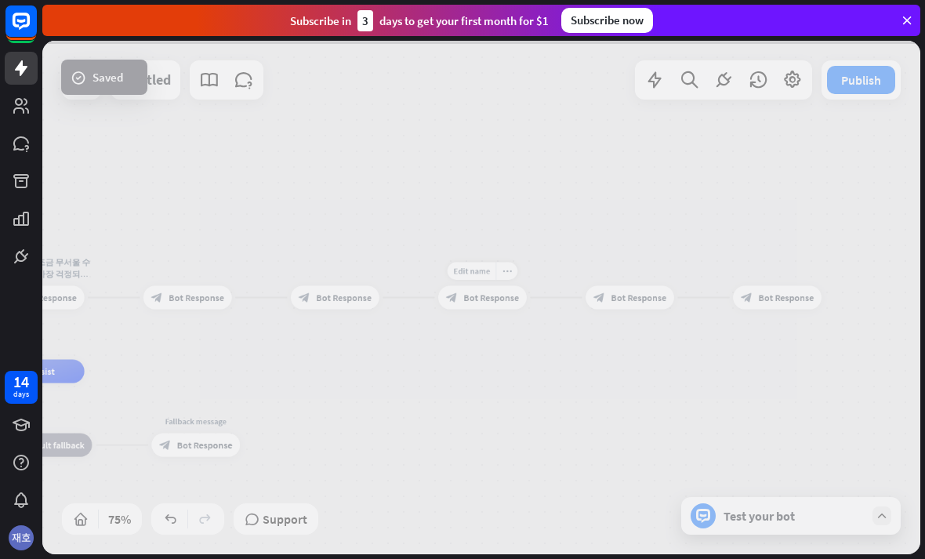
click at [455, 295] on div at bounding box center [481, 297] width 878 height 513
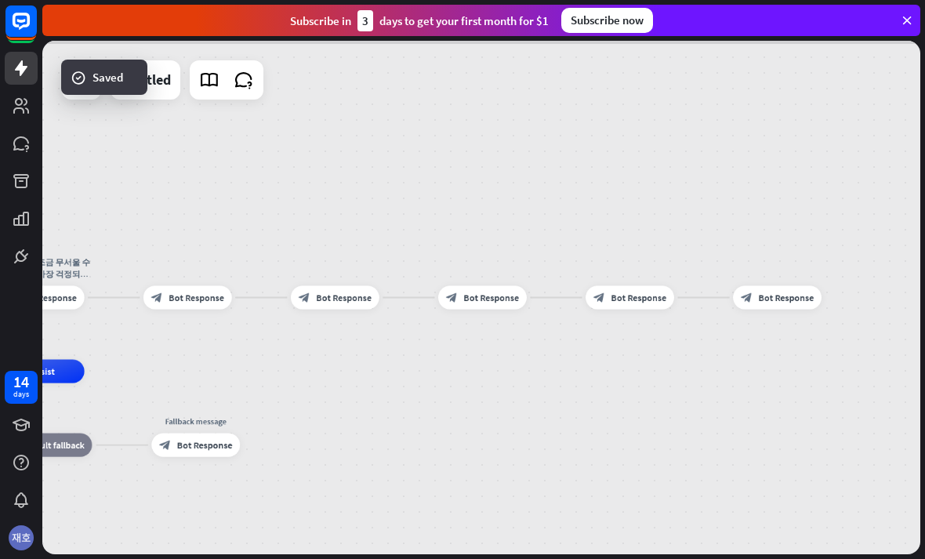
click at [455, 295] on div at bounding box center [481, 297] width 878 height 513
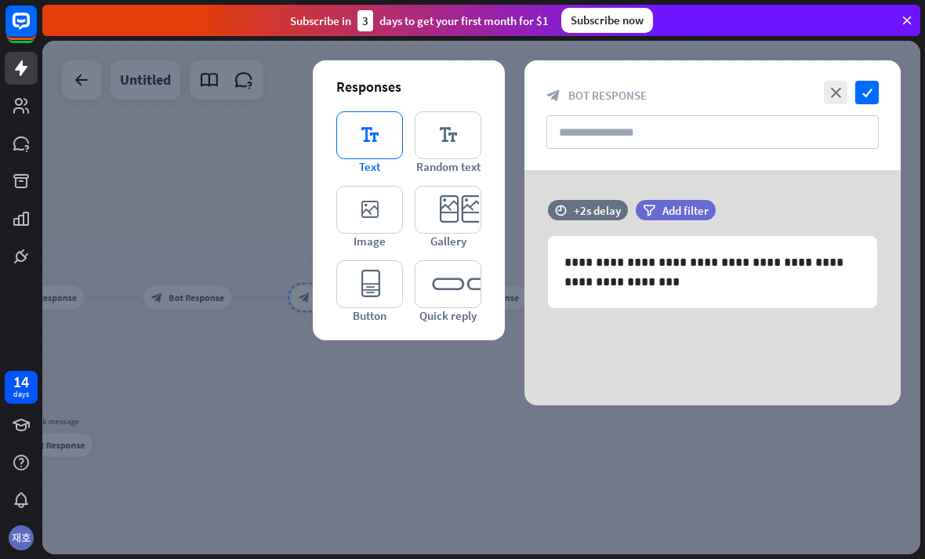
click at [360, 142] on icon "editor_text" at bounding box center [369, 135] width 67 height 48
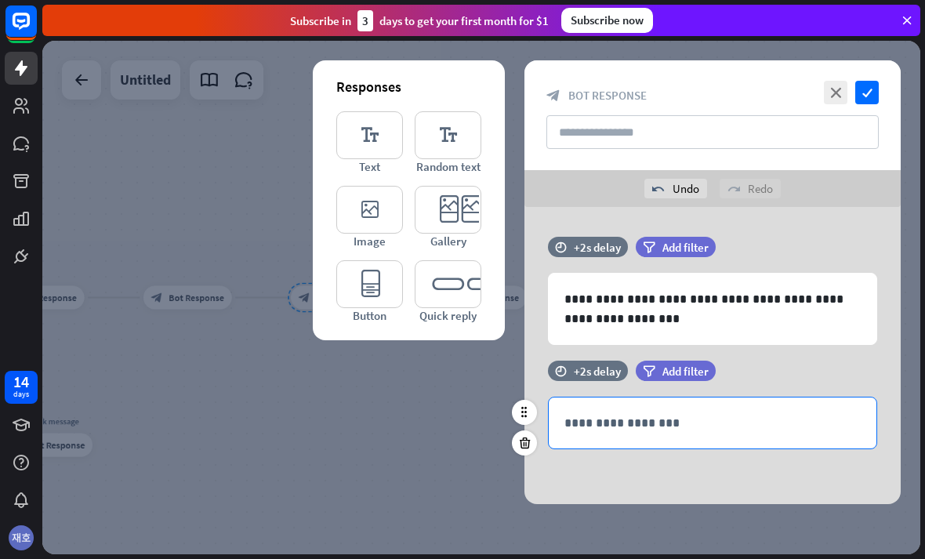
click at [703, 422] on p "**********" at bounding box center [712, 423] width 296 height 20
click at [707, 418] on p "**********" at bounding box center [712, 423] width 296 height 20
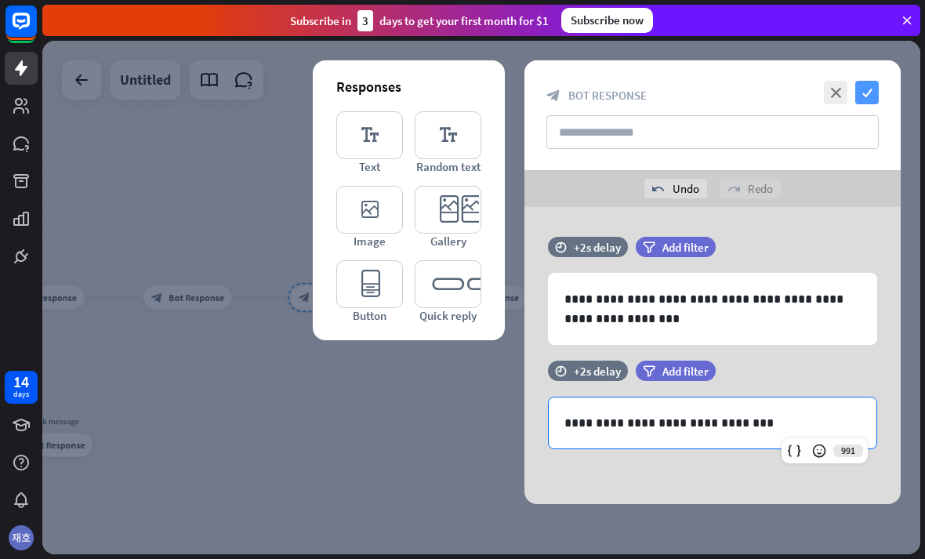
click at [866, 93] on icon "check" at bounding box center [867, 93] width 24 height 24
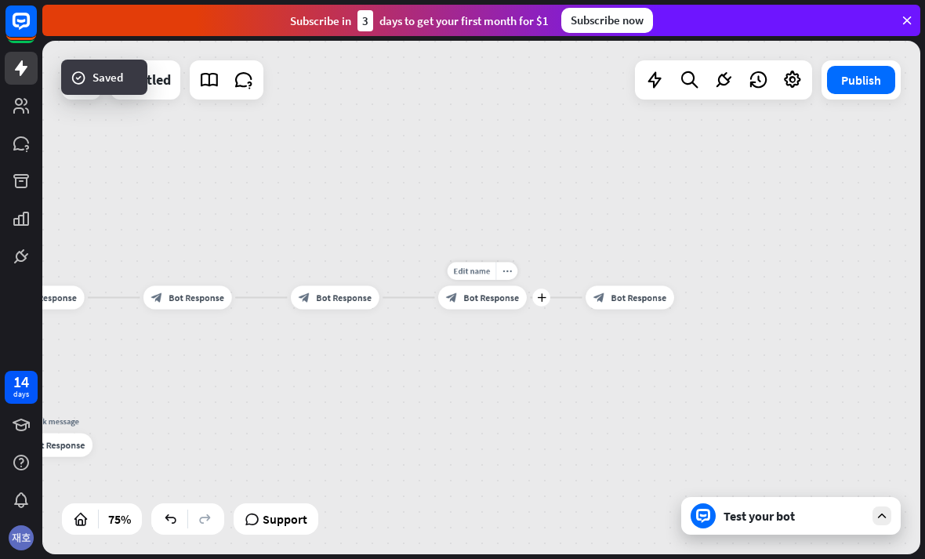
click at [464, 300] on span "Bot Response" at bounding box center [491, 298] width 56 height 12
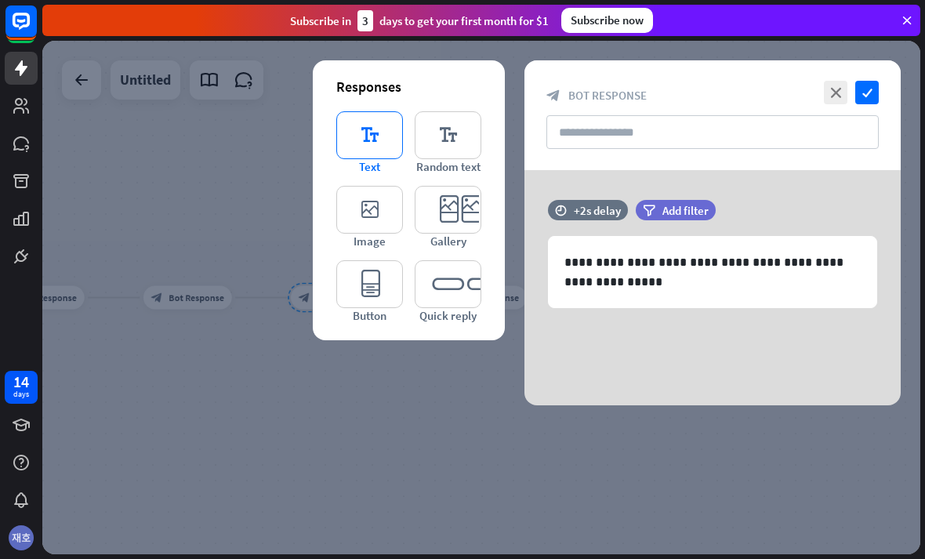
click at [353, 143] on icon "editor_text" at bounding box center [369, 135] width 67 height 48
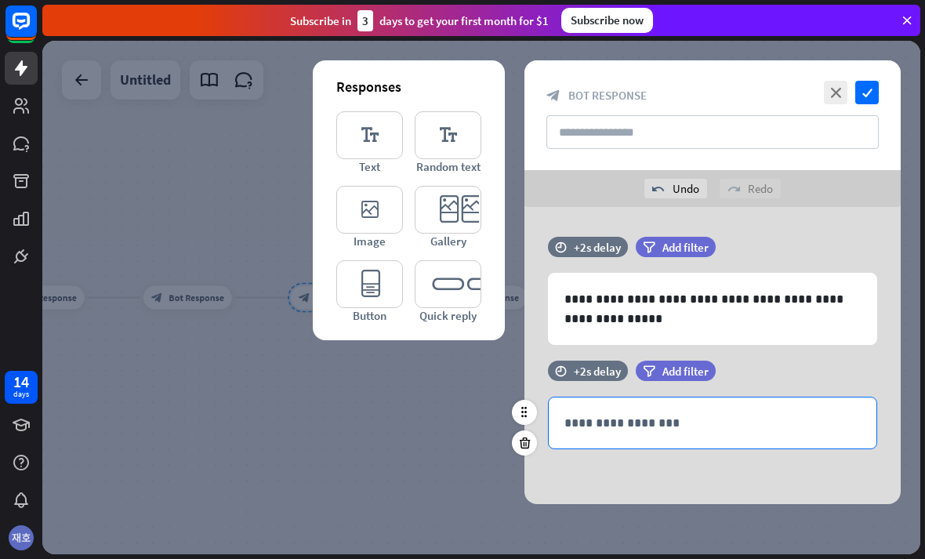
click at [701, 416] on p "**********" at bounding box center [712, 423] width 296 height 20
click at [701, 422] on p "**********" at bounding box center [712, 423] width 296 height 20
click at [701, 426] on p "**********" at bounding box center [712, 423] width 296 height 20
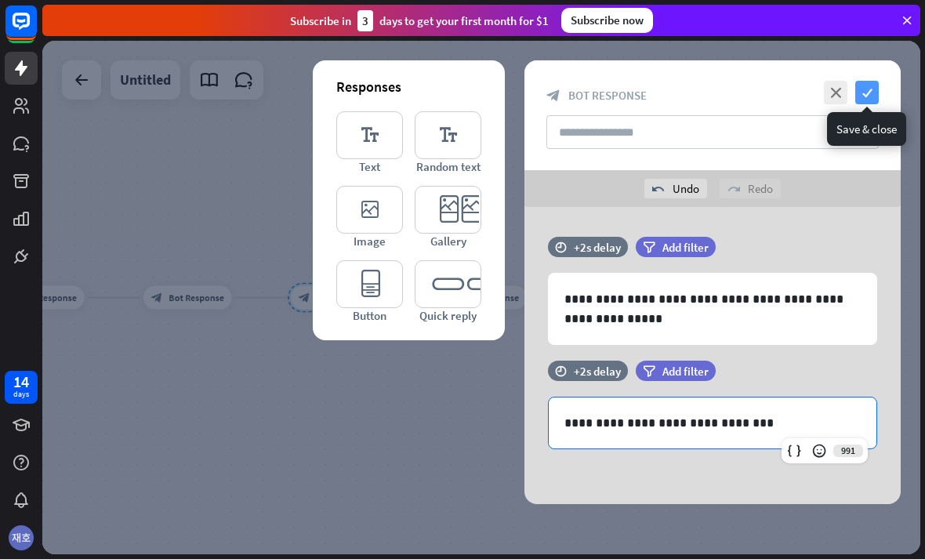
click at [878, 89] on icon "check" at bounding box center [867, 93] width 24 height 24
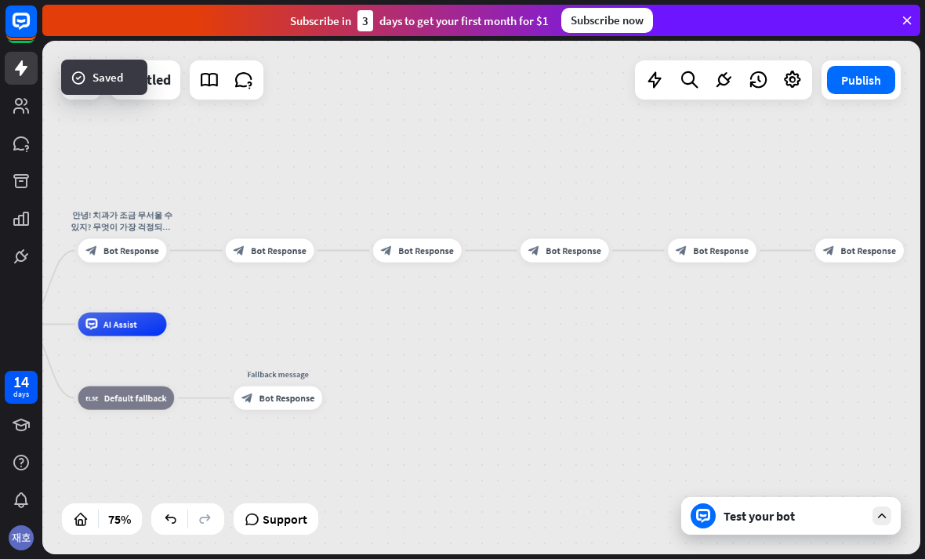
click at [792, 499] on div "Test your bot" at bounding box center [790, 516] width 219 height 38
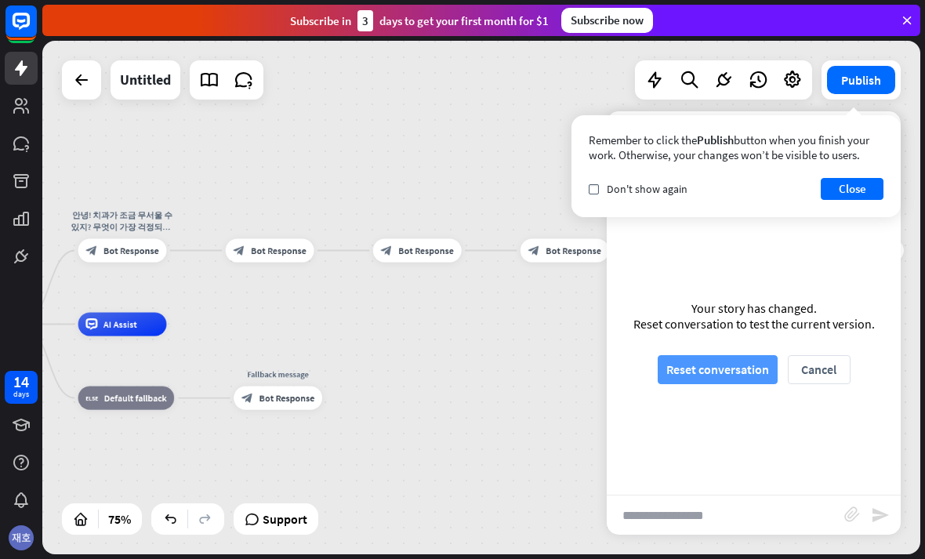
click at [751, 378] on button "Reset conversation" at bounding box center [717, 369] width 120 height 29
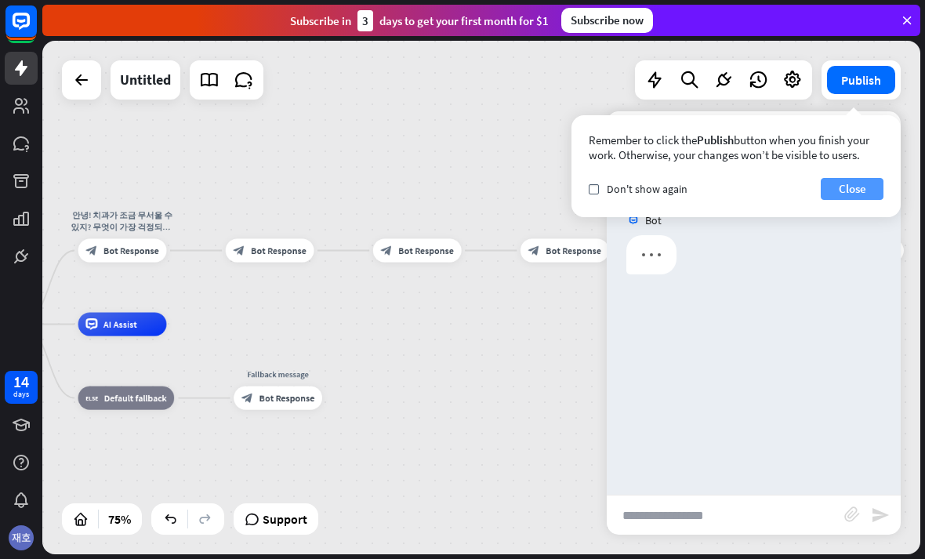
click at [874, 188] on button "Close" at bounding box center [851, 189] width 63 height 22
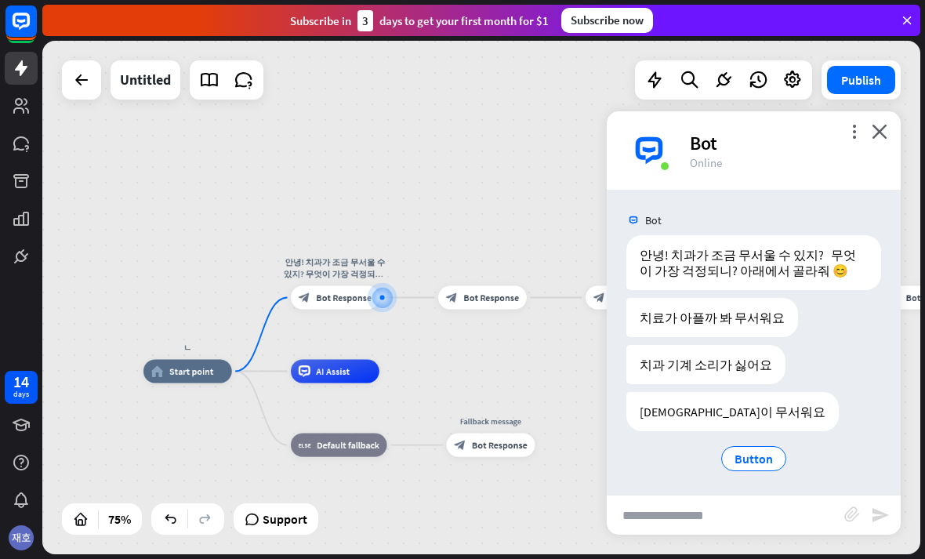
click at [804, 345] on div "치과 기계 소리가 싫어요" at bounding box center [753, 364] width 255 height 39
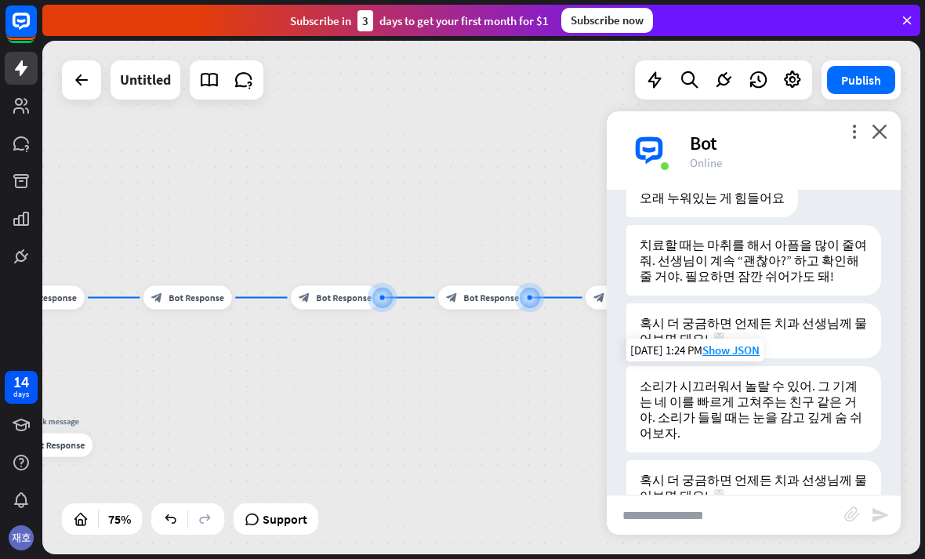
scroll to position [571, 0]
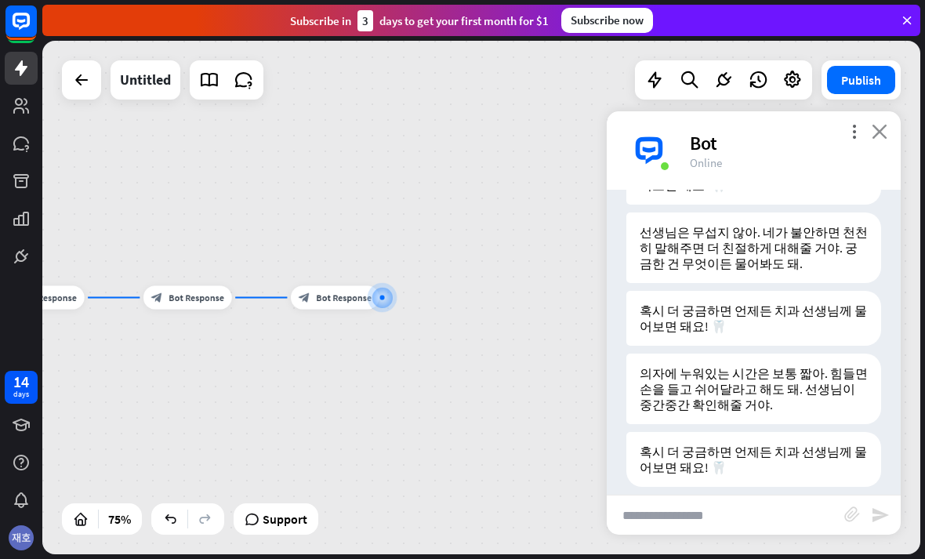
click at [885, 128] on icon "close" at bounding box center [879, 131] width 16 height 15
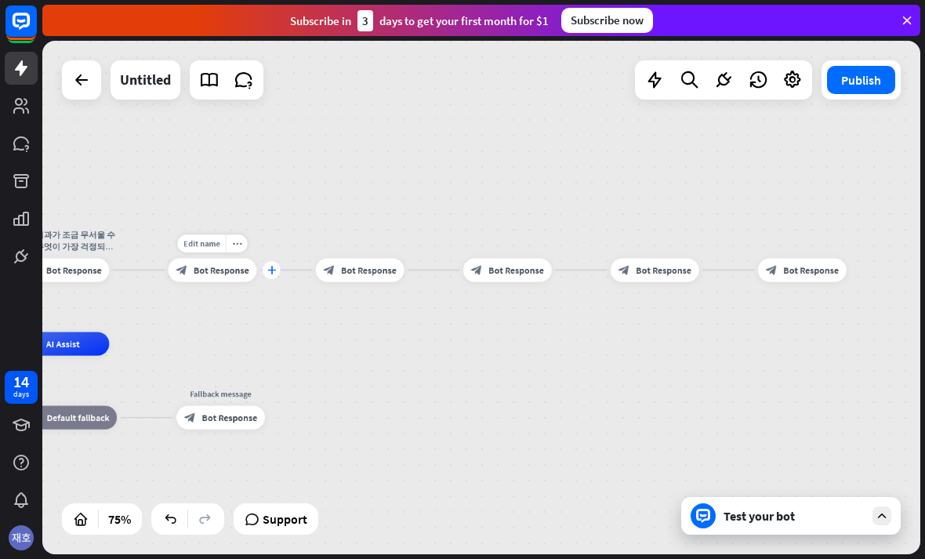
click at [266, 271] on div "plus" at bounding box center [272, 270] width 18 height 18
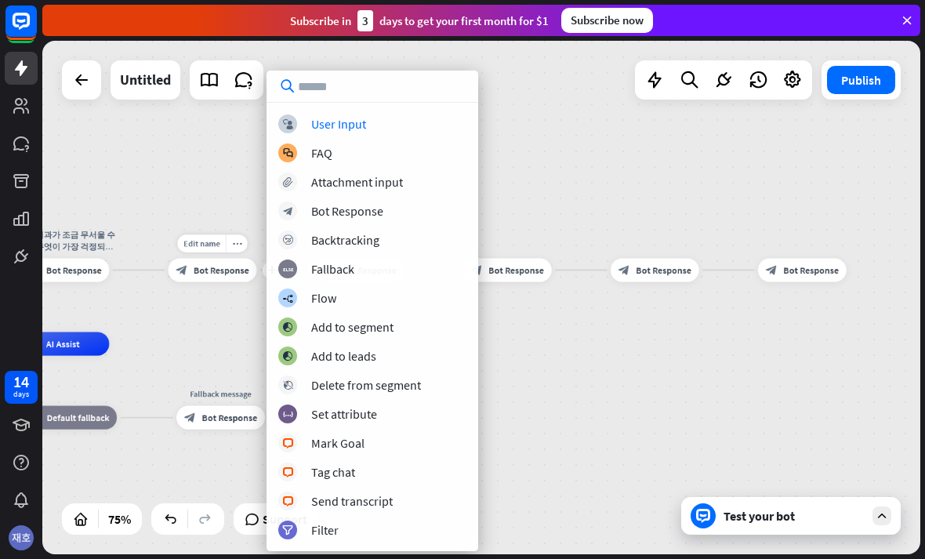
click at [701, 375] on div "ㄴ home_2 Start point 안녕! 치과가 조금 무서울 수 있지? 무엇이 가장 걱정되니? 아래에서 골라줘 😊 block_bot_res…" at bounding box center [481, 297] width 878 height 513
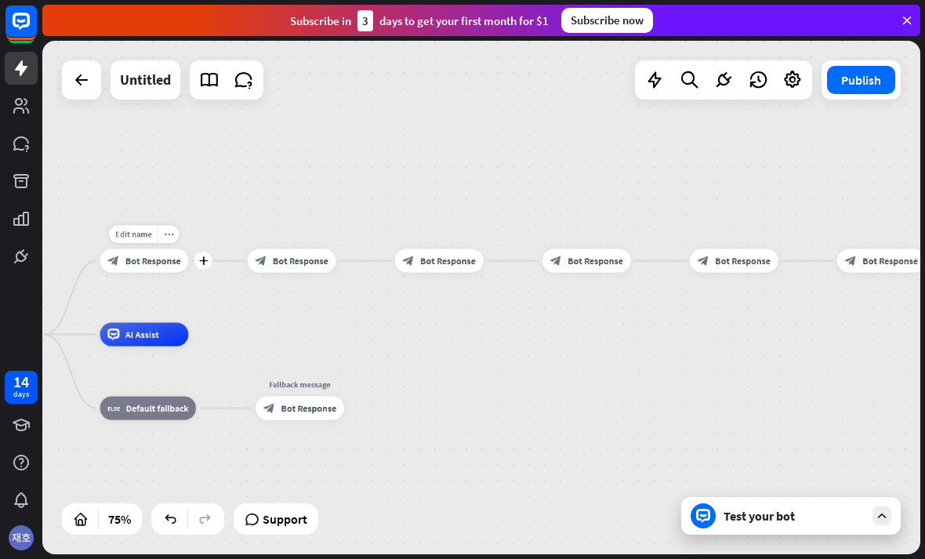
click at [160, 265] on span "Bot Response" at bounding box center [153, 261] width 56 height 12
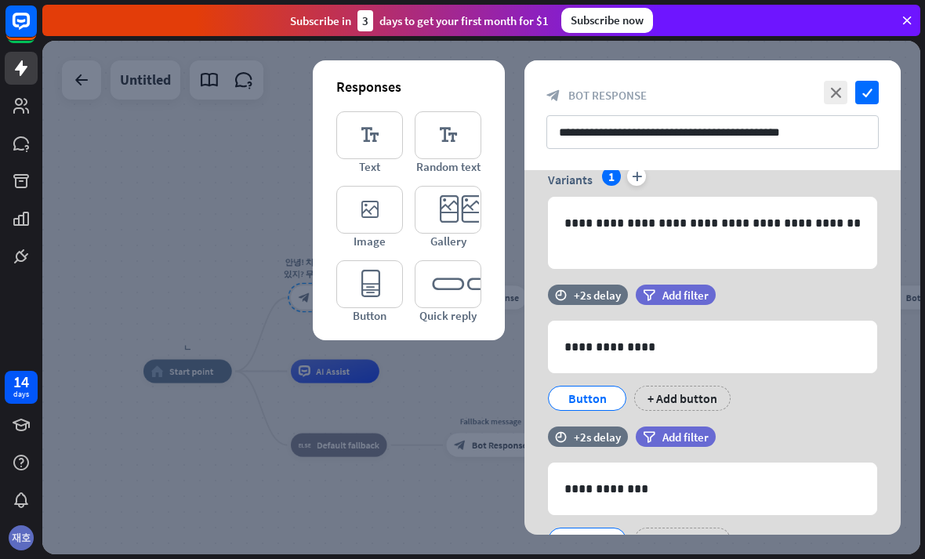
scroll to position [70, 0]
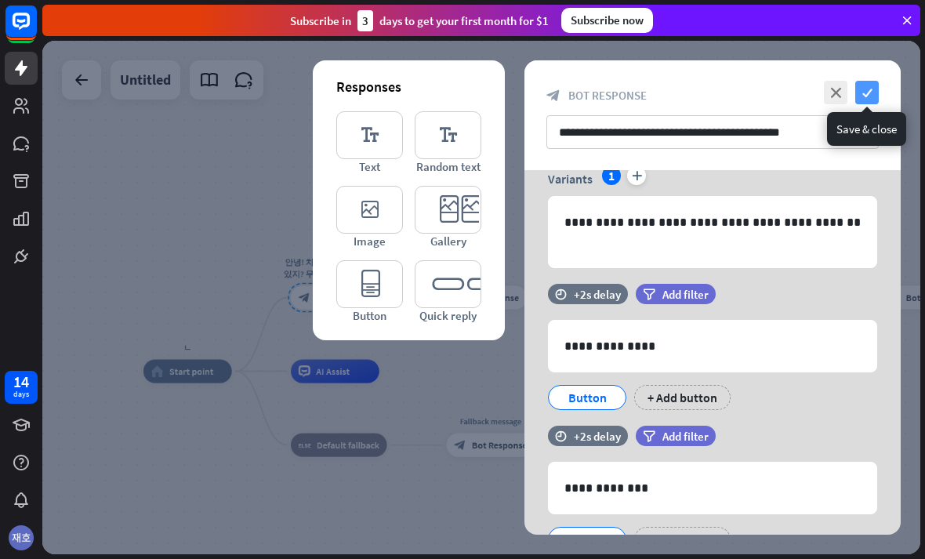
click at [868, 89] on icon "check" at bounding box center [867, 93] width 24 height 24
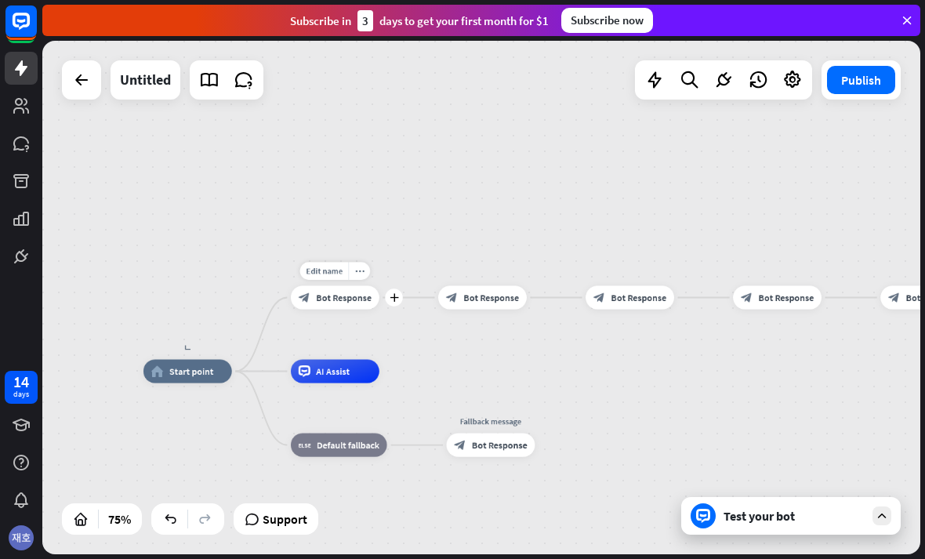
click at [379, 309] on div "Edit name more_horiz plus block_bot_response Bot Response" at bounding box center [335, 297] width 89 height 24
click at [393, 293] on icon "plus" at bounding box center [393, 297] width 9 height 9
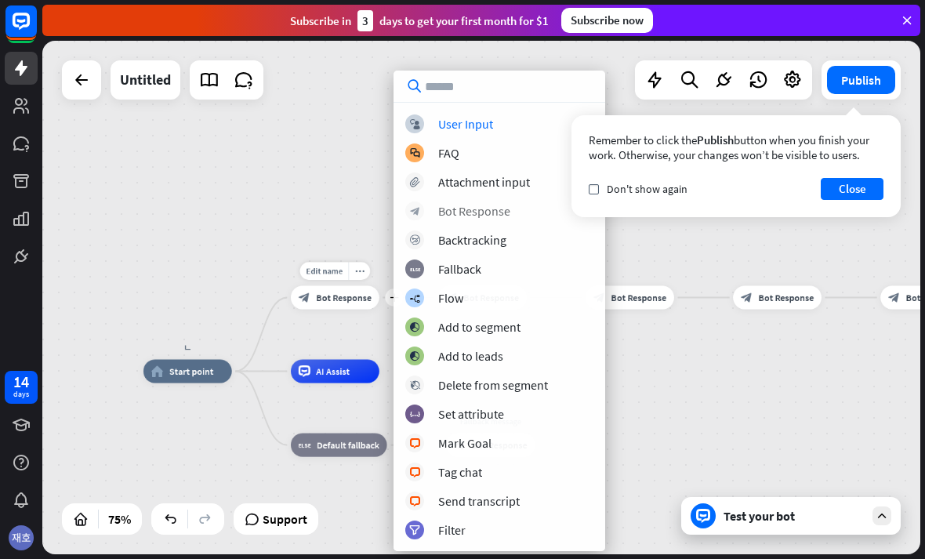
click at [415, 206] on icon "block_bot_response" at bounding box center [415, 211] width 10 height 10
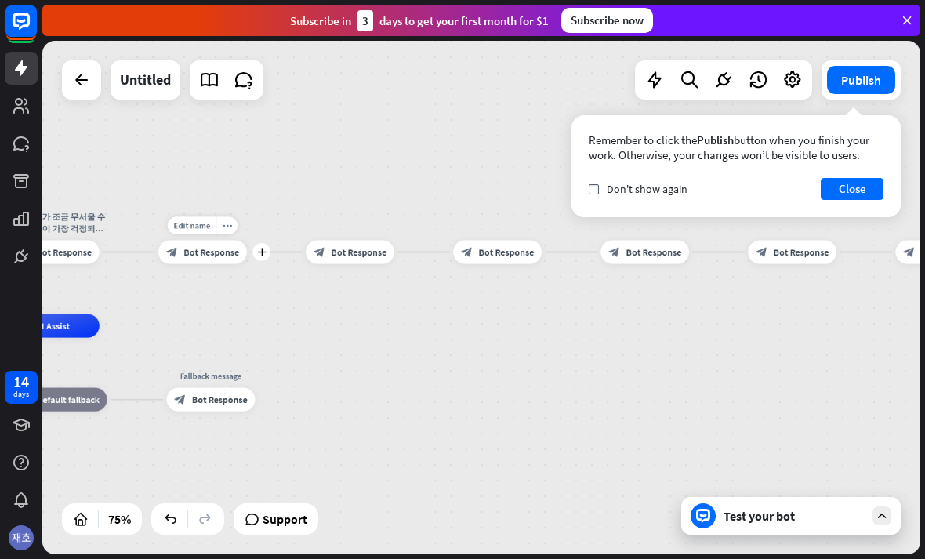
click at [184, 248] on span "Bot Response" at bounding box center [211, 252] width 56 height 12
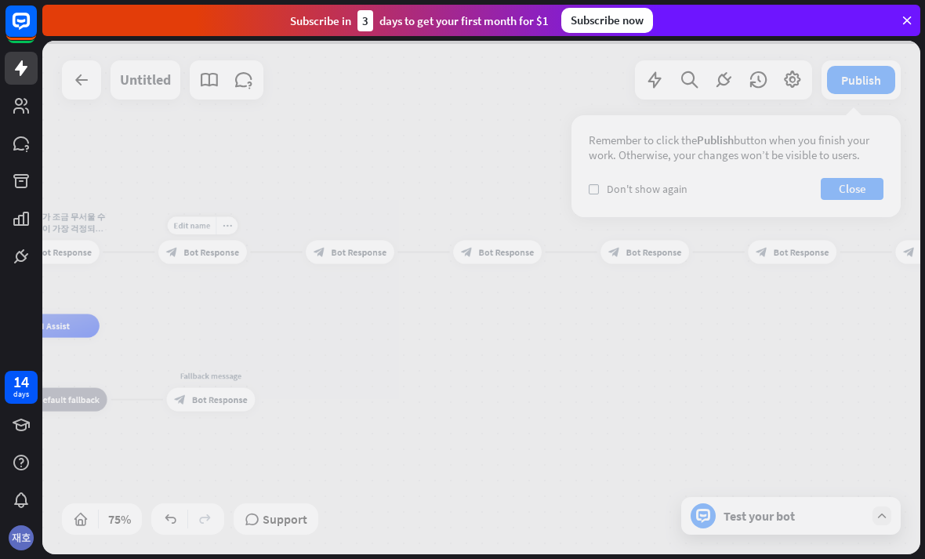
click at [180, 248] on div at bounding box center [481, 297] width 878 height 513
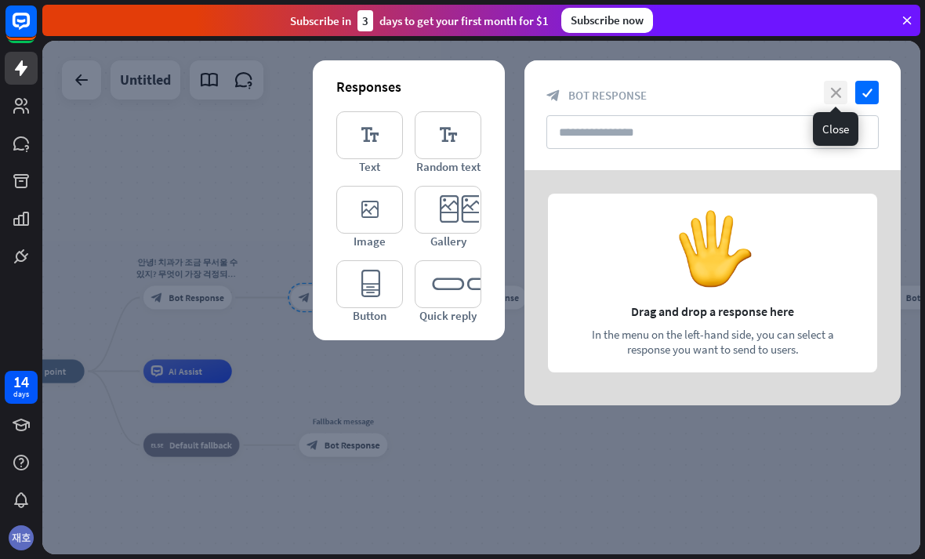
click at [839, 102] on icon "close" at bounding box center [836, 93] width 24 height 24
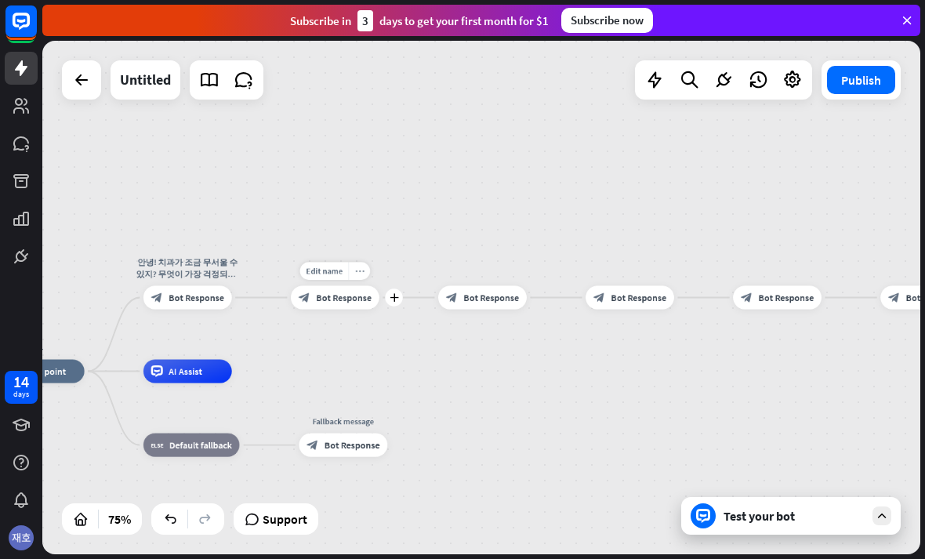
click at [358, 266] on icon "more_horiz" at bounding box center [359, 270] width 9 height 9
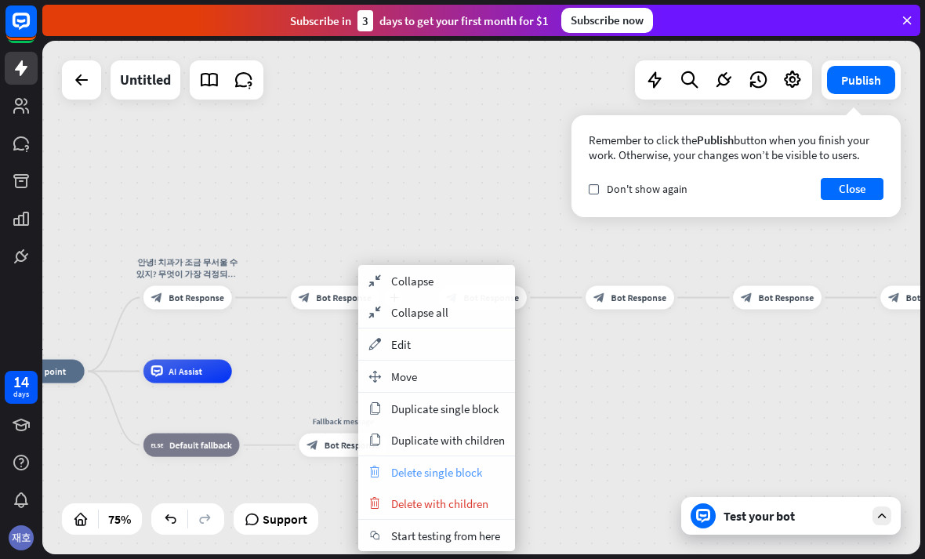
click at [375, 469] on icon "trash" at bounding box center [374, 471] width 17 height 13
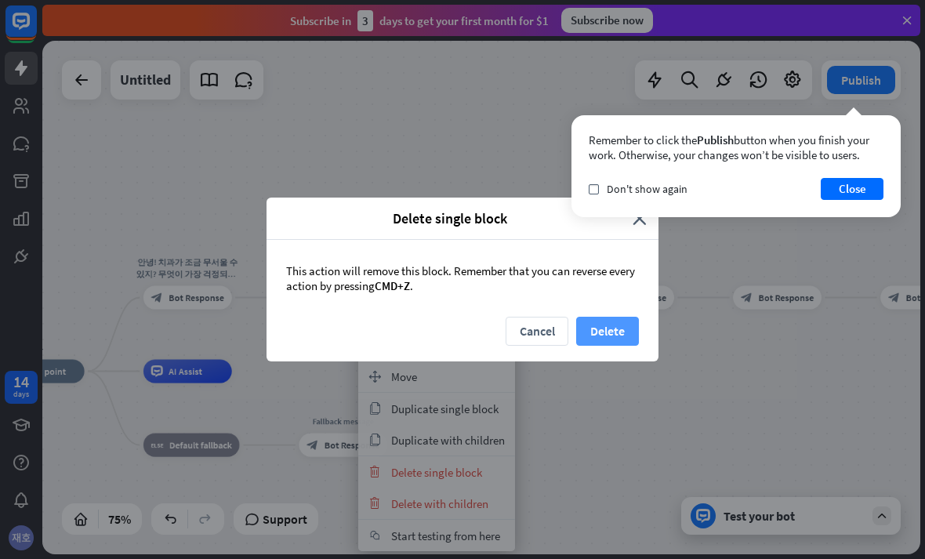
click at [619, 329] on button "Delete" at bounding box center [607, 331] width 63 height 29
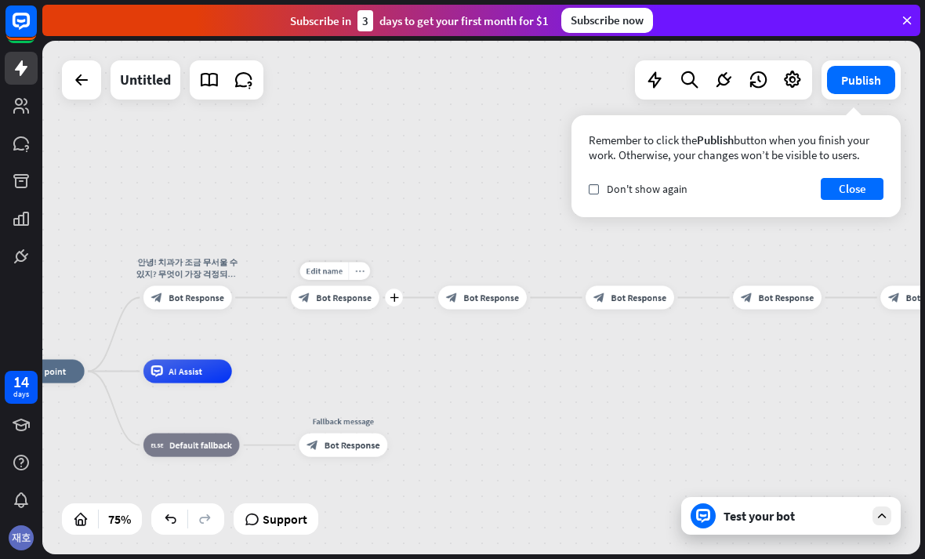
click at [349, 271] on div "more_horiz" at bounding box center [359, 271] width 22 height 18
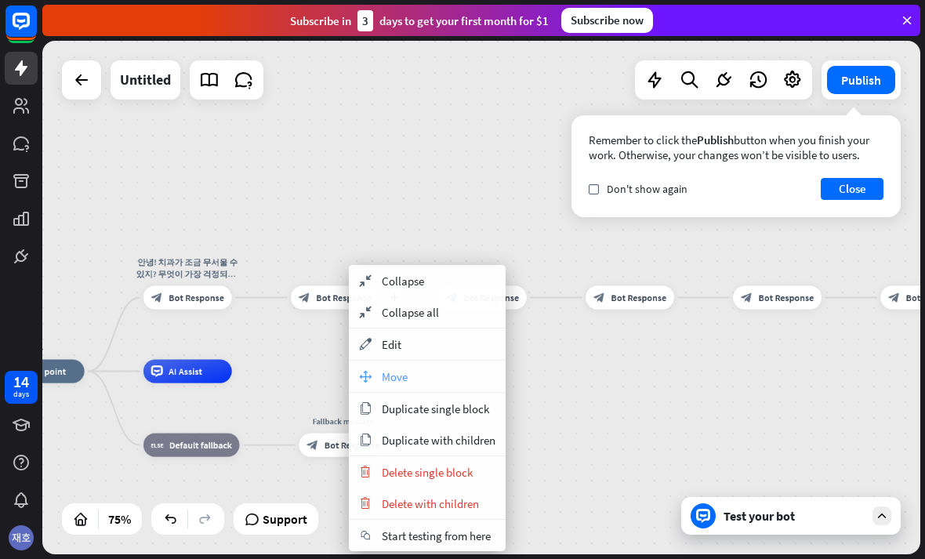
click at [370, 371] on icon "move_block" at bounding box center [365, 376] width 17 height 13
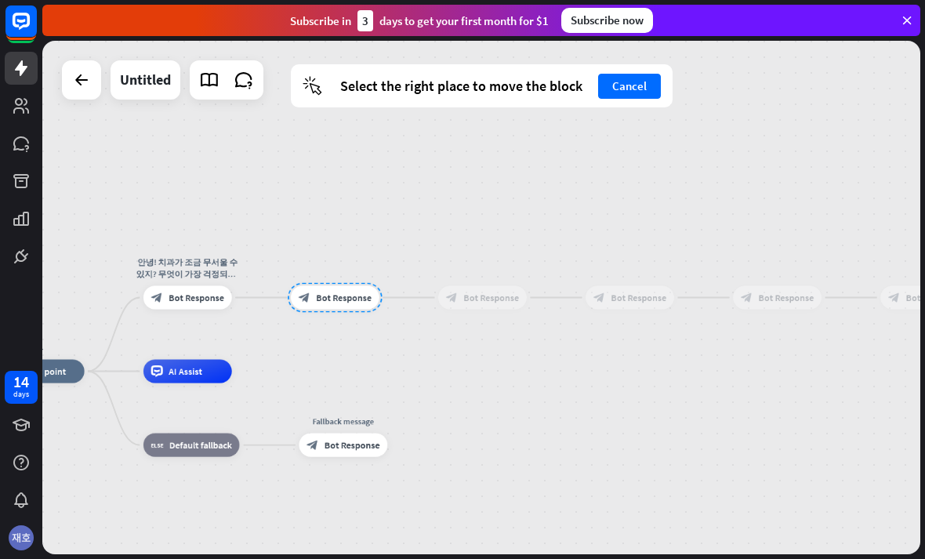
click at [442, 293] on div "block_bot_response Bot Response" at bounding box center [482, 297] width 89 height 24
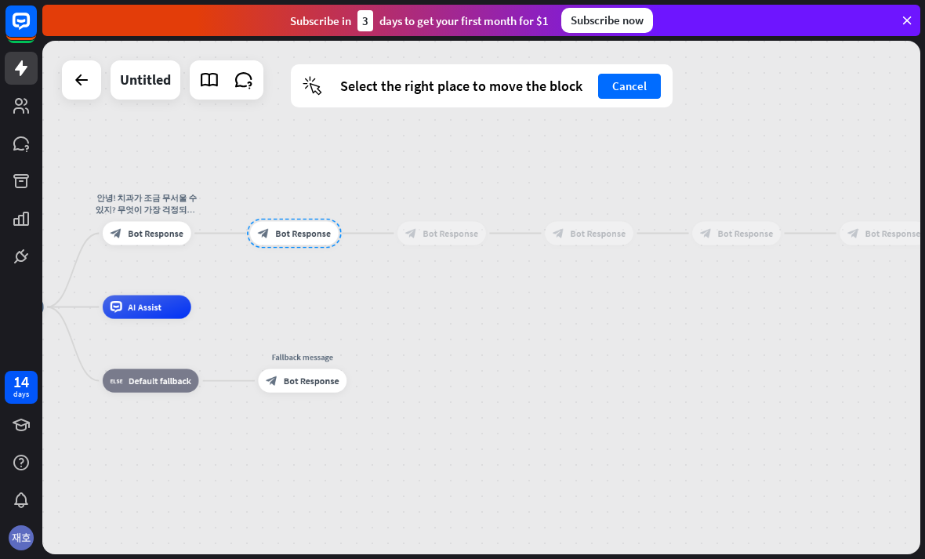
click at [287, 235] on div at bounding box center [294, 234] width 94 height 30
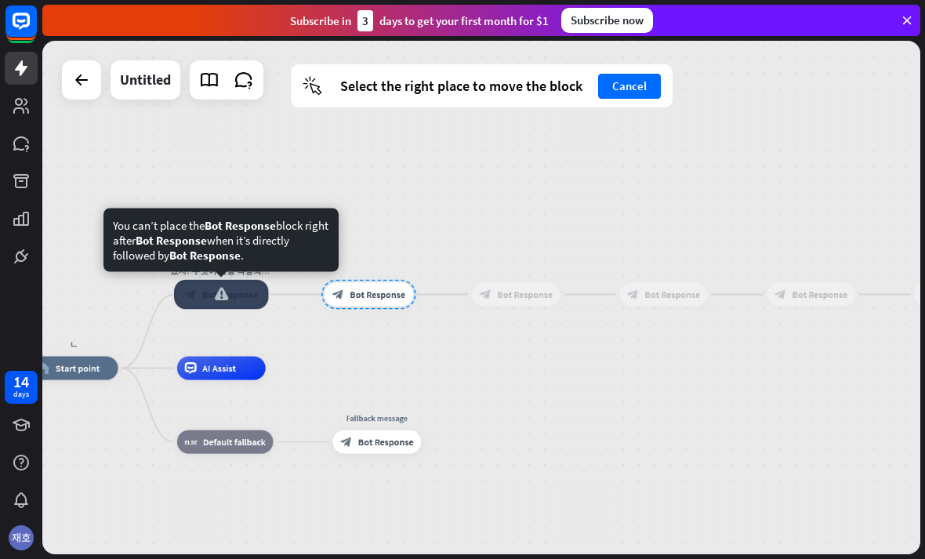
click at [241, 297] on div at bounding box center [221, 295] width 94 height 30
click at [335, 306] on div "block_bot_response Bot Response" at bounding box center [368, 294] width 89 height 24
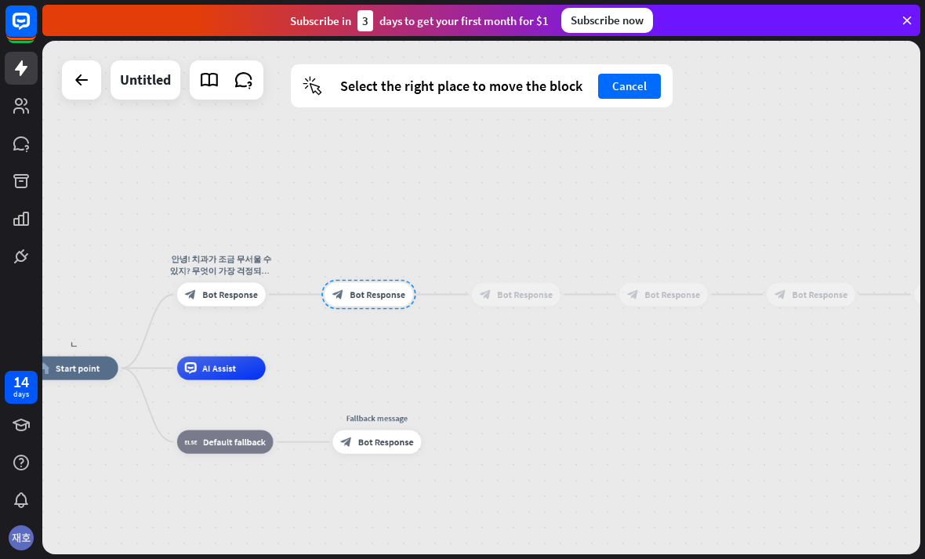
click at [342, 336] on div "ㄴ home_2 Start point 안녕! 치과가 조금 무서울 수 있지? 무엇이 가장 걱정되니? 아래에서 골라줘 😊 block_bot_res…" at bounding box center [481, 297] width 878 height 513
click at [378, 377] on div "ㄴ home_2 Start point 안녕! 치과가 조금 무서울 수 있지? 무엇이 가장 걱정되니? 아래에서 골라줘 😊 block_bot_res…" at bounding box center [360, 561] width 661 height 386
click at [488, 282] on div "block_bot_response Bot Response" at bounding box center [516, 294] width 89 height 24
click at [477, 296] on div "block_bot_response Bot Response" at bounding box center [516, 294] width 89 height 24
click at [360, 288] on div at bounding box center [368, 295] width 94 height 30
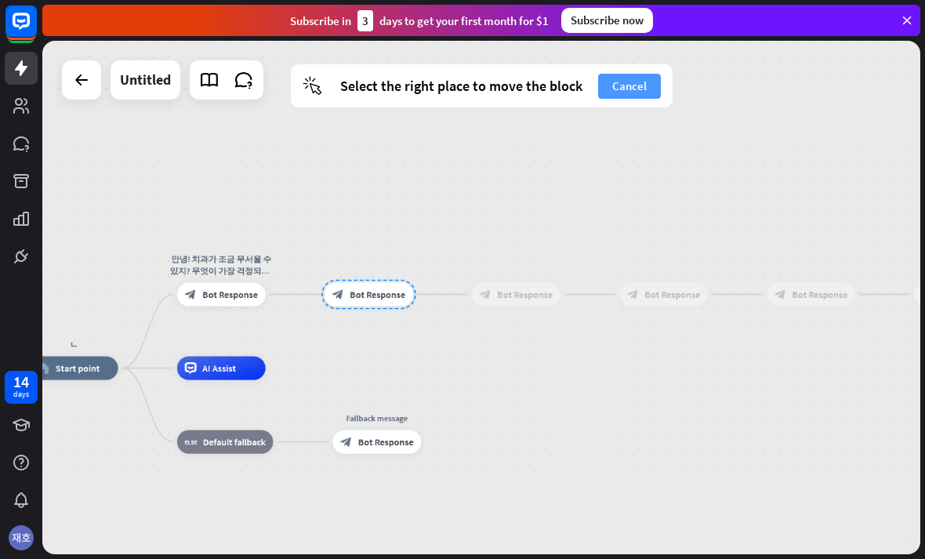
click at [652, 77] on button "Cancel" at bounding box center [629, 86] width 63 height 25
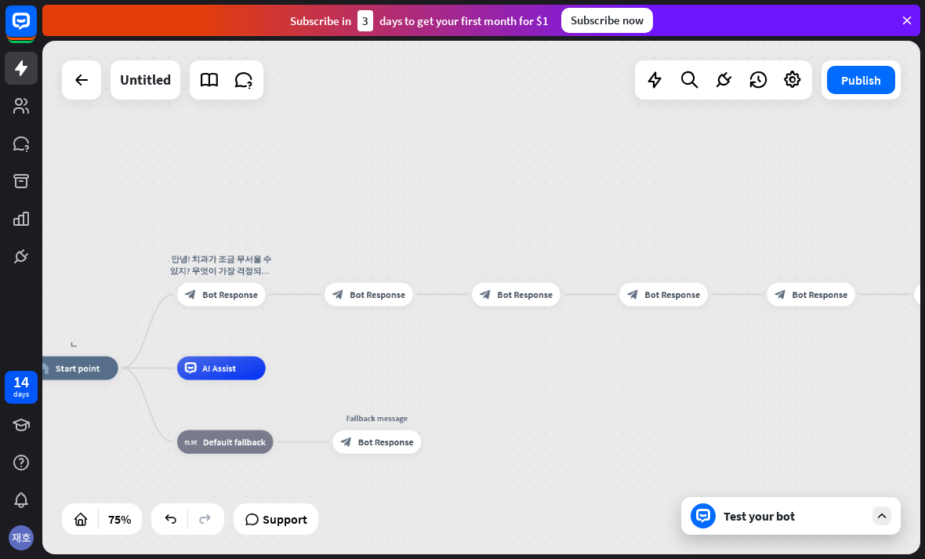
click at [393, 256] on div "ㄴ home_2 Start point 안녕! 치과가 조금 무서울 수 있지? 무엇이 가장 걱정되니? 아래에서 골라줘 😊 block_bot_res…" at bounding box center [481, 297] width 878 height 513
click at [391, 264] on icon "more_horiz" at bounding box center [393, 267] width 9 height 9
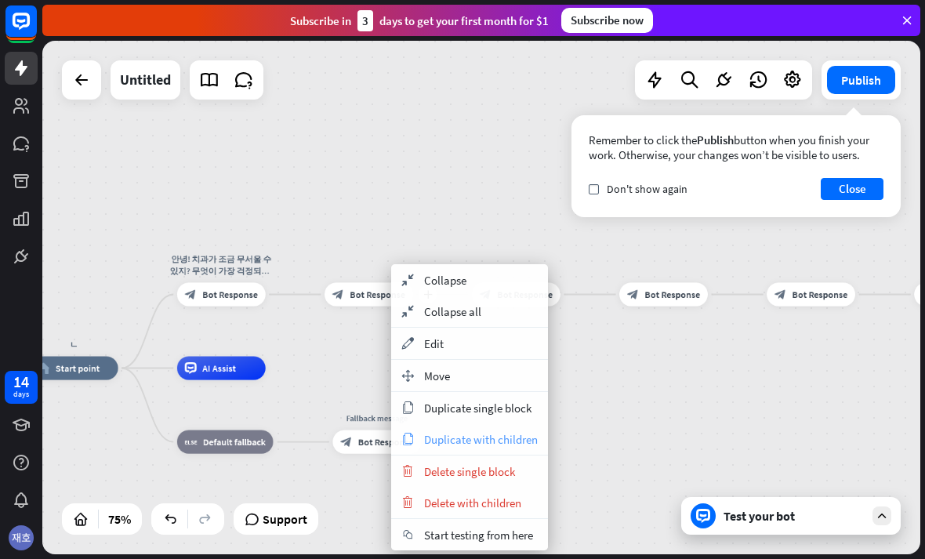
click at [410, 432] on div "copy Duplicate with children" at bounding box center [469, 438] width 157 height 31
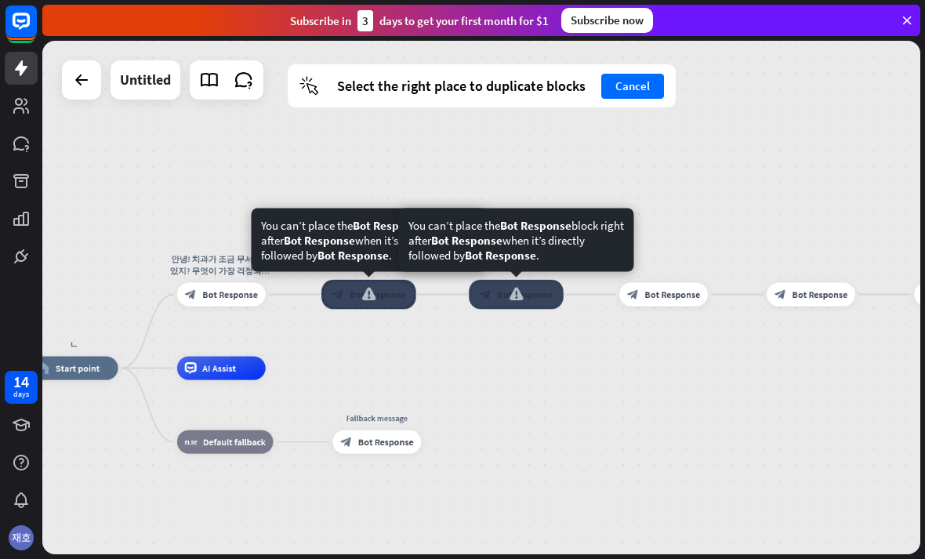
click at [477, 282] on div "block_bot_response Bot Response" at bounding box center [516, 294] width 89 height 24
click at [489, 299] on div at bounding box center [516, 295] width 94 height 30
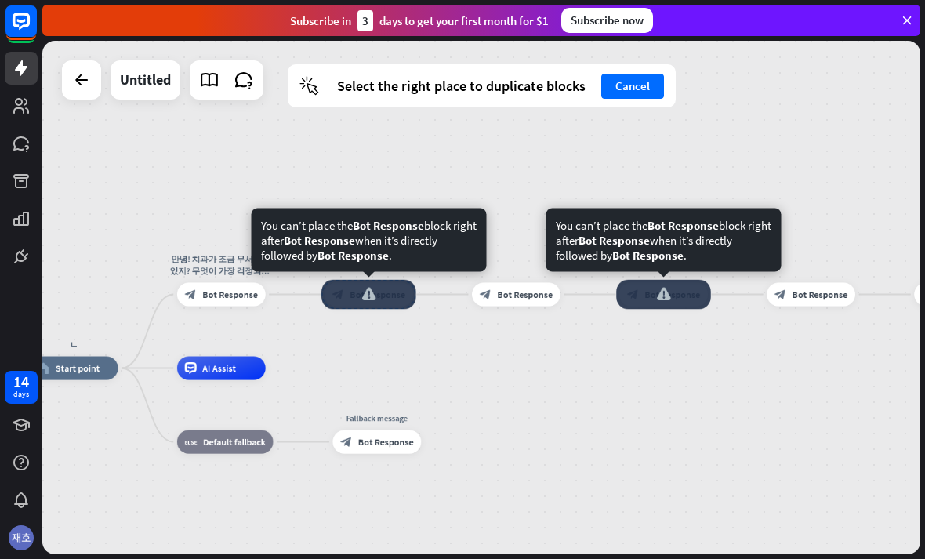
click at [702, 288] on div at bounding box center [663, 295] width 94 height 30
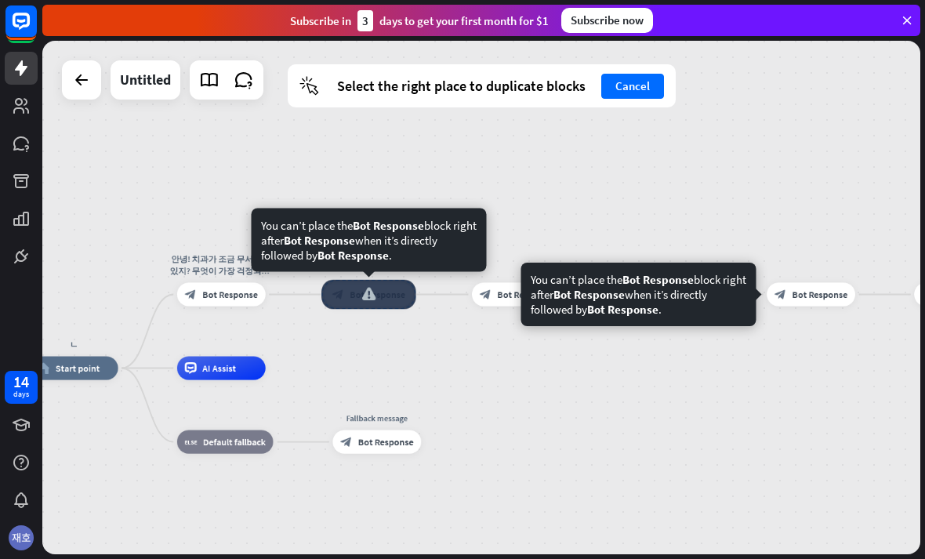
click at [819, 297] on div at bounding box center [810, 295] width 94 height 30
click at [644, 81] on button "Cancel" at bounding box center [632, 86] width 63 height 25
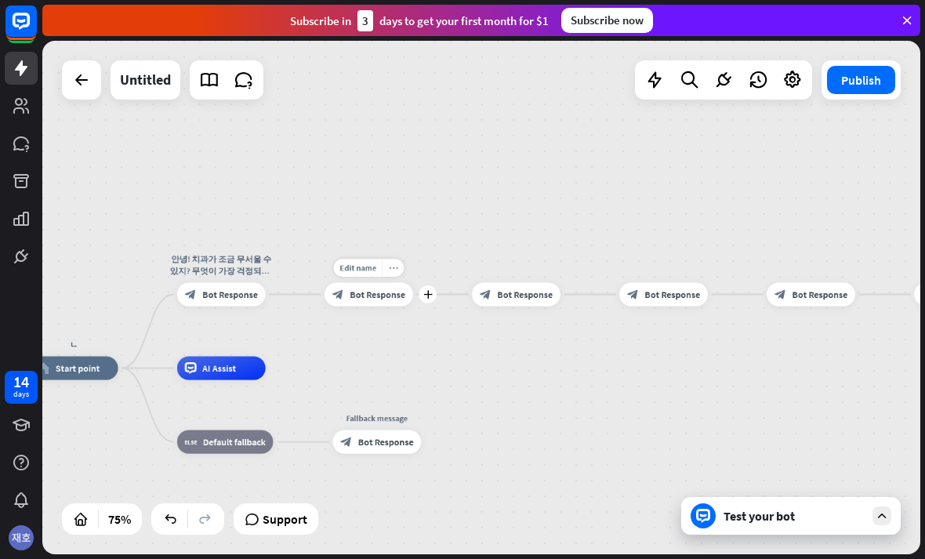
click at [382, 265] on div "more_horiz" at bounding box center [393, 268] width 22 height 18
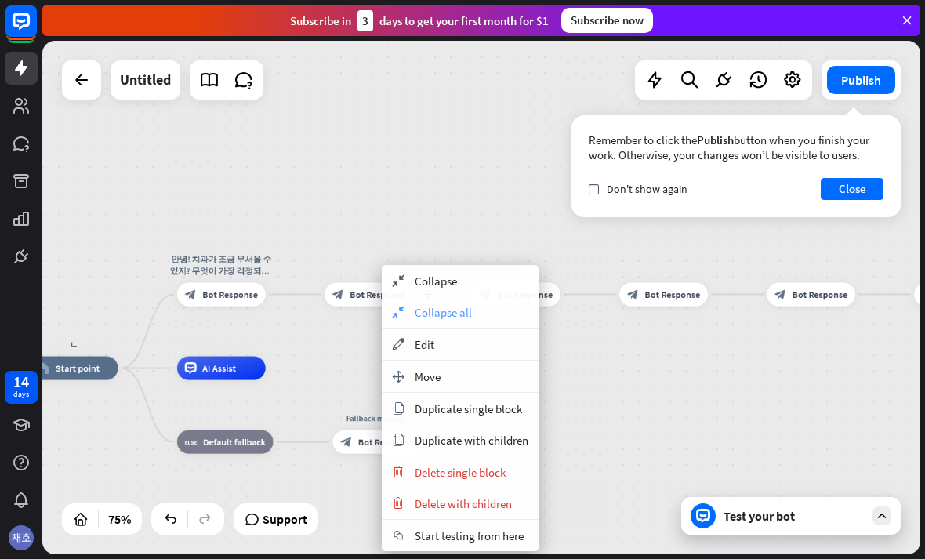
click at [395, 312] on icon "collapse" at bounding box center [397, 312] width 17 height 13
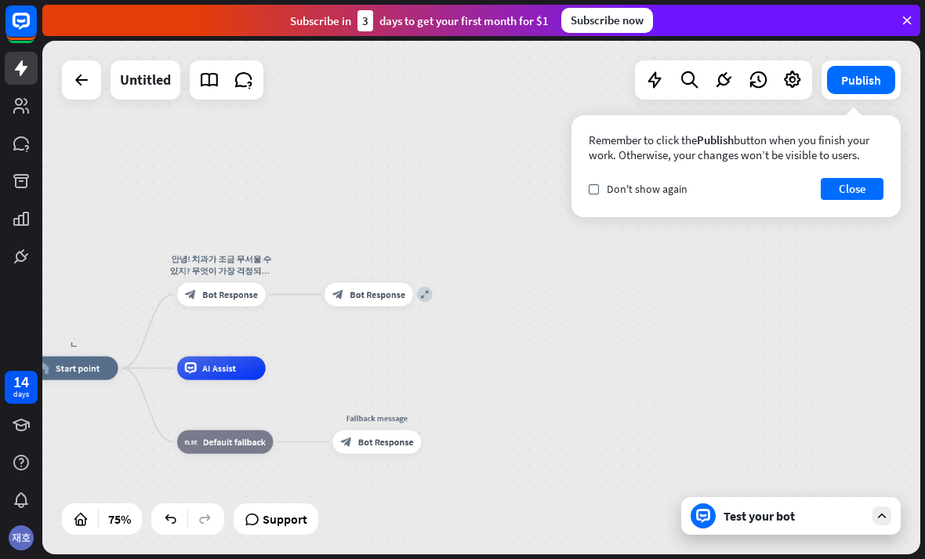
click at [384, 292] on span "Bot Response" at bounding box center [377, 294] width 56 height 12
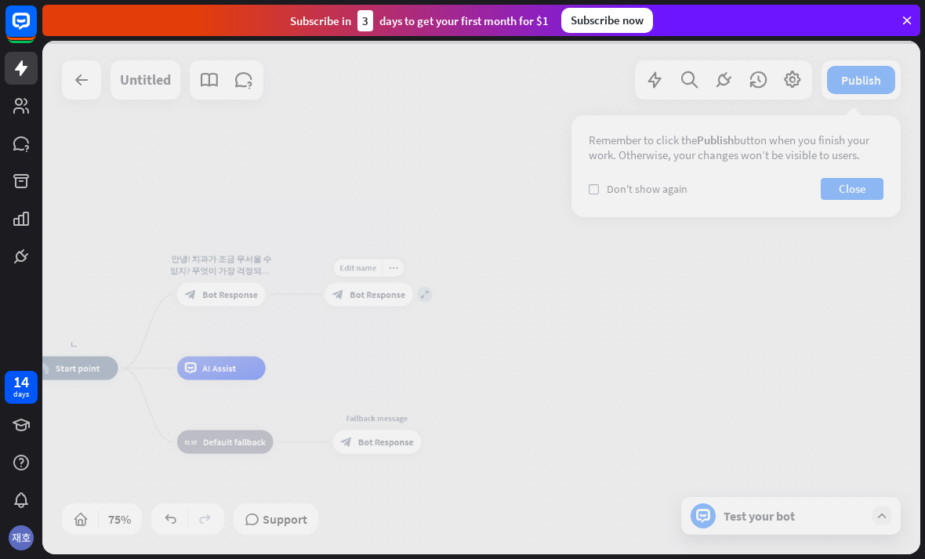
click at [422, 297] on div at bounding box center [481, 297] width 878 height 513
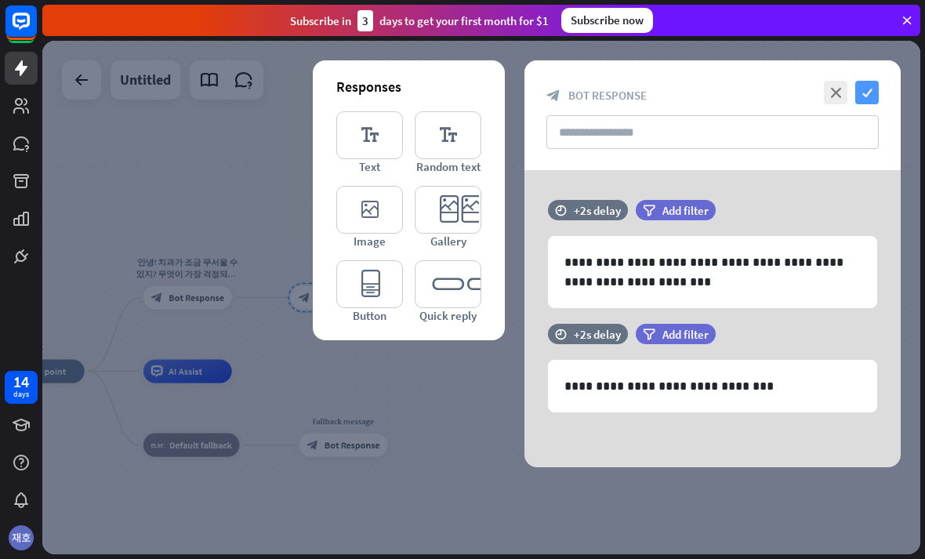
click at [871, 84] on icon "check" at bounding box center [867, 93] width 24 height 24
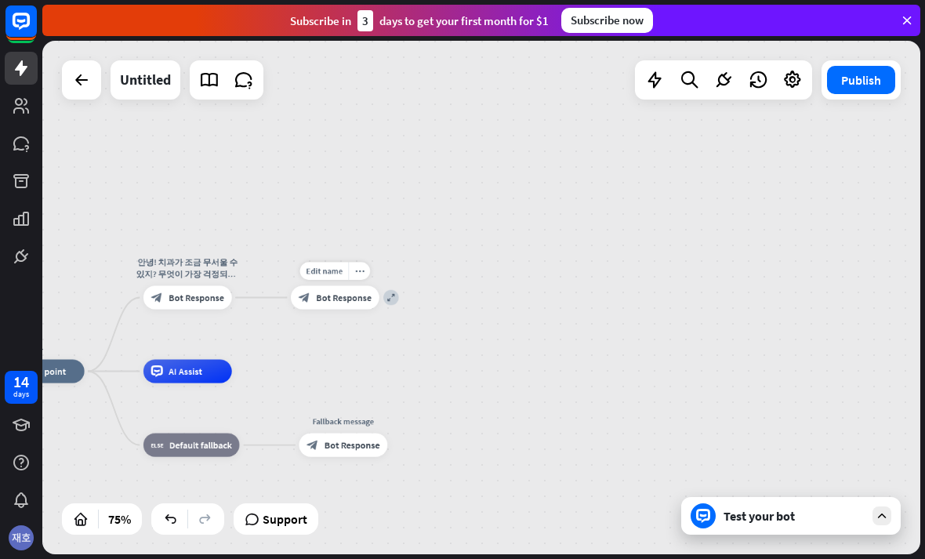
click at [328, 299] on span "Bot Response" at bounding box center [344, 298] width 56 height 12
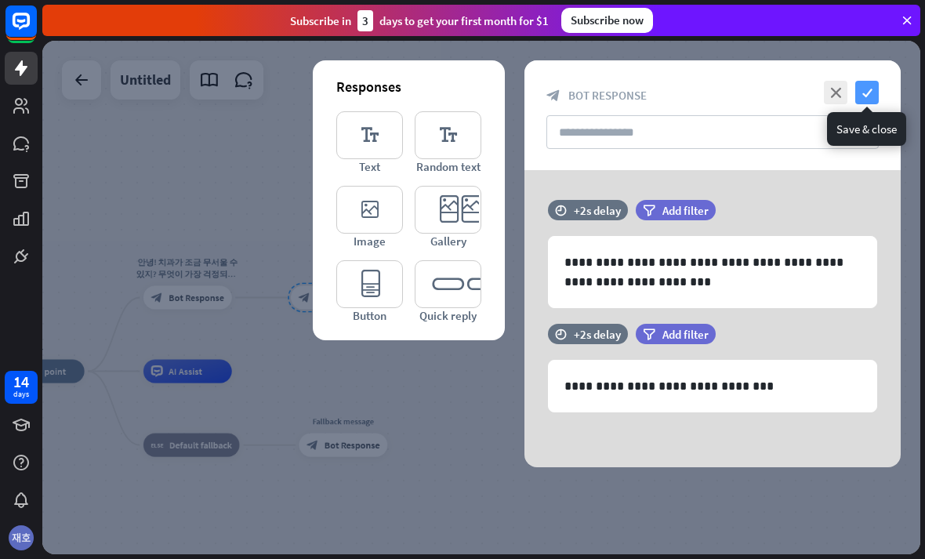
click at [857, 98] on icon "check" at bounding box center [867, 93] width 24 height 24
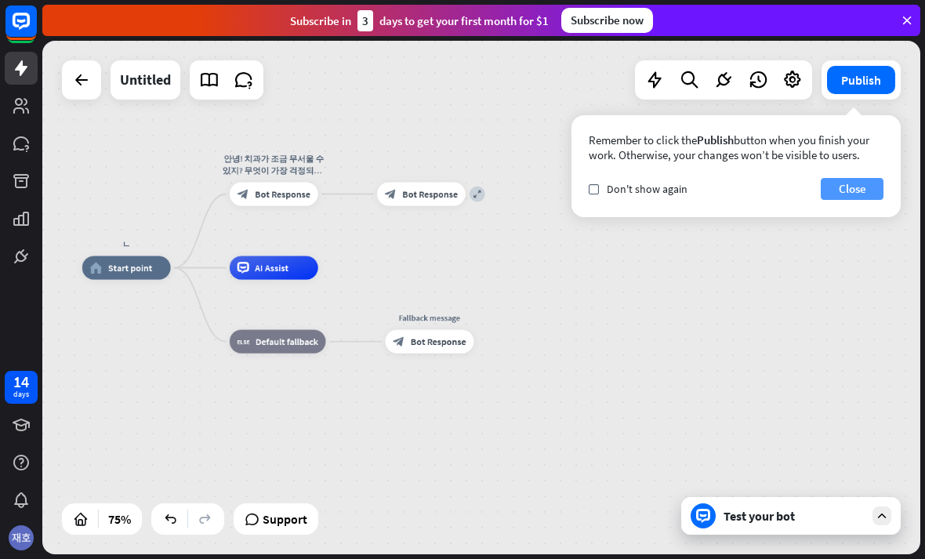
click at [842, 186] on button "Close" at bounding box center [851, 189] width 63 height 22
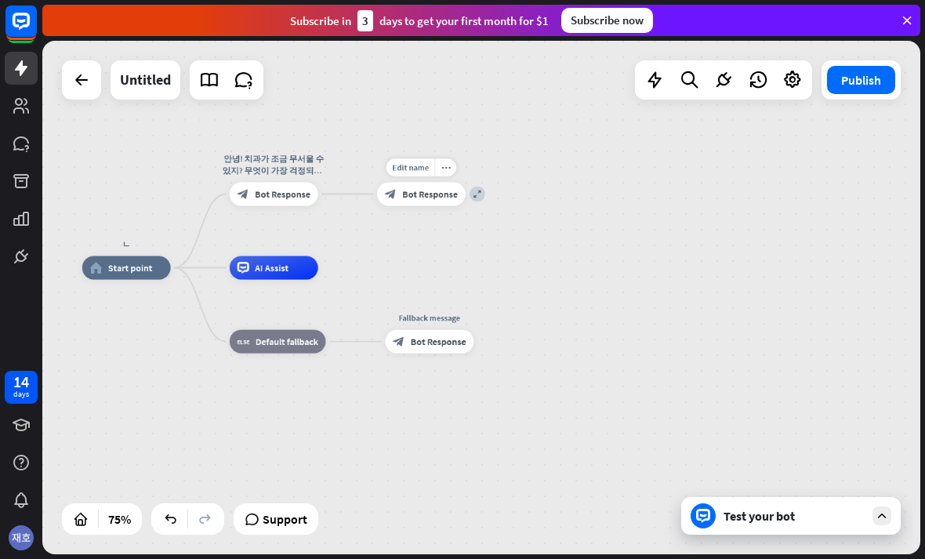
click at [462, 201] on div "block_bot_response Bot Response" at bounding box center [421, 194] width 89 height 24
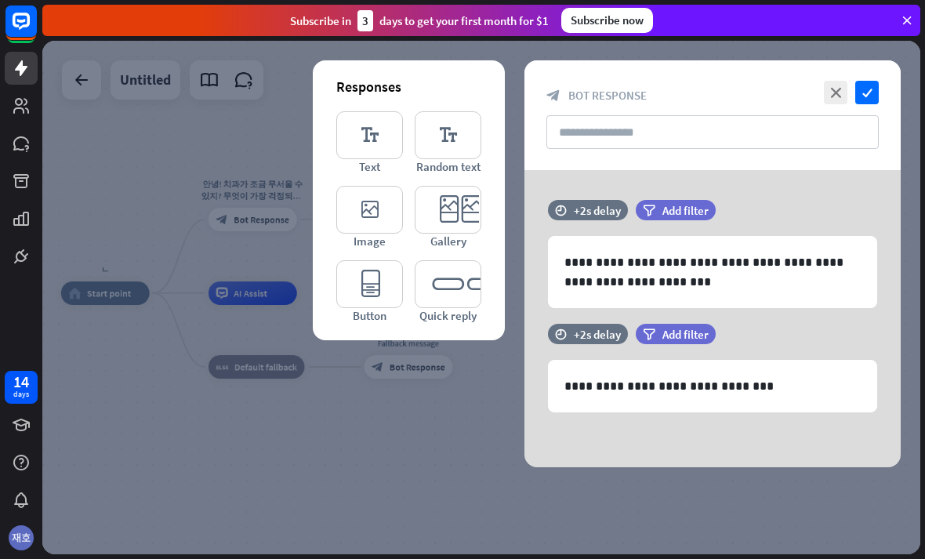
click at [420, 194] on icon "editor_card" at bounding box center [448, 210] width 67 height 48
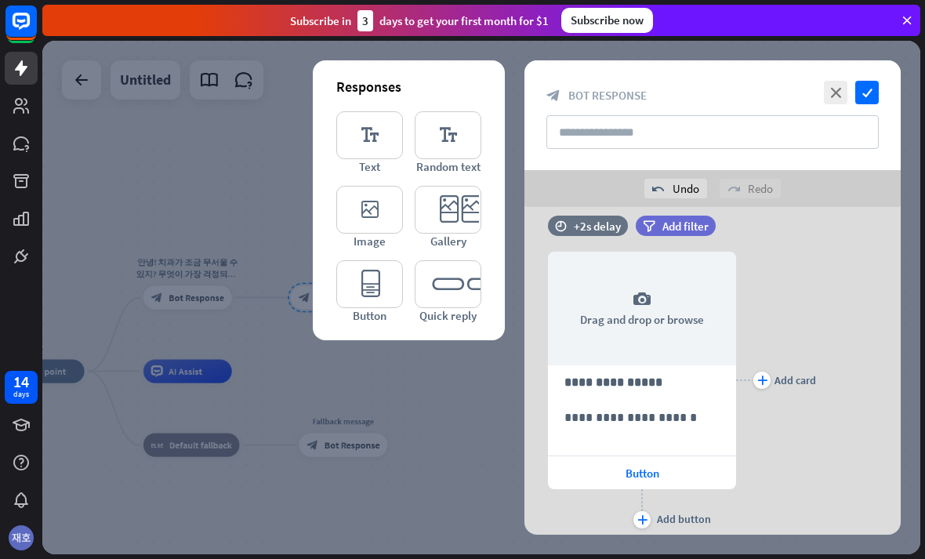
scroll to position [258, 0]
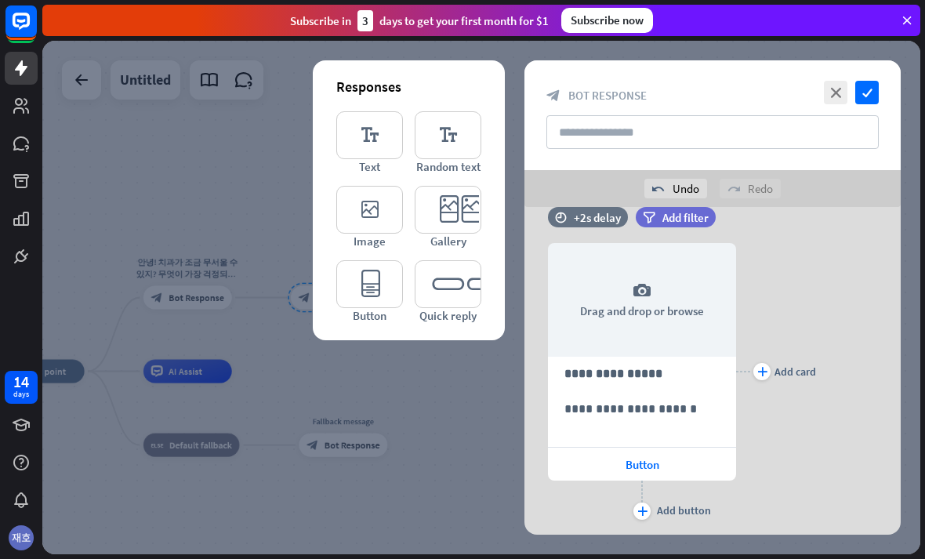
click at [860, 70] on div "close check block_bot_response Bot Response" at bounding box center [712, 115] width 376 height 110
click at [838, 89] on icon "close" at bounding box center [836, 93] width 24 height 24
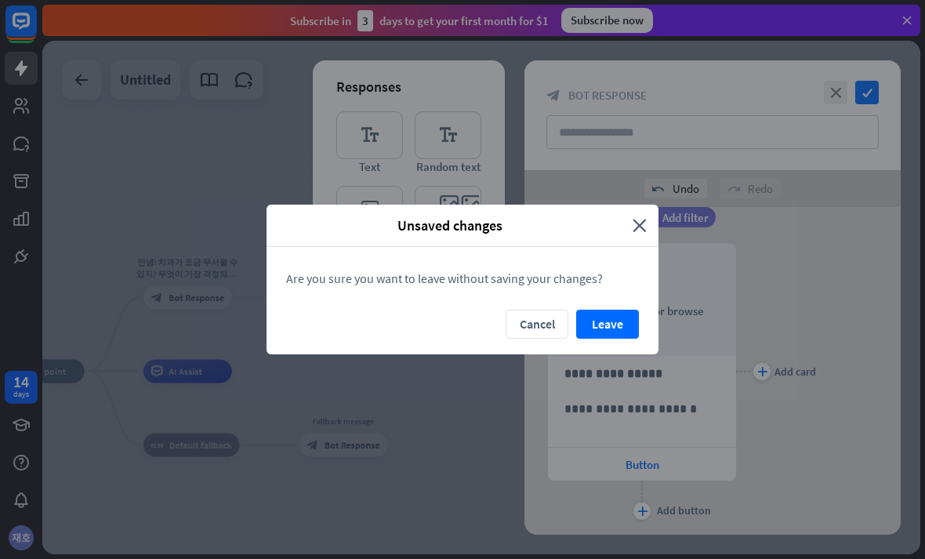
click at [643, 245] on div "Unsaved changes close" at bounding box center [462, 226] width 392 height 42
click at [611, 306] on div "Are you sure you want to leave without saving your changes?" at bounding box center [462, 278] width 392 height 63
click at [509, 319] on button "Cancel" at bounding box center [536, 324] width 63 height 29
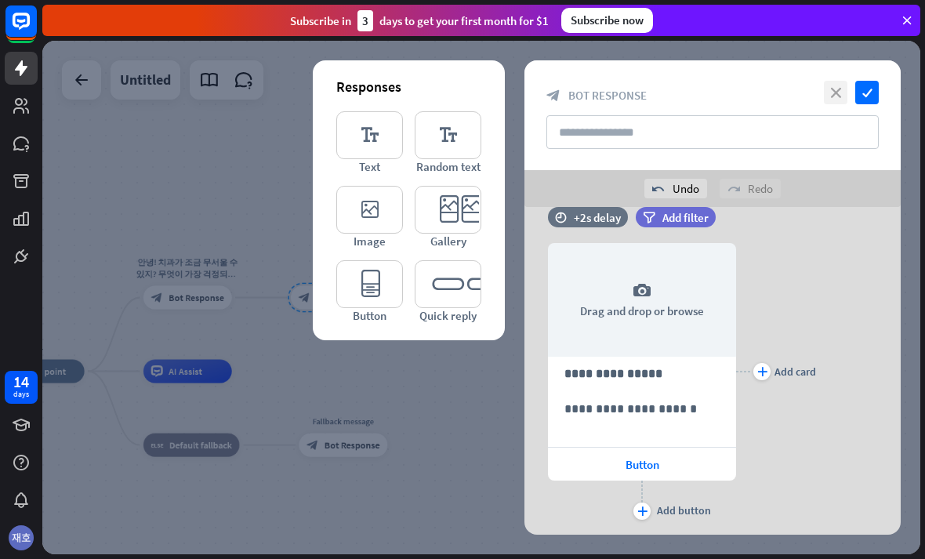
click at [835, 103] on icon "close" at bounding box center [836, 93] width 24 height 24
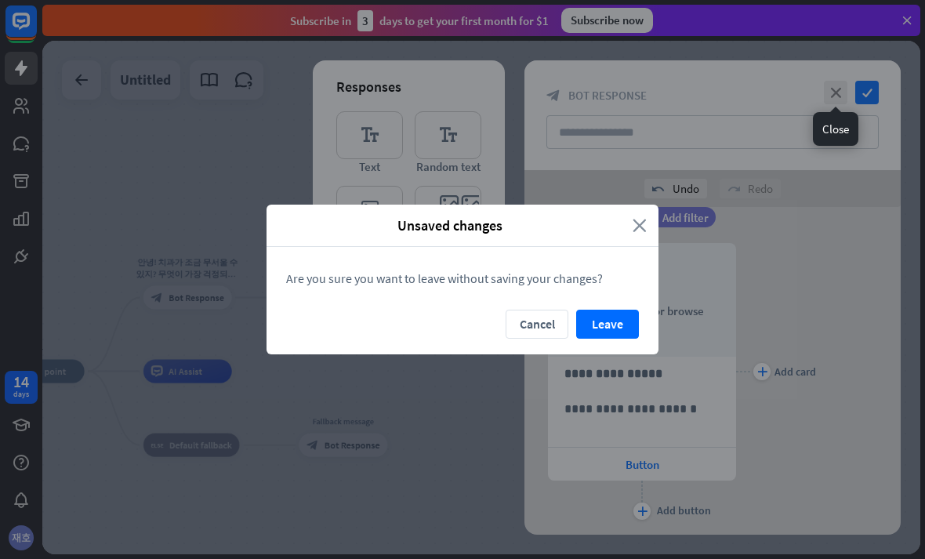
click at [638, 229] on icon "close" at bounding box center [639, 225] width 14 height 18
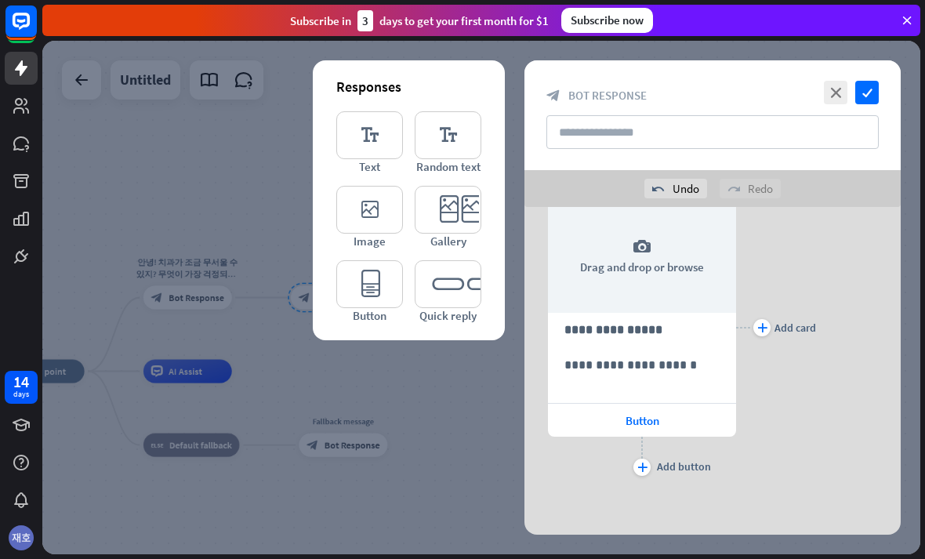
scroll to position [302, 0]
click at [704, 316] on div "**********" at bounding box center [642, 329] width 186 height 32
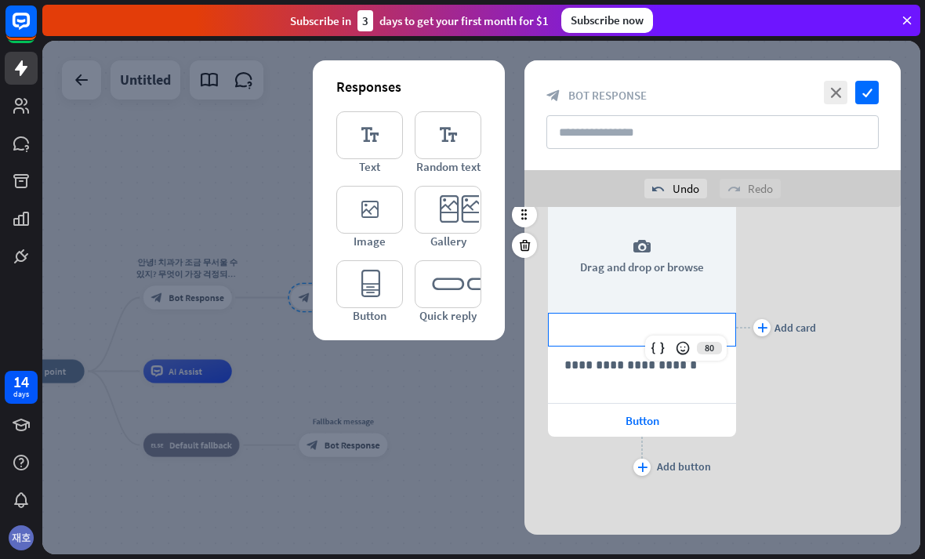
click at [799, 236] on div "plus Add card" at bounding box center [776, 328] width 80 height 304
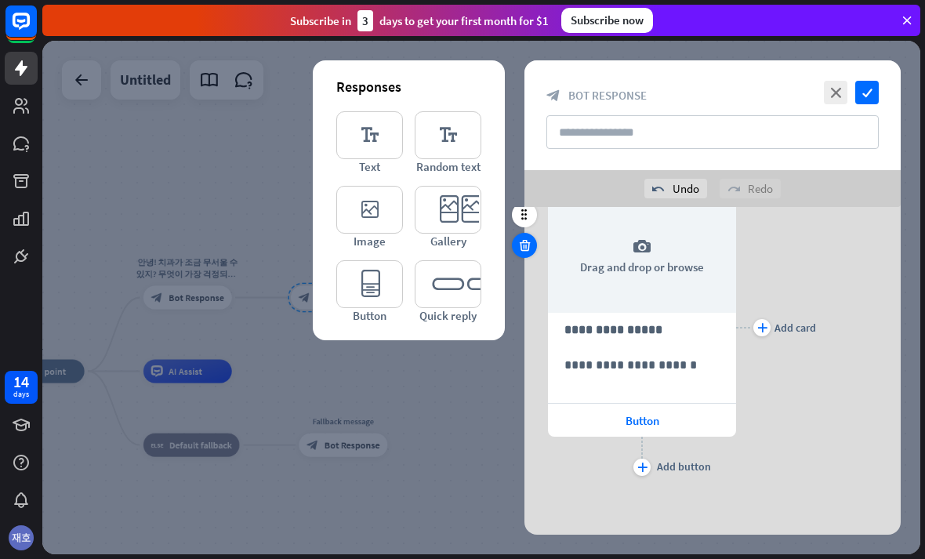
click at [531, 255] on div at bounding box center [524, 245] width 25 height 25
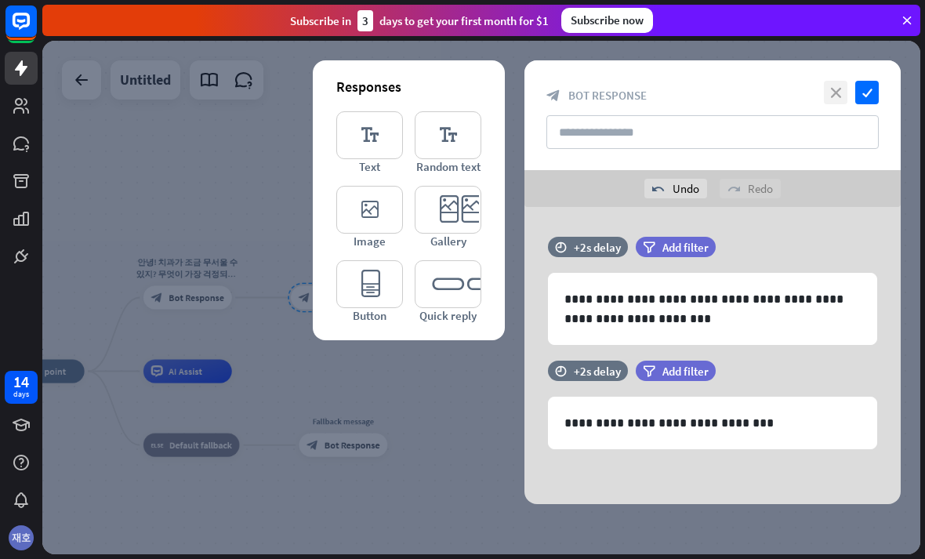
click at [838, 97] on icon "close" at bounding box center [836, 93] width 24 height 24
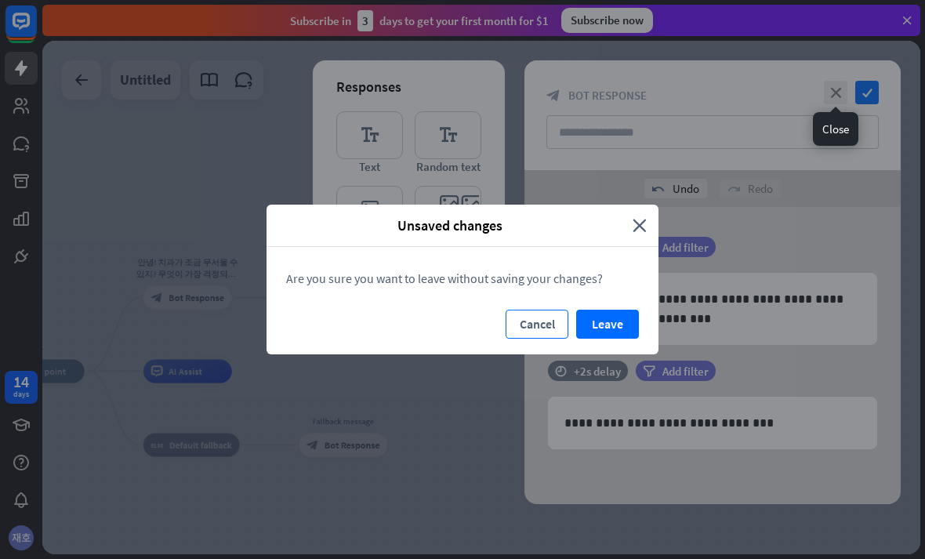
click at [523, 316] on button "Cancel" at bounding box center [536, 324] width 63 height 29
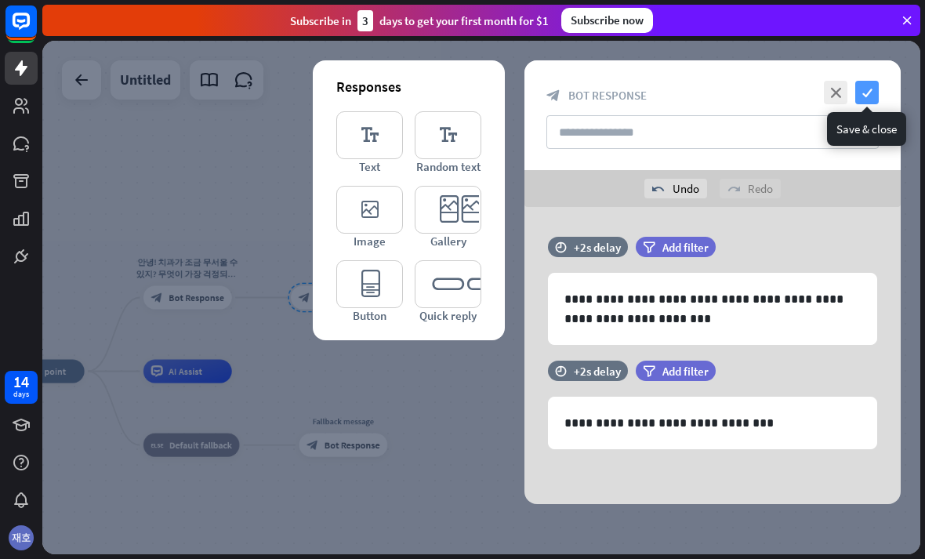
click at [867, 97] on icon "check" at bounding box center [867, 93] width 24 height 24
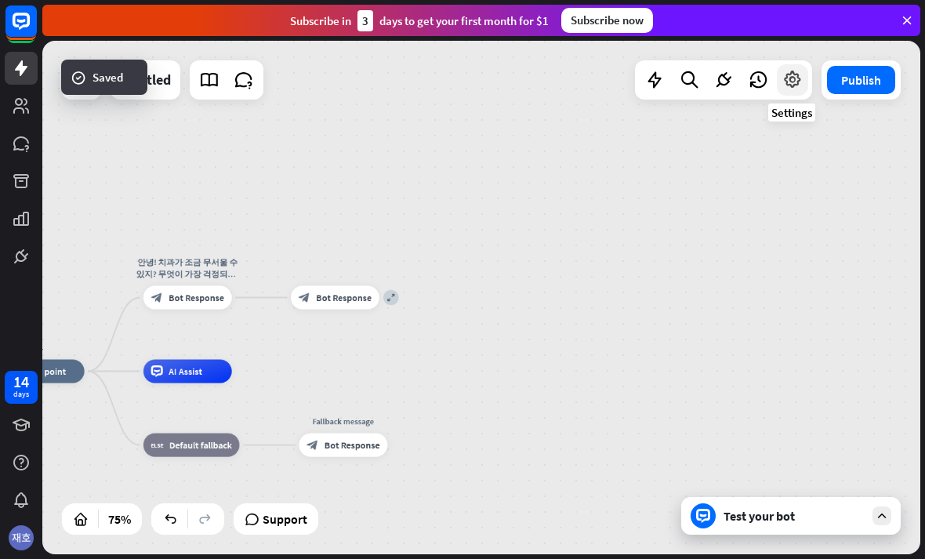
click at [806, 86] on div at bounding box center [792, 79] width 31 height 31
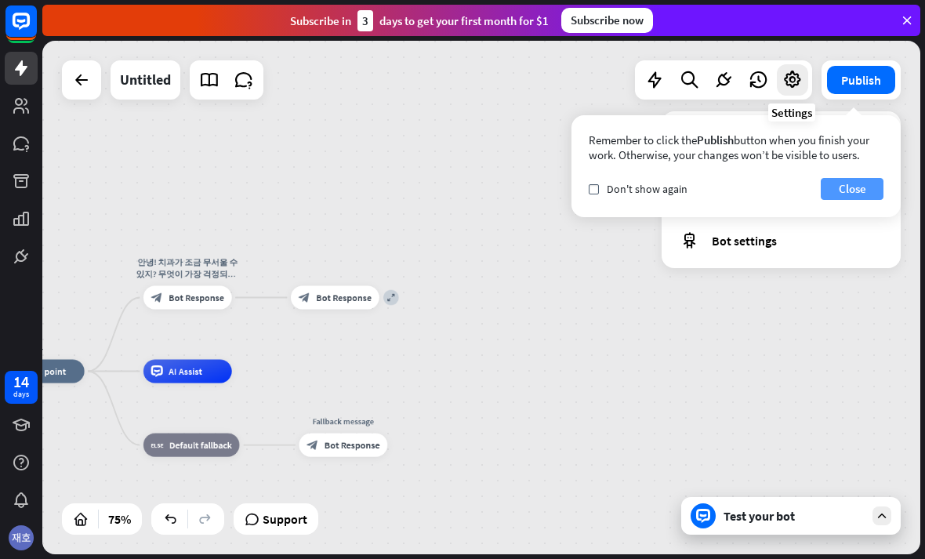
click at [826, 183] on button "Close" at bounding box center [851, 189] width 63 height 22
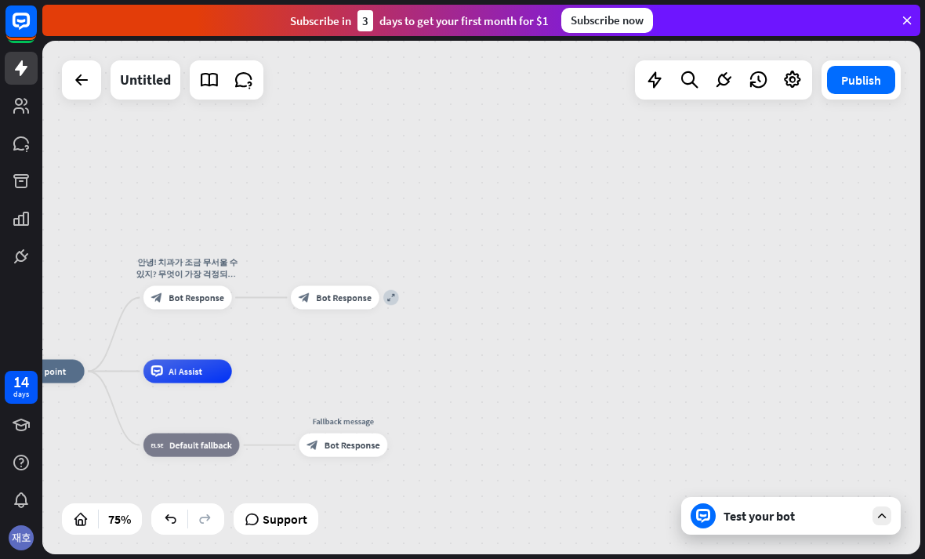
click at [168, 502] on div "ㄴ home_2 Start point 안녕! 치과가 조금 무서울 수 있지? 무엇이 가장 걱정되니? 아래에서 골라줘 😊 block_bot_res…" at bounding box center [326, 564] width 661 height 386
click at [147, 516] on div "ㄴ home_2 Start point 안녕! 치과가 조금 무서울 수 있지? 무엇이 가장 걱정되니? 아래에서 골라줘 😊 block_bot_res…" at bounding box center [326, 564] width 661 height 386
click at [149, 531] on div "ㄴ home_2 Start point 안녕! 치과가 조금 무서울 수 있지? 무엇이 가장 걱정되니? 아래에서 골라줘 😊 block_bot_res…" at bounding box center [326, 564] width 661 height 386
click at [165, 521] on icon at bounding box center [170, 519] width 16 height 16
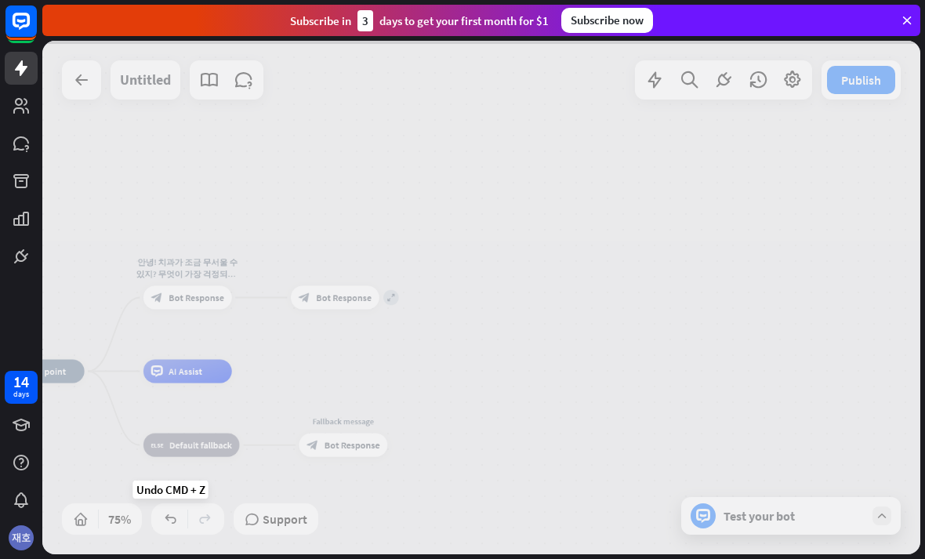
click at [169, 515] on div at bounding box center [481, 297] width 878 height 513
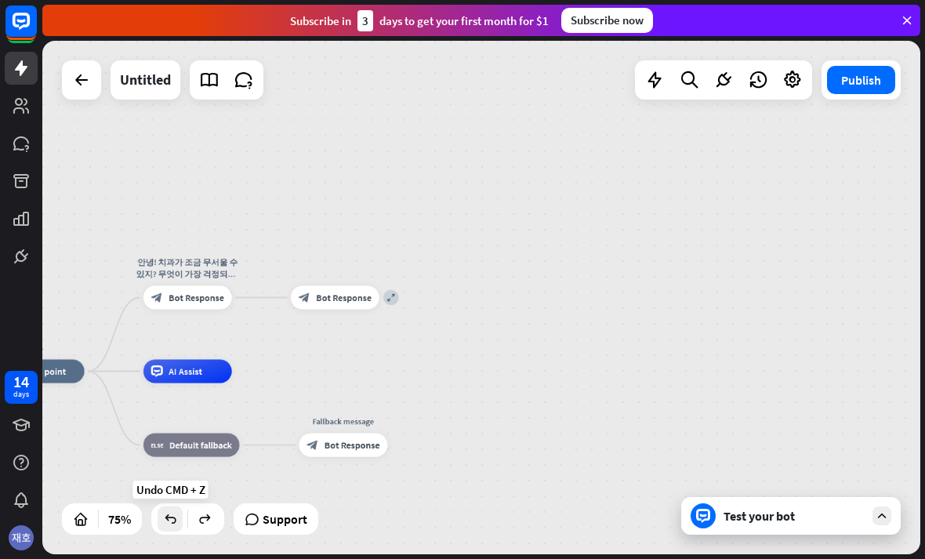
click at [169, 507] on div at bounding box center [170, 518] width 25 height 25
click at [169, 515] on icon at bounding box center [170, 519] width 16 height 16
click at [168, 515] on icon at bounding box center [170, 519] width 16 height 16
click at [165, 509] on div at bounding box center [170, 518] width 25 height 25
click at [170, 510] on div at bounding box center [170, 518] width 25 height 25
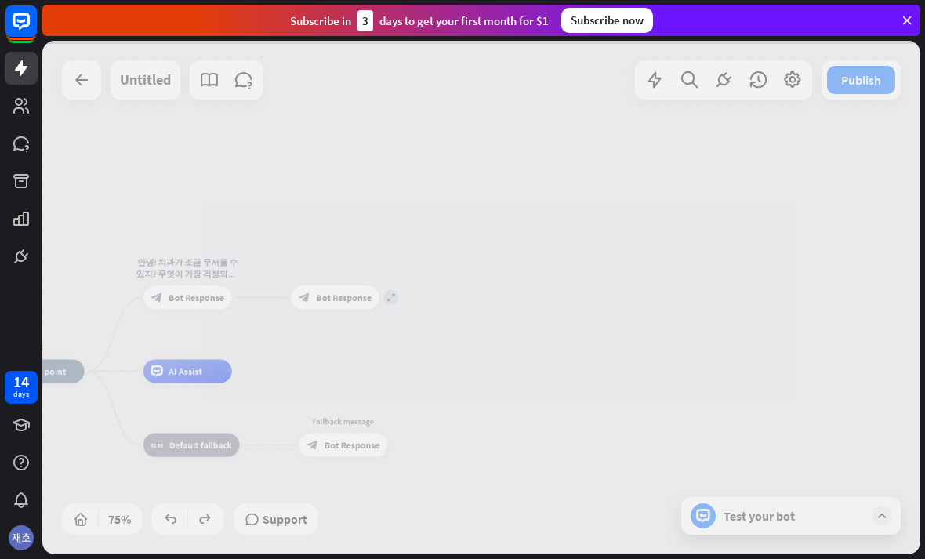
click at [168, 512] on div at bounding box center [481, 297] width 878 height 513
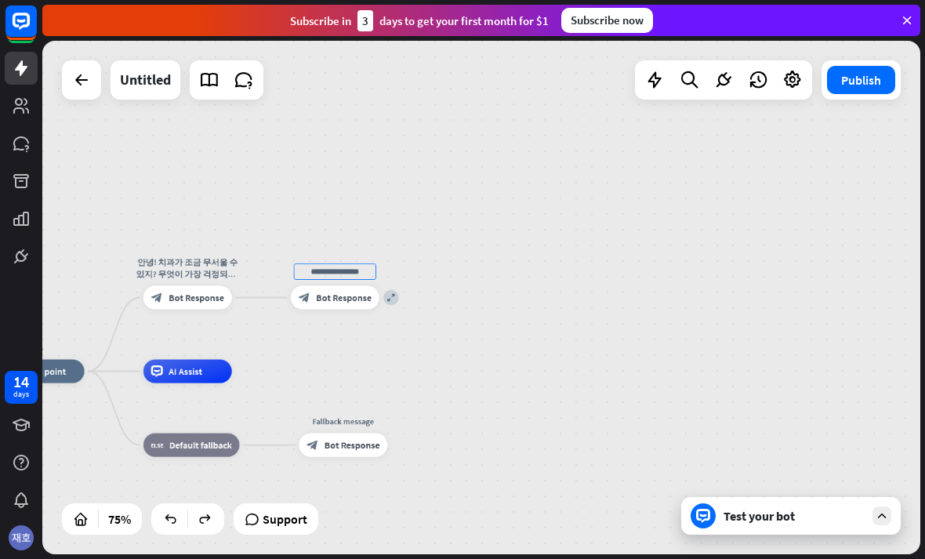
click at [327, 302] on span "Bot Response" at bounding box center [344, 298] width 56 height 12
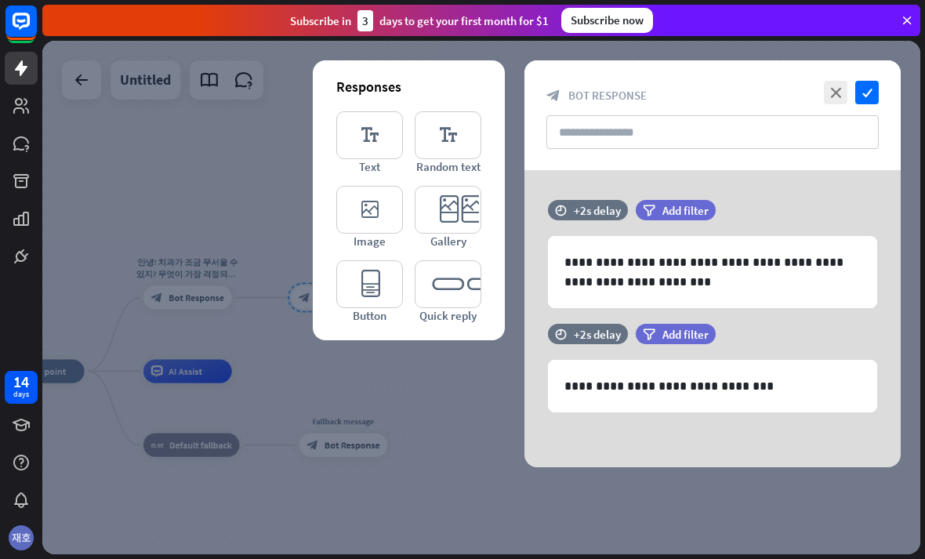
click at [348, 300] on icon "editor_button" at bounding box center [369, 284] width 67 height 48
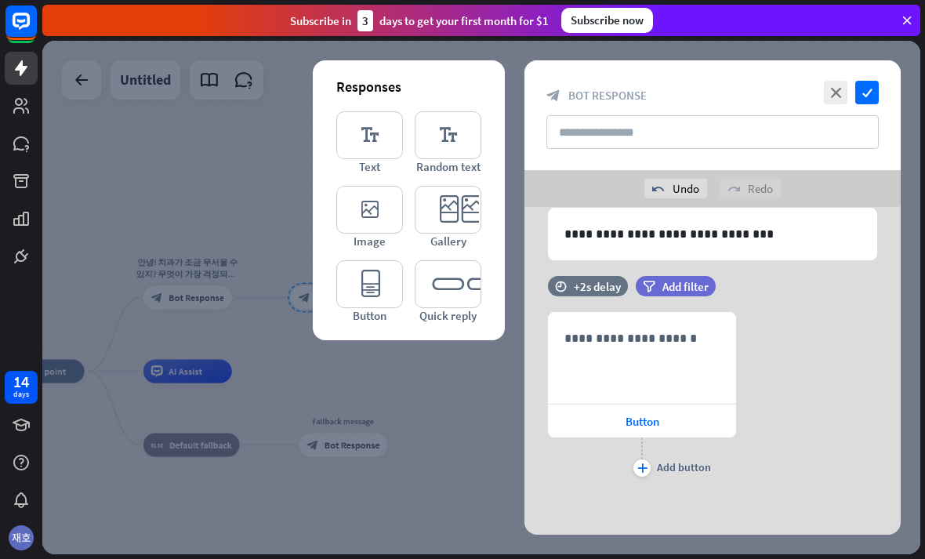
scroll to position [190, 0]
click at [838, 99] on icon "close" at bounding box center [836, 93] width 24 height 24
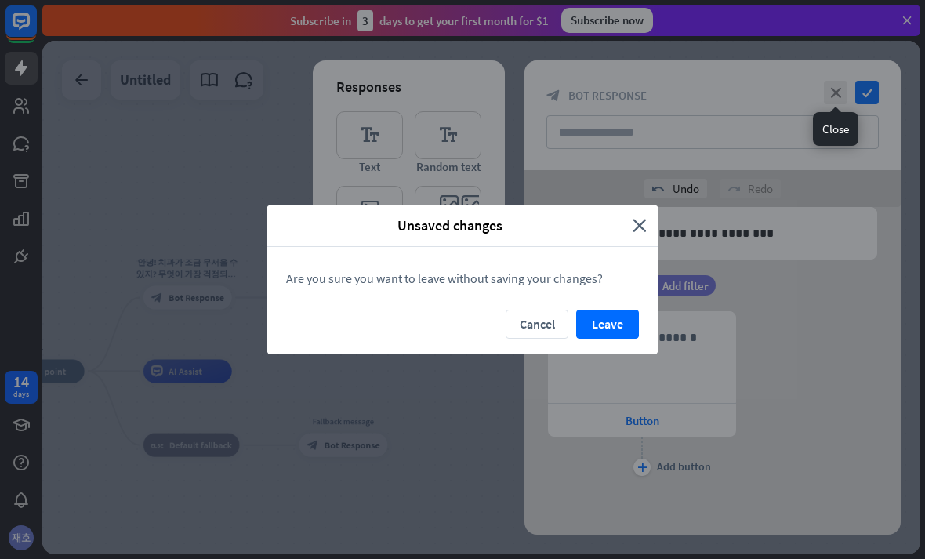
click at [660, 219] on div "Unsaved changes close Are you sure you want to leave without saving your change…" at bounding box center [462, 279] width 925 height 559
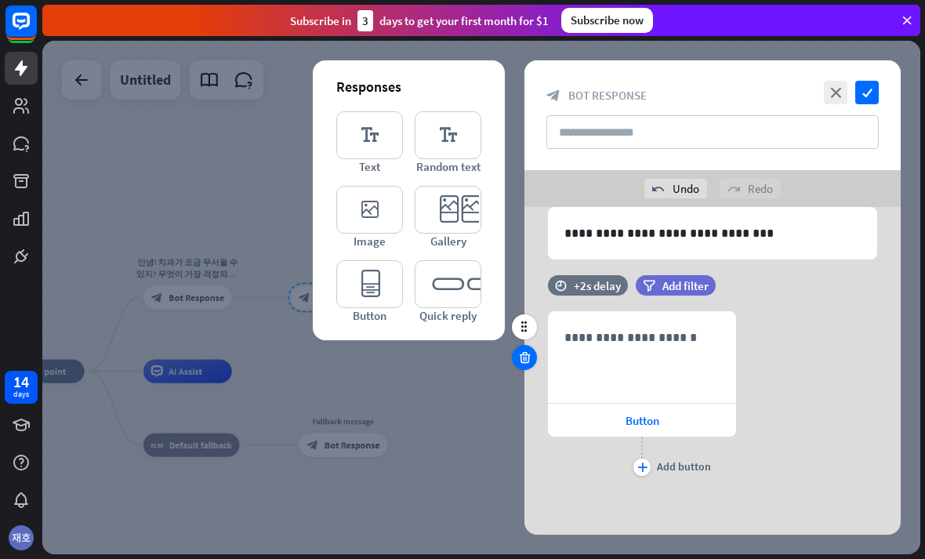
click at [523, 348] on div at bounding box center [524, 357] width 25 height 25
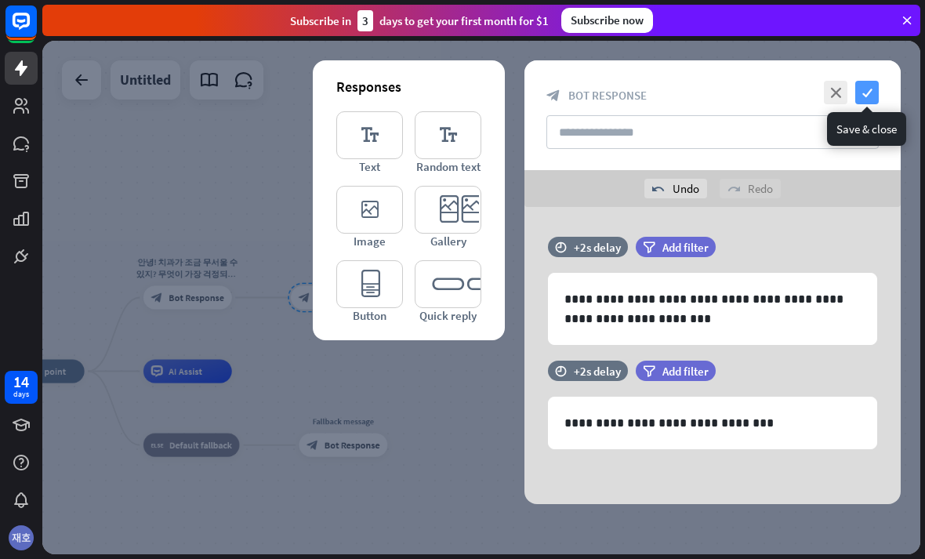
click at [863, 89] on icon "check" at bounding box center [867, 93] width 24 height 24
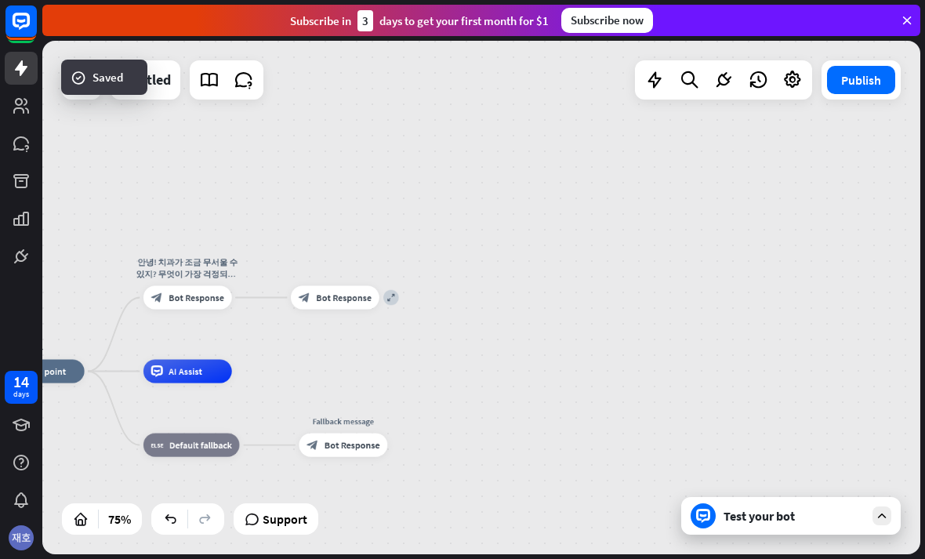
click at [378, 296] on div "block_bot_response Bot Response" at bounding box center [335, 297] width 89 height 24
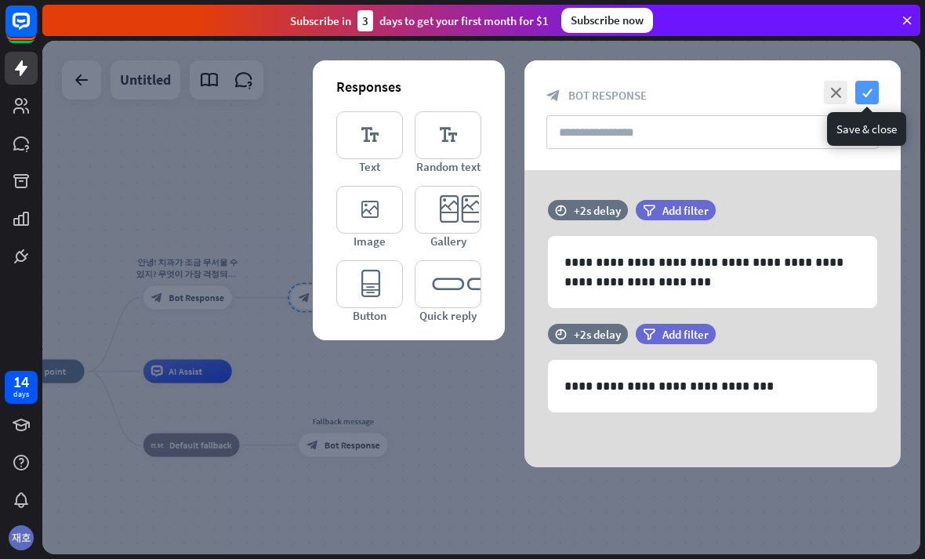
click at [871, 81] on icon "check" at bounding box center [867, 93] width 24 height 24
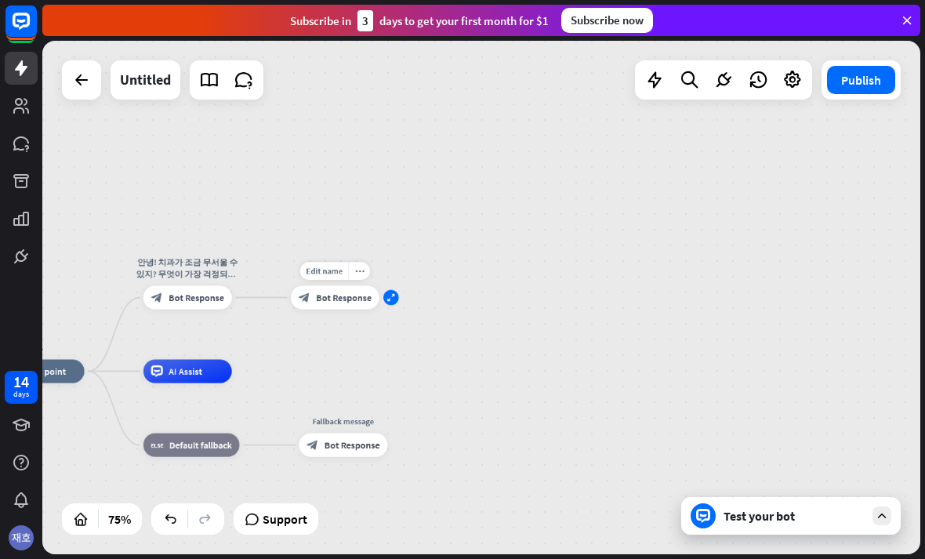
click at [389, 299] on icon "expand" at bounding box center [391, 298] width 9 height 8
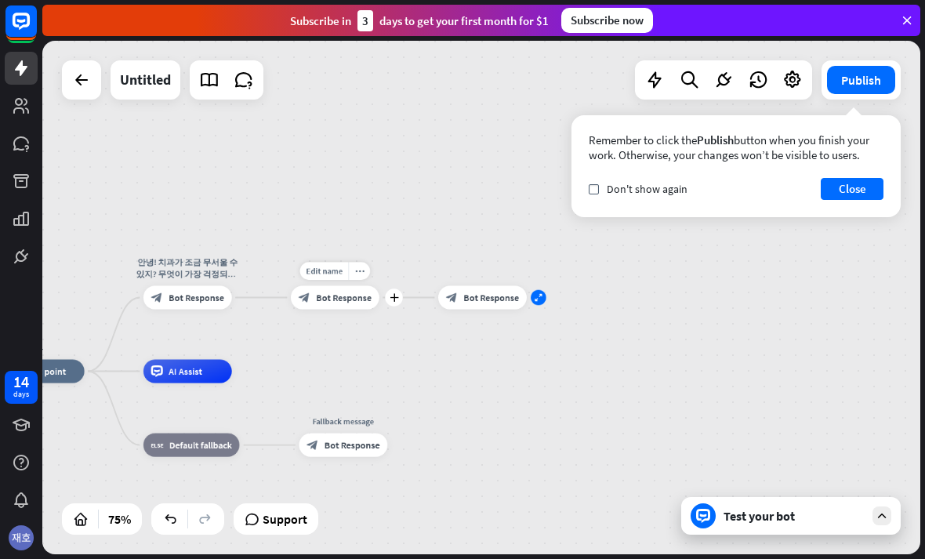
click at [540, 290] on div "expand" at bounding box center [539, 298] width 16 height 16
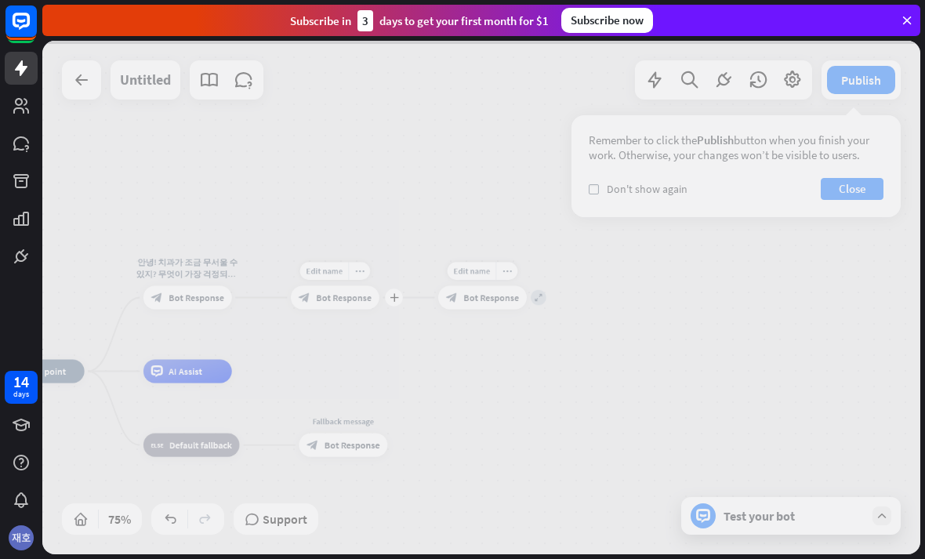
click at [534, 295] on div at bounding box center [481, 297] width 878 height 513
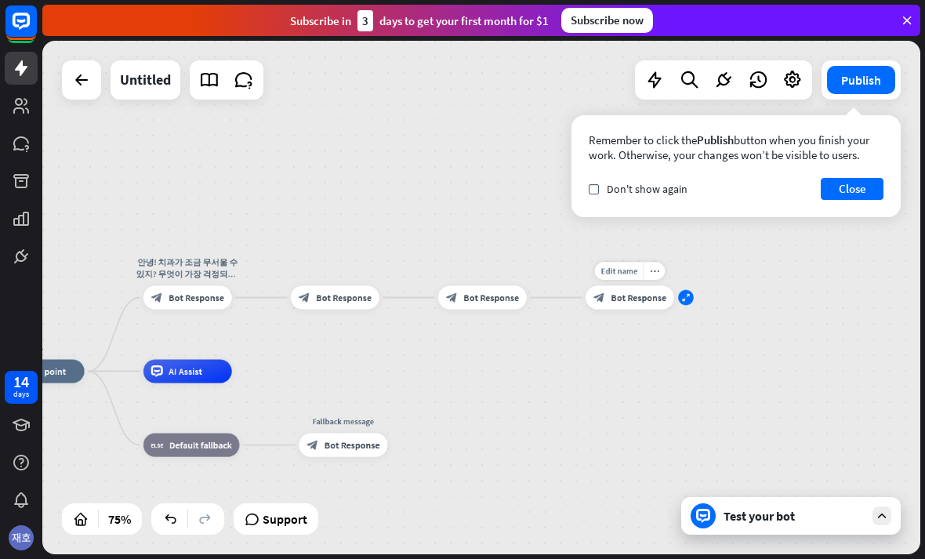
click at [690, 294] on icon "expand" at bounding box center [686, 298] width 9 height 8
click at [842, 186] on button "Close" at bounding box center [851, 189] width 63 height 22
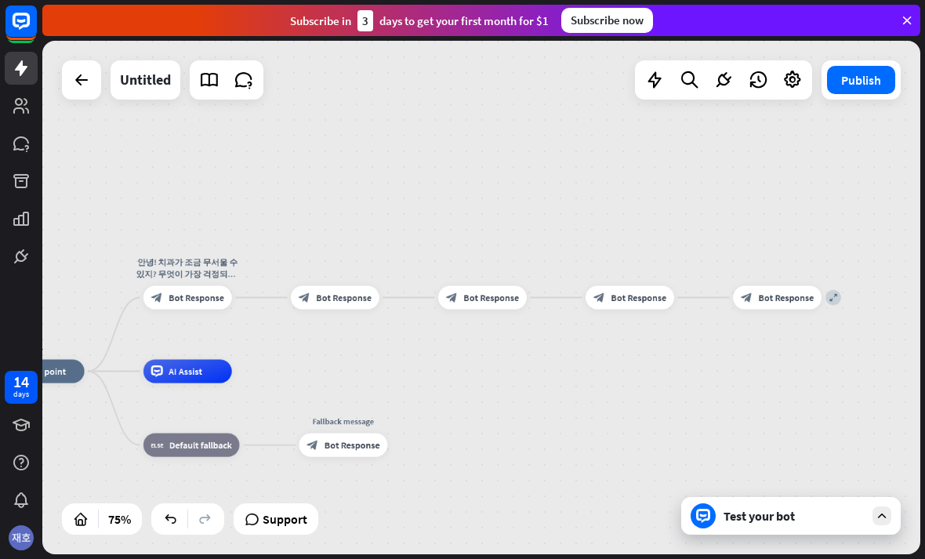
click at [438, 298] on div "Edit name more_horiz plus block_bot_response Bot Response" at bounding box center [482, 297] width 89 height 24
click at [450, 299] on icon "block_bot_response" at bounding box center [452, 298] width 12 height 12
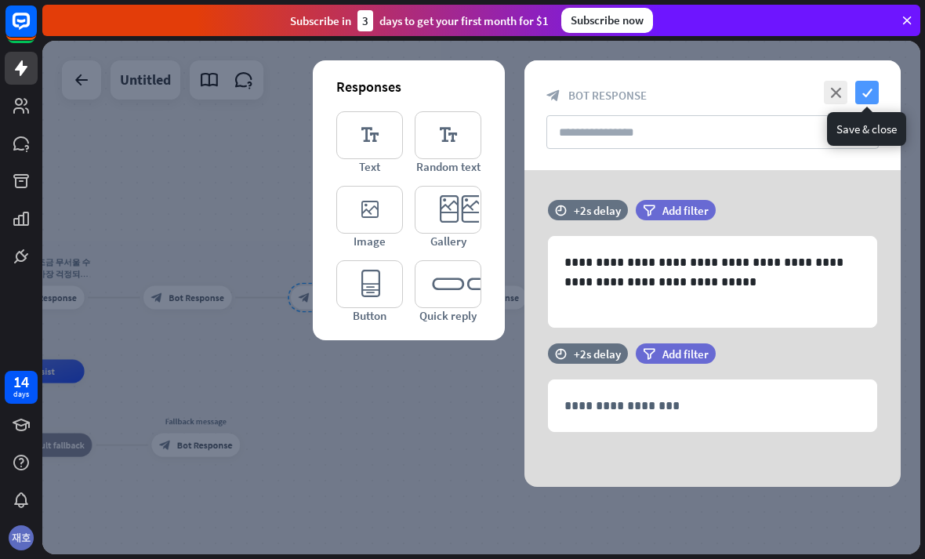
click at [871, 86] on icon "check" at bounding box center [867, 93] width 24 height 24
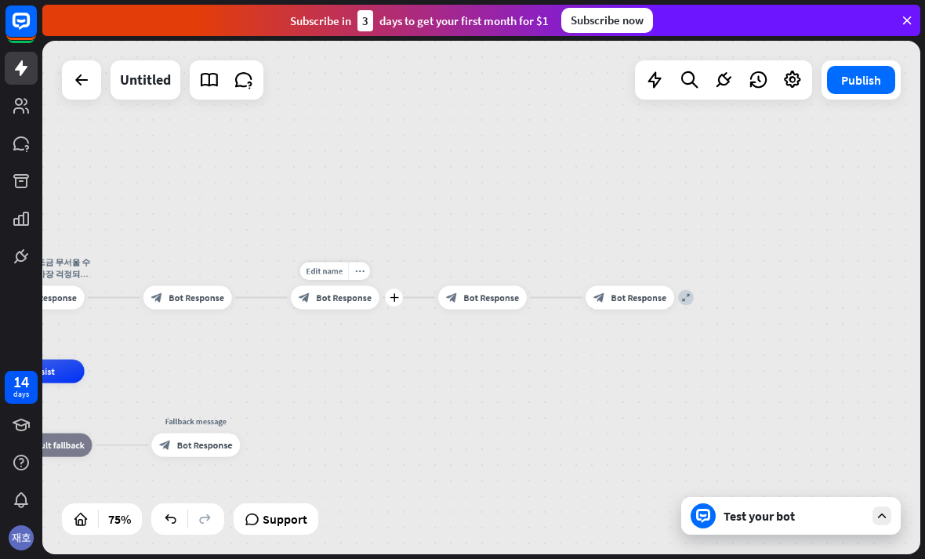
click at [824, 147] on div "ㄴ home_2 Start point 안녕! 치과가 조금 무서울 수 있지? 무엇이 가장 걱정되니? 아래에서 골라줘 😊 block_bot_res…" at bounding box center [481, 297] width 878 height 513
click at [197, 512] on div at bounding box center [205, 518] width 25 height 25
click at [511, 303] on span "Bot Response" at bounding box center [491, 298] width 56 height 12
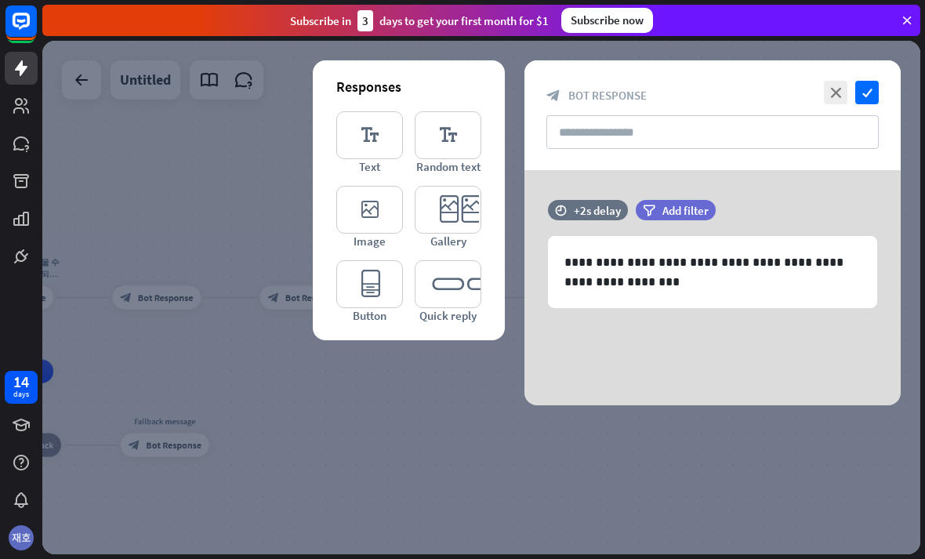
click at [520, 299] on div "**********" at bounding box center [712, 287] width 415 height 235
click at [880, 82] on div "close check block_bot_response Bot Response" at bounding box center [712, 115] width 376 height 110
click at [882, 80] on div "close check block_bot_response Bot Response" at bounding box center [712, 115] width 376 height 110
click at [877, 81] on icon "check" at bounding box center [867, 93] width 24 height 24
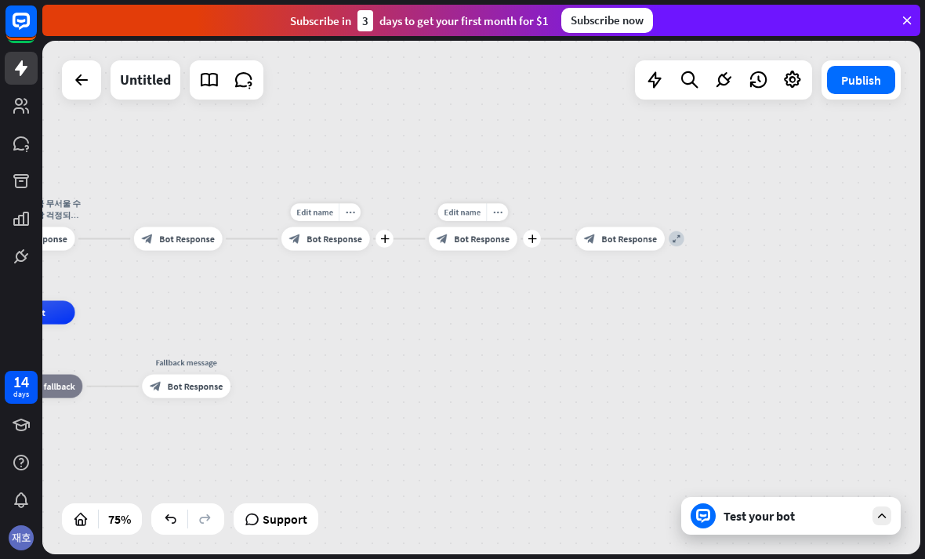
click at [765, 180] on div "ㄴ home_2 Start point 안녕! 치과가 조금 무서울 수 있지? 무엇이 가장 걱정되니? 아래에서 골라줘 😊 block_bot_res…" at bounding box center [481, 297] width 878 height 513
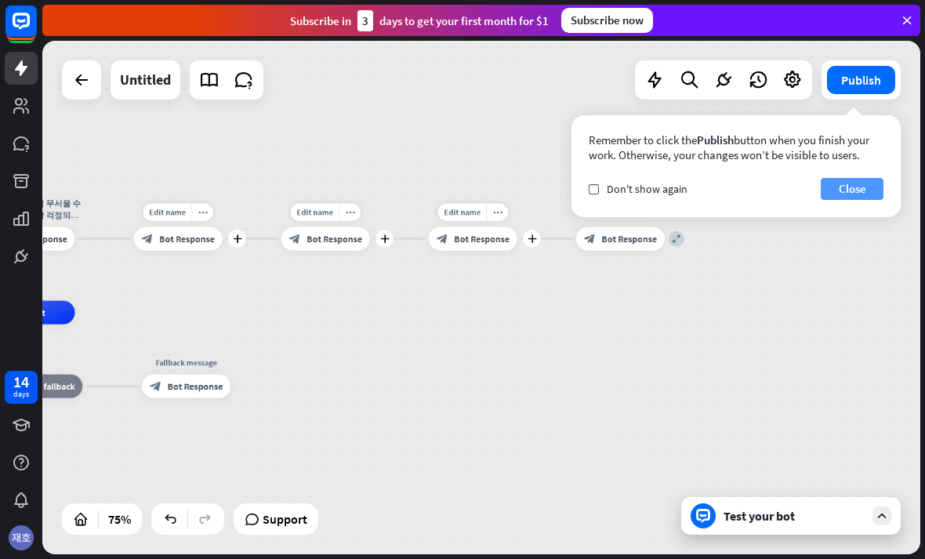
click at [843, 179] on button "Close" at bounding box center [851, 189] width 63 height 22
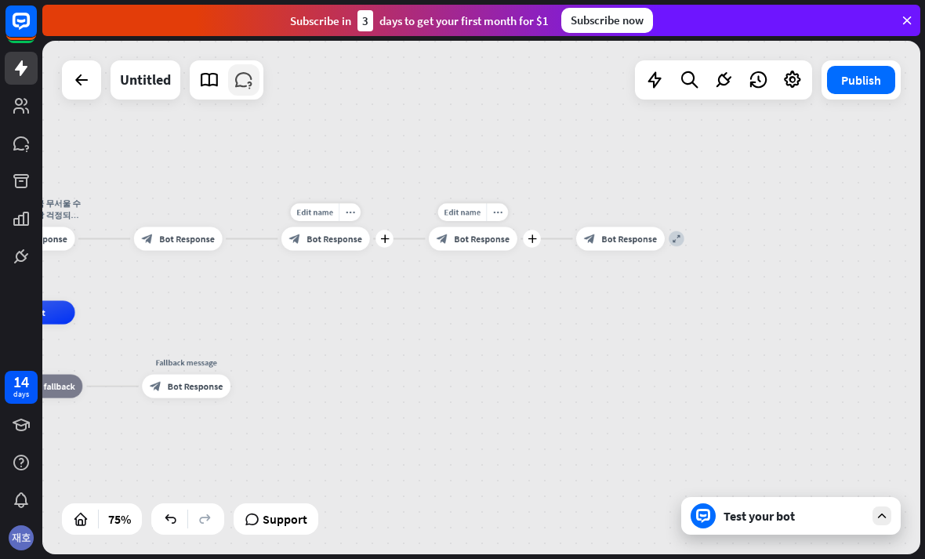
click at [236, 86] on icon at bounding box center [244, 80] width 20 height 20
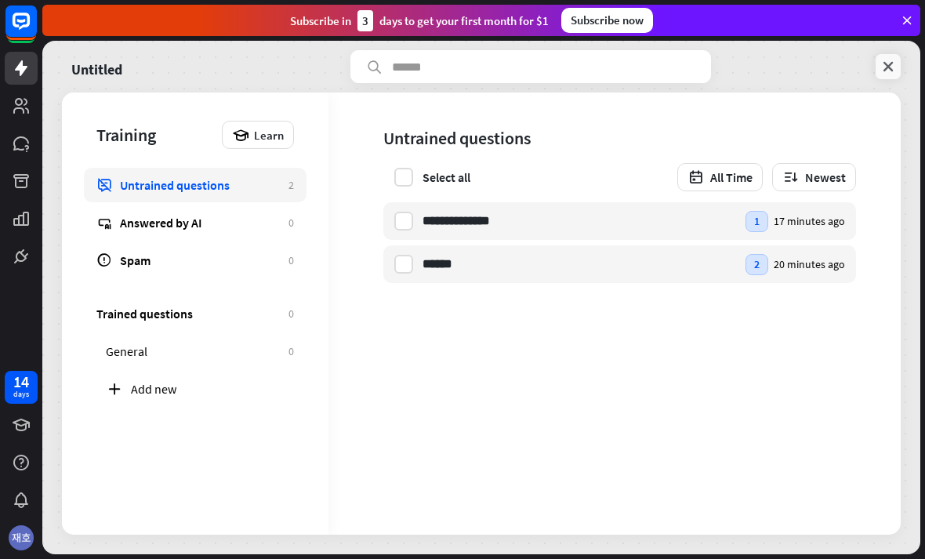
click at [890, 61] on icon at bounding box center [888, 67] width 16 height 16
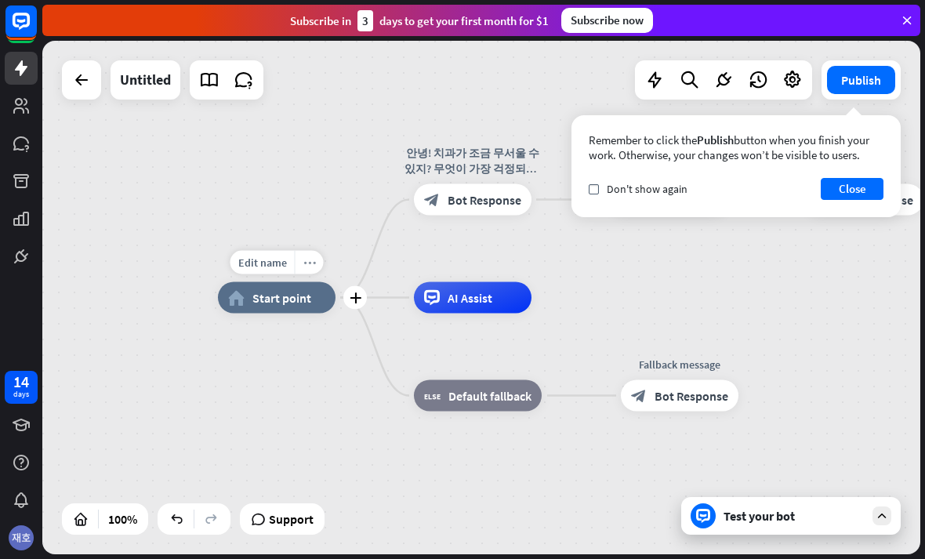
click at [306, 267] on icon "more_horiz" at bounding box center [309, 262] width 13 height 12
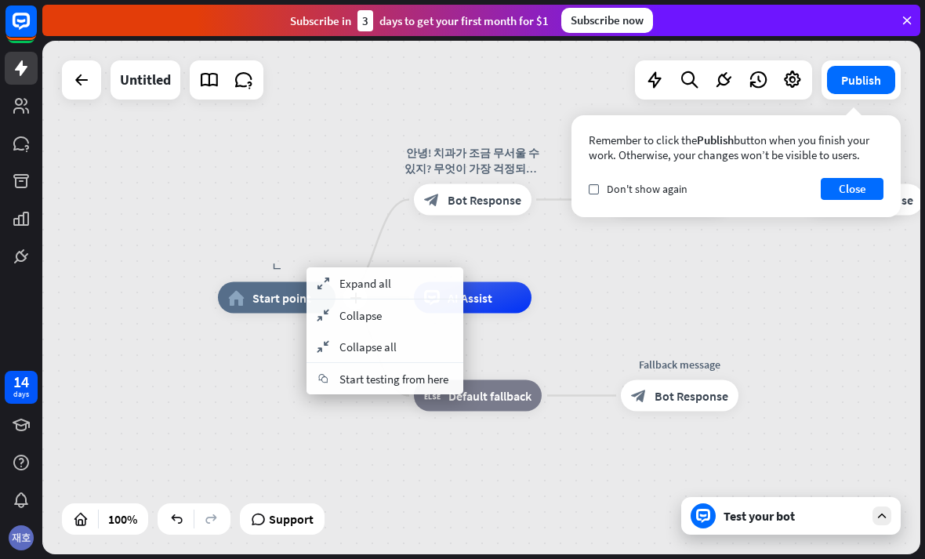
click at [282, 307] on div "home_2 Start point" at bounding box center [277, 297] width 118 height 31
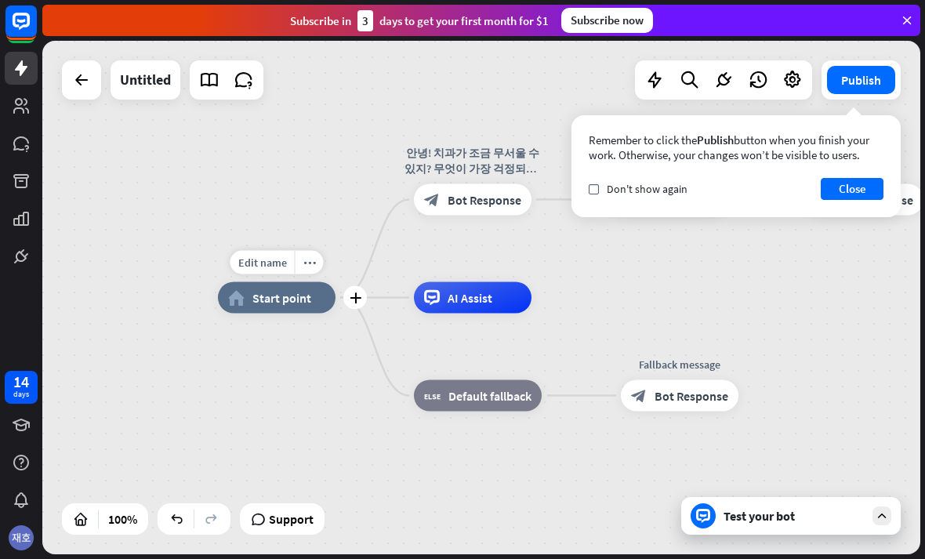
click at [288, 295] on span "Start point" at bounding box center [281, 298] width 59 height 16
click at [297, 252] on div "more_horiz" at bounding box center [309, 263] width 29 height 24
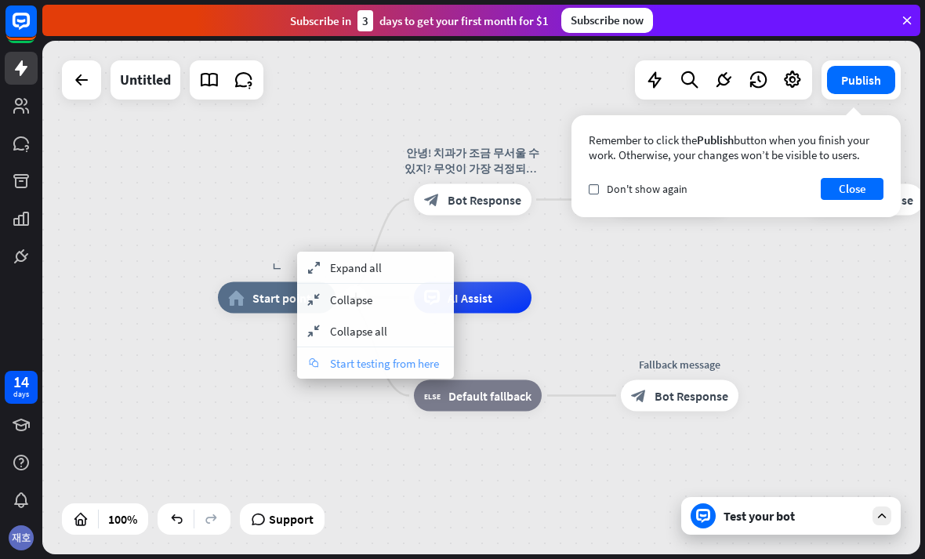
click at [341, 367] on span "Start testing from here" at bounding box center [384, 363] width 109 height 15
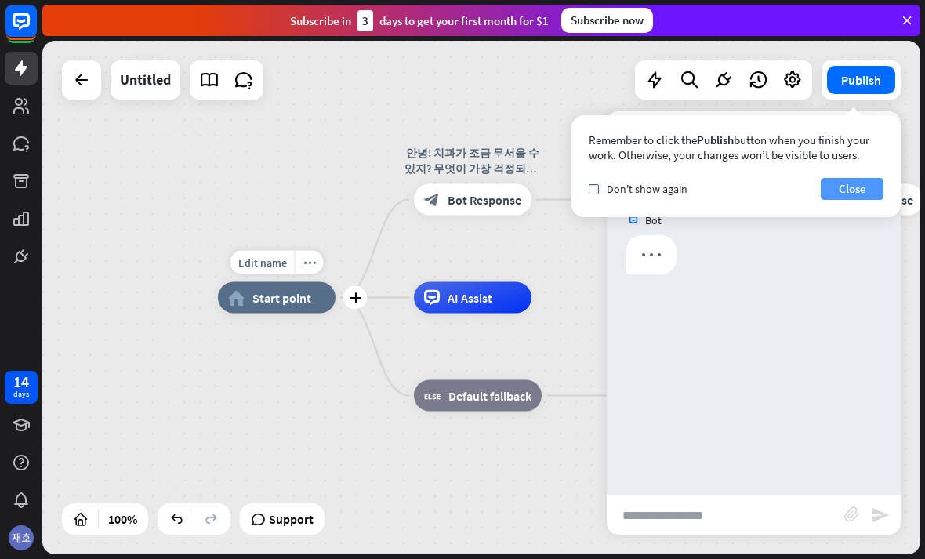
click at [834, 198] on button "Close" at bounding box center [851, 189] width 63 height 22
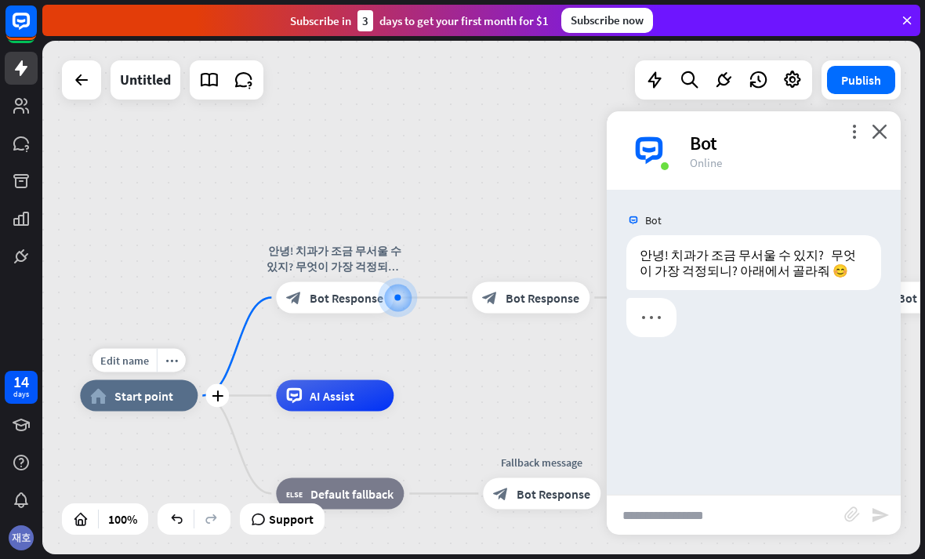
click at [139, 401] on span "Start point" at bounding box center [143, 396] width 59 height 16
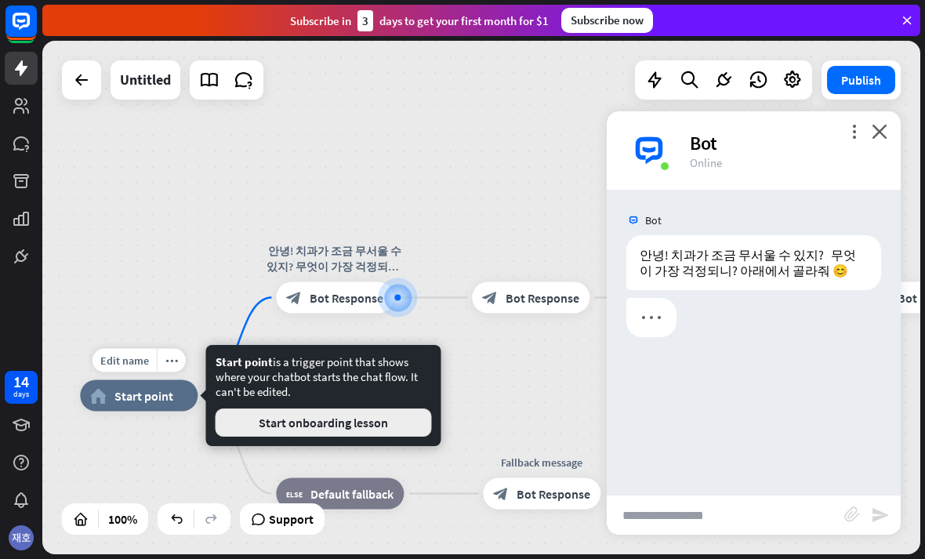
click at [226, 421] on button "Start onboarding lesson" at bounding box center [323, 422] width 216 height 28
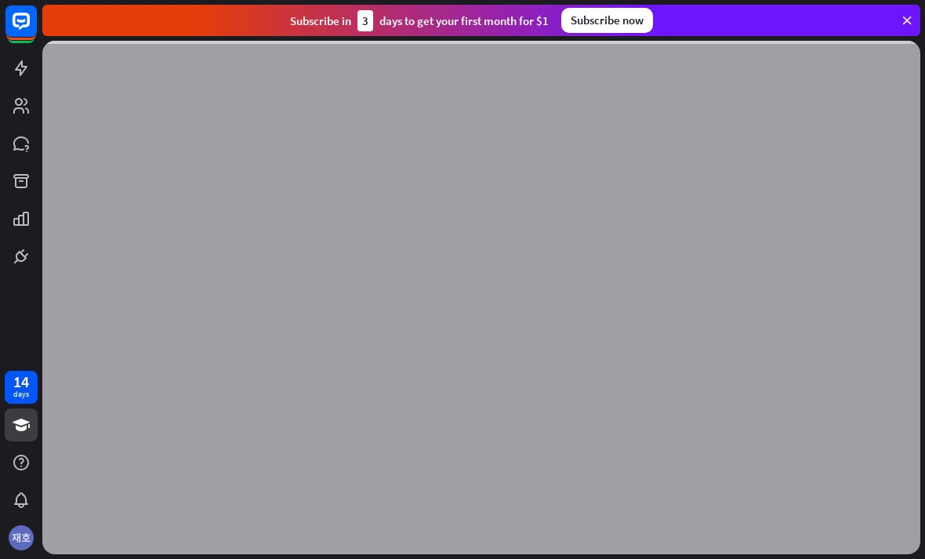
click at [840, 174] on div at bounding box center [481, 297] width 878 height 513
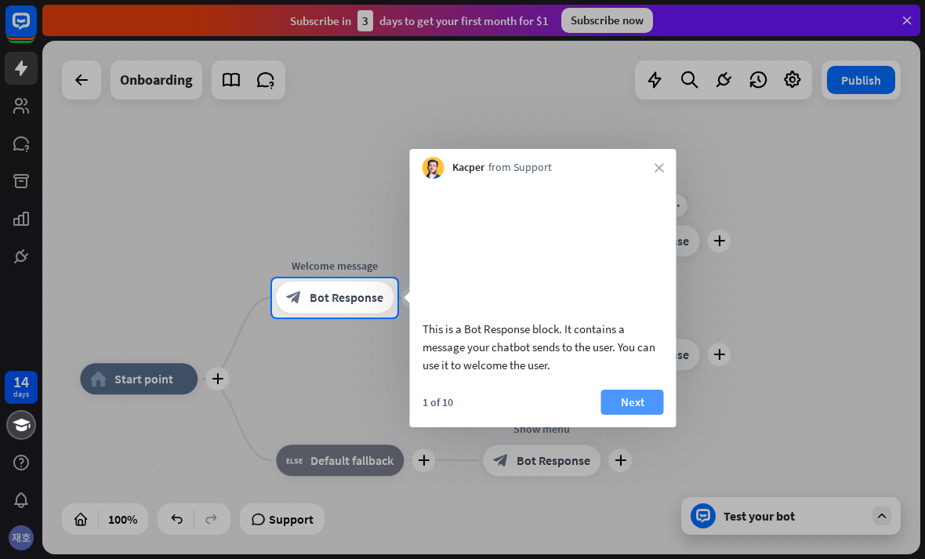
click at [629, 411] on button "Next" at bounding box center [632, 401] width 63 height 25
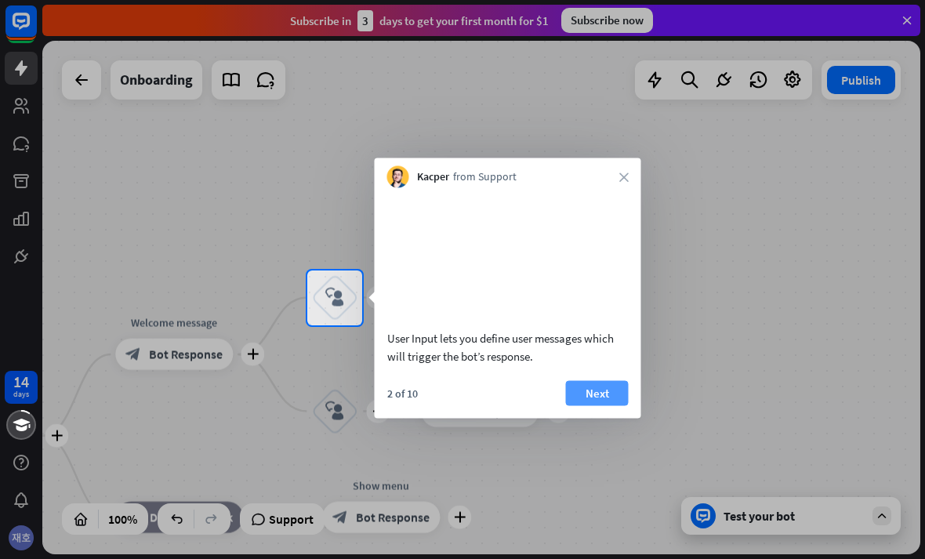
click at [621, 404] on button "Next" at bounding box center [597, 392] width 63 height 25
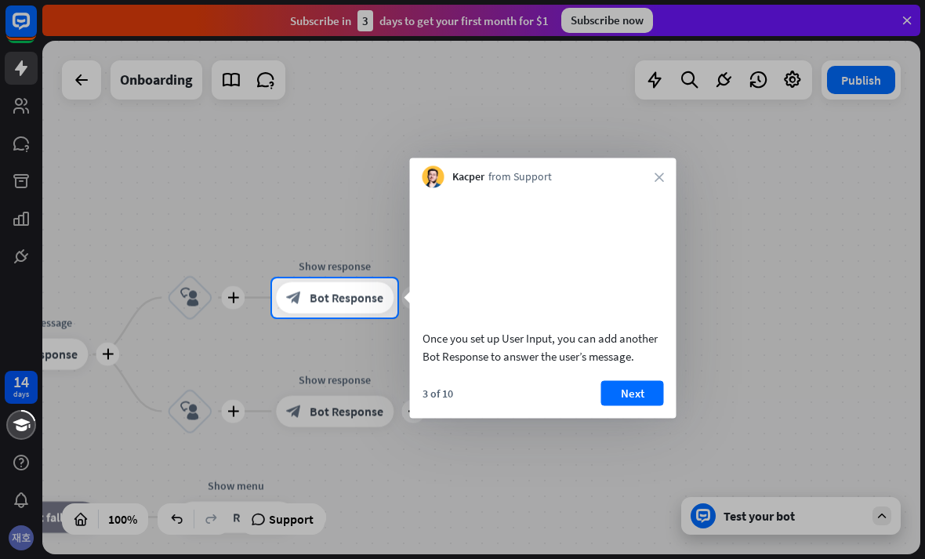
click at [668, 195] on div "Once you set up User Input, you can add another Bot Response to answer the user…" at bounding box center [543, 280] width 266 height 185
click at [654, 181] on icon "close" at bounding box center [658, 176] width 9 height 9
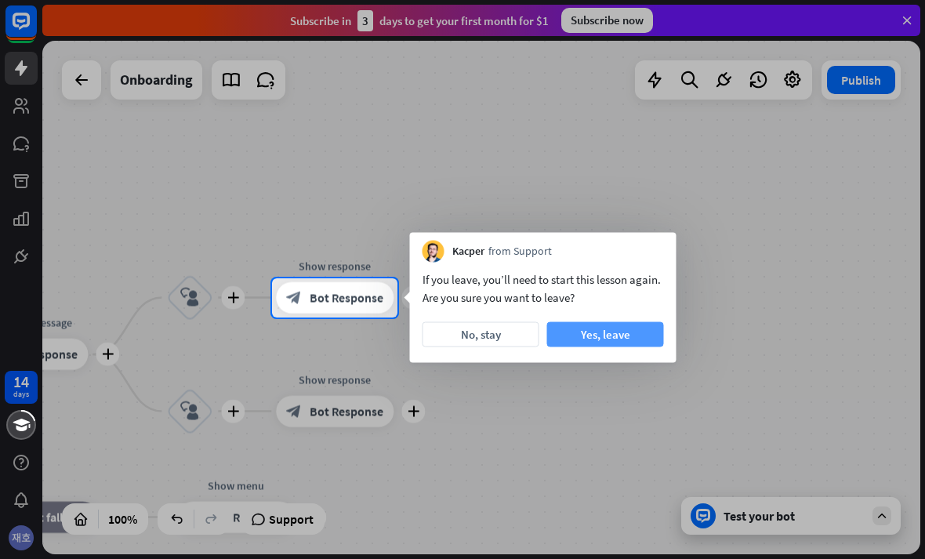
click at [570, 328] on button "Yes, leave" at bounding box center [605, 334] width 117 height 25
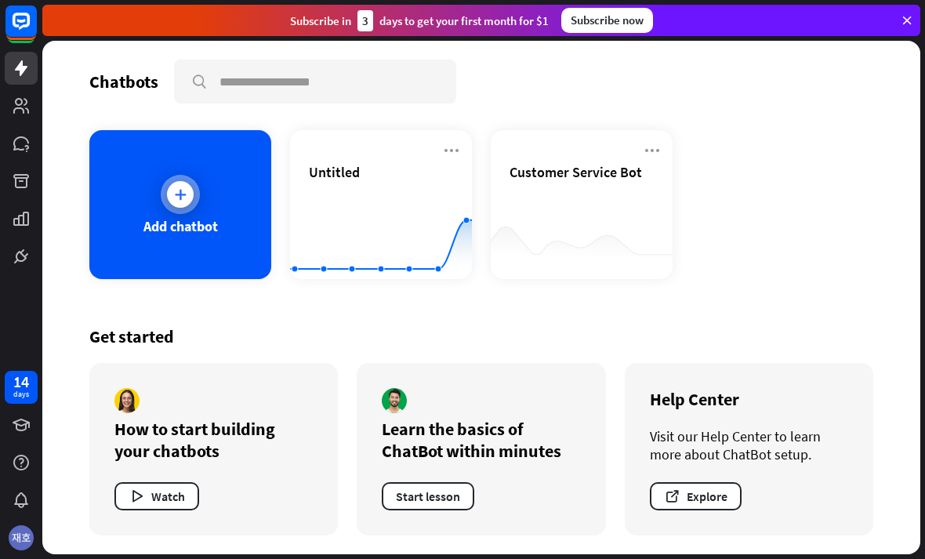
click at [125, 256] on div "Add chatbot" at bounding box center [180, 204] width 182 height 149
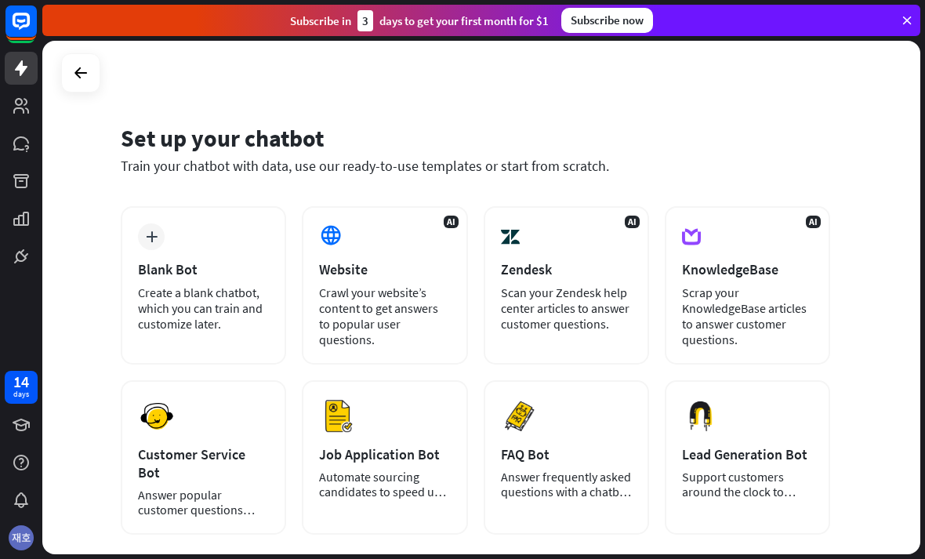
click at [76, 80] on icon at bounding box center [80, 72] width 19 height 19
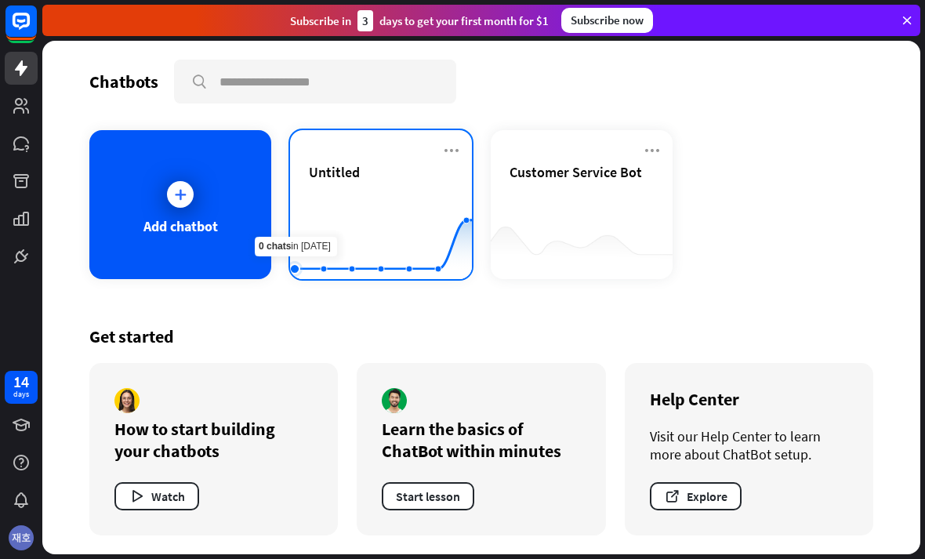
click at [324, 257] on rect at bounding box center [381, 240] width 182 height 98
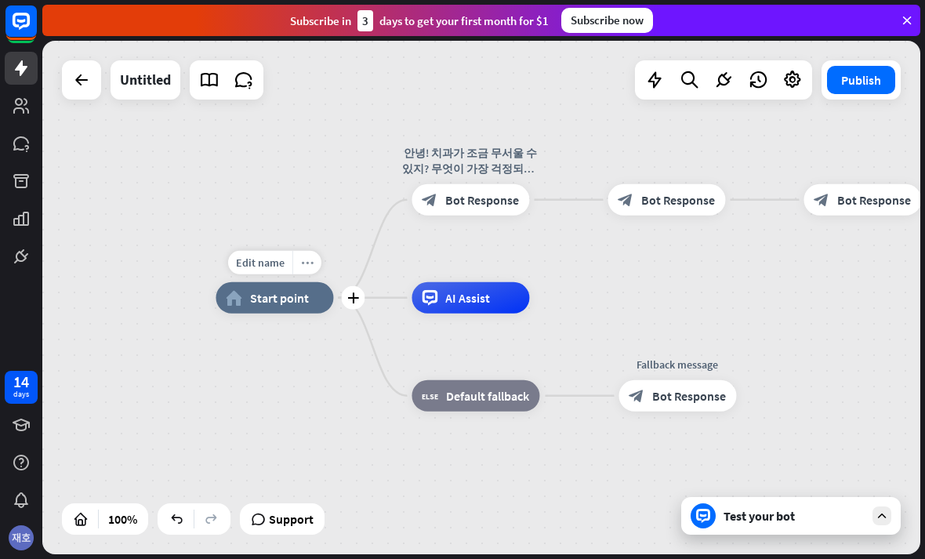
click at [308, 260] on icon "more_horiz" at bounding box center [307, 262] width 13 height 12
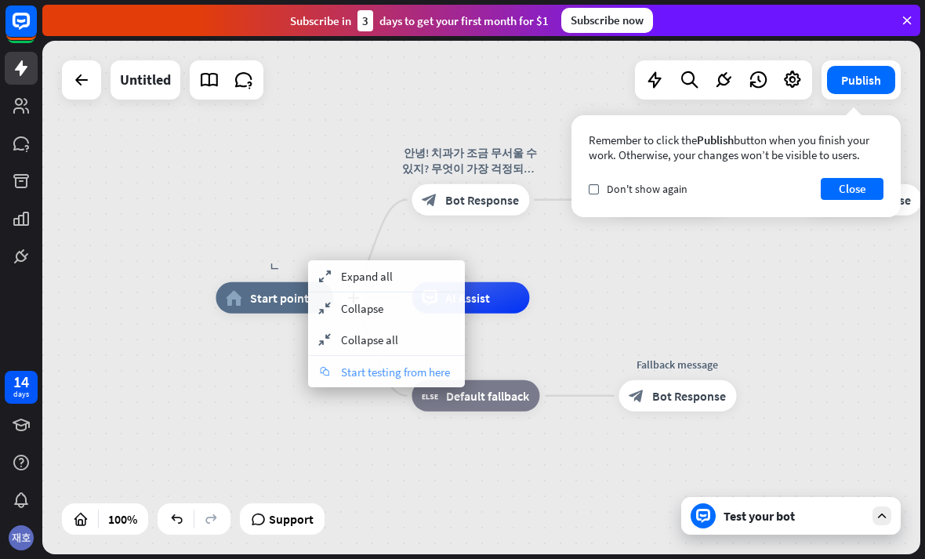
click at [328, 367] on icon "chat" at bounding box center [324, 371] width 17 height 9
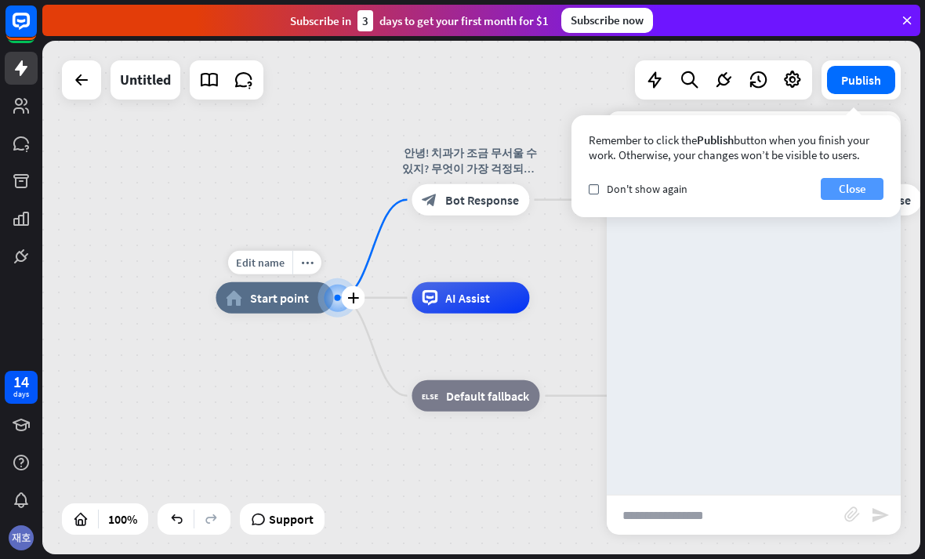
click at [855, 193] on button "Close" at bounding box center [851, 189] width 63 height 22
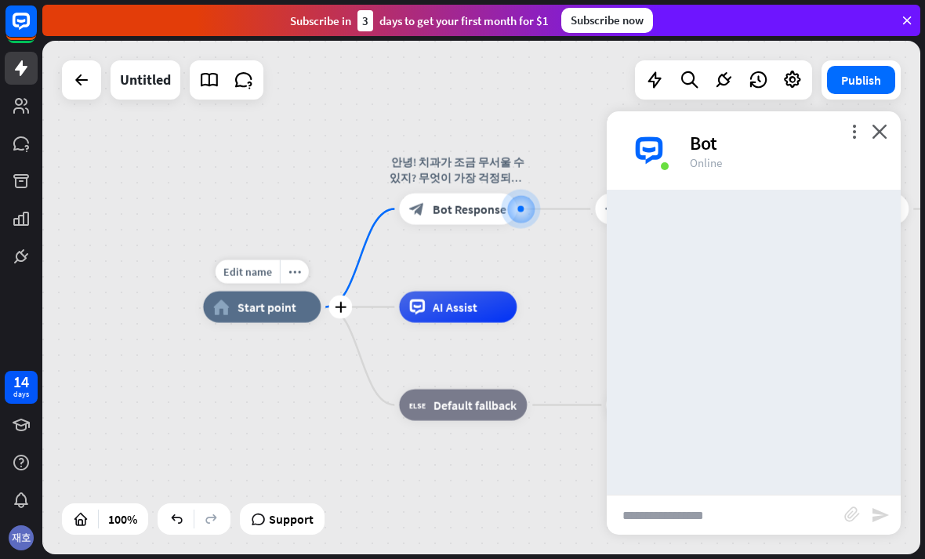
click at [244, 300] on span "Start point" at bounding box center [266, 307] width 59 height 16
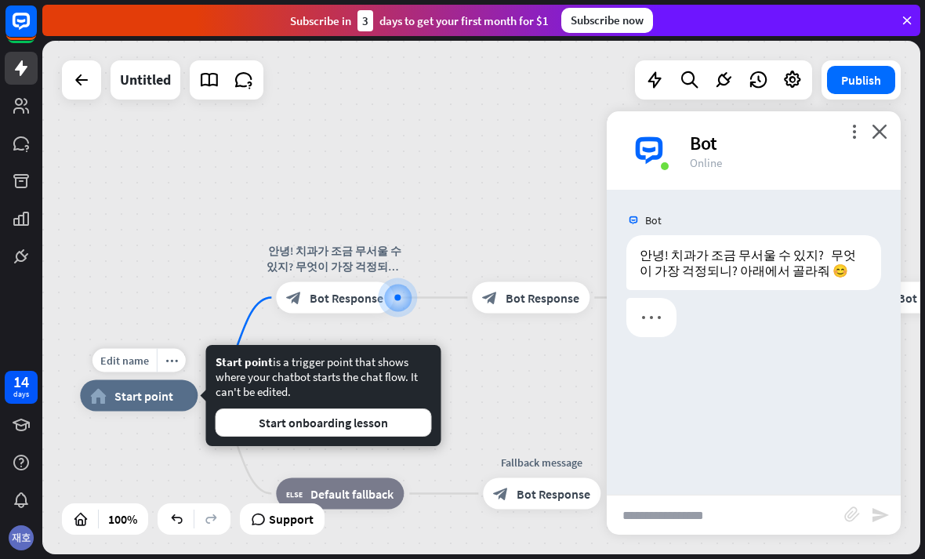
click at [297, 402] on div "Start point is a trigger point that shows where your chatbot starts the chat fl…" at bounding box center [323, 395] width 216 height 82
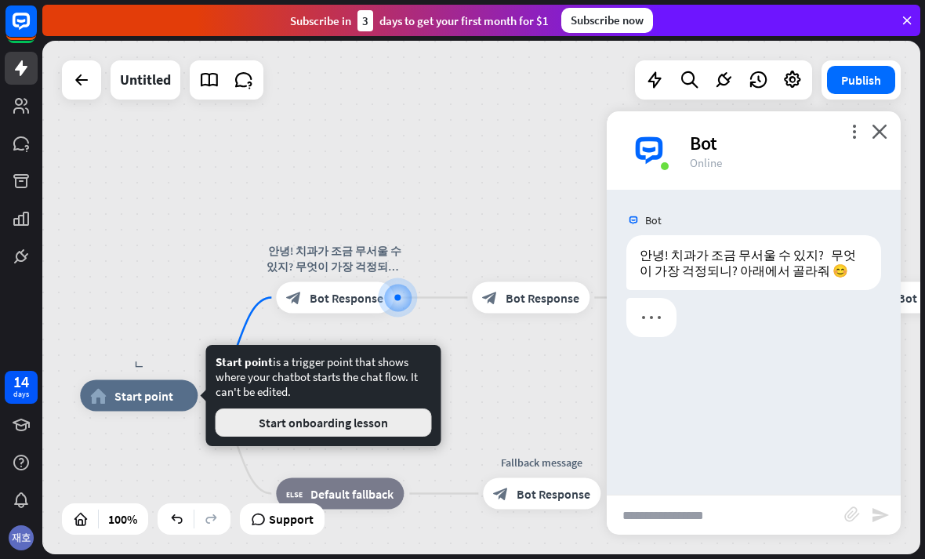
click at [266, 418] on button "Start onboarding lesson" at bounding box center [323, 422] width 216 height 28
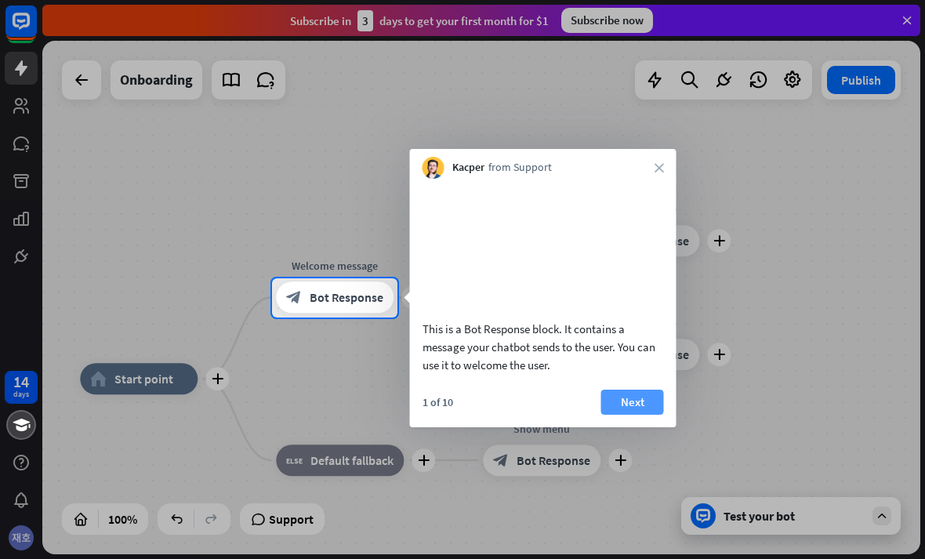
click at [645, 413] on button "Next" at bounding box center [632, 401] width 63 height 25
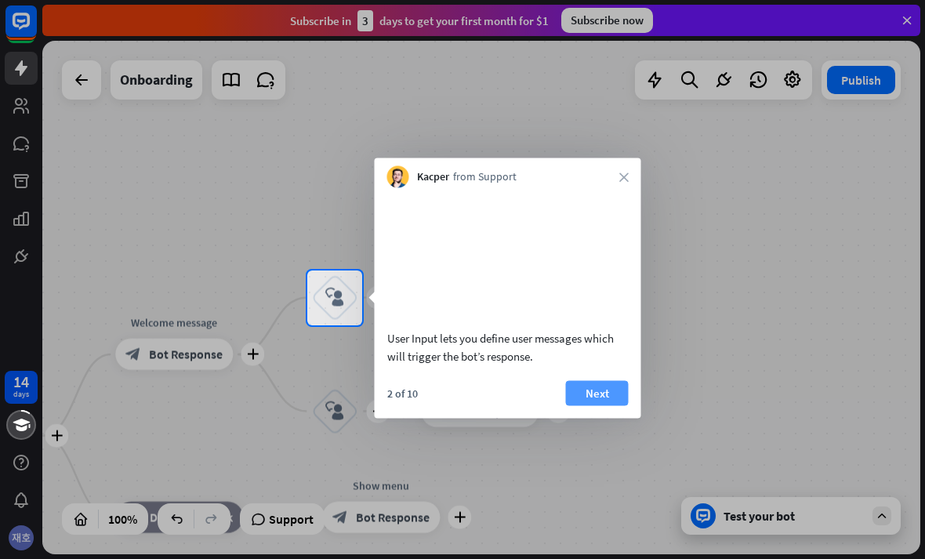
click at [611, 405] on button "Next" at bounding box center [597, 392] width 63 height 25
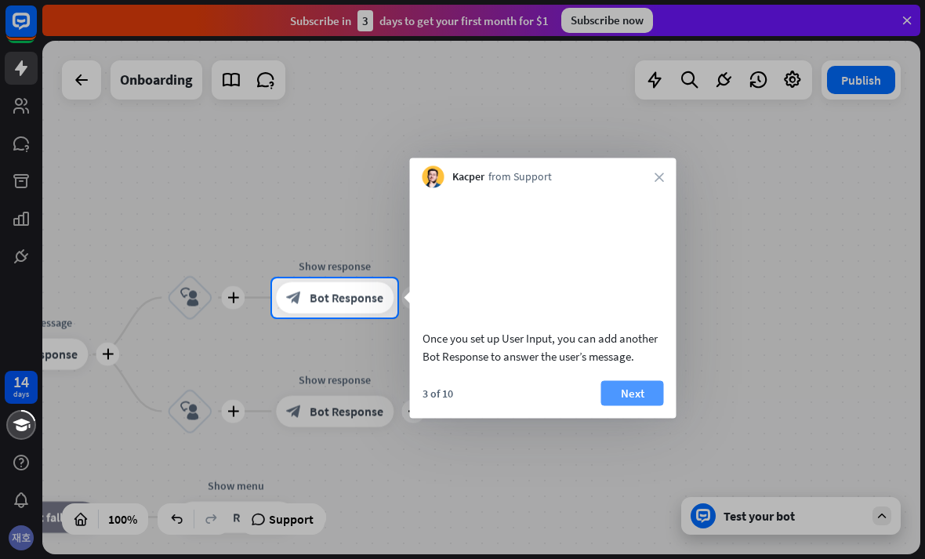
click at [631, 402] on button "Next" at bounding box center [632, 392] width 63 height 25
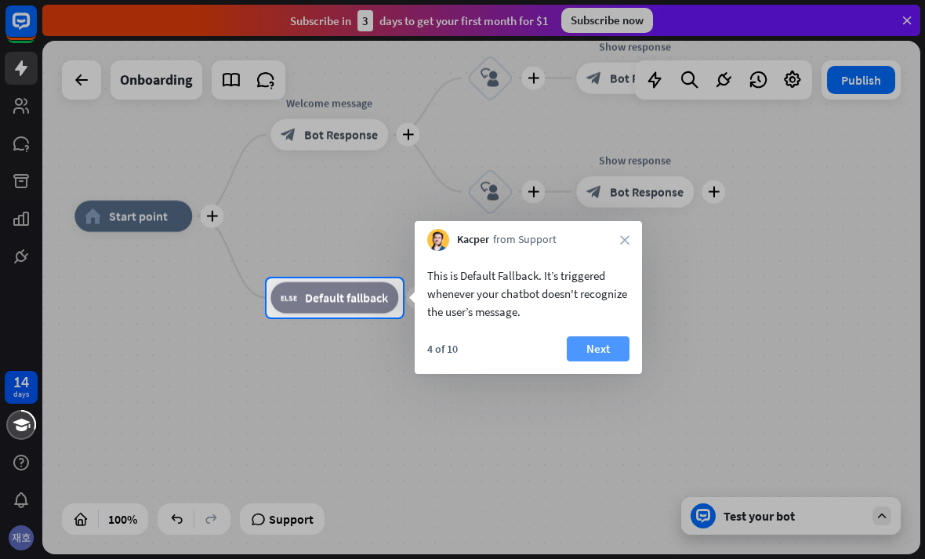
click at [622, 353] on button "Next" at bounding box center [598, 348] width 63 height 25
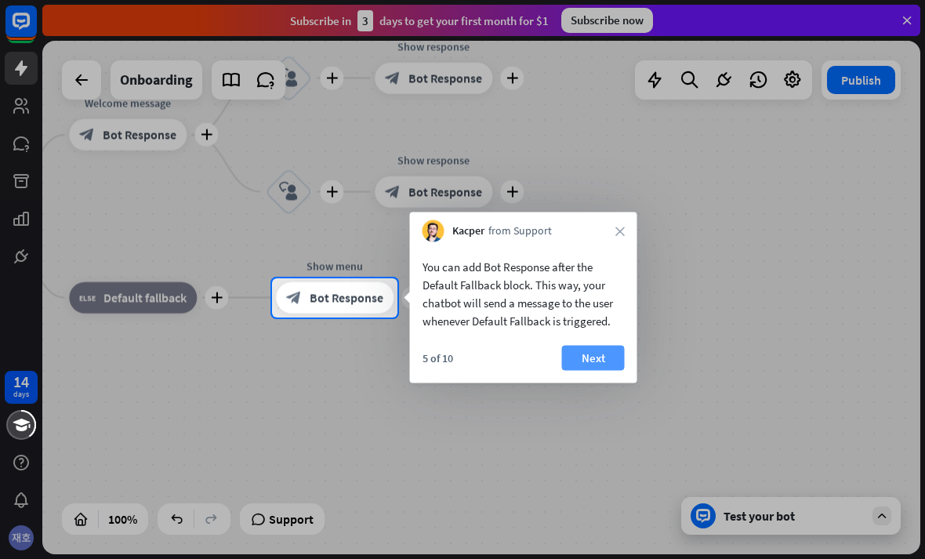
click at [624, 360] on button "Next" at bounding box center [593, 358] width 63 height 25
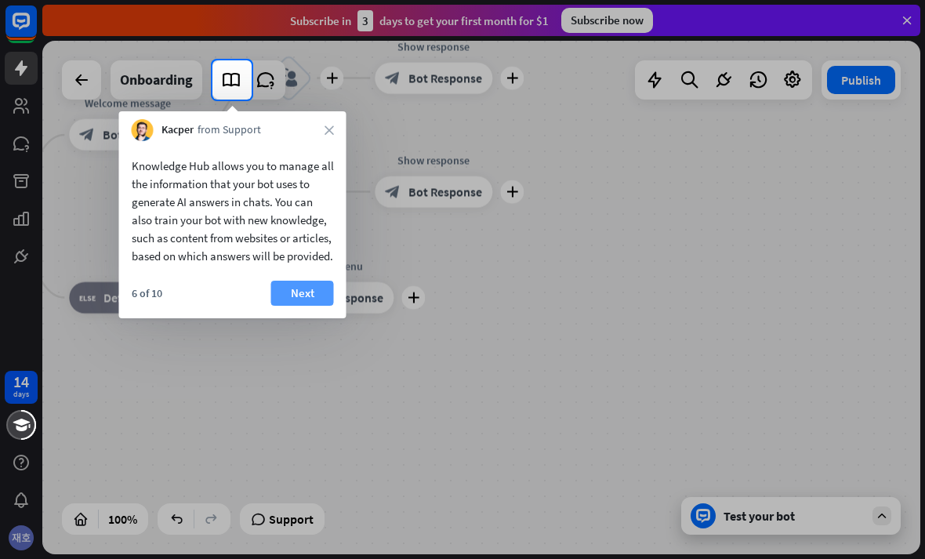
click at [307, 299] on button "Next" at bounding box center [302, 293] width 63 height 25
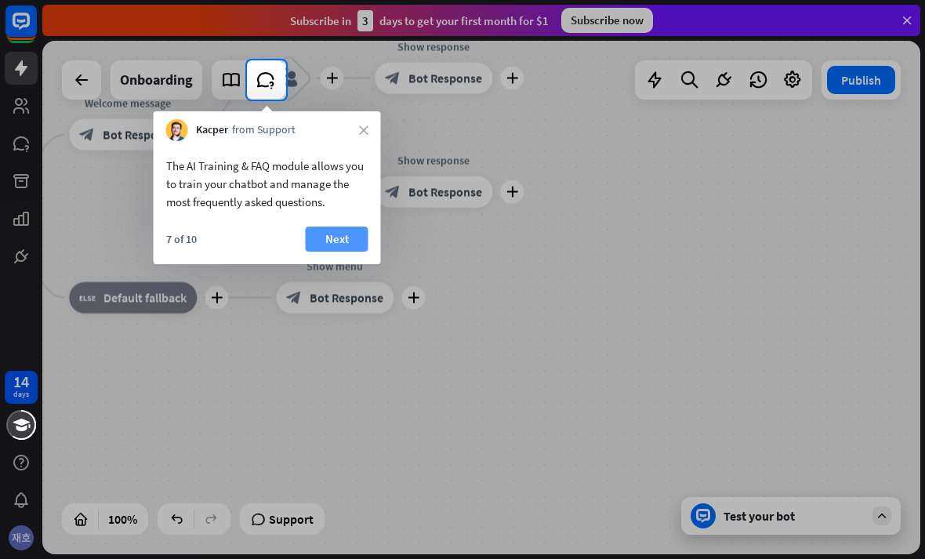
click at [354, 232] on button "Next" at bounding box center [337, 238] width 63 height 25
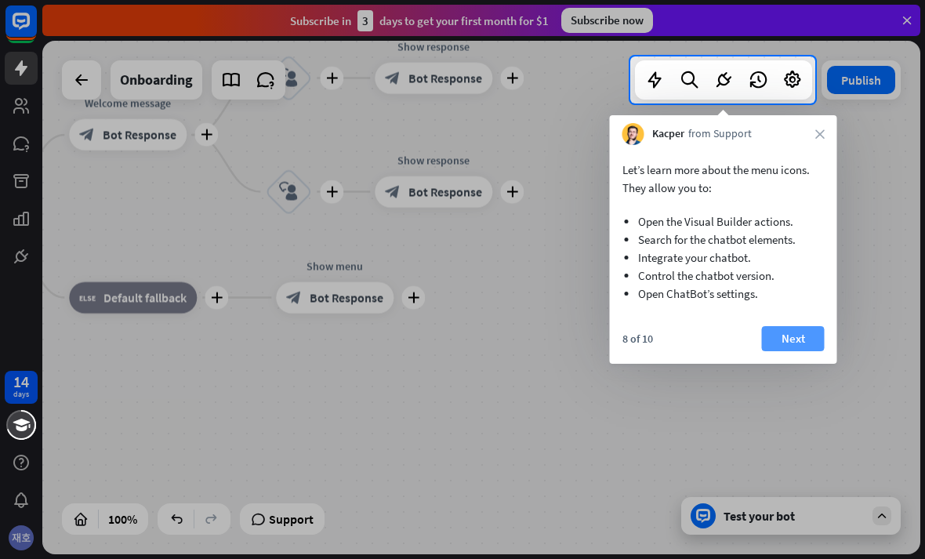
click at [779, 338] on button "Next" at bounding box center [793, 338] width 63 height 25
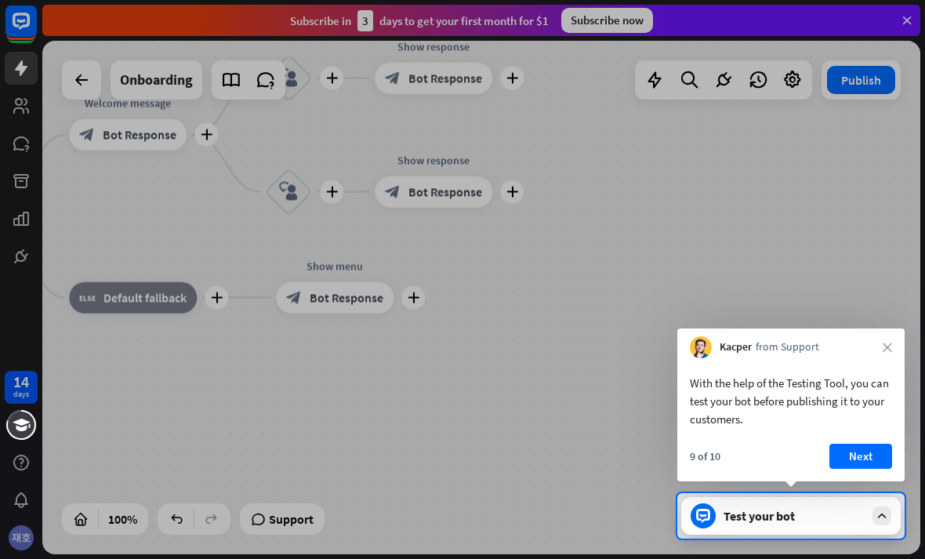
click at [864, 439] on div "With the help of the Testing Tool, you can test your bot before publishing it t…" at bounding box center [790, 419] width 227 height 123
click at [871, 447] on button "Next" at bounding box center [860, 456] width 63 height 25
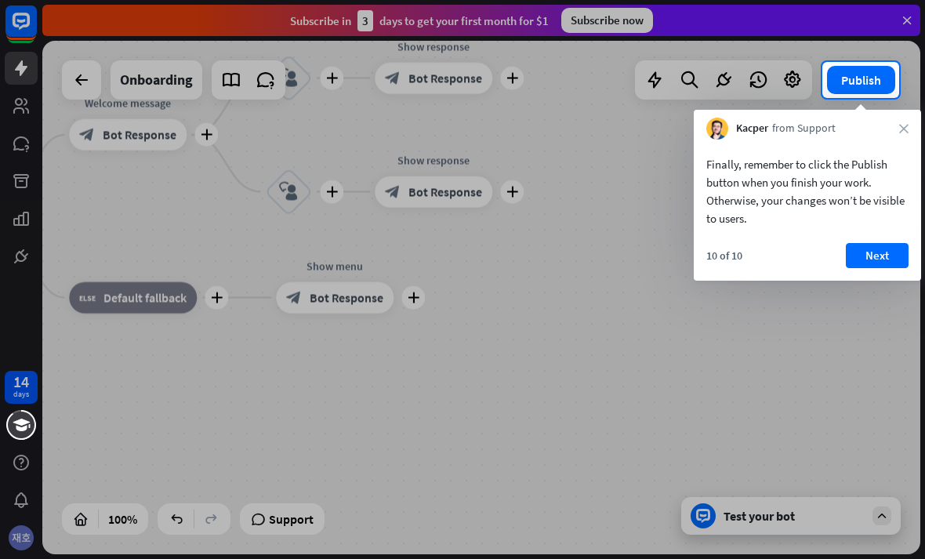
click at [875, 226] on div "Finally, remember to click the Publish button when you finish your work. Otherw…" at bounding box center [807, 191] width 202 height 72
click at [884, 248] on button "Next" at bounding box center [877, 255] width 63 height 25
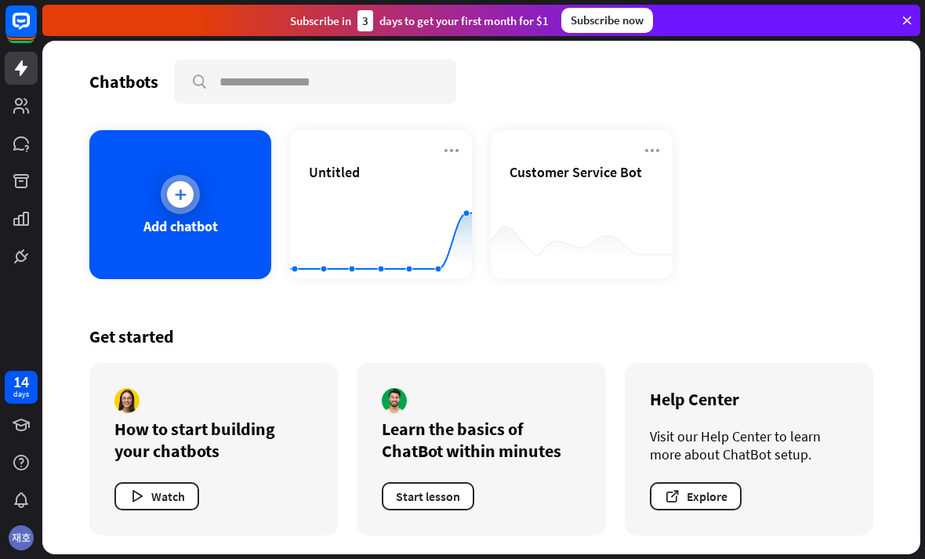
click at [150, 208] on div "Add chatbot" at bounding box center [180, 204] width 182 height 149
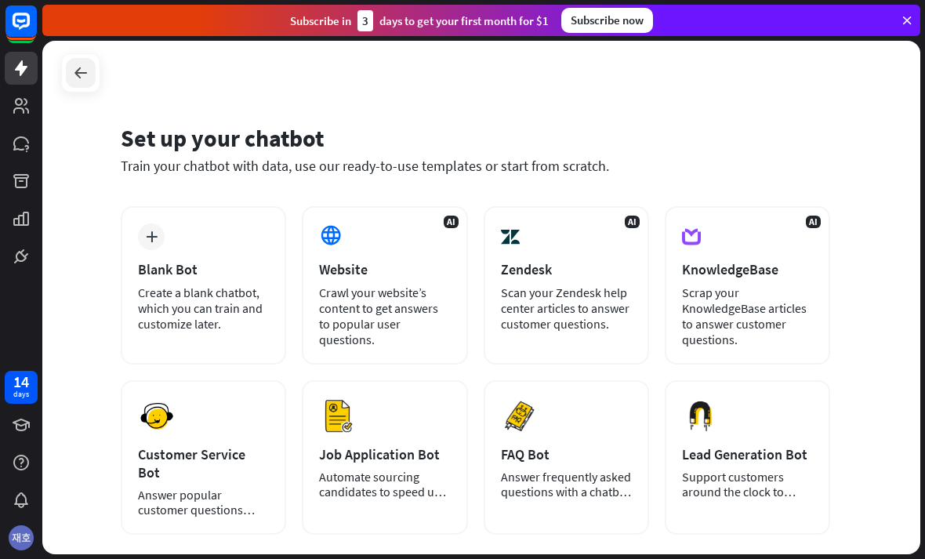
click at [92, 85] on div at bounding box center [81, 73] width 30 height 30
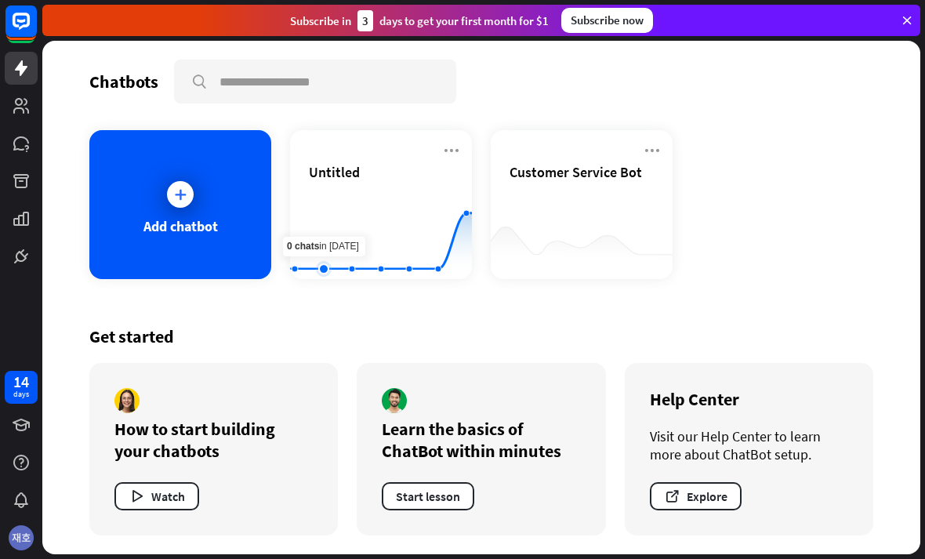
click at [317, 208] on rect at bounding box center [381, 240] width 182 height 98
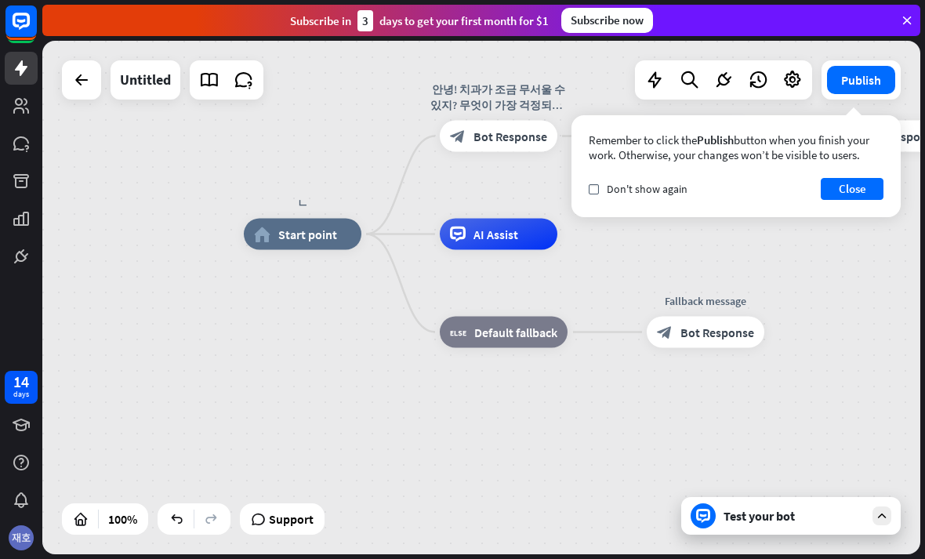
click at [676, 248] on div "ㄴ home_2 Start point Edit name more_[PERSON_NAME]! 치과가 조금 무서울 수 있지? 무엇이 가장 걱정되니…" at bounding box center [683, 490] width 878 height 513
click at [835, 181] on button "Close" at bounding box center [851, 189] width 63 height 22
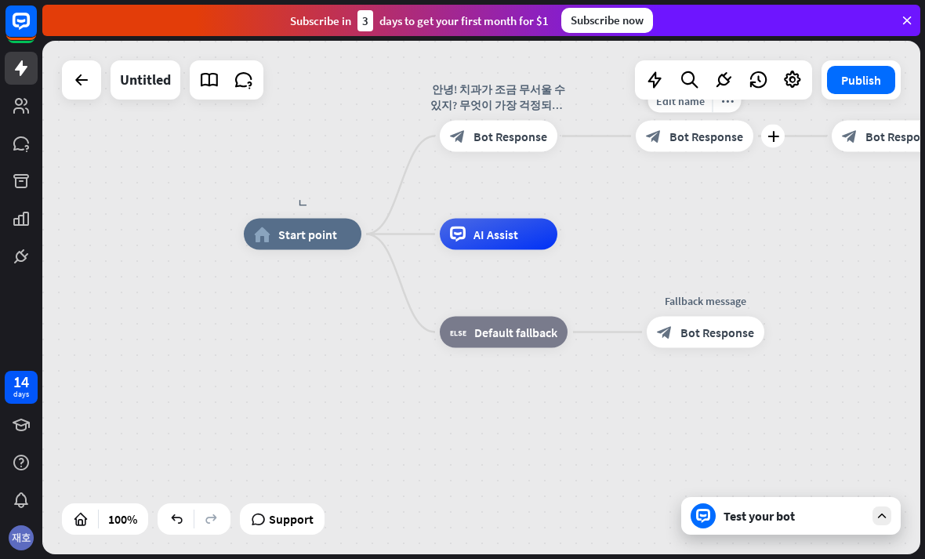
click at [636, 136] on div "Edit name more_horiz plus block_bot_response Bot Response" at bounding box center [695, 136] width 118 height 31
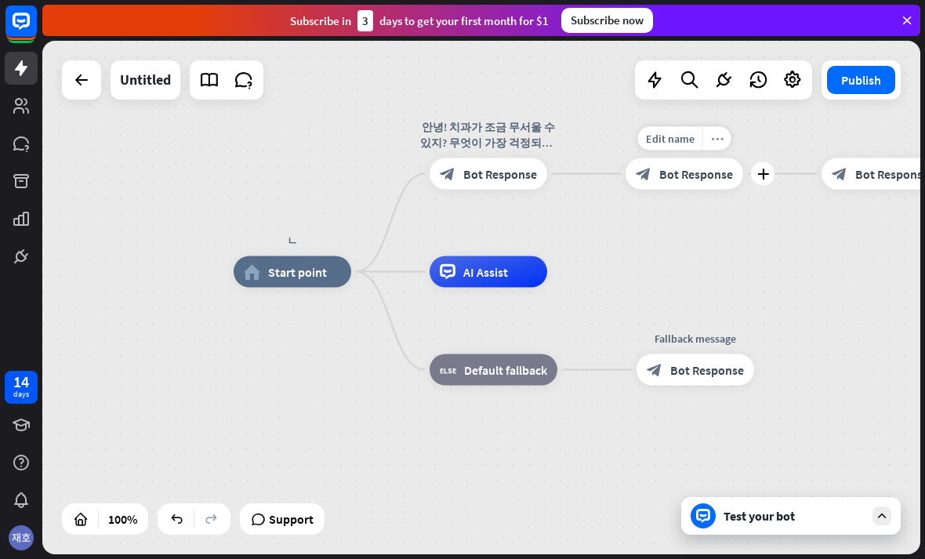
click at [726, 128] on div "more_horiz" at bounding box center [716, 139] width 29 height 24
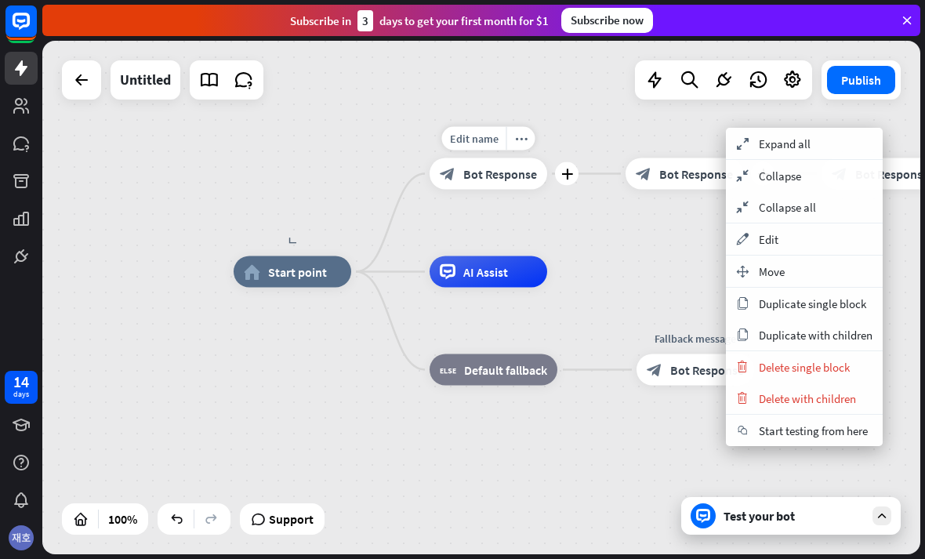
click at [436, 188] on div "block_bot_response Bot Response" at bounding box center [488, 173] width 118 height 31
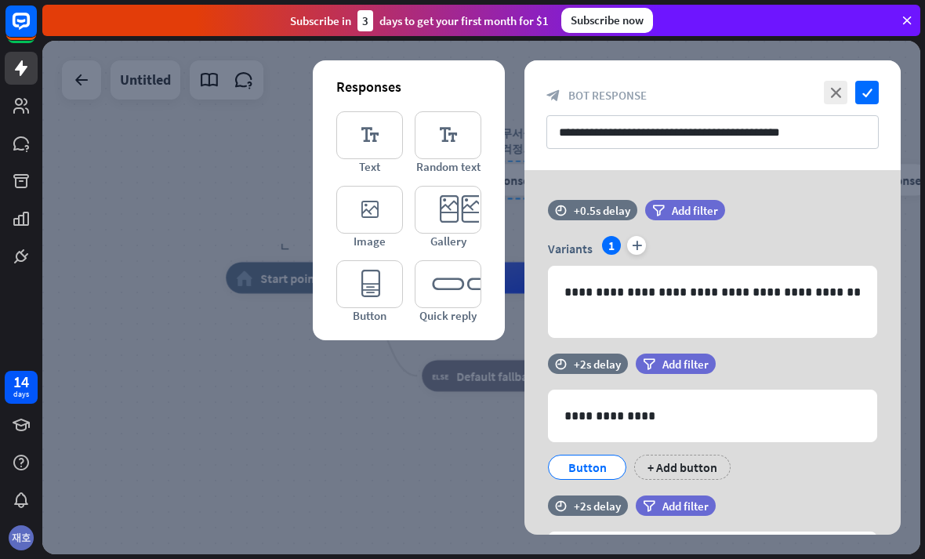
click at [563, 167] on div "**********" at bounding box center [712, 115] width 376 height 110
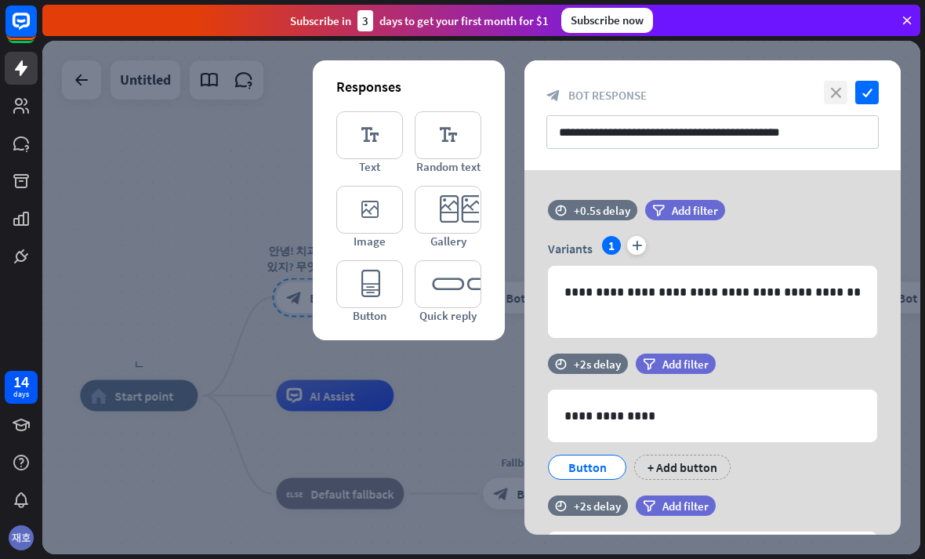
click at [833, 85] on icon "close" at bounding box center [836, 93] width 24 height 24
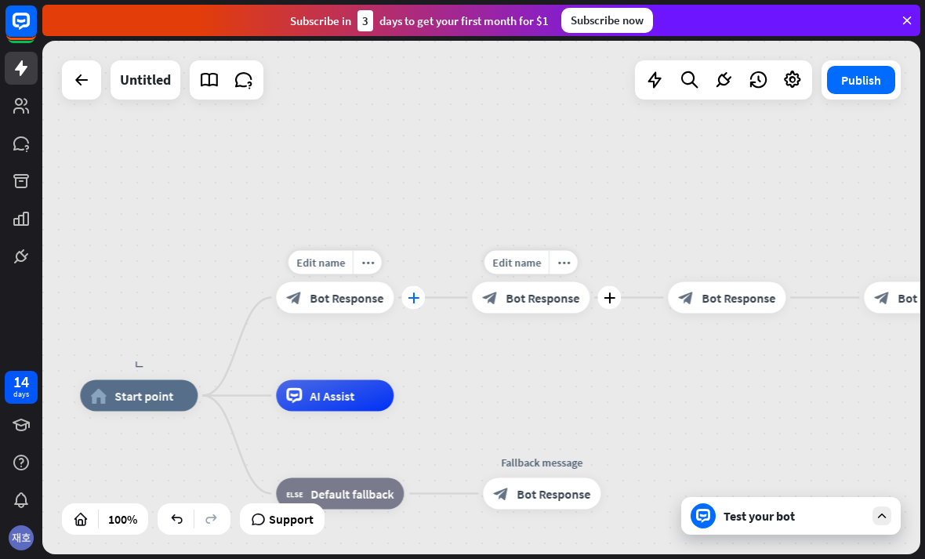
click at [420, 299] on div "plus" at bounding box center [413, 298] width 24 height 24
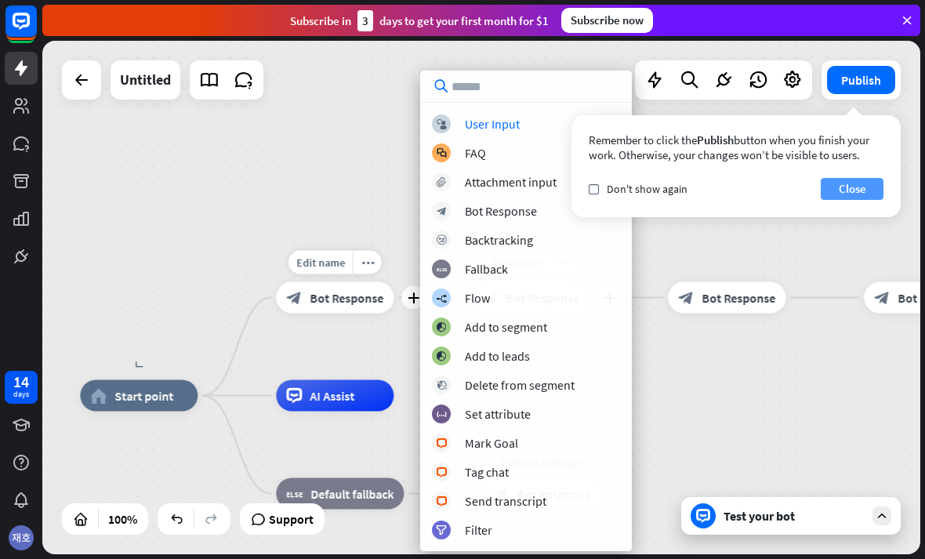
click at [861, 185] on button "Close" at bounding box center [851, 189] width 63 height 22
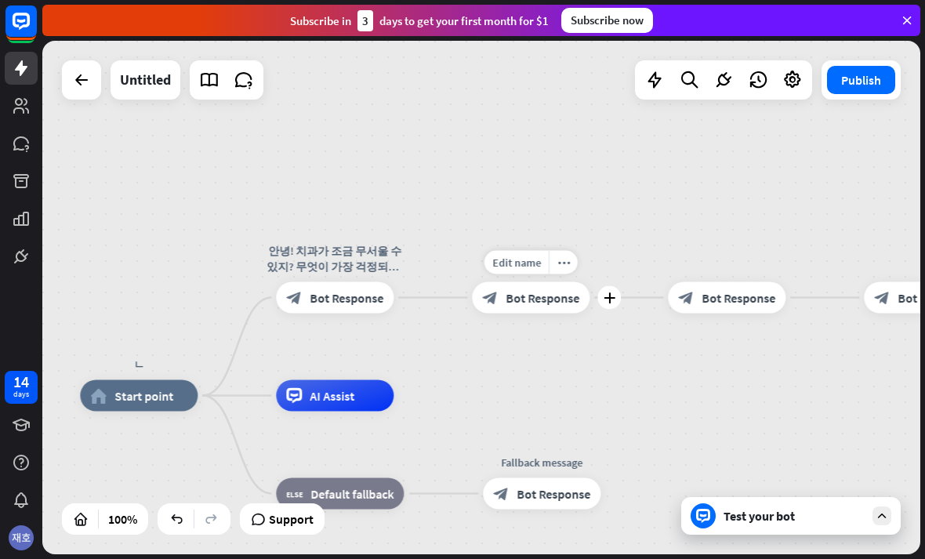
click at [456, 125] on div "ㄴ home_2 Start point 안녕! 치과가 조금 무서울 수 있지? 무엇이 가장 걱정되니? 아래에서 골라줘 😊 block_bot_res…" at bounding box center [481, 297] width 878 height 513
click at [405, 295] on div "plus" at bounding box center [413, 298] width 24 height 24
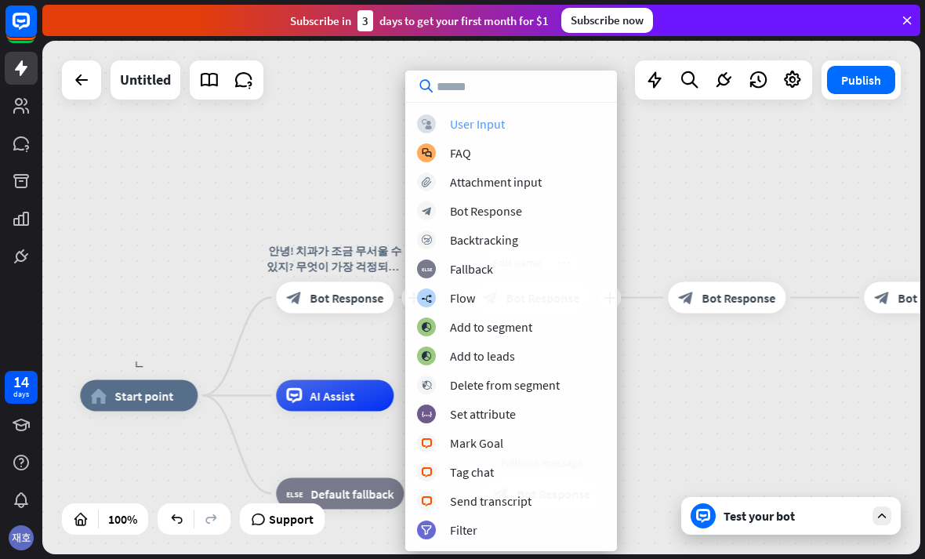
click at [422, 125] on icon "block_user_input" at bounding box center [427, 124] width 10 height 10
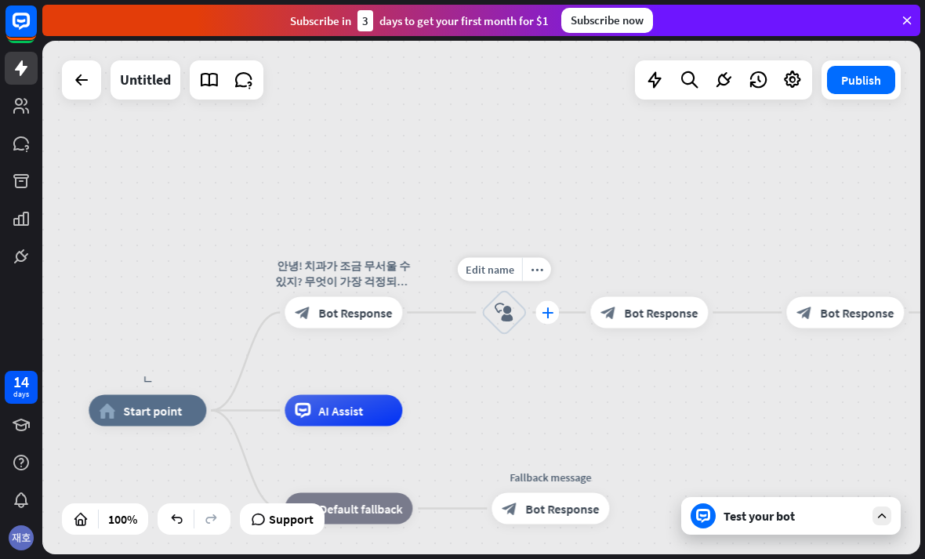
click
click at [679, 278] on icon "more_horiz" at bounding box center [681, 277] width 13 height 12
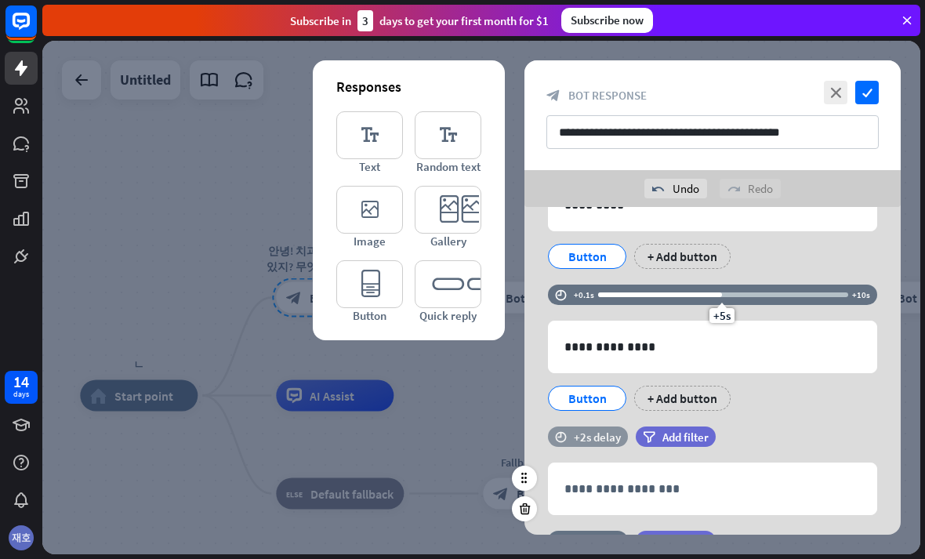
scroll to position [534, 0]
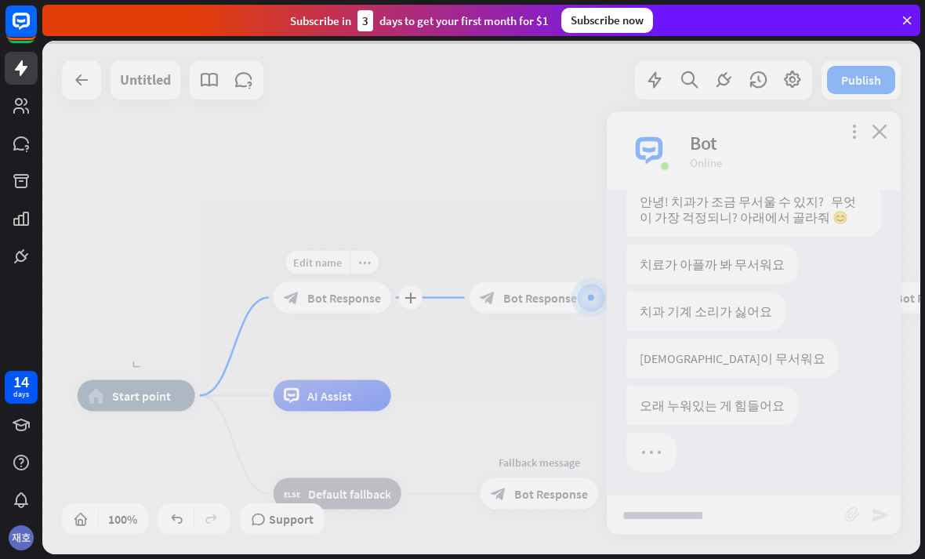
scroll to position [54, 0]
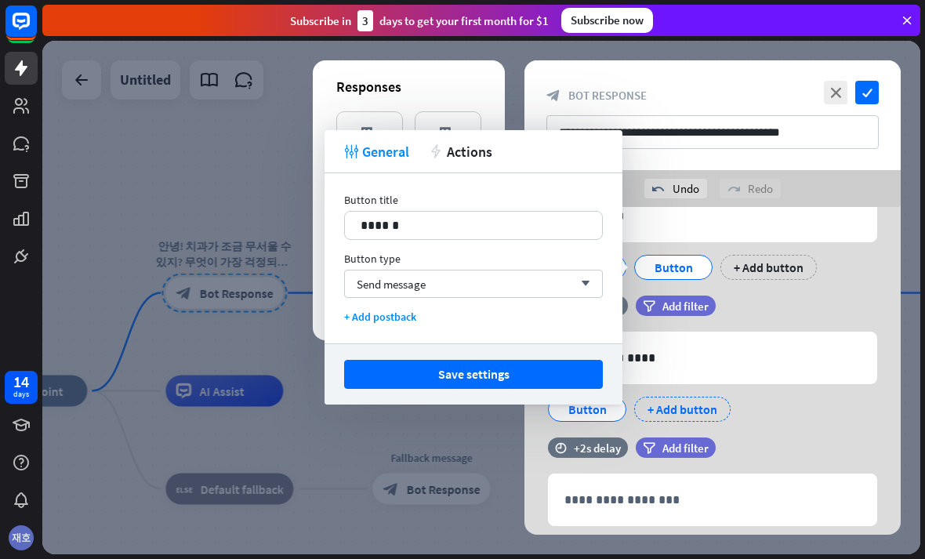
scroll to position [562, 0]
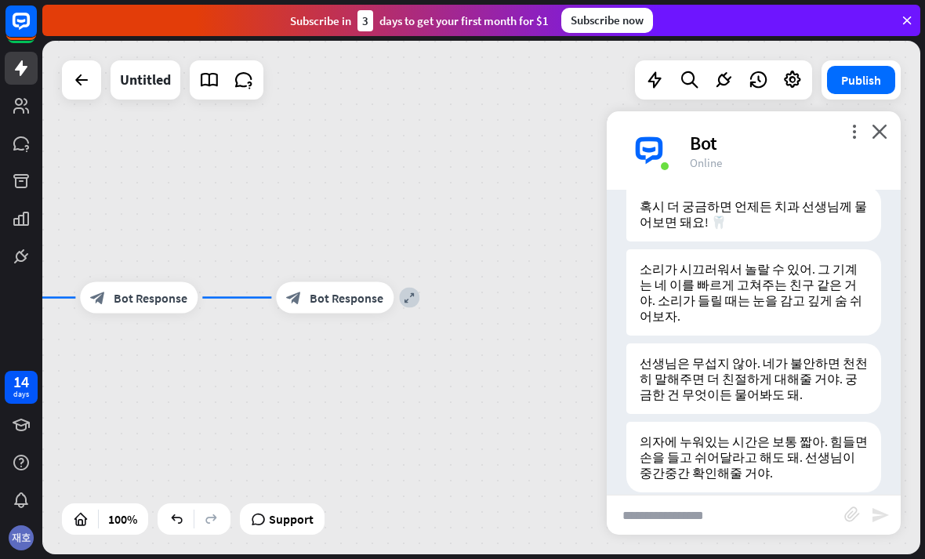
scroll to position [383, 0]
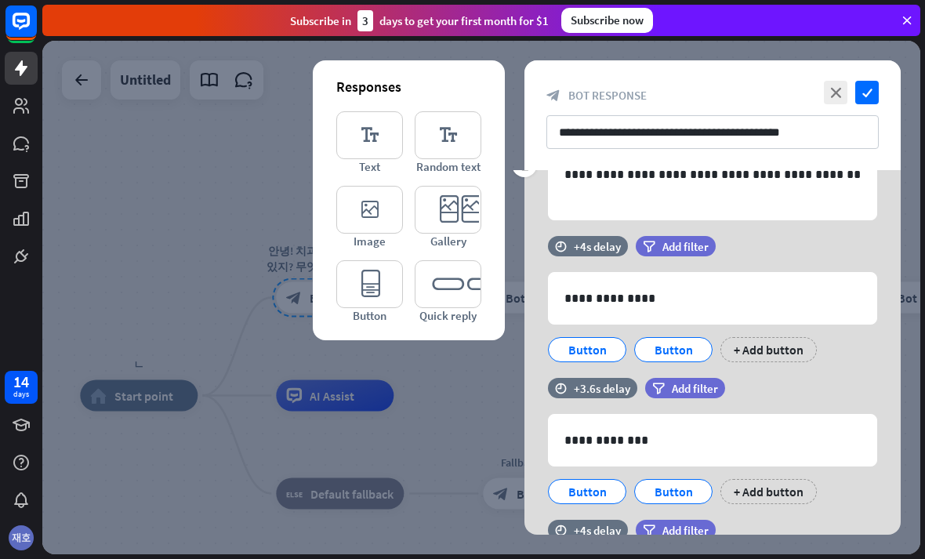
scroll to position [124, 0]
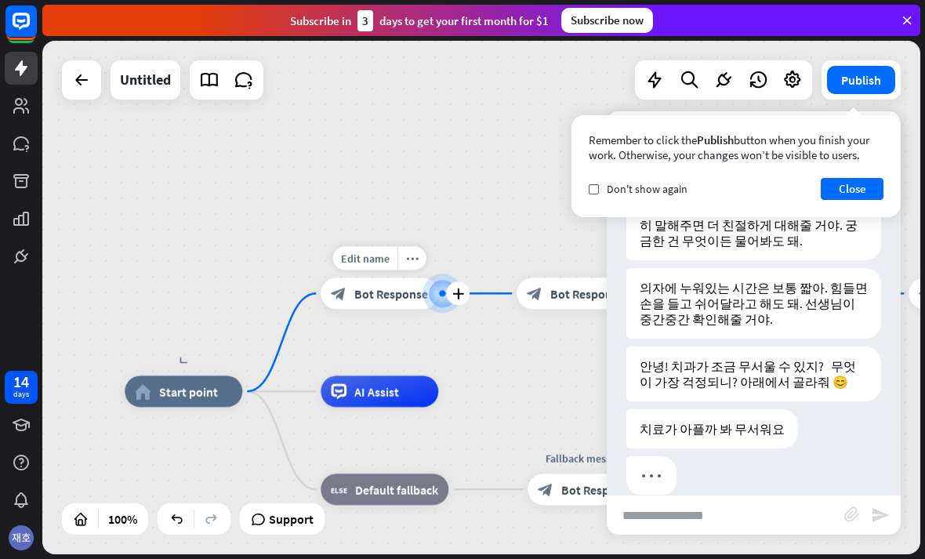
scroll to position [540, 0]
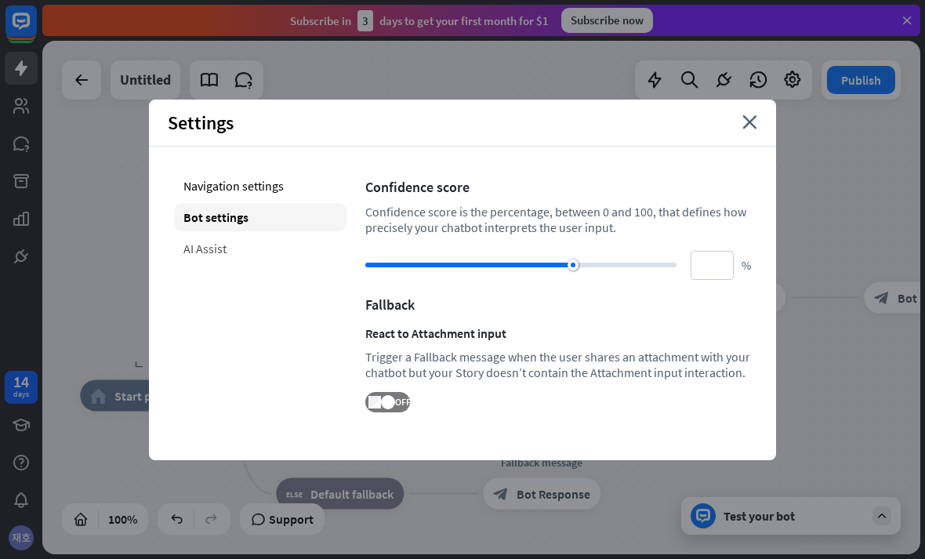
type input "**"
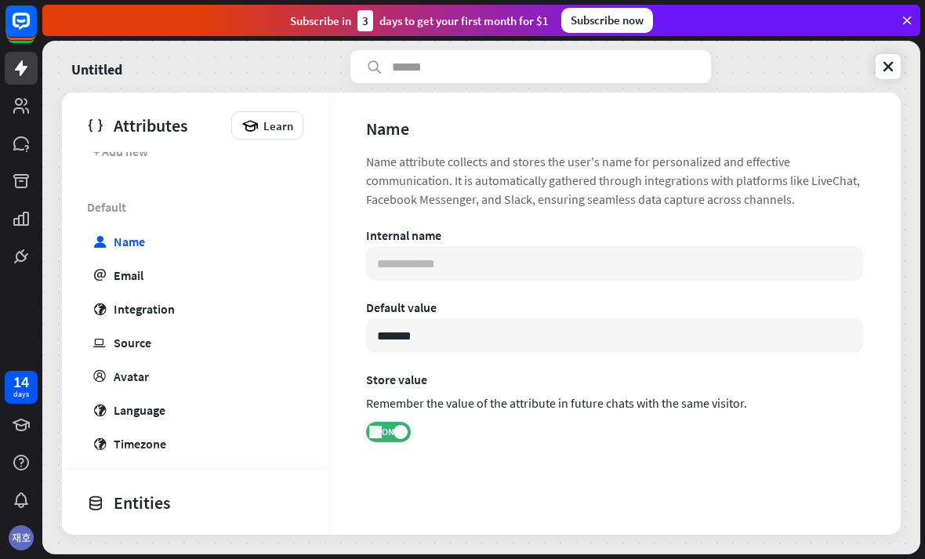
scroll to position [72, 0]
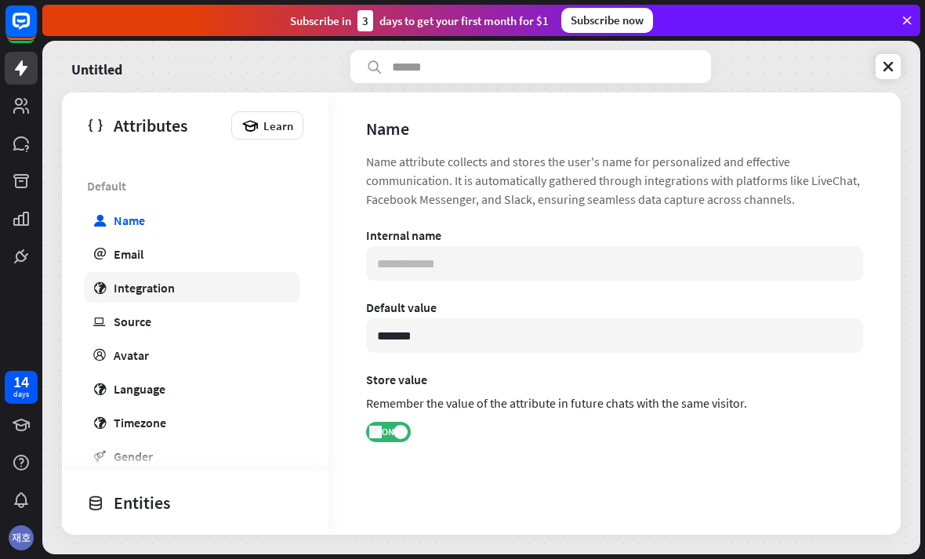
type input "**********"
type input "***"
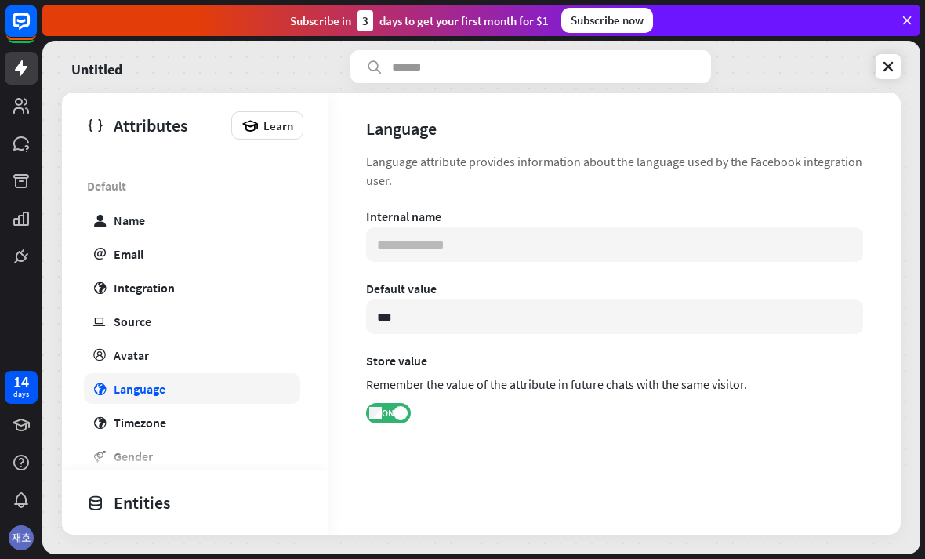
type input "**********"
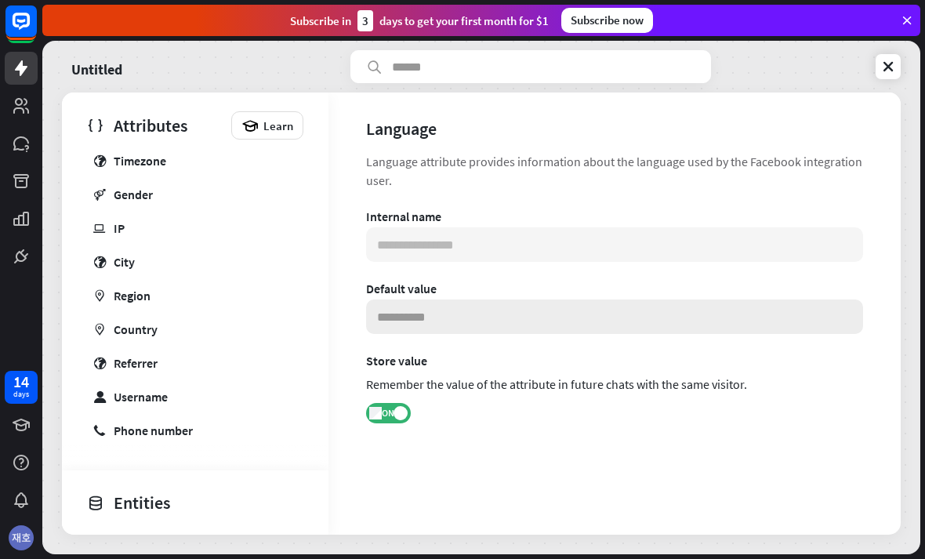
scroll to position [334, 0]
type input "**********"
